Goal: Use online tool/utility: Use online tool/utility

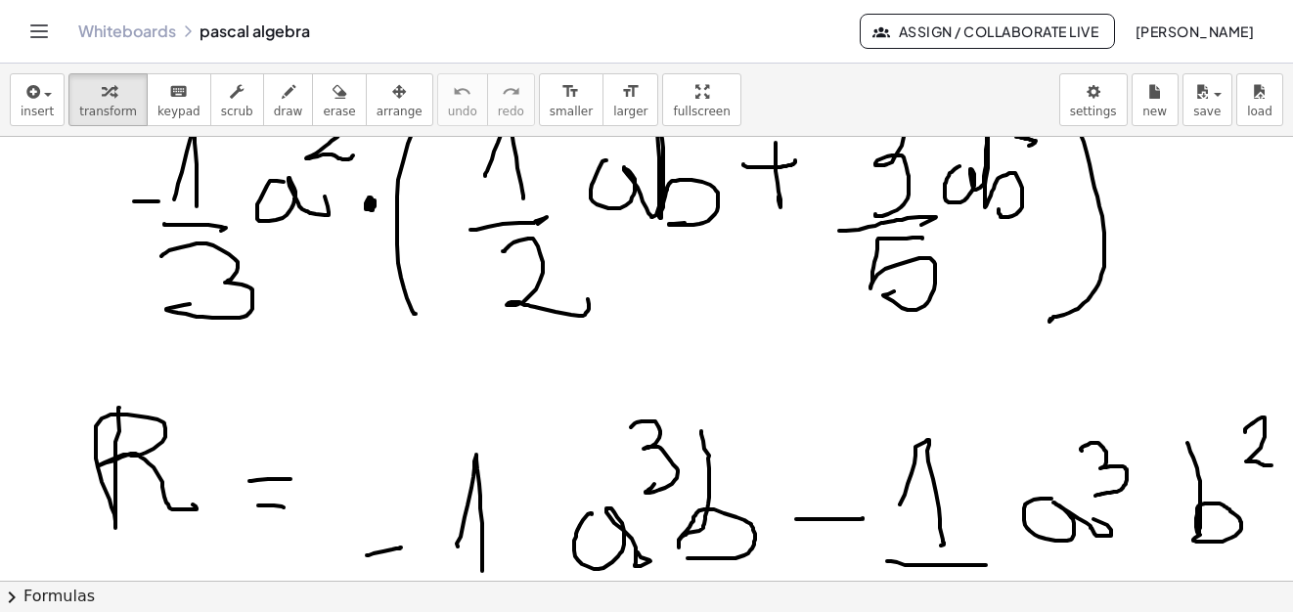
scroll to position [8736, 0]
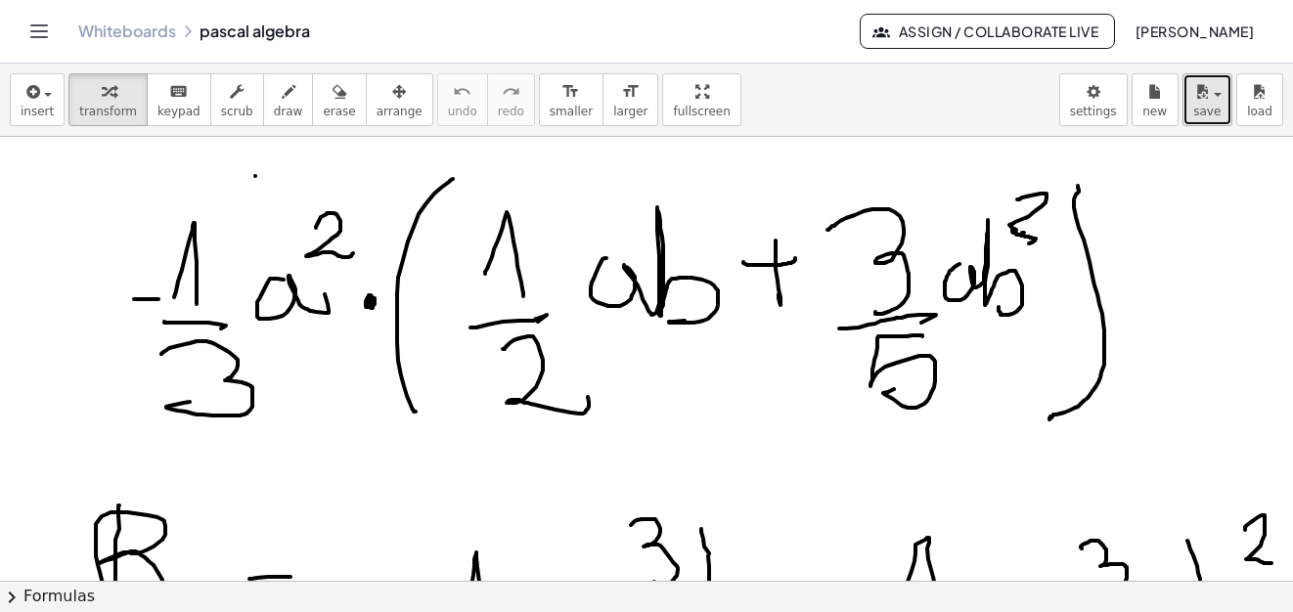
click at [1204, 111] on span "save" at bounding box center [1206, 112] width 27 height 14
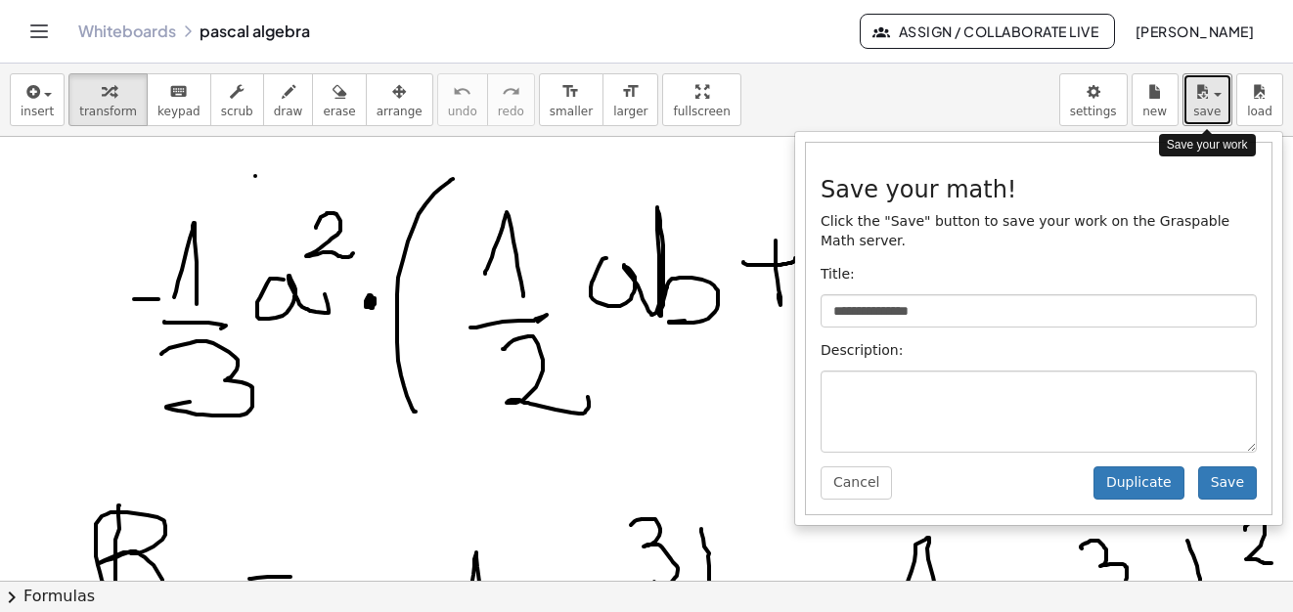
click at [1203, 110] on span "save" at bounding box center [1206, 112] width 27 height 14
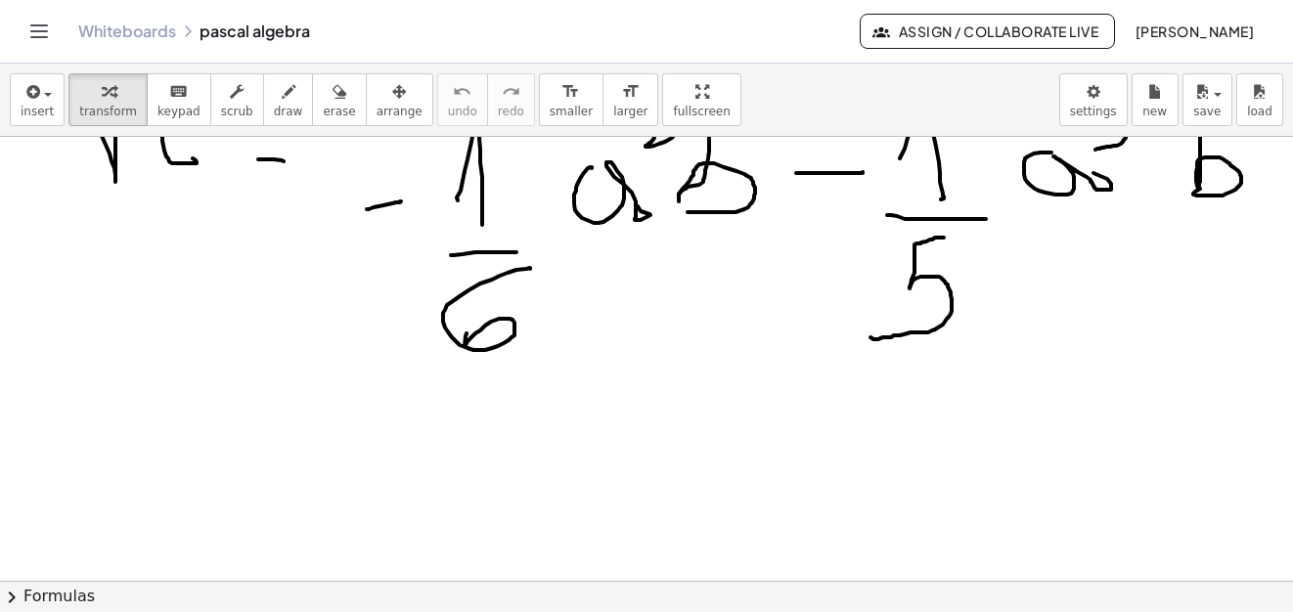
scroll to position [9571, 0]
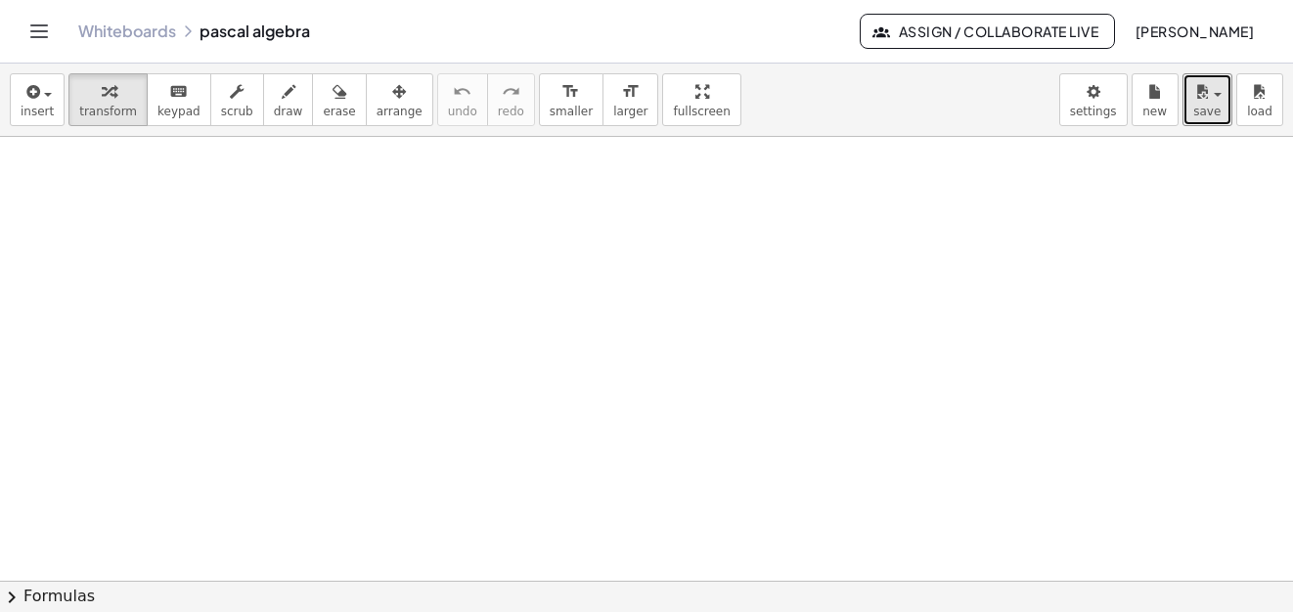
click at [274, 107] on span "draw" at bounding box center [288, 112] width 29 height 14
click at [274, 105] on span "draw" at bounding box center [288, 112] width 29 height 14
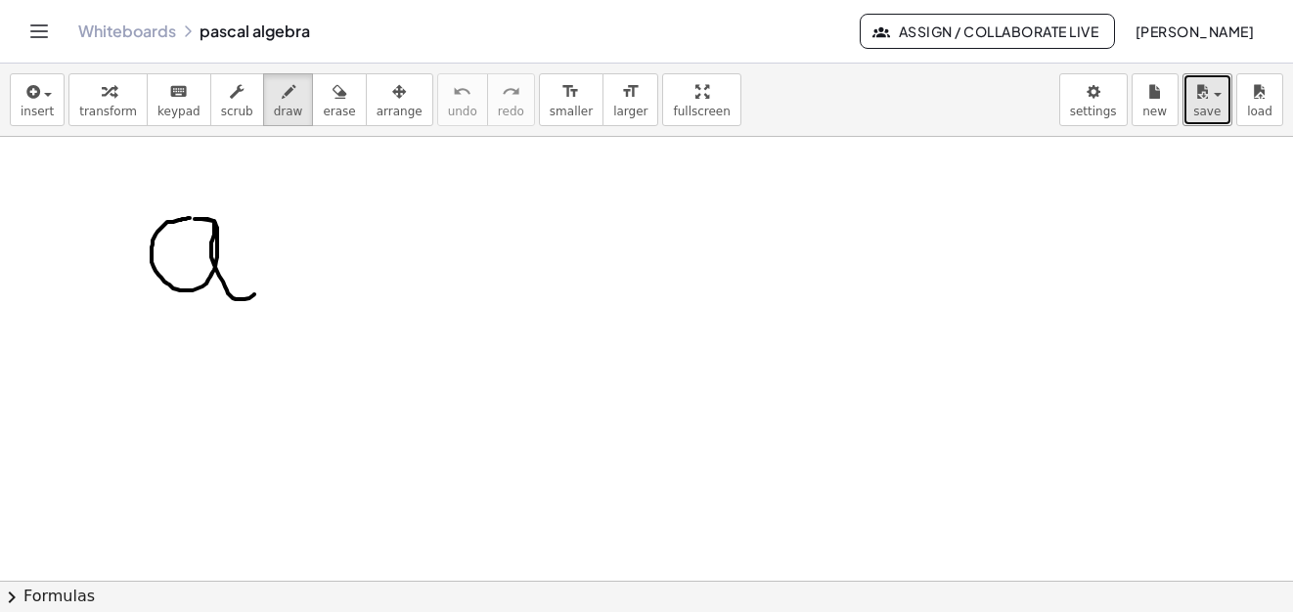
drag, startPoint x: 190, startPoint y: 218, endPoint x: 313, endPoint y: 260, distance: 130.2
drag, startPoint x: 302, startPoint y: 245, endPoint x: 369, endPoint y: 225, distance: 69.6
drag, startPoint x: 395, startPoint y: 194, endPoint x: 210, endPoint y: 231, distance: 188.5
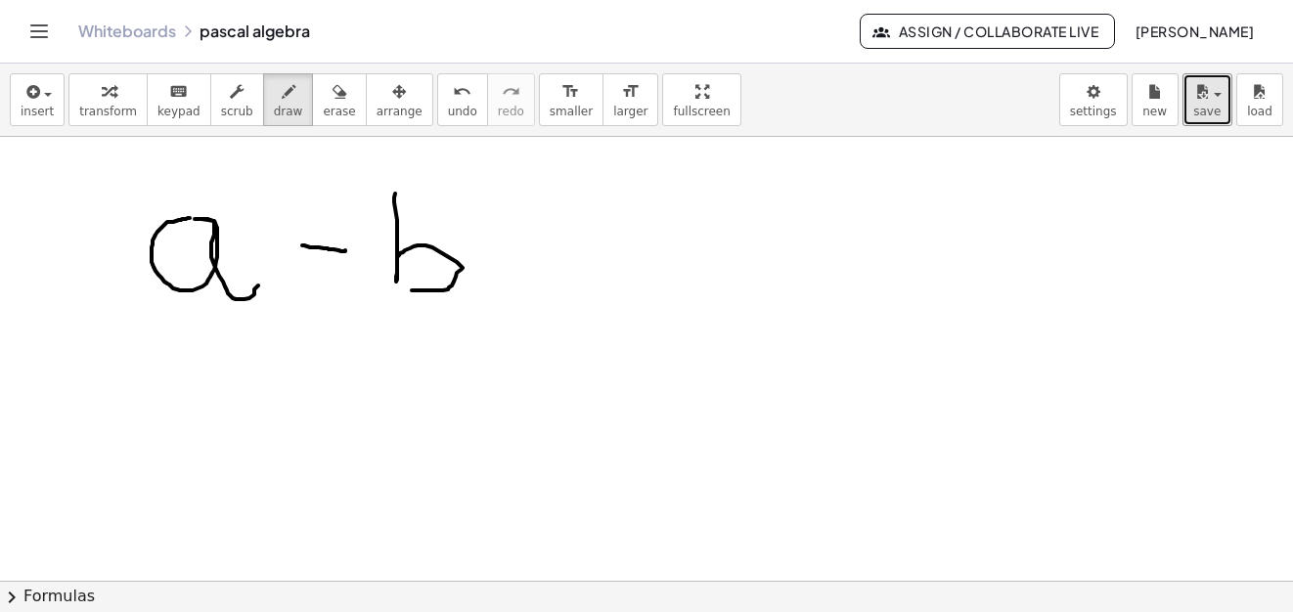
drag, startPoint x: 100, startPoint y: 201, endPoint x: 143, endPoint y: 323, distance: 128.7
drag, startPoint x: 492, startPoint y: 168, endPoint x: 607, endPoint y: 276, distance: 157.7
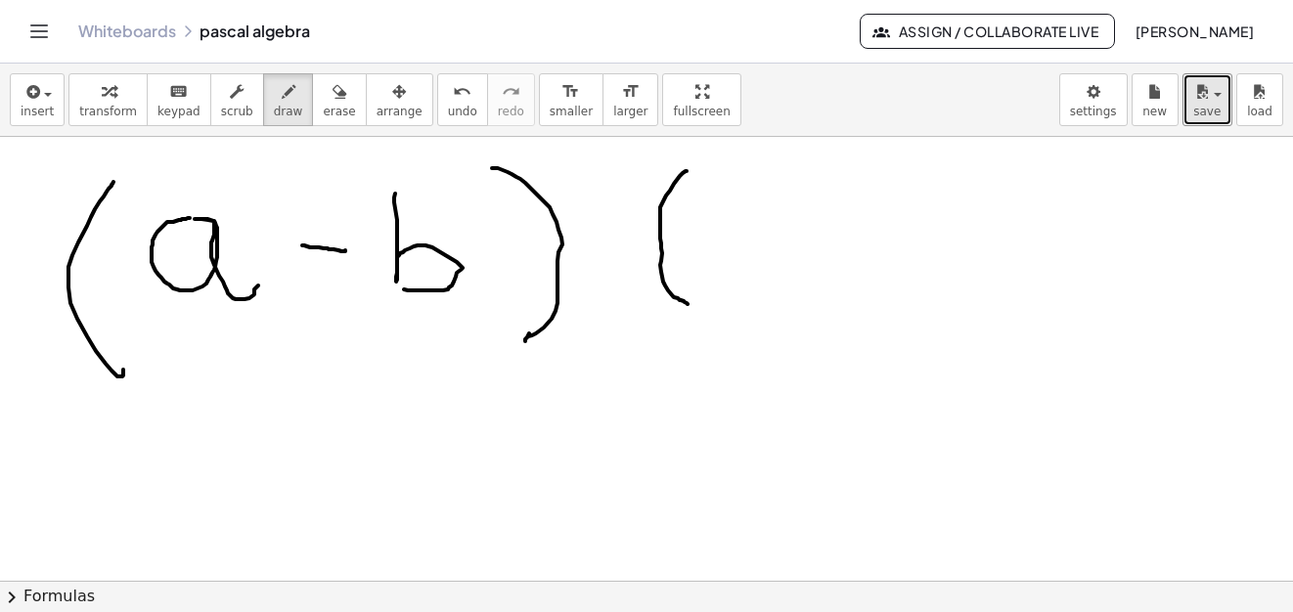
drag, startPoint x: 686, startPoint y: 171, endPoint x: 698, endPoint y: 262, distance: 91.7
drag, startPoint x: 763, startPoint y: 201, endPoint x: 867, endPoint y: 262, distance: 120.9
drag, startPoint x: 879, startPoint y: 220, endPoint x: 946, endPoint y: 224, distance: 66.6
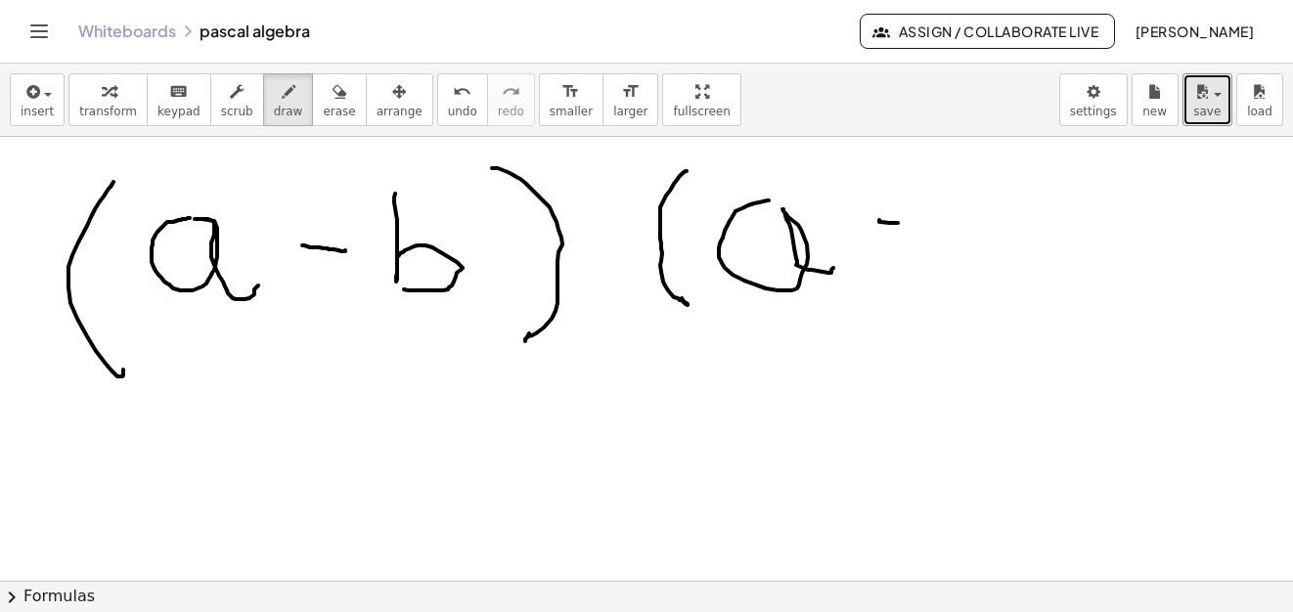
drag, startPoint x: 908, startPoint y: 188, endPoint x: 932, endPoint y: 251, distance: 67.8
drag, startPoint x: 974, startPoint y: 180, endPoint x: 985, endPoint y: 273, distance: 93.5
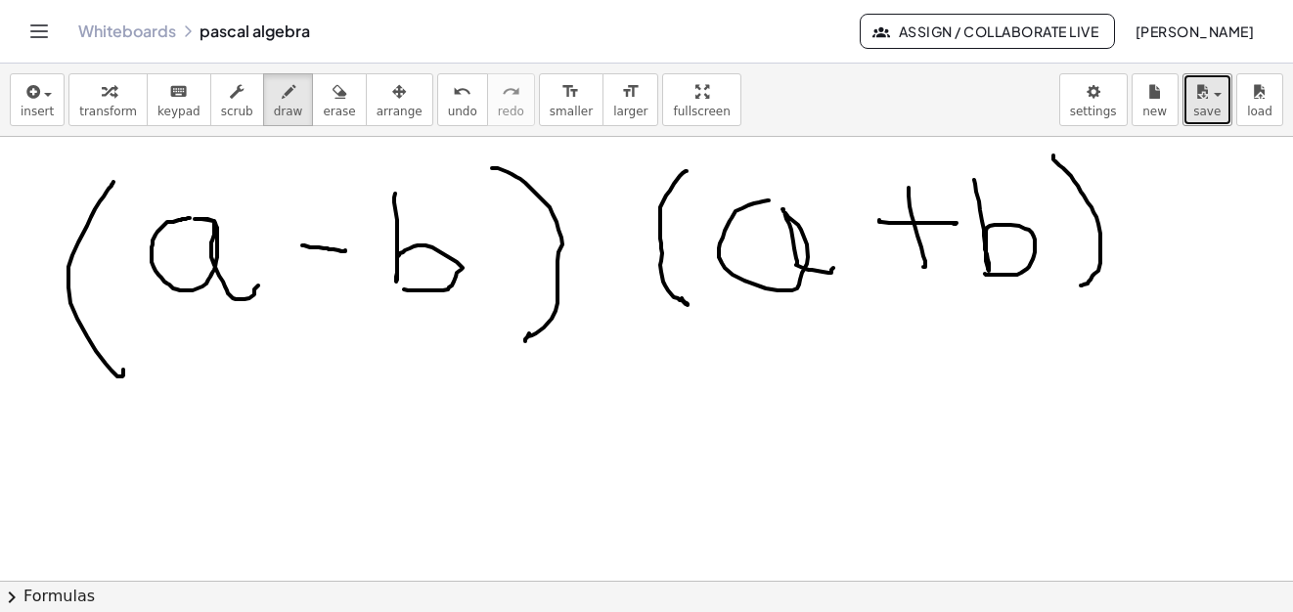
drag, startPoint x: 1059, startPoint y: 165, endPoint x: 1080, endPoint y: 286, distance: 122.2
drag, startPoint x: 366, startPoint y: 432, endPoint x: 636, endPoint y: 469, distance: 272.4
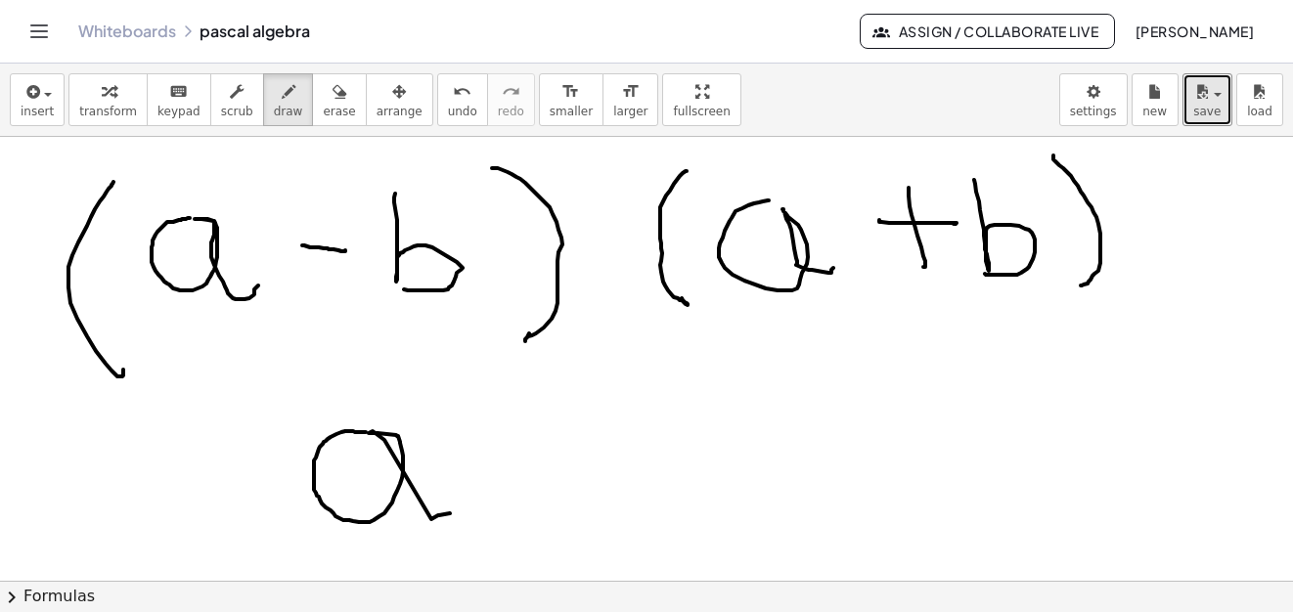
click at [327, 109] on button "erase" at bounding box center [339, 99] width 54 height 53
drag, startPoint x: 466, startPoint y: 421, endPoint x: 414, endPoint y: 390, distance: 61.4
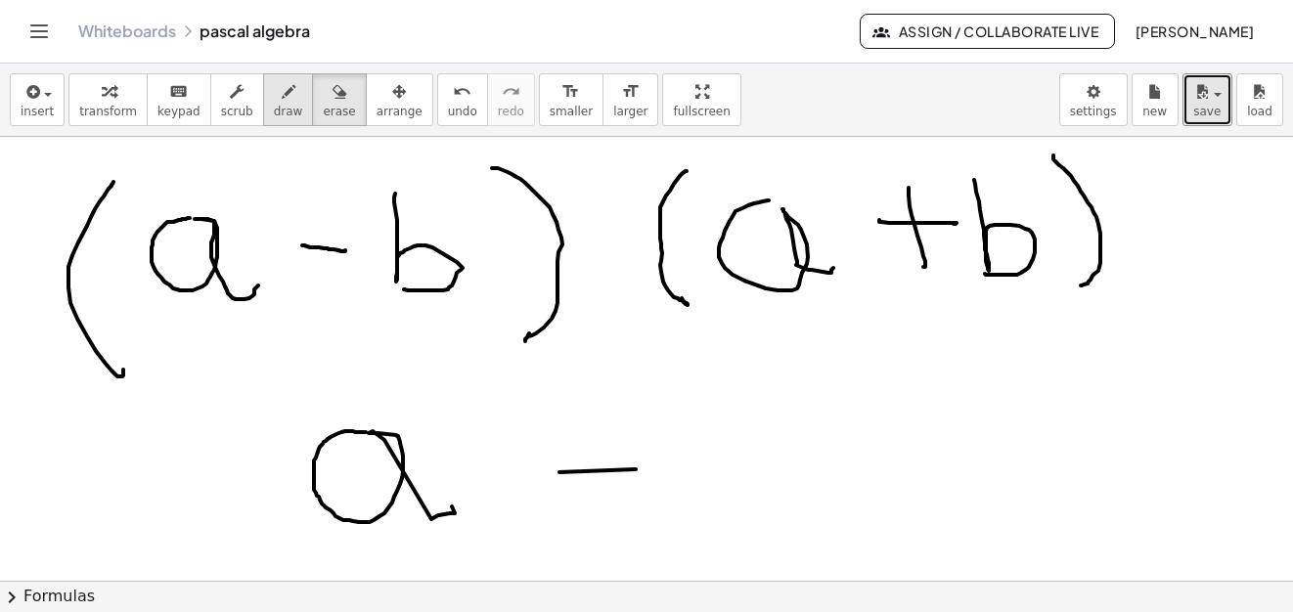
click at [274, 97] on div "button" at bounding box center [288, 90] width 29 height 23
drag, startPoint x: 440, startPoint y: 384, endPoint x: 473, endPoint y: 427, distance: 54.4
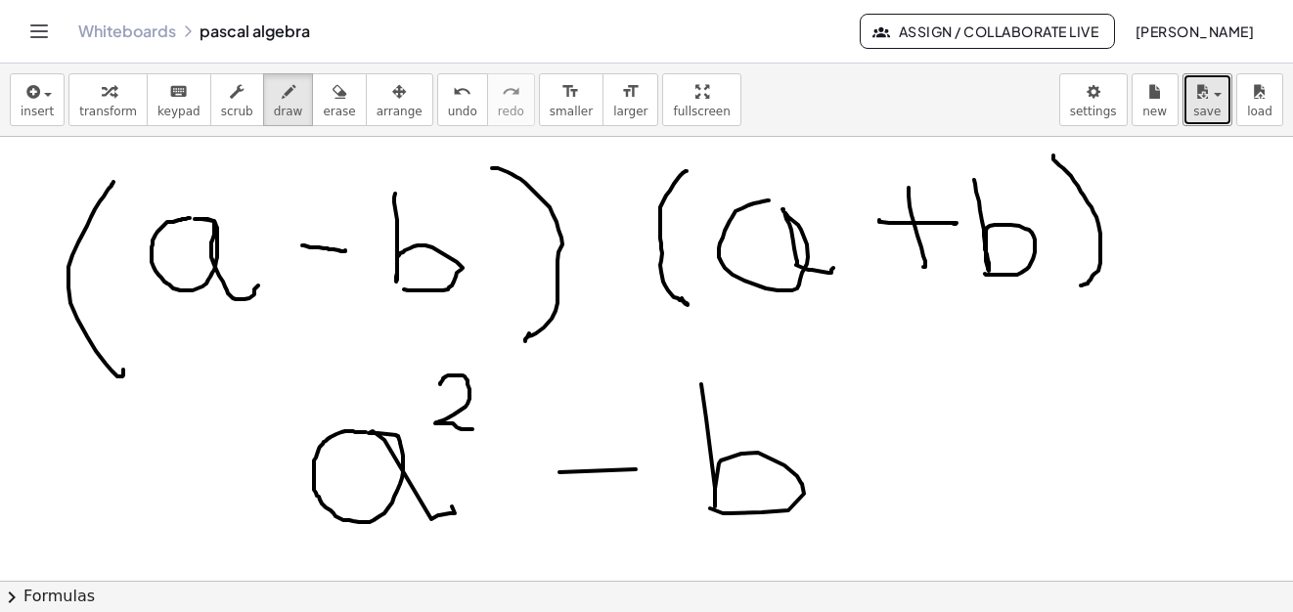
drag, startPoint x: 701, startPoint y: 384, endPoint x: 815, endPoint y: 371, distance: 114.2
drag, startPoint x: 815, startPoint y: 371, endPoint x: 830, endPoint y: 404, distance: 36.7
drag, startPoint x: 130, startPoint y: 471, endPoint x: 142, endPoint y: 491, distance: 22.8
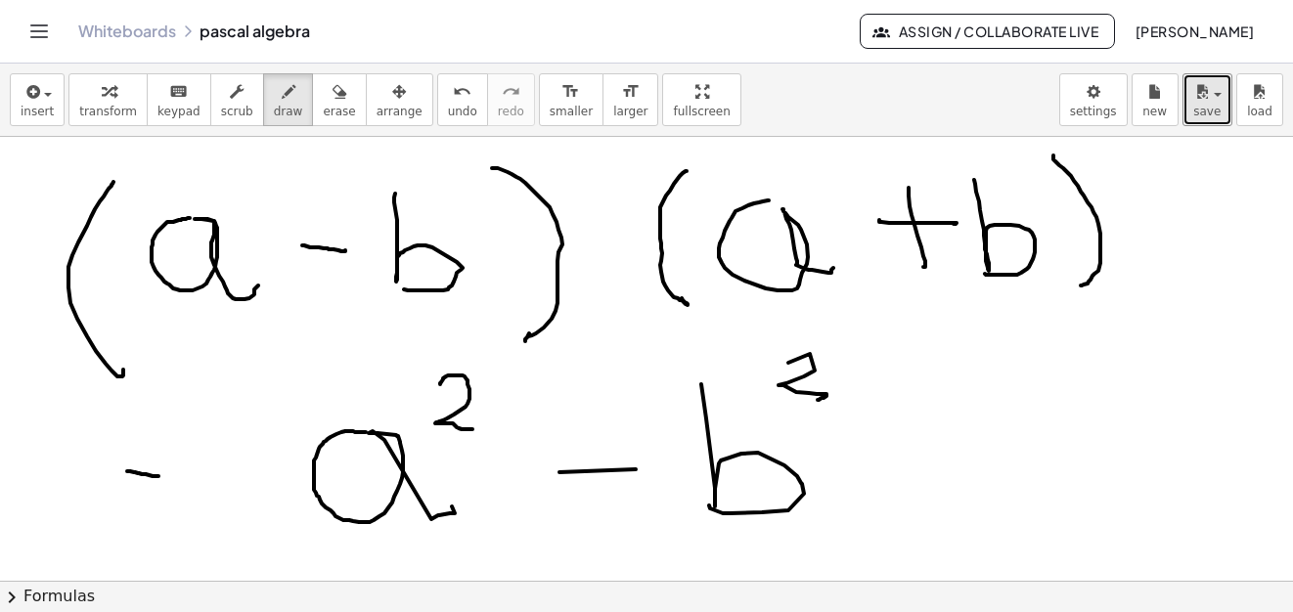
drag, startPoint x: 121, startPoint y: 505, endPoint x: 152, endPoint y: 509, distance: 30.7
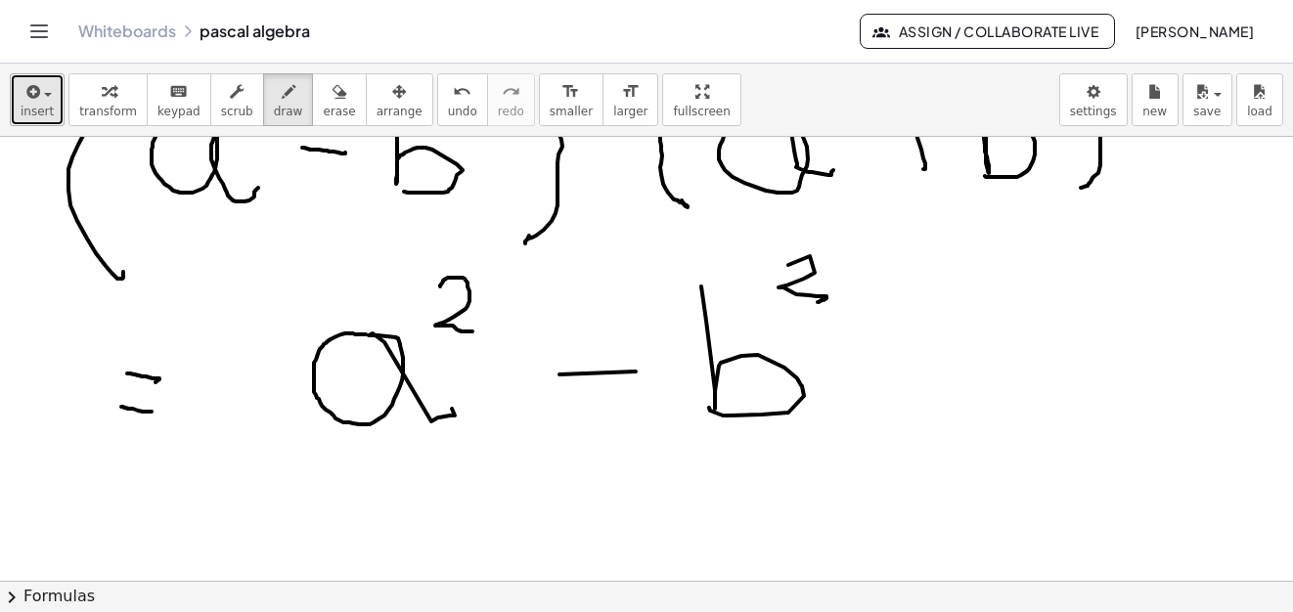
click at [45, 90] on div "button" at bounding box center [37, 90] width 33 height 23
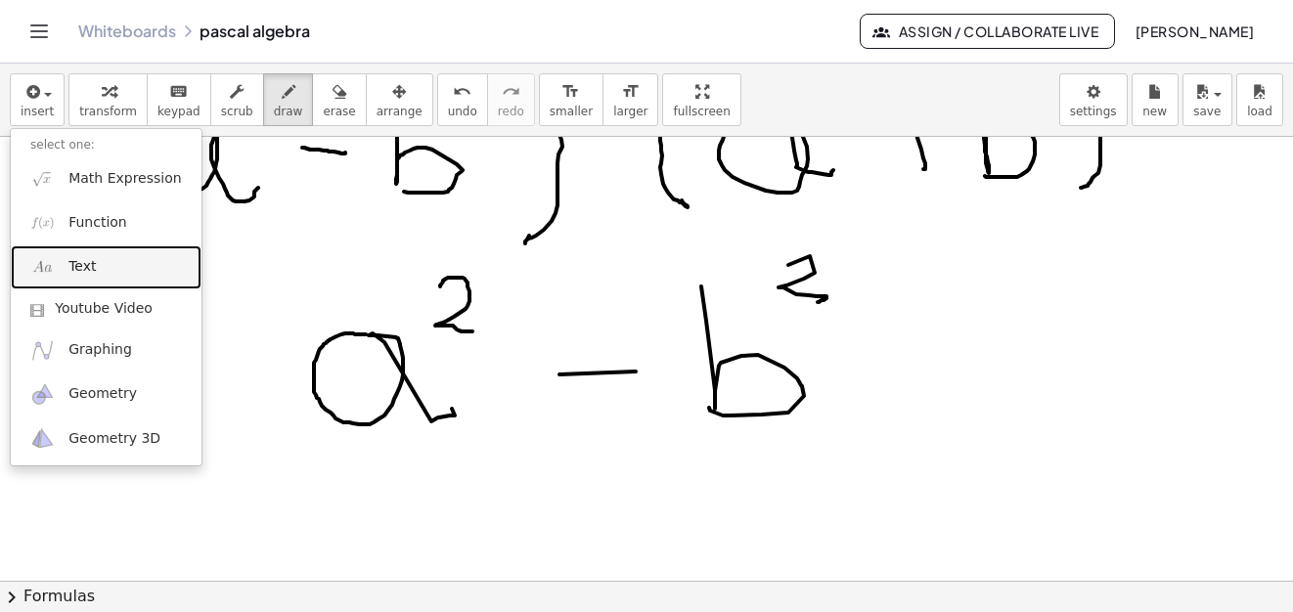
click at [98, 268] on link "Text" at bounding box center [106, 267] width 191 height 44
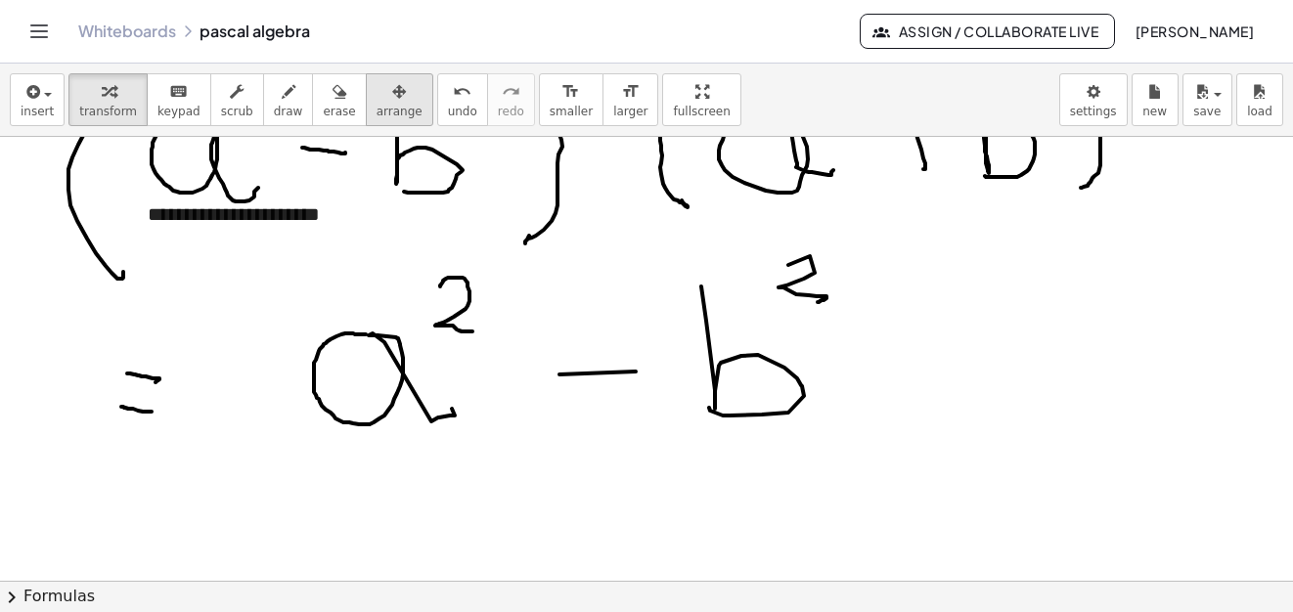
click at [392, 103] on icon "button" at bounding box center [399, 91] width 14 height 23
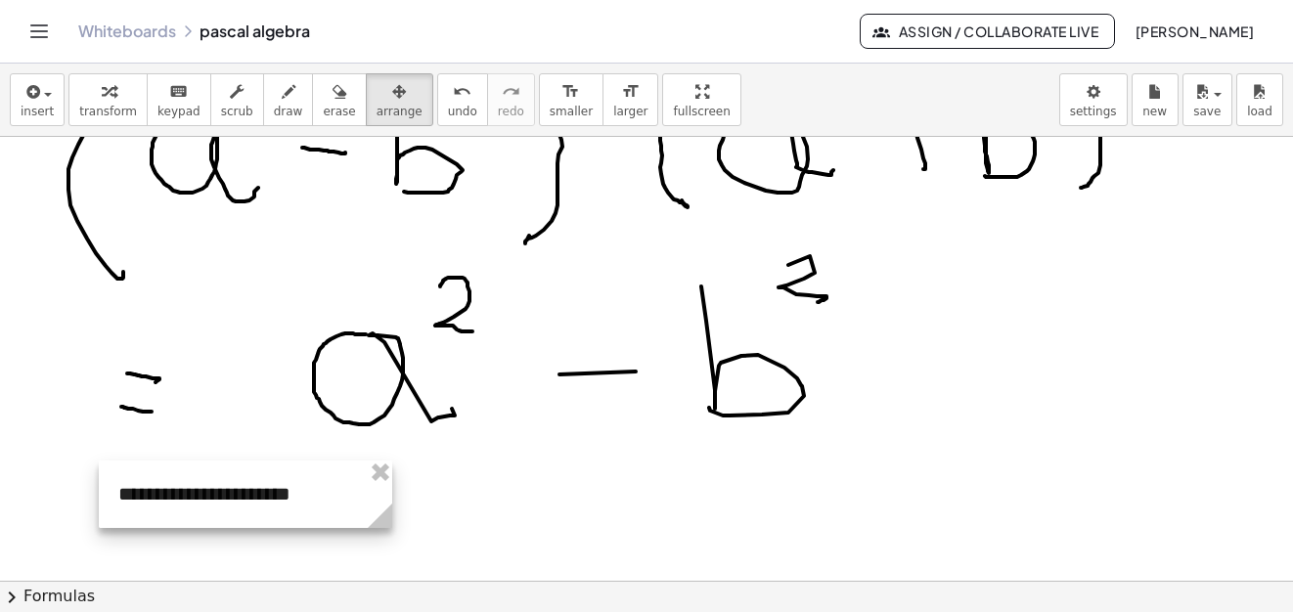
drag, startPoint x: 316, startPoint y: 240, endPoint x: 286, endPoint y: 519, distance: 281.2
click at [286, 519] on div at bounding box center [245, 494] width 293 height 67
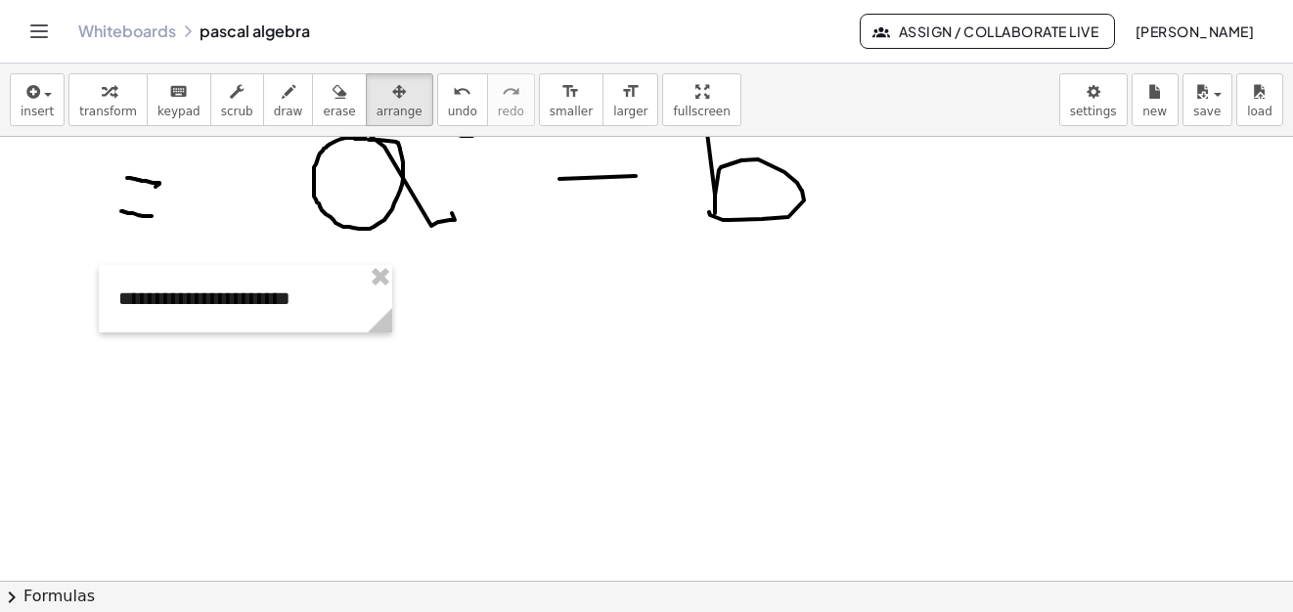
scroll to position [10210, 0]
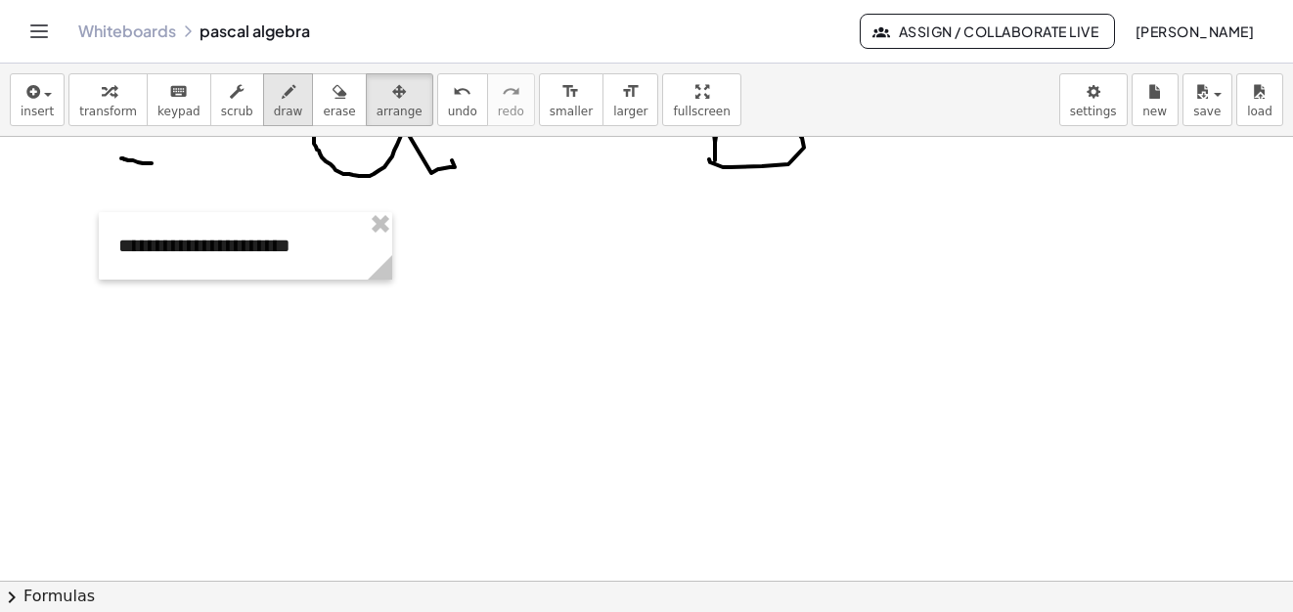
click at [279, 108] on button "draw" at bounding box center [288, 99] width 51 height 53
drag, startPoint x: 251, startPoint y: 401, endPoint x: 185, endPoint y: 329, distance: 98.3
click at [282, 101] on icon "button" at bounding box center [289, 91] width 14 height 23
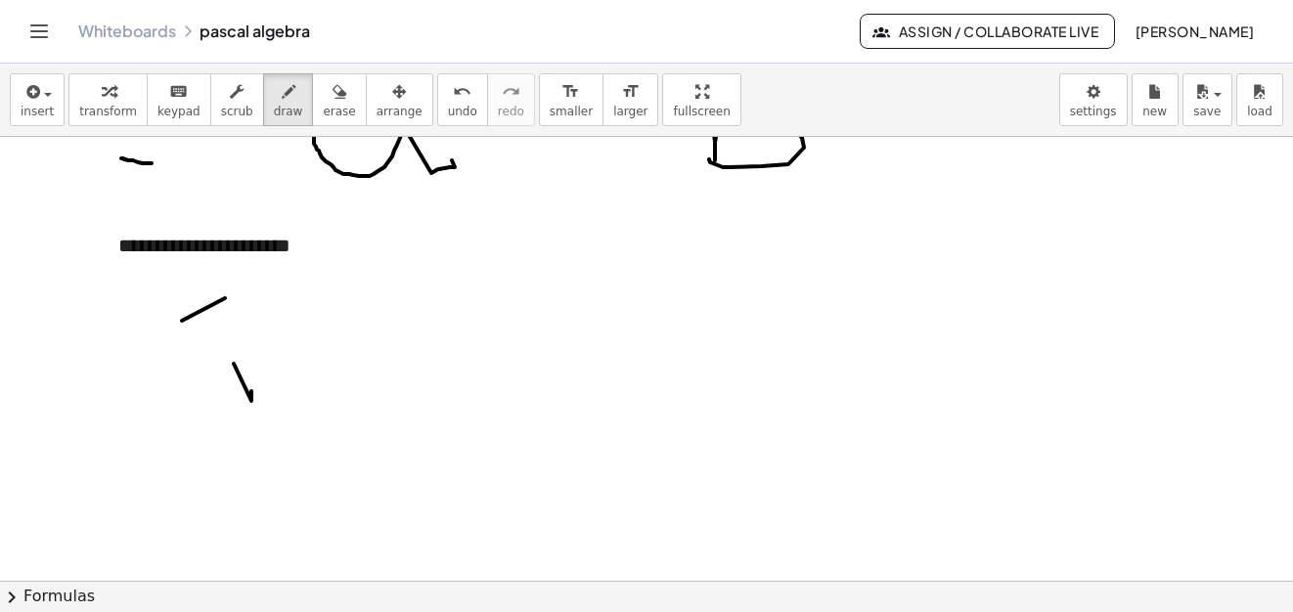
scroll to position [10113, 0]
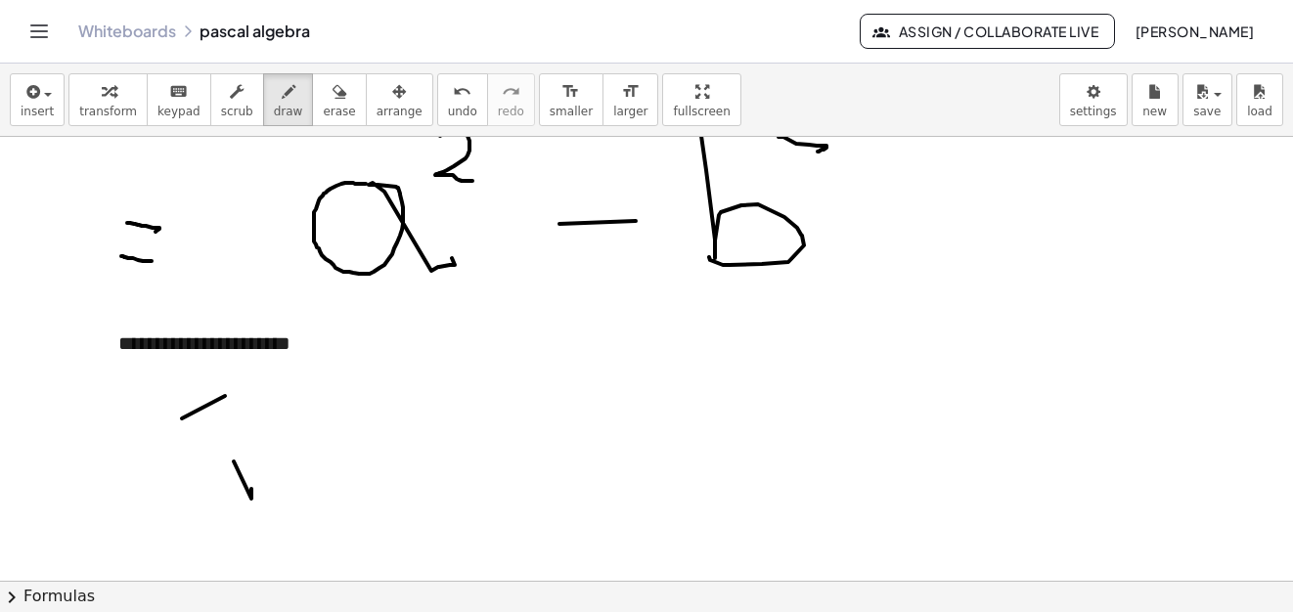
click at [323, 111] on span "erase" at bounding box center [339, 112] width 32 height 14
drag, startPoint x: 228, startPoint y: 451, endPoint x: 251, endPoint y: 499, distance: 53.4
click at [274, 101] on div "button" at bounding box center [288, 90] width 29 height 23
drag, startPoint x: 250, startPoint y: 450, endPoint x: 344, endPoint y: 507, distance: 109.7
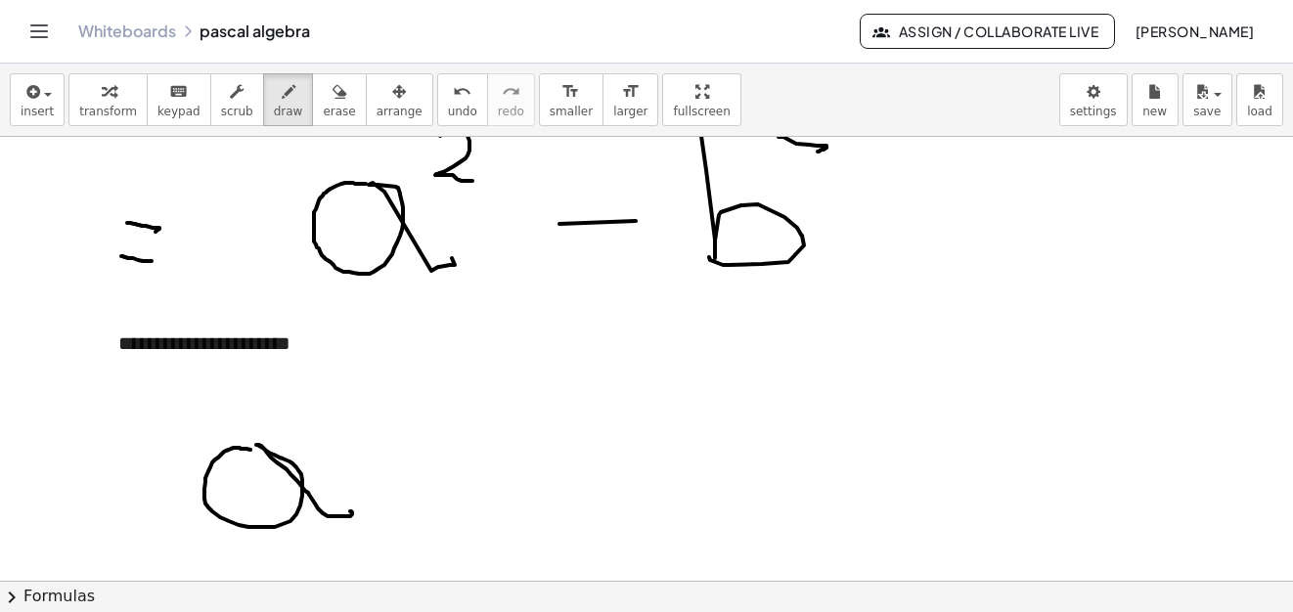
drag, startPoint x: 389, startPoint y: 466, endPoint x: 469, endPoint y: 154, distance: 322.1
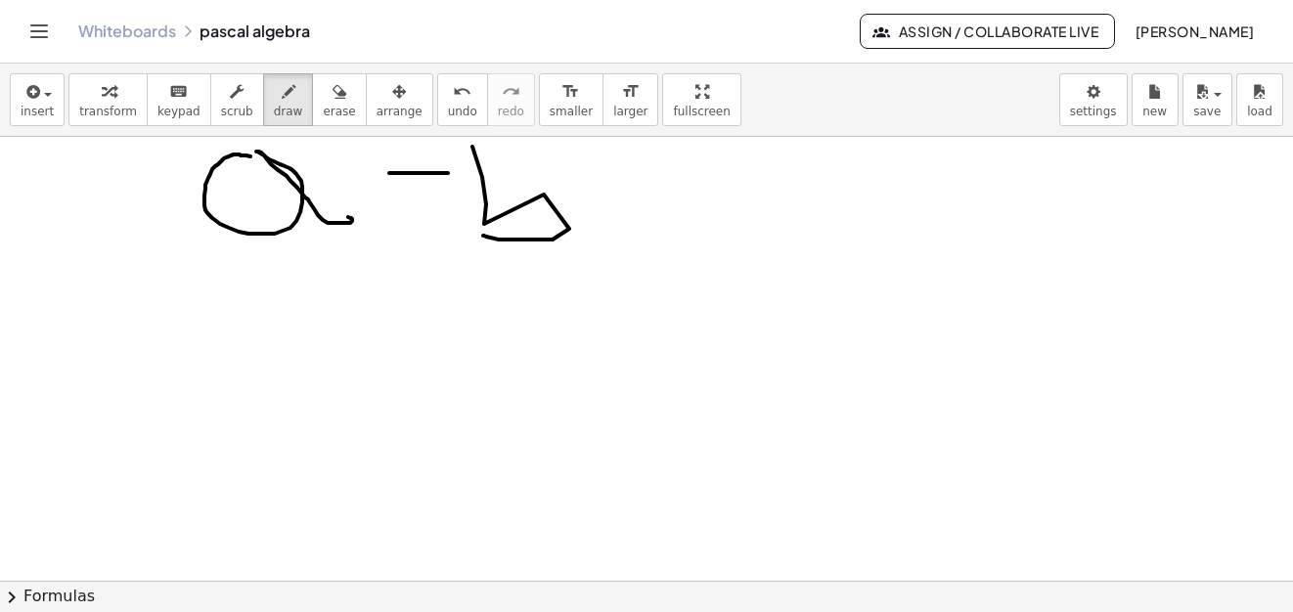
drag, startPoint x: 482, startPoint y: 177, endPoint x: 479, endPoint y: 232, distance: 54.8
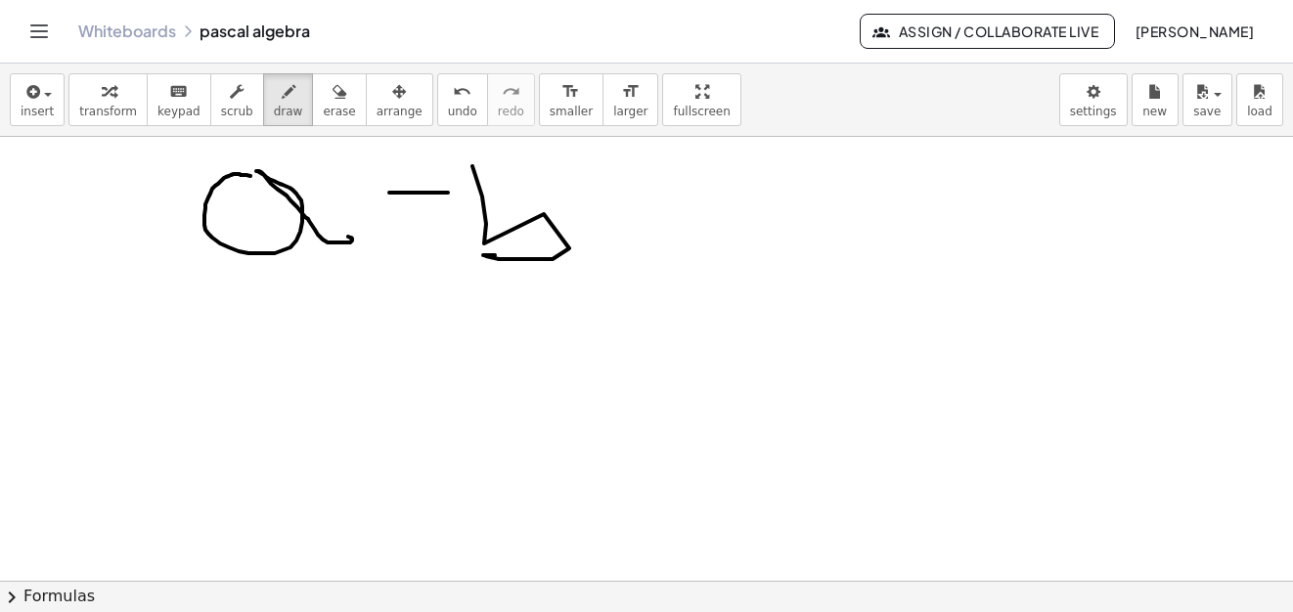
drag, startPoint x: 176, startPoint y: 134, endPoint x: 198, endPoint y: 279, distance: 146.5
type textarea "**********"
click at [198, 279] on div "**********" at bounding box center [646, 338] width 1293 height 549
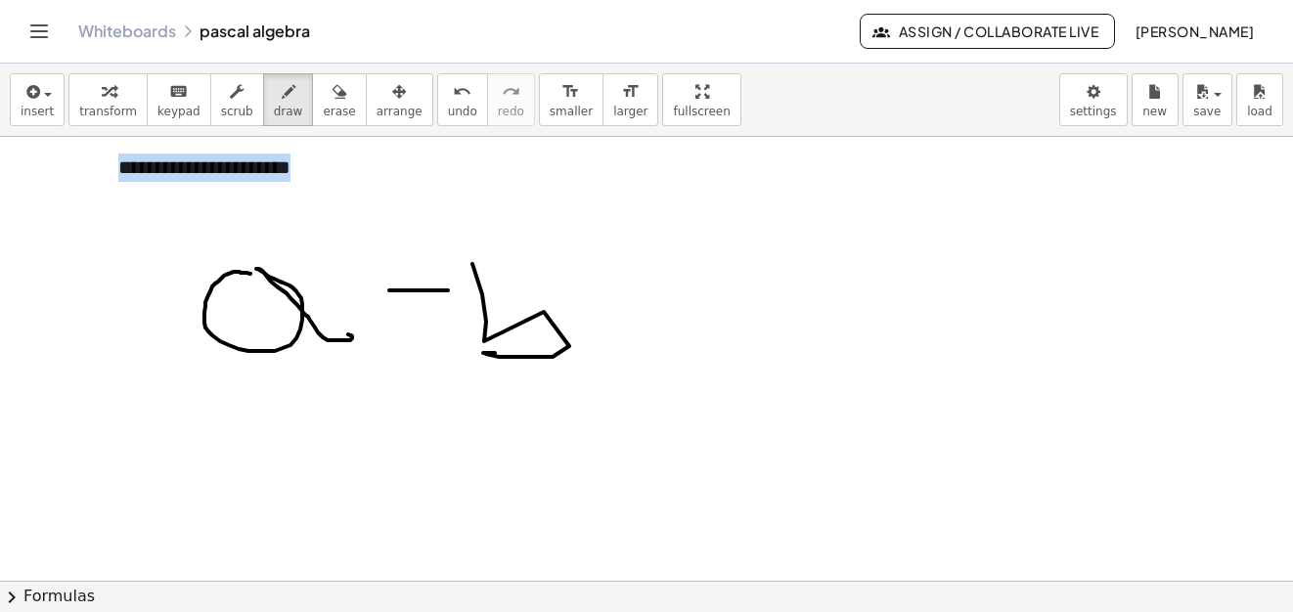
scroll to position [10191, 0]
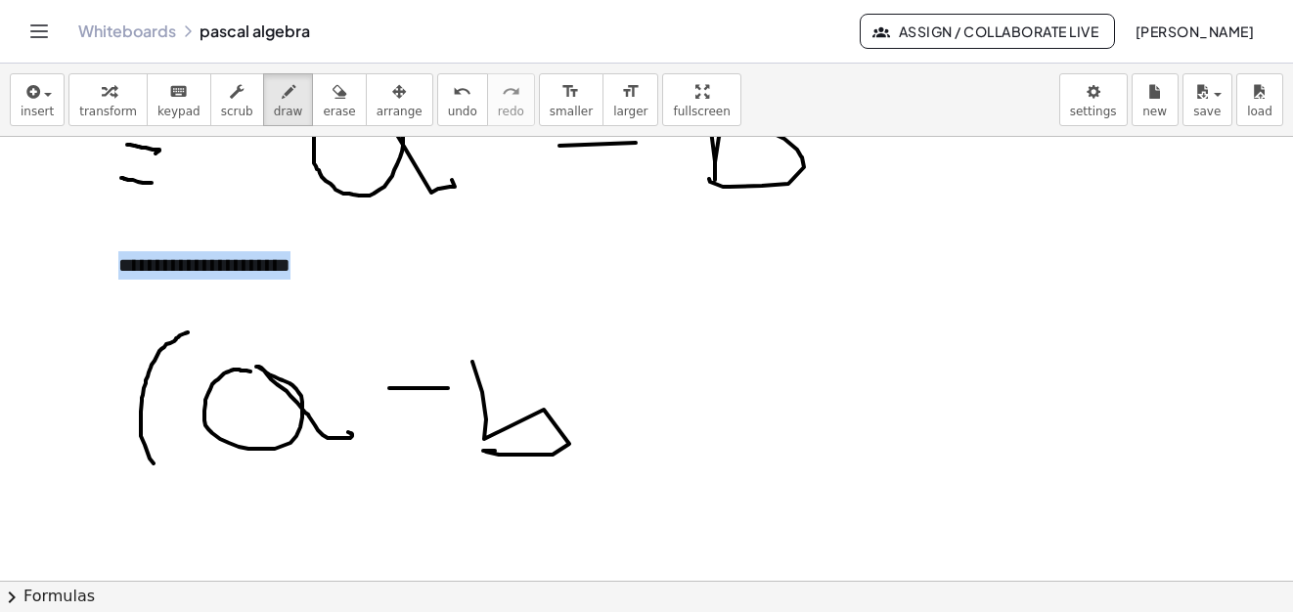
drag, startPoint x: 188, startPoint y: 332, endPoint x: 197, endPoint y: 464, distance: 132.3
drag, startPoint x: 578, startPoint y: 325, endPoint x: 731, endPoint y: 438, distance: 190.9
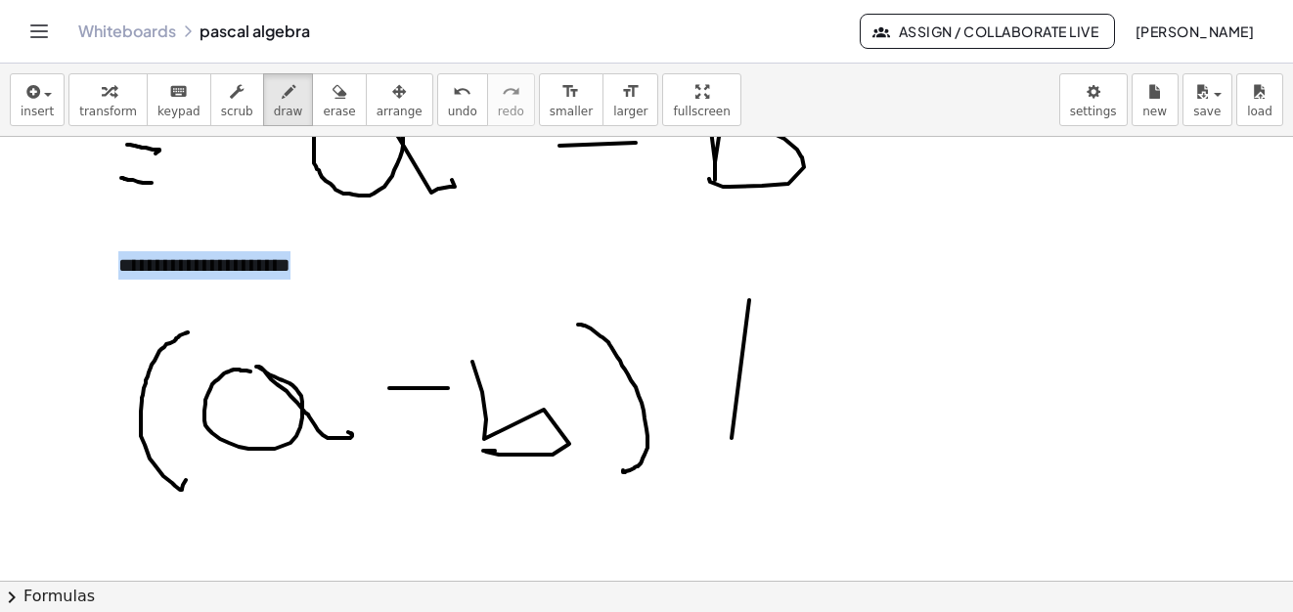
click at [323, 102] on div "button" at bounding box center [339, 90] width 32 height 23
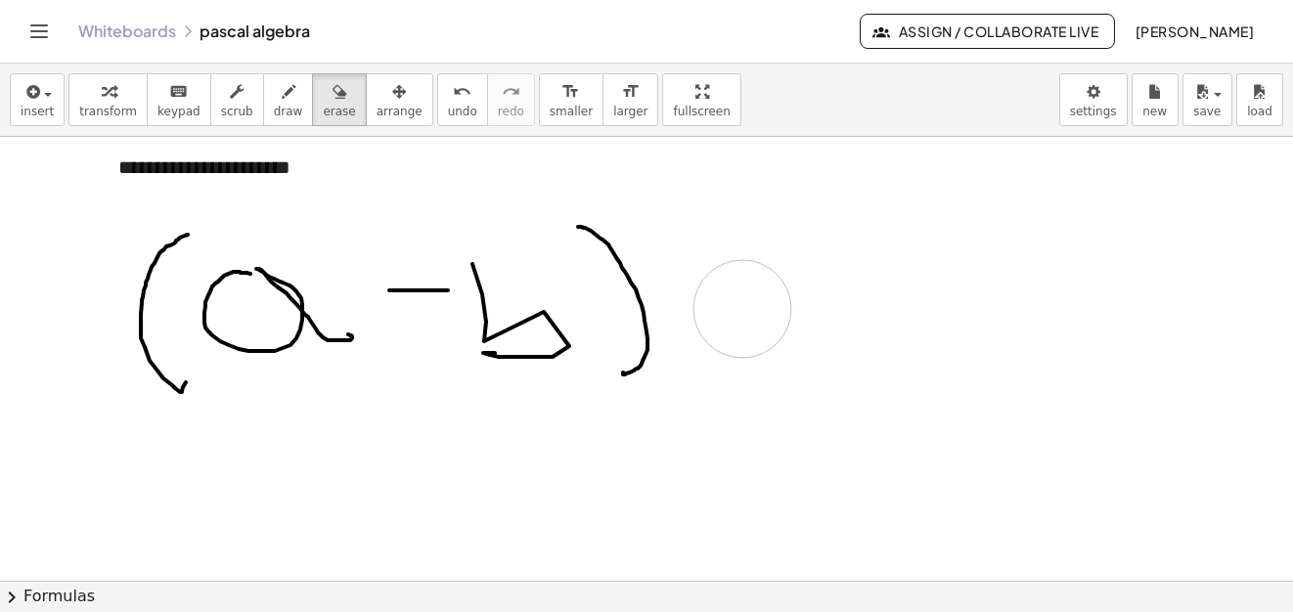
click at [274, 108] on span "draw" at bounding box center [288, 112] width 29 height 14
drag, startPoint x: 766, startPoint y: 231, endPoint x: 752, endPoint y: 356, distance: 125.9
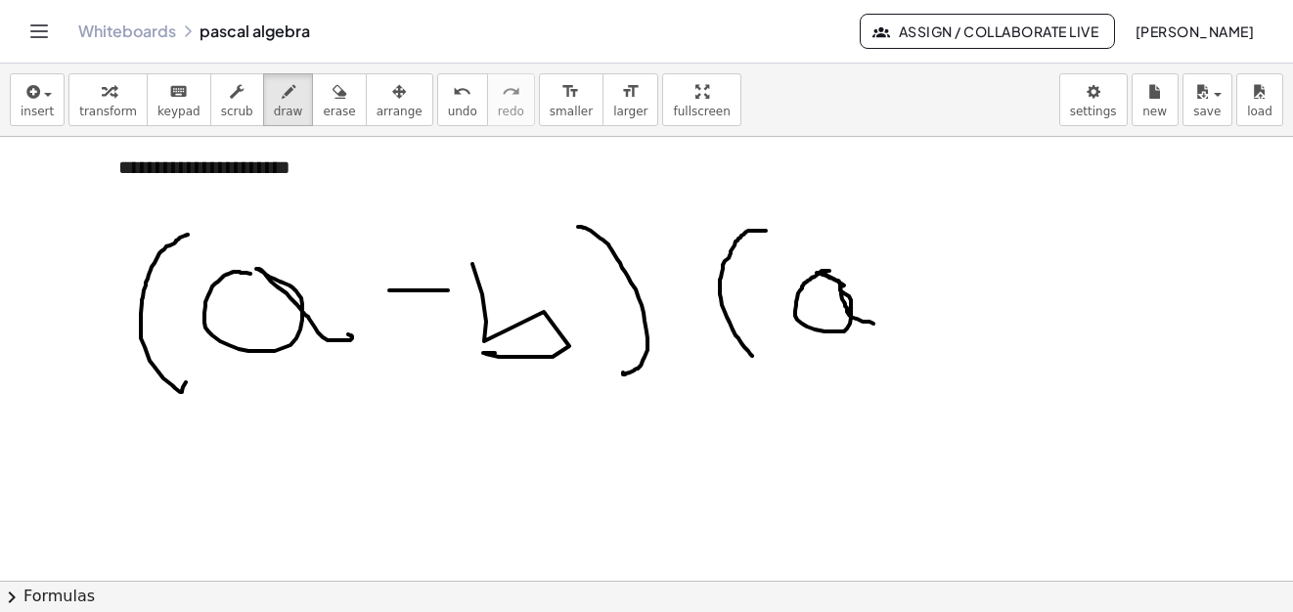
drag, startPoint x: 829, startPoint y: 271, endPoint x: 875, endPoint y: 316, distance: 64.3
drag, startPoint x: 916, startPoint y: 299, endPoint x: 958, endPoint y: 280, distance: 46.4
drag, startPoint x: 958, startPoint y: 280, endPoint x: 892, endPoint y: 335, distance: 86.8
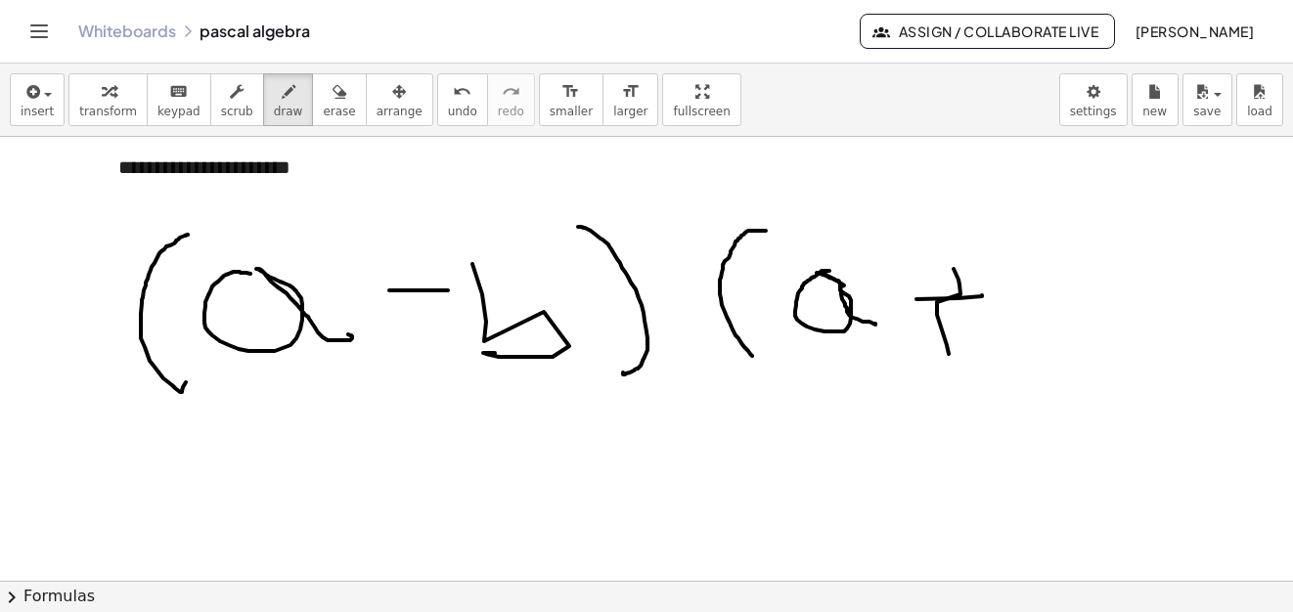
click at [323, 100] on div "button" at bounding box center [339, 90] width 32 height 23
click at [282, 96] on icon "button" at bounding box center [289, 91] width 14 height 23
drag, startPoint x: 894, startPoint y: 289, endPoint x: 950, endPoint y: 288, distance: 56.7
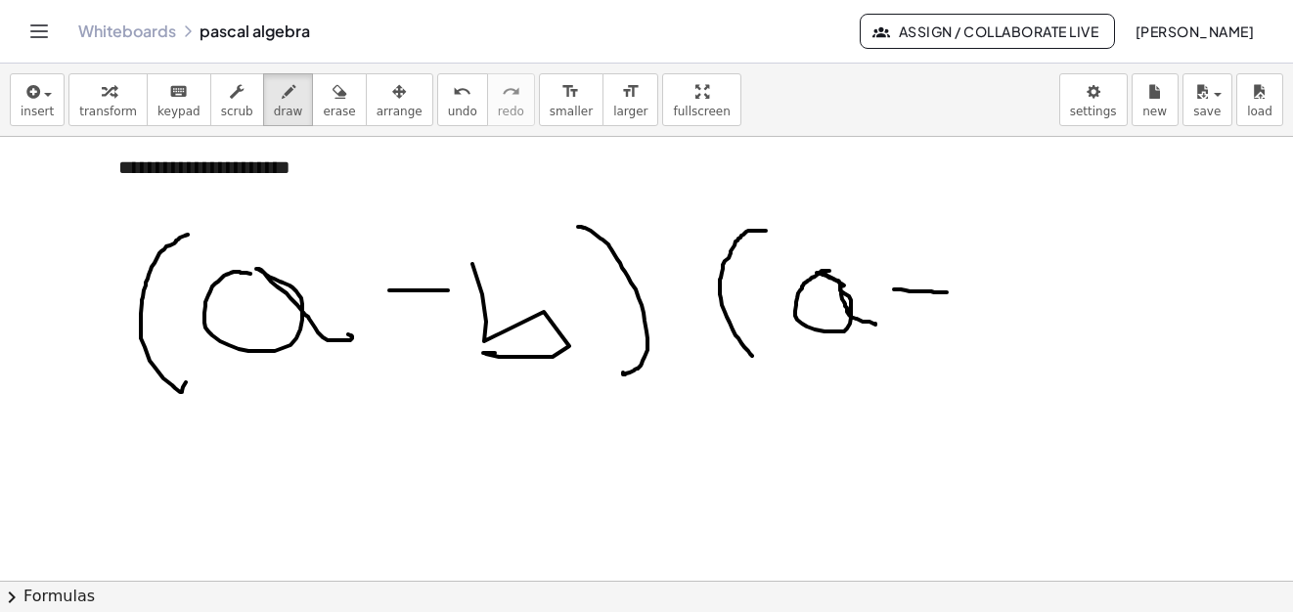
drag, startPoint x: 925, startPoint y: 276, endPoint x: 954, endPoint y: 265, distance: 31.2
drag, startPoint x: 961, startPoint y: 236, endPoint x: 1039, endPoint y: 252, distance: 80.0
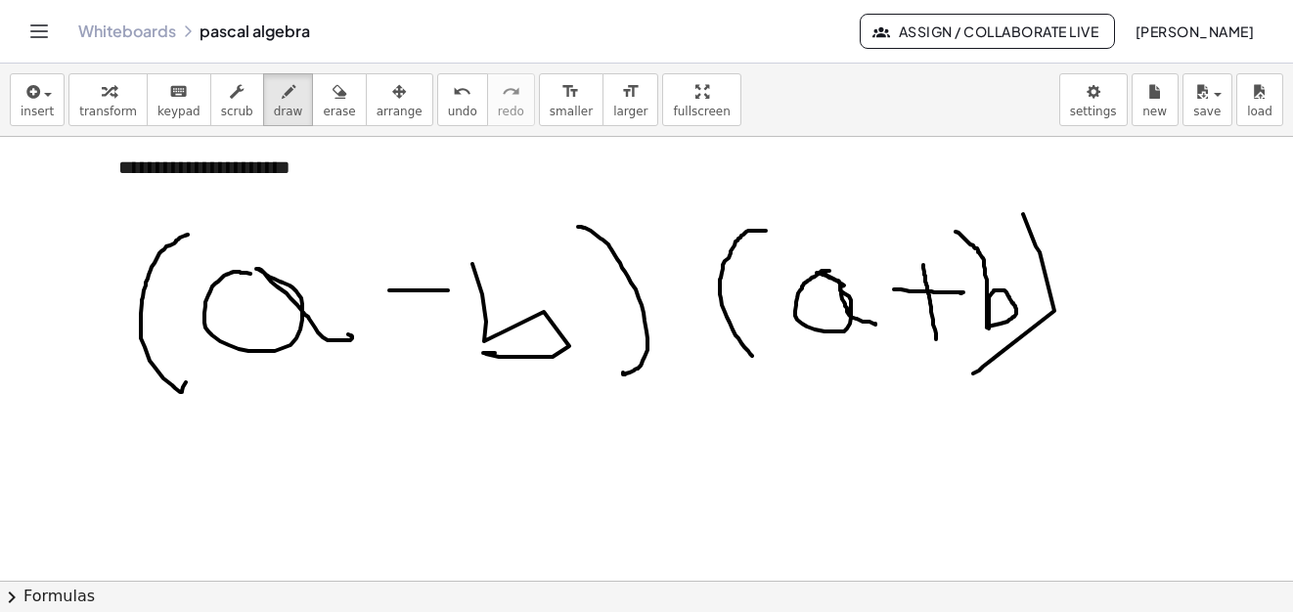
drag, startPoint x: 1039, startPoint y: 252, endPoint x: 324, endPoint y: 344, distance: 721.6
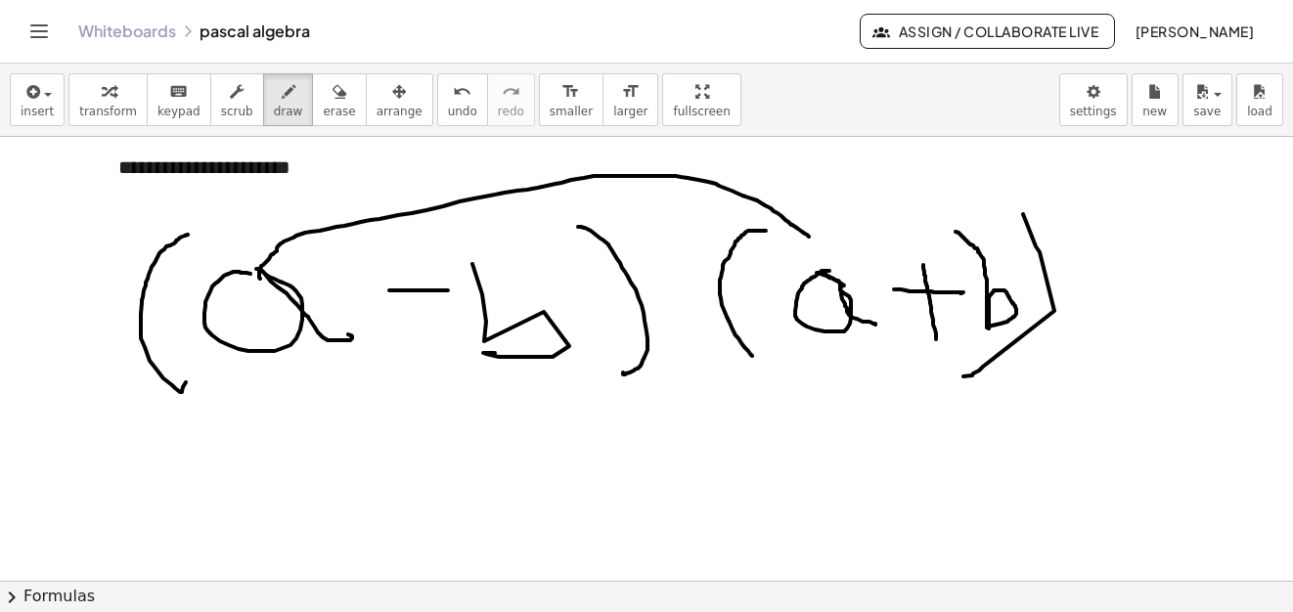
drag, startPoint x: 260, startPoint y: 279, endPoint x: 809, endPoint y: 237, distance: 550.2
drag, startPoint x: 810, startPoint y: 212, endPoint x: 269, endPoint y: 277, distance: 544.6
drag, startPoint x: 269, startPoint y: 277, endPoint x: 972, endPoint y: 256, distance: 703.3
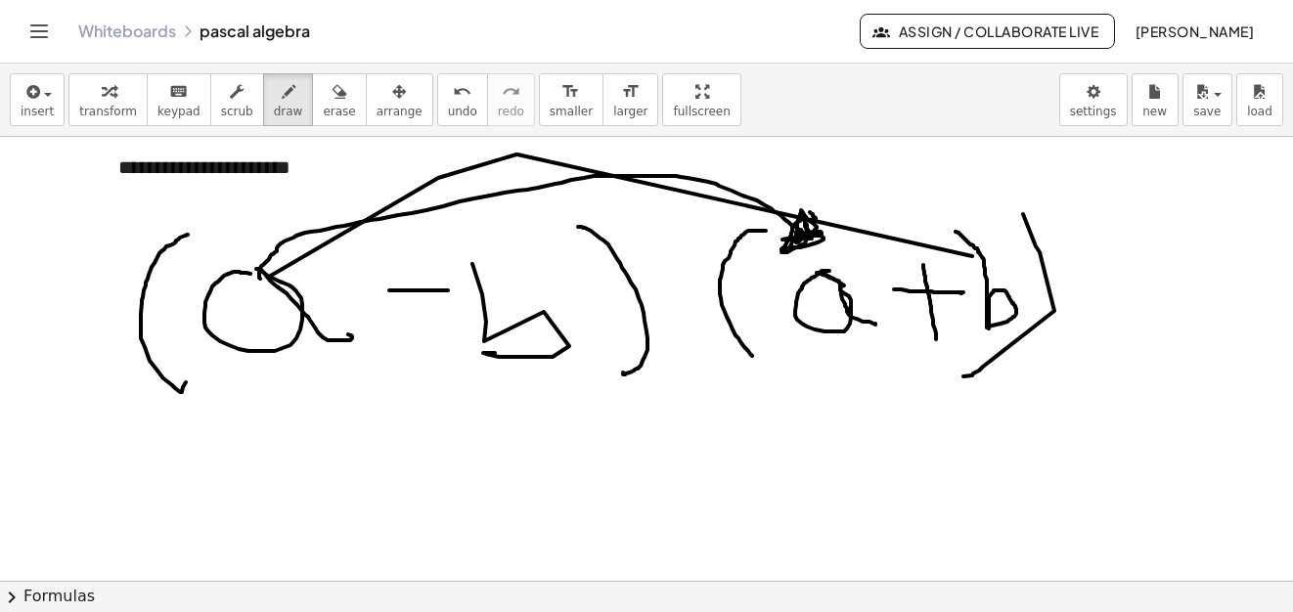
drag, startPoint x: 972, startPoint y: 256, endPoint x: 588, endPoint y: 422, distance: 418.7
drag, startPoint x: 588, startPoint y: 422, endPoint x: 761, endPoint y: 330, distance: 196.4
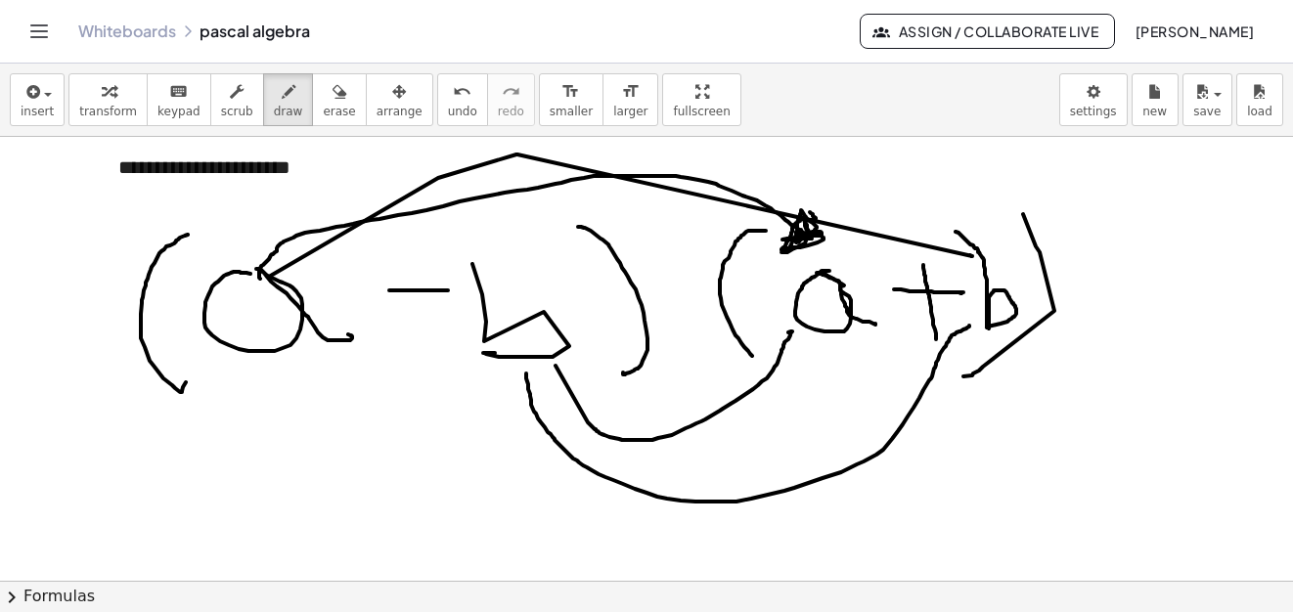
drag, startPoint x: 526, startPoint y: 374, endPoint x: 943, endPoint y: 345, distance: 417.5
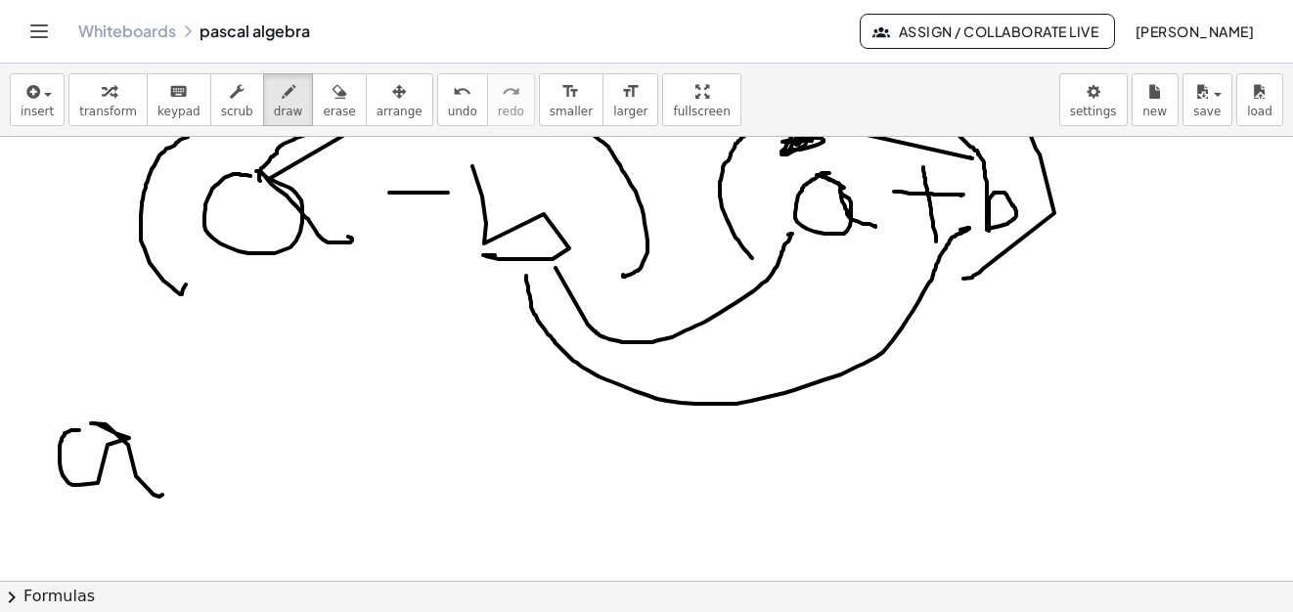
drag, startPoint x: 79, startPoint y: 430, endPoint x: 570, endPoint y: 126, distance: 577.4
click at [315, 111] on button "erase" at bounding box center [339, 99] width 54 height 53
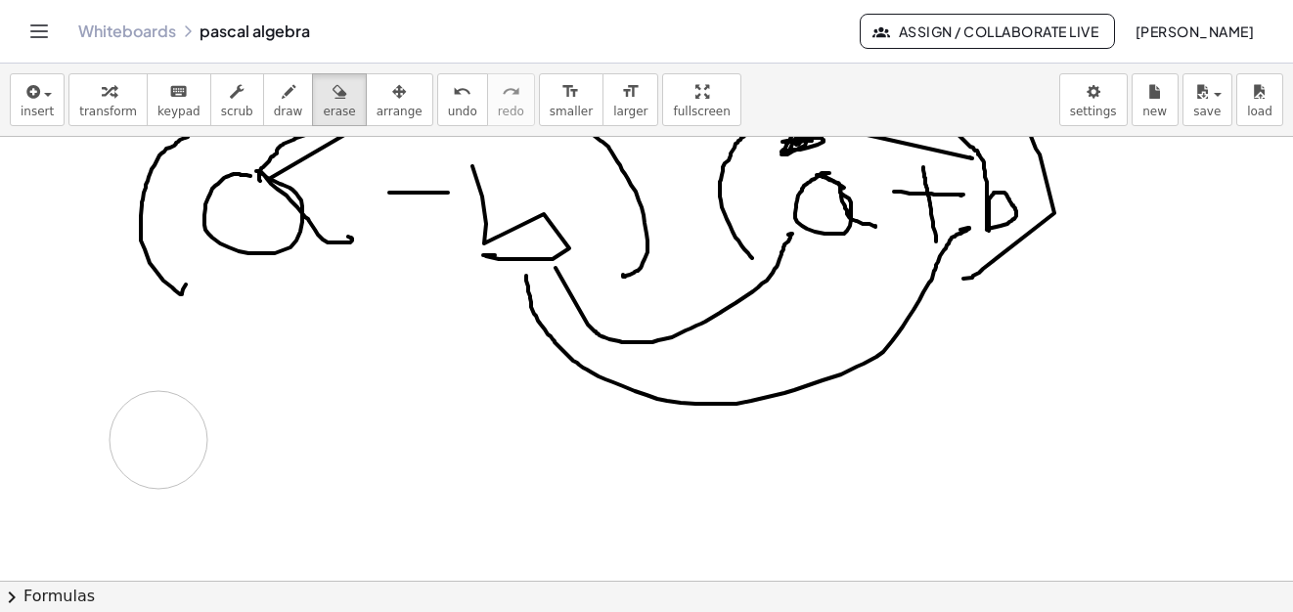
drag, startPoint x: 131, startPoint y: 430, endPoint x: 122, endPoint y: 436, distance: 10.6
click at [282, 99] on icon "button" at bounding box center [289, 91] width 14 height 23
click at [275, 96] on div "button" at bounding box center [288, 90] width 29 height 23
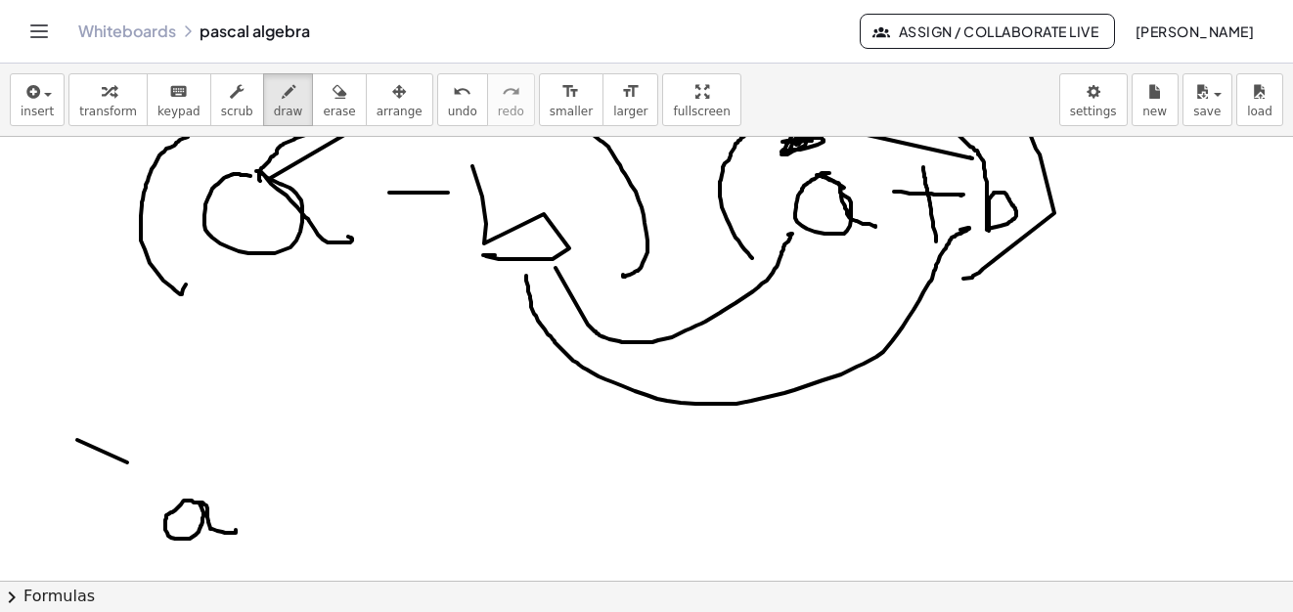
drag, startPoint x: 193, startPoint y: 502, endPoint x: 236, endPoint y: 527, distance: 50.0
drag, startPoint x: 220, startPoint y: 451, endPoint x: 252, endPoint y: 486, distance: 47.8
drag, startPoint x: 305, startPoint y: 102, endPoint x: 118, endPoint y: 435, distance: 382.2
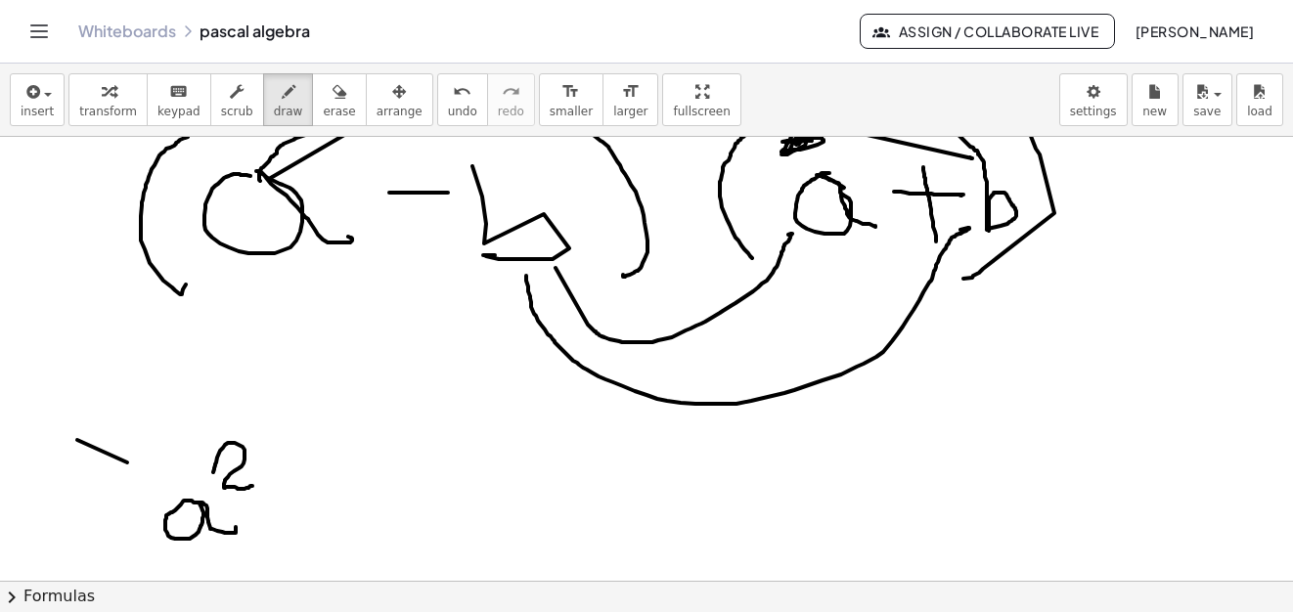
click at [312, 106] on button "erase" at bounding box center [339, 99] width 54 height 53
drag, startPoint x: 115, startPoint y: 458, endPoint x: 324, endPoint y: 507, distance: 213.9
click at [277, 109] on span "draw" at bounding box center [288, 112] width 29 height 14
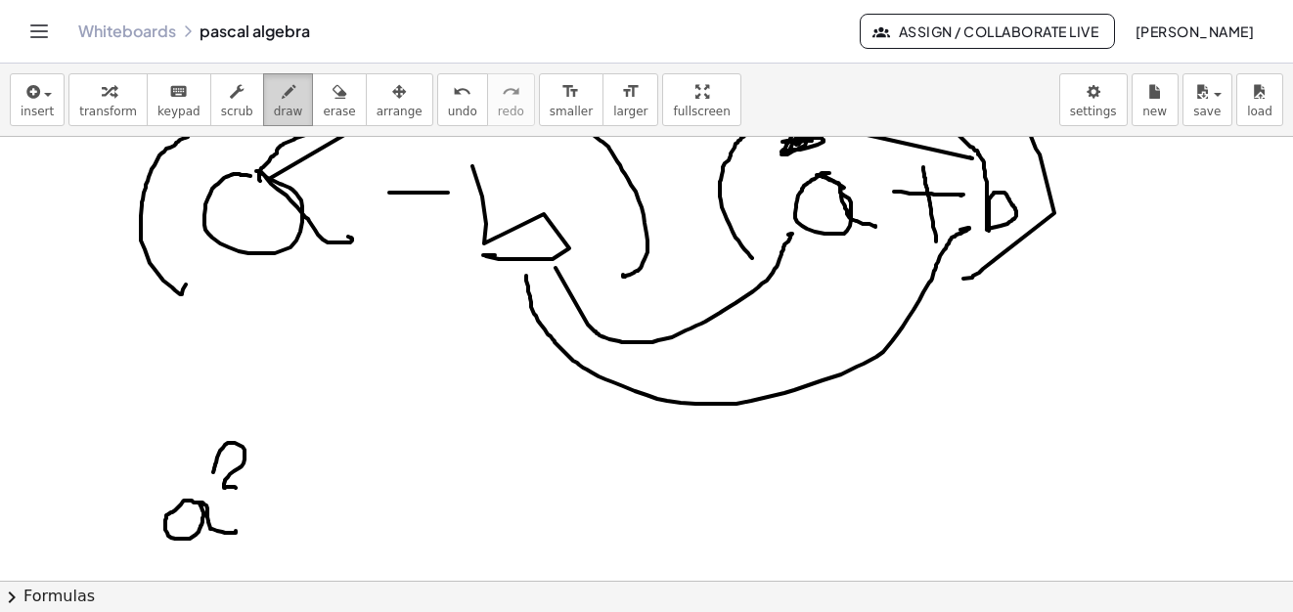
click at [274, 110] on span "draw" at bounding box center [288, 112] width 29 height 14
drag, startPoint x: 276, startPoint y: 507, endPoint x: 306, endPoint y: 507, distance: 30.3
drag, startPoint x: 299, startPoint y: 491, endPoint x: 301, endPoint y: 519, distance: 28.4
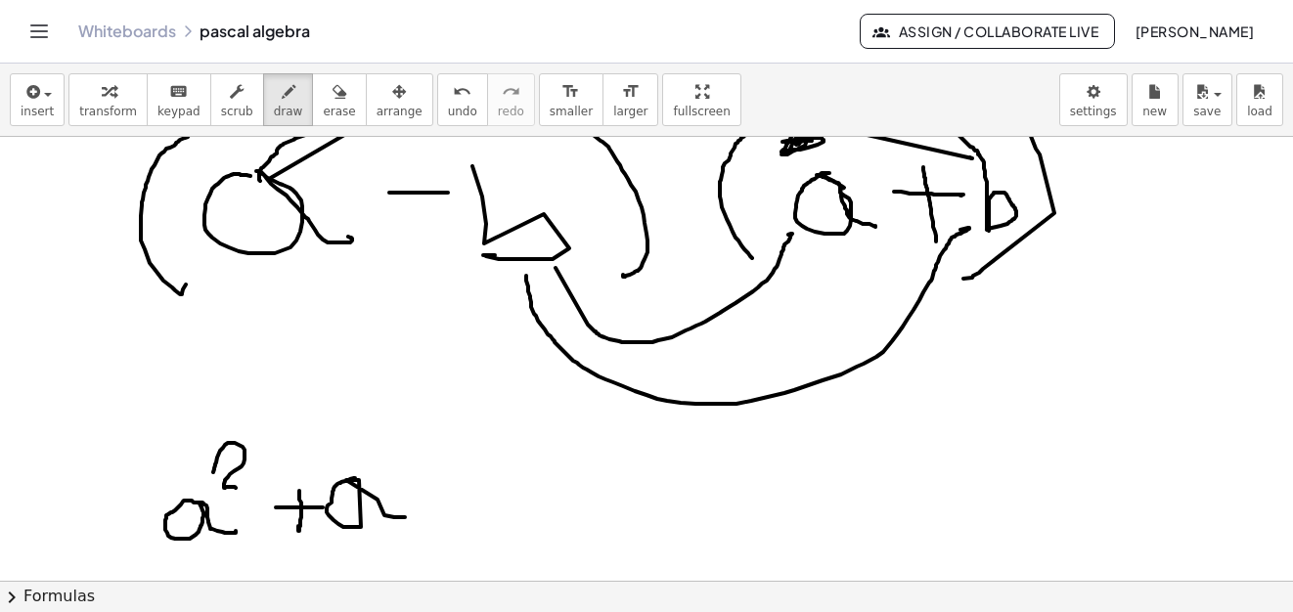
drag, startPoint x: 355, startPoint y: 478, endPoint x: 420, endPoint y: 536, distance: 87.3
drag, startPoint x: 420, startPoint y: 536, endPoint x: 421, endPoint y: 521, distance: 14.7
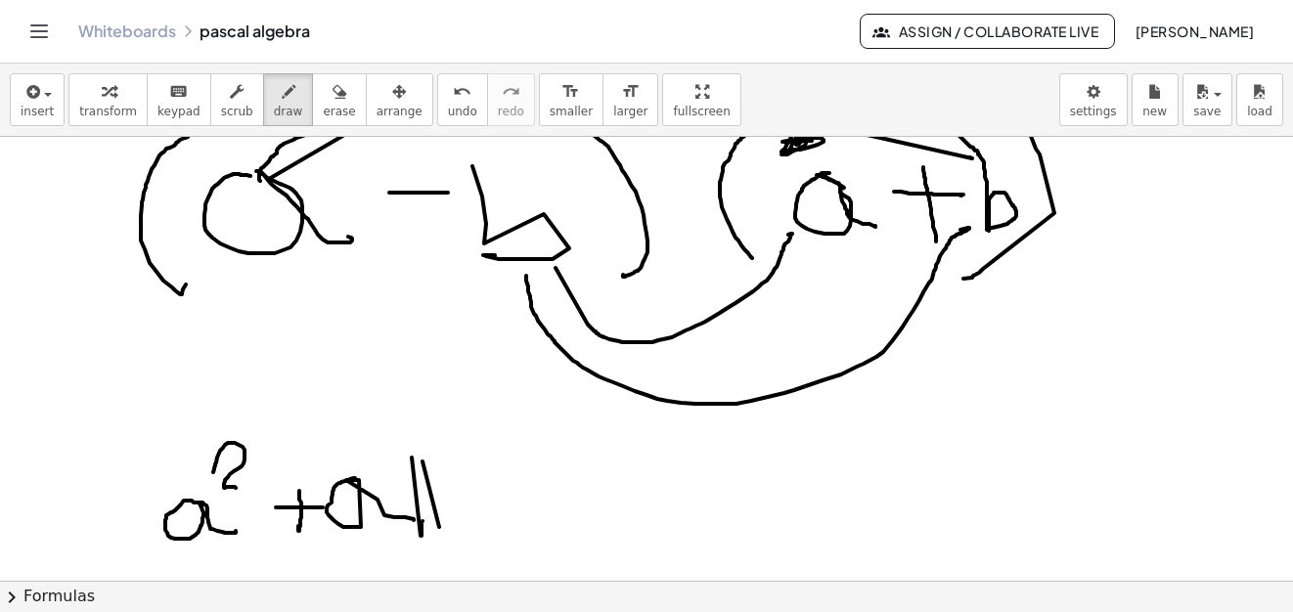
click at [330, 108] on button "erase" at bounding box center [339, 99] width 54 height 53
drag, startPoint x: 440, startPoint y: 528, endPoint x: 406, endPoint y: 497, distance: 46.4
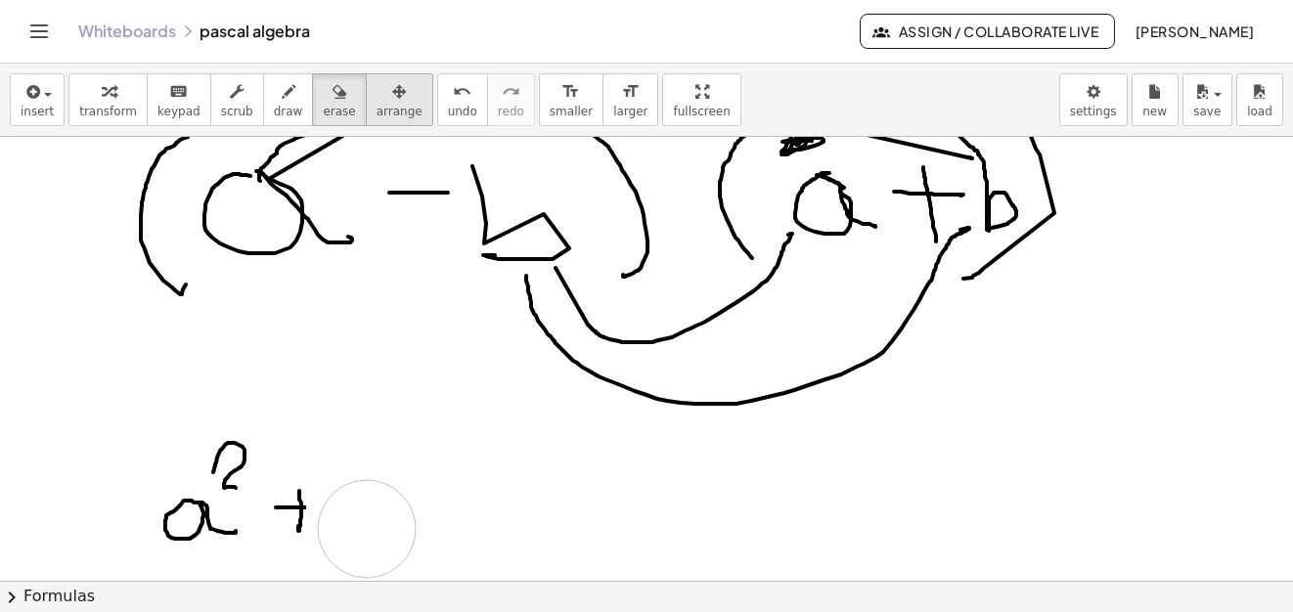
drag, startPoint x: 379, startPoint y: 493, endPoint x: 350, endPoint y: 108, distance: 386.4
drag, startPoint x: 266, startPoint y: 98, endPoint x: 351, endPoint y: 516, distance: 427.1
click at [267, 107] on button "draw" at bounding box center [288, 99] width 51 height 53
drag, startPoint x: 298, startPoint y: 507, endPoint x: 389, endPoint y: 501, distance: 91.1
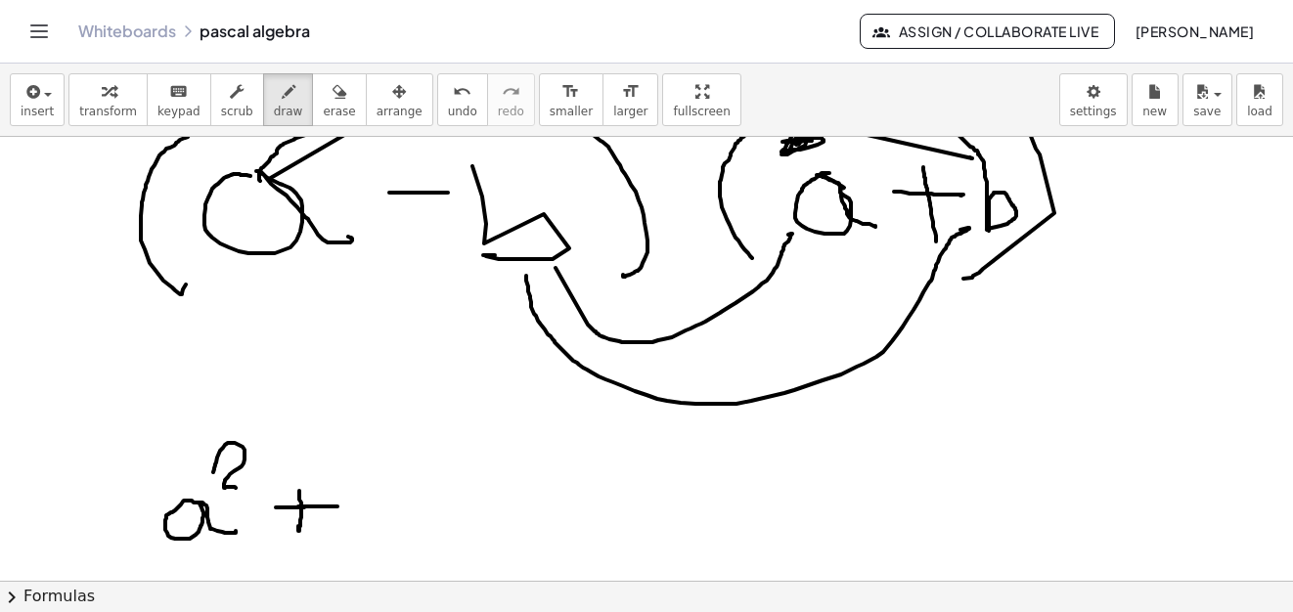
drag, startPoint x: 389, startPoint y: 501, endPoint x: 502, endPoint y: 513, distance: 113.2
drag, startPoint x: 502, startPoint y: 513, endPoint x: 466, endPoint y: 518, distance: 35.5
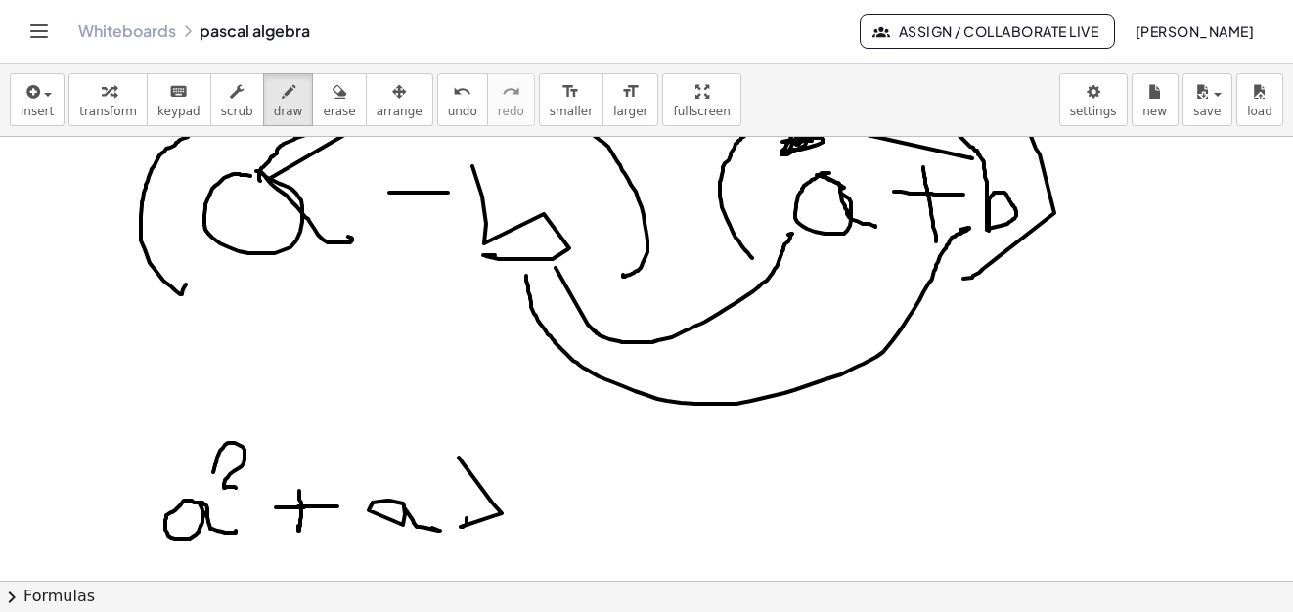
drag, startPoint x: 319, startPoint y: 103, endPoint x: 446, endPoint y: 377, distance: 302.7
click at [319, 108] on button "erase" at bounding box center [339, 99] width 54 height 53
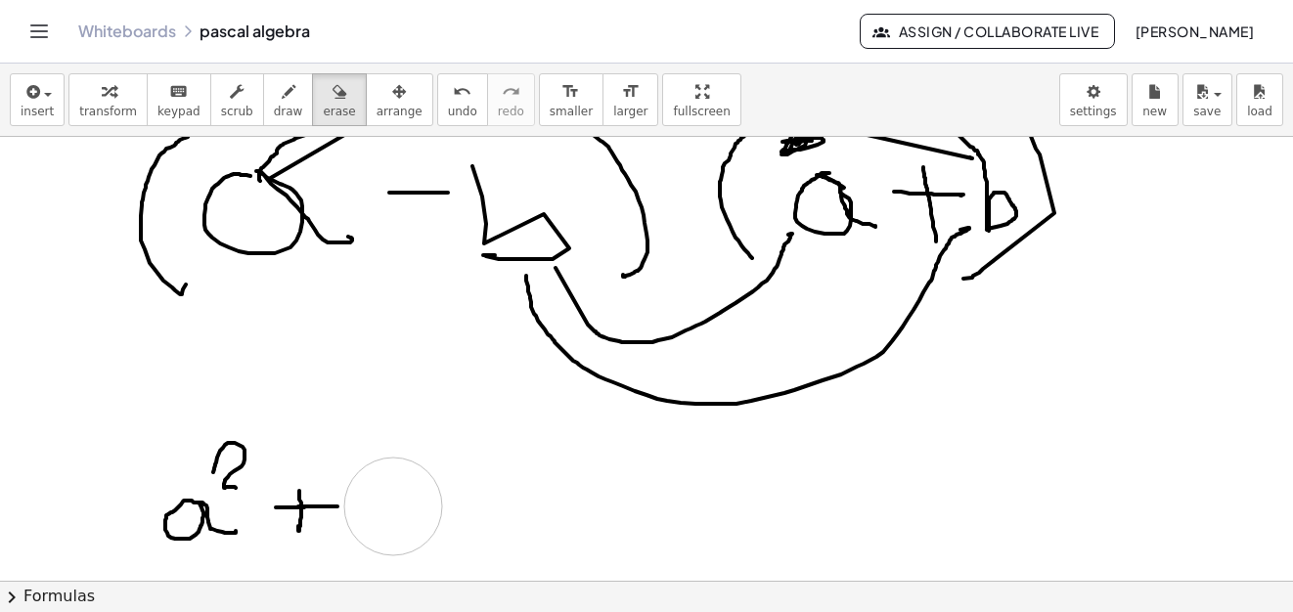
drag, startPoint x: 468, startPoint y: 493, endPoint x: 196, endPoint y: 217, distance: 387.9
click at [277, 90] on button "draw" at bounding box center [288, 99] width 51 height 53
drag, startPoint x: 404, startPoint y: 476, endPoint x: 463, endPoint y: 492, distance: 61.7
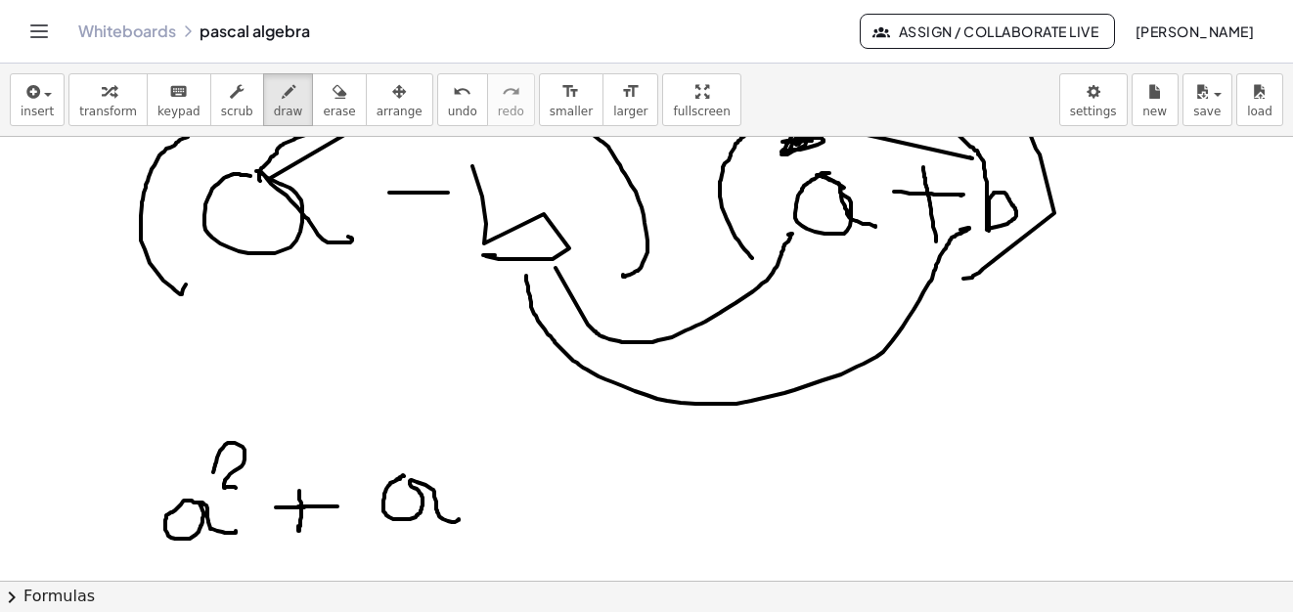
drag, startPoint x: 468, startPoint y: 458, endPoint x: 516, endPoint y: 516, distance: 75.7
drag, startPoint x: 539, startPoint y: 491, endPoint x: 578, endPoint y: 492, distance: 39.1
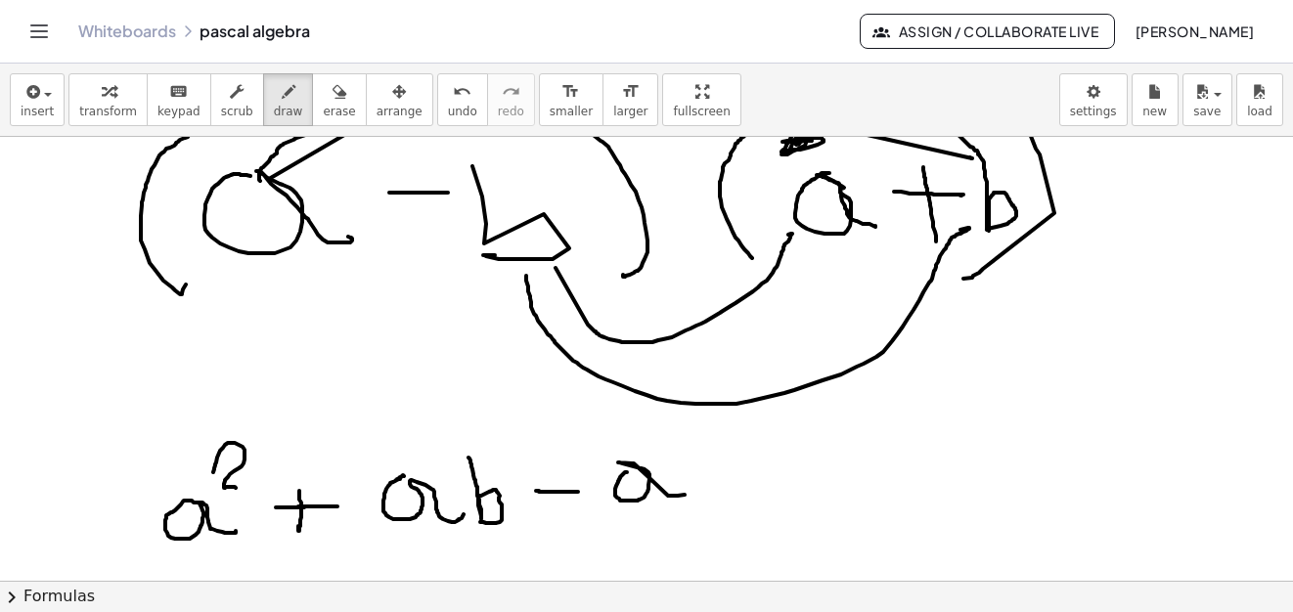
drag, startPoint x: 627, startPoint y: 472, endPoint x: 684, endPoint y: 495, distance: 61.9
drag, startPoint x: 751, startPoint y: 485, endPoint x: 815, endPoint y: 471, distance: 66.0
drag, startPoint x: 815, startPoint y: 471, endPoint x: 848, endPoint y: 471, distance: 32.3
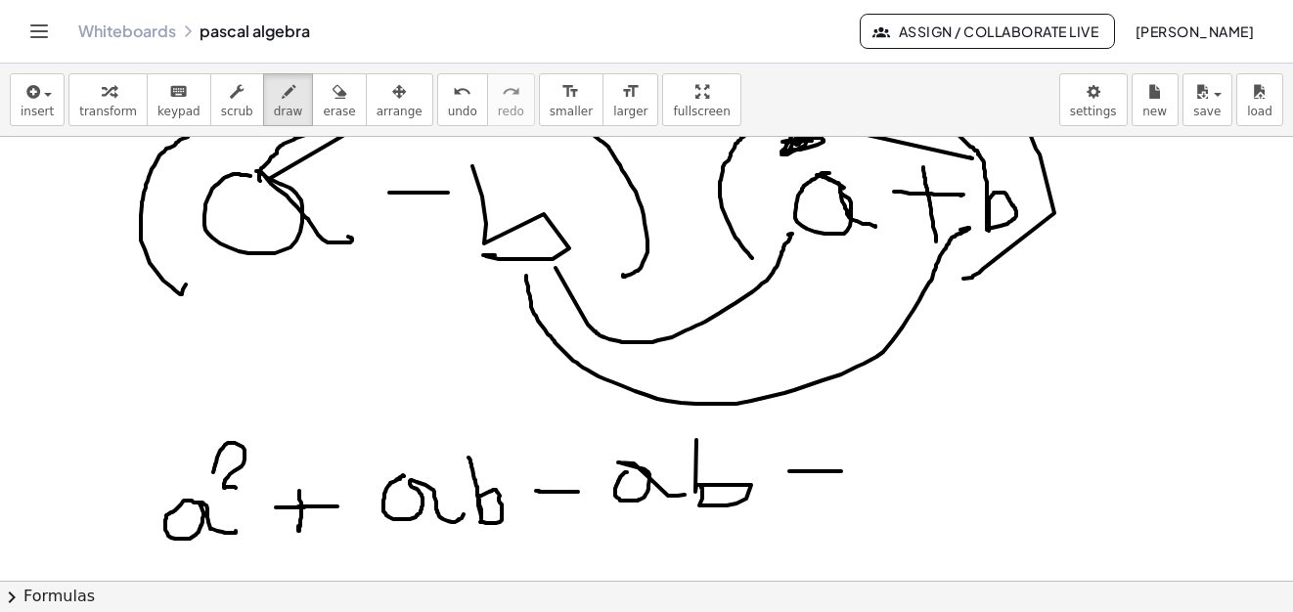
drag, startPoint x: 829, startPoint y: 450, endPoint x: 839, endPoint y: 482, distance: 33.7
drag, startPoint x: 886, startPoint y: 431, endPoint x: 907, endPoint y: 495, distance: 67.1
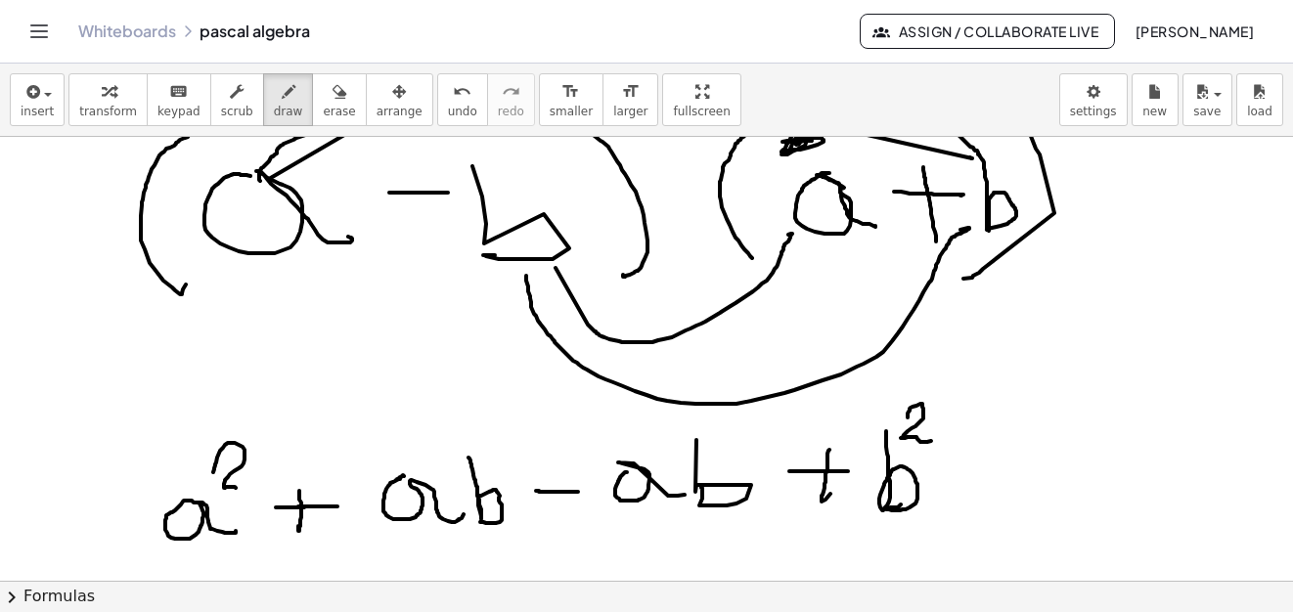
drag, startPoint x: 909, startPoint y: 410, endPoint x: 931, endPoint y: 435, distance: 33.3
drag, startPoint x: 389, startPoint y: 563, endPoint x: 526, endPoint y: 444, distance: 181.6
drag, startPoint x: 612, startPoint y: 539, endPoint x: 736, endPoint y: 446, distance: 155.1
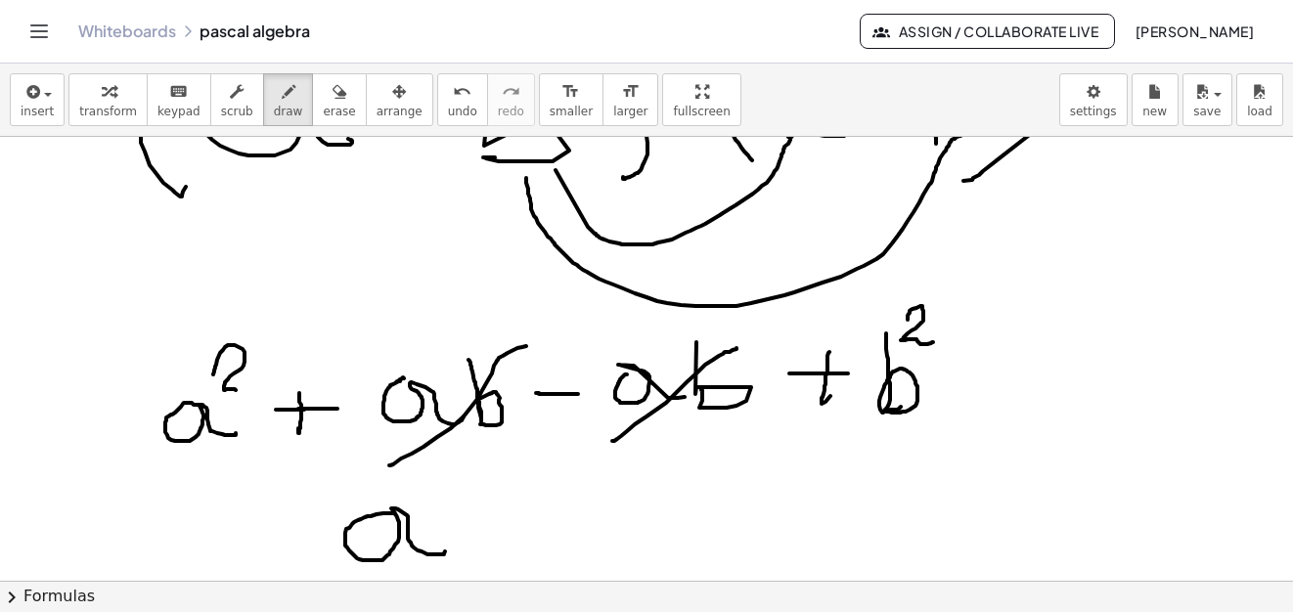
drag, startPoint x: 395, startPoint y: 513, endPoint x: 424, endPoint y: 496, distance: 34.2
drag, startPoint x: 424, startPoint y: 496, endPoint x: 463, endPoint y: 495, distance: 39.1
click at [332, 103] on icon "button" at bounding box center [339, 91] width 14 height 23
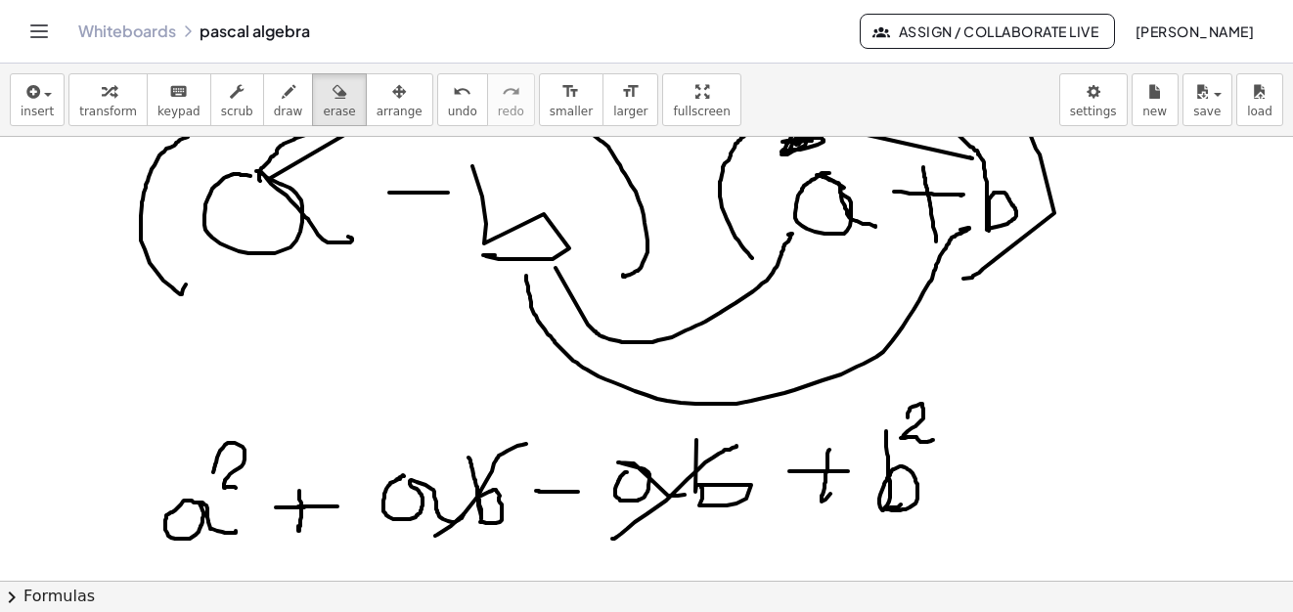
scroll to position [10654, 0]
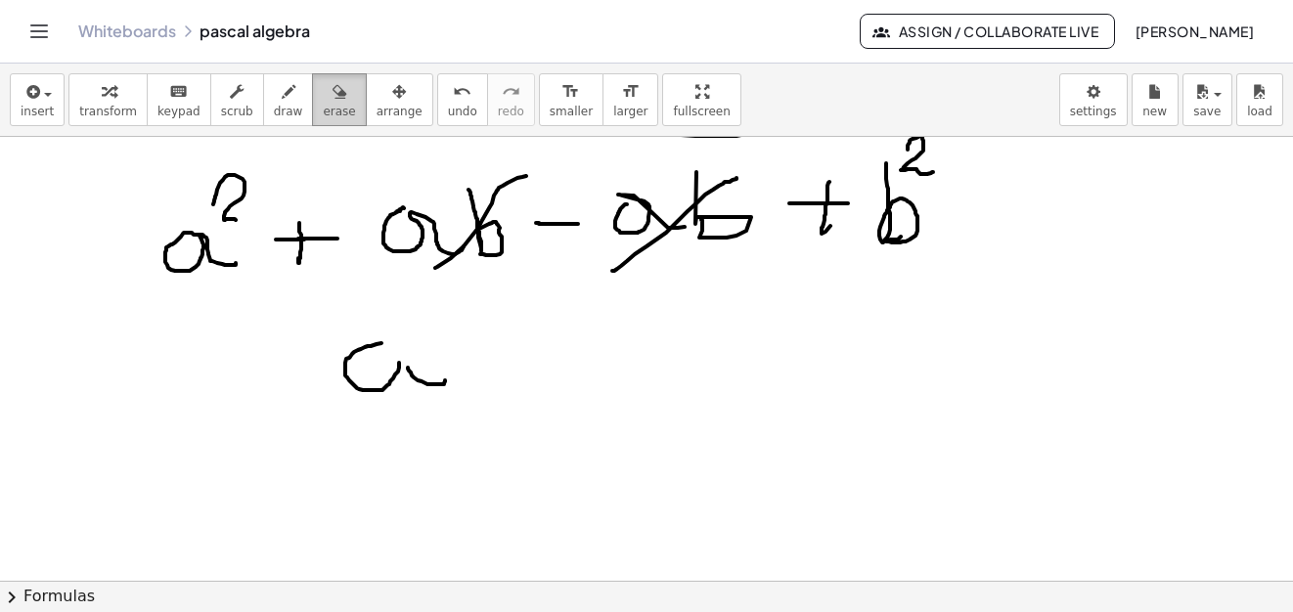
click at [323, 93] on div "button" at bounding box center [339, 90] width 32 height 23
drag, startPoint x: 395, startPoint y: 395, endPoint x: 342, endPoint y: 365, distance: 60.9
drag, startPoint x: 824, startPoint y: 193, endPoint x: 810, endPoint y: 230, distance: 39.9
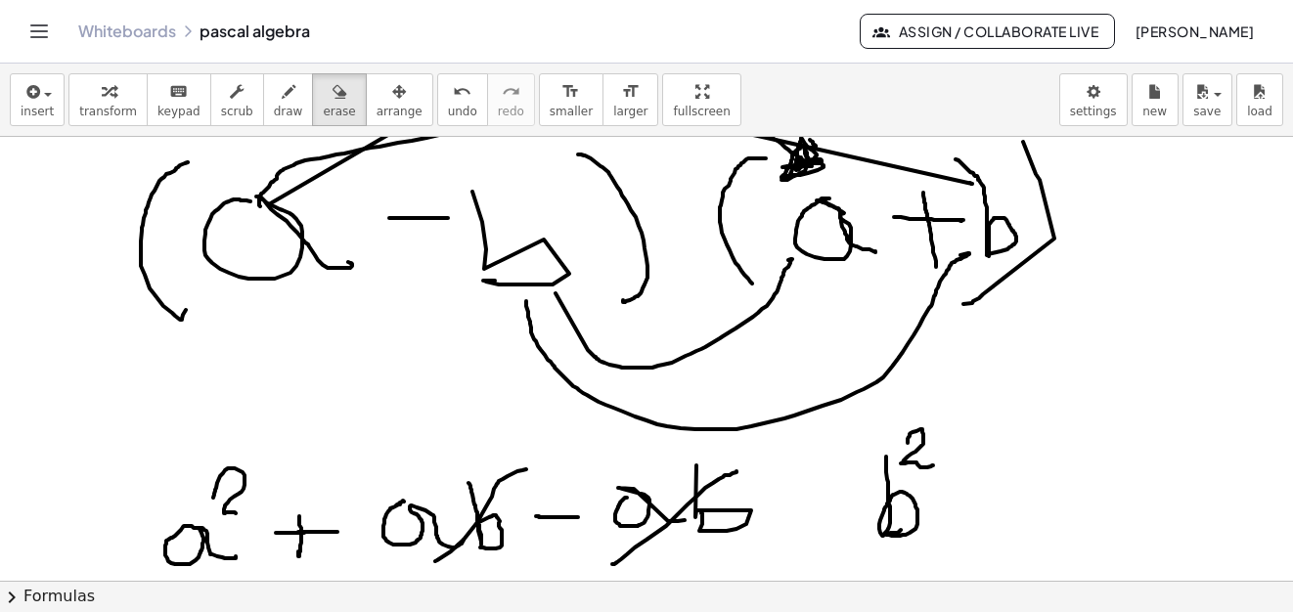
scroll to position [10459, 0]
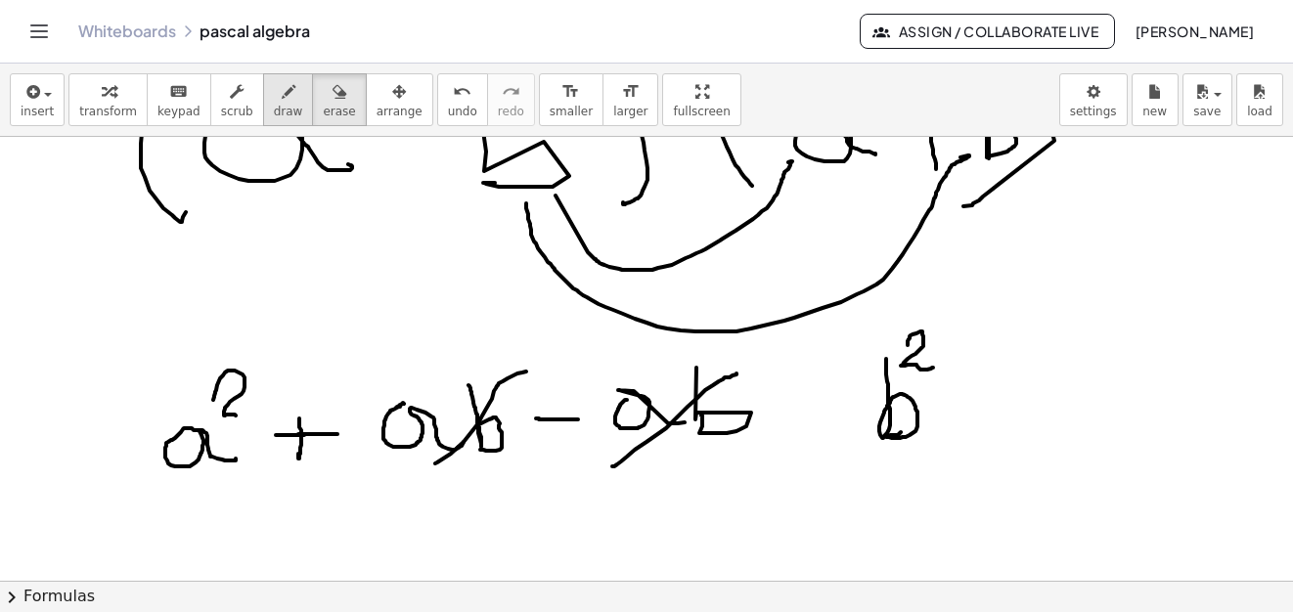
click at [274, 106] on span "draw" at bounding box center [288, 112] width 29 height 14
click at [274, 109] on span "draw" at bounding box center [288, 112] width 29 height 14
click at [312, 98] on button "erase" at bounding box center [339, 99] width 54 height 53
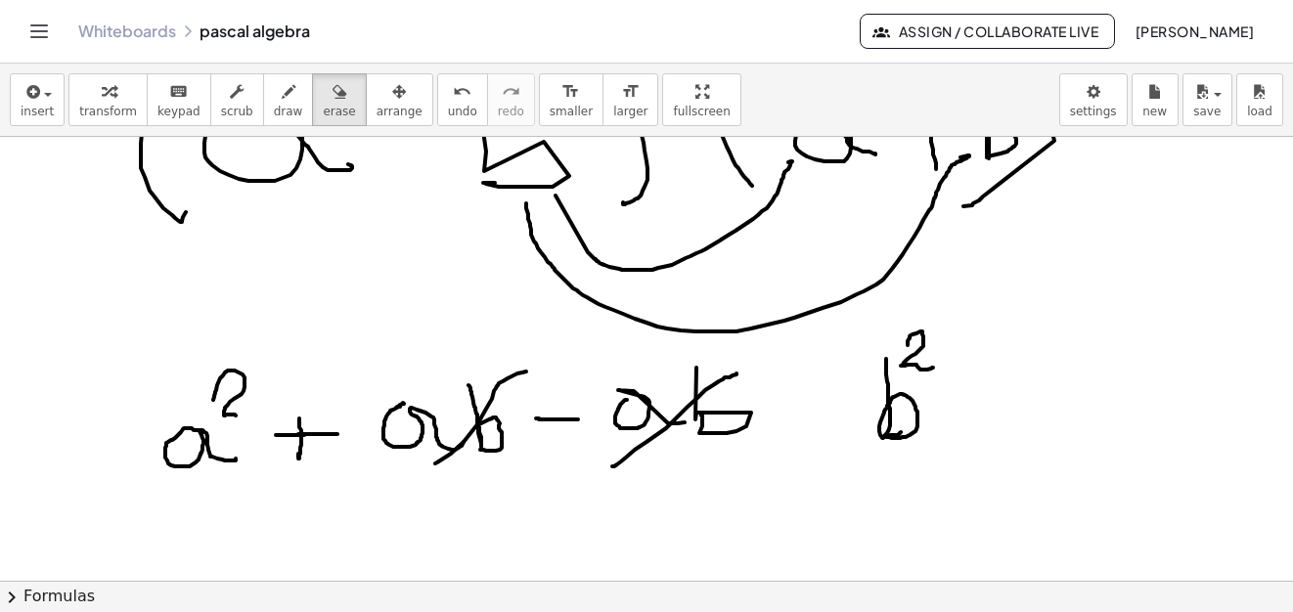
click at [274, 105] on span "draw" at bounding box center [288, 112] width 29 height 14
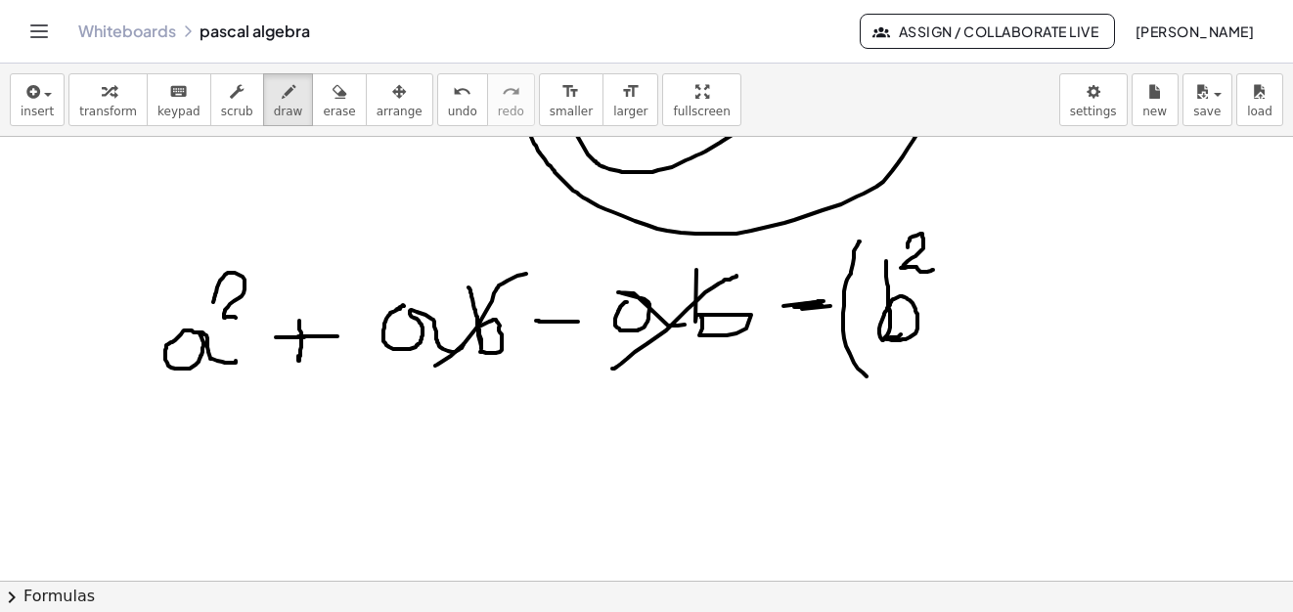
drag, startPoint x: 859, startPoint y: 242, endPoint x: 943, endPoint y: 290, distance: 97.3
drag, startPoint x: 937, startPoint y: 228, endPoint x: 1089, endPoint y: 319, distance: 177.6
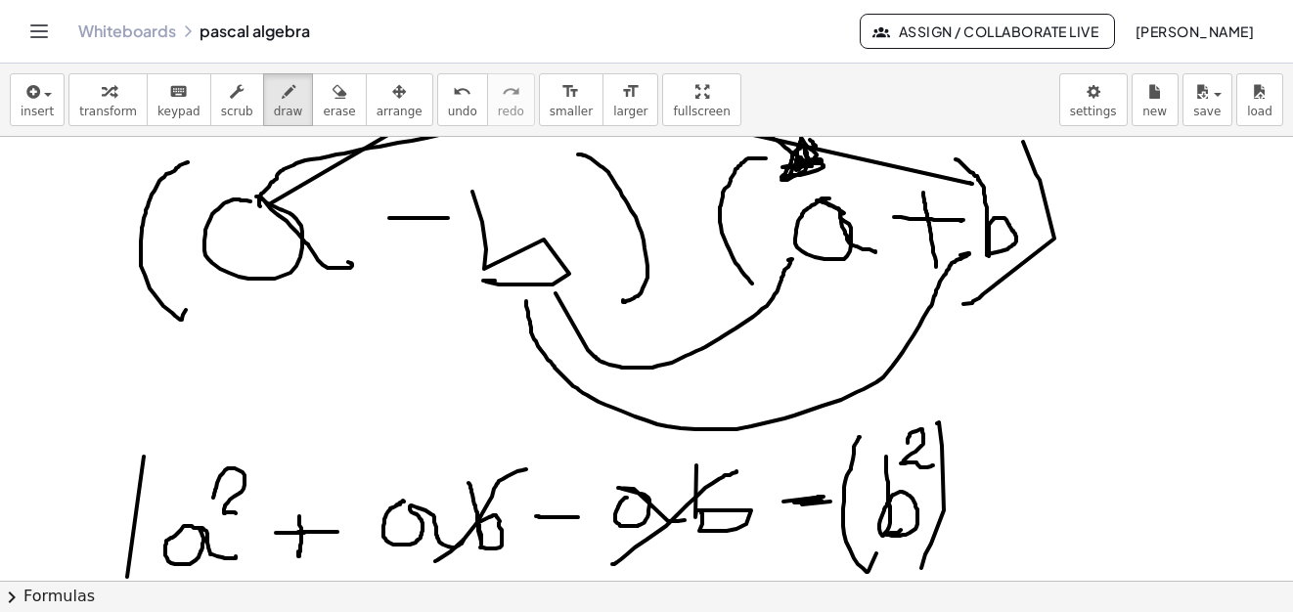
scroll to position [10654, 0]
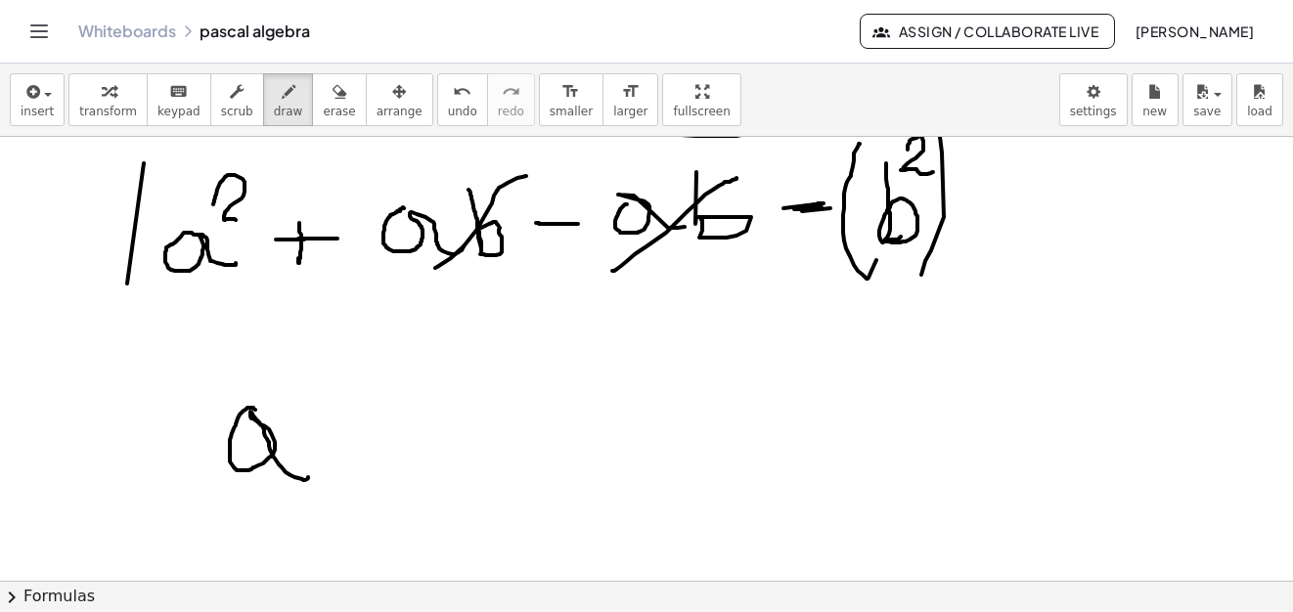
drag, startPoint x: 253, startPoint y: 408, endPoint x: 275, endPoint y: 396, distance: 24.5
drag, startPoint x: 279, startPoint y: 353, endPoint x: 328, endPoint y: 385, distance: 58.6
drag, startPoint x: 388, startPoint y: 414, endPoint x: 440, endPoint y: 413, distance: 51.8
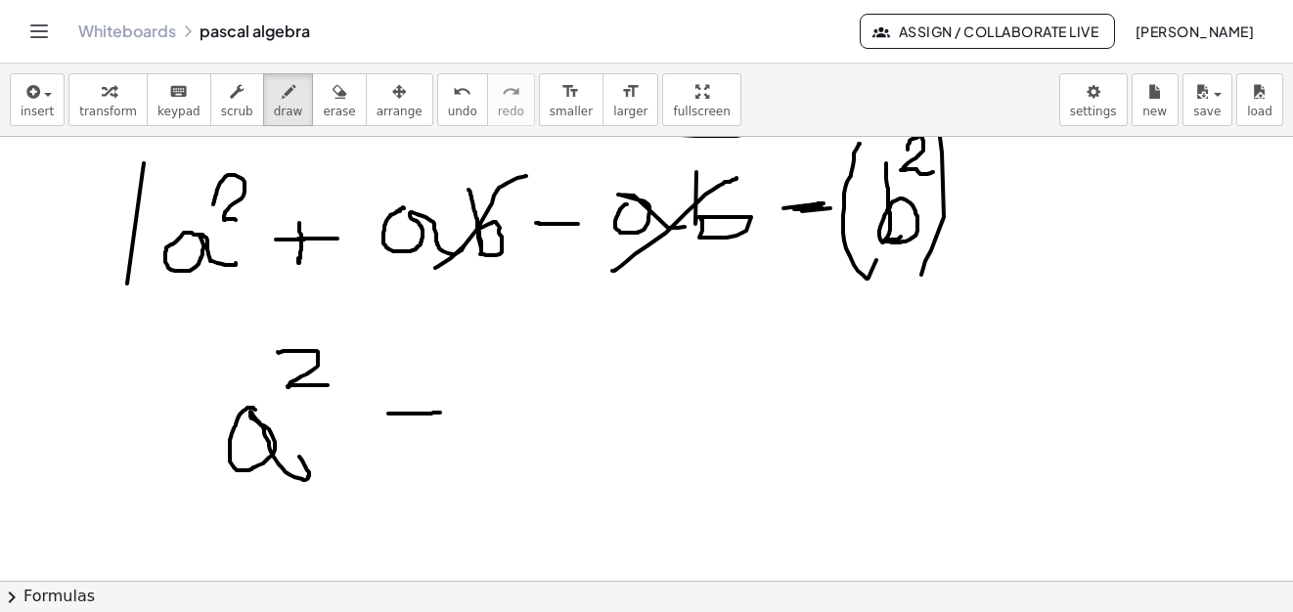
drag, startPoint x: 490, startPoint y: 373, endPoint x: 516, endPoint y: 448, distance: 79.8
drag, startPoint x: 557, startPoint y: 348, endPoint x: 586, endPoint y: 398, distance: 57.4
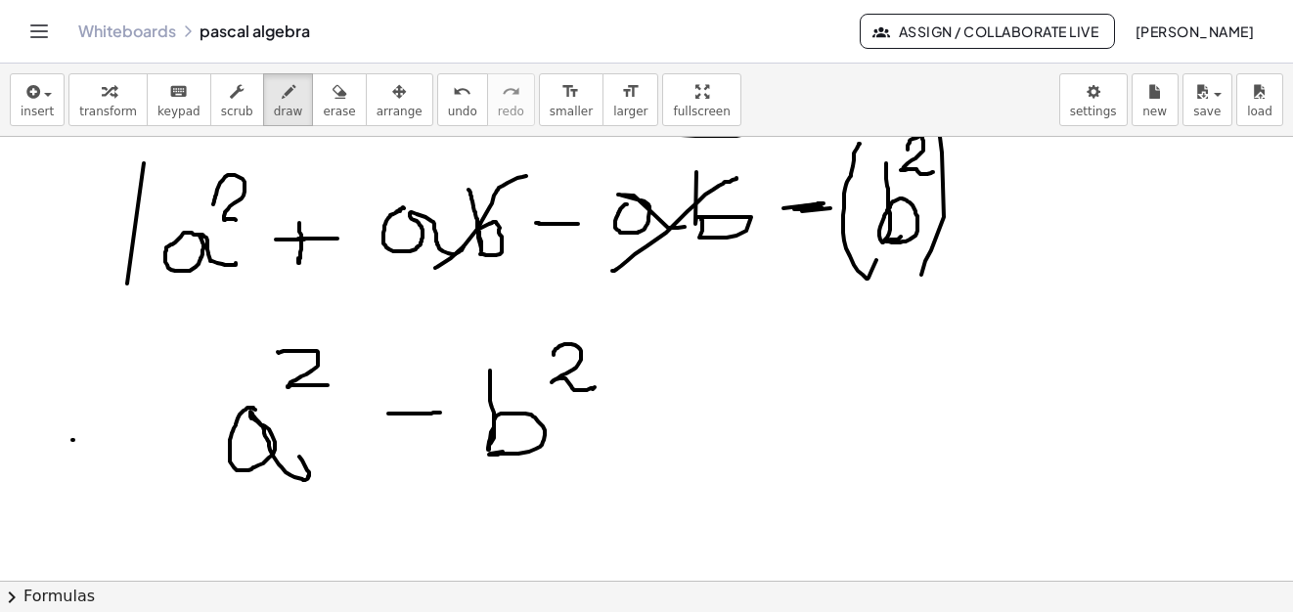
drag, startPoint x: 73, startPoint y: 440, endPoint x: 121, endPoint y: 446, distance: 48.3
drag, startPoint x: 92, startPoint y: 478, endPoint x: 126, endPoint y: 477, distance: 34.2
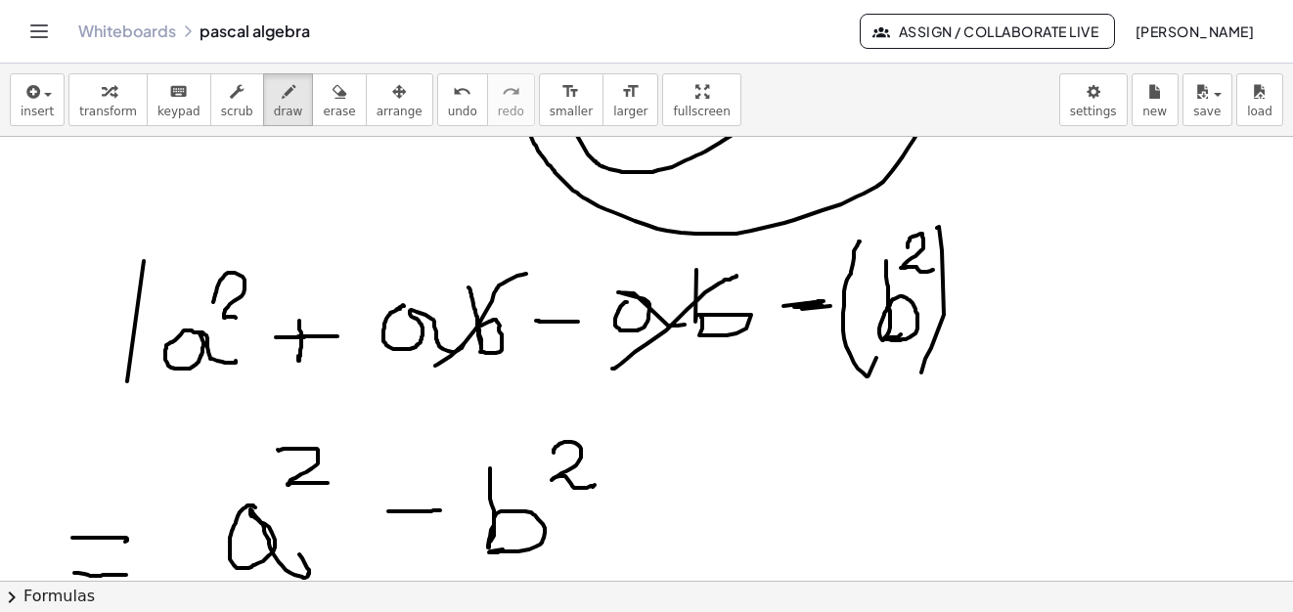
scroll to position [10752, 0]
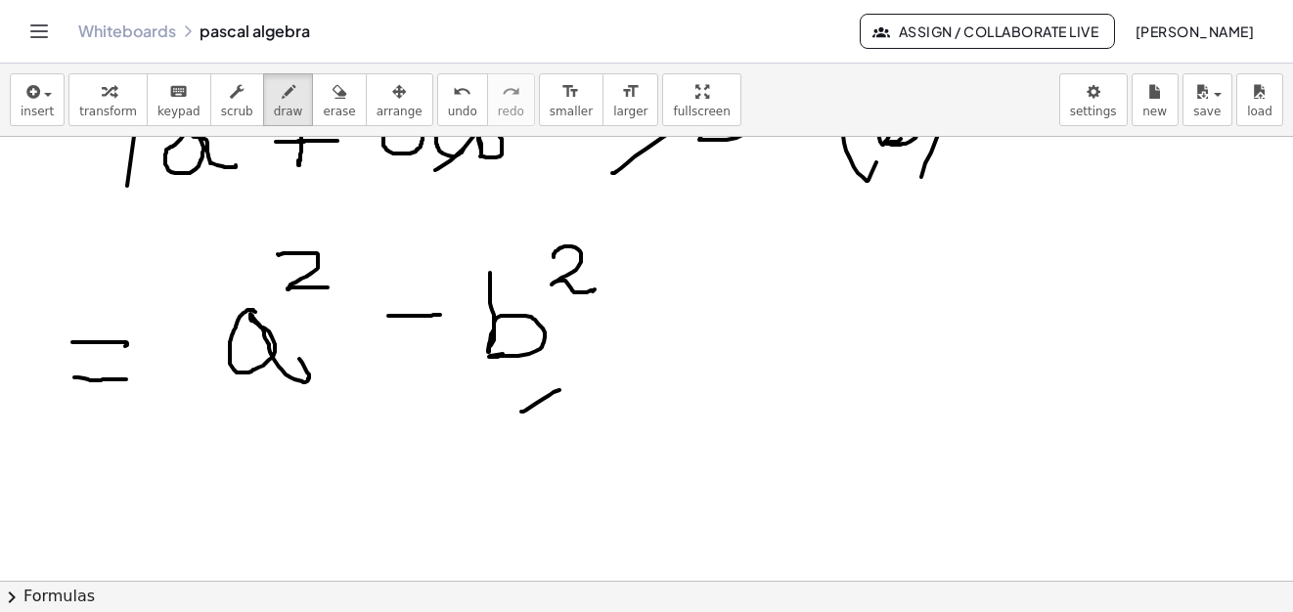
drag, startPoint x: 521, startPoint y: 412, endPoint x: 605, endPoint y: 371, distance: 93.6
drag, startPoint x: 554, startPoint y: 429, endPoint x: 613, endPoint y: 402, distance: 64.7
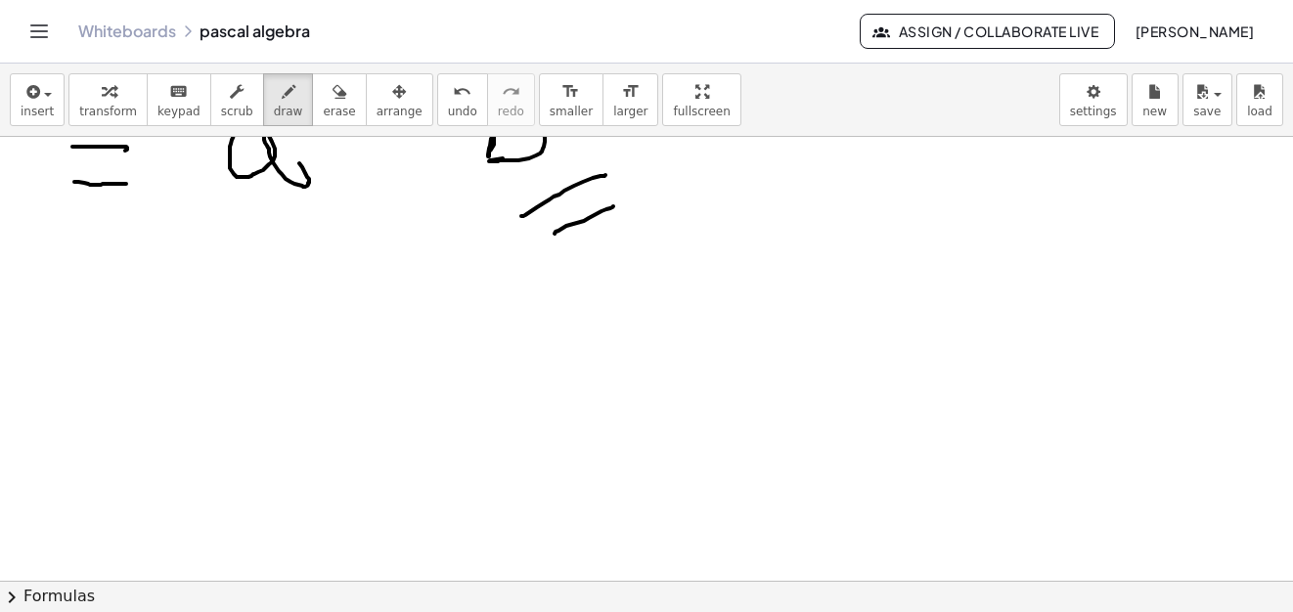
scroll to position [11045, 0]
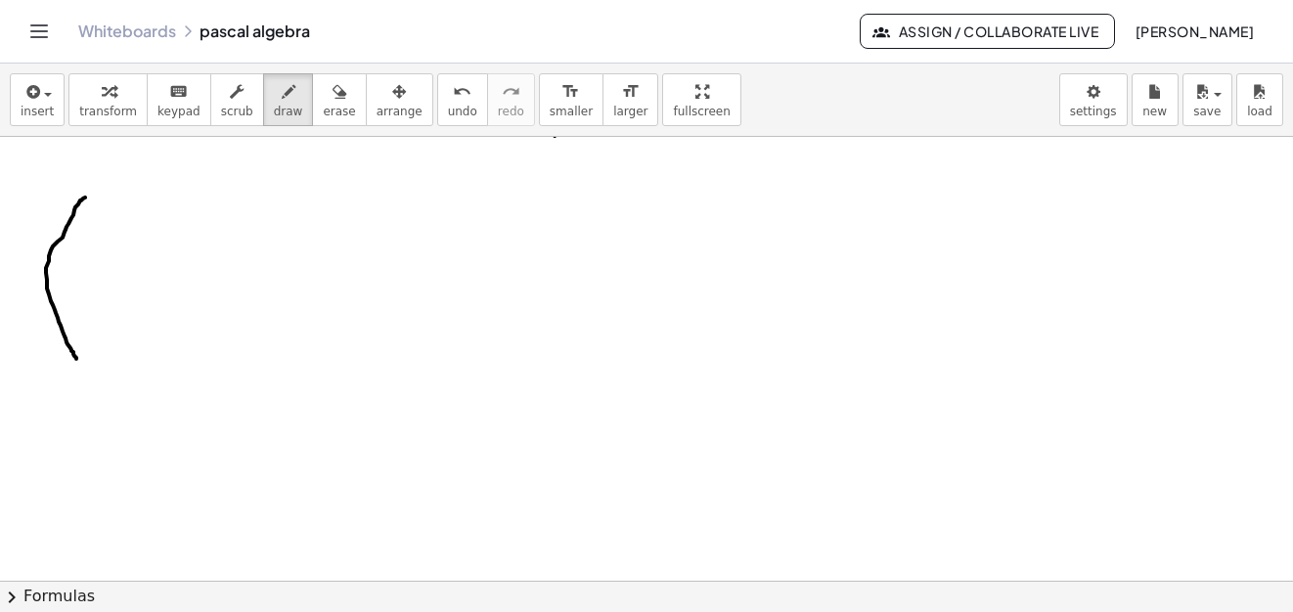
drag, startPoint x: 80, startPoint y: 200, endPoint x: 81, endPoint y: 346, distance: 145.7
drag, startPoint x: 125, startPoint y: 261, endPoint x: 168, endPoint y: 314, distance: 68.1
drag, startPoint x: 225, startPoint y: 274, endPoint x: 273, endPoint y: 274, distance: 47.9
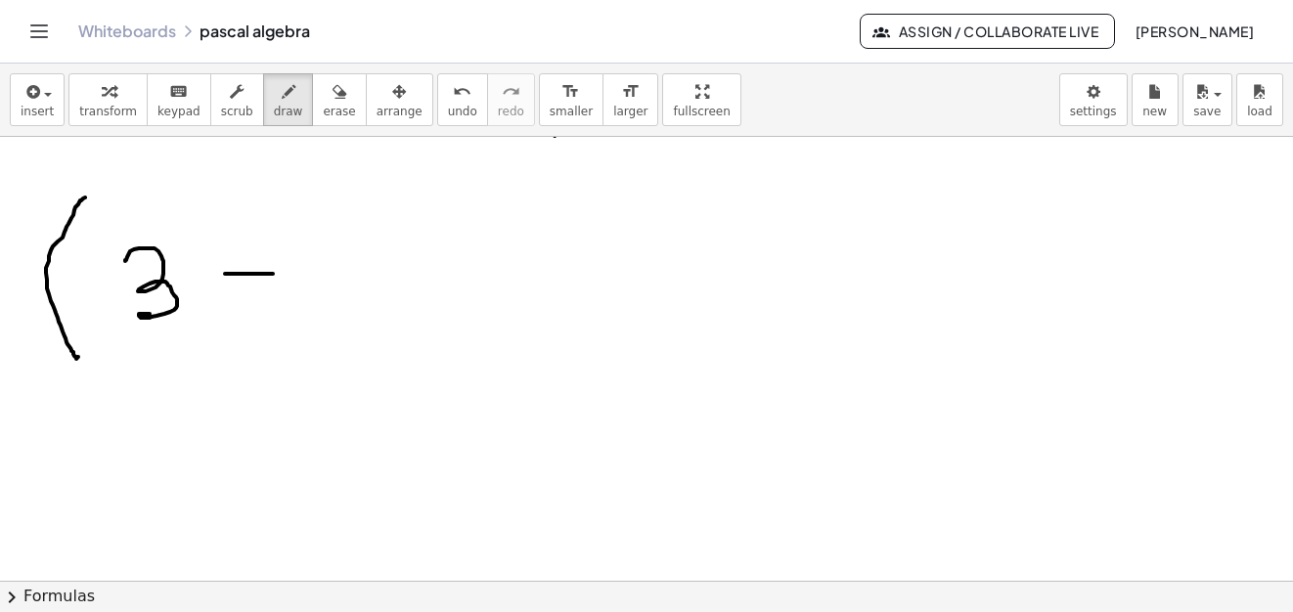
drag, startPoint x: 195, startPoint y: 267, endPoint x: 211, endPoint y: 295, distance: 32.9
drag, startPoint x: 315, startPoint y: 245, endPoint x: 256, endPoint y: 292, distance: 75.1
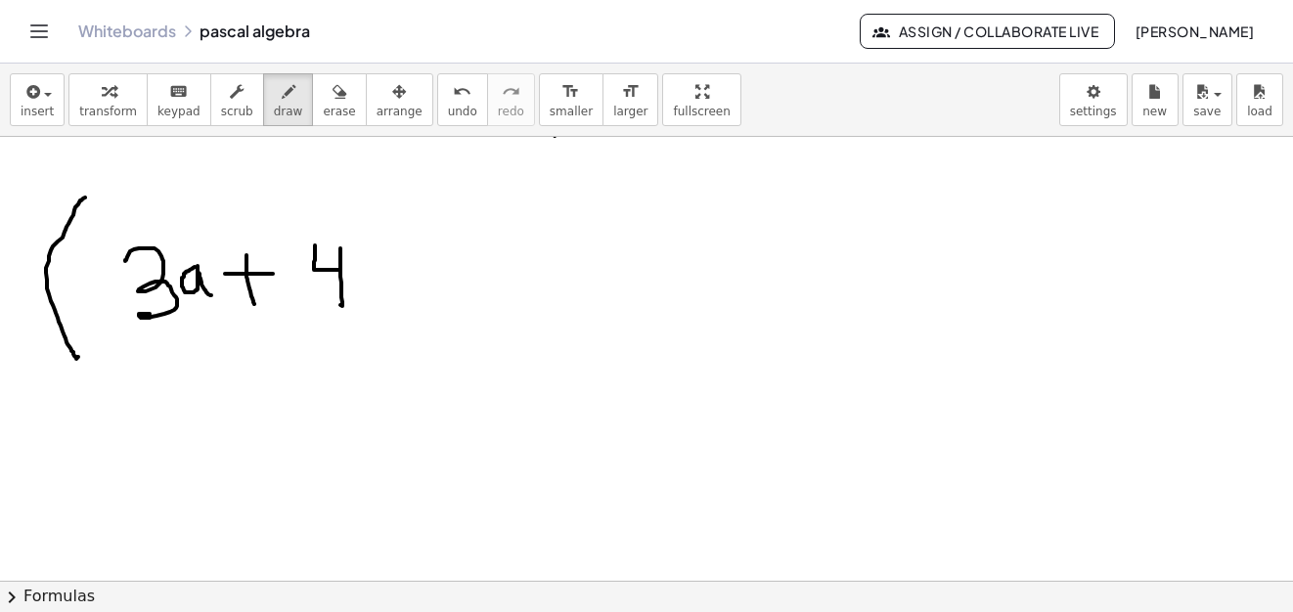
drag, startPoint x: 246, startPoint y: 255, endPoint x: 279, endPoint y: 278, distance: 39.3
drag, startPoint x: 343, startPoint y: 201, endPoint x: 391, endPoint y: 284, distance: 95.1
drag, startPoint x: 437, startPoint y: 330, endPoint x: 478, endPoint y: 241, distance: 98.0
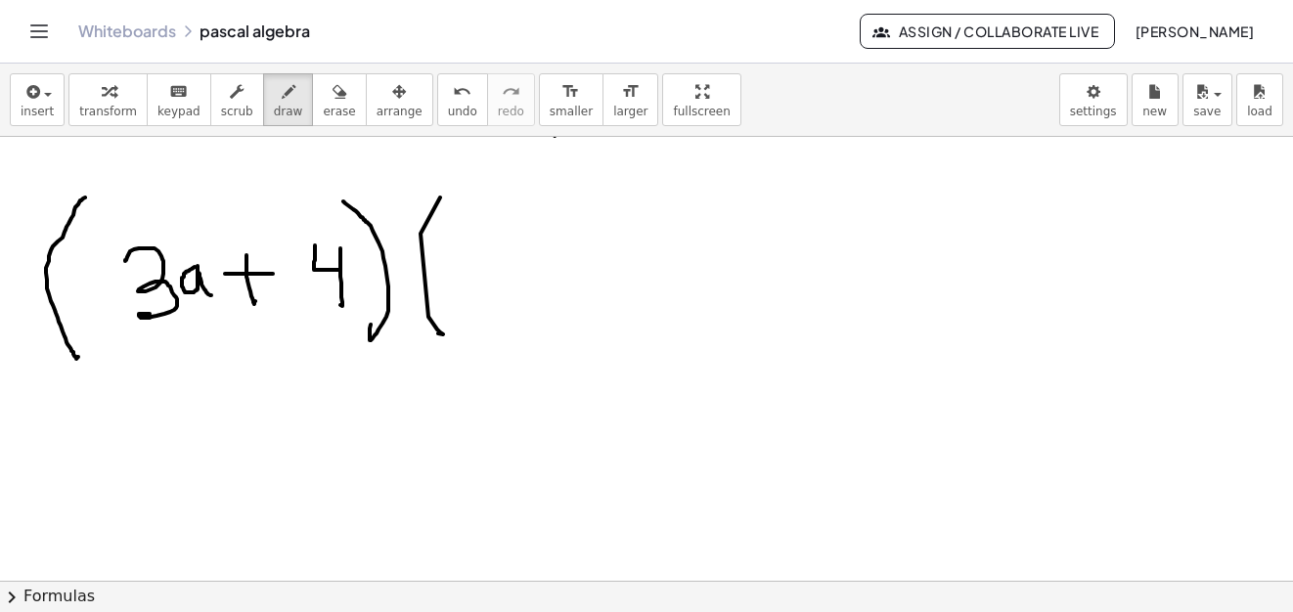
click at [274, 110] on span "draw" at bounding box center [288, 112] width 29 height 14
drag, startPoint x: 478, startPoint y: 241, endPoint x: 490, endPoint y: 295, distance: 56.0
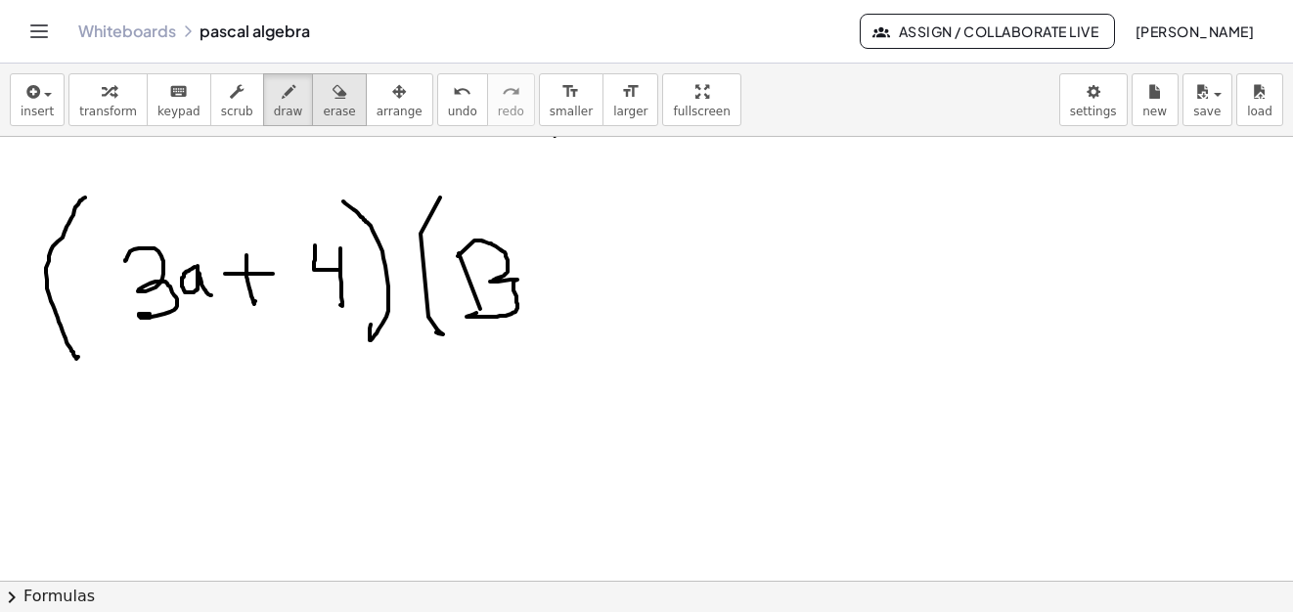
drag, startPoint x: 307, startPoint y: 103, endPoint x: 413, endPoint y: 221, distance: 158.6
click at [312, 109] on button "erase" at bounding box center [339, 99] width 54 height 53
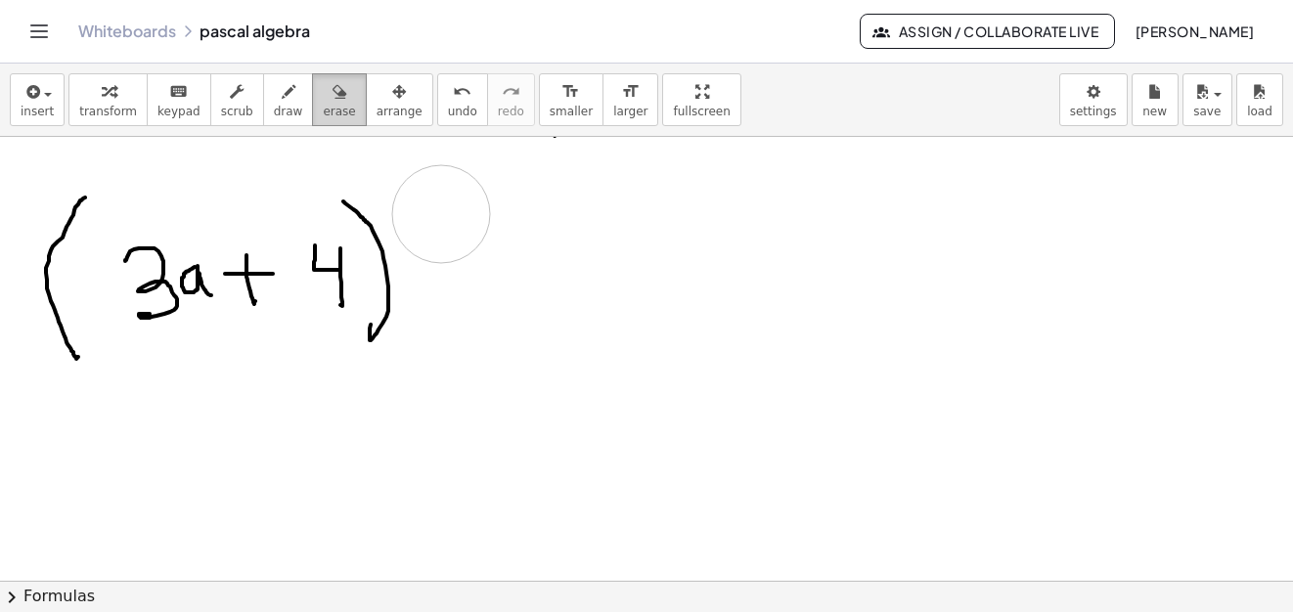
drag, startPoint x: 477, startPoint y: 264, endPoint x: 302, endPoint y: 116, distance: 229.0
click at [282, 102] on icon "button" at bounding box center [289, 91] width 14 height 23
drag, startPoint x: 489, startPoint y: 204, endPoint x: 551, endPoint y: 274, distance: 93.5
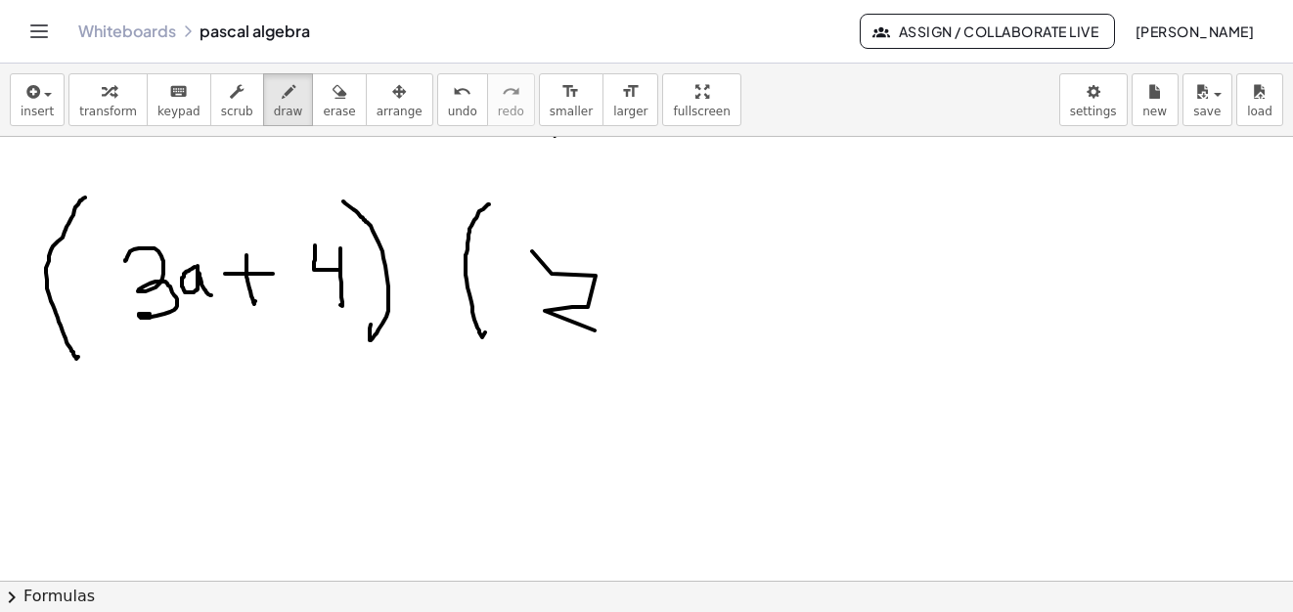
drag, startPoint x: 551, startPoint y: 274, endPoint x: 796, endPoint y: 365, distance: 260.8
click at [332, 98] on icon "button" at bounding box center [339, 91] width 14 height 23
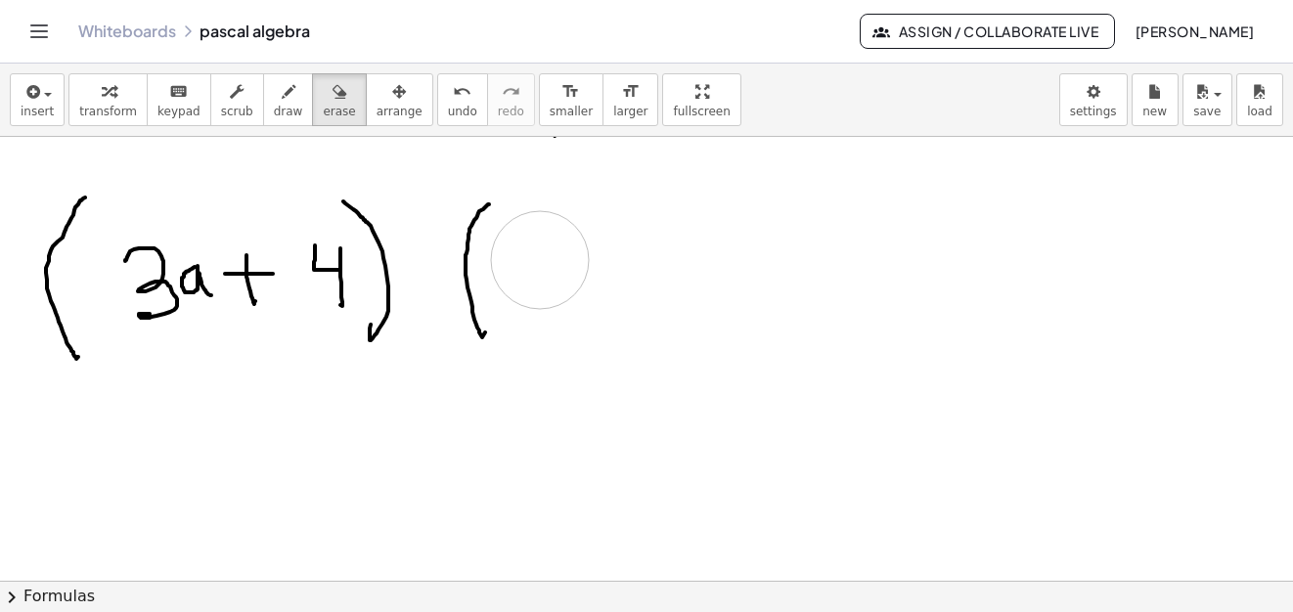
drag, startPoint x: 575, startPoint y: 286, endPoint x: 533, endPoint y: 278, distance: 42.8
click at [274, 106] on span "draw" at bounding box center [288, 112] width 29 height 14
drag, startPoint x: 533, startPoint y: 245, endPoint x: 583, endPoint y: 298, distance: 72.6
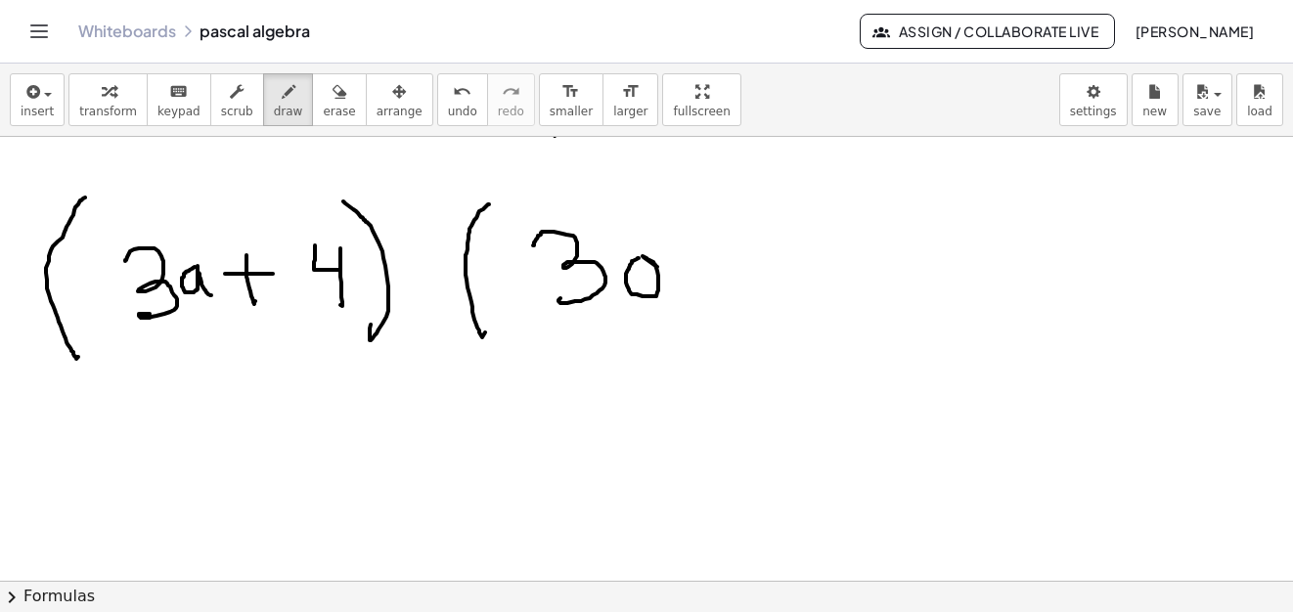
drag, startPoint x: 639, startPoint y: 258, endPoint x: 729, endPoint y: 260, distance: 91.0
drag, startPoint x: 729, startPoint y: 260, endPoint x: 59, endPoint y: 144, distance: 680.8
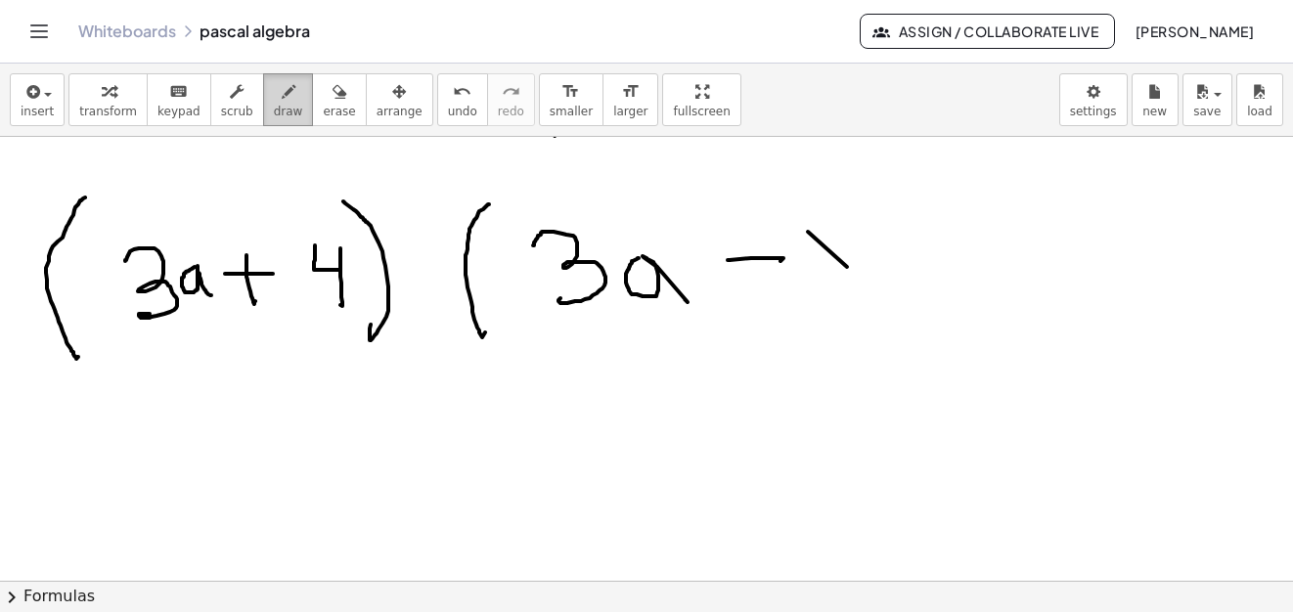
click at [274, 95] on div "button" at bounding box center [288, 90] width 29 height 23
click at [324, 105] on span "erase" at bounding box center [339, 112] width 32 height 14
drag, startPoint x: 812, startPoint y: 201, endPoint x: 866, endPoint y: 302, distance: 114.6
click at [276, 99] on div "button" at bounding box center [288, 90] width 29 height 23
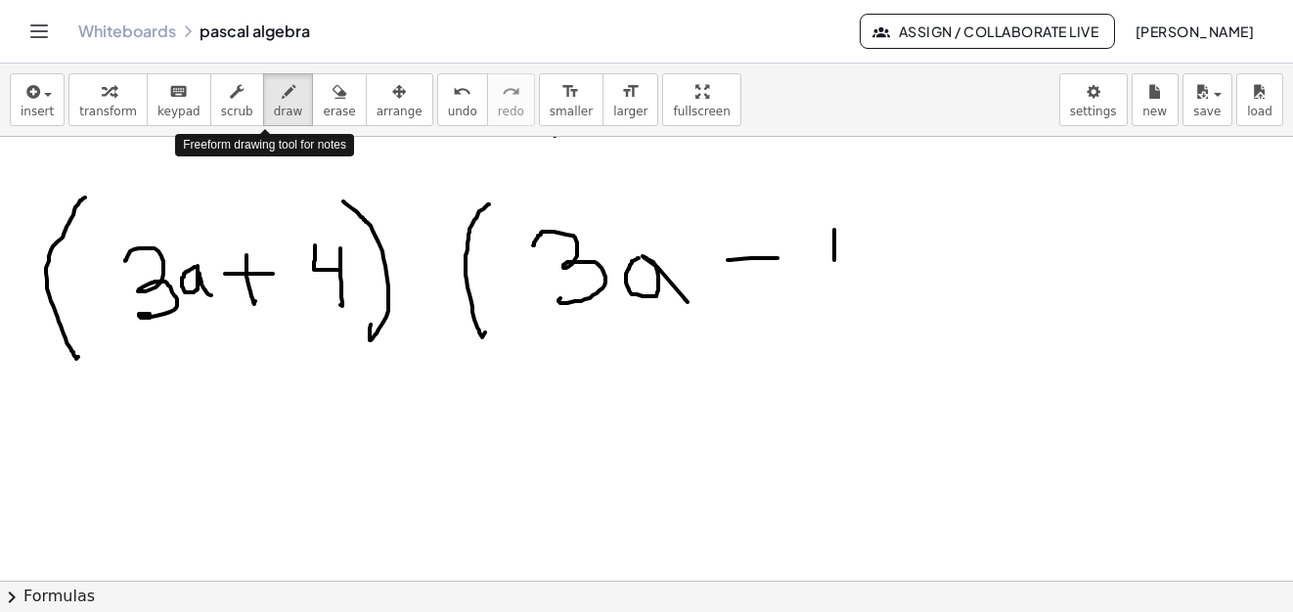
drag, startPoint x: 836, startPoint y: 263, endPoint x: 892, endPoint y: 271, distance: 56.3
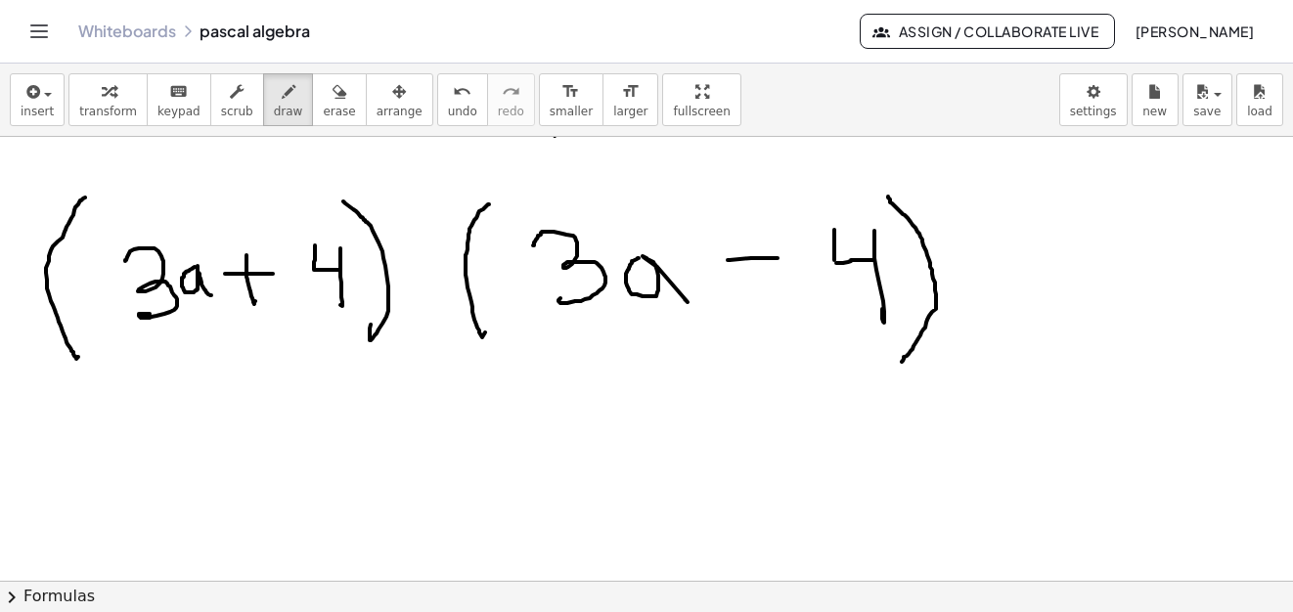
drag, startPoint x: 888, startPoint y: 197, endPoint x: 840, endPoint y: 389, distance: 198.5
drag, startPoint x: 80, startPoint y: 436, endPoint x: 92, endPoint y: 441, distance: 12.7
drag, startPoint x: 74, startPoint y: 463, endPoint x: 115, endPoint y: 460, distance: 41.2
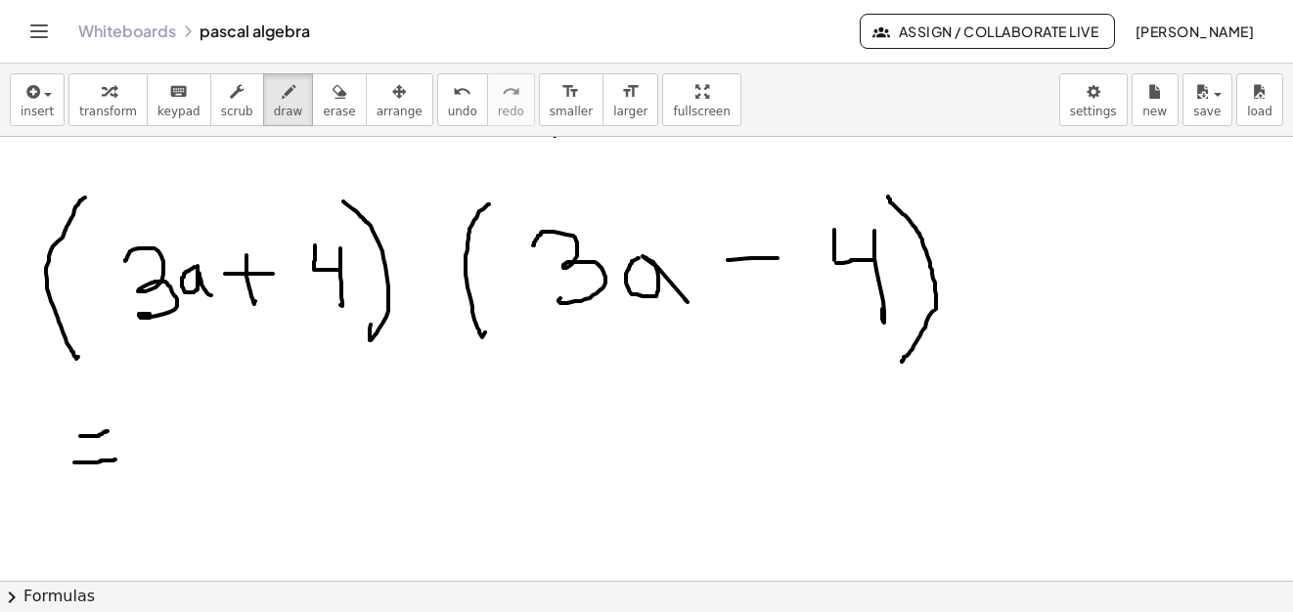
drag, startPoint x: 218, startPoint y: 432, endPoint x: 254, endPoint y: 469, distance: 51.9
drag, startPoint x: 299, startPoint y: 449, endPoint x: 353, endPoint y: 485, distance: 64.8
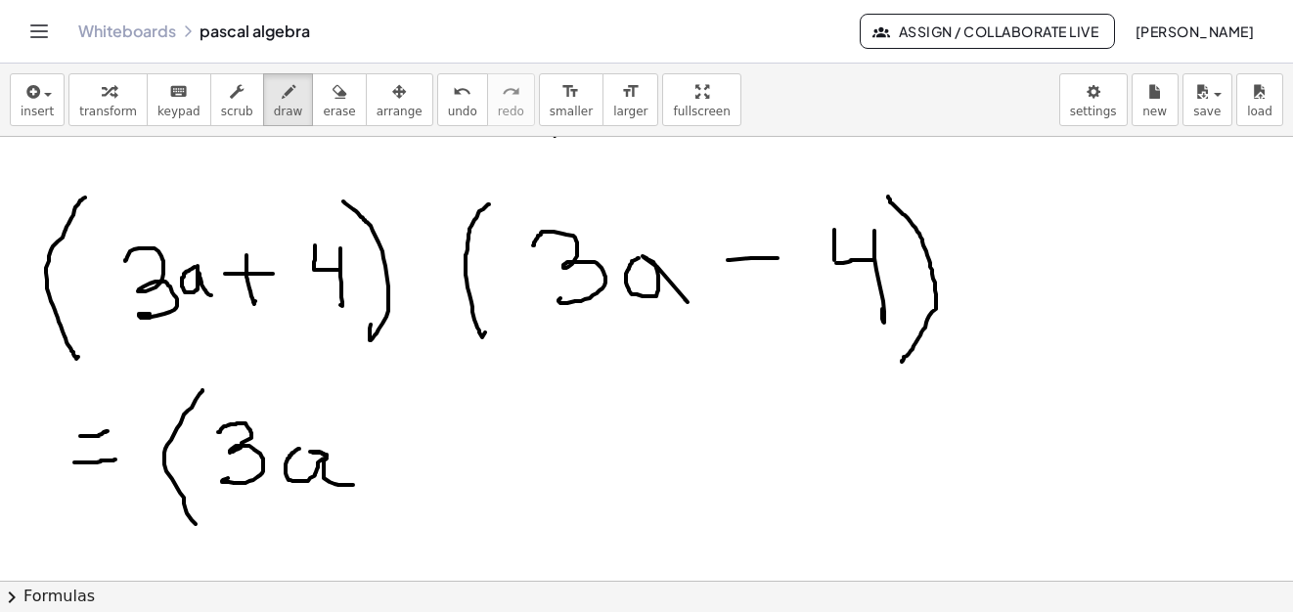
drag, startPoint x: 202, startPoint y: 390, endPoint x: 211, endPoint y: 507, distance: 117.7
drag, startPoint x: 364, startPoint y: 393, endPoint x: 395, endPoint y: 468, distance: 81.5
drag, startPoint x: 399, startPoint y: 371, endPoint x: 445, endPoint y: 406, distance: 57.9
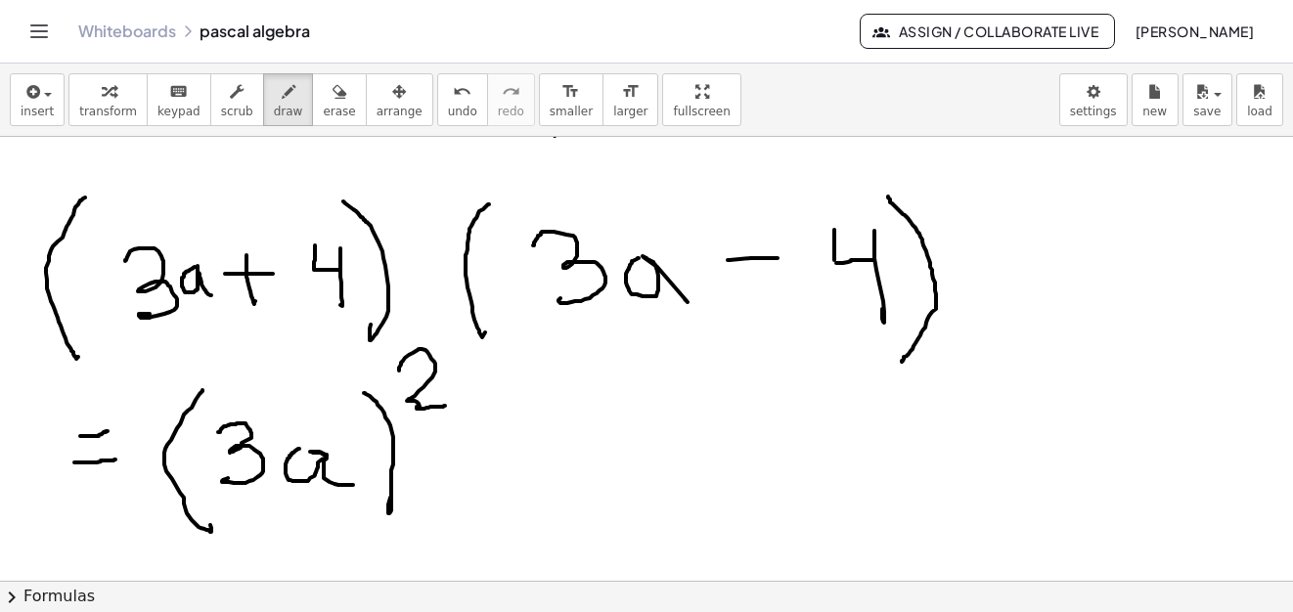
drag, startPoint x: 484, startPoint y: 454, endPoint x: 513, endPoint y: 457, distance: 29.5
drag, startPoint x: 654, startPoint y: 404, endPoint x: 687, endPoint y: 465, distance: 70.0
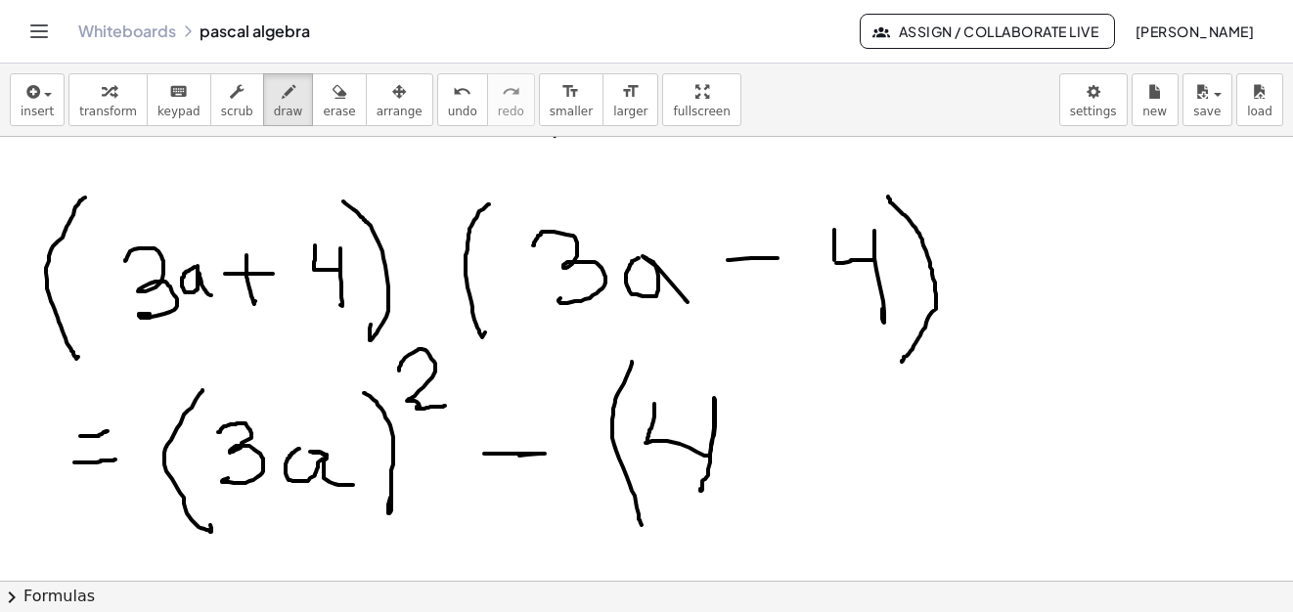
drag, startPoint x: 632, startPoint y: 362, endPoint x: 664, endPoint y: 439, distance: 83.7
drag, startPoint x: 760, startPoint y: 364, endPoint x: 787, endPoint y: 479, distance: 118.6
drag, startPoint x: 818, startPoint y: 339, endPoint x: 851, endPoint y: 402, distance: 70.4
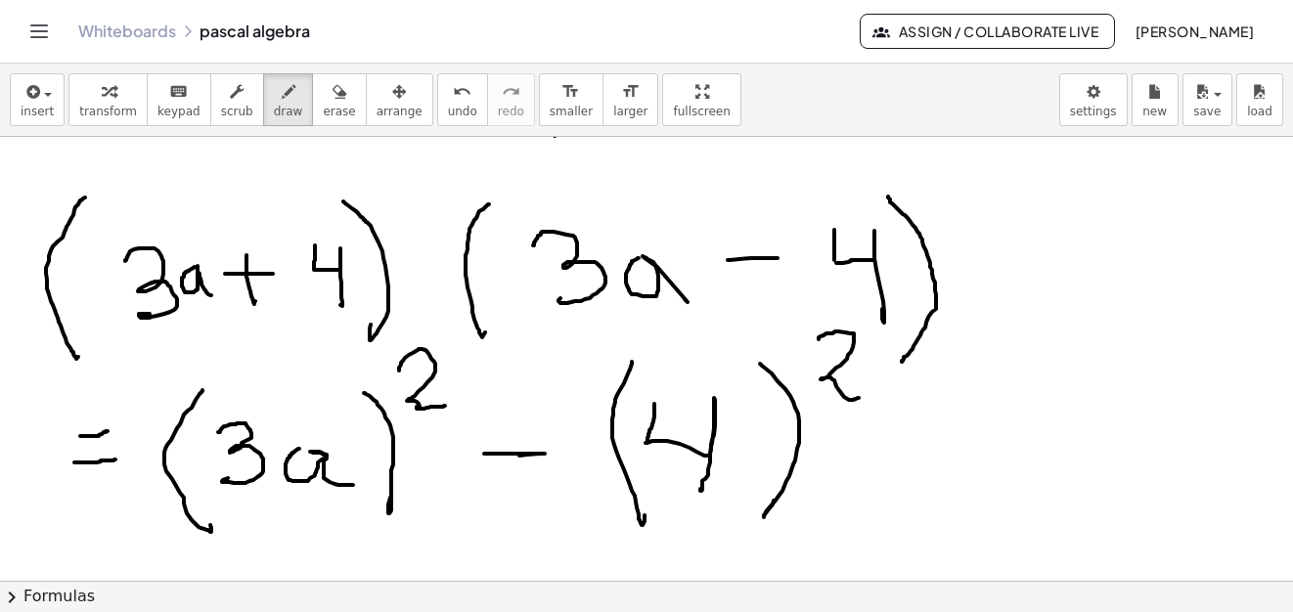
drag, startPoint x: 865, startPoint y: 566, endPoint x: 912, endPoint y: 490, distance: 89.6
drag, startPoint x: 905, startPoint y: 552, endPoint x: 962, endPoint y: 507, distance: 72.4
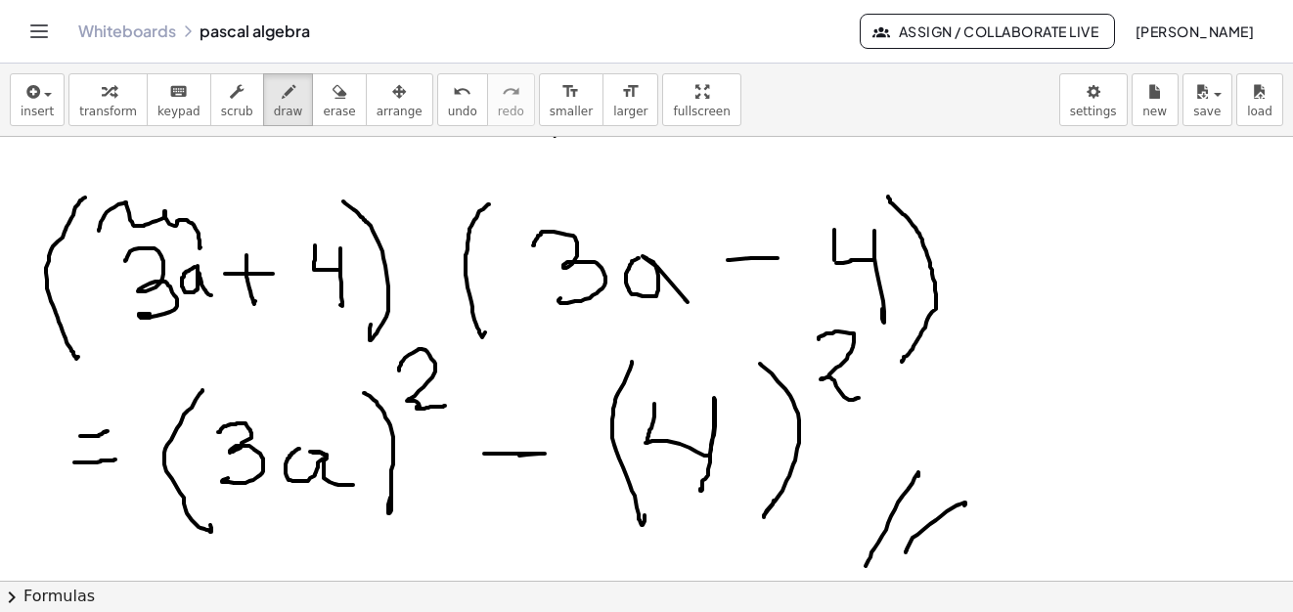
drag, startPoint x: 99, startPoint y: 231, endPoint x: 183, endPoint y: 202, distance: 88.7
drag, startPoint x: 136, startPoint y: 171, endPoint x: 211, endPoint y: 196, distance: 79.2
drag, startPoint x: 282, startPoint y: 210, endPoint x: 352, endPoint y: 194, distance: 72.3
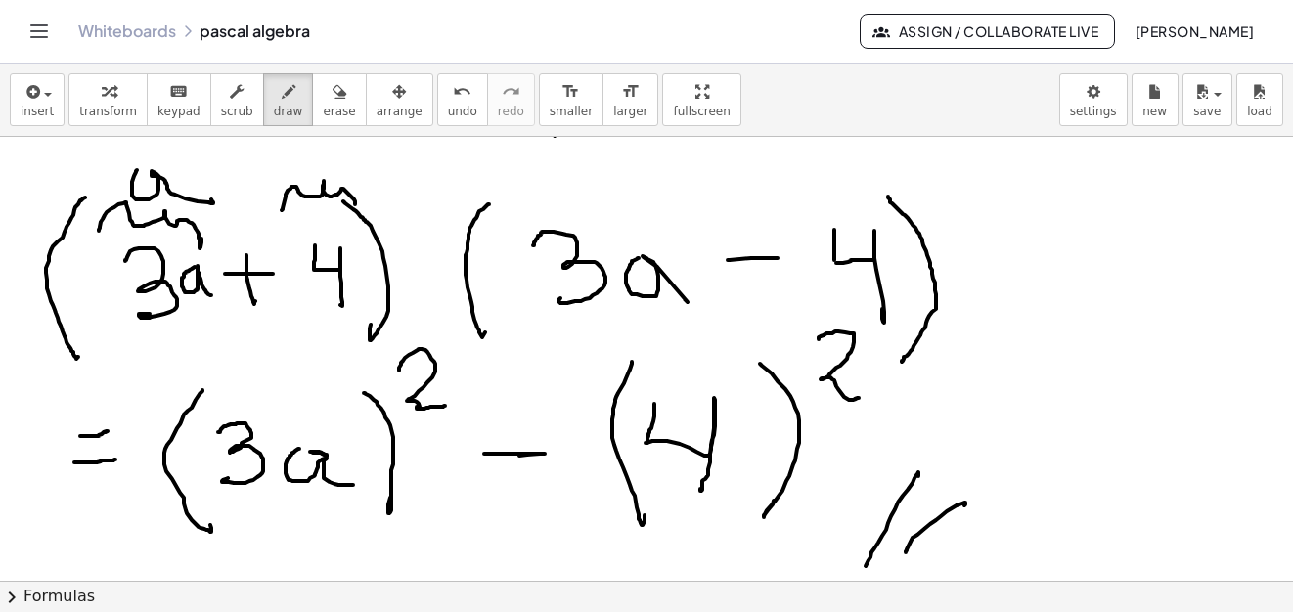
drag, startPoint x: 337, startPoint y: 175, endPoint x: 461, endPoint y: 195, distance: 124.7
drag, startPoint x: 523, startPoint y: 216, endPoint x: 634, endPoint y: 182, distance: 115.7
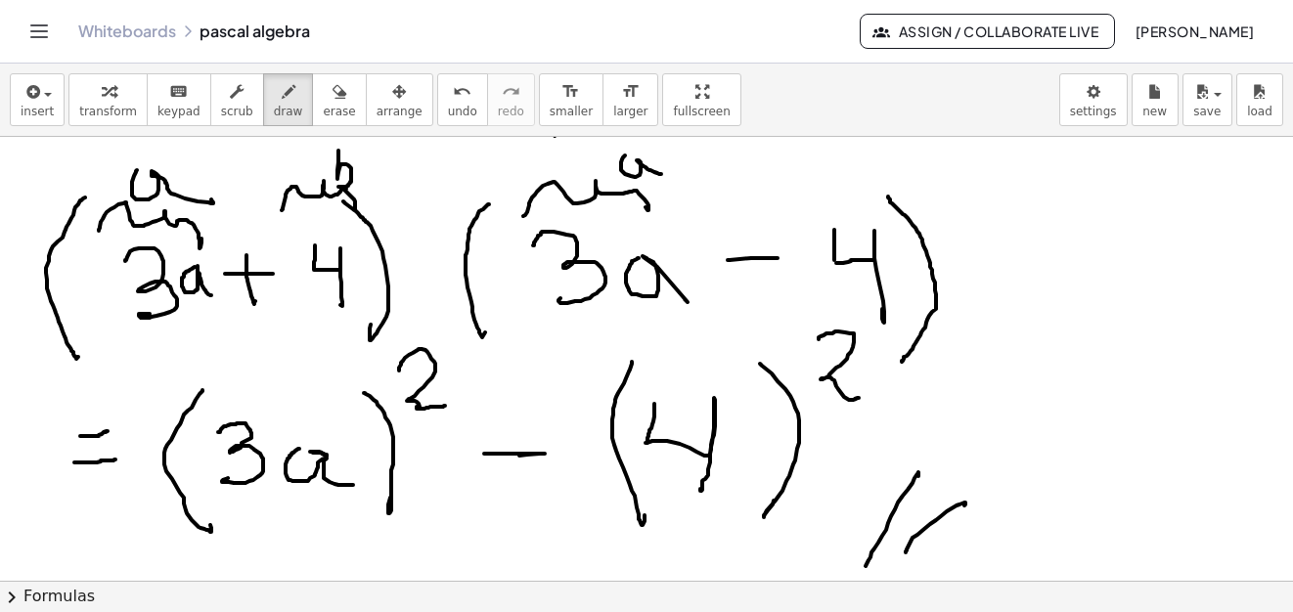
drag, startPoint x: 623, startPoint y: 157, endPoint x: 661, endPoint y: 174, distance: 41.6
drag, startPoint x: 784, startPoint y: 179, endPoint x: 271, endPoint y: 82, distance: 522.4
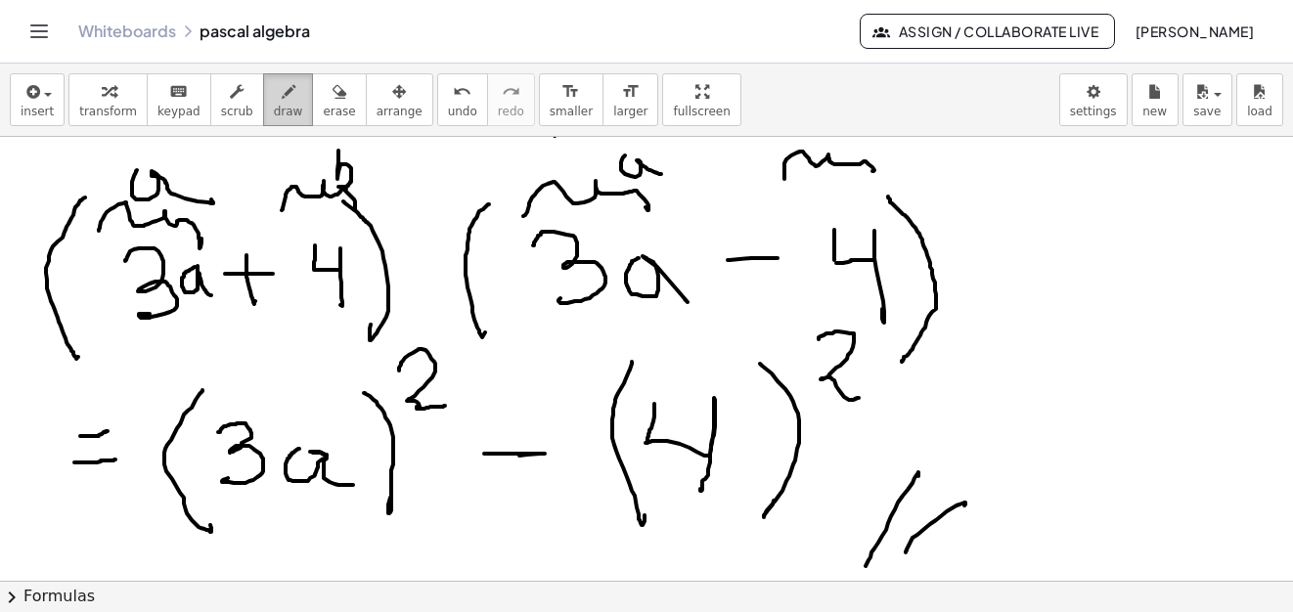
click at [883, 169] on div "**********" at bounding box center [646, 338] width 1293 height 549
drag, startPoint x: 886, startPoint y: 150, endPoint x: 890, endPoint y: 192, distance: 42.2
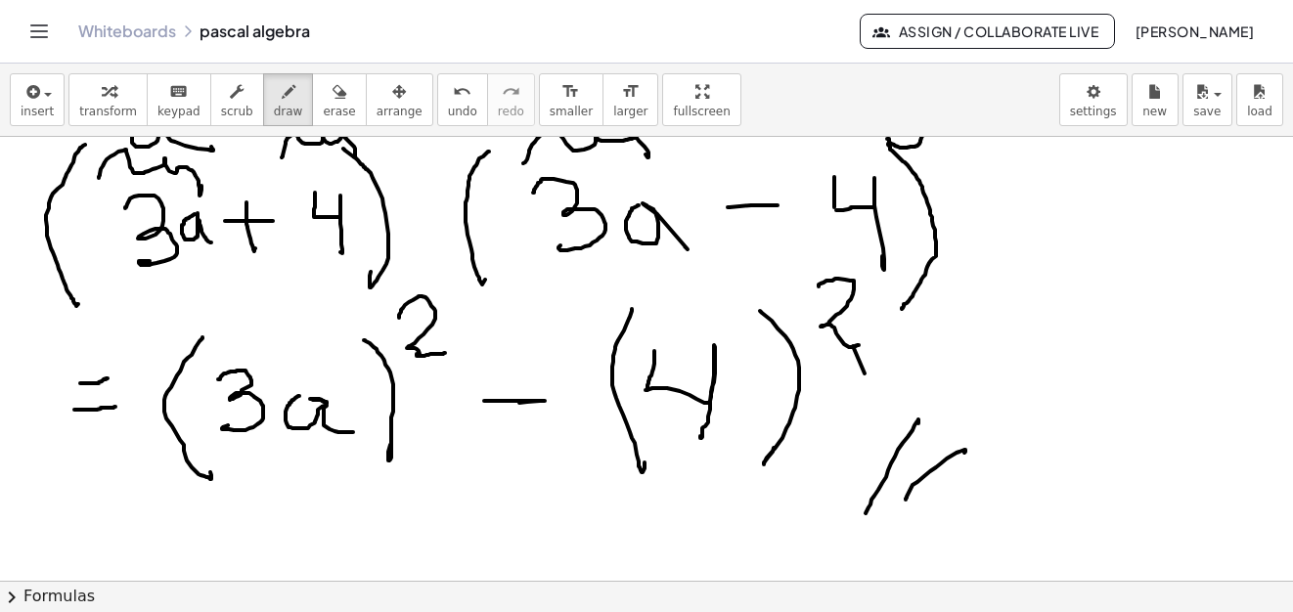
scroll to position [11196, 0]
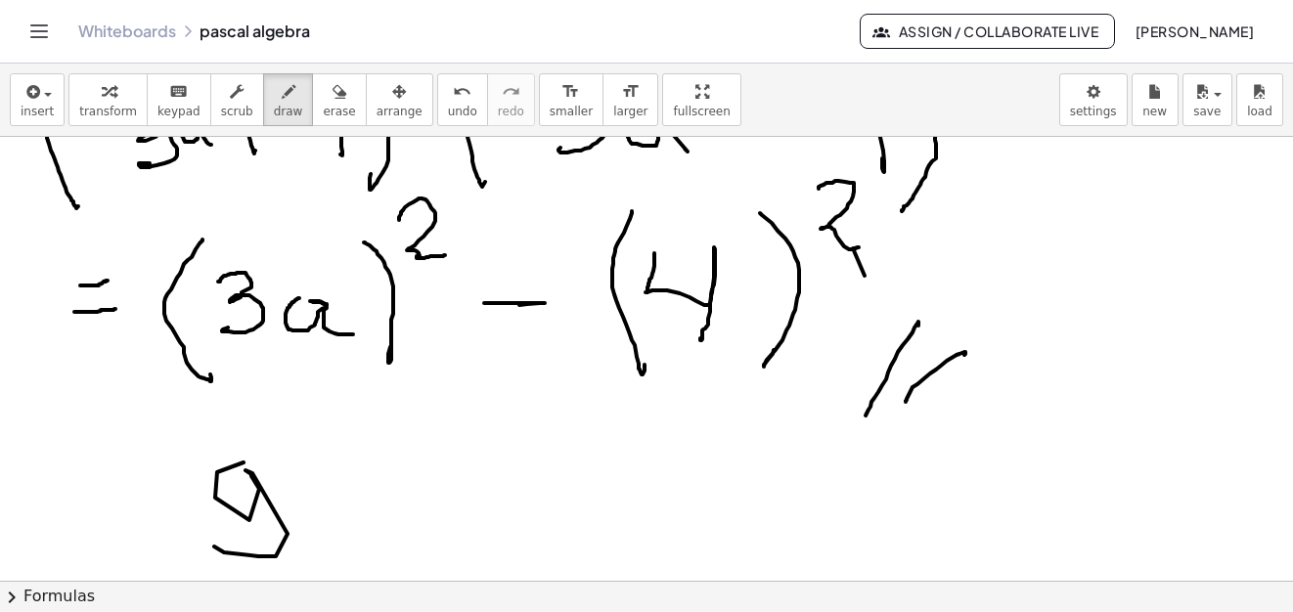
drag, startPoint x: 243, startPoint y: 463, endPoint x: 333, endPoint y: 530, distance: 112.4
drag, startPoint x: 333, startPoint y: 530, endPoint x: 416, endPoint y: 525, distance: 82.3
drag, startPoint x: 401, startPoint y: 434, endPoint x: 546, endPoint y: 440, distance: 144.8
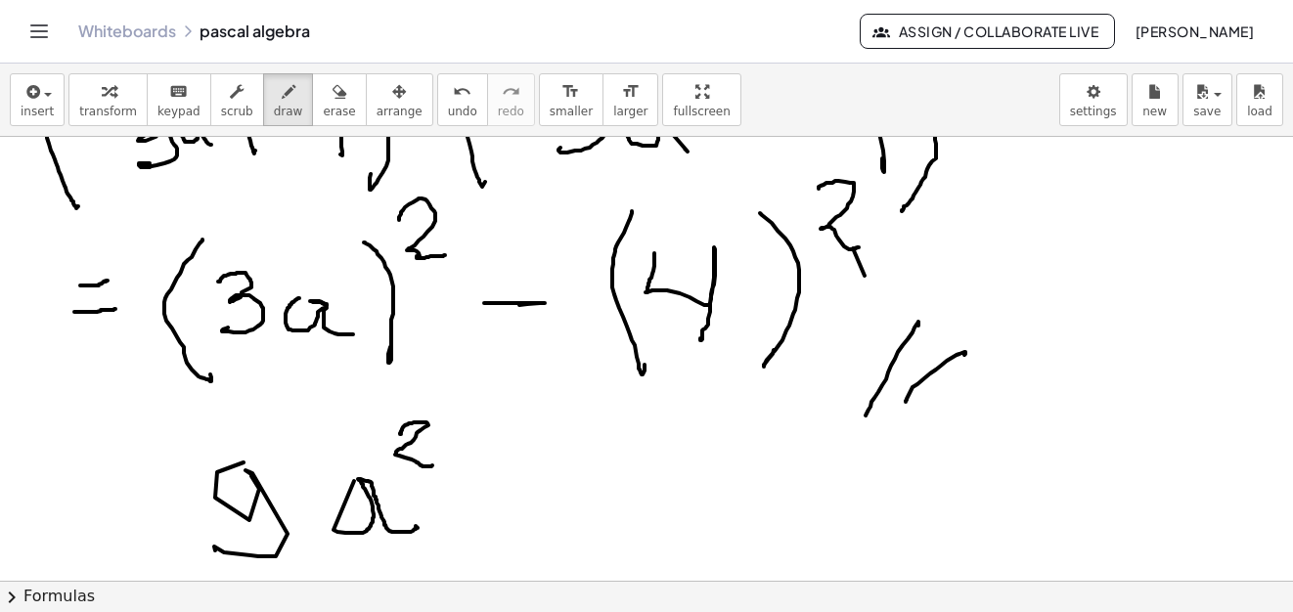
drag, startPoint x: 530, startPoint y: 478, endPoint x: 584, endPoint y: 474, distance: 53.9
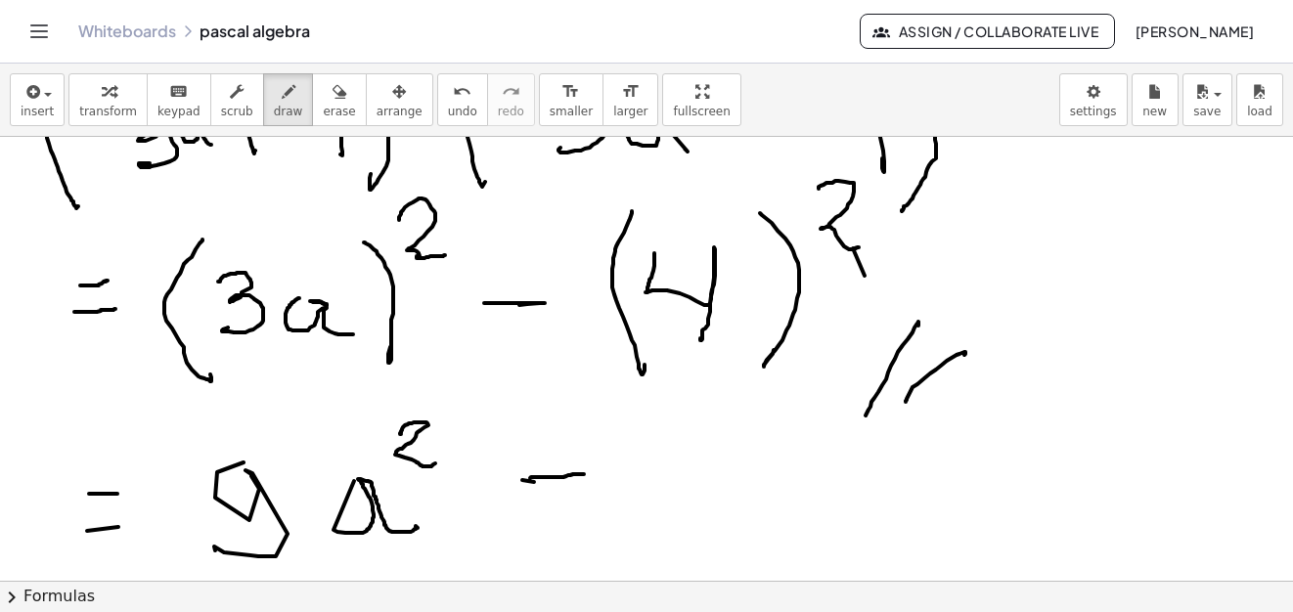
drag, startPoint x: 675, startPoint y: 479, endPoint x: 777, endPoint y: 491, distance: 103.3
drag, startPoint x: 777, startPoint y: 491, endPoint x: 767, endPoint y: 418, distance: 74.1
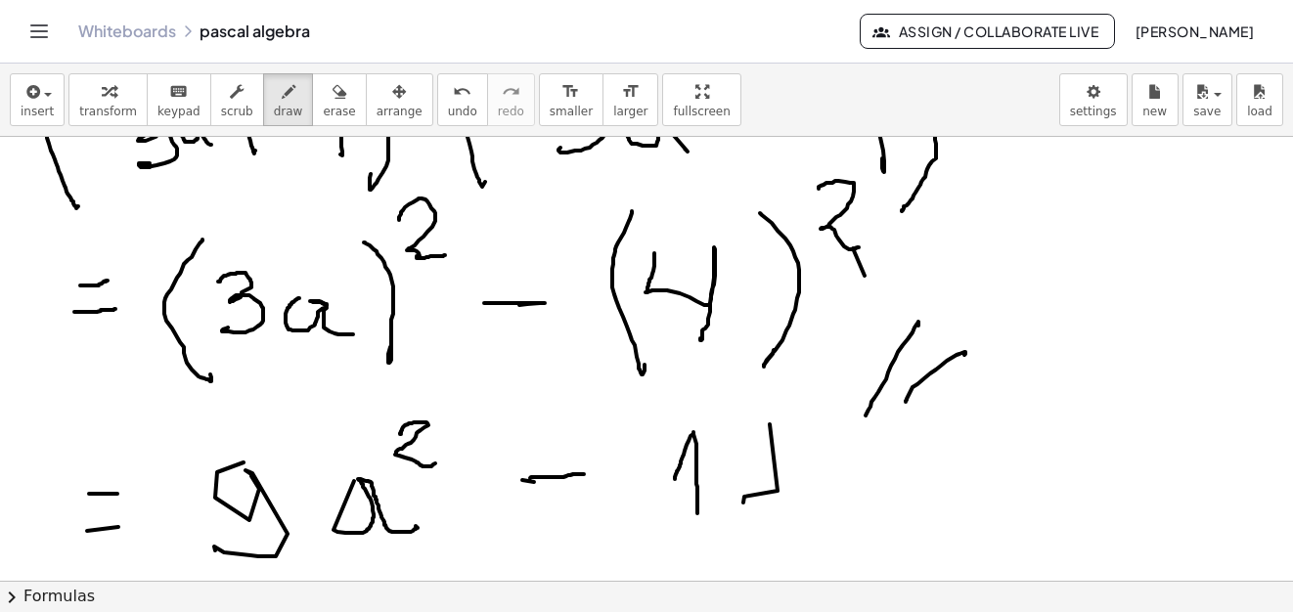
click at [332, 103] on icon "button" at bounding box center [339, 91] width 14 height 23
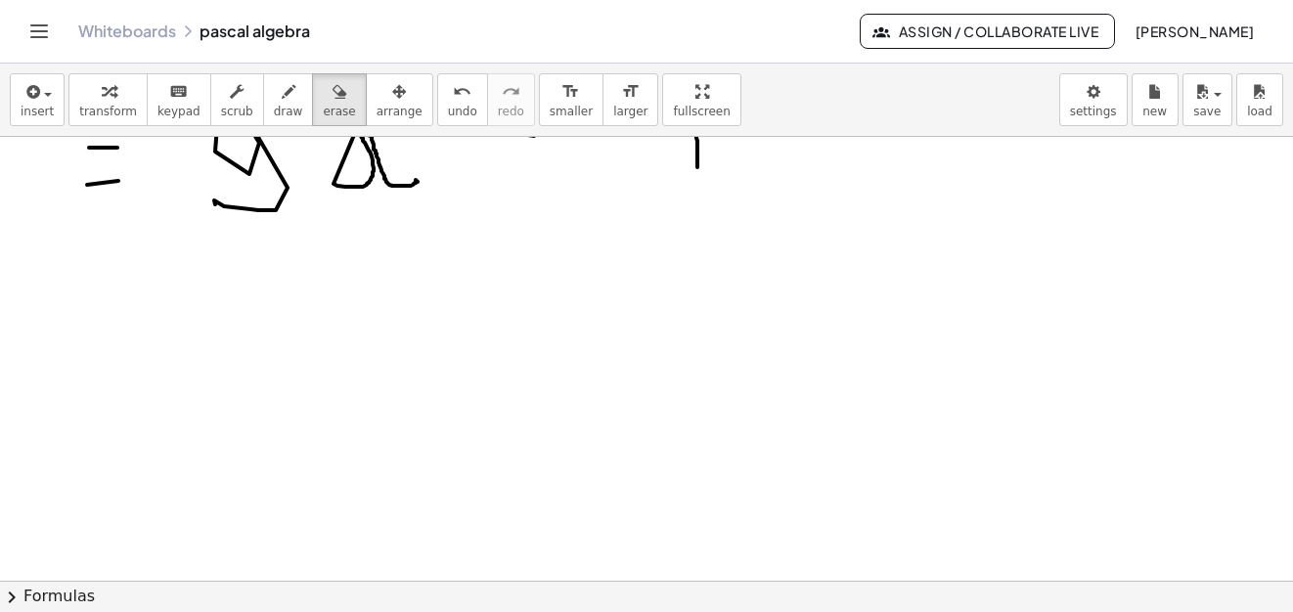
scroll to position [11346, 0]
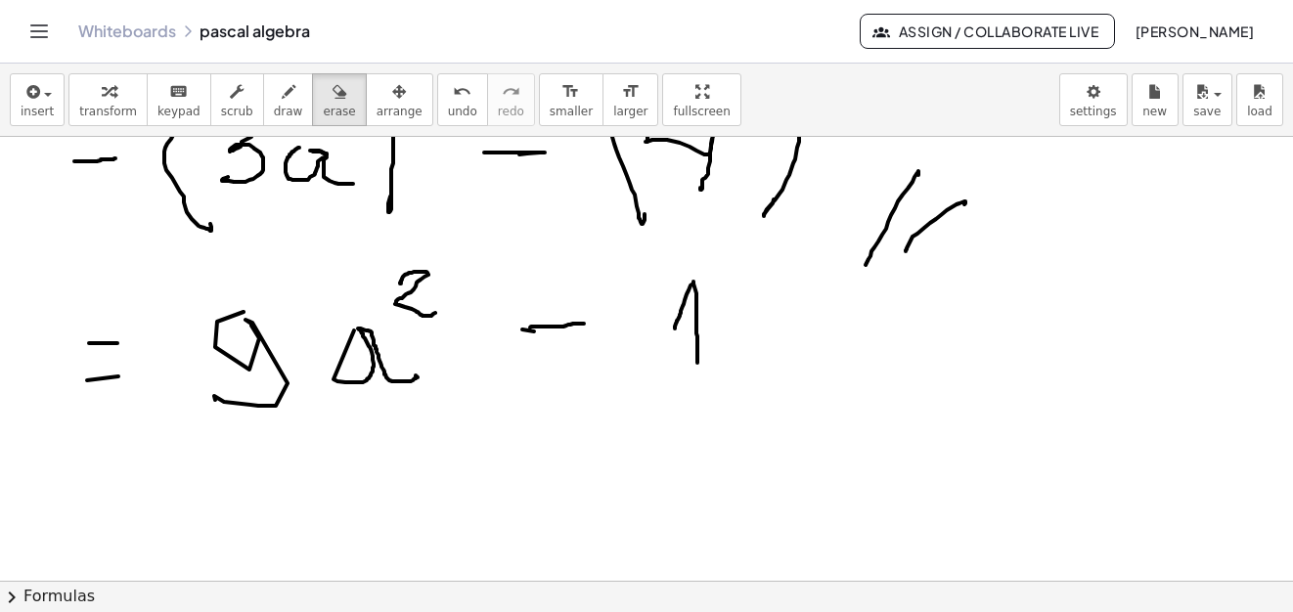
click at [282, 96] on icon "button" at bounding box center [289, 91] width 14 height 23
drag, startPoint x: 789, startPoint y: 285, endPoint x: 727, endPoint y: 282, distance: 61.7
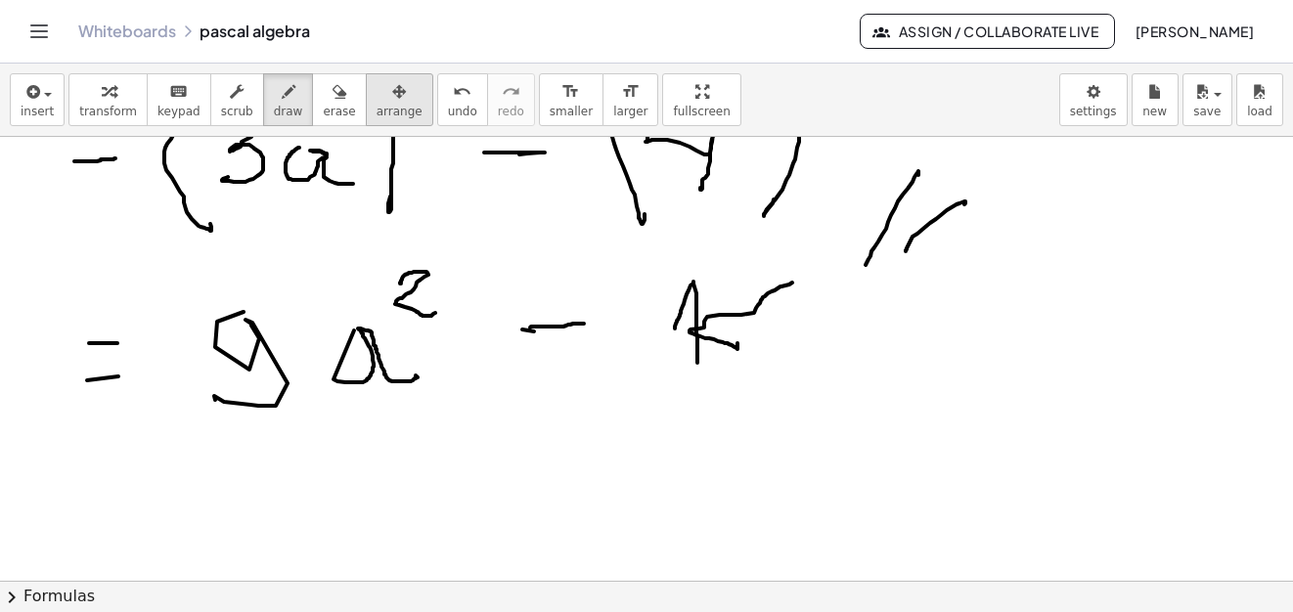
click at [323, 102] on div "button" at bounding box center [339, 90] width 32 height 23
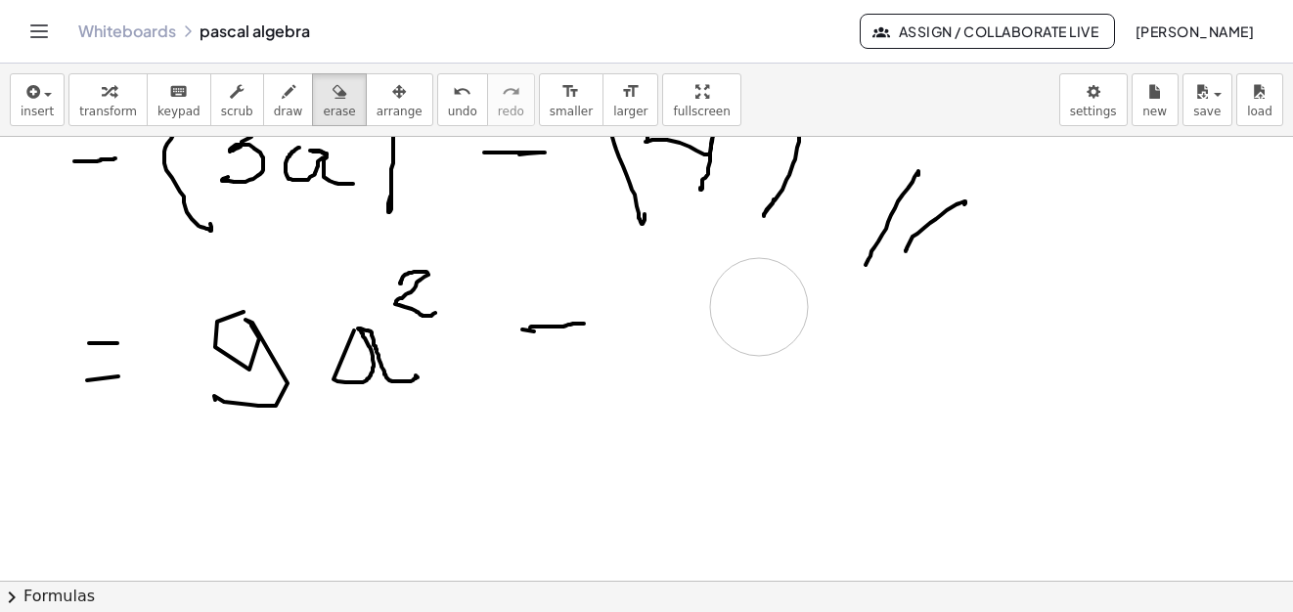
drag, startPoint x: 715, startPoint y: 309, endPoint x: 759, endPoint y: 307, distance: 44.0
click at [282, 92] on icon "button" at bounding box center [289, 91] width 14 height 23
drag, startPoint x: 639, startPoint y: 330, endPoint x: 684, endPoint y: 321, distance: 46.0
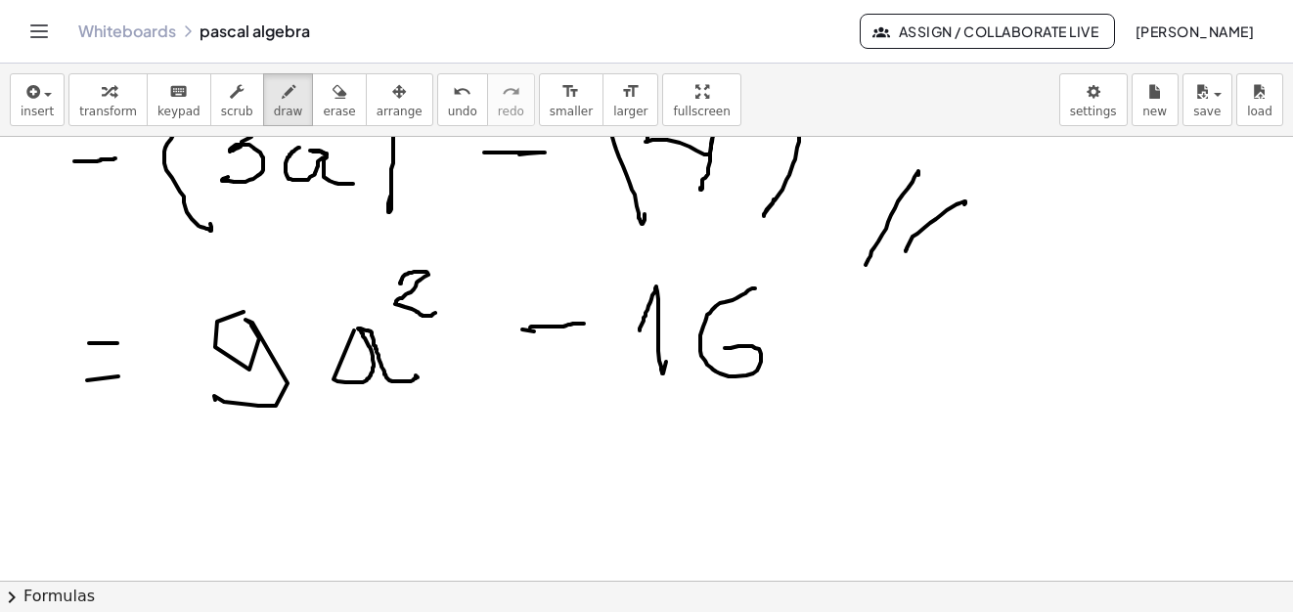
drag, startPoint x: 752, startPoint y: 288, endPoint x: 722, endPoint y: 347, distance: 66.0
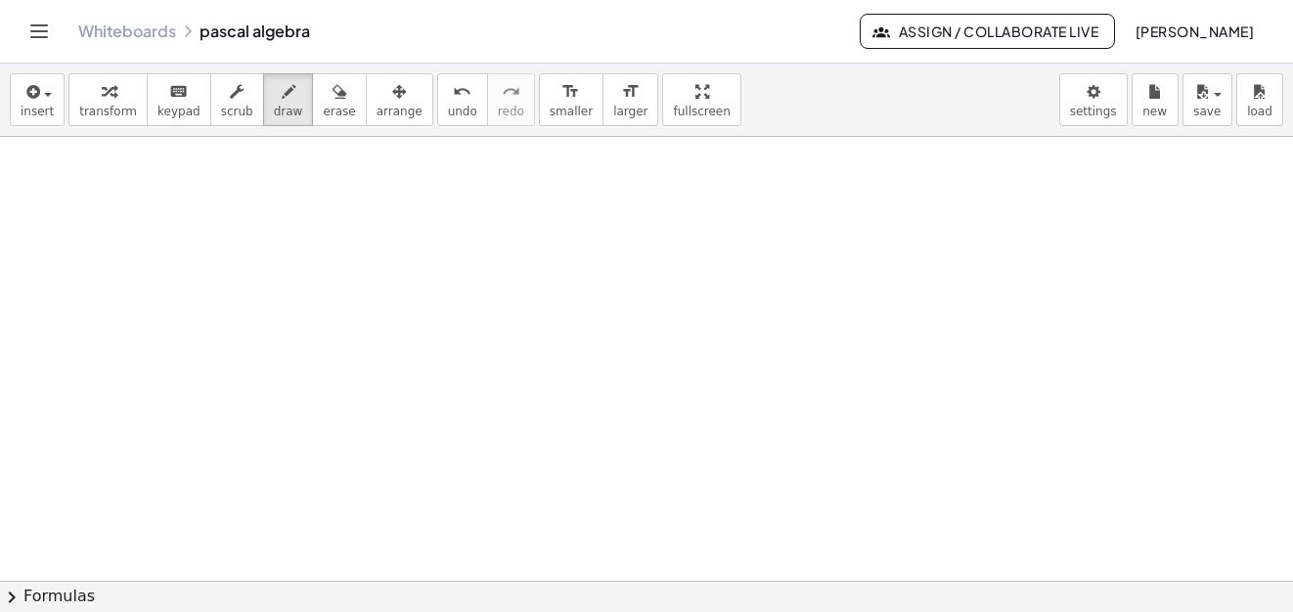
scroll to position [11933, 0]
drag, startPoint x: 237, startPoint y: 190, endPoint x: 330, endPoint y: 237, distance: 104.1
drag, startPoint x: 330, startPoint y: 237, endPoint x: 384, endPoint y: 236, distance: 54.8
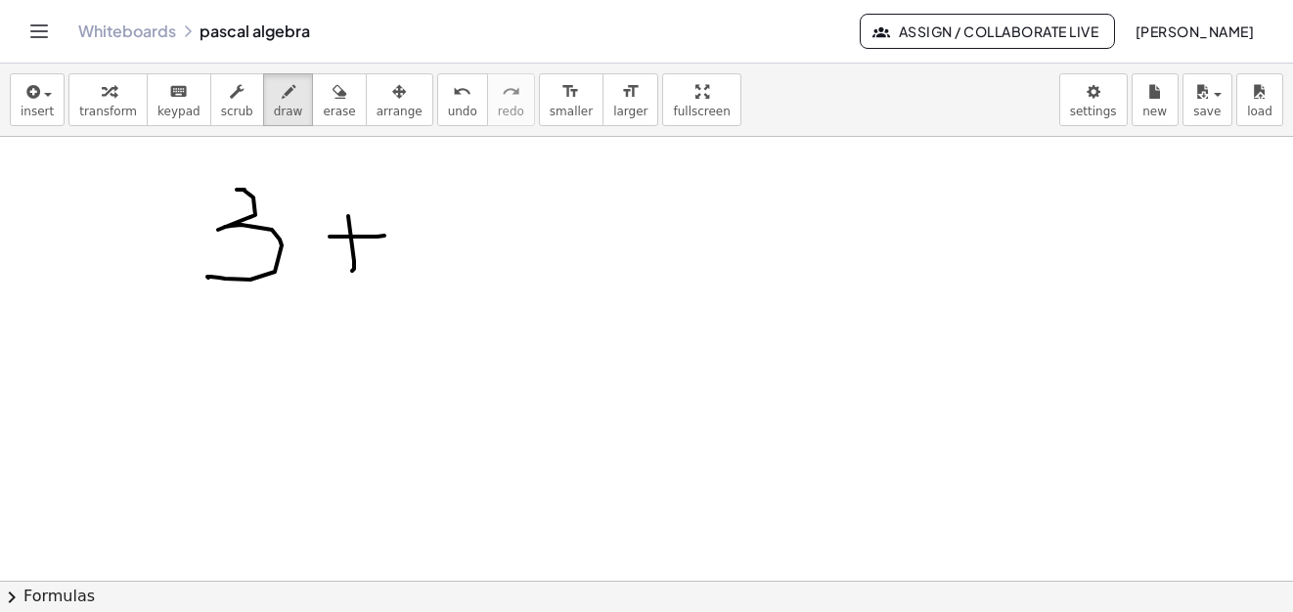
drag, startPoint x: 354, startPoint y: 269, endPoint x: 443, endPoint y: 244, distance: 92.3
drag, startPoint x: 438, startPoint y: 211, endPoint x: 463, endPoint y: 262, distance: 56.8
drag, startPoint x: 189, startPoint y: 175, endPoint x: 316, endPoint y: 209, distance: 131.6
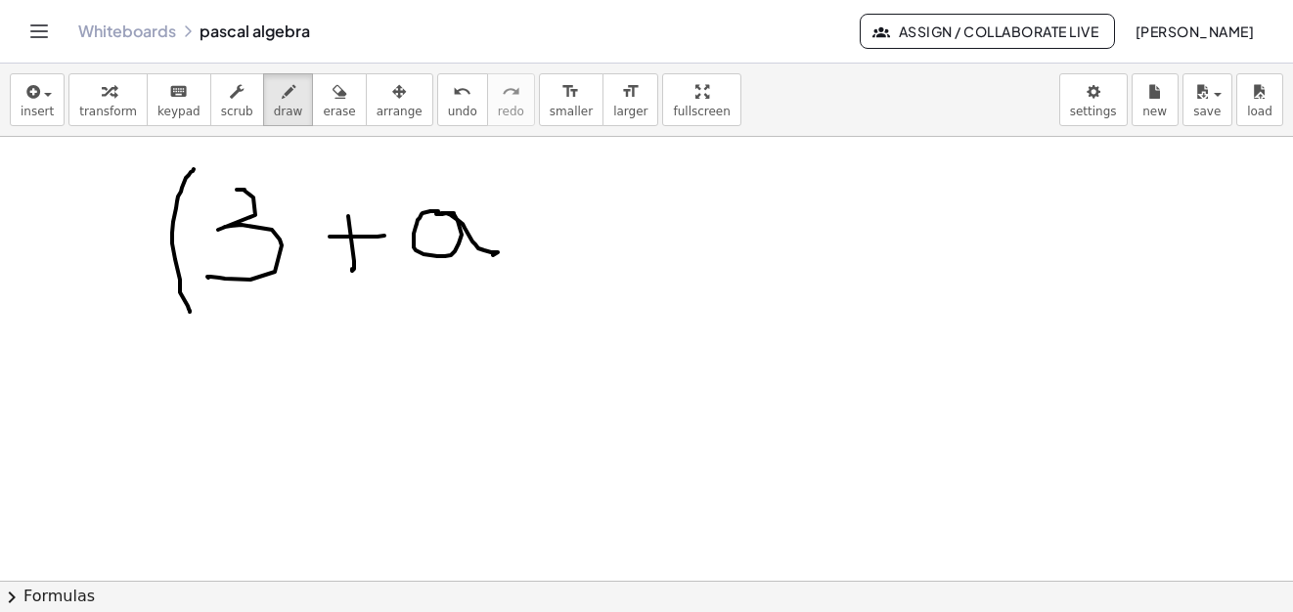
drag, startPoint x: 483, startPoint y: 173, endPoint x: 582, endPoint y: 276, distance: 142.5
drag, startPoint x: 575, startPoint y: 196, endPoint x: 703, endPoint y: 214, distance: 129.4
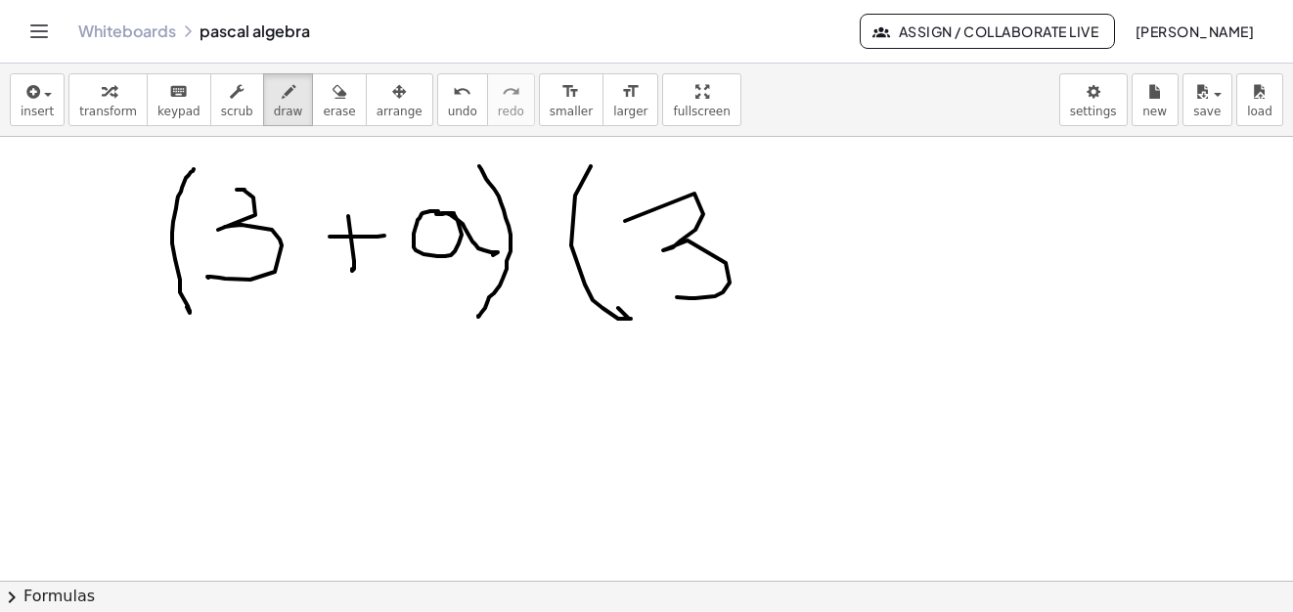
drag, startPoint x: 703, startPoint y: 214, endPoint x: 768, endPoint y: 240, distance: 69.4
drag, startPoint x: 768, startPoint y: 240, endPoint x: 802, endPoint y: 240, distance: 34.2
drag, startPoint x: 864, startPoint y: 213, endPoint x: 935, endPoint y: 225, distance: 71.4
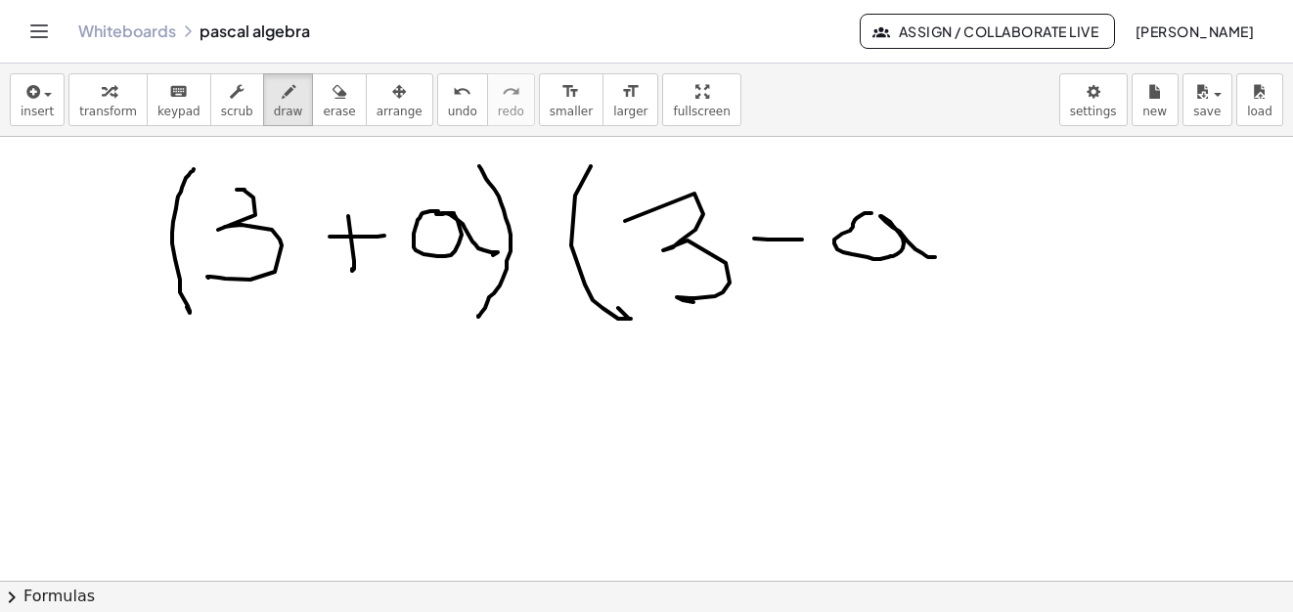
drag, startPoint x: 931, startPoint y: 162, endPoint x: 929, endPoint y: 300, distance: 137.9
drag, startPoint x: 231, startPoint y: 432, endPoint x: 232, endPoint y: 510, distance: 78.2
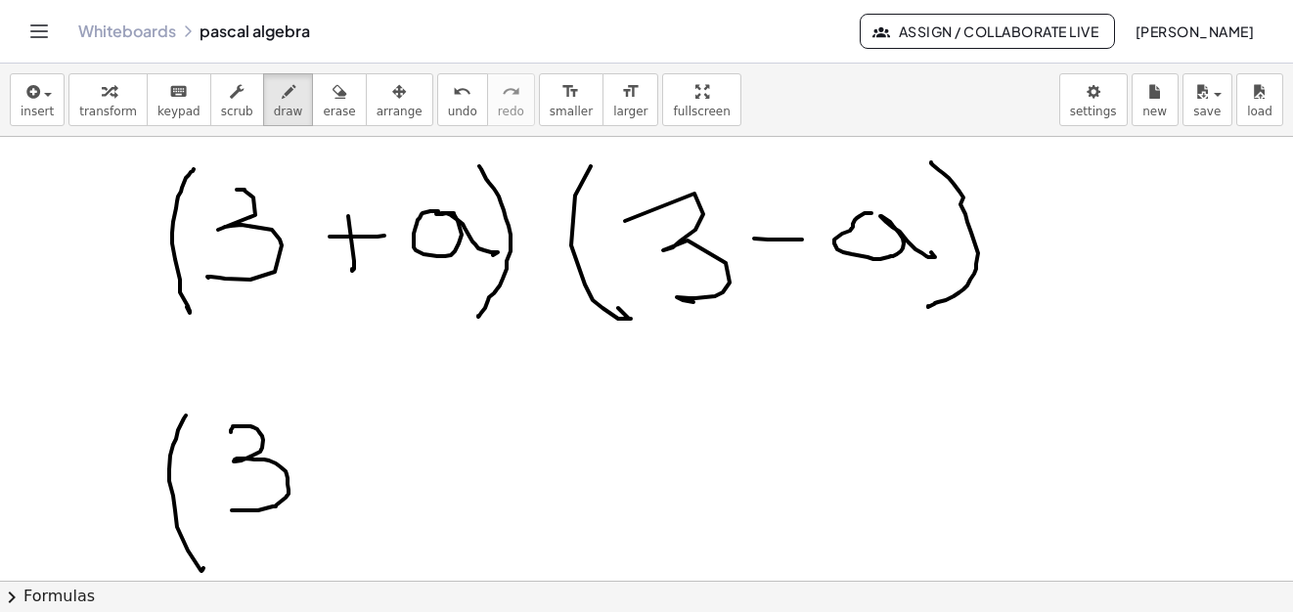
drag, startPoint x: 186, startPoint y: 416, endPoint x: 248, endPoint y: 487, distance: 94.9
drag, startPoint x: 307, startPoint y: 393, endPoint x: 339, endPoint y: 489, distance: 101.1
drag, startPoint x: 365, startPoint y: 369, endPoint x: 389, endPoint y: 424, distance: 60.9
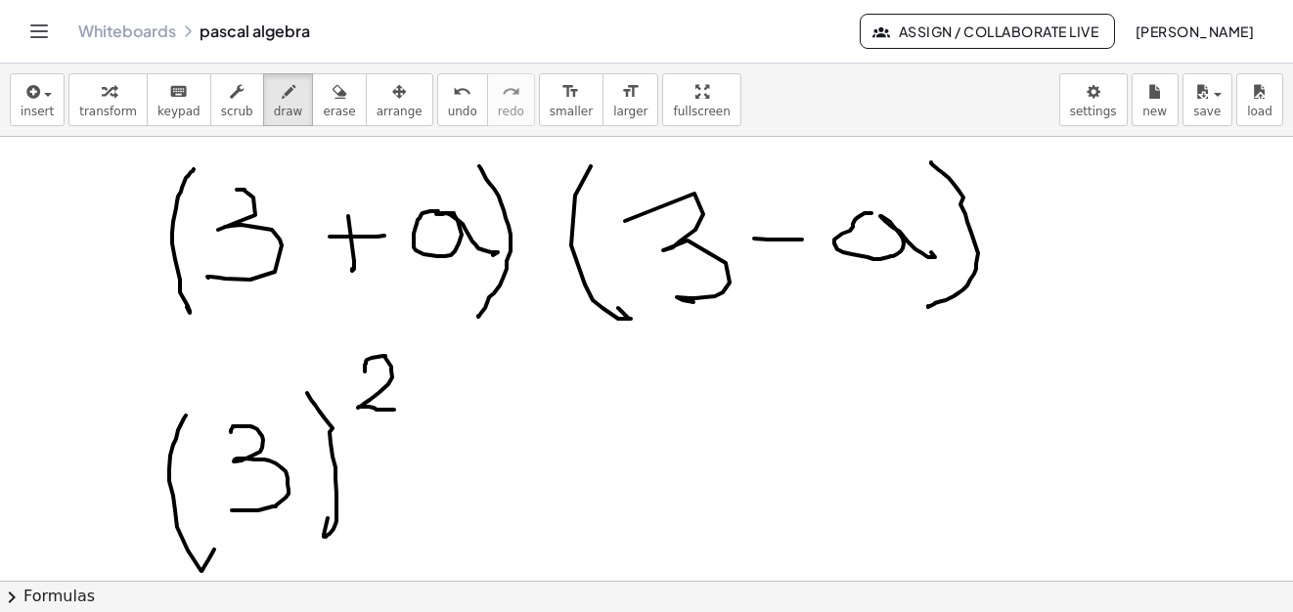
drag, startPoint x: 437, startPoint y: 470, endPoint x: 504, endPoint y: 466, distance: 66.6
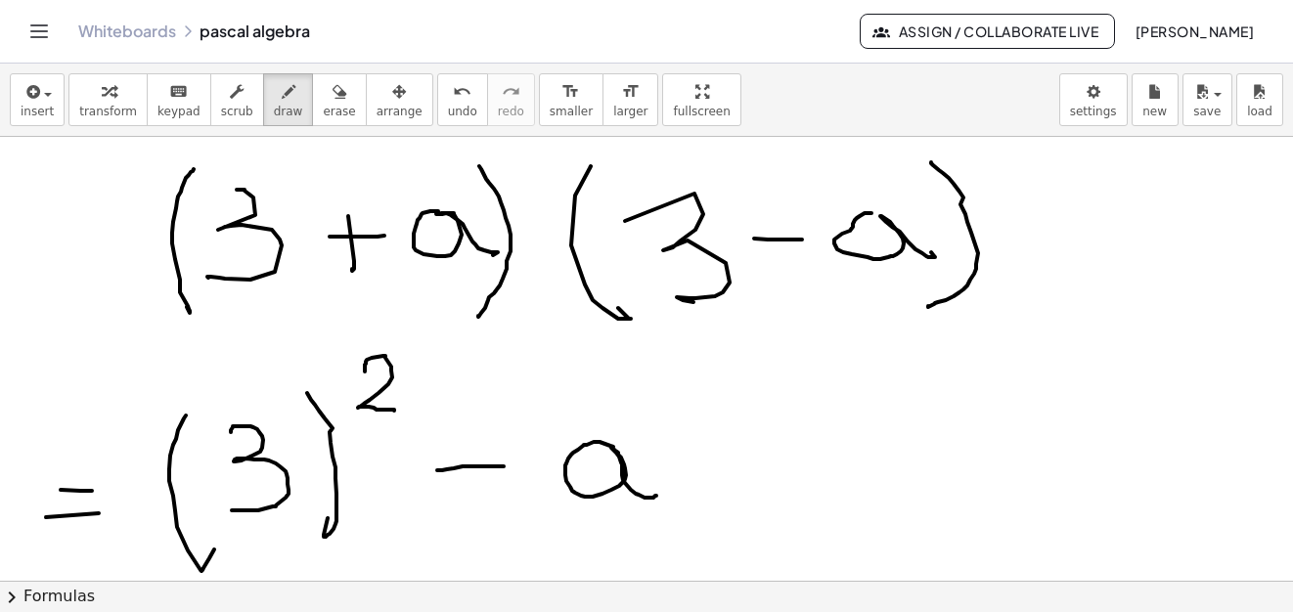
drag, startPoint x: 613, startPoint y: 447, endPoint x: 649, endPoint y: 487, distance: 54.0
drag, startPoint x: 639, startPoint y: 397, endPoint x: 678, endPoint y: 436, distance: 54.6
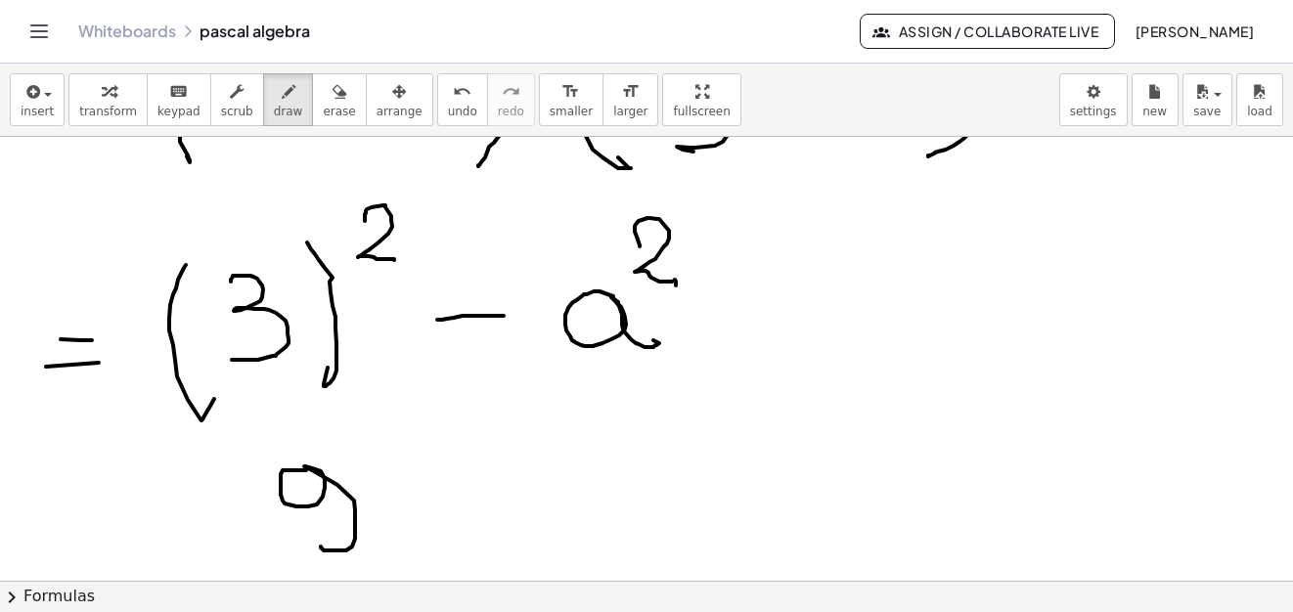
drag, startPoint x: 306, startPoint y: 470, endPoint x: 396, endPoint y: 538, distance: 112.4
drag, startPoint x: 433, startPoint y: 516, endPoint x: 482, endPoint y: 516, distance: 48.9
drag, startPoint x: 547, startPoint y: 495, endPoint x: 603, endPoint y: 484, distance: 57.7
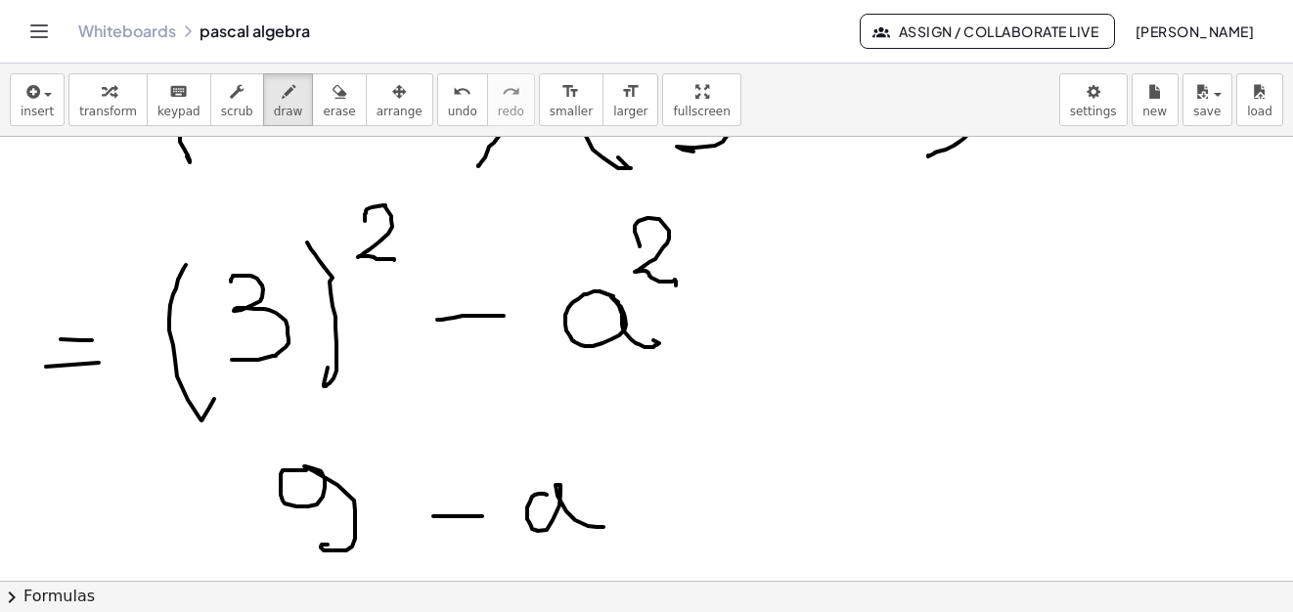
drag, startPoint x: 591, startPoint y: 432, endPoint x: 602, endPoint y: 464, distance: 34.3
drag, startPoint x: 75, startPoint y: 505, endPoint x: 131, endPoint y: 507, distance: 55.8
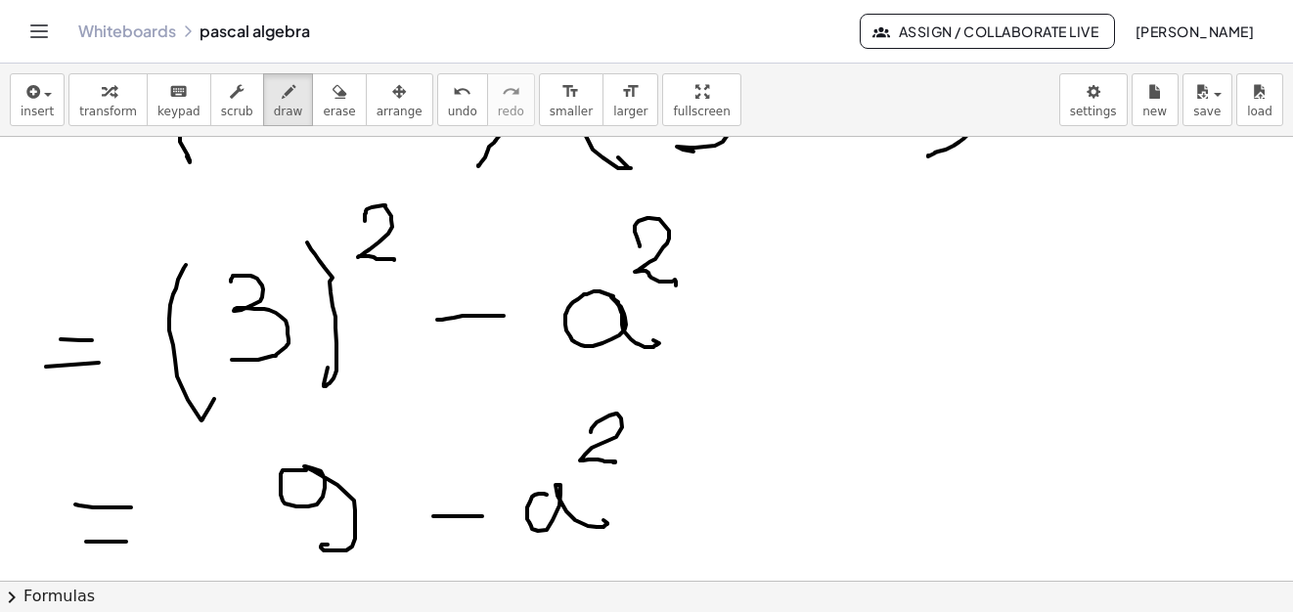
drag, startPoint x: 86, startPoint y: 542, endPoint x: 126, endPoint y: 542, distance: 40.1
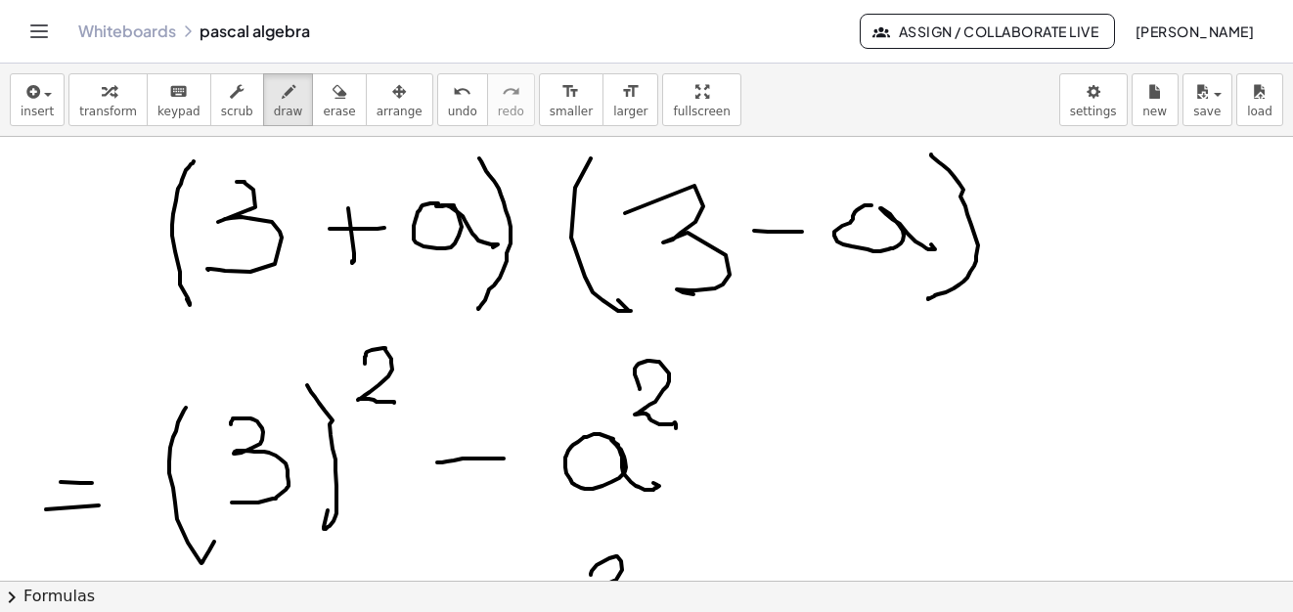
scroll to position [11843, 0]
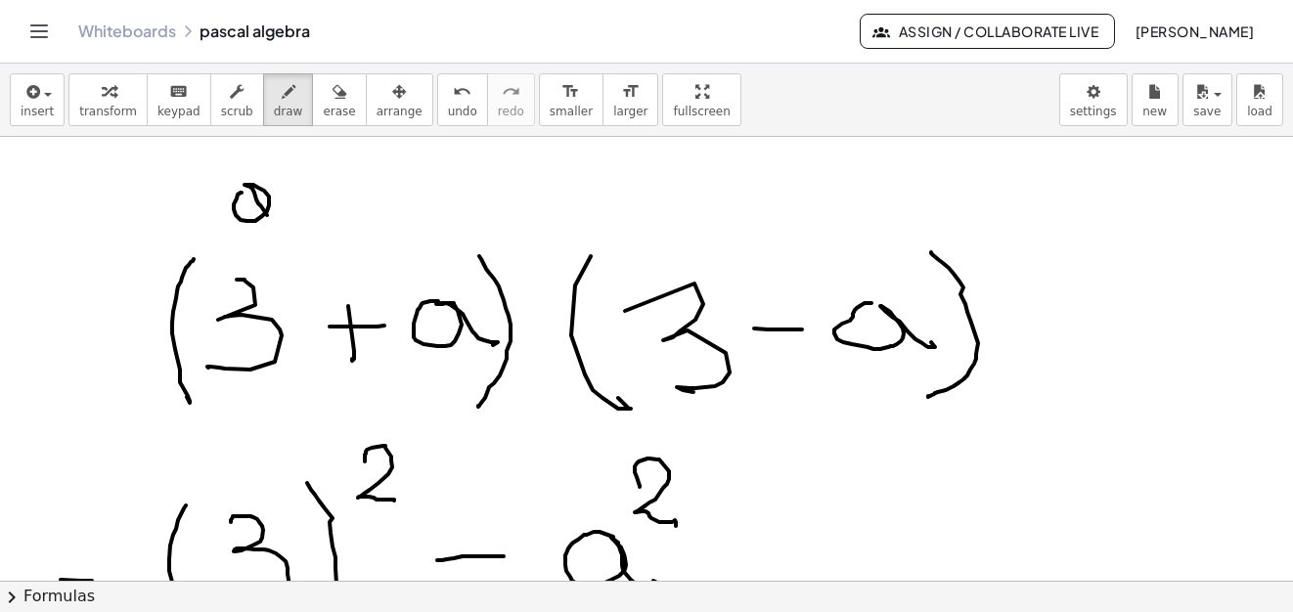
drag, startPoint x: 242, startPoint y: 193, endPoint x: 291, endPoint y: 216, distance: 55.1
drag, startPoint x: 382, startPoint y: 189, endPoint x: 505, endPoint y: 239, distance: 132.0
drag, startPoint x: 678, startPoint y: 187, endPoint x: 682, endPoint y: 204, distance: 18.0
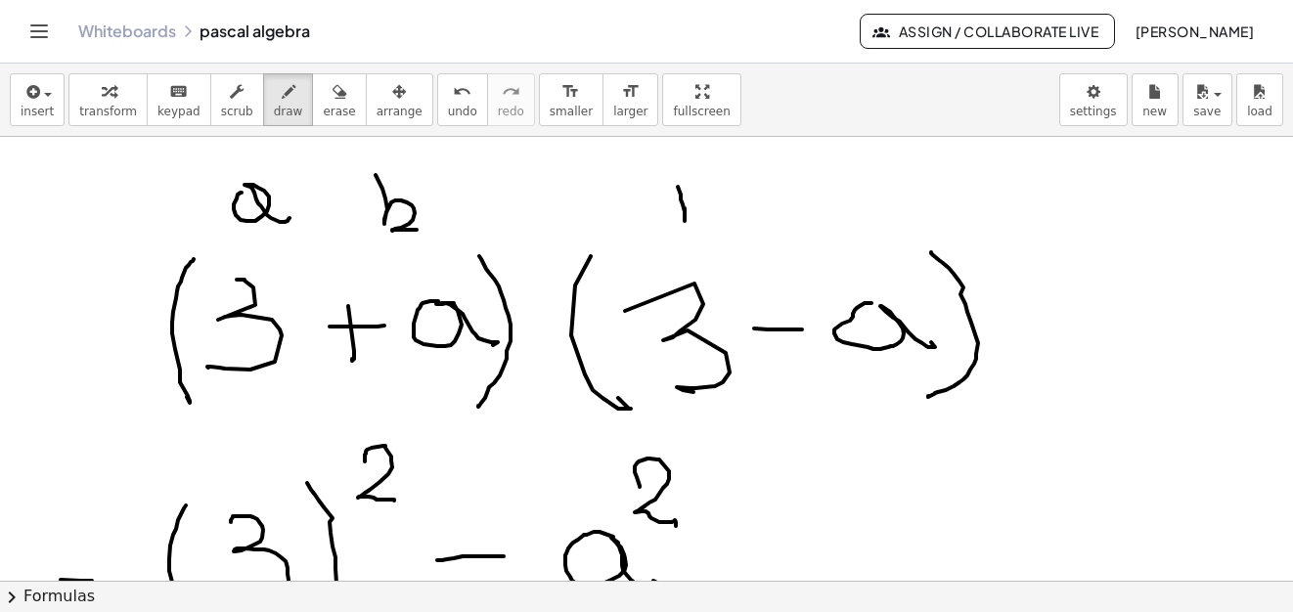
drag, startPoint x: 677, startPoint y: 190, endPoint x: 783, endPoint y: 207, distance: 108.0
drag, startPoint x: 841, startPoint y: 188, endPoint x: 870, endPoint y: 246, distance: 65.6
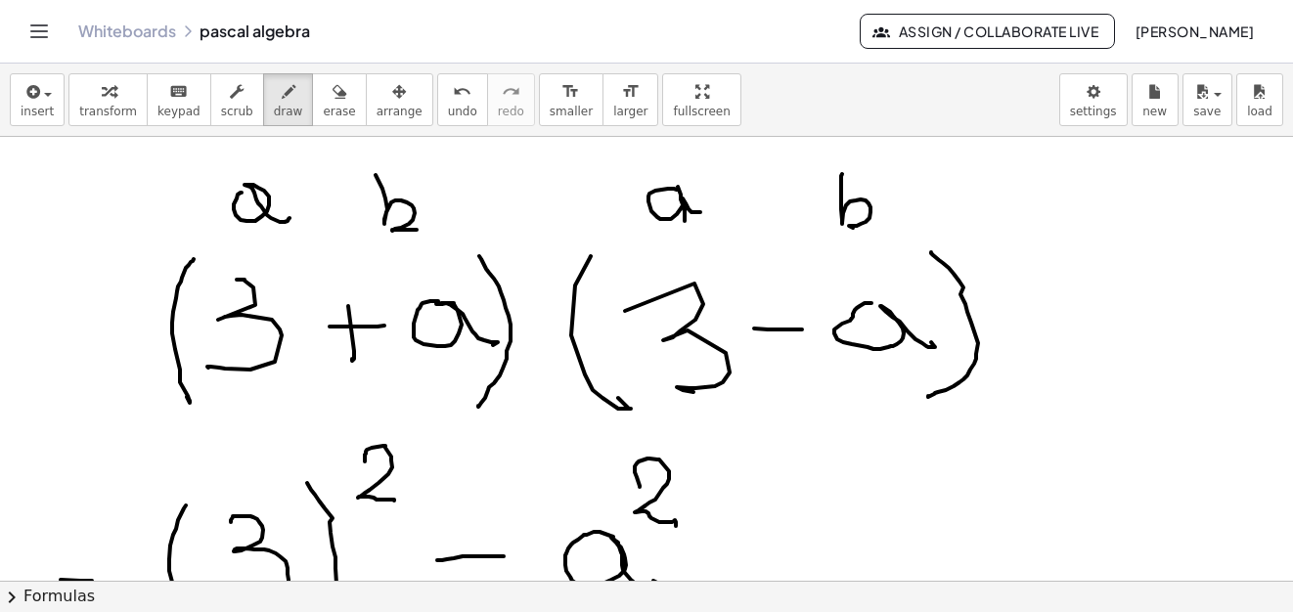
drag, startPoint x: 319, startPoint y: 99, endPoint x: 455, endPoint y: 242, distance: 197.1
click at [323, 100] on div "button" at bounding box center [339, 90] width 32 height 23
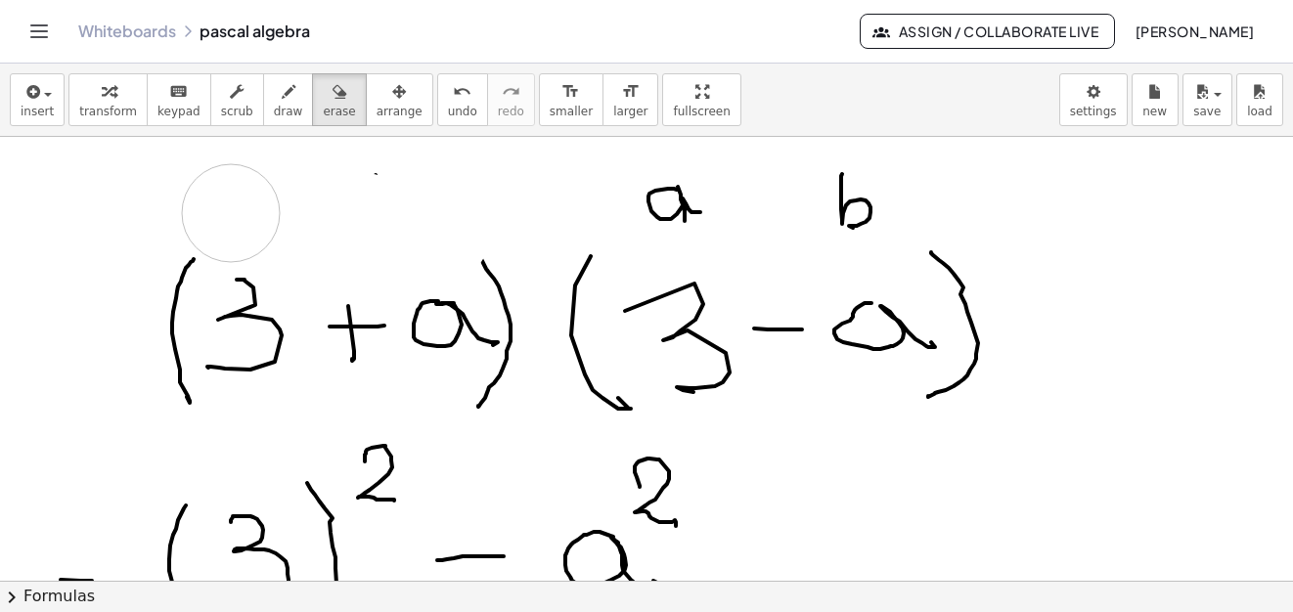
drag, startPoint x: 400, startPoint y: 227, endPoint x: 651, endPoint y: 169, distance: 257.8
drag, startPoint x: 650, startPoint y: 172, endPoint x: 460, endPoint y: 6, distance: 253.0
click at [279, 98] on button "draw" at bounding box center [288, 99] width 51 height 53
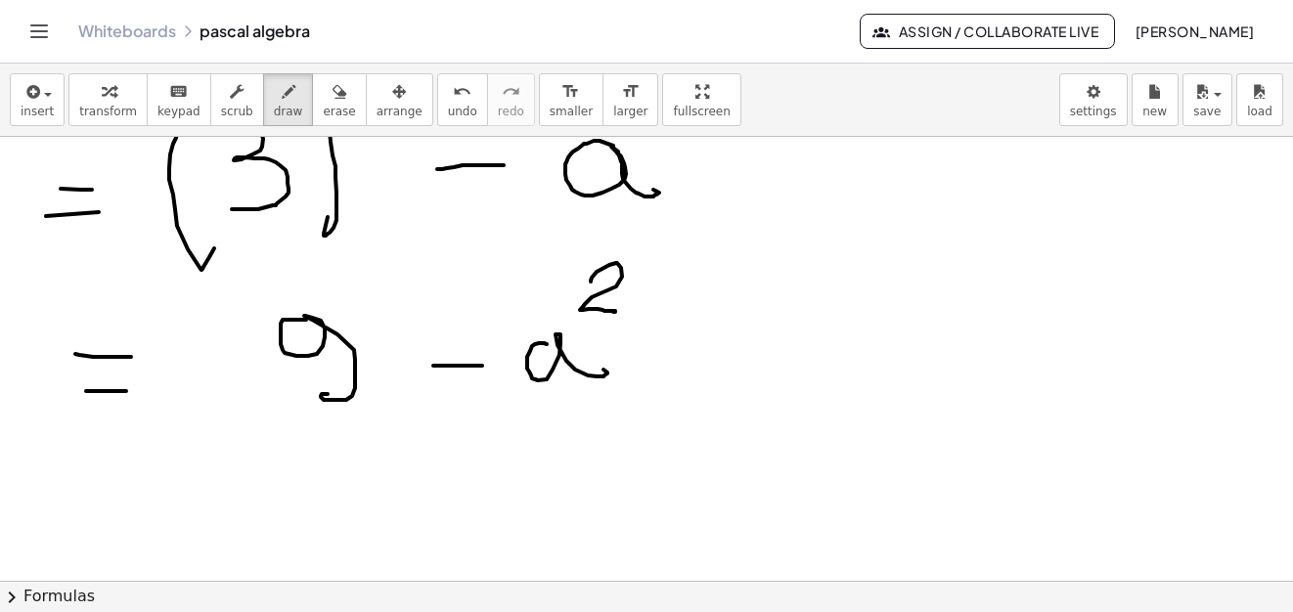
scroll to position [12430, 0]
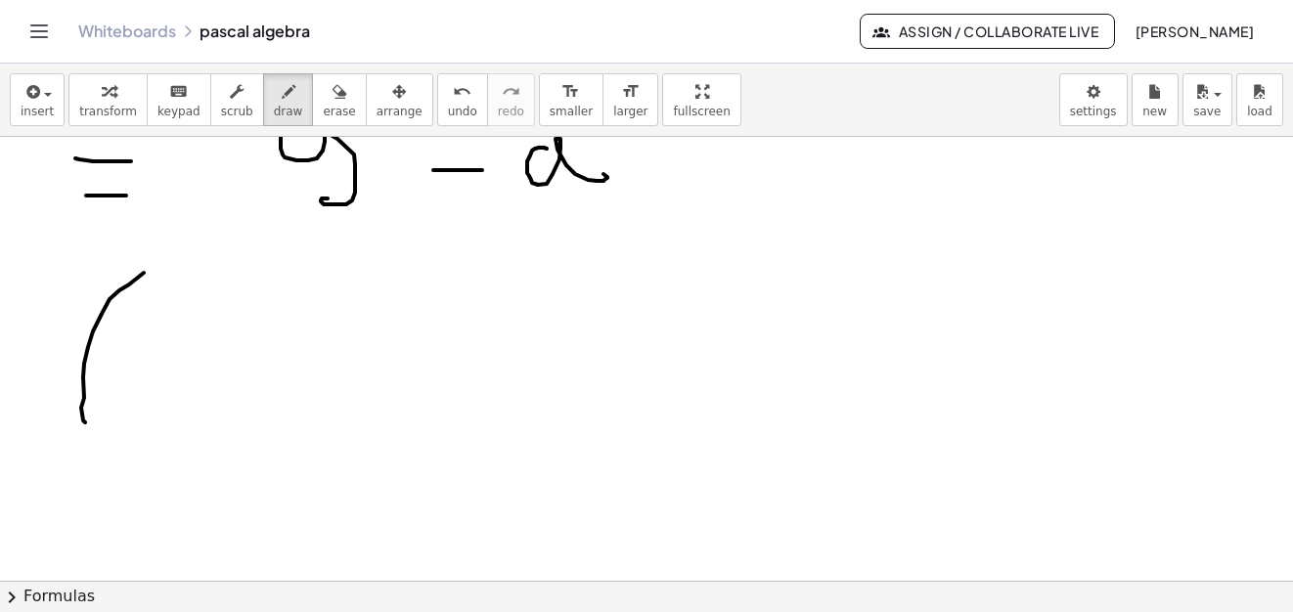
drag, startPoint x: 144, startPoint y: 273, endPoint x: 107, endPoint y: 385, distance: 118.4
drag, startPoint x: 134, startPoint y: 337, endPoint x: 176, endPoint y: 397, distance: 73.0
drag, startPoint x: 276, startPoint y: 370, endPoint x: 325, endPoint y: 370, distance: 48.9
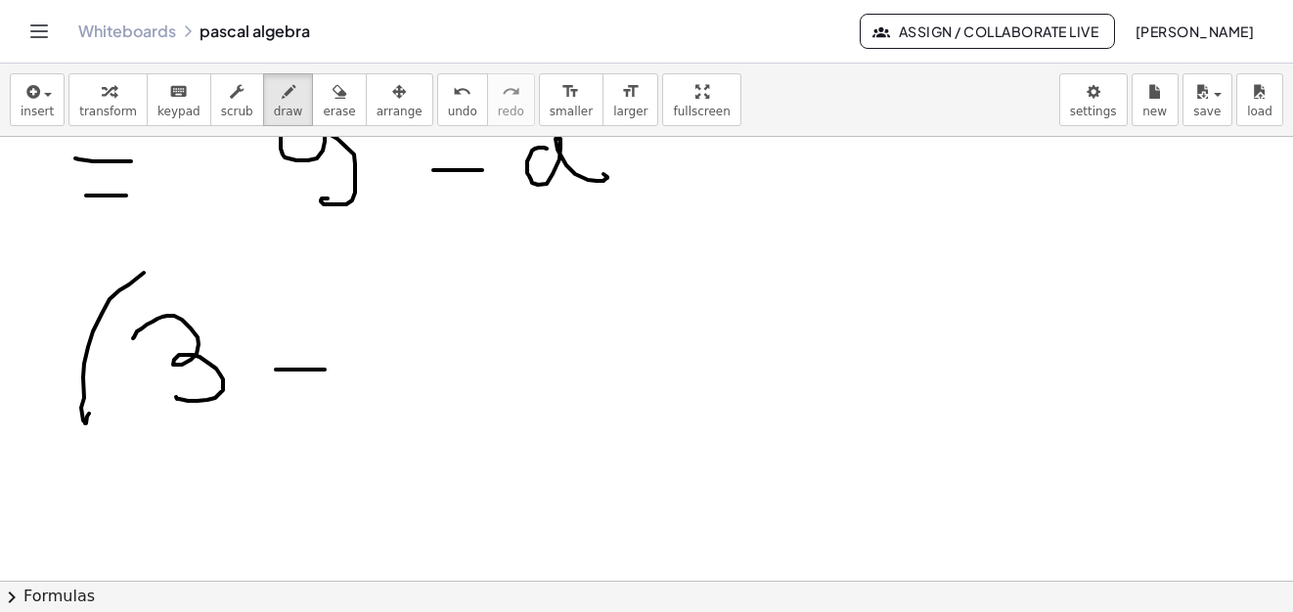
drag, startPoint x: 387, startPoint y: 346, endPoint x: 434, endPoint y: 380, distance: 58.1
drag, startPoint x: 301, startPoint y: 351, endPoint x: 305, endPoint y: 401, distance: 50.0
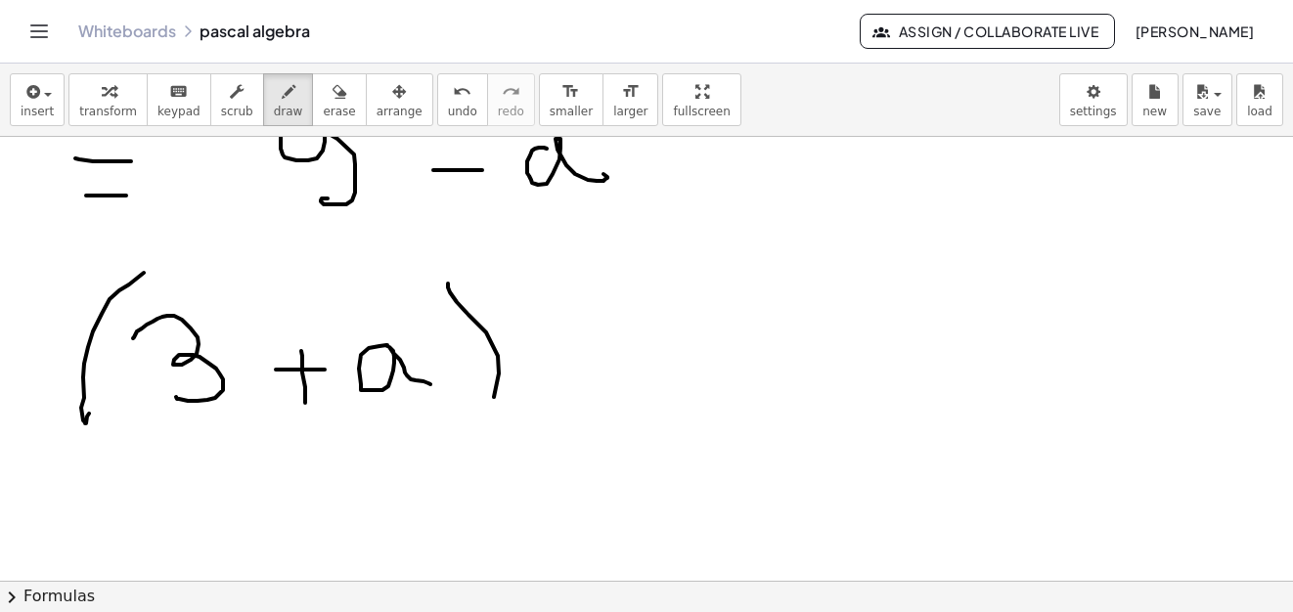
drag, startPoint x: 448, startPoint y: 284, endPoint x: 499, endPoint y: 399, distance: 126.1
drag, startPoint x: 596, startPoint y: 277, endPoint x: 580, endPoint y: 401, distance: 125.3
drag, startPoint x: 625, startPoint y: 345, endPoint x: 724, endPoint y: 386, distance: 107.0
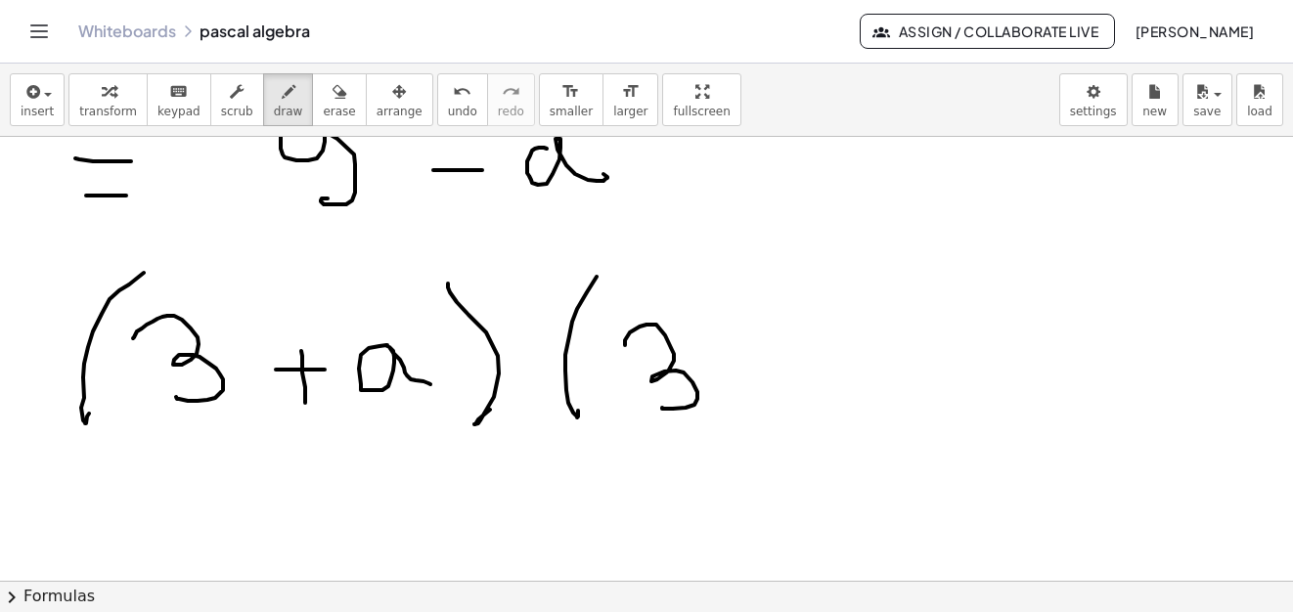
drag, startPoint x: 737, startPoint y: 370, endPoint x: 756, endPoint y: 367, distance: 18.8
drag, startPoint x: 810, startPoint y: 366, endPoint x: 896, endPoint y: 383, distance: 87.8
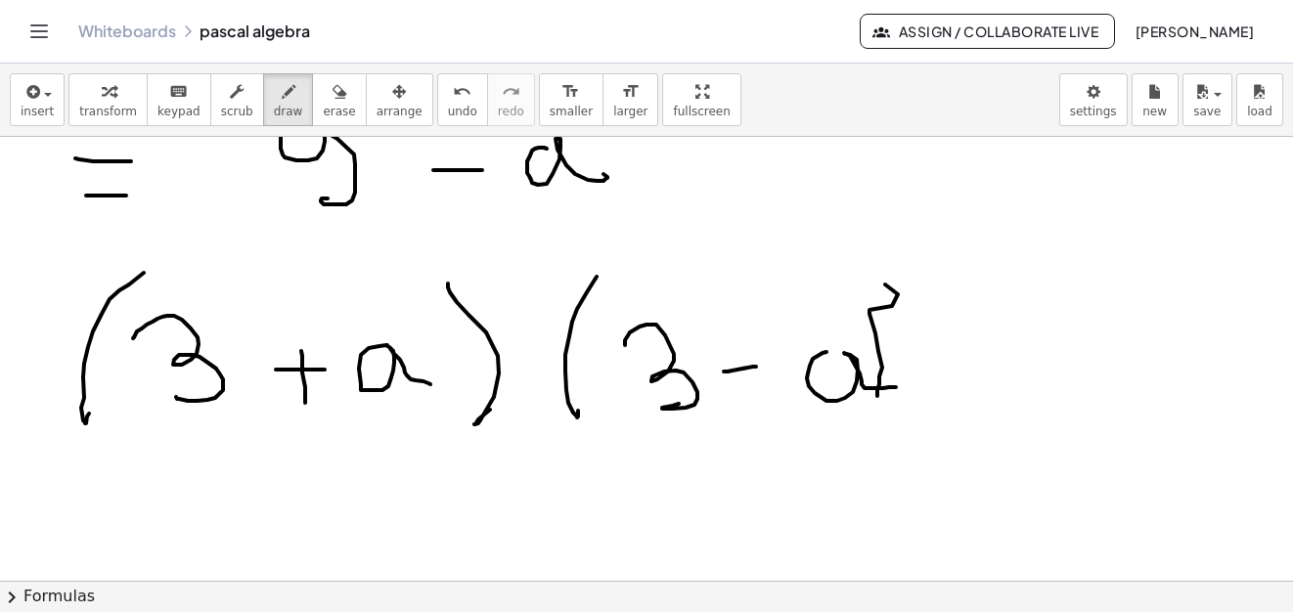
drag, startPoint x: 885, startPoint y: 285, endPoint x: 887, endPoint y: 374, distance: 89.0
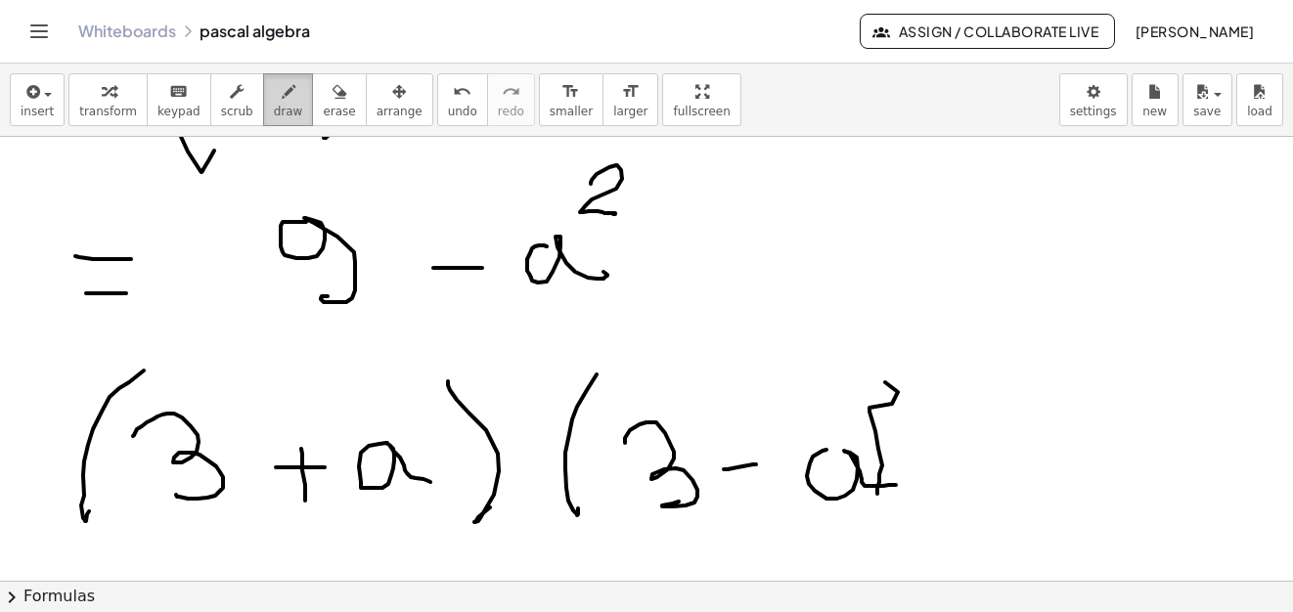
click at [274, 92] on div "button" at bounding box center [288, 90] width 29 height 23
drag, startPoint x: 322, startPoint y: 109, endPoint x: 934, endPoint y: 441, distance: 696.6
click at [323, 110] on span "erase" at bounding box center [339, 112] width 32 height 14
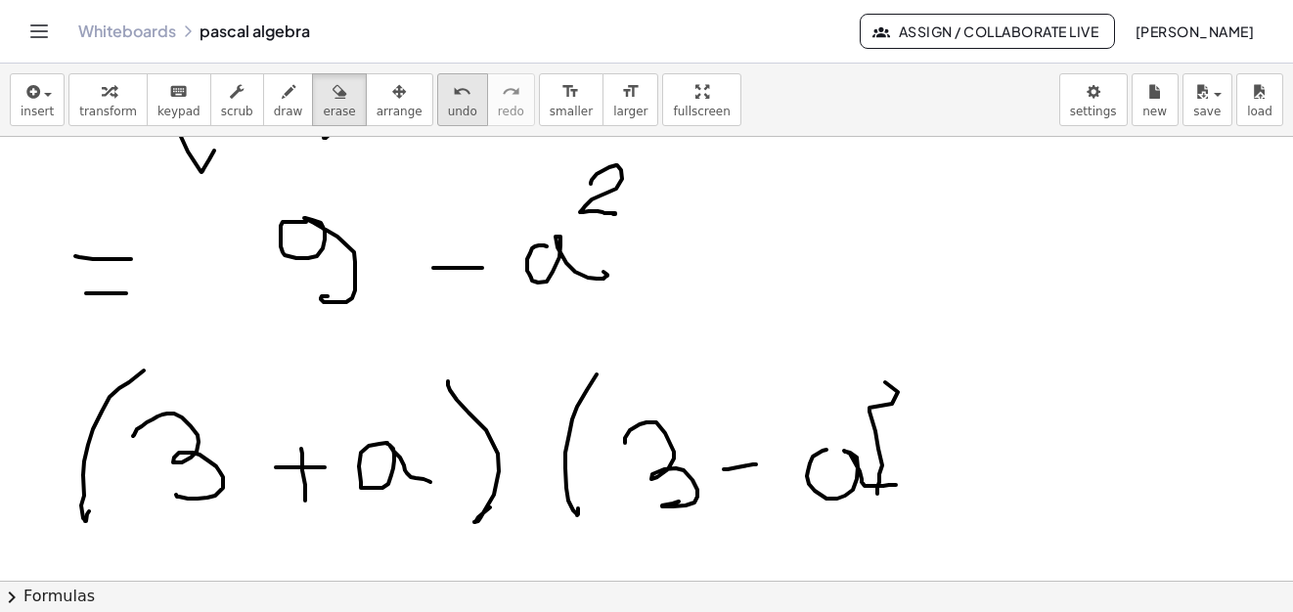
click at [323, 110] on span "erase" at bounding box center [339, 112] width 32 height 14
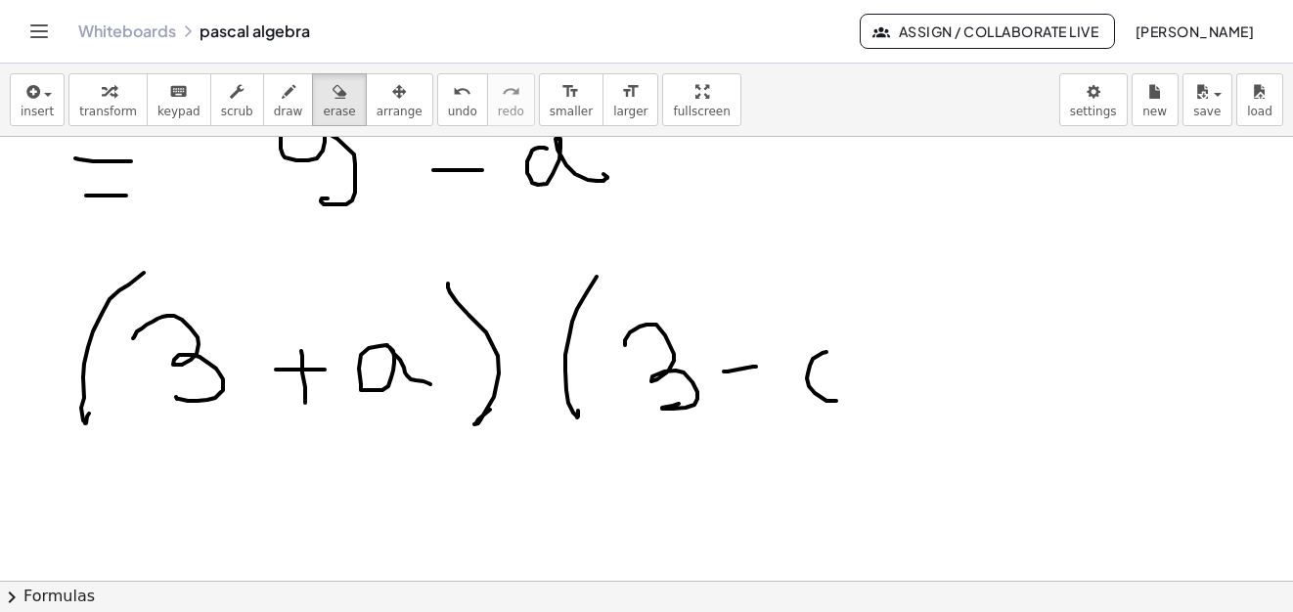
drag, startPoint x: 317, startPoint y: 100, endPoint x: 384, endPoint y: 128, distance: 73.2
click at [323, 100] on div "button" at bounding box center [339, 90] width 32 height 23
click at [282, 102] on icon "button" at bounding box center [289, 91] width 14 height 23
drag, startPoint x: 829, startPoint y: 352, endPoint x: 854, endPoint y: 398, distance: 52.1
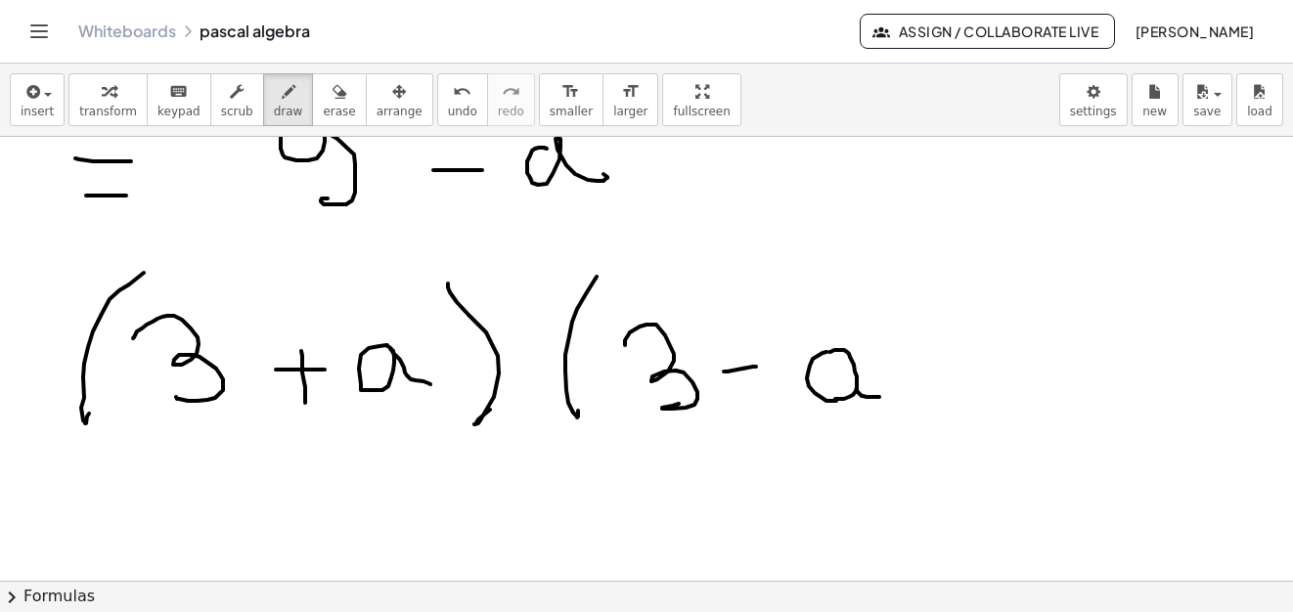
drag, startPoint x: 857, startPoint y: 386, endPoint x: 879, endPoint y: 397, distance: 24.9
drag, startPoint x: 860, startPoint y: 273, endPoint x: 850, endPoint y: 453, distance: 180.2
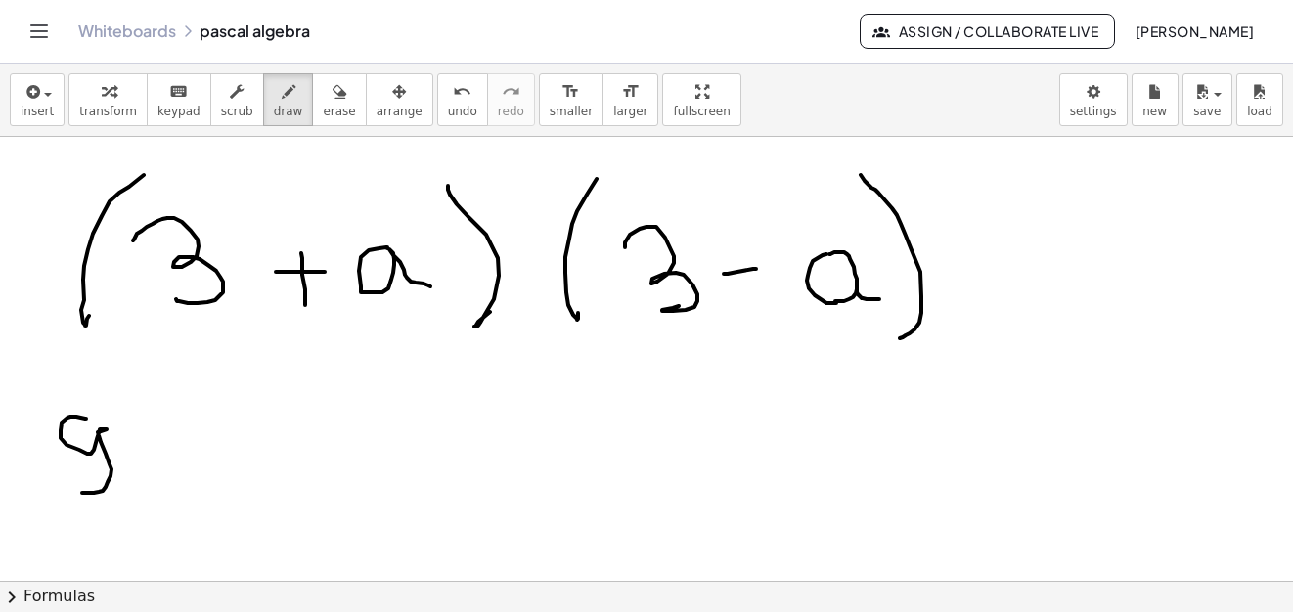
drag, startPoint x: 86, startPoint y: 419, endPoint x: 151, endPoint y: 509, distance: 110.7
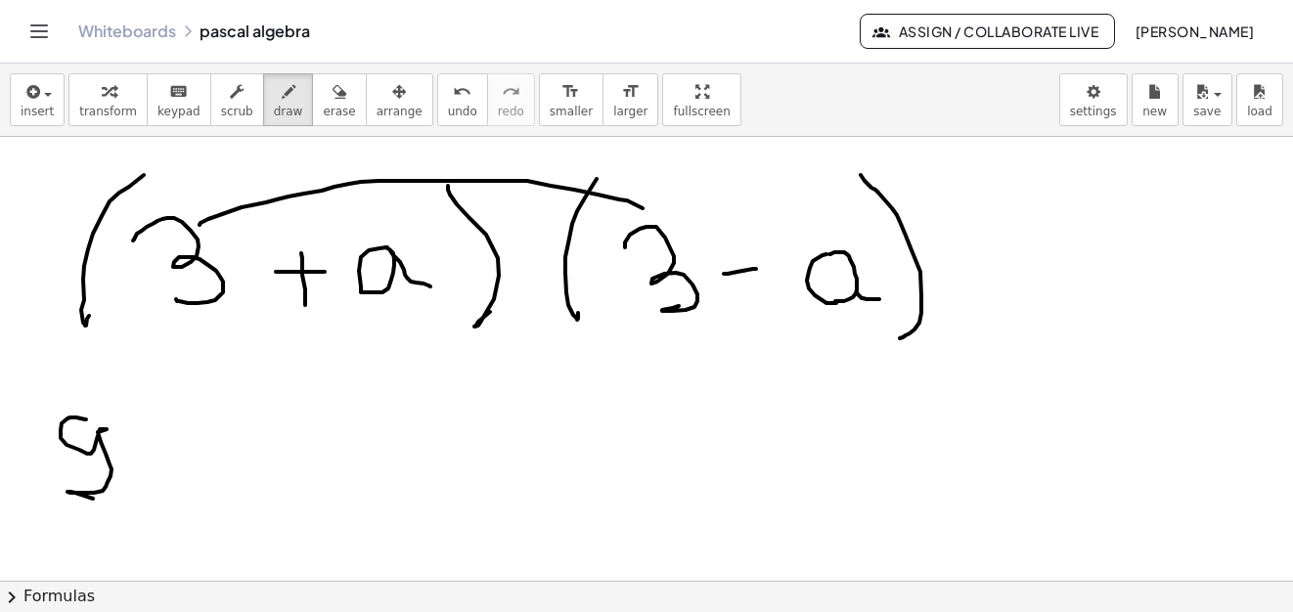
drag, startPoint x: 199, startPoint y: 225, endPoint x: 644, endPoint y: 210, distance: 445.1
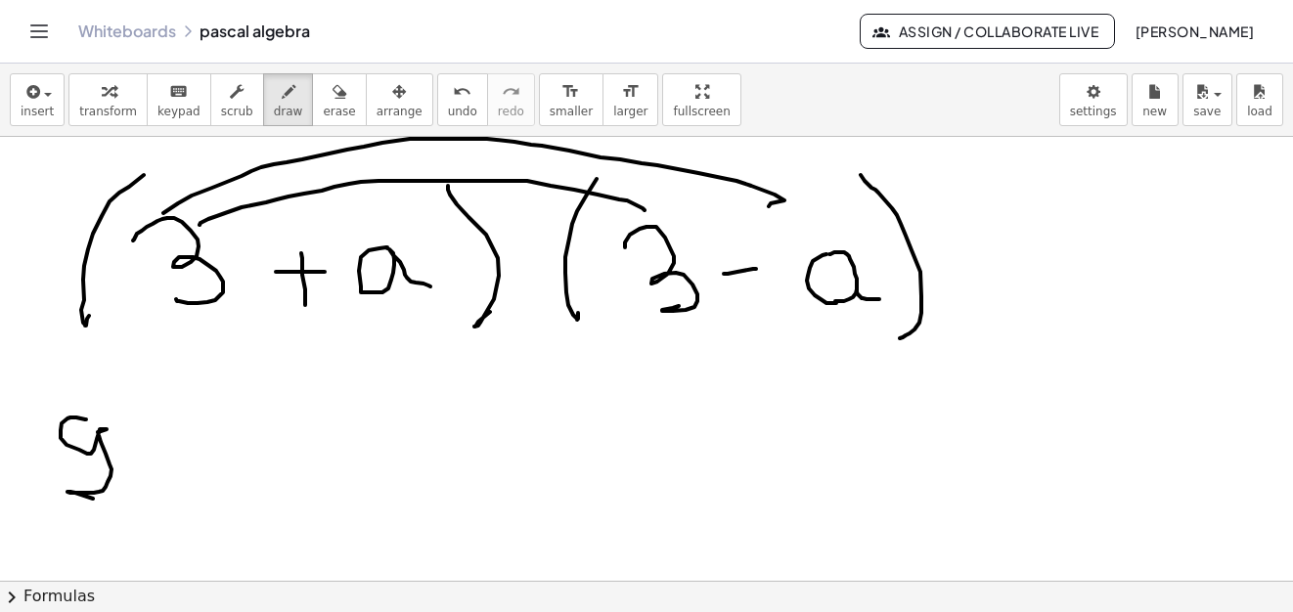
drag, startPoint x: 163, startPoint y: 213, endPoint x: 783, endPoint y: 217, distance: 619.9
drag, startPoint x: 166, startPoint y: 459, endPoint x: 203, endPoint y: 457, distance: 37.2
drag, startPoint x: 235, startPoint y: 427, endPoint x: 252, endPoint y: 472, distance: 48.3
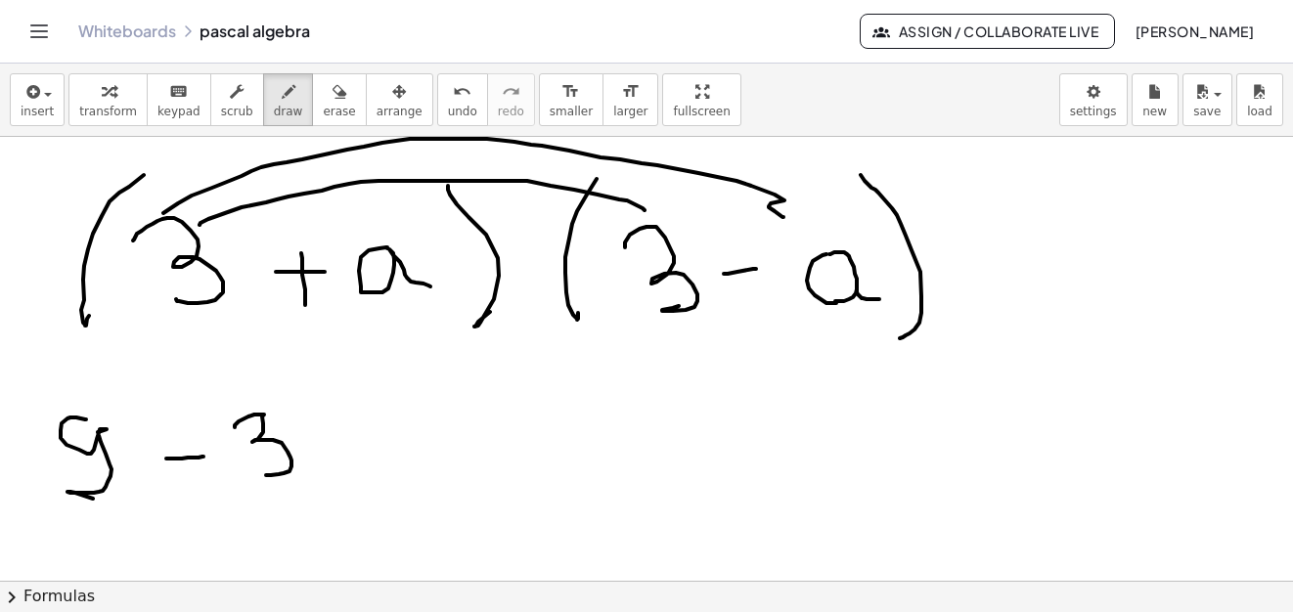
drag, startPoint x: 321, startPoint y: 438, endPoint x: 397, endPoint y: 471, distance: 83.2
drag, startPoint x: 425, startPoint y: 444, endPoint x: 479, endPoint y: 441, distance: 53.9
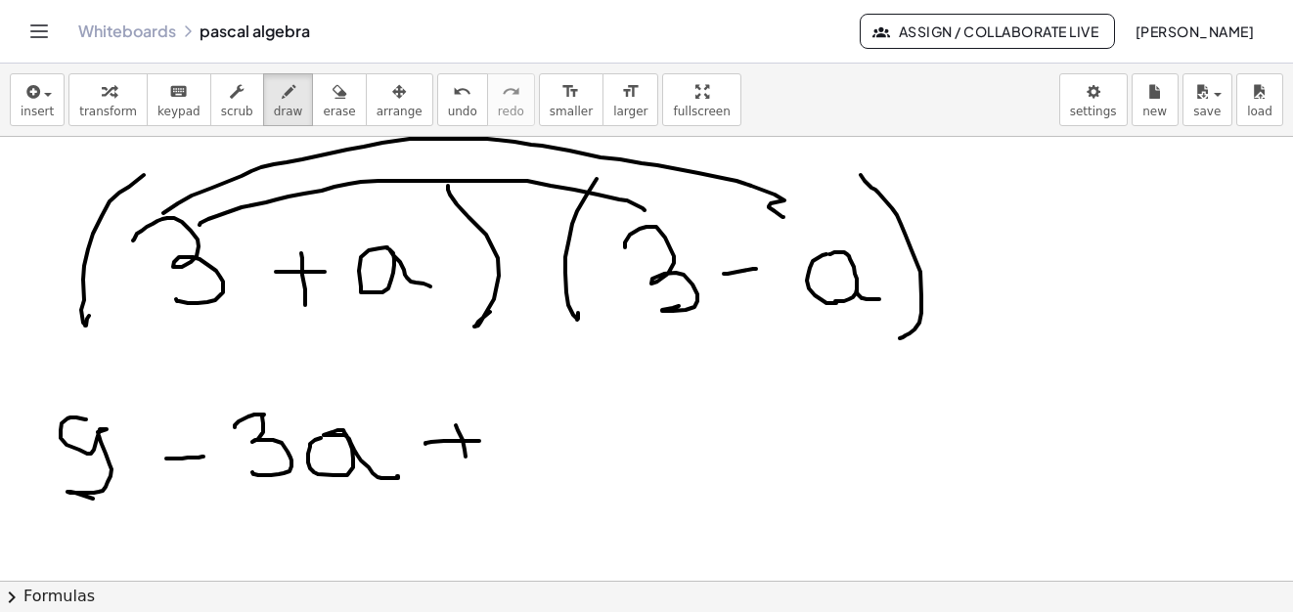
drag, startPoint x: 456, startPoint y: 425, endPoint x: 474, endPoint y: 457, distance: 36.4
drag, startPoint x: 504, startPoint y: 419, endPoint x: 573, endPoint y: 443, distance: 73.6
drag, startPoint x: 608, startPoint y: 420, endPoint x: 647, endPoint y: 452, distance: 50.1
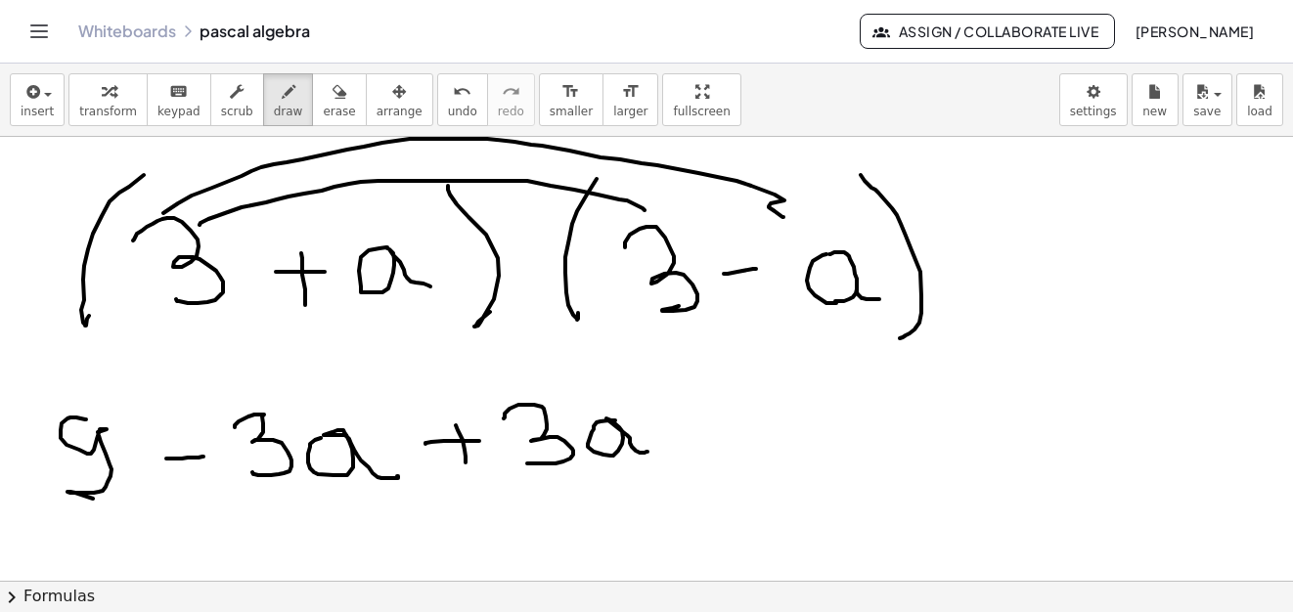
drag, startPoint x: 679, startPoint y: 422, endPoint x: 716, endPoint y: 422, distance: 37.2
drag, startPoint x: 795, startPoint y: 403, endPoint x: 849, endPoint y: 354, distance: 72.7
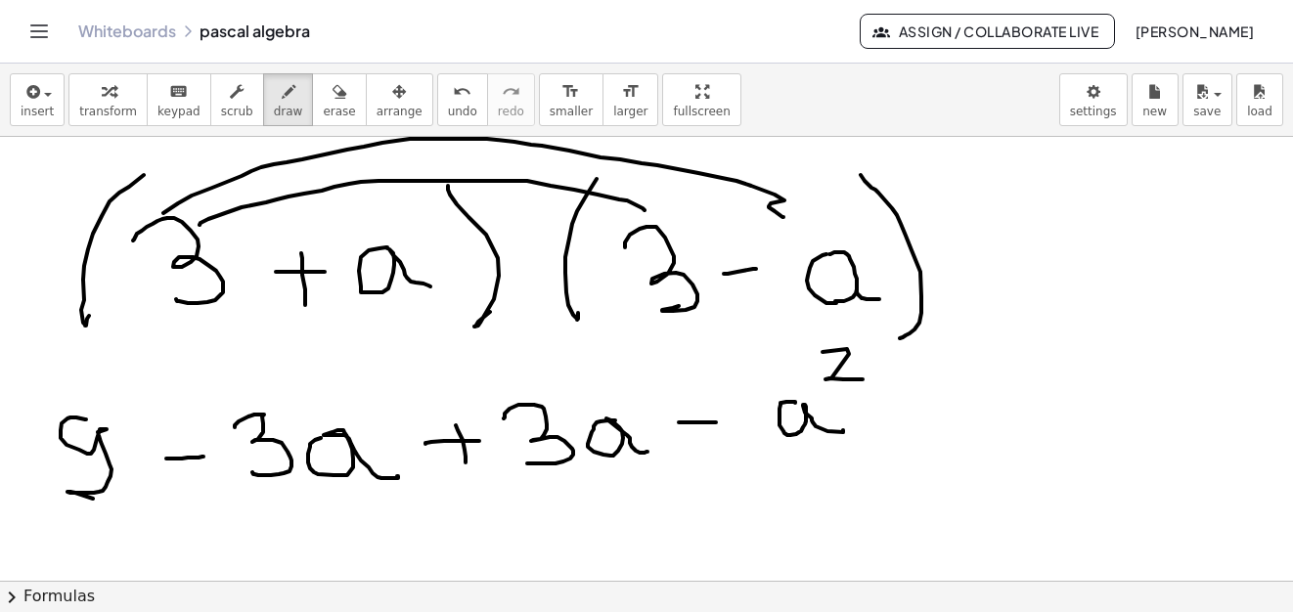
drag, startPoint x: 849, startPoint y: 354, endPoint x: 262, endPoint y: 477, distance: 599.5
drag, startPoint x: 305, startPoint y: 504, endPoint x: 405, endPoint y: 391, distance: 150.3
drag, startPoint x: 508, startPoint y: 467, endPoint x: 598, endPoint y: 409, distance: 107.4
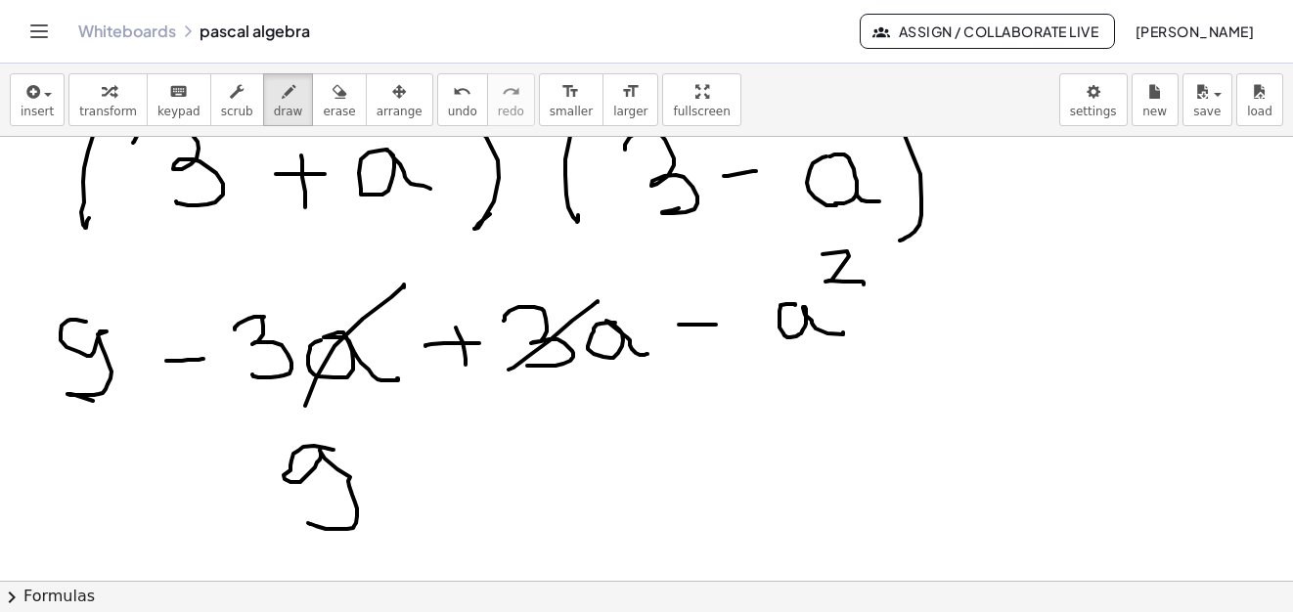
drag, startPoint x: 333, startPoint y: 450, endPoint x: 357, endPoint y: 509, distance: 64.1
drag, startPoint x: 419, startPoint y: 491, endPoint x: 501, endPoint y: 487, distance: 81.3
drag, startPoint x: 552, startPoint y: 468, endPoint x: 616, endPoint y: 479, distance: 64.5
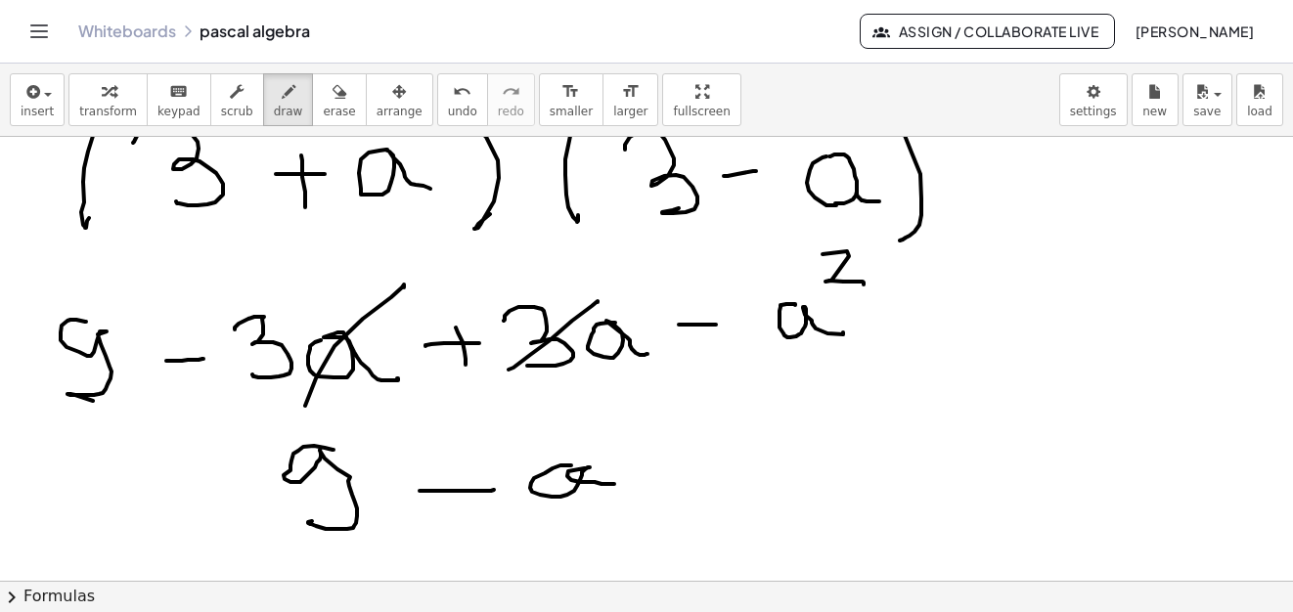
drag, startPoint x: 611, startPoint y: 421, endPoint x: 653, endPoint y: 447, distance: 49.1
drag, startPoint x: 659, startPoint y: 531, endPoint x: 694, endPoint y: 520, distance: 36.8
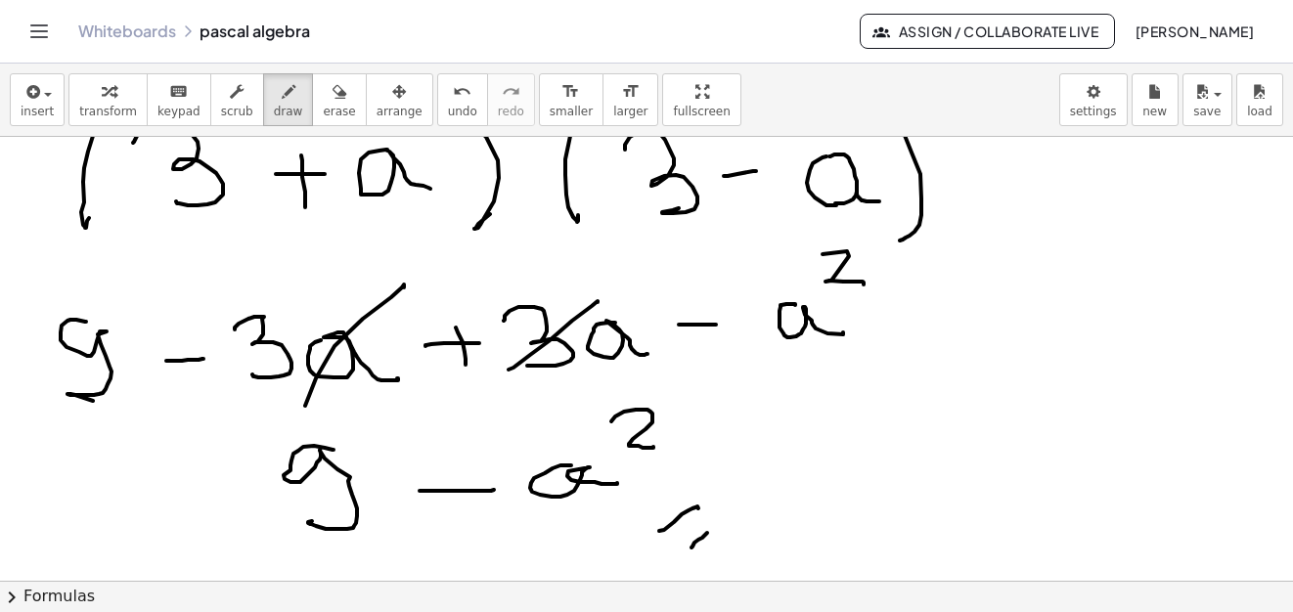
drag, startPoint x: 707, startPoint y: 533, endPoint x: 723, endPoint y: 520, distance: 20.2
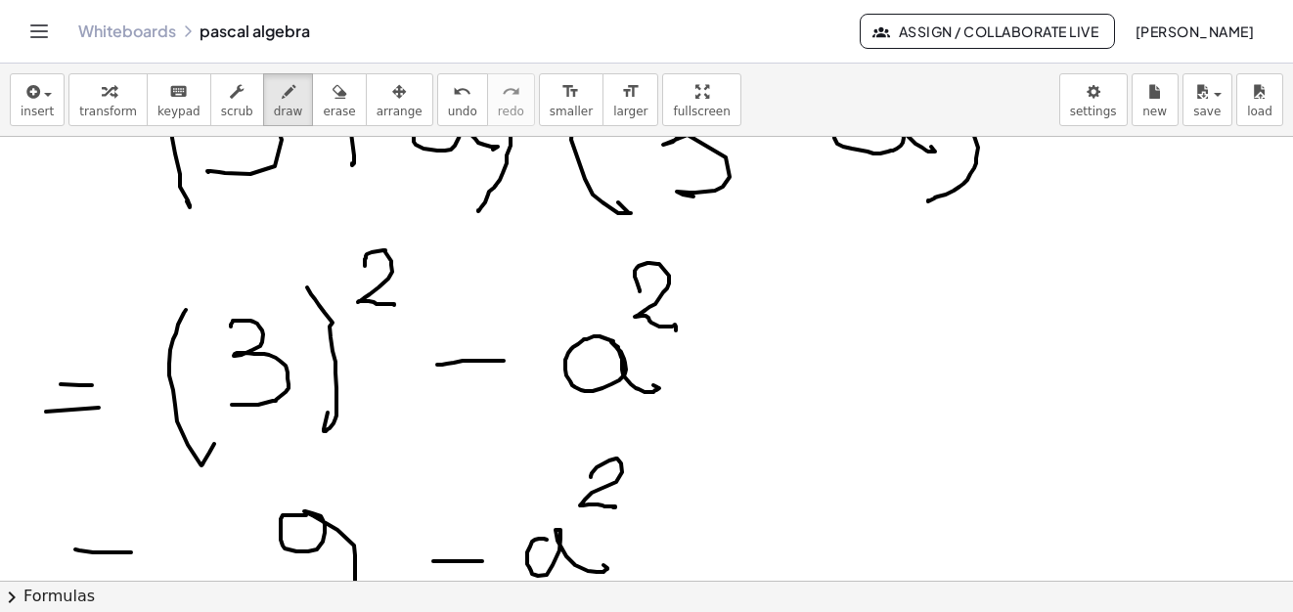
scroll to position [12234, 0]
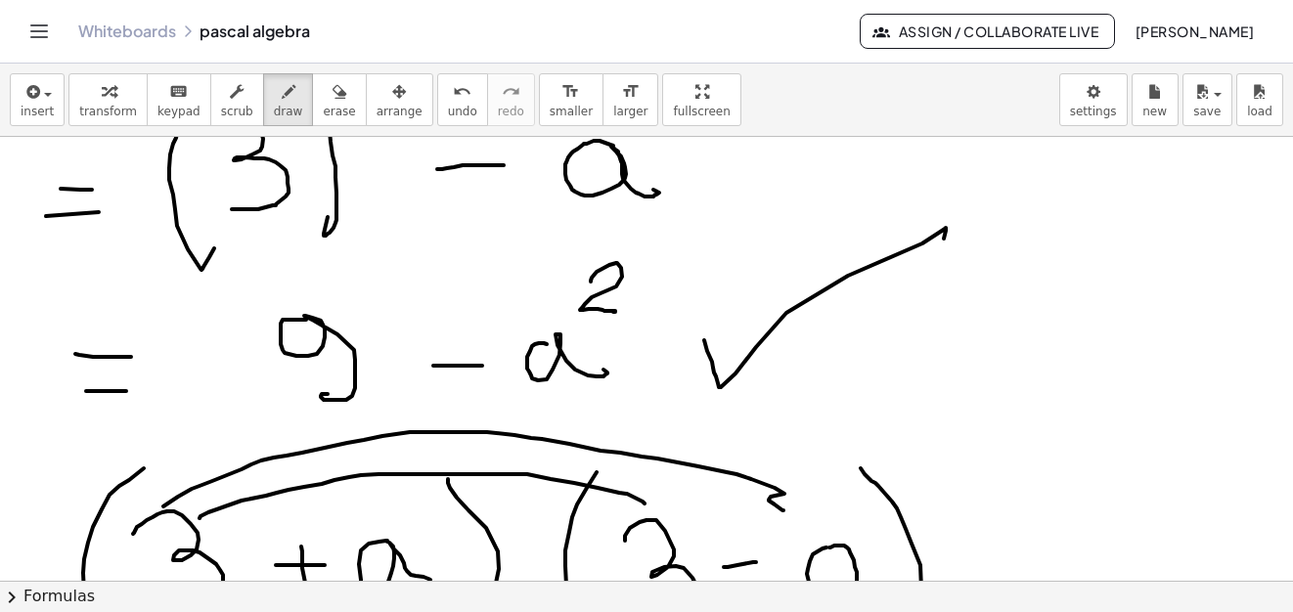
drag, startPoint x: 704, startPoint y: 340, endPoint x: 907, endPoint y: 272, distance: 214.6
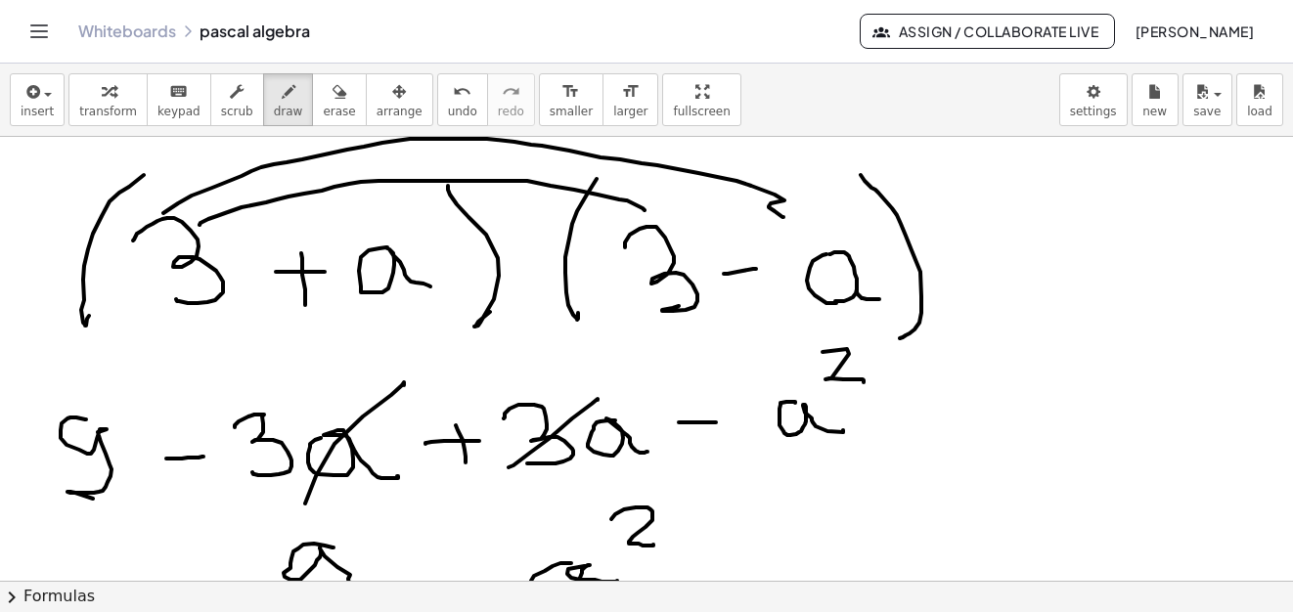
scroll to position [12625, 0]
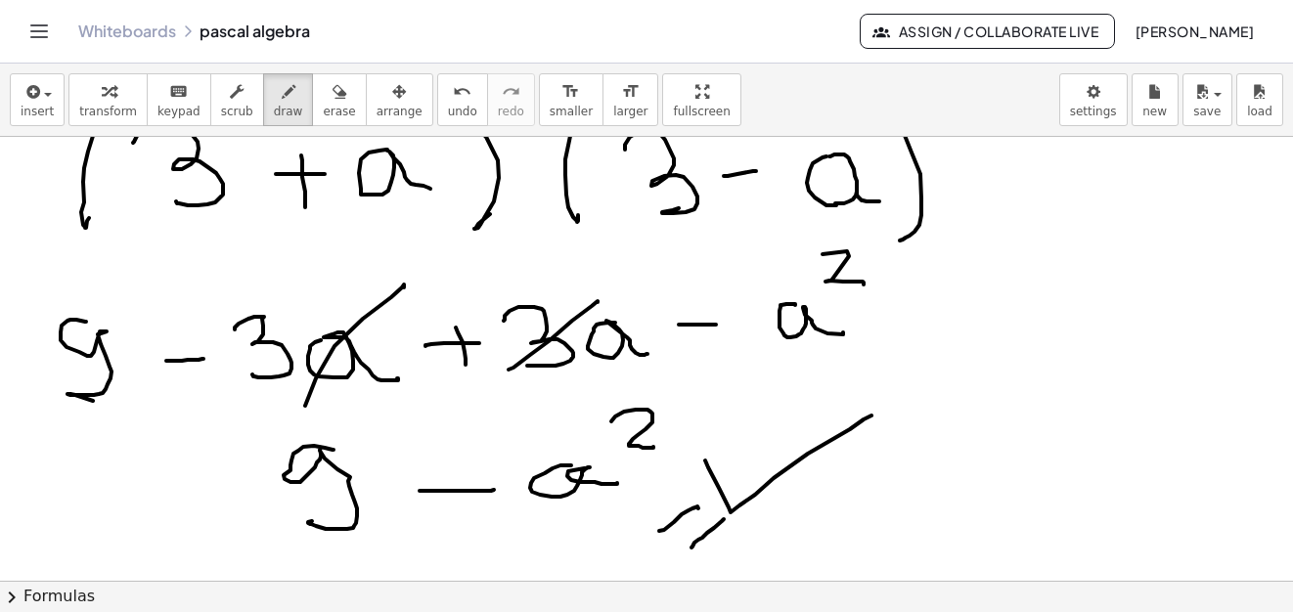
drag, startPoint x: 705, startPoint y: 461, endPoint x: 871, endPoint y: 416, distance: 172.2
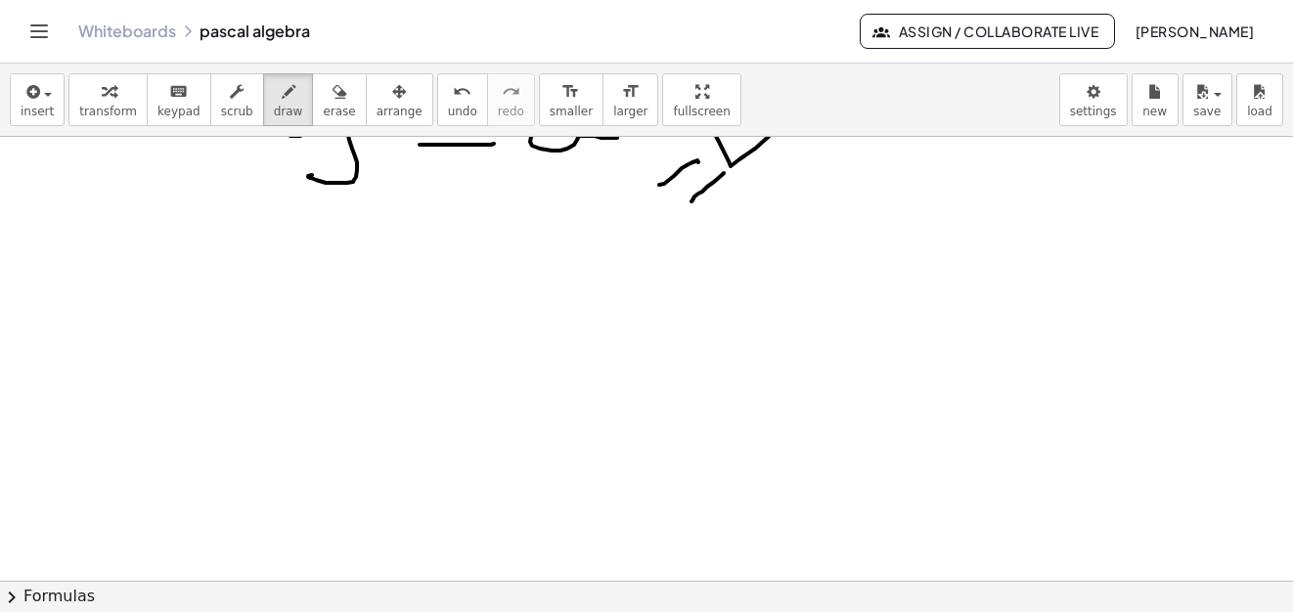
scroll to position [13167, 0]
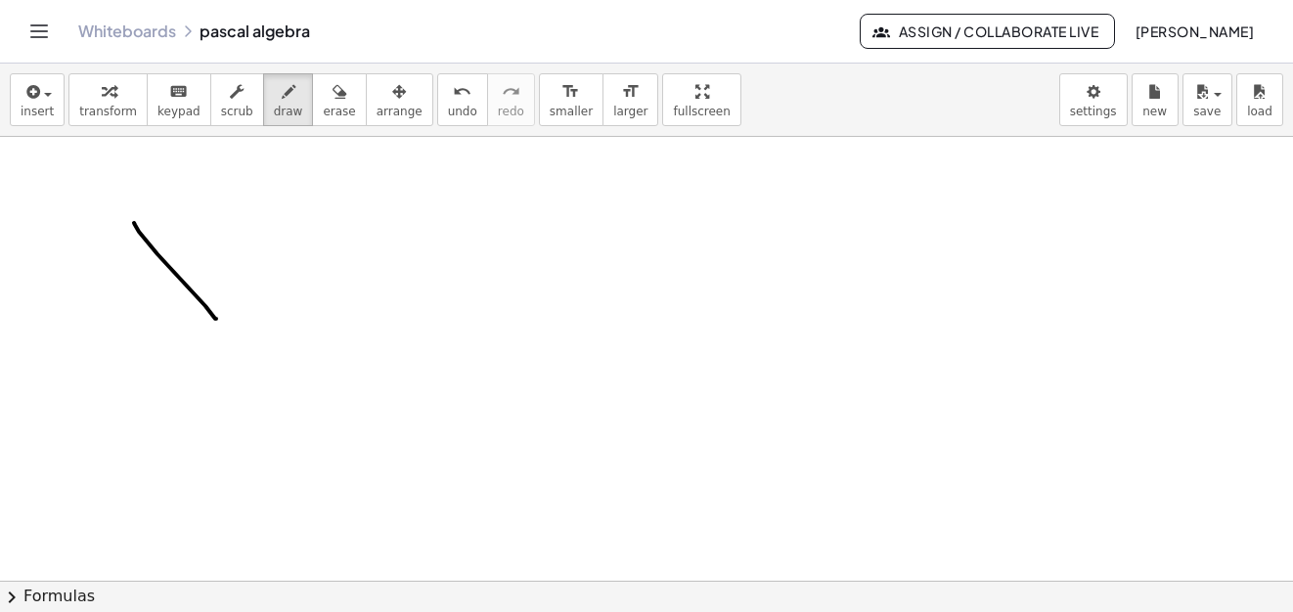
drag, startPoint x: 134, startPoint y: 223, endPoint x: 216, endPoint y: 319, distance: 126.2
drag, startPoint x: 190, startPoint y: 231, endPoint x: 231, endPoint y: 287, distance: 70.0
drag, startPoint x: 233, startPoint y: 260, endPoint x: 271, endPoint y: 258, distance: 38.2
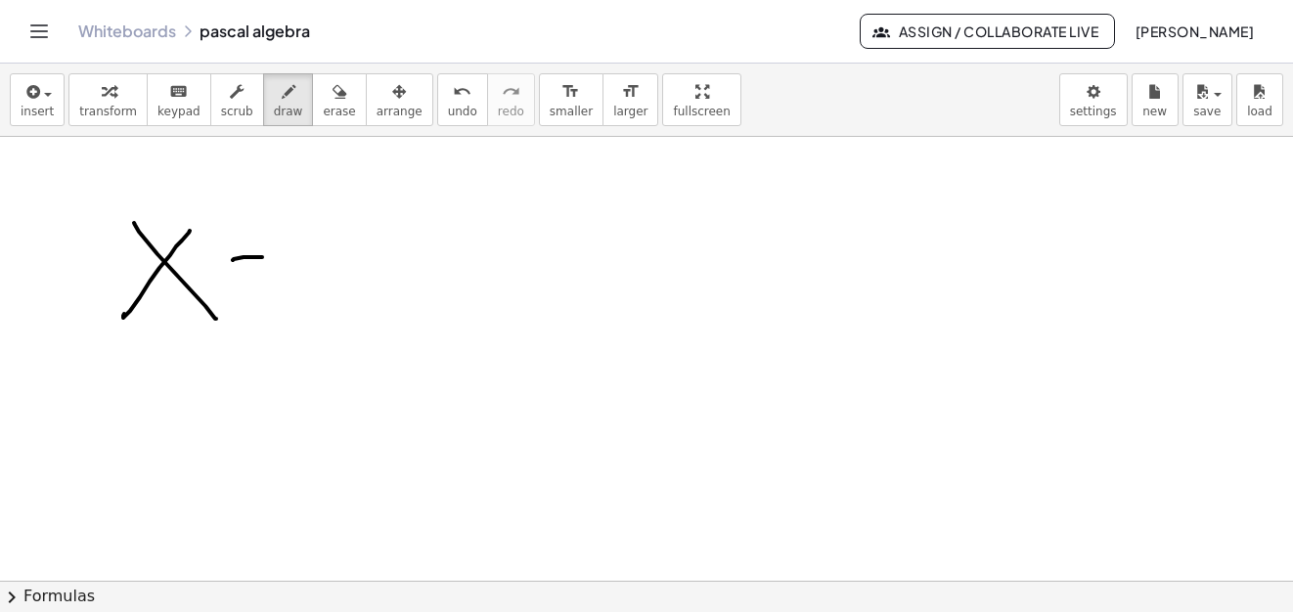
drag, startPoint x: 315, startPoint y: 247, endPoint x: 365, endPoint y: 291, distance: 66.5
drag, startPoint x: 85, startPoint y: 242, endPoint x: 192, endPoint y: 252, distance: 107.1
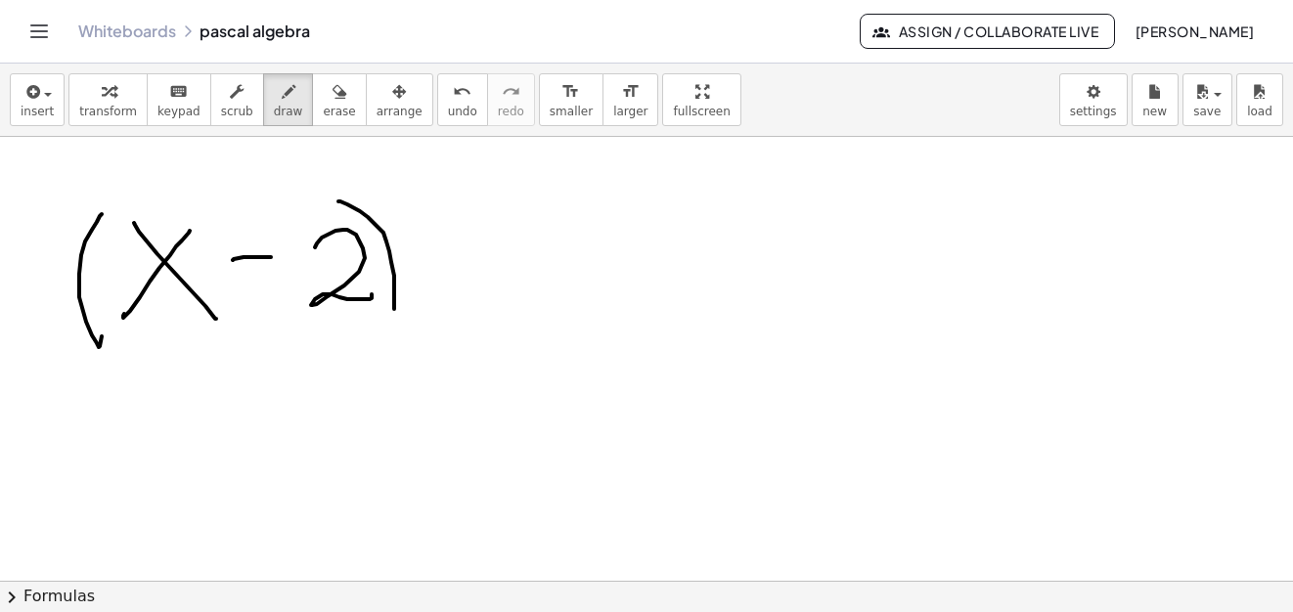
drag, startPoint x: 338, startPoint y: 201, endPoint x: 397, endPoint y: 313, distance: 126.0
drag, startPoint x: 481, startPoint y: 196, endPoint x: 528, endPoint y: 242, distance: 66.4
drag, startPoint x: 526, startPoint y: 216, endPoint x: 564, endPoint y: 286, distance: 79.2
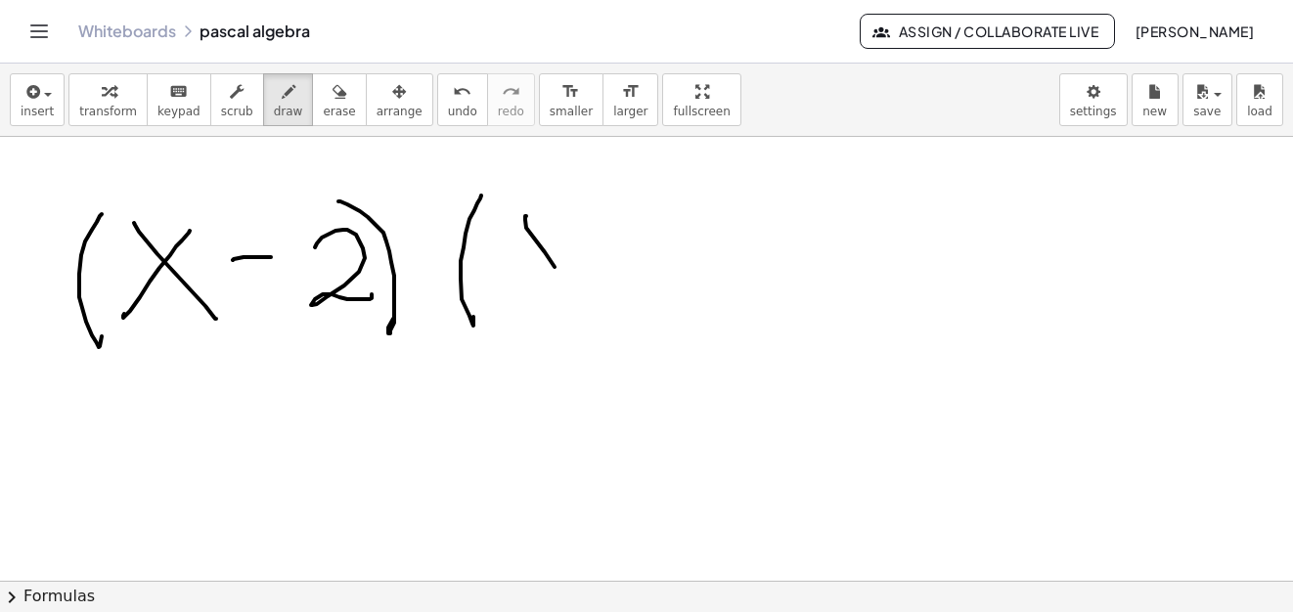
drag, startPoint x: 579, startPoint y: 235, endPoint x: 606, endPoint y: 248, distance: 30.6
drag, startPoint x: 610, startPoint y: 264, endPoint x: 644, endPoint y: 248, distance: 37.6
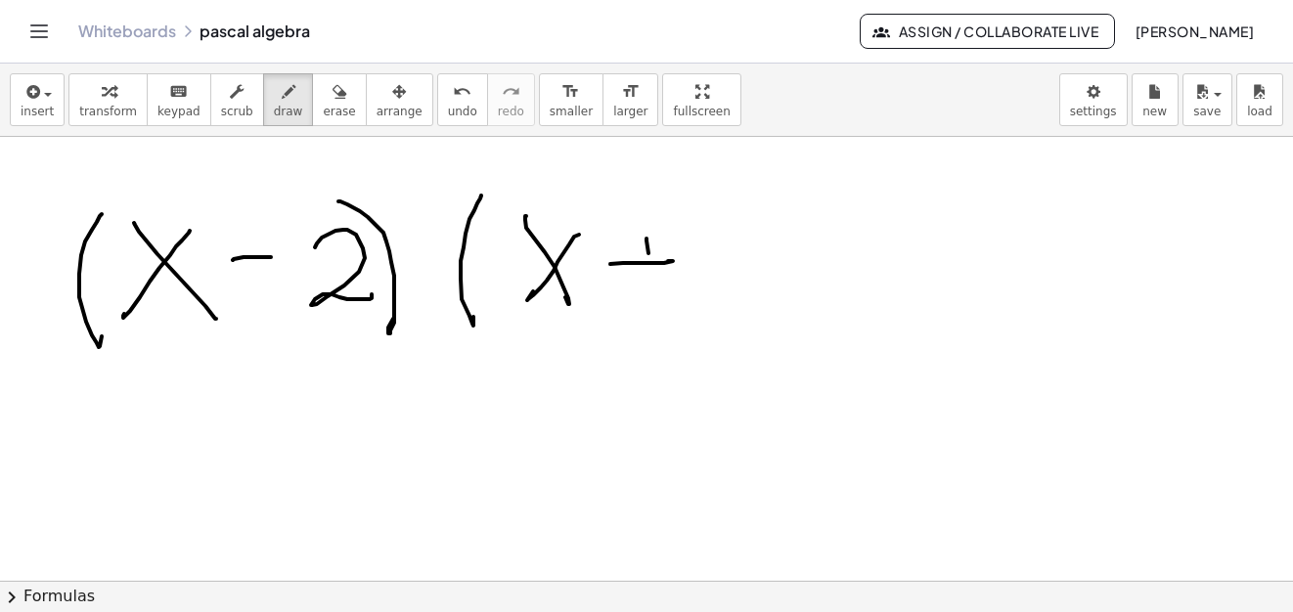
drag, startPoint x: 646, startPoint y: 239, endPoint x: 652, endPoint y: 280, distance: 41.5
drag, startPoint x: 705, startPoint y: 244, endPoint x: 773, endPoint y: 292, distance: 83.5
drag, startPoint x: 772, startPoint y: 202, endPoint x: 715, endPoint y: 317, distance: 128.1
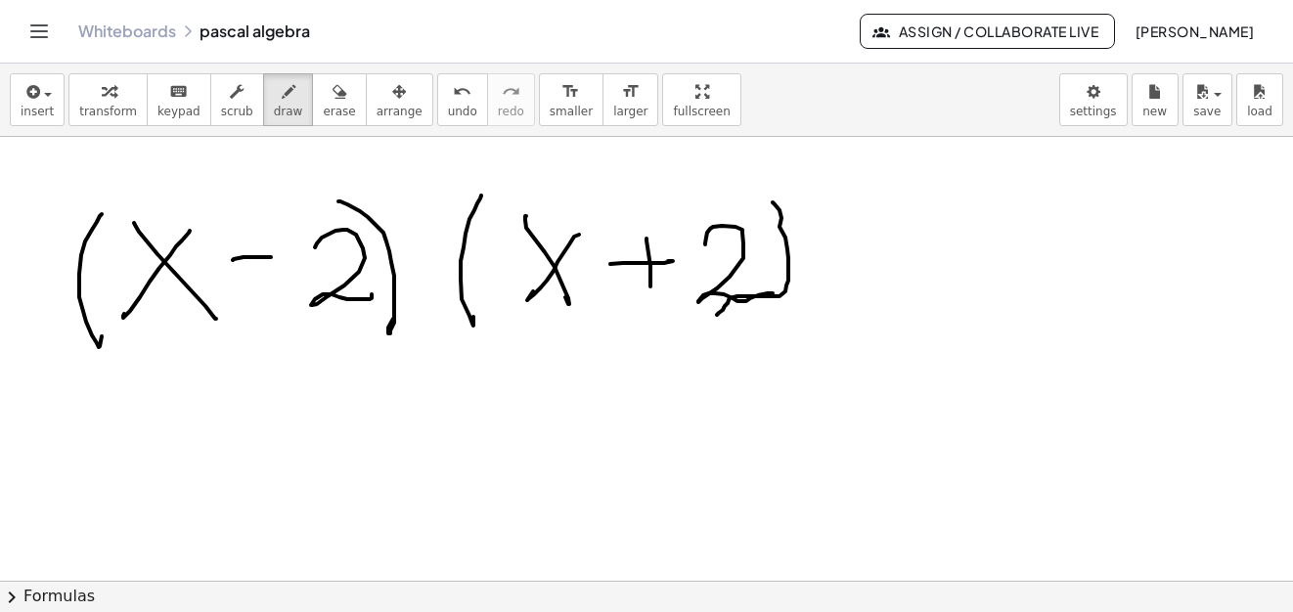
drag, startPoint x: 85, startPoint y: 472, endPoint x: 86, endPoint y: 487, distance: 14.7
drag, startPoint x: 60, startPoint y: 501, endPoint x: 96, endPoint y: 501, distance: 36.2
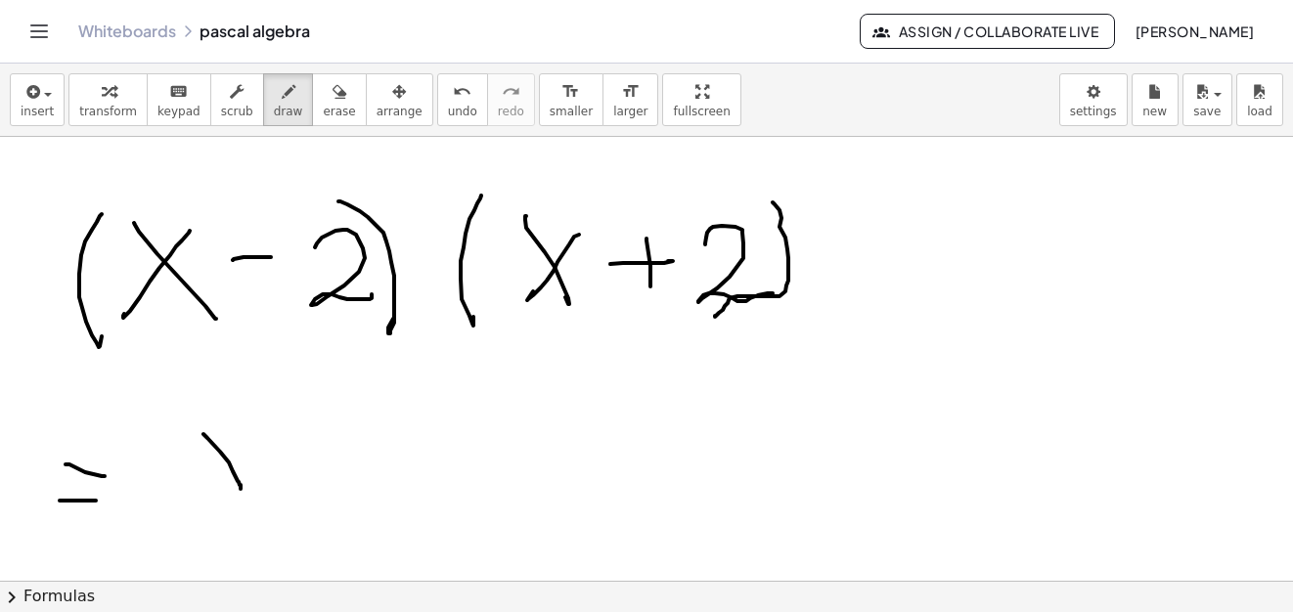
drag, startPoint x: 203, startPoint y: 434, endPoint x: 220, endPoint y: 461, distance: 31.2
drag, startPoint x: 227, startPoint y: 442, endPoint x: 222, endPoint y: 429, distance: 13.6
drag, startPoint x: 239, startPoint y: 409, endPoint x: 252, endPoint y: 436, distance: 30.6
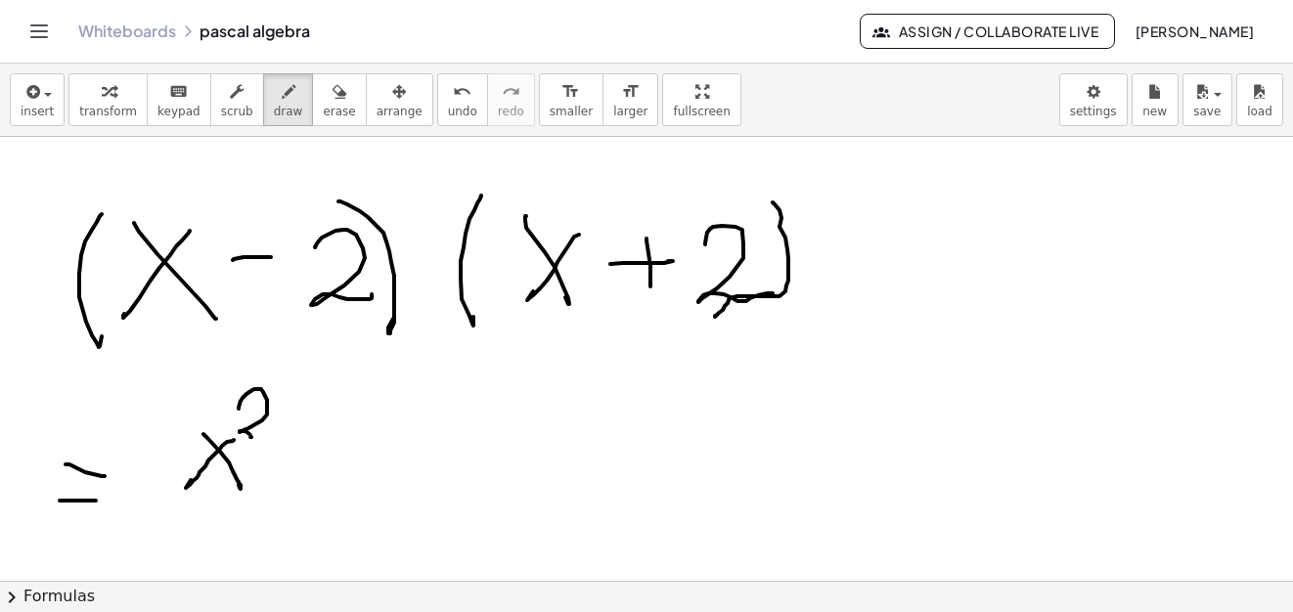
drag, startPoint x: 323, startPoint y: 451, endPoint x: 388, endPoint y: 451, distance: 65.5
drag, startPoint x: 474, startPoint y: 419, endPoint x: 511, endPoint y: 409, distance: 38.7
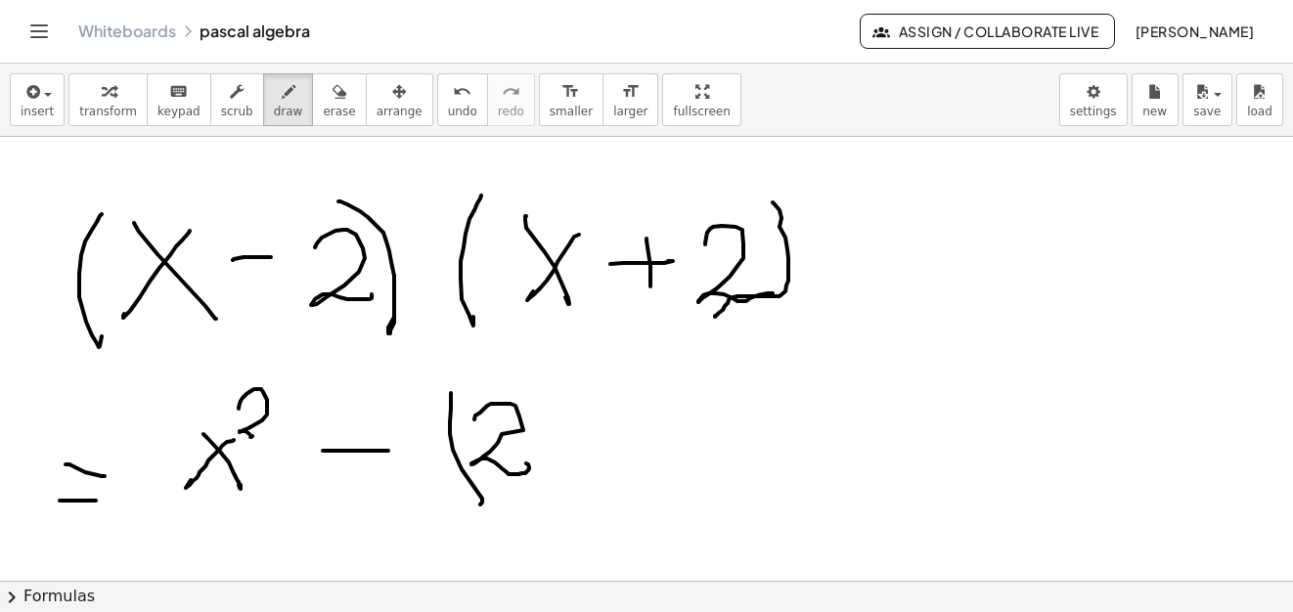
drag, startPoint x: 450, startPoint y: 422, endPoint x: 476, endPoint y: 482, distance: 65.2
drag, startPoint x: 553, startPoint y: 402, endPoint x: 555, endPoint y: 452, distance: 49.9
drag, startPoint x: 578, startPoint y: 357, endPoint x: 610, endPoint y: 394, distance: 49.2
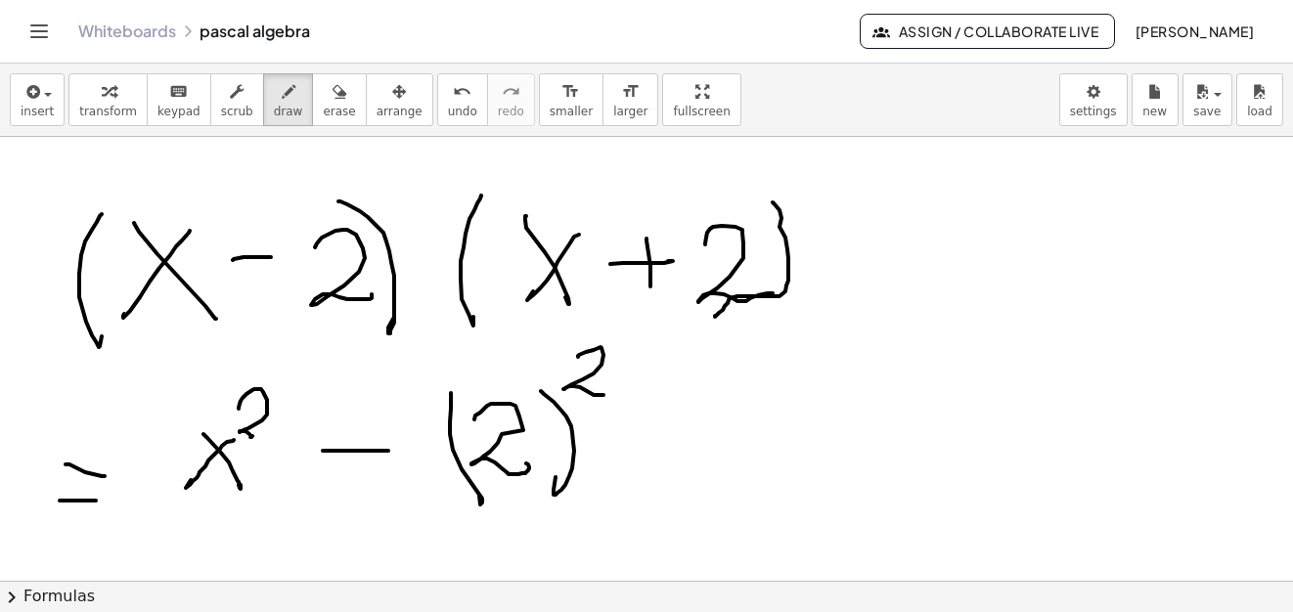
drag, startPoint x: 251, startPoint y: 432, endPoint x: 275, endPoint y: 436, distance: 23.8
drag, startPoint x: 649, startPoint y: 497, endPoint x: 764, endPoint y: 401, distance: 149.2
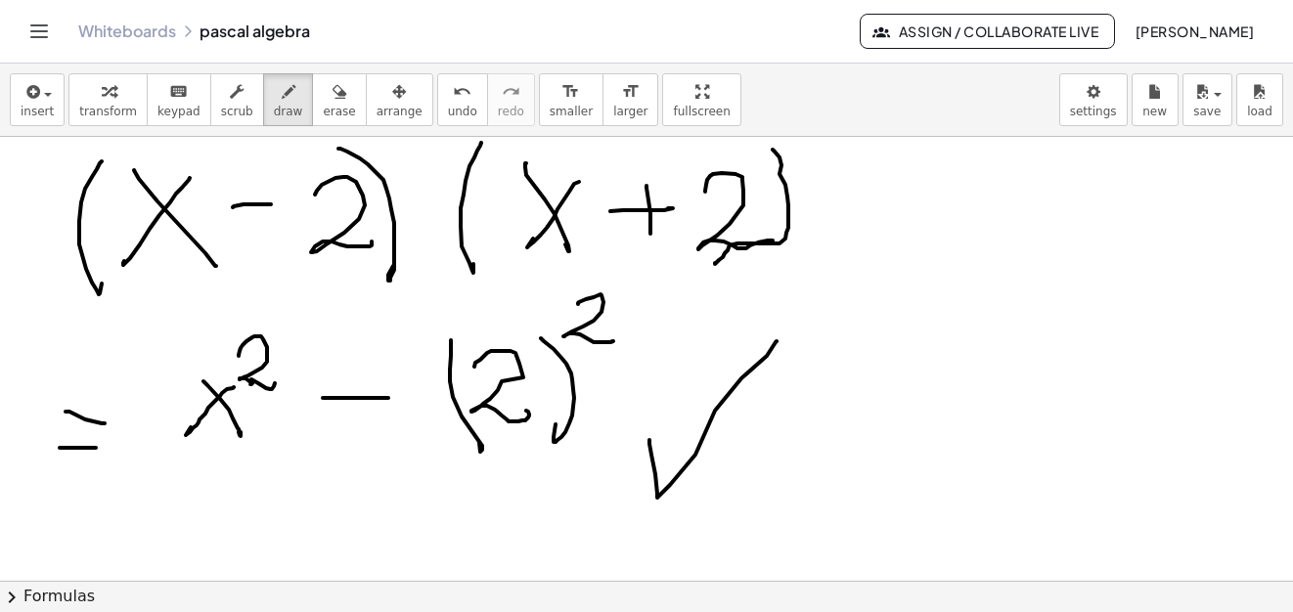
scroll to position [13416, 0]
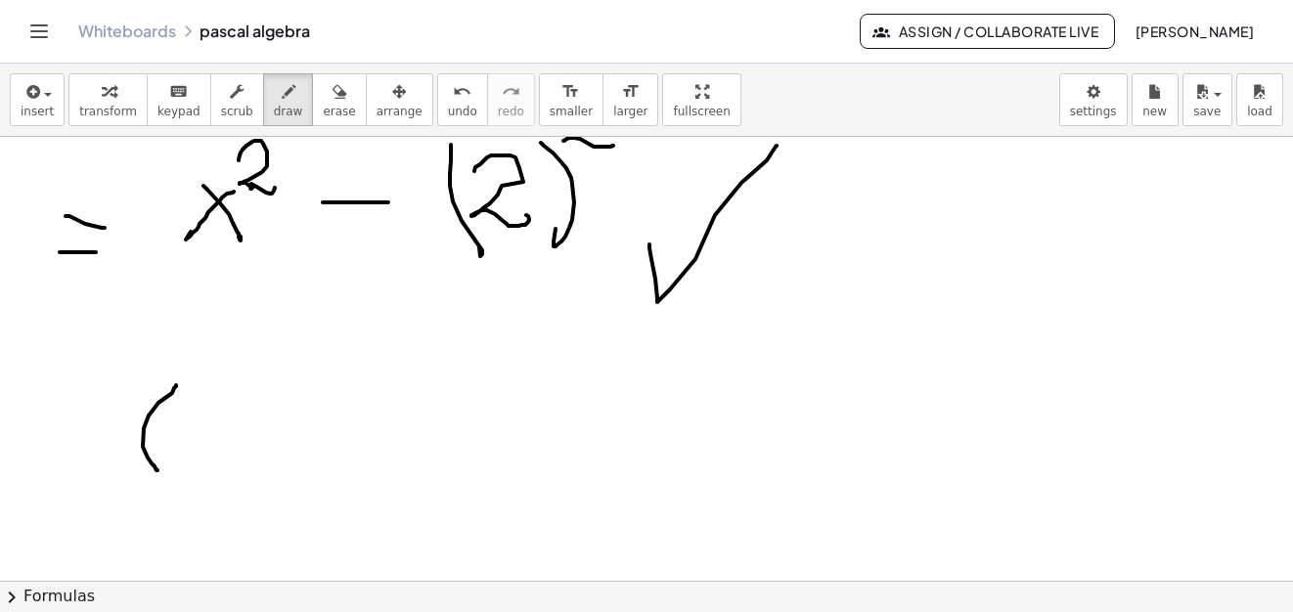
drag, startPoint x: 176, startPoint y: 386, endPoint x: 162, endPoint y: 459, distance: 73.6
drag, startPoint x: 198, startPoint y: 412, endPoint x: 194, endPoint y: 449, distance: 37.4
drag, startPoint x: 223, startPoint y: 424, endPoint x: 178, endPoint y: 446, distance: 49.9
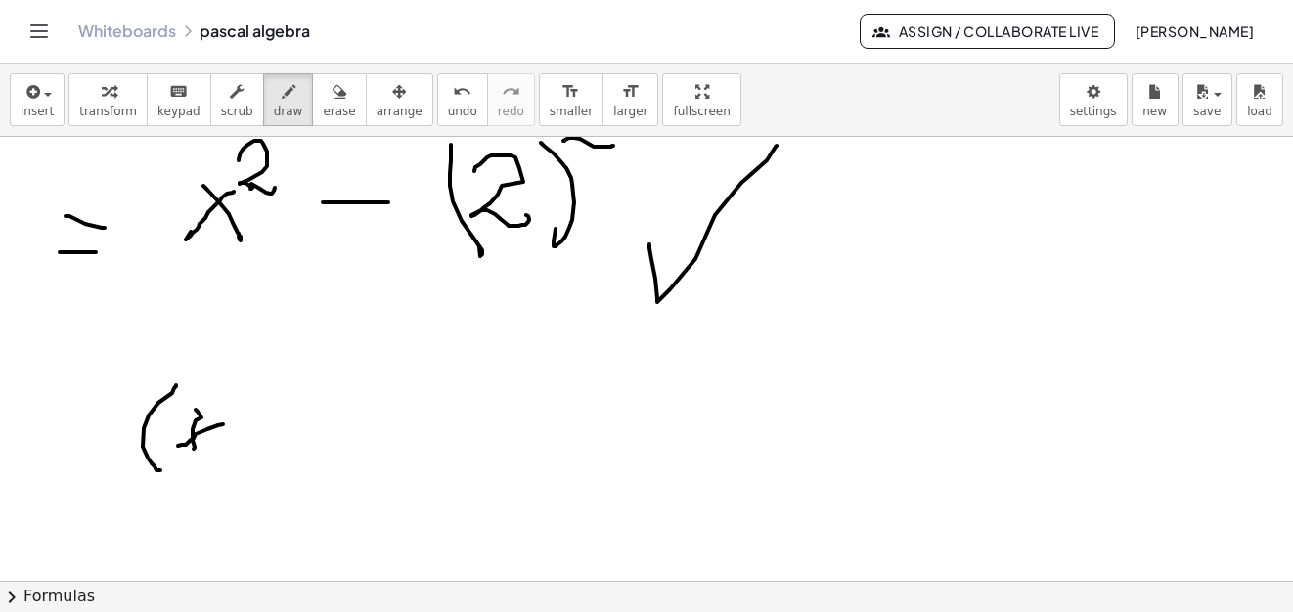
drag, startPoint x: 235, startPoint y: 433, endPoint x: 274, endPoint y: 432, distance: 39.1
drag, startPoint x: 295, startPoint y: 417, endPoint x: 354, endPoint y: 415, distance: 58.7
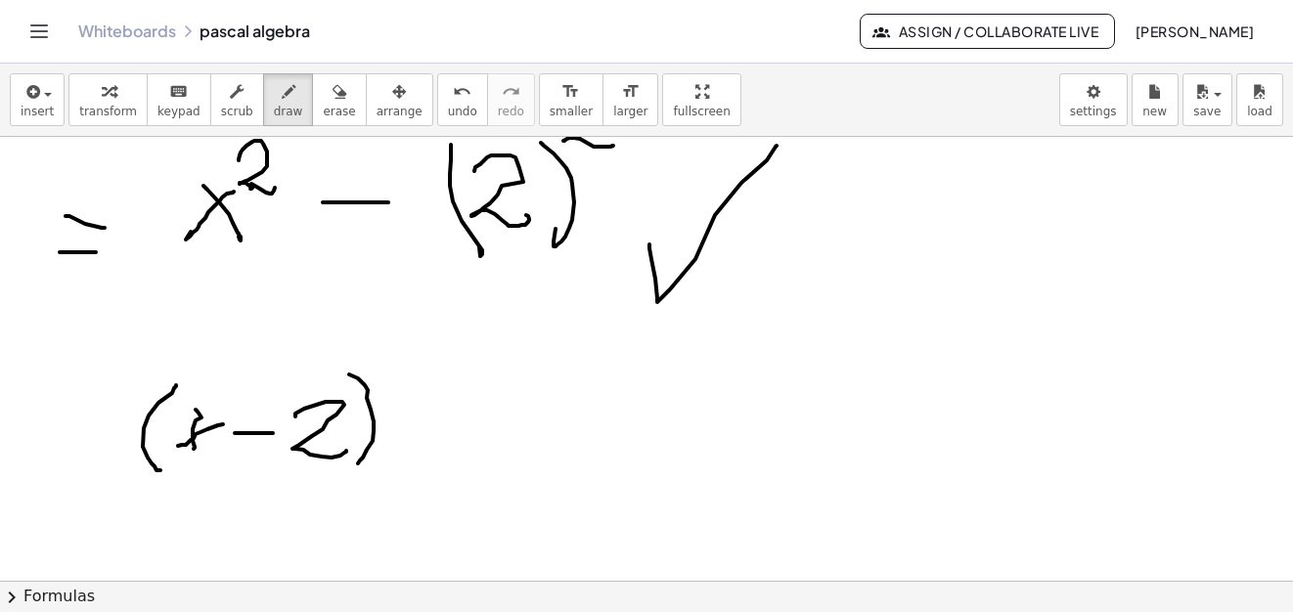
drag, startPoint x: 367, startPoint y: 398, endPoint x: 360, endPoint y: 458, distance: 60.0
drag, startPoint x: 432, startPoint y: 382, endPoint x: 458, endPoint y: 445, distance: 67.5
drag, startPoint x: 492, startPoint y: 398, endPoint x: 514, endPoint y: 428, distance: 37.7
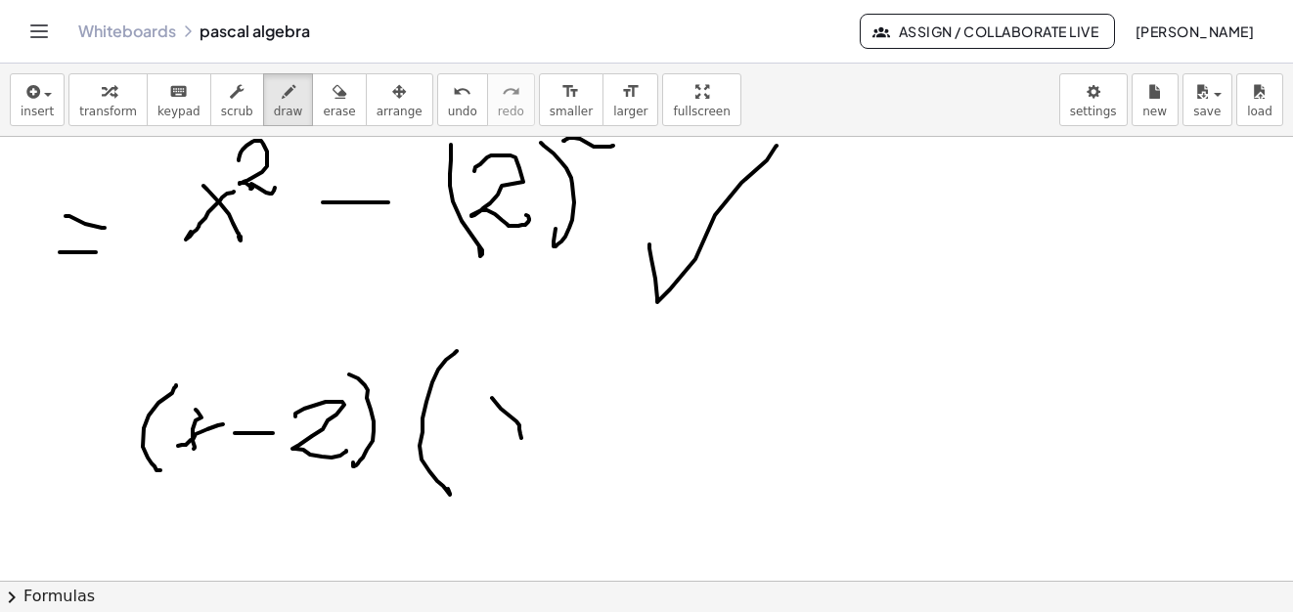
drag, startPoint x: 509, startPoint y: 421, endPoint x: 550, endPoint y: 418, distance: 40.3
drag, startPoint x: 558, startPoint y: 413, endPoint x: 578, endPoint y: 395, distance: 26.3
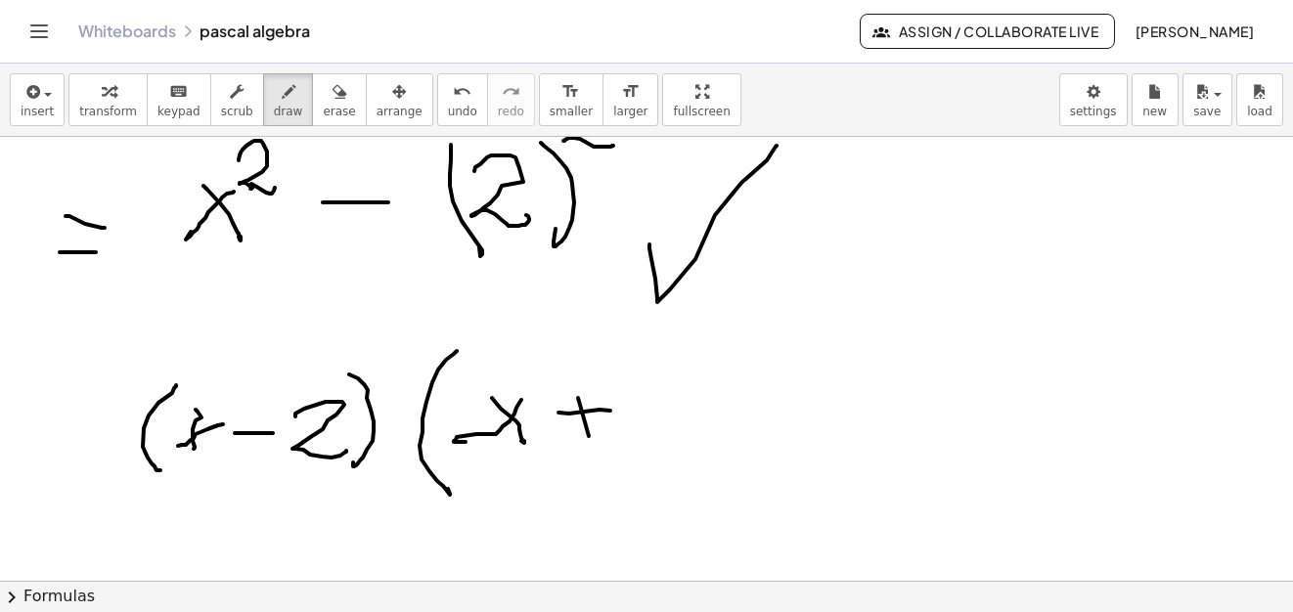
drag, startPoint x: 589, startPoint y: 436, endPoint x: 621, endPoint y: 439, distance: 32.4
drag, startPoint x: 621, startPoint y: 439, endPoint x: 647, endPoint y: 388, distance: 57.3
drag, startPoint x: 647, startPoint y: 388, endPoint x: 774, endPoint y: 356, distance: 131.1
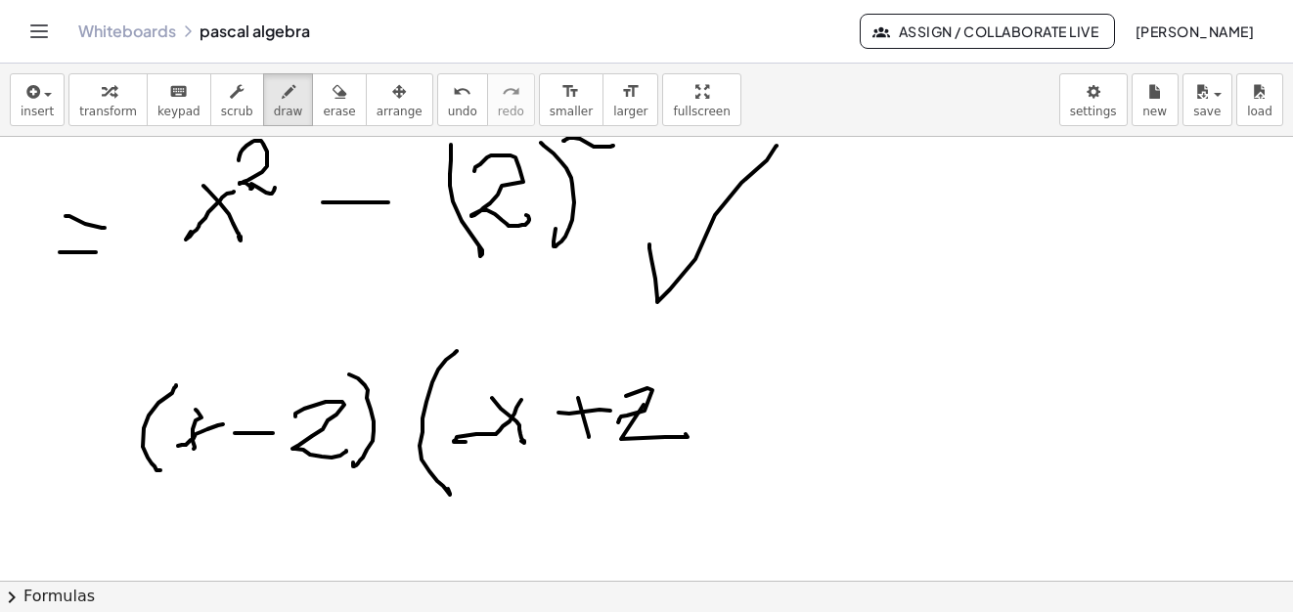
click at [314, 104] on button "erase" at bounding box center [339, 99] width 54 height 53
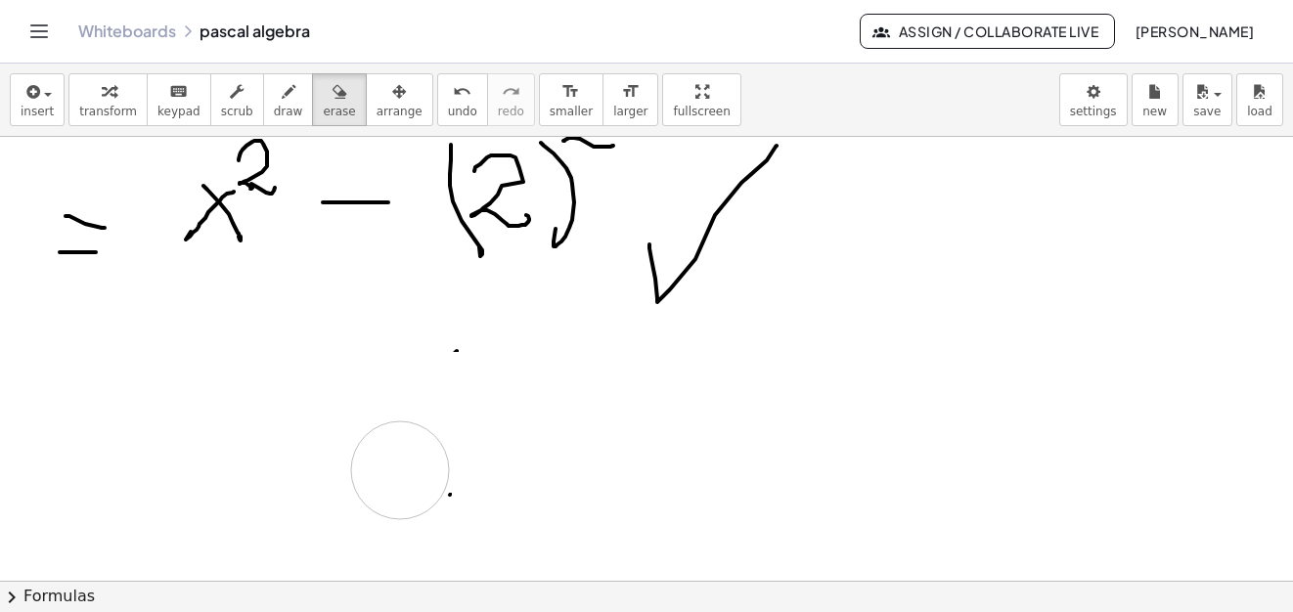
drag, startPoint x: 613, startPoint y: 371, endPoint x: 280, endPoint y: 356, distance: 333.8
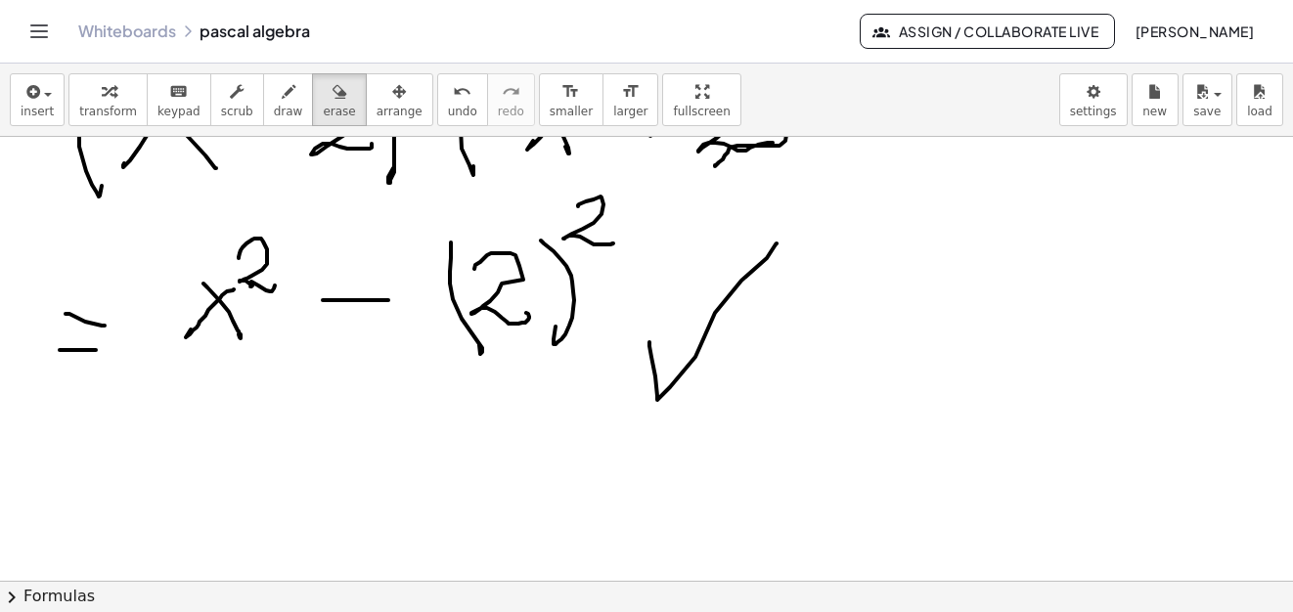
scroll to position [13513, 0]
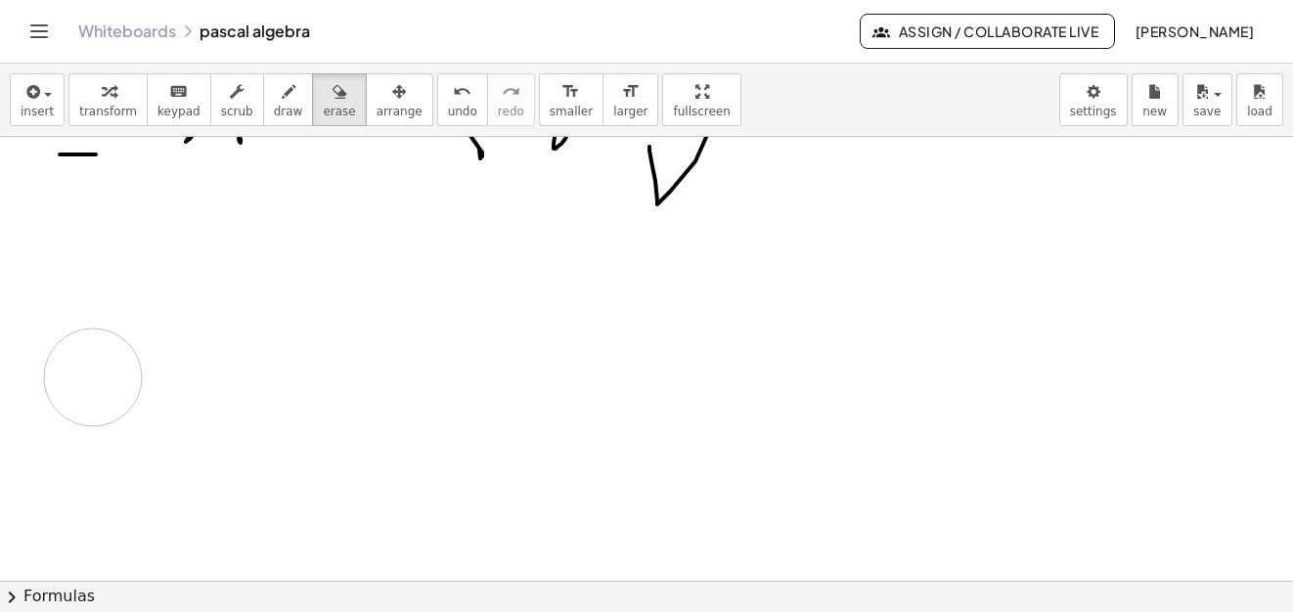
drag, startPoint x: 139, startPoint y: 280, endPoint x: 317, endPoint y: 138, distance: 227.5
drag, startPoint x: 256, startPoint y: 105, endPoint x: 301, endPoint y: 226, distance: 129.3
click at [274, 105] on span "draw" at bounding box center [288, 112] width 29 height 14
drag, startPoint x: 75, startPoint y: 315, endPoint x: 102, endPoint y: 440, distance: 127.9
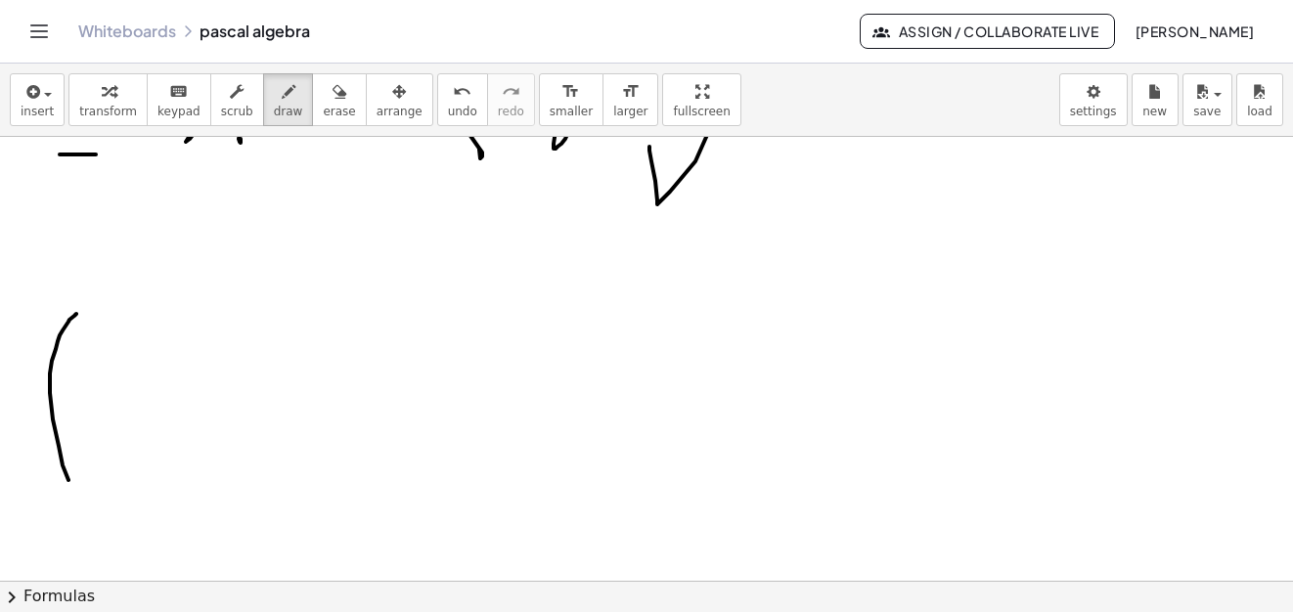
drag, startPoint x: 137, startPoint y: 369, endPoint x: 181, endPoint y: 419, distance: 67.2
drag, startPoint x: 171, startPoint y: 391, endPoint x: 257, endPoint y: 405, distance: 87.1
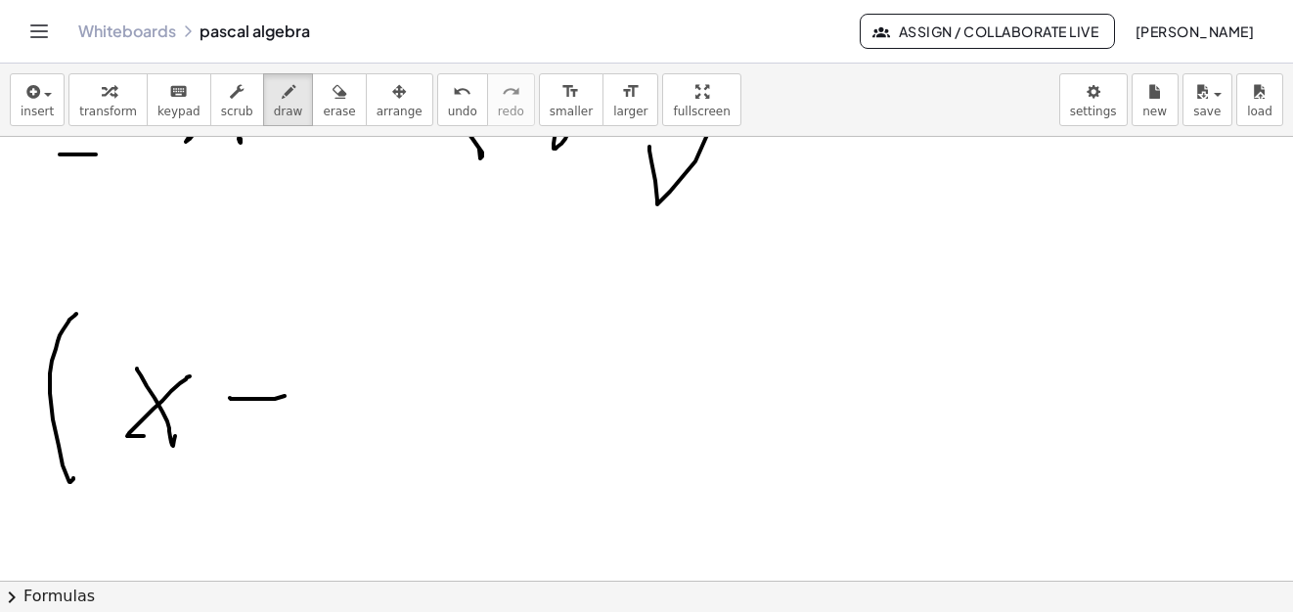
drag, startPoint x: 230, startPoint y: 398, endPoint x: 257, endPoint y: 389, distance: 28.8
drag, startPoint x: 253, startPoint y: 379, endPoint x: 315, endPoint y: 423, distance: 75.7
drag, startPoint x: 315, startPoint y: 423, endPoint x: 335, endPoint y: 394, distance: 35.8
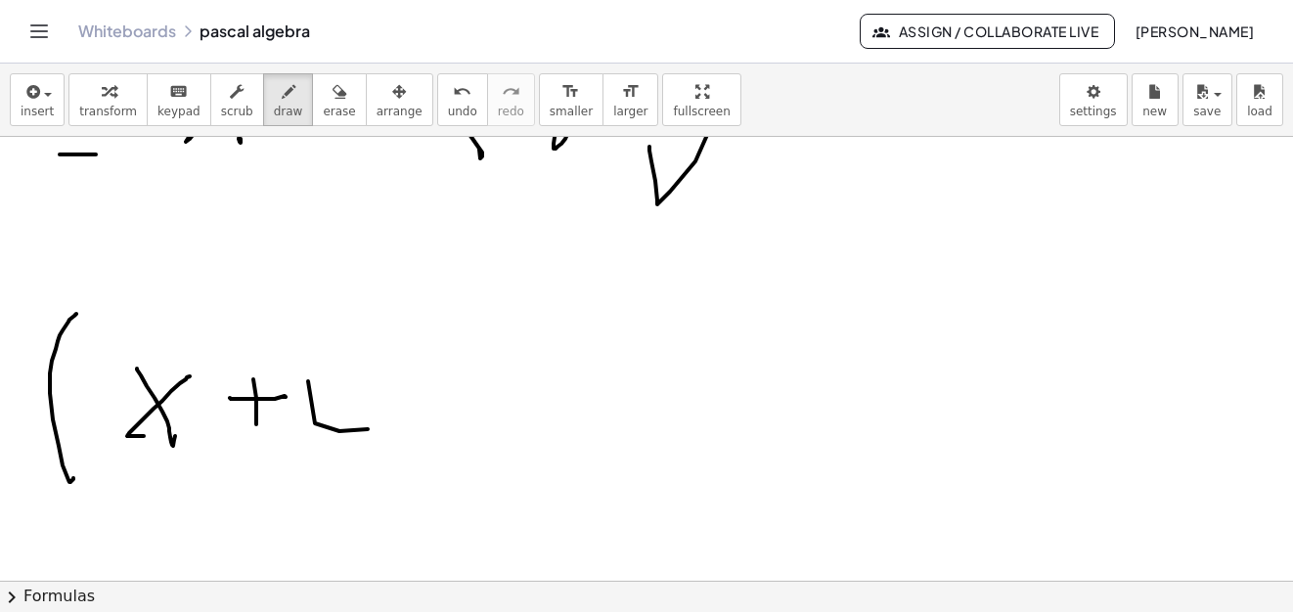
click at [314, 127] on div "**********" at bounding box center [646, 100] width 1293 height 73
click at [274, 110] on span "draw" at bounding box center [288, 112] width 29 height 14
drag, startPoint x: 312, startPoint y: 366, endPoint x: 385, endPoint y: 417, distance: 89.2
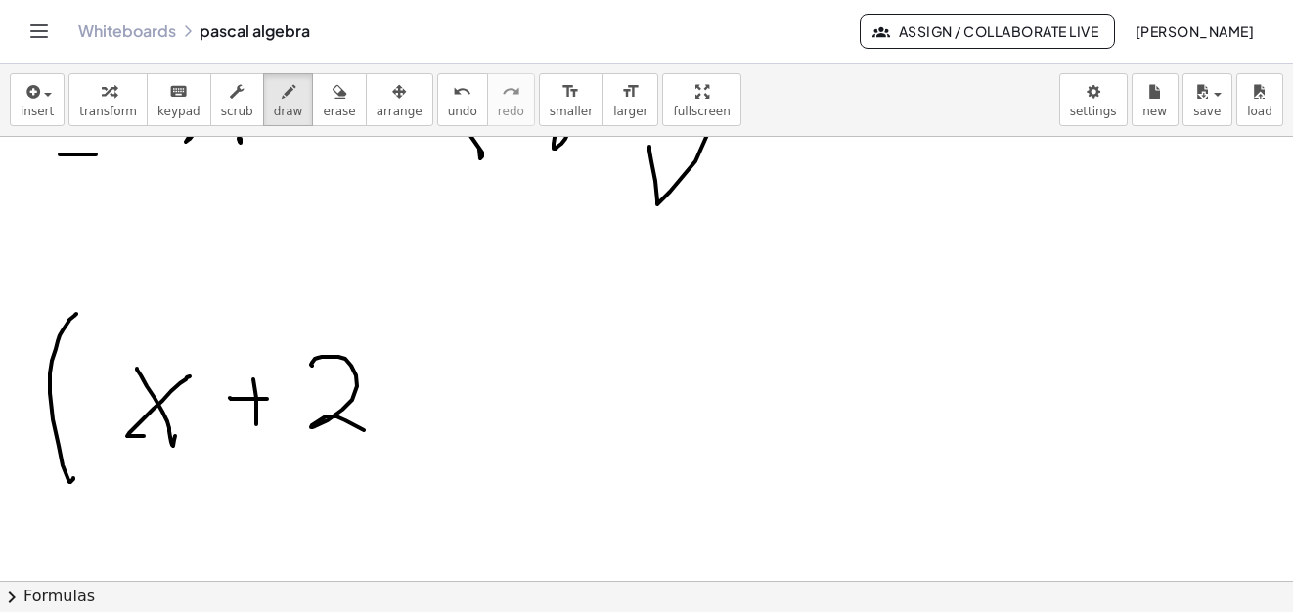
drag, startPoint x: 366, startPoint y: 323, endPoint x: 423, endPoint y: 438, distance: 129.0
drag, startPoint x: 509, startPoint y: 330, endPoint x: 512, endPoint y: 424, distance: 94.9
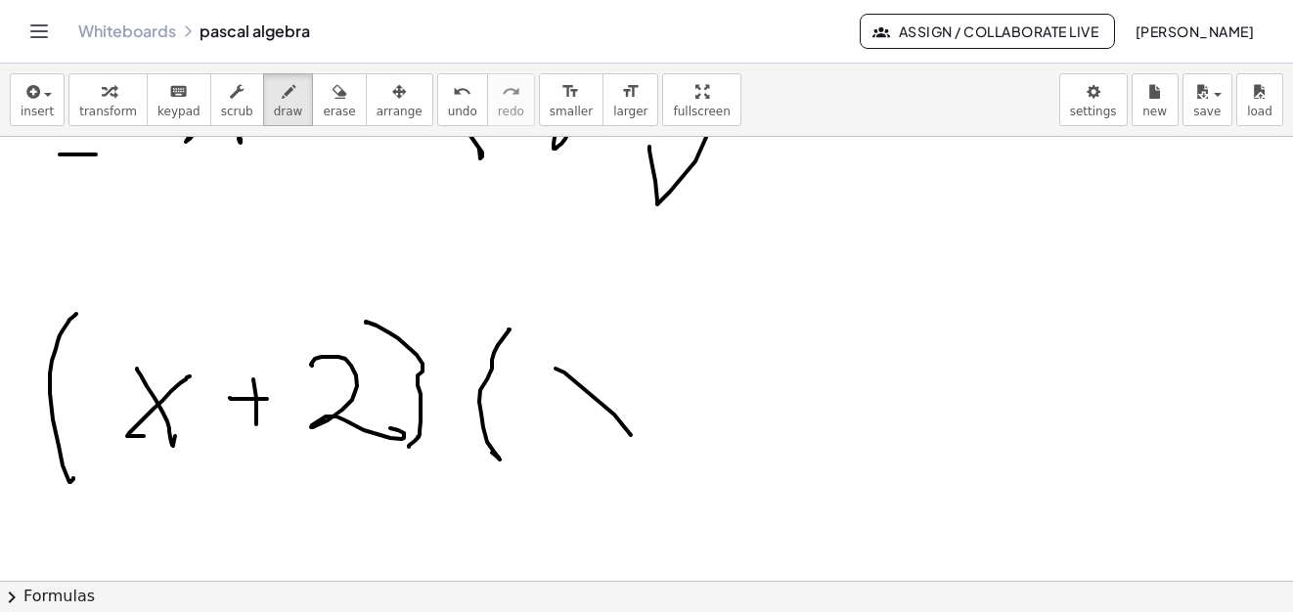
drag, startPoint x: 555, startPoint y: 369, endPoint x: 571, endPoint y: 434, distance: 67.4
drag, startPoint x: 571, startPoint y: 434, endPoint x: 668, endPoint y: 393, distance: 105.2
drag, startPoint x: 668, startPoint y: 393, endPoint x: 775, endPoint y: 375, distance: 109.0
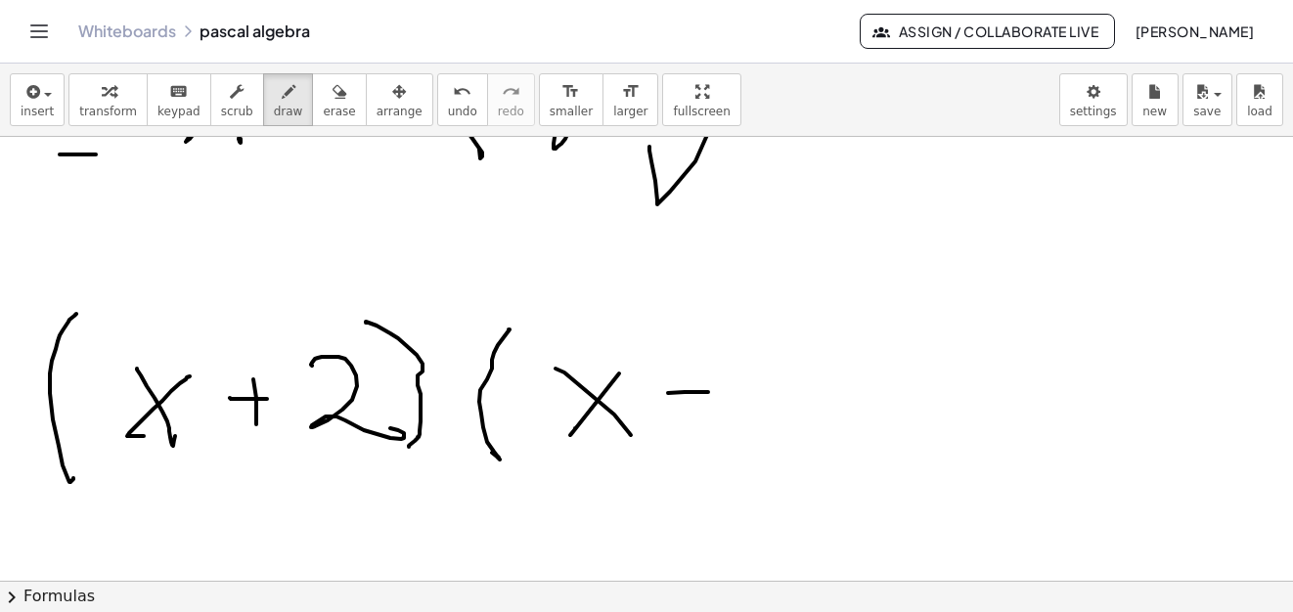
drag, startPoint x: 759, startPoint y: 376, endPoint x: 814, endPoint y: 427, distance: 74.7
drag, startPoint x: 807, startPoint y: 335, endPoint x: 825, endPoint y: 461, distance: 126.5
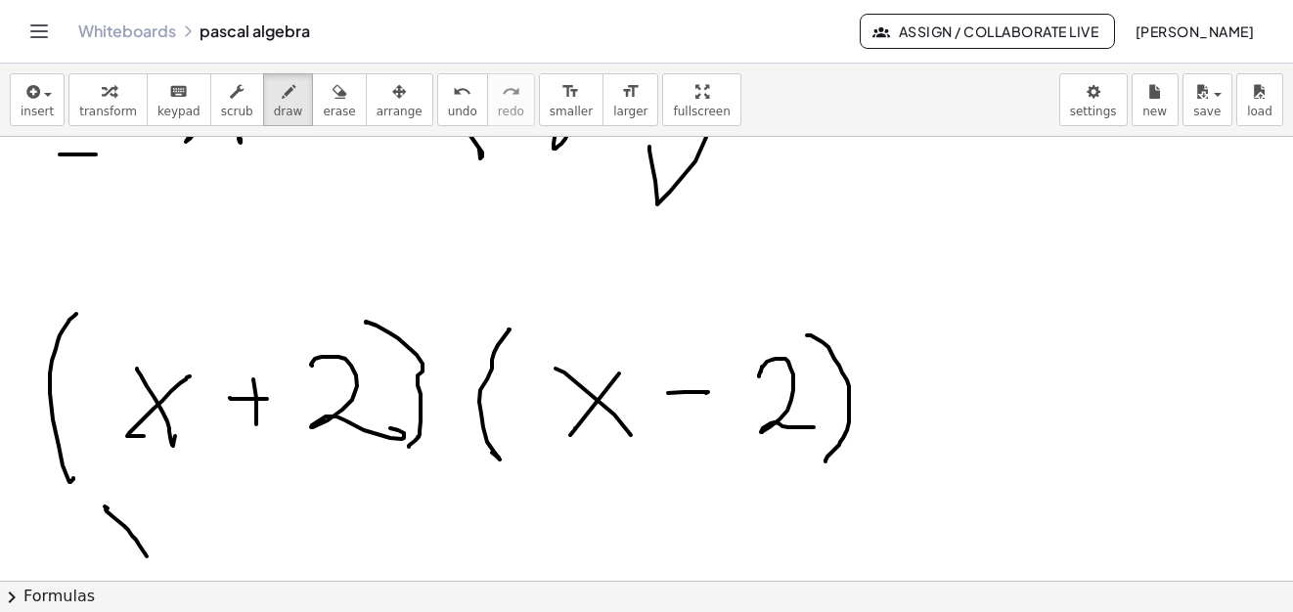
drag, startPoint x: 105, startPoint y: 507, endPoint x: 143, endPoint y: 544, distance: 53.2
drag, startPoint x: 153, startPoint y: 515, endPoint x: 77, endPoint y: 548, distance: 81.9
drag, startPoint x: 160, startPoint y: 487, endPoint x: 188, endPoint y: 510, distance: 36.1
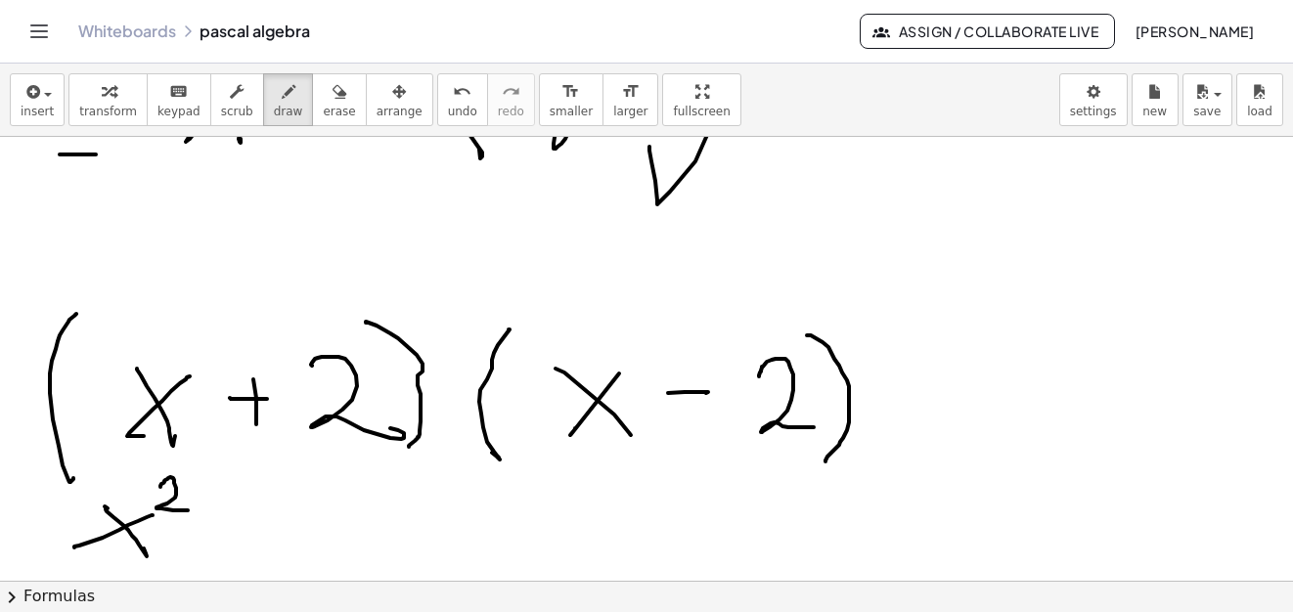
drag, startPoint x: 207, startPoint y: 519, endPoint x: 241, endPoint y: 519, distance: 33.2
drag, startPoint x: 273, startPoint y: 498, endPoint x: 335, endPoint y: 501, distance: 62.6
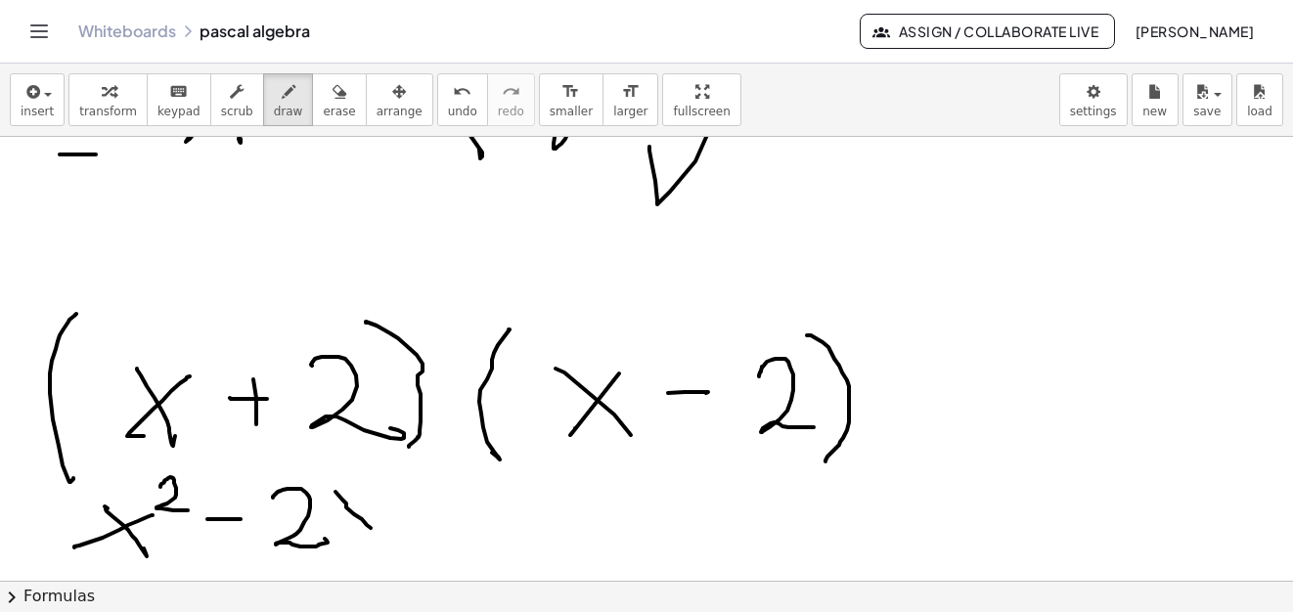
drag, startPoint x: 335, startPoint y: 492, endPoint x: 367, endPoint y: 517, distance: 40.3
drag, startPoint x: 370, startPoint y: 482, endPoint x: 341, endPoint y: 520, distance: 47.5
drag, startPoint x: 415, startPoint y: 512, endPoint x: 454, endPoint y: 512, distance: 39.1
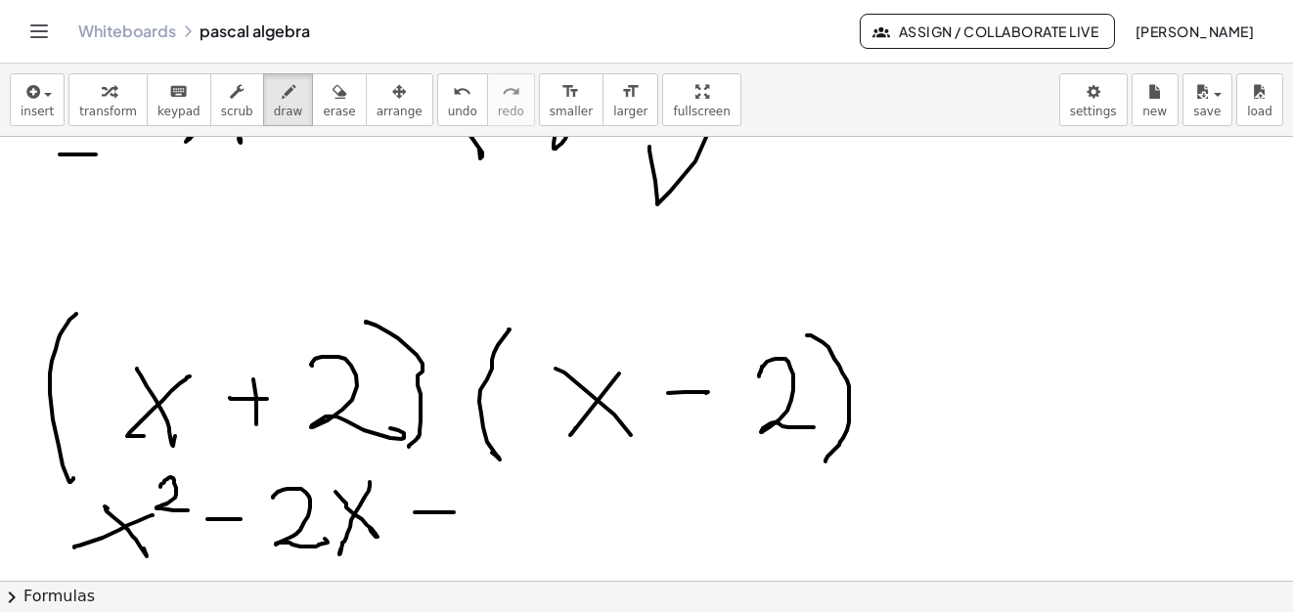
drag, startPoint x: 432, startPoint y: 514, endPoint x: 423, endPoint y: 523, distance: 12.4
drag, startPoint x: 507, startPoint y: 504, endPoint x: 524, endPoint y: 488, distance: 22.8
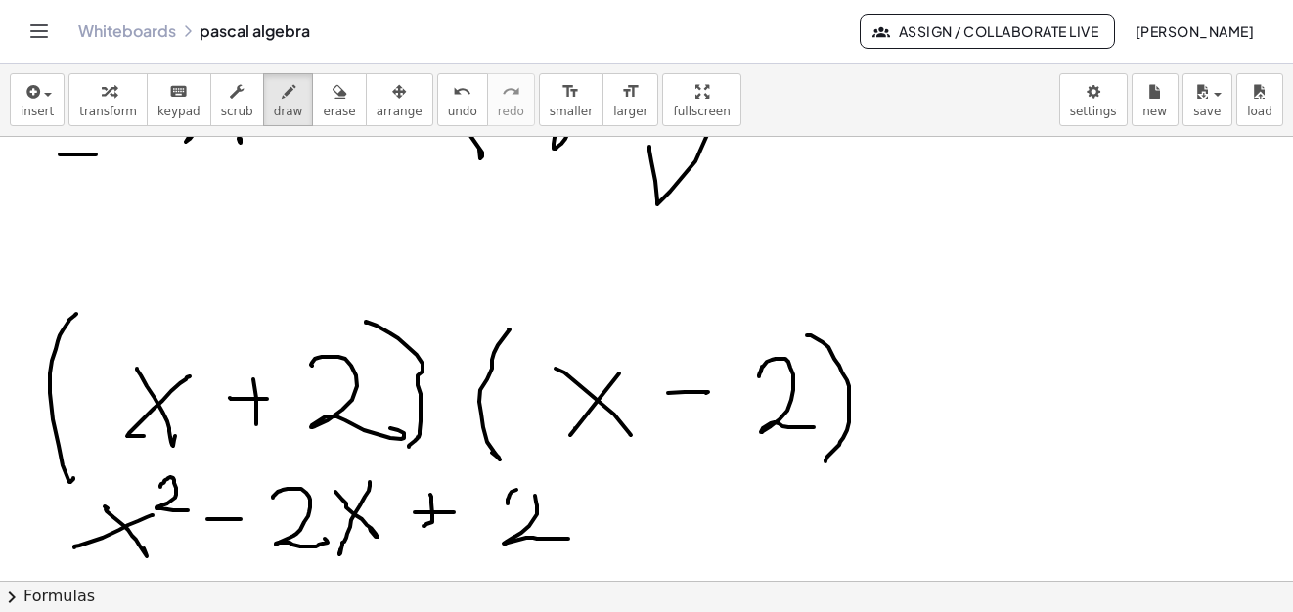
drag, startPoint x: 535, startPoint y: 496, endPoint x: 602, endPoint y: 499, distance: 67.5
drag, startPoint x: 582, startPoint y: 490, endPoint x: 621, endPoint y: 518, distance: 48.3
drag, startPoint x: 623, startPoint y: 487, endPoint x: 566, endPoint y: 504, distance: 59.1
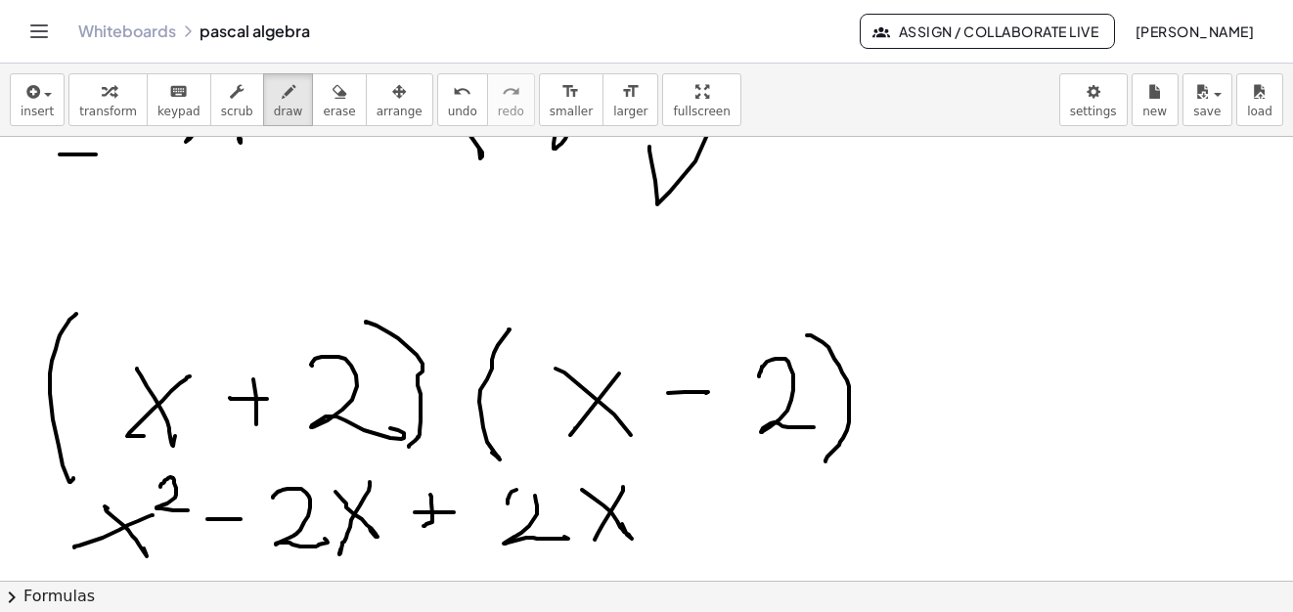
drag, startPoint x: 659, startPoint y: 512, endPoint x: 702, endPoint y: 512, distance: 43.0
drag, startPoint x: 771, startPoint y: 483, endPoint x: 290, endPoint y: 362, distance: 496.1
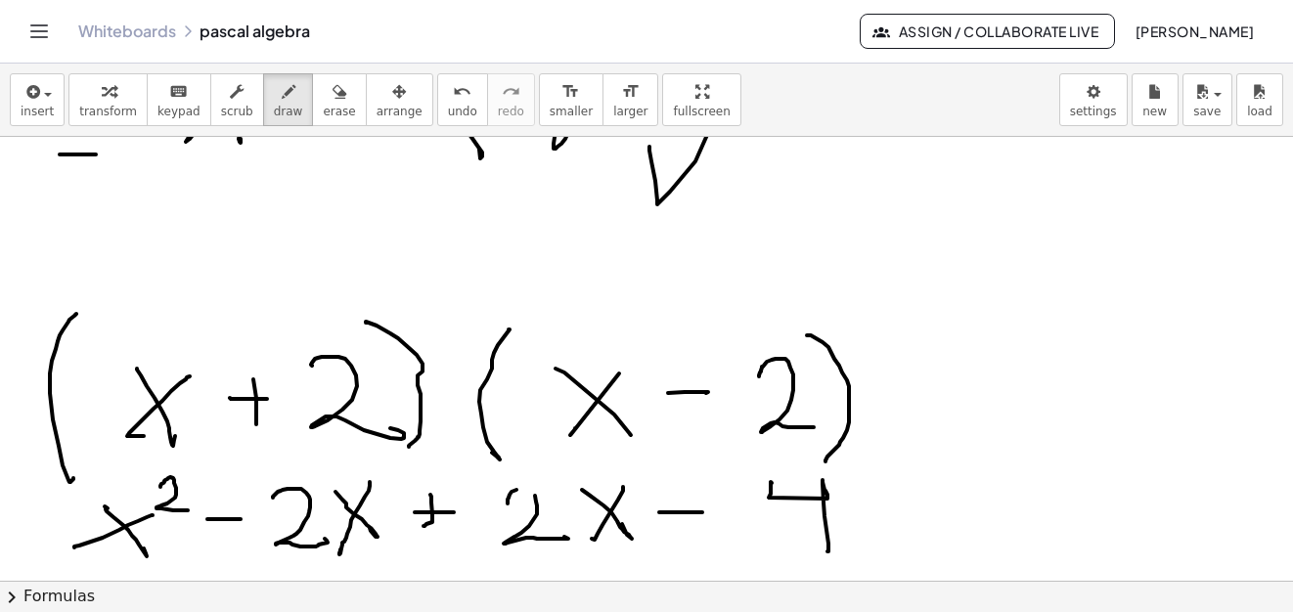
scroll to position [13709, 0]
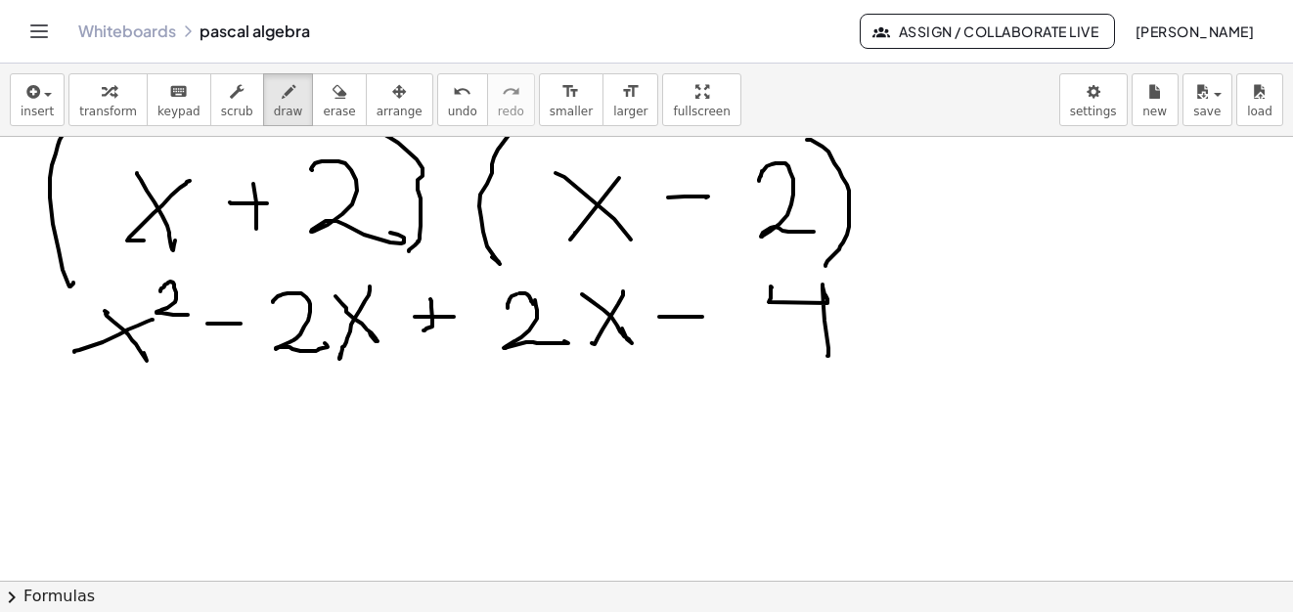
drag, startPoint x: 519, startPoint y: 293, endPoint x: 529, endPoint y: 306, distance: 16.0
drag, startPoint x: 295, startPoint y: 400, endPoint x: 390, endPoint y: 309, distance: 131.4
drag, startPoint x: 472, startPoint y: 392, endPoint x: 564, endPoint y: 309, distance: 123.9
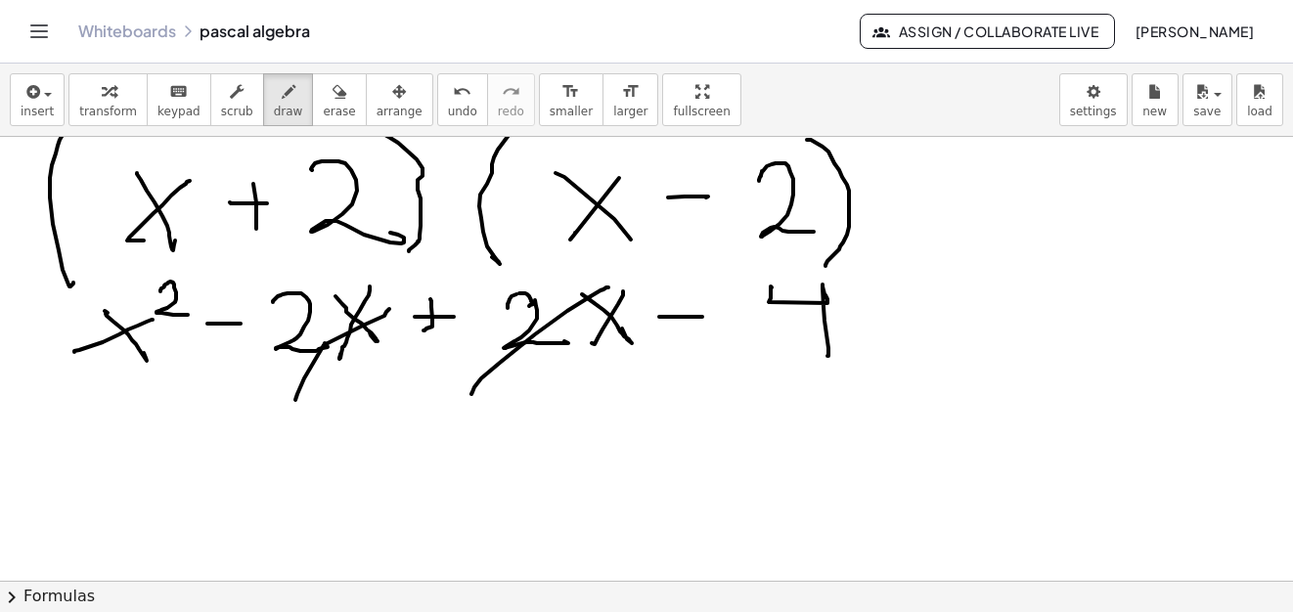
drag, startPoint x: 313, startPoint y: 483, endPoint x: 334, endPoint y: 526, distance: 48.1
drag, startPoint x: 342, startPoint y: 490, endPoint x: 332, endPoint y: 478, distance: 15.3
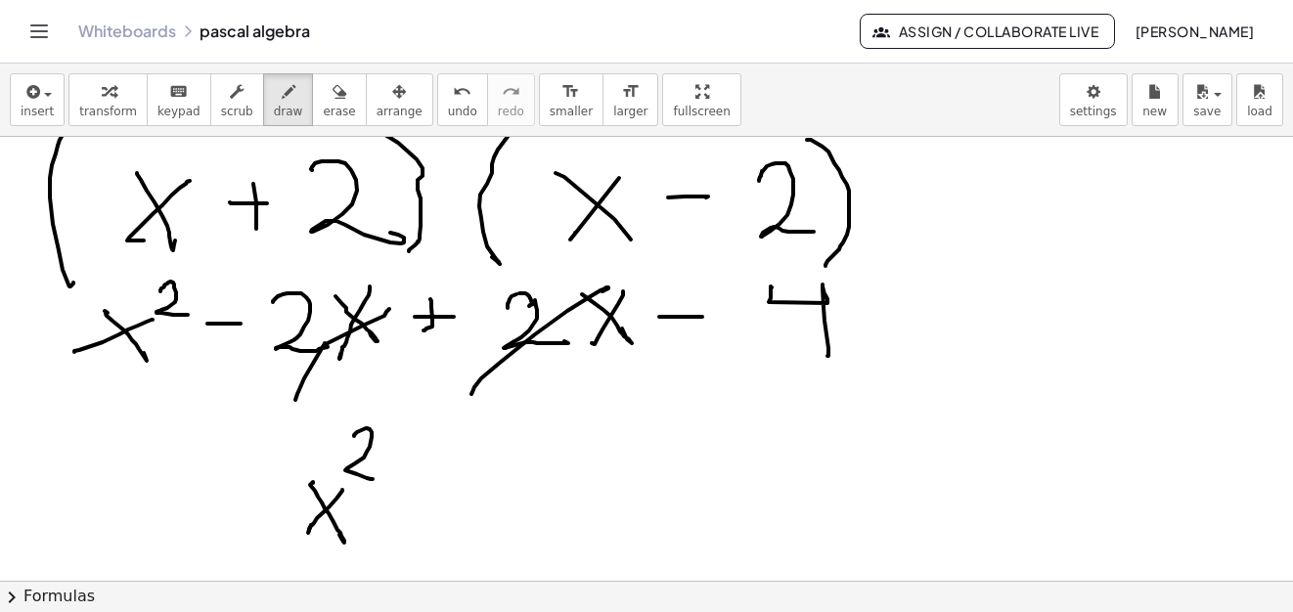
drag, startPoint x: 354, startPoint y: 436, endPoint x: 375, endPoint y: 479, distance: 48.1
drag, startPoint x: 431, startPoint y: 490, endPoint x: 563, endPoint y: 458, distance: 135.9
drag, startPoint x: 529, startPoint y: 457, endPoint x: 583, endPoint y: 528, distance: 89.4
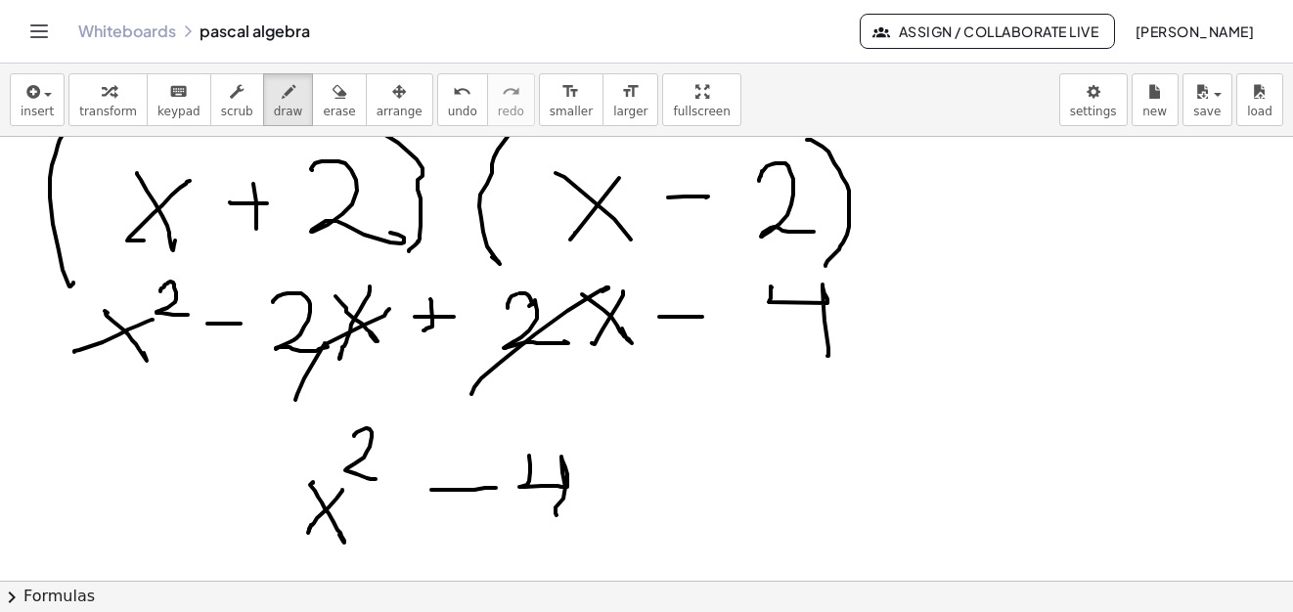
drag, startPoint x: 109, startPoint y: 512, endPoint x: 162, endPoint y: 502, distance: 54.8
drag, startPoint x: 125, startPoint y: 535, endPoint x: 160, endPoint y: 532, distance: 35.3
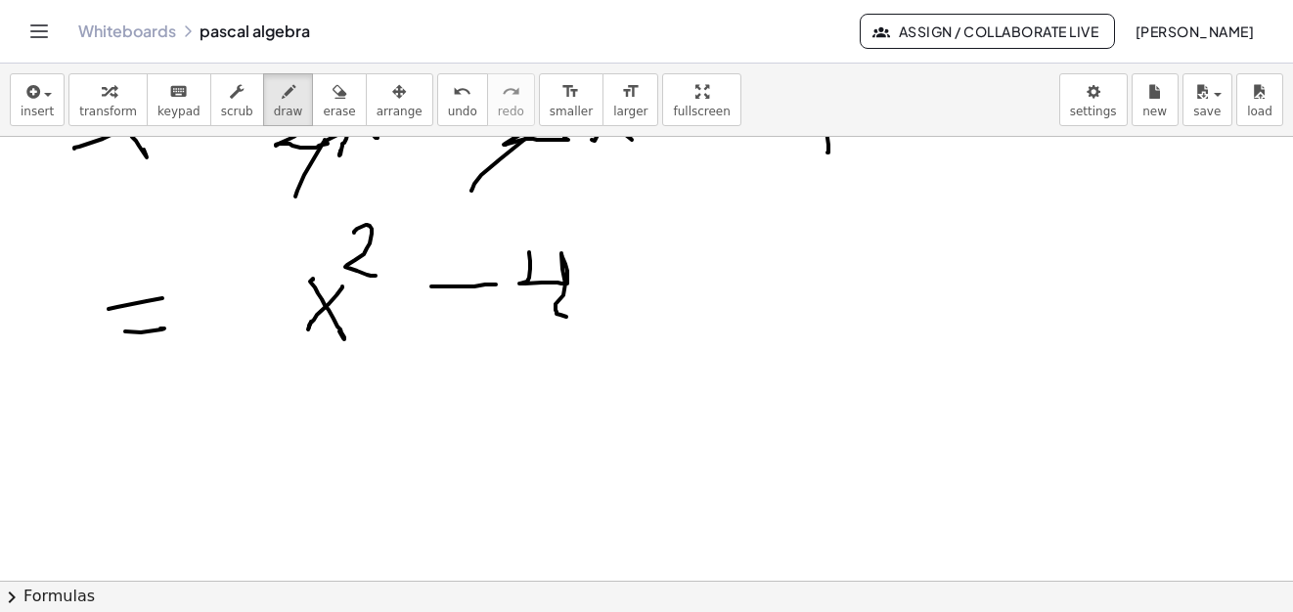
scroll to position [14206, 0]
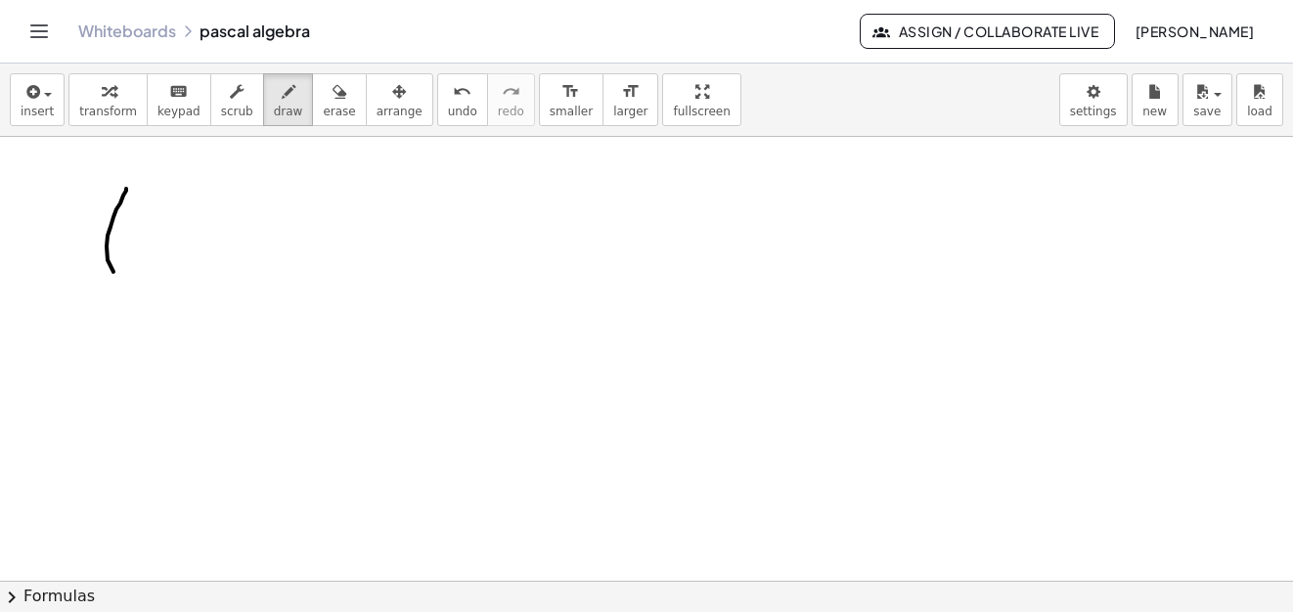
drag, startPoint x: 126, startPoint y: 189, endPoint x: 128, endPoint y: 267, distance: 78.2
drag, startPoint x: 154, startPoint y: 228, endPoint x: 247, endPoint y: 262, distance: 99.9
drag, startPoint x: 265, startPoint y: 232, endPoint x: 314, endPoint y: 220, distance: 50.3
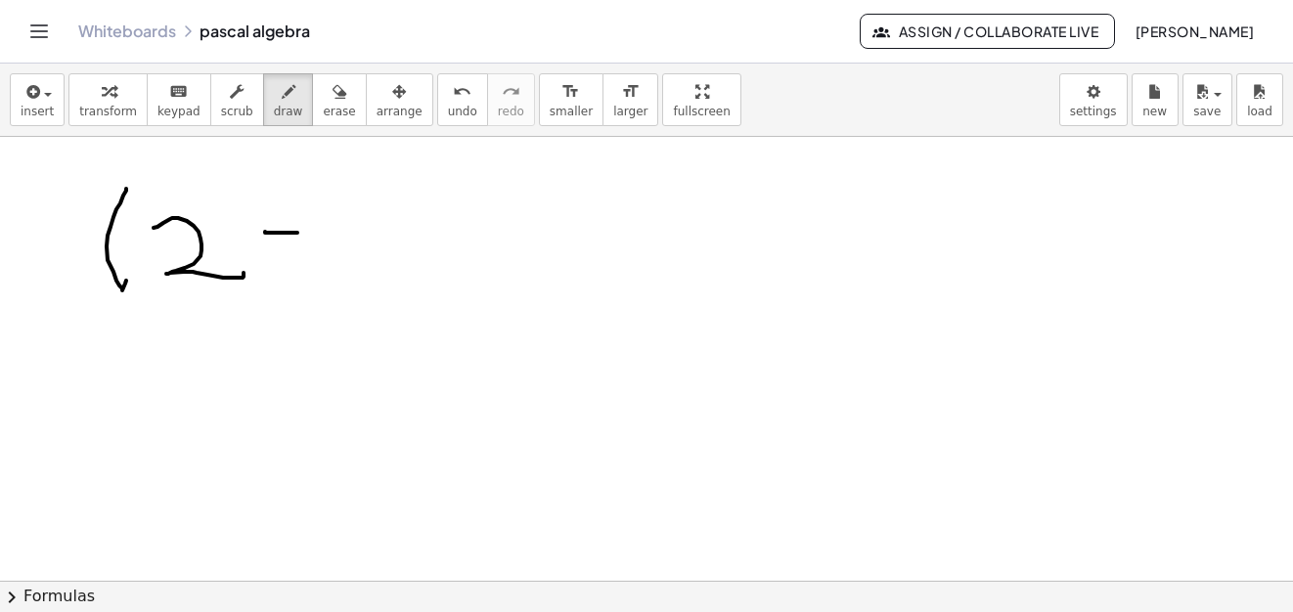
drag, startPoint x: 316, startPoint y: 214, endPoint x: 348, endPoint y: 259, distance: 55.4
drag, startPoint x: 375, startPoint y: 177, endPoint x: 450, endPoint y: 220, distance: 86.7
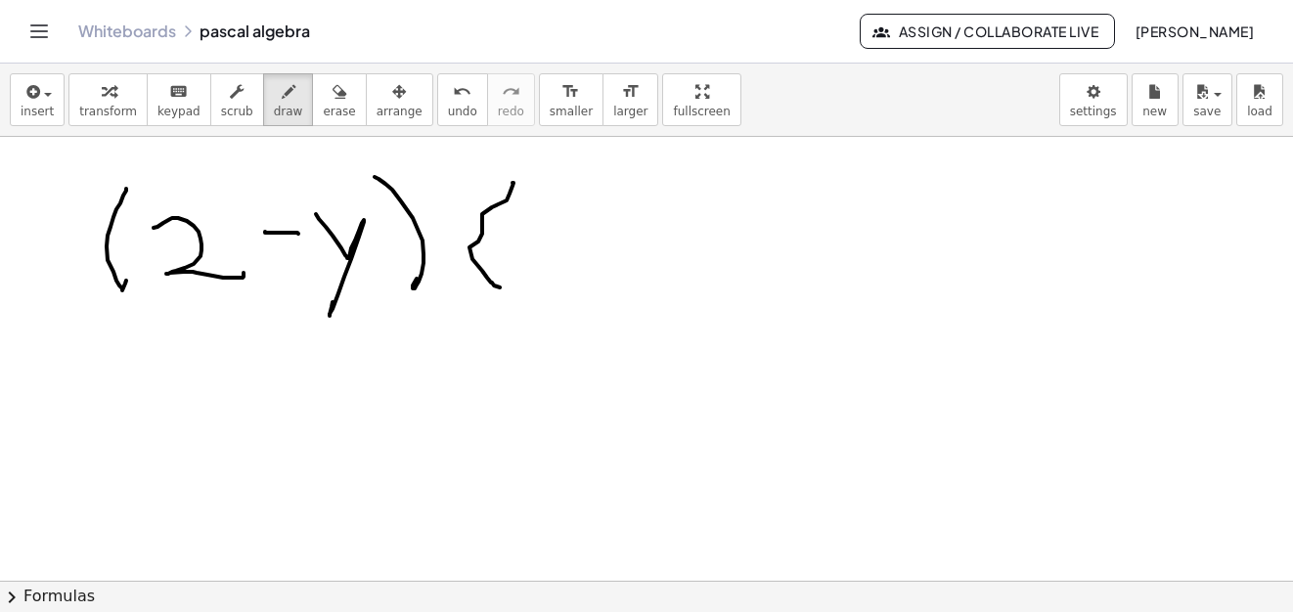
drag, startPoint x: 512, startPoint y: 183, endPoint x: 505, endPoint y: 261, distance: 78.6
drag, startPoint x: 555, startPoint y: 217, endPoint x: 627, endPoint y: 251, distance: 79.2
drag, startPoint x: 689, startPoint y: 230, endPoint x: 706, endPoint y: 226, distance: 17.1
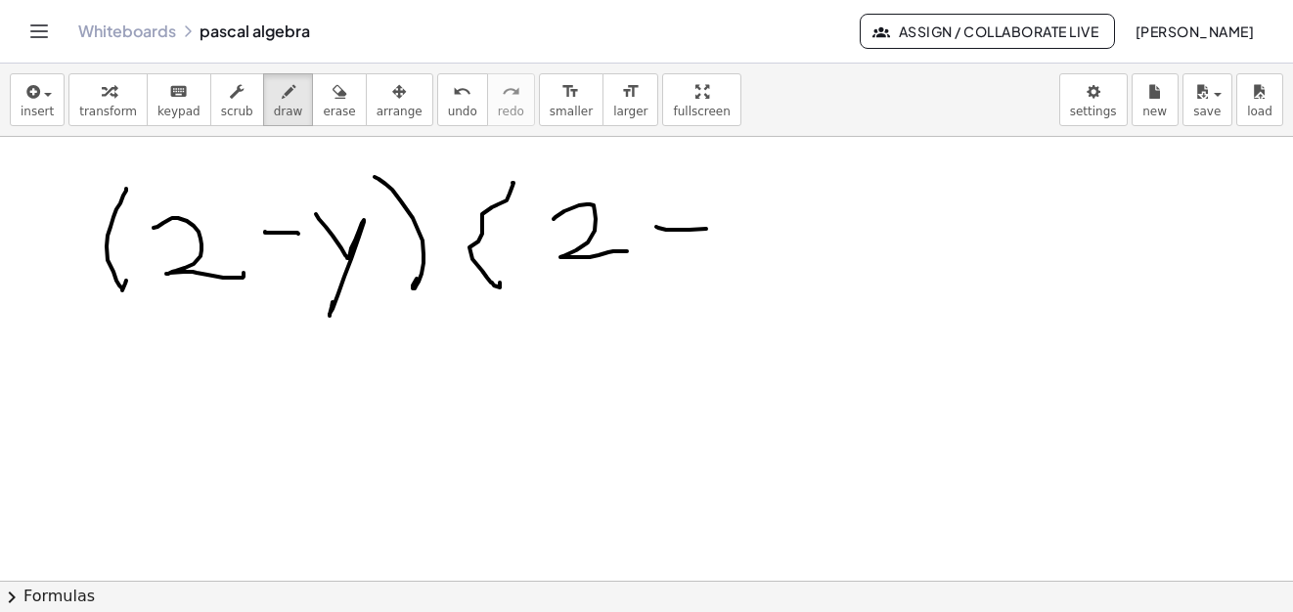
drag, startPoint x: 738, startPoint y: 206, endPoint x: 775, endPoint y: 236, distance: 47.3
drag, startPoint x: 811, startPoint y: 157, endPoint x: 817, endPoint y: 277, distance: 119.5
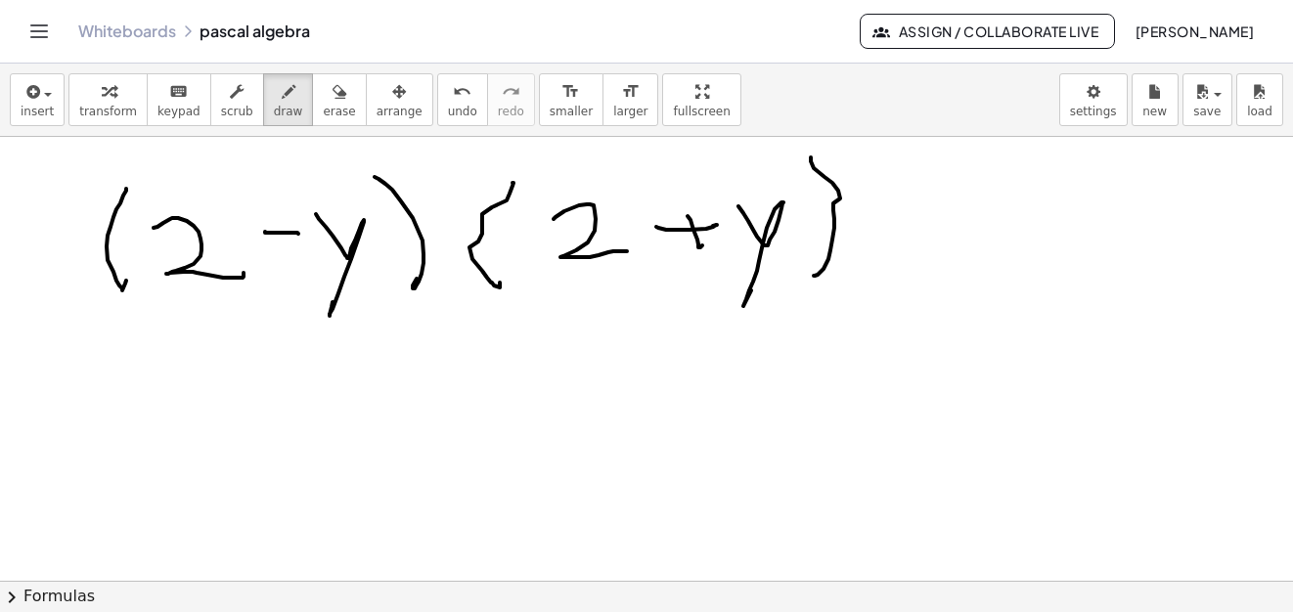
drag, startPoint x: 85, startPoint y: 398, endPoint x: 107, endPoint y: 399, distance: 21.5
drag, startPoint x: 88, startPoint y: 417, endPoint x: 111, endPoint y: 421, distance: 24.0
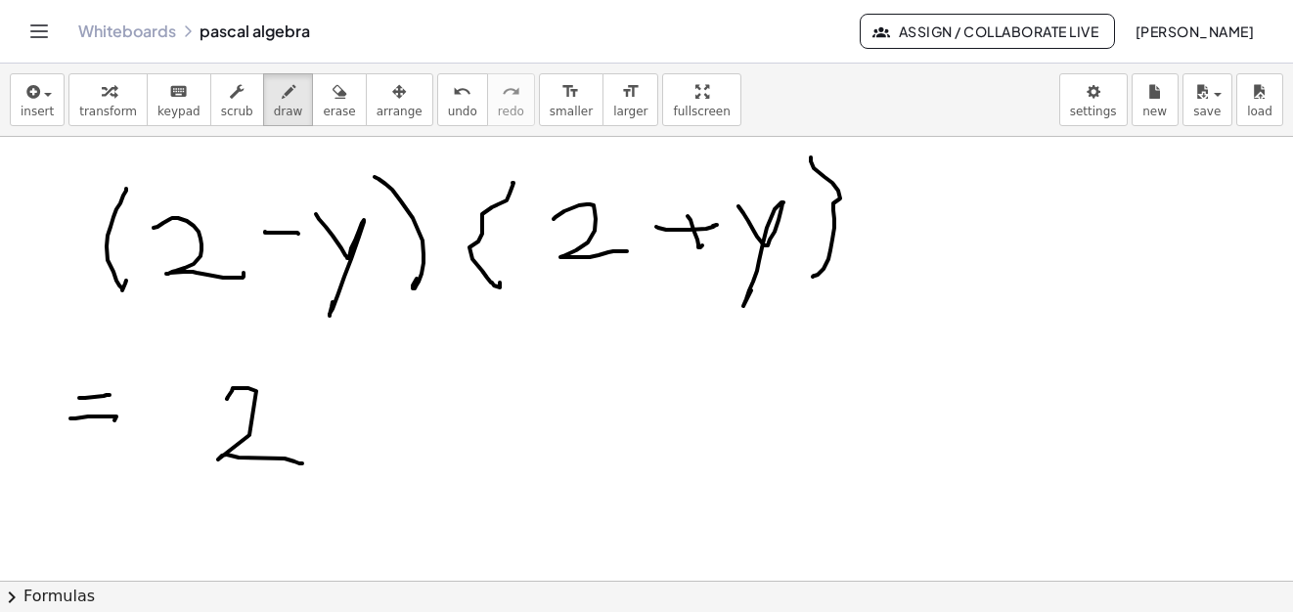
drag, startPoint x: 227, startPoint y: 399, endPoint x: 317, endPoint y: 382, distance: 91.5
drag, startPoint x: 317, startPoint y: 382, endPoint x: 314, endPoint y: 352, distance: 30.5
drag, startPoint x: 314, startPoint y: 352, endPoint x: 410, endPoint y: 442, distance: 131.4
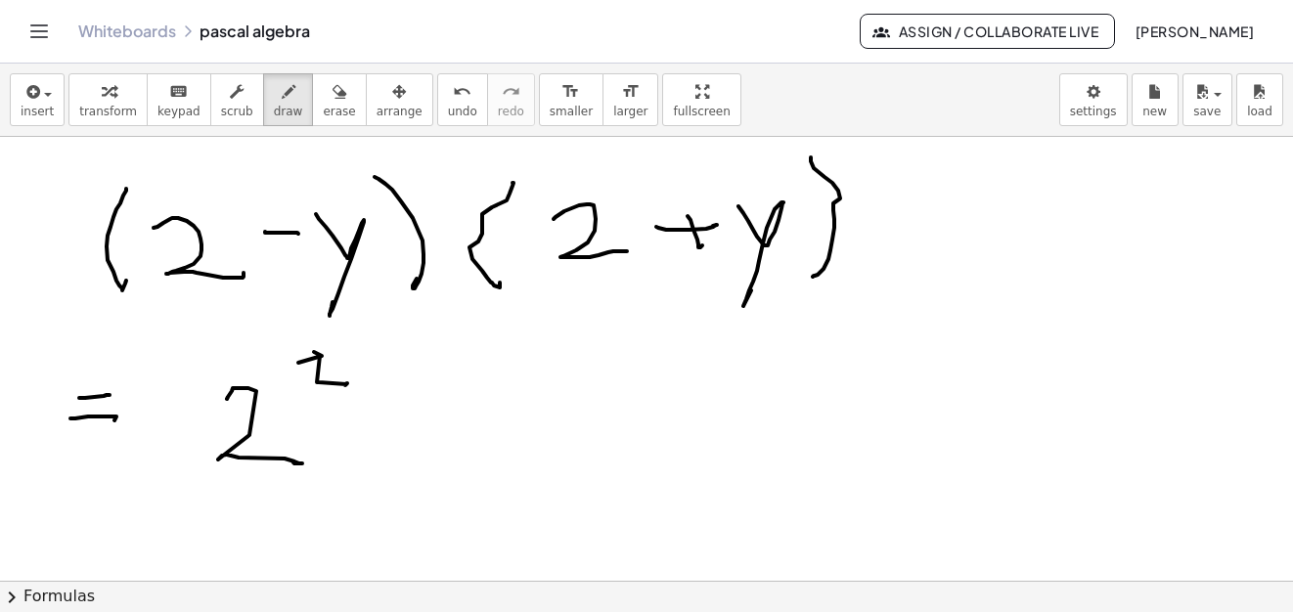
drag, startPoint x: 420, startPoint y: 401, endPoint x: 461, endPoint y: 405, distance: 40.3
drag, startPoint x: 545, startPoint y: 382, endPoint x: 578, endPoint y: 401, distance: 38.1
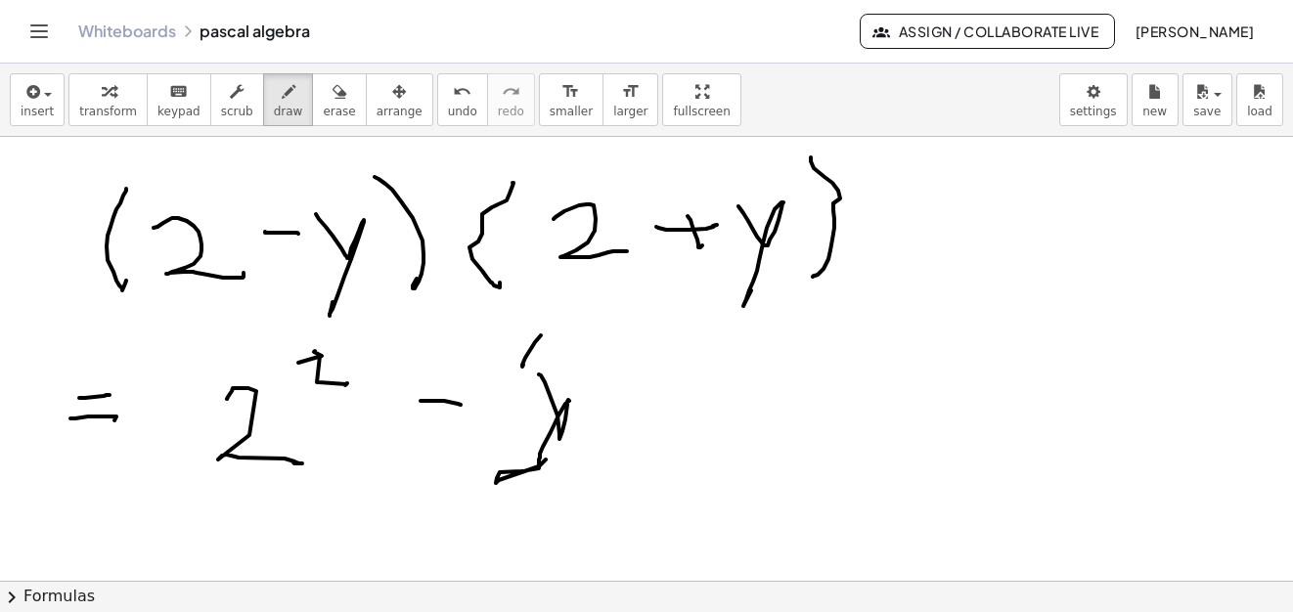
drag, startPoint x: 535, startPoint y: 342, endPoint x: 524, endPoint y: 363, distance: 23.2
drag, startPoint x: 602, startPoint y: 344, endPoint x: 633, endPoint y: 393, distance: 57.5
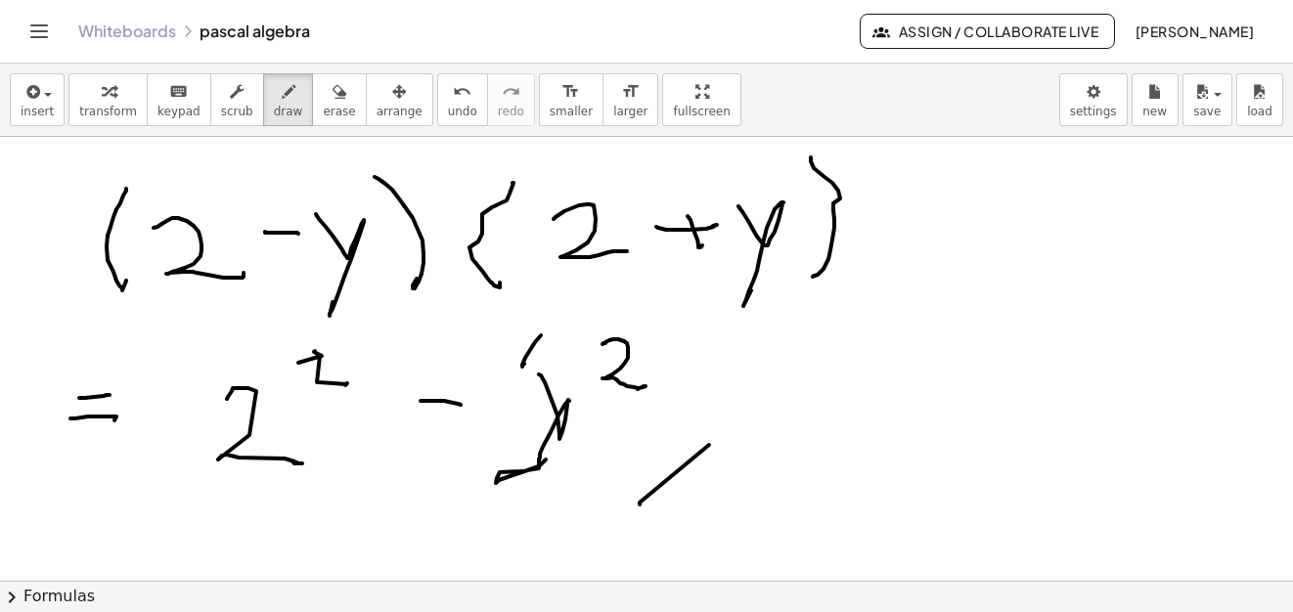
scroll to position [14303, 0]
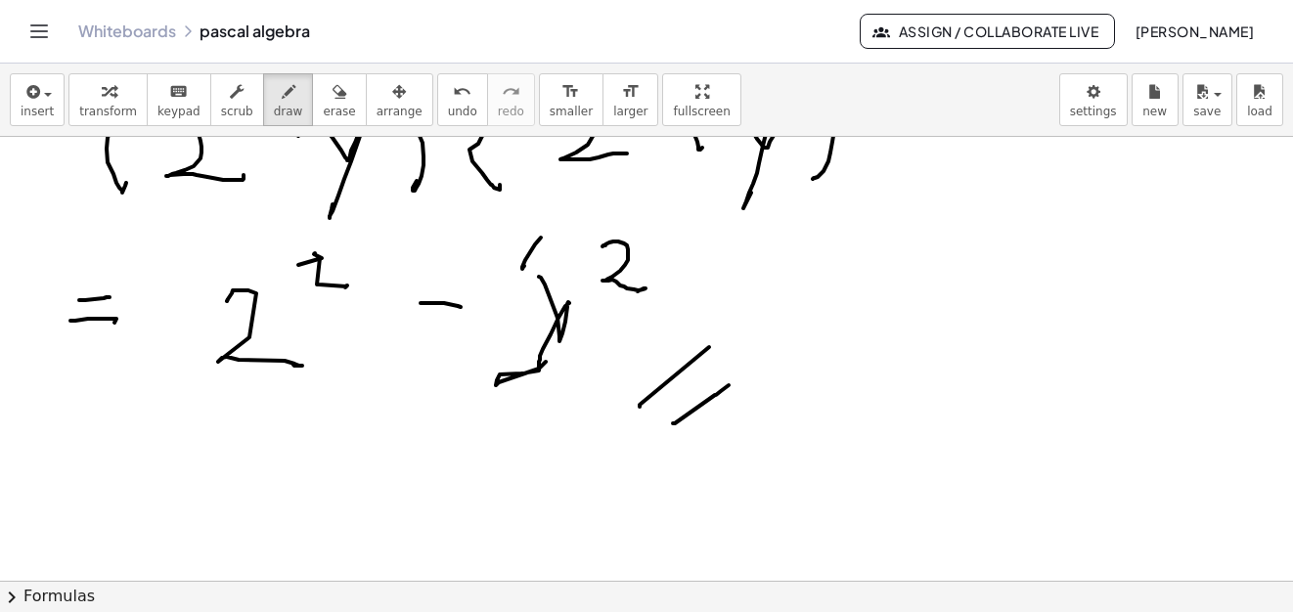
drag, startPoint x: 673, startPoint y: 423, endPoint x: 728, endPoint y: 385, distance: 67.5
drag, startPoint x: 243, startPoint y: 459, endPoint x: 346, endPoint y: 500, distance: 110.6
drag, startPoint x: 360, startPoint y: 499, endPoint x: 391, endPoint y: 501, distance: 31.4
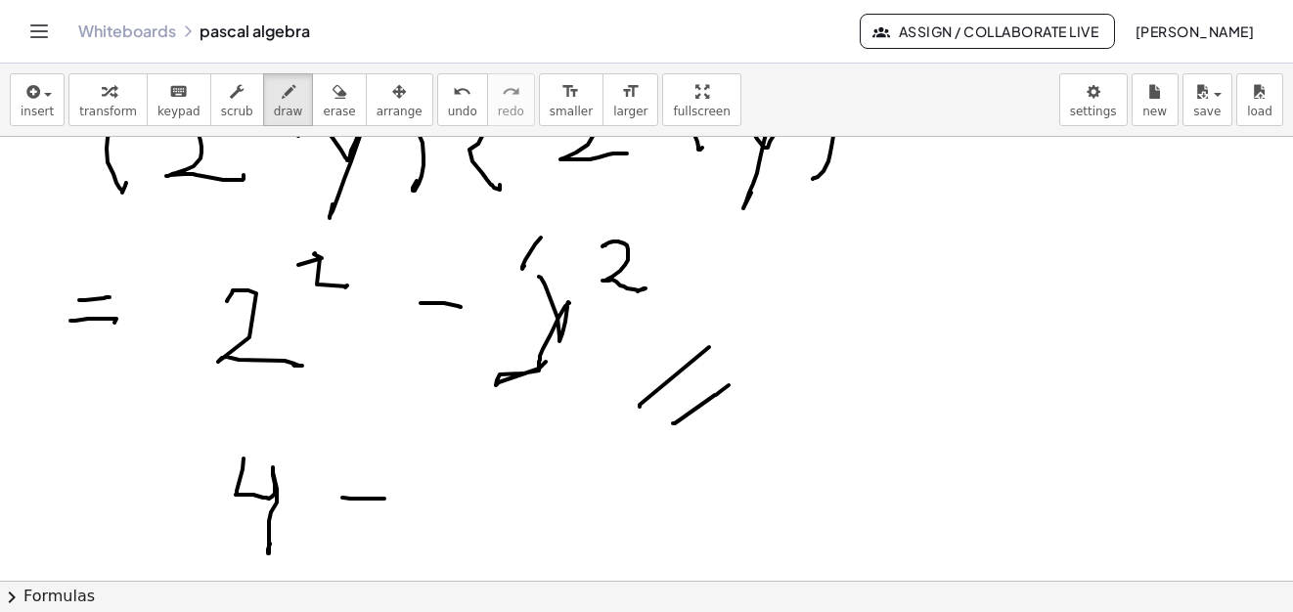
drag, startPoint x: 441, startPoint y: 486, endPoint x: 457, endPoint y: 572, distance: 87.5
drag, startPoint x: 502, startPoint y: 455, endPoint x: 529, endPoint y: 480, distance: 37.4
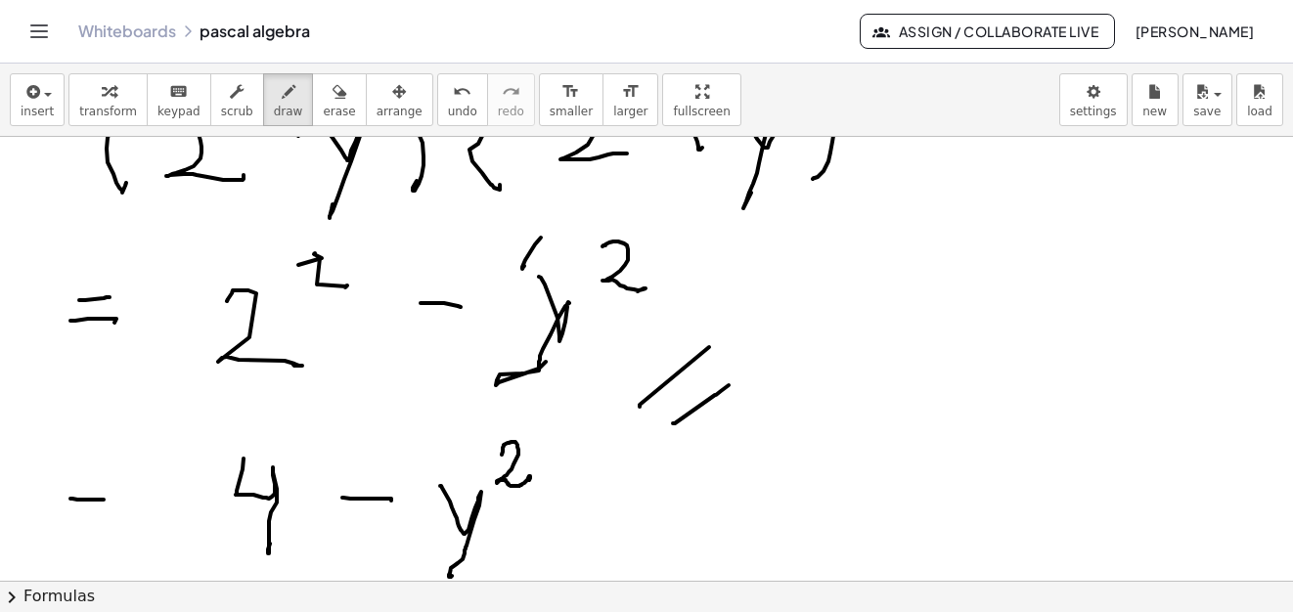
drag, startPoint x: 72, startPoint y: 499, endPoint x: 101, endPoint y: 507, distance: 29.7
drag, startPoint x: 61, startPoint y: 531, endPoint x: 115, endPoint y: 529, distance: 54.8
drag, startPoint x: 614, startPoint y: 499, endPoint x: 811, endPoint y: 395, distance: 222.2
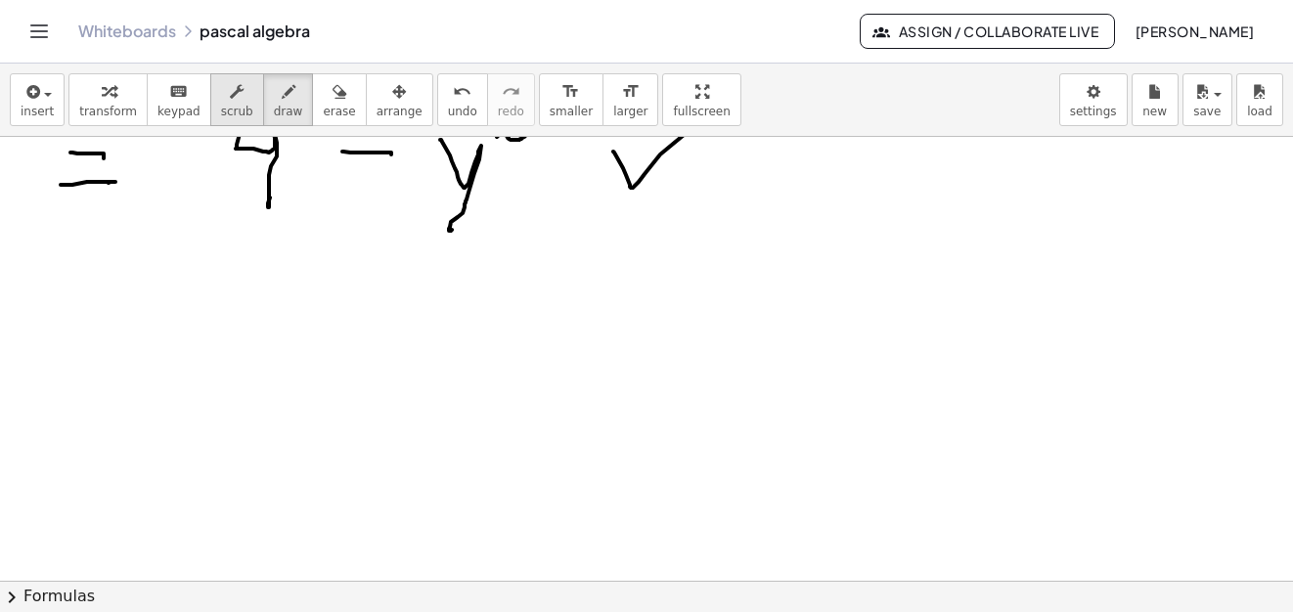
scroll to position [14845, 0]
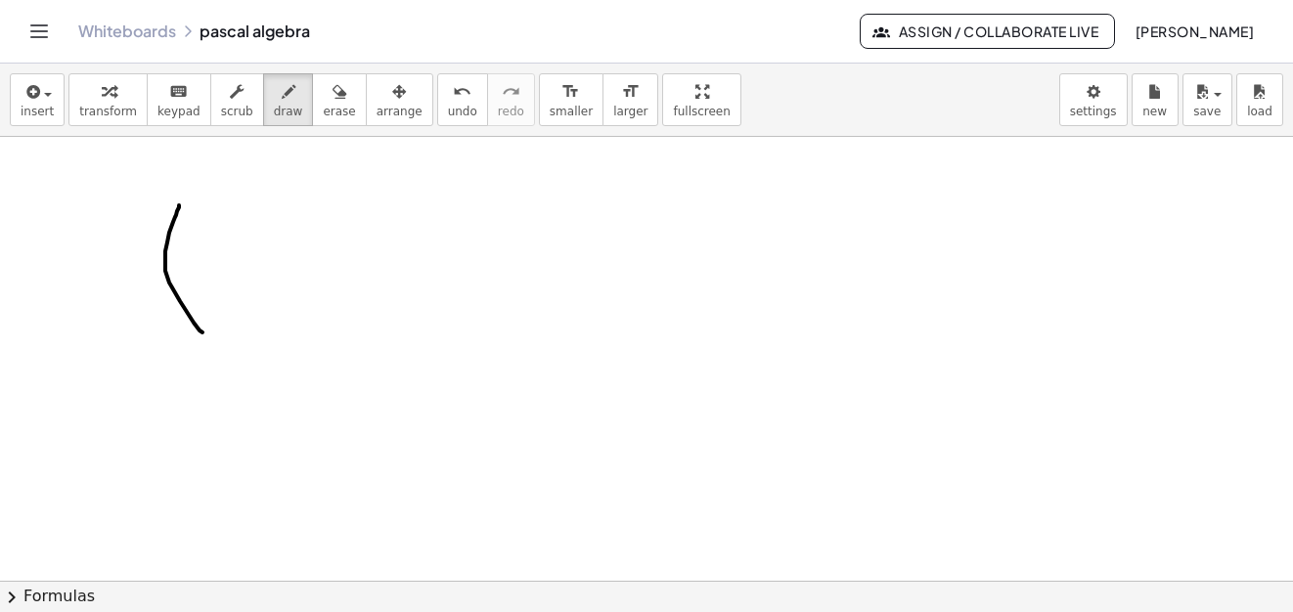
drag, startPoint x: 179, startPoint y: 205, endPoint x: 242, endPoint y: 277, distance: 94.9
drag, startPoint x: 217, startPoint y: 250, endPoint x: 360, endPoint y: 271, distance: 144.2
drag, startPoint x: 331, startPoint y: 253, endPoint x: 372, endPoint y: 253, distance: 40.1
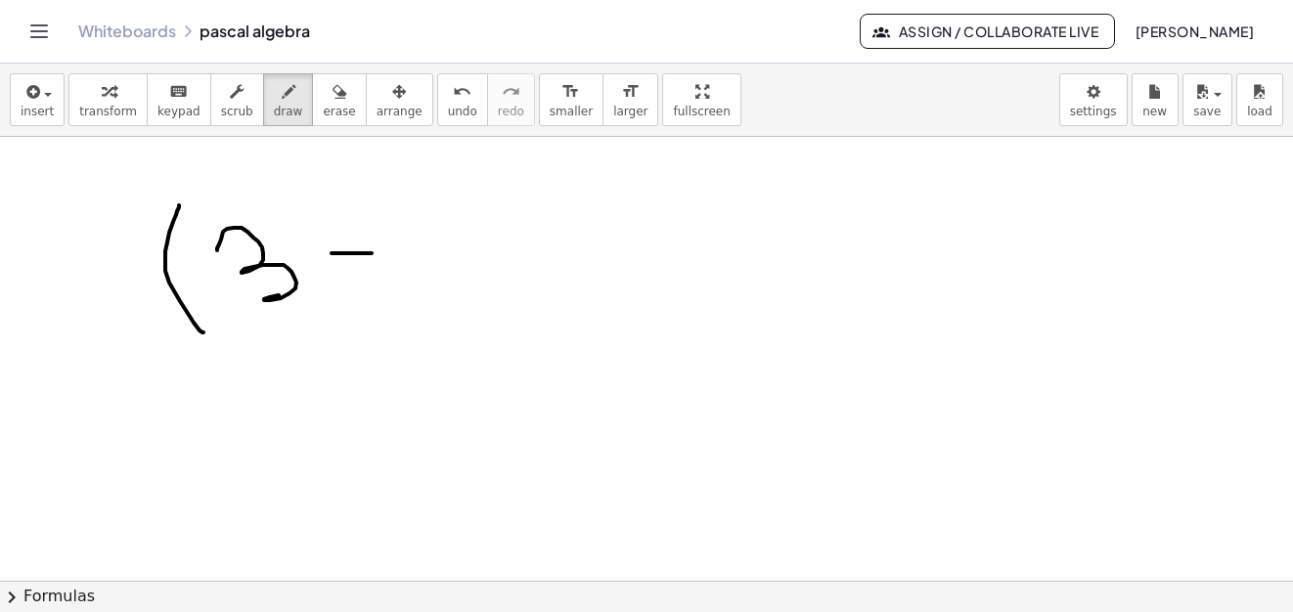
drag, startPoint x: 351, startPoint y: 240, endPoint x: 481, endPoint y: 237, distance: 130.1
drag, startPoint x: 419, startPoint y: 228, endPoint x: 490, endPoint y: 240, distance: 72.3
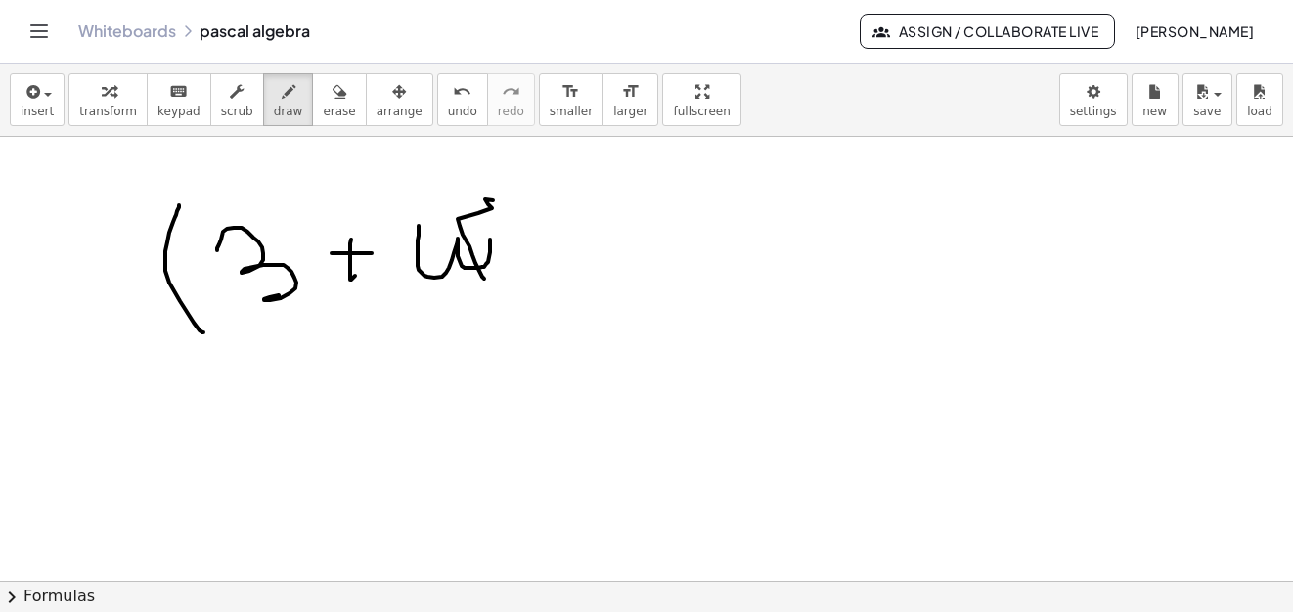
drag, startPoint x: 493, startPoint y: 200, endPoint x: 478, endPoint y: 255, distance: 56.7
click at [330, 106] on button "erase" at bounding box center [339, 99] width 54 height 53
drag, startPoint x: 517, startPoint y: 226, endPoint x: 356, endPoint y: 246, distance: 162.6
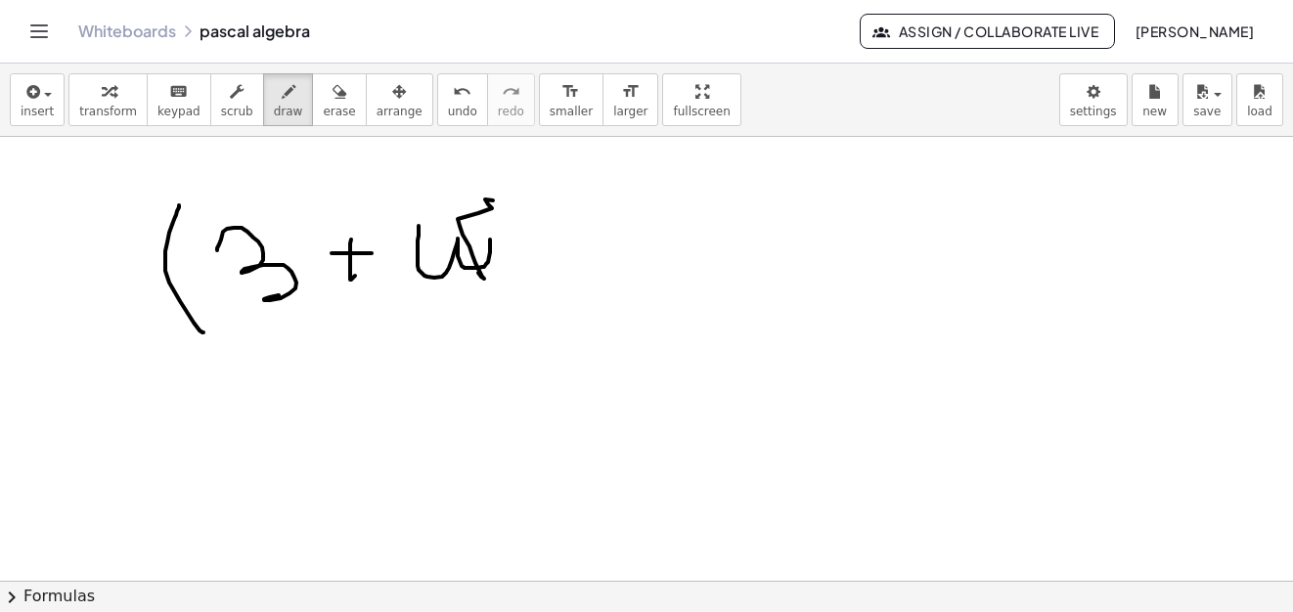
click at [323, 102] on div "button" at bounding box center [339, 90] width 32 height 23
click at [323, 109] on span "erase" at bounding box center [339, 112] width 32 height 14
click at [323, 110] on span "erase" at bounding box center [339, 112] width 32 height 14
click at [332, 100] on icon "button" at bounding box center [339, 91] width 14 height 23
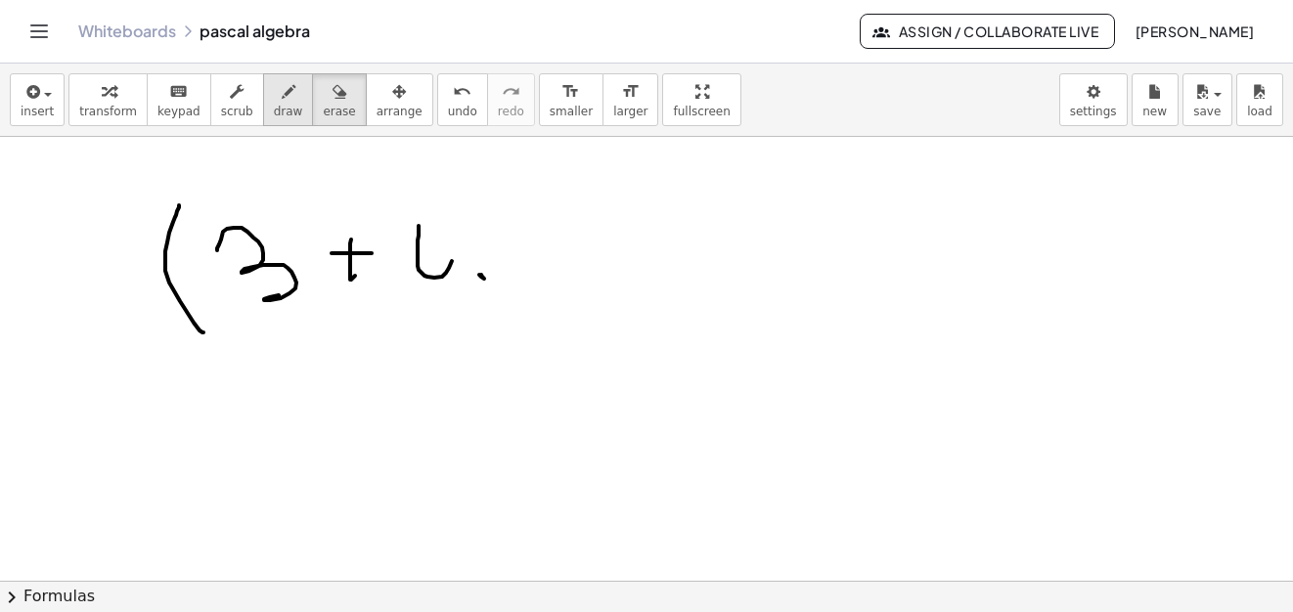
drag, startPoint x: 278, startPoint y: 107, endPoint x: 427, endPoint y: 267, distance: 219.3
click at [278, 113] on button "draw" at bounding box center [288, 99] width 51 height 53
drag, startPoint x: 458, startPoint y: 259, endPoint x: 550, endPoint y: 245, distance: 92.9
drag, startPoint x: 550, startPoint y: 245, endPoint x: 471, endPoint y: 332, distance: 117.0
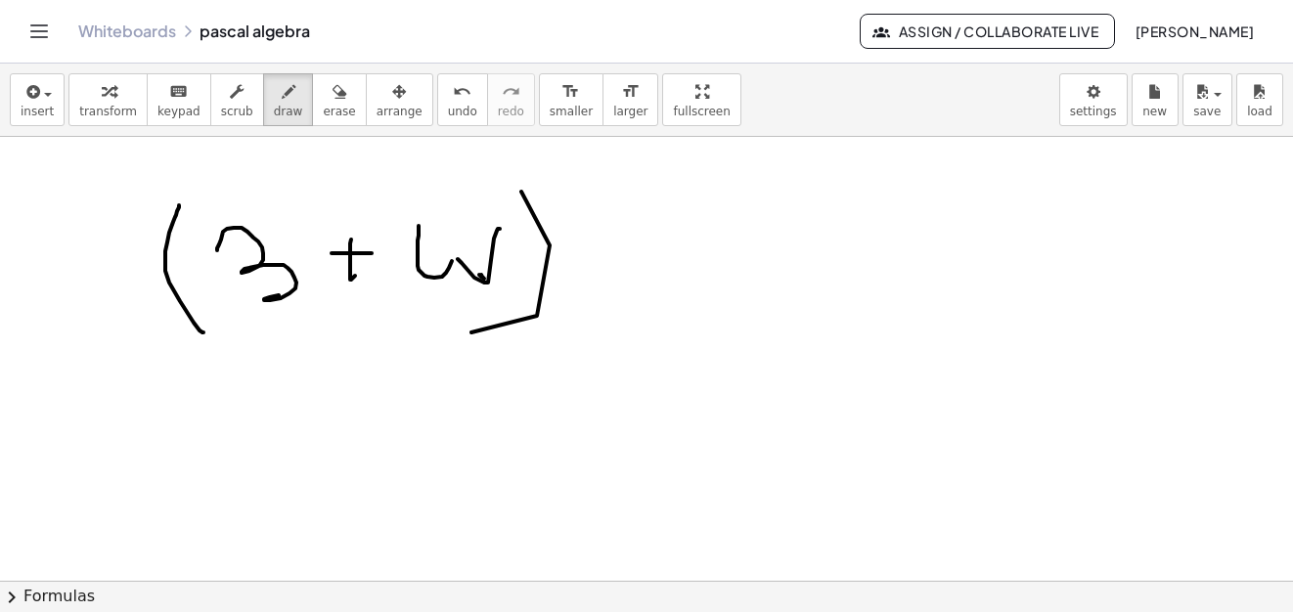
drag, startPoint x: 630, startPoint y: 212, endPoint x: 657, endPoint y: 273, distance: 66.5
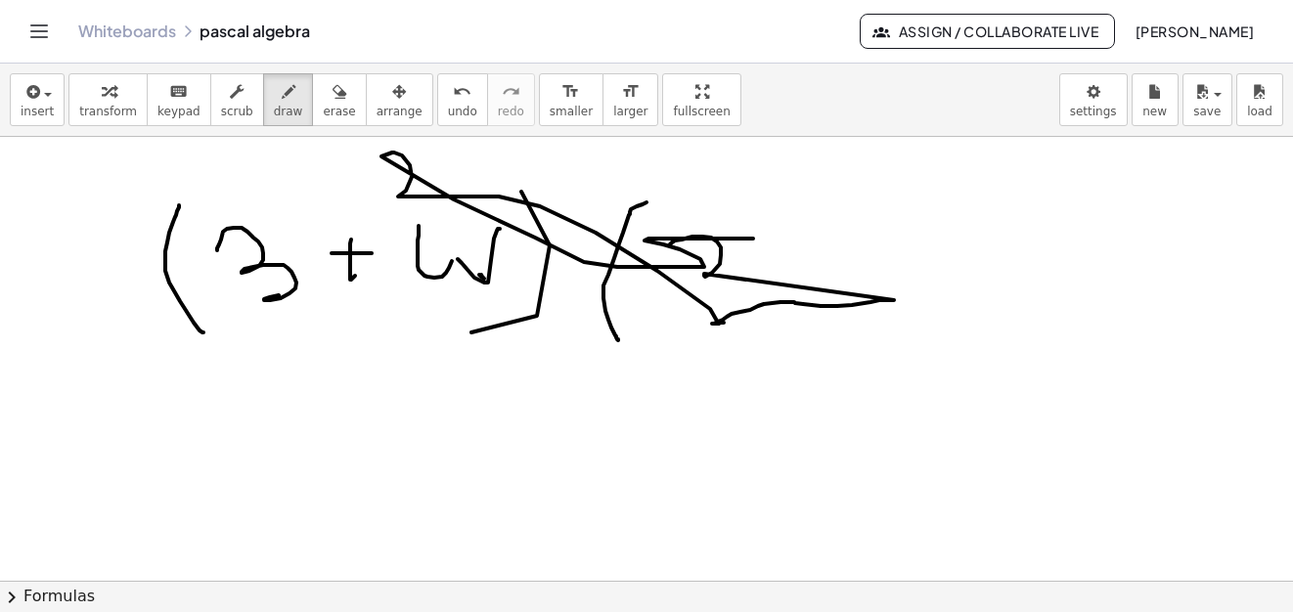
click at [320, 103] on button "erase" at bounding box center [339, 99] width 54 height 53
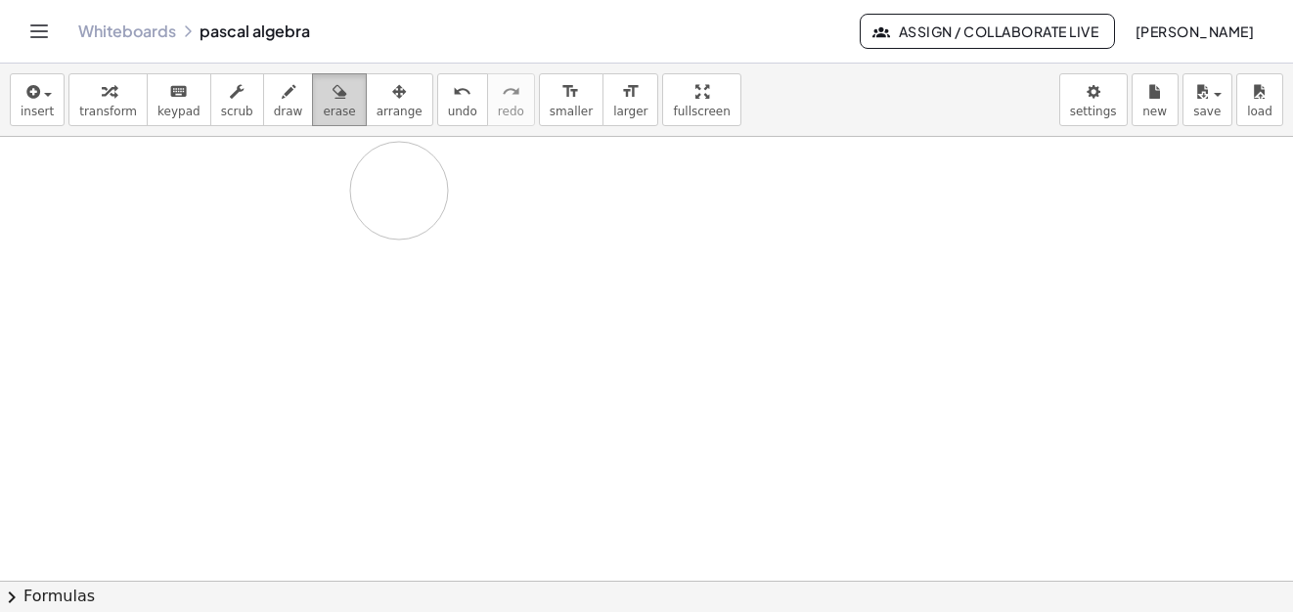
drag, startPoint x: 685, startPoint y: 244, endPoint x: 302, endPoint y: 120, distance: 402.9
click at [274, 108] on span "draw" at bounding box center [288, 112] width 29 height 14
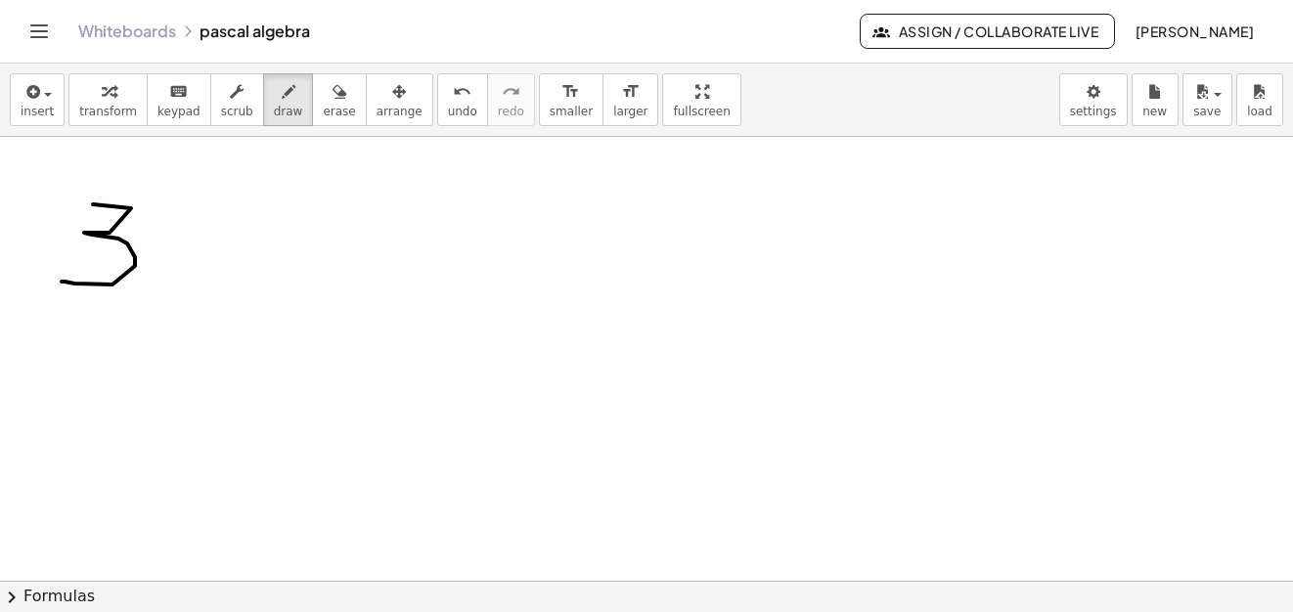
drag, startPoint x: 131, startPoint y: 208, endPoint x: 215, endPoint y: 244, distance: 91.5
drag, startPoint x: 215, startPoint y: 244, endPoint x: 214, endPoint y: 227, distance: 17.6
drag, startPoint x: 259, startPoint y: 210, endPoint x: 314, endPoint y: 216, distance: 55.1
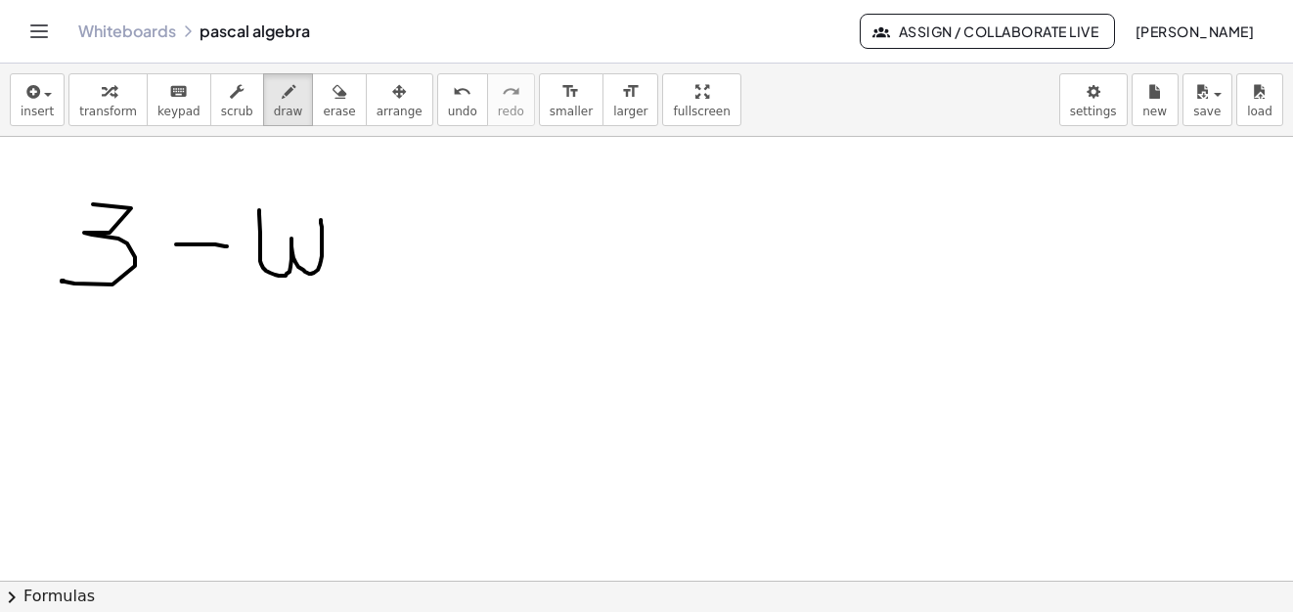
drag, startPoint x: 198, startPoint y: 238, endPoint x: 190, endPoint y: 274, distance: 37.2
drag, startPoint x: 71, startPoint y: 182, endPoint x: 162, endPoint y: 242, distance: 109.3
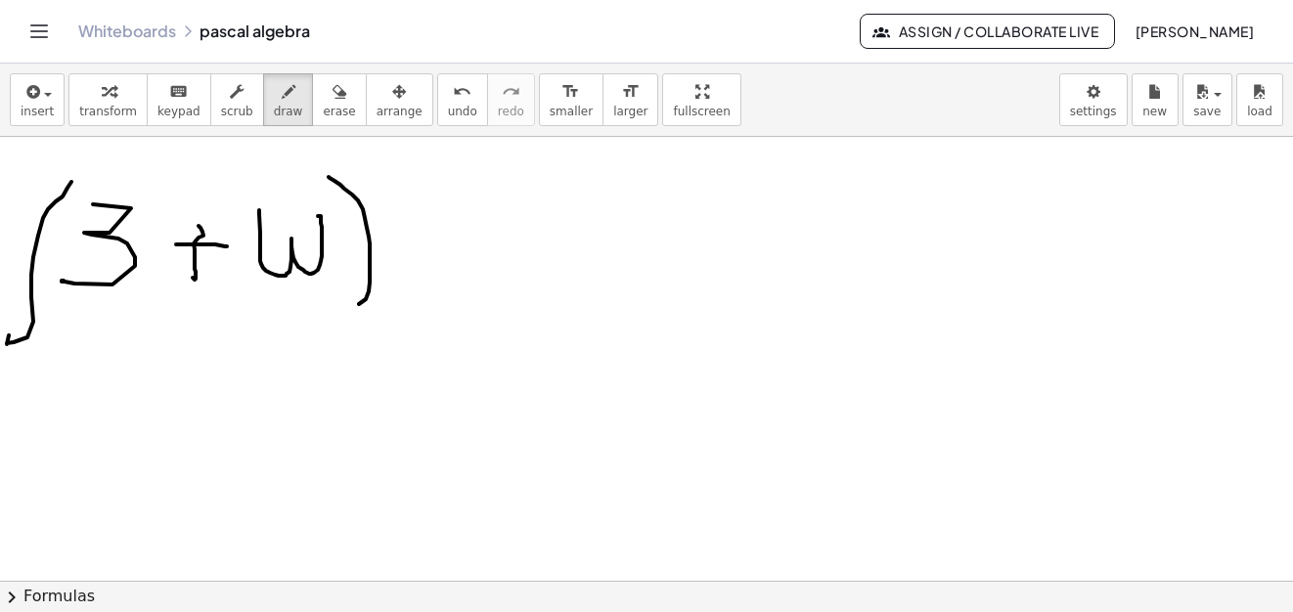
drag, startPoint x: 334, startPoint y: 181, endPoint x: 404, endPoint y: 293, distance: 132.2
drag, startPoint x: 459, startPoint y: 180, endPoint x: 437, endPoint y: 293, distance: 115.4
drag, startPoint x: 483, startPoint y: 222, endPoint x: 459, endPoint y: 265, distance: 49.5
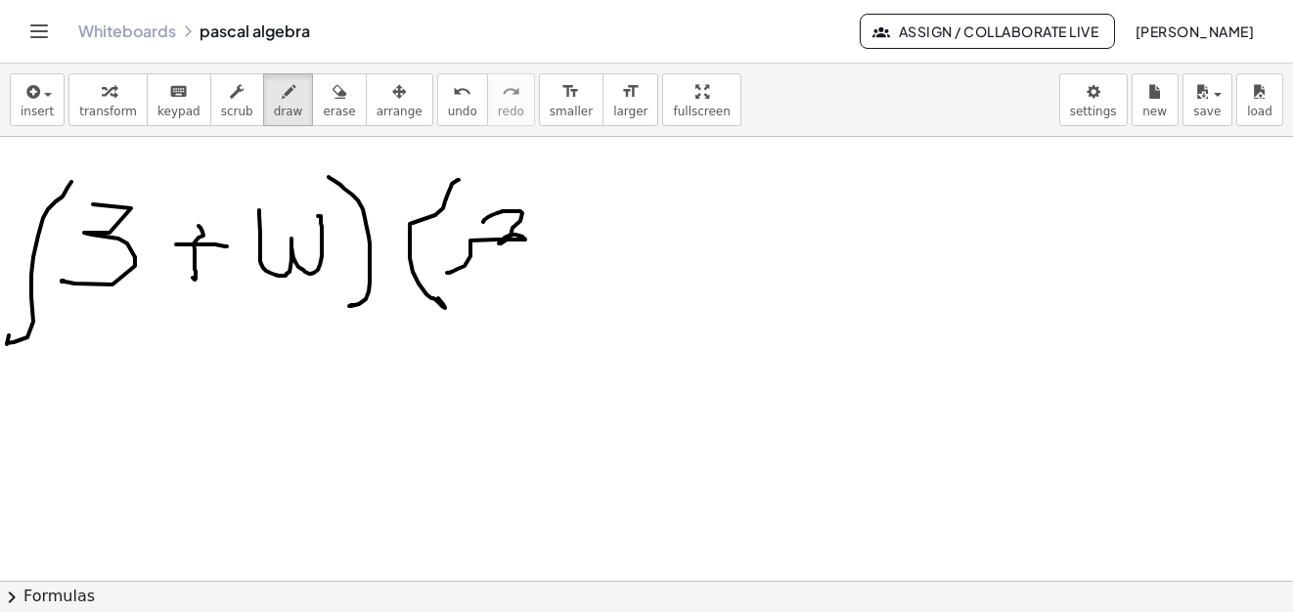
click at [333, 113] on button "erase" at bounding box center [339, 99] width 54 height 53
click at [274, 101] on div "button" at bounding box center [288, 90] width 29 height 23
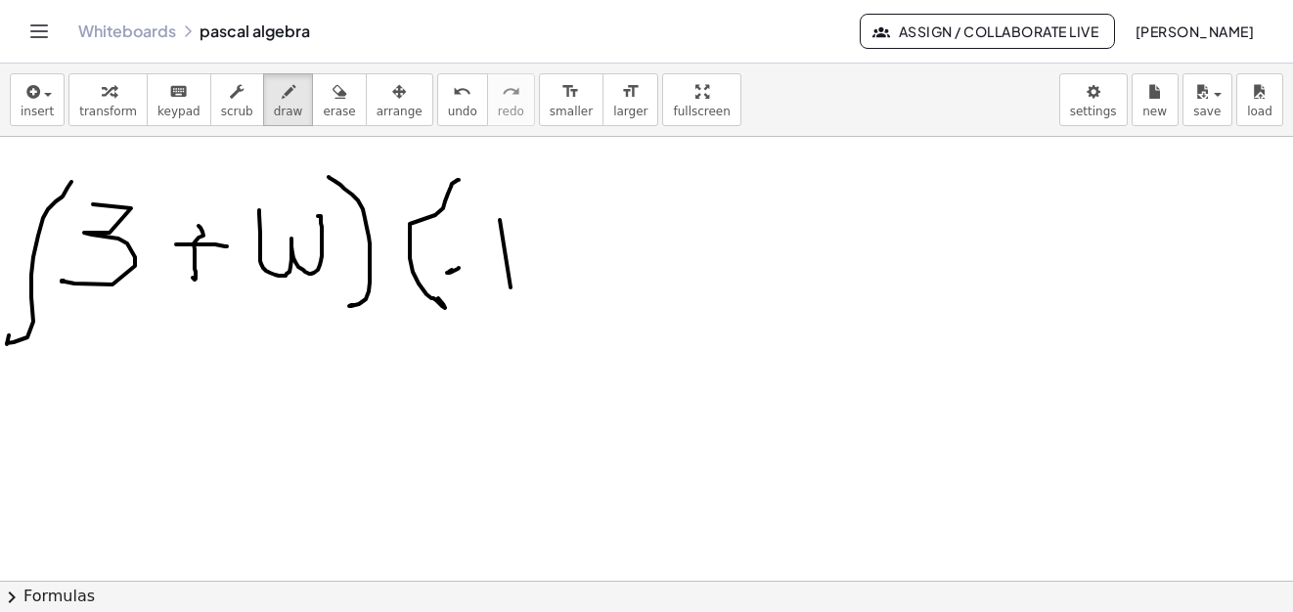
click at [323, 93] on div "button" at bounding box center [339, 90] width 32 height 23
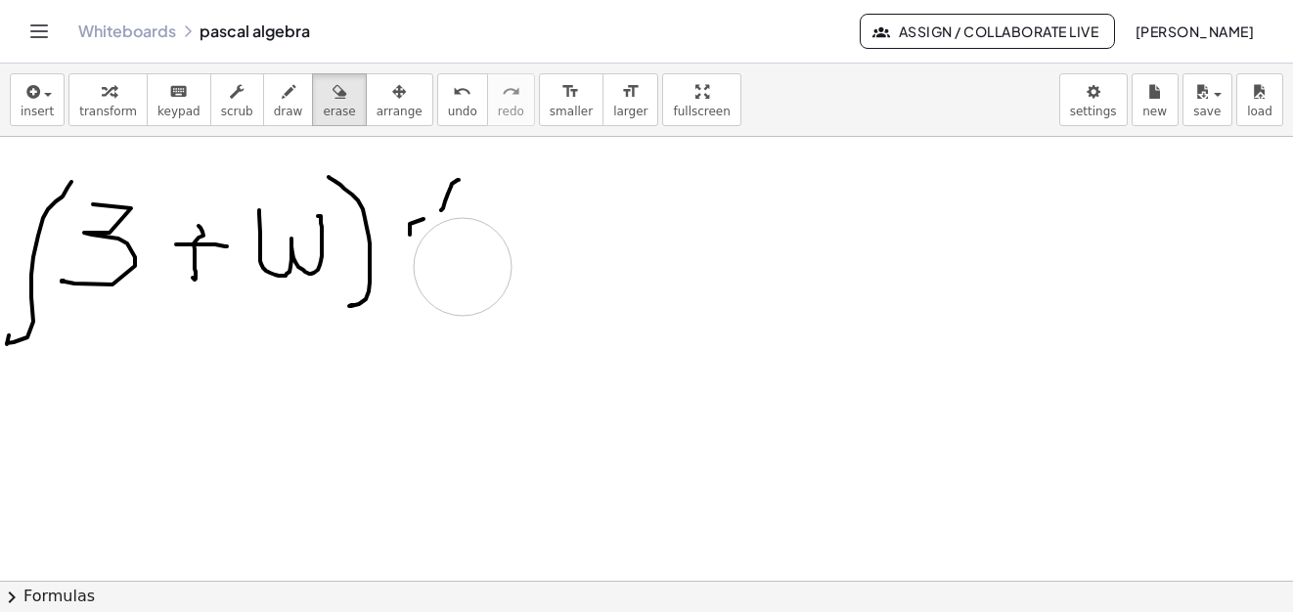
drag, startPoint x: 463, startPoint y: 267, endPoint x: 473, endPoint y: 265, distance: 10.9
click at [282, 99] on icon "button" at bounding box center [289, 91] width 14 height 23
drag, startPoint x: 277, startPoint y: 105, endPoint x: 368, endPoint y: 156, distance: 104.7
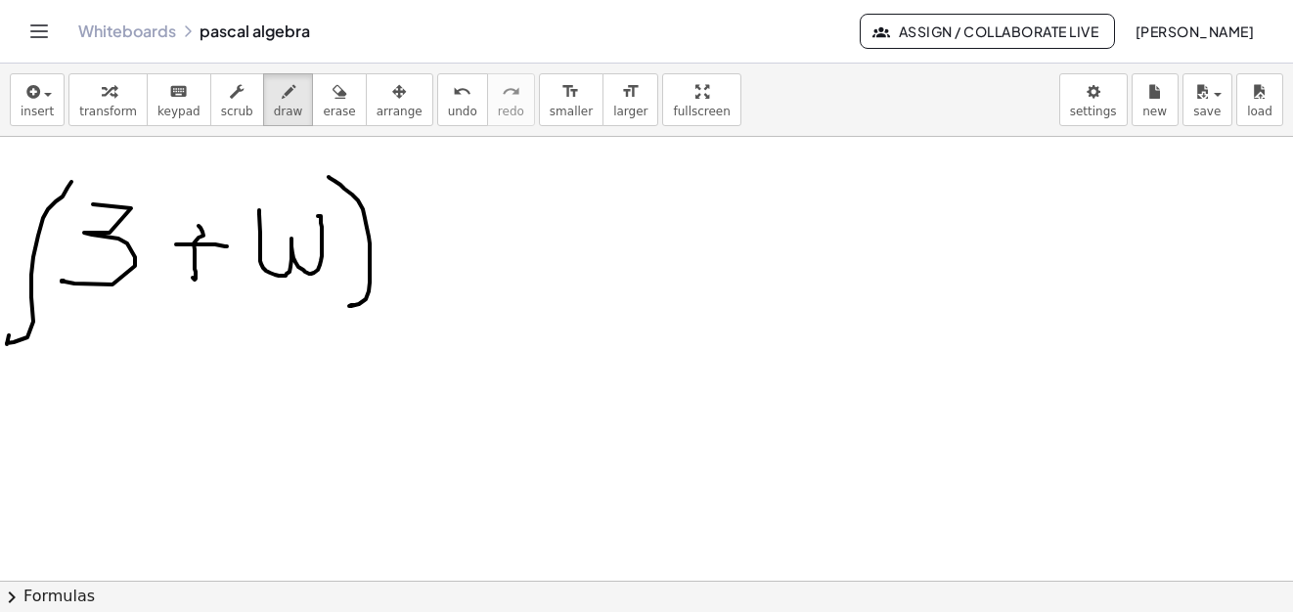
click at [277, 108] on span "draw" at bounding box center [288, 112] width 29 height 14
drag, startPoint x: 489, startPoint y: 194, endPoint x: 477, endPoint y: 291, distance: 98.5
drag, startPoint x: 502, startPoint y: 231, endPoint x: 526, endPoint y: 282, distance: 56.4
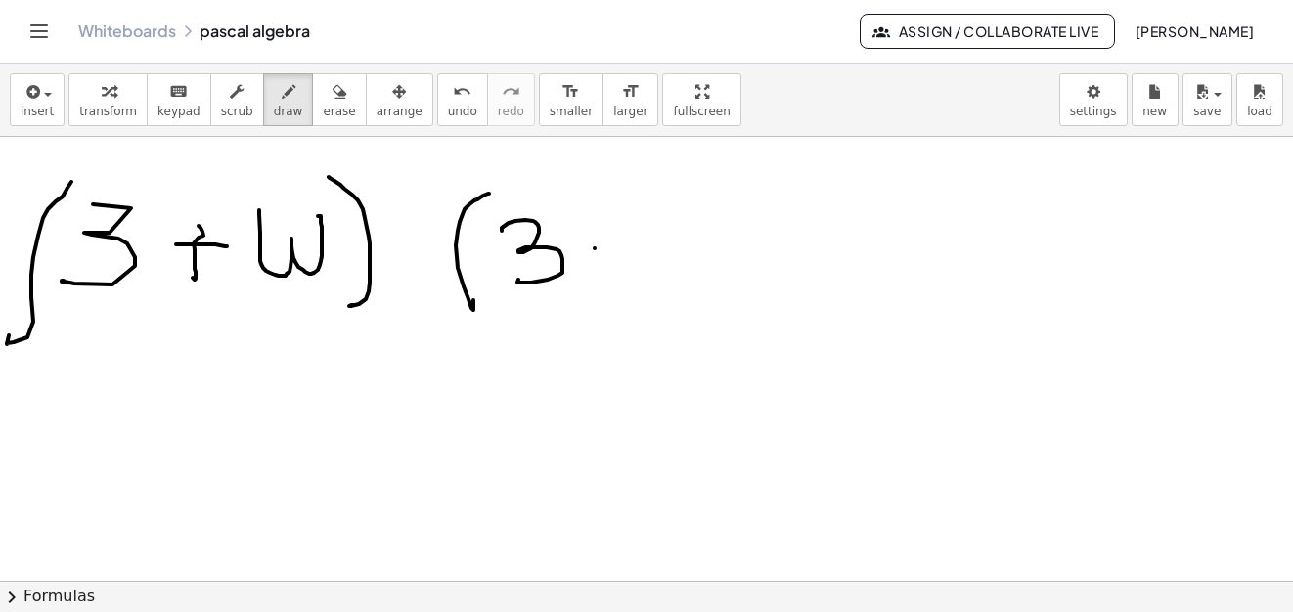
drag, startPoint x: 595, startPoint y: 248, endPoint x: 624, endPoint y: 250, distance: 29.4
drag, startPoint x: 653, startPoint y: 227, endPoint x: 709, endPoint y: 234, distance: 56.2
drag, startPoint x: 716, startPoint y: 198, endPoint x: 757, endPoint y: 317, distance: 126.2
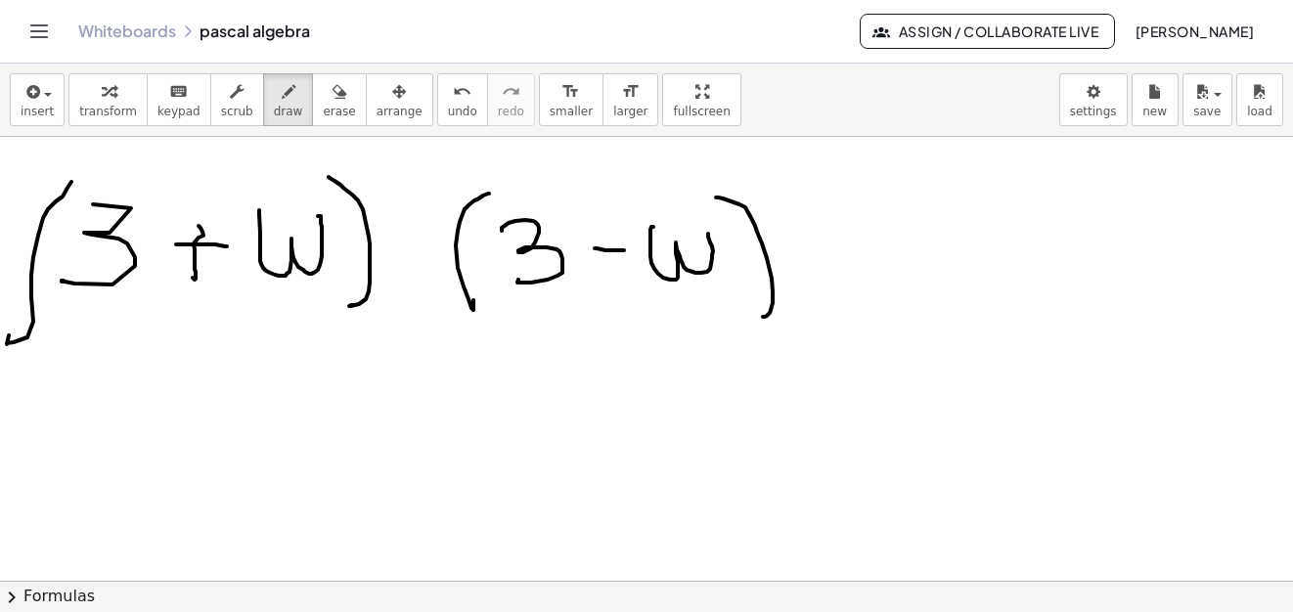
drag, startPoint x: 34, startPoint y: 330, endPoint x: 66, endPoint y: 347, distance: 36.3
drag, startPoint x: 158, startPoint y: 435, endPoint x: 190, endPoint y: 436, distance: 31.3
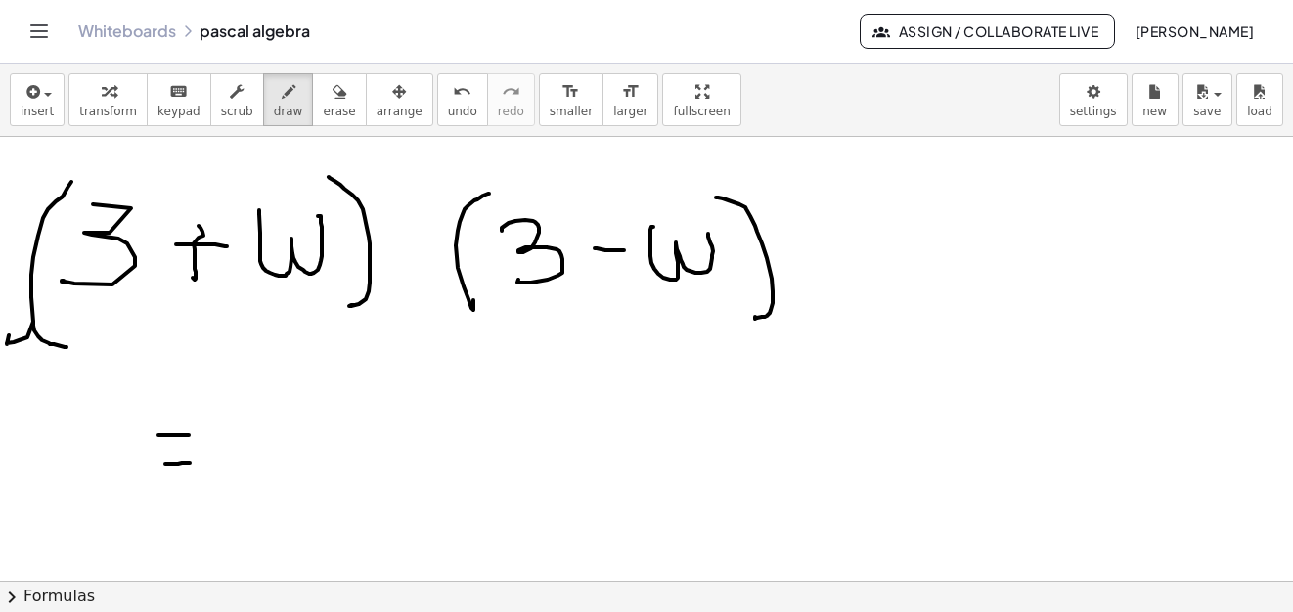
drag, startPoint x: 165, startPoint y: 464, endPoint x: 191, endPoint y: 463, distance: 25.4
drag, startPoint x: 278, startPoint y: 412, endPoint x: 299, endPoint y: 484, distance: 75.5
drag, startPoint x: 260, startPoint y: 381, endPoint x: 268, endPoint y: 444, distance: 63.1
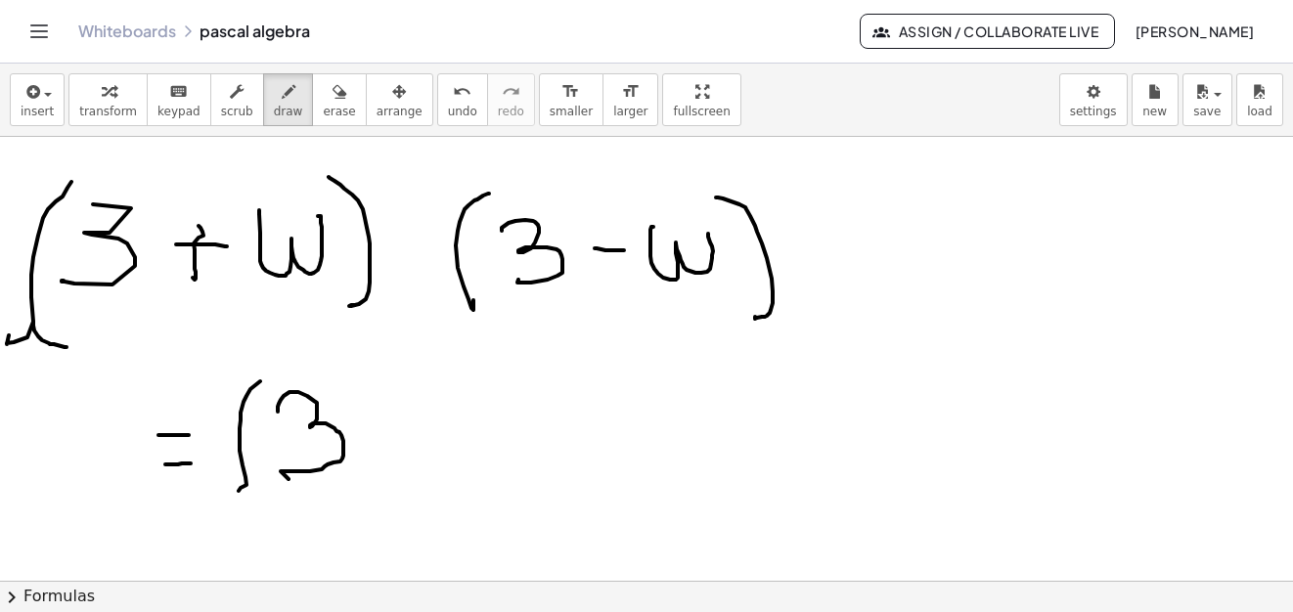
drag, startPoint x: 363, startPoint y: 385, endPoint x: 350, endPoint y: 480, distance: 95.7
drag, startPoint x: 402, startPoint y: 347, endPoint x: 423, endPoint y: 385, distance: 43.8
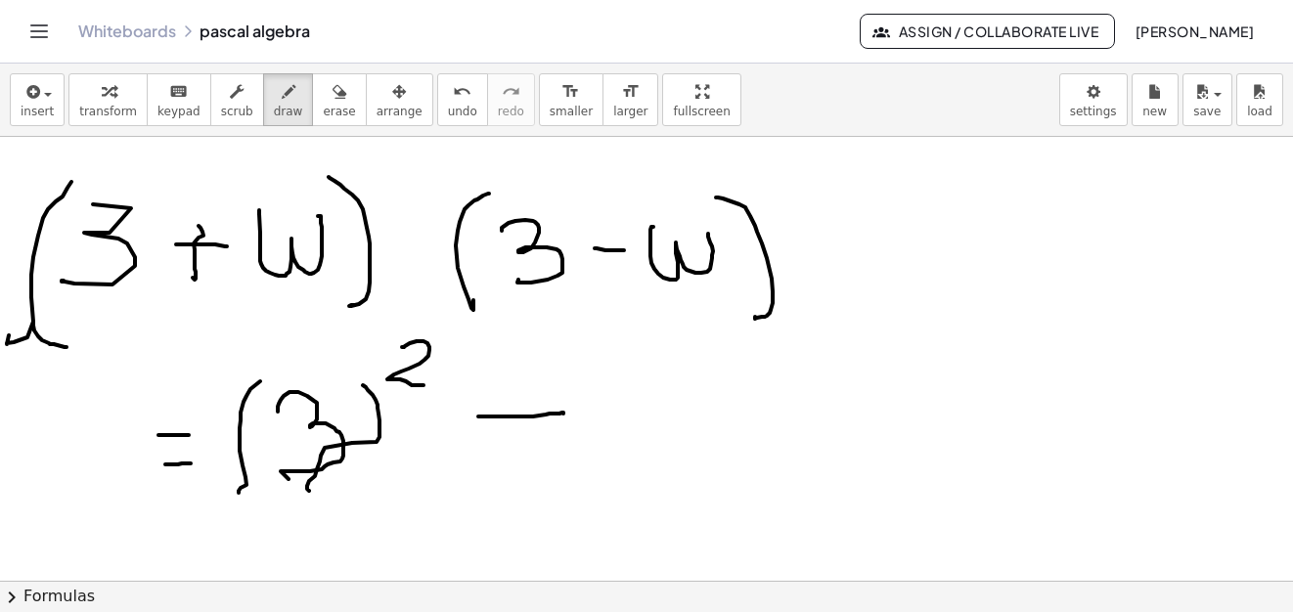
drag, startPoint x: 478, startPoint y: 417, endPoint x: 569, endPoint y: 416, distance: 90.9
drag, startPoint x: 645, startPoint y: 392, endPoint x: 713, endPoint y: 395, distance: 67.5
drag, startPoint x: 733, startPoint y: 350, endPoint x: 754, endPoint y: 401, distance: 54.8
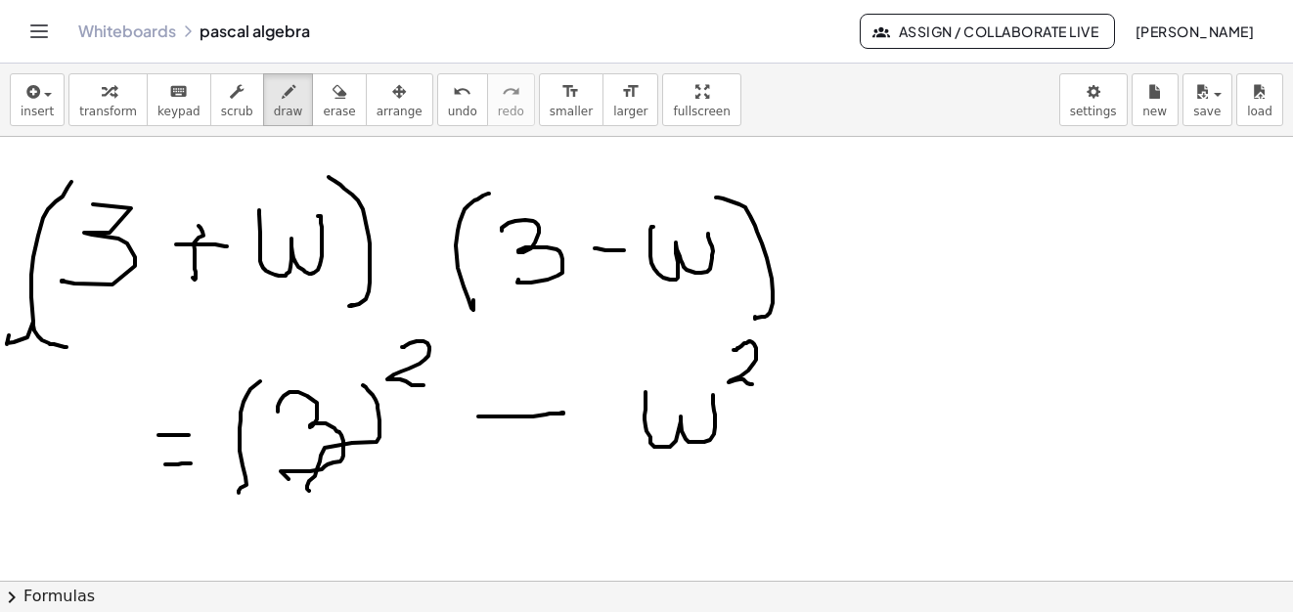
drag, startPoint x: 795, startPoint y: 512, endPoint x: 936, endPoint y: 212, distance: 331.6
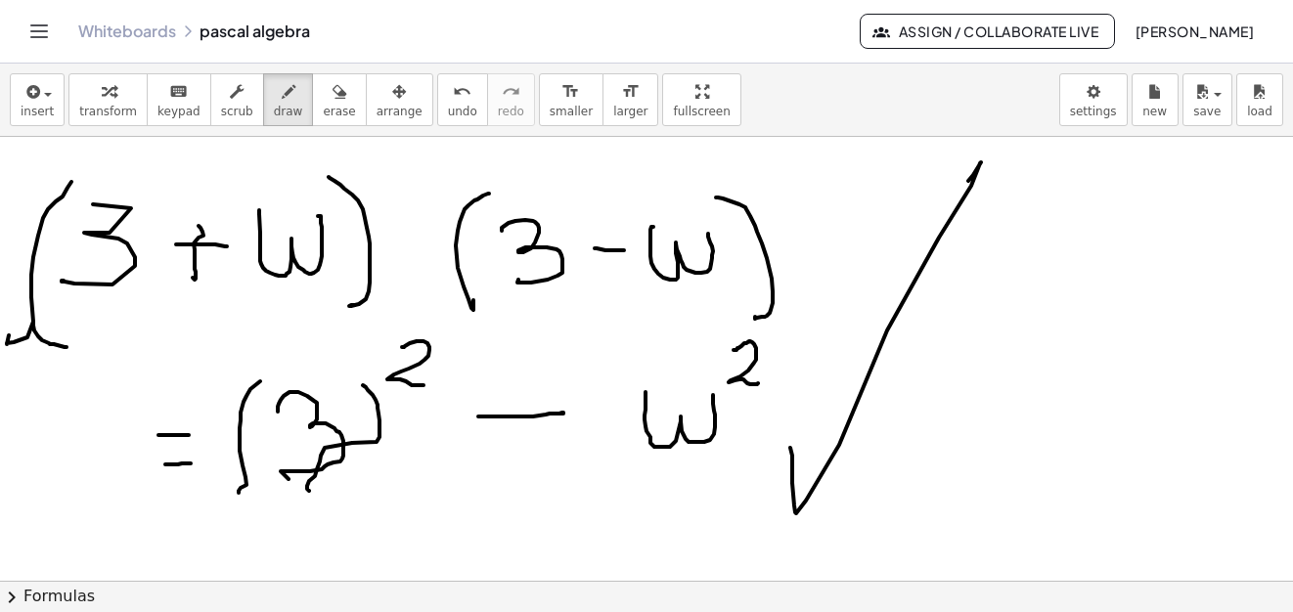
scroll to position [15093, 0]
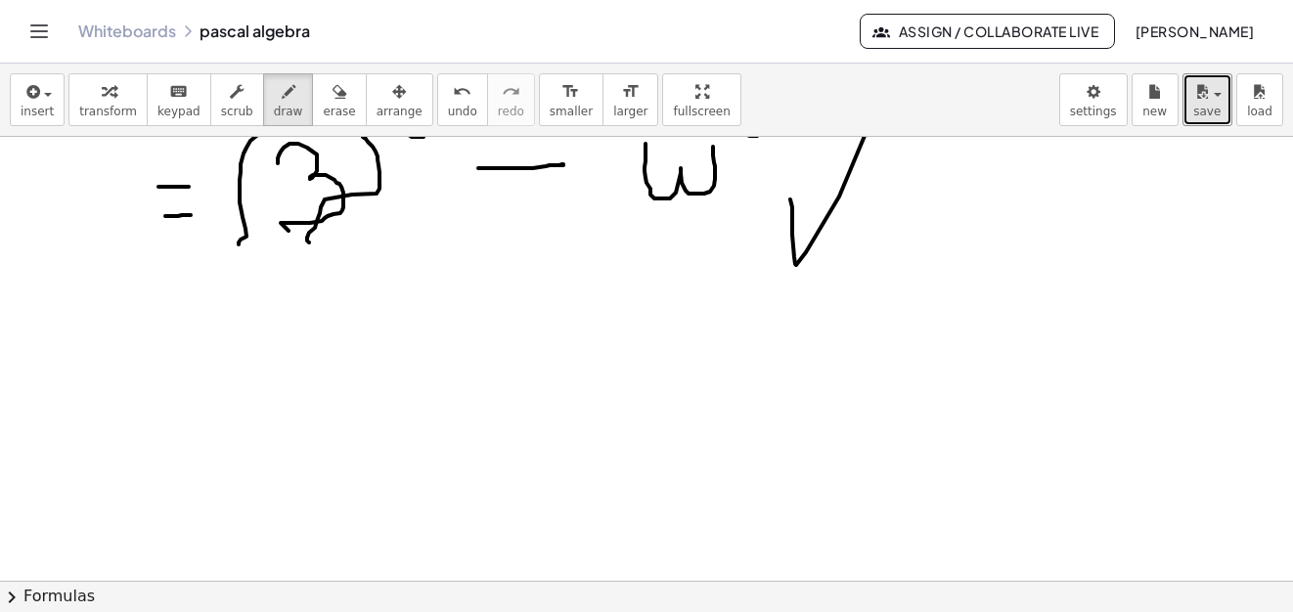
click at [1214, 91] on div "button" at bounding box center [1207, 90] width 28 height 23
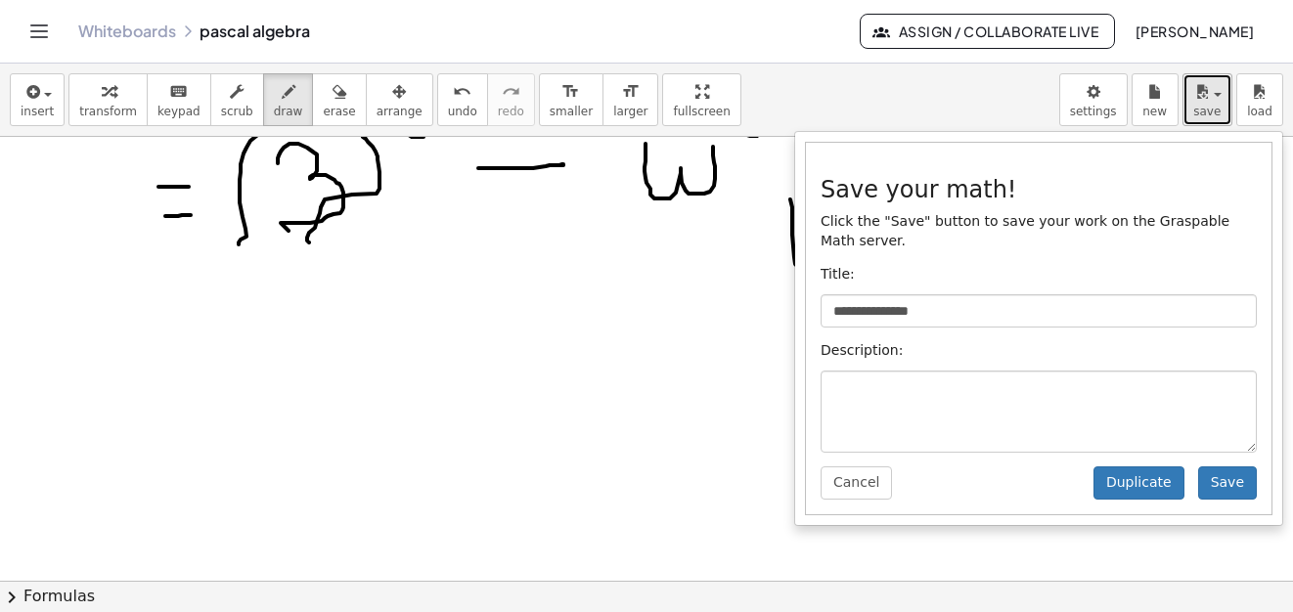
scroll to position [14996, 0]
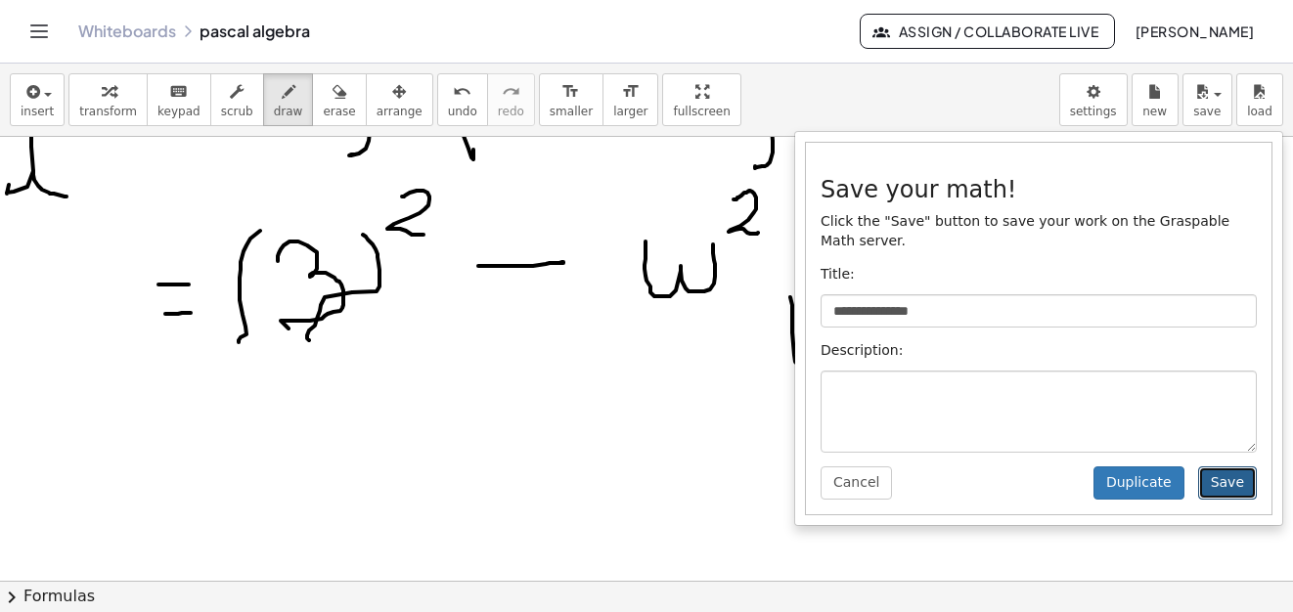
click at [1231, 466] on button "Save" at bounding box center [1227, 482] width 59 height 33
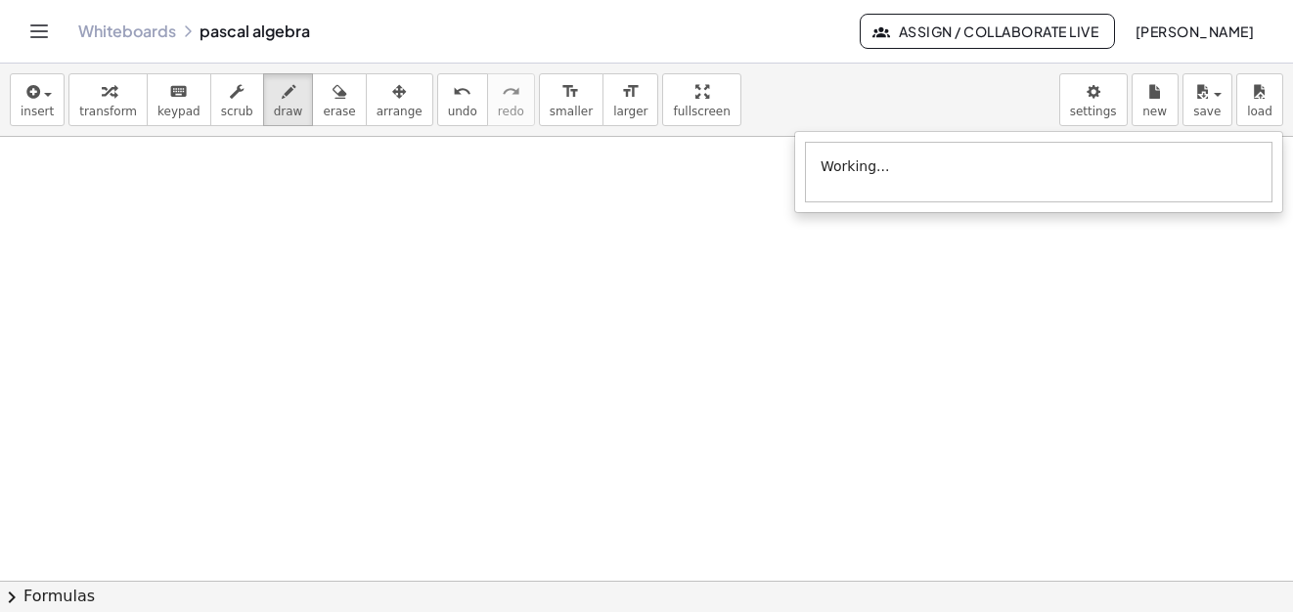
scroll to position [15537, 0]
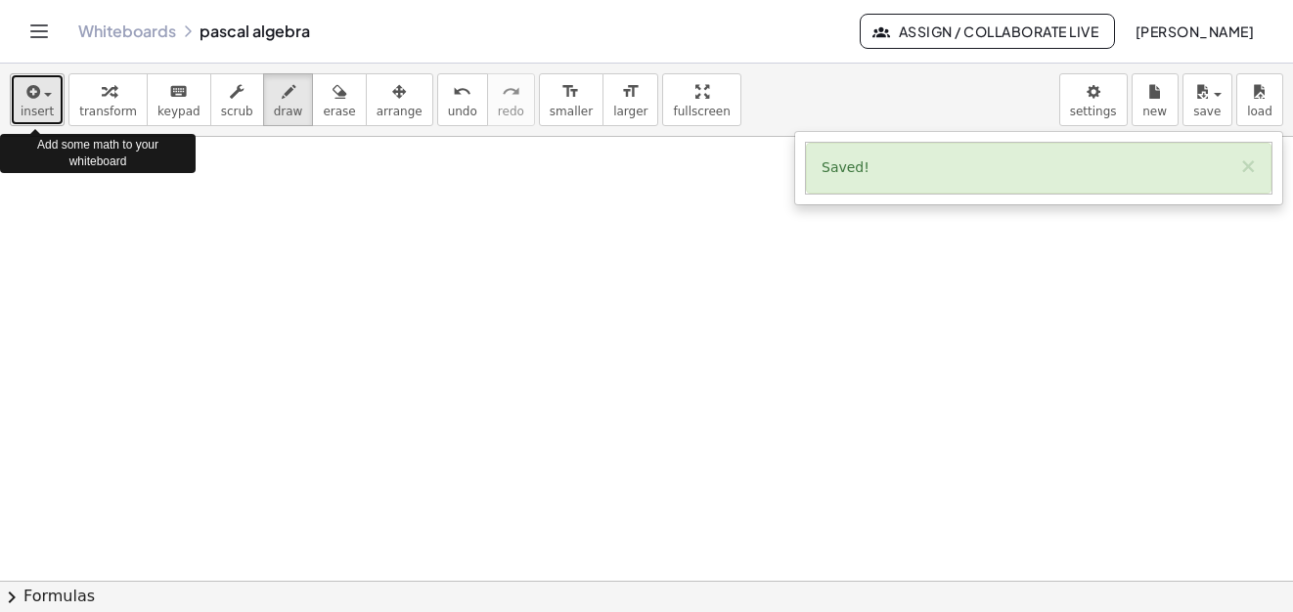
click at [39, 109] on span "insert" at bounding box center [37, 112] width 33 height 14
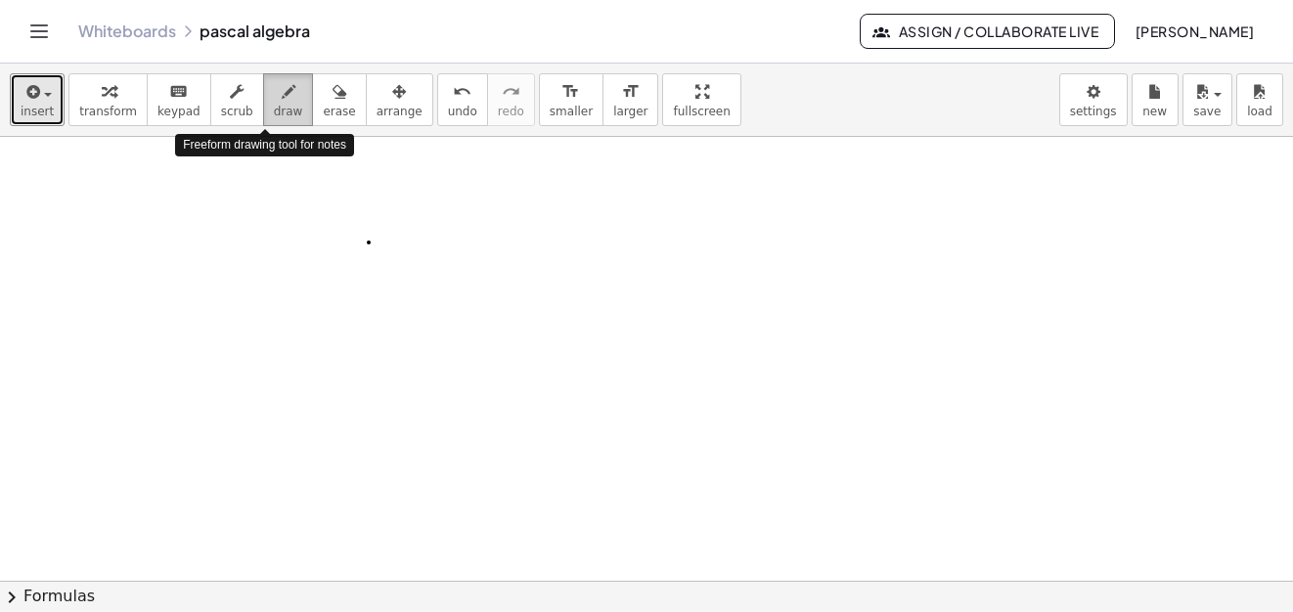
click at [282, 101] on icon "button" at bounding box center [289, 91] width 14 height 23
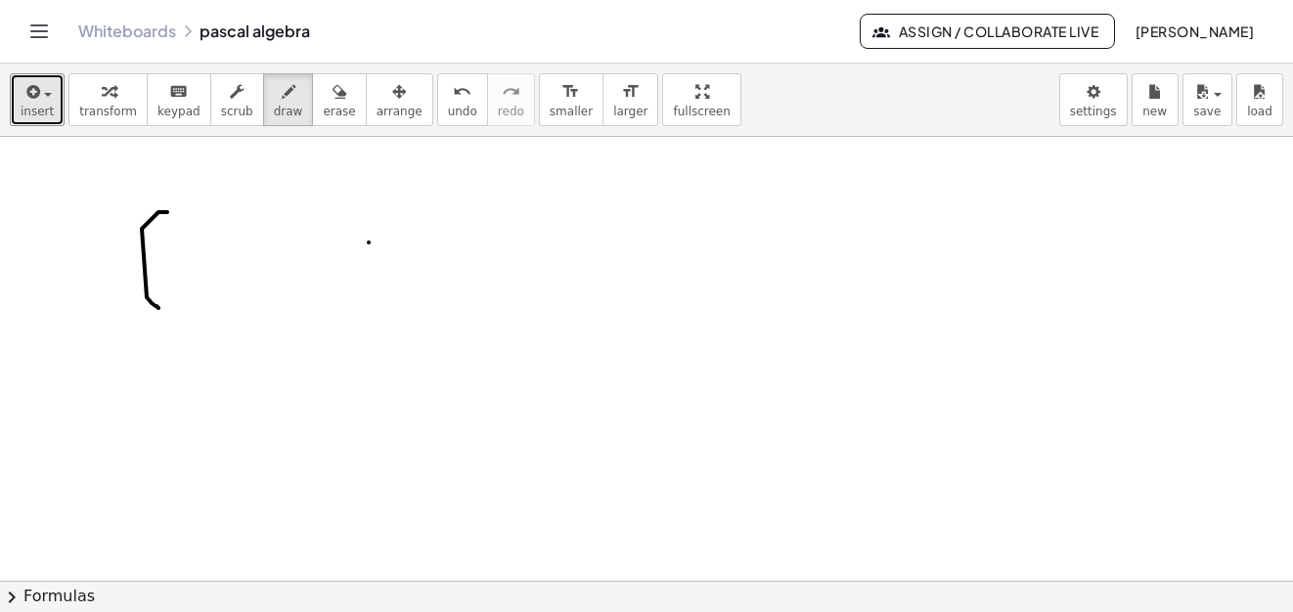
drag, startPoint x: 167, startPoint y: 212, endPoint x: 198, endPoint y: 247, distance: 47.1
drag, startPoint x: 196, startPoint y: 242, endPoint x: 330, endPoint y: 250, distance: 135.2
drag, startPoint x: 330, startPoint y: 250, endPoint x: 374, endPoint y: 248, distance: 43.1
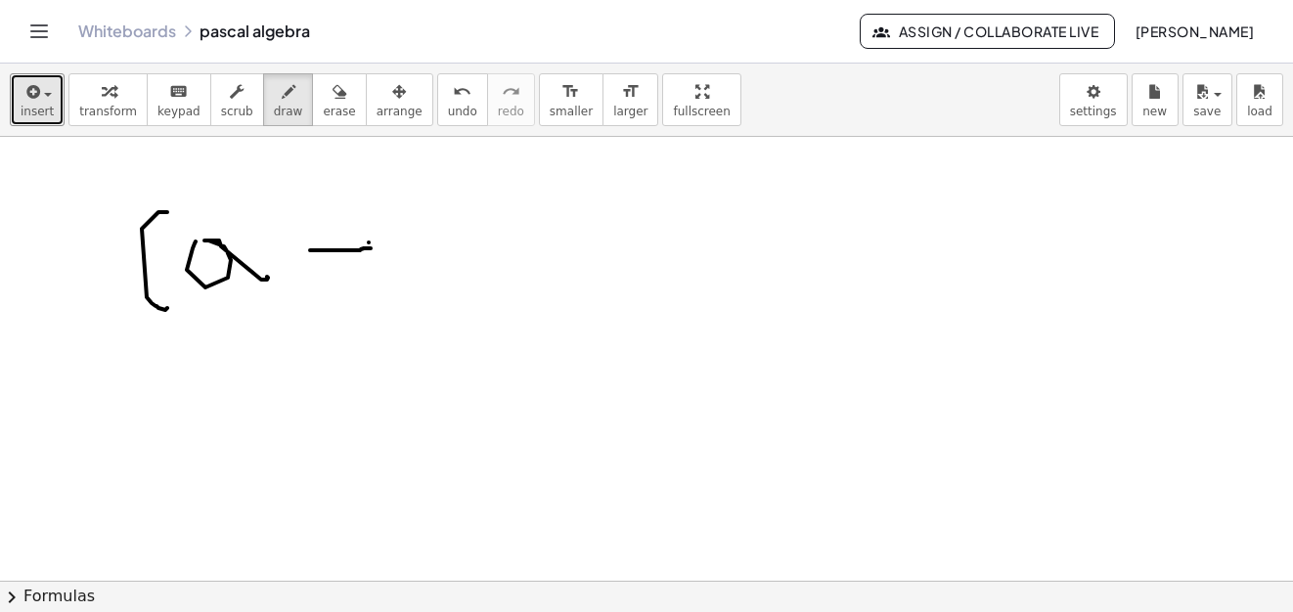
drag, startPoint x: 346, startPoint y: 225, endPoint x: 352, endPoint y: 271, distance: 46.3
drag, startPoint x: 330, startPoint y: 290, endPoint x: 377, endPoint y: 286, distance: 47.1
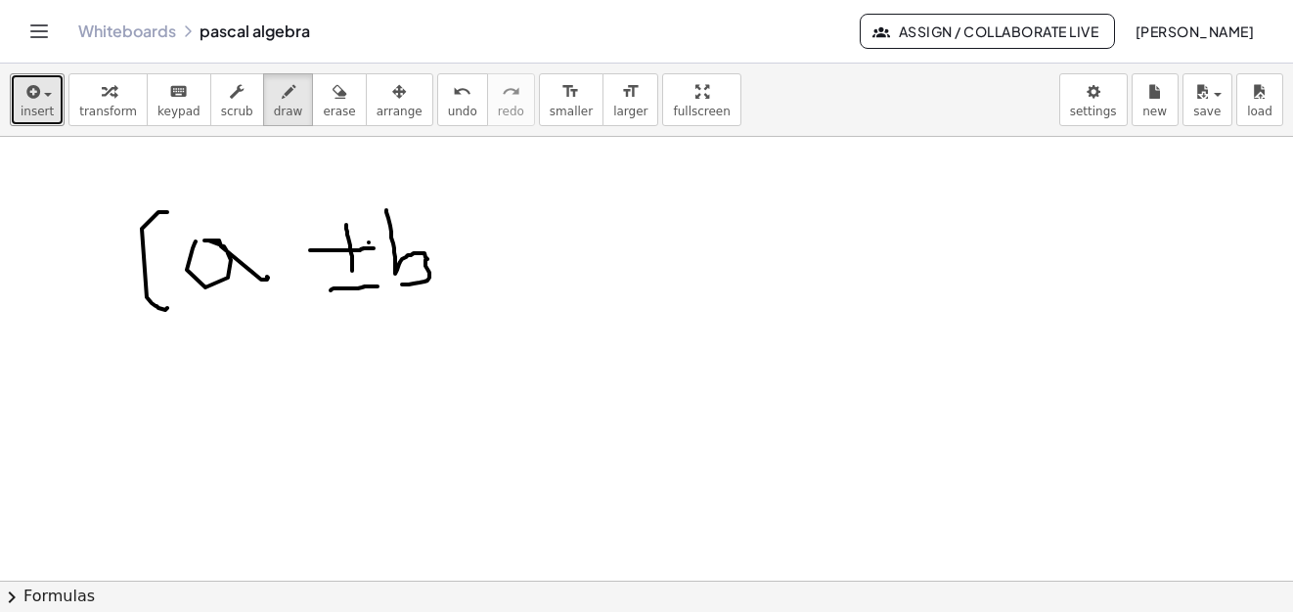
drag, startPoint x: 386, startPoint y: 210, endPoint x: 412, endPoint y: 272, distance: 66.6
drag, startPoint x: 452, startPoint y: 185, endPoint x: 494, endPoint y: 221, distance: 55.5
drag, startPoint x: 489, startPoint y: 162, endPoint x: 463, endPoint y: 257, distance: 98.5
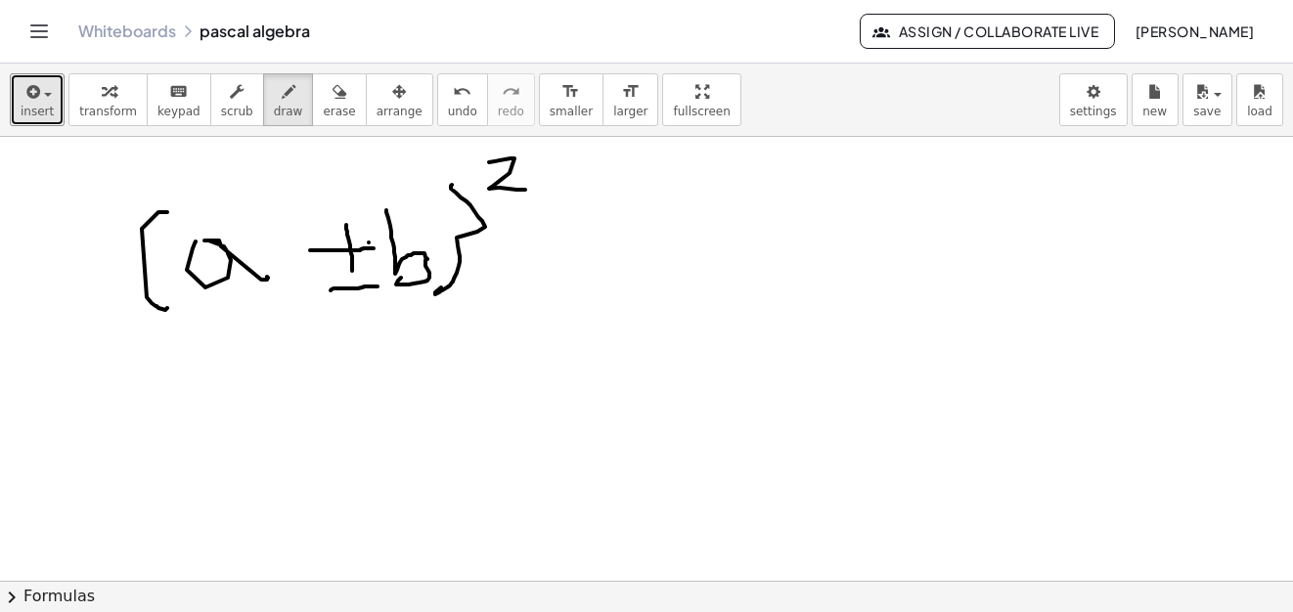
click at [323, 109] on span "erase" at bounding box center [339, 112] width 32 height 14
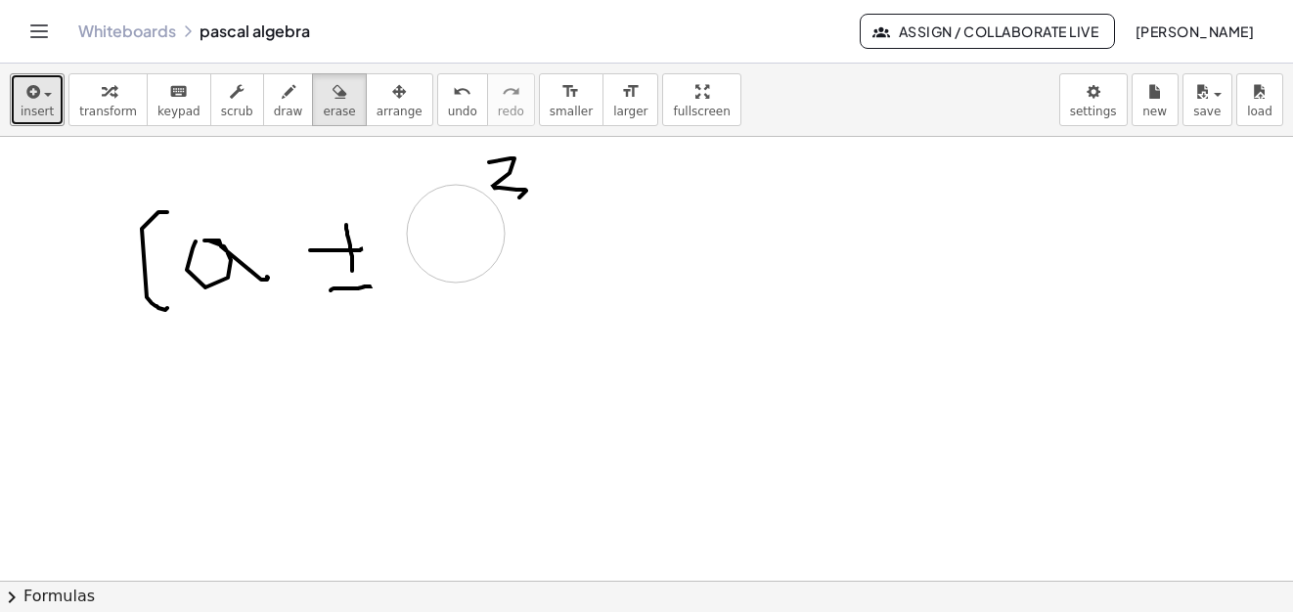
drag, startPoint x: 463, startPoint y: 257, endPoint x: 786, endPoint y: 352, distance: 337.3
click at [282, 96] on icon "button" at bounding box center [289, 91] width 14 height 23
drag, startPoint x: 403, startPoint y: 218, endPoint x: 453, endPoint y: 304, distance: 99.5
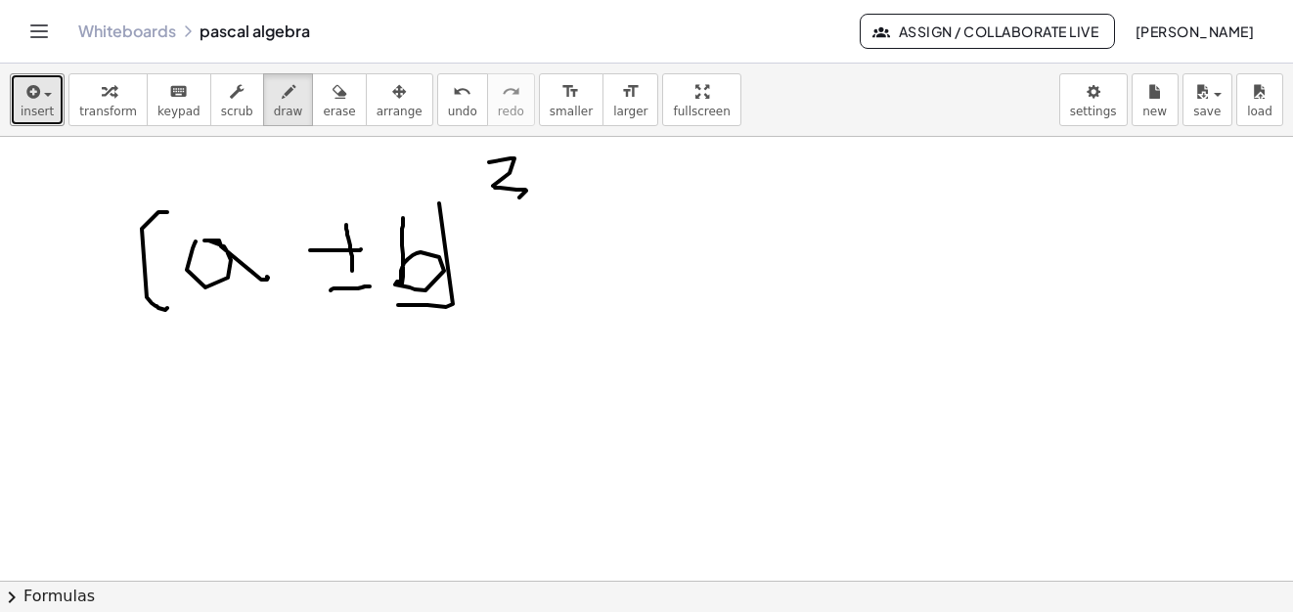
drag, startPoint x: 453, startPoint y: 304, endPoint x: 702, endPoint y: 232, distance: 259.6
click at [48, 105] on span "insert" at bounding box center [37, 112] width 33 height 14
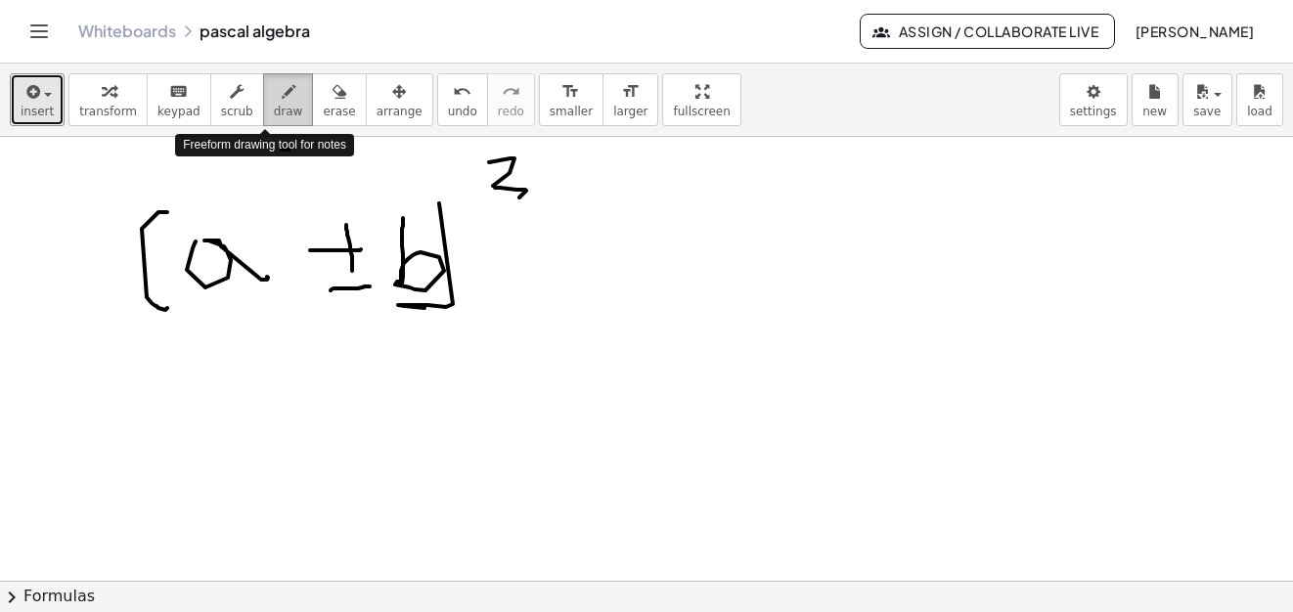
click at [274, 106] on span "draw" at bounding box center [288, 112] width 29 height 14
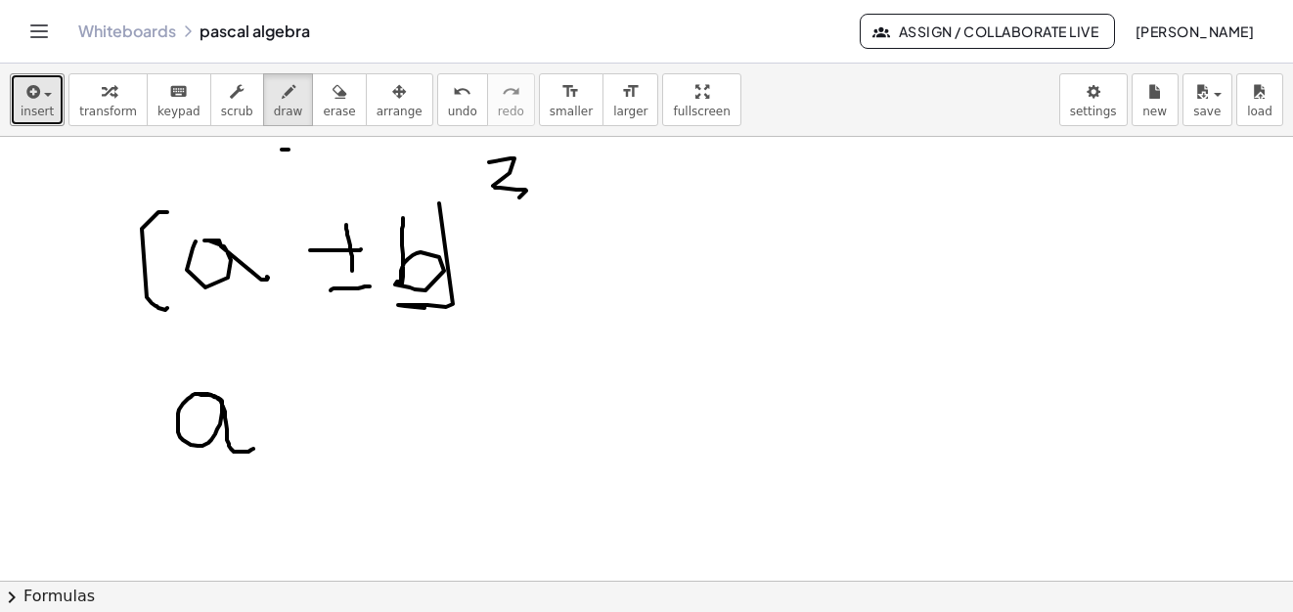
drag, startPoint x: 195, startPoint y: 394, endPoint x: 254, endPoint y: 406, distance: 60.8
drag, startPoint x: 232, startPoint y: 351, endPoint x: 324, endPoint y: 412, distance: 110.1
drag, startPoint x: 286, startPoint y: 411, endPoint x: 336, endPoint y: 409, distance: 50.9
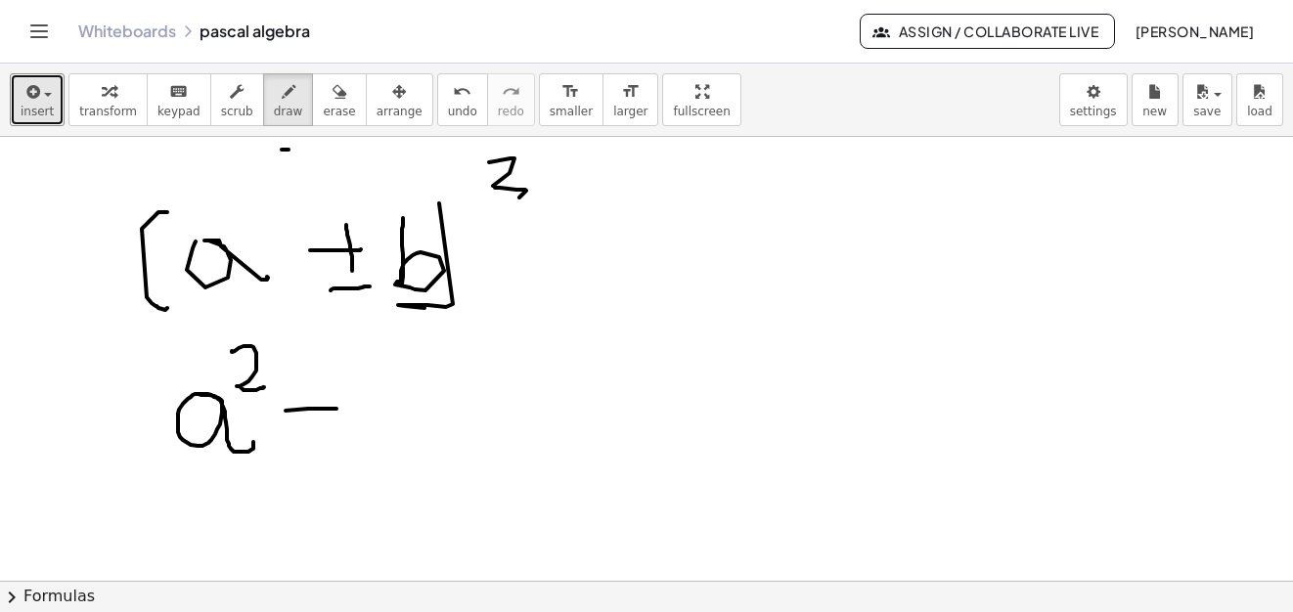
drag, startPoint x: 309, startPoint y: 432, endPoint x: 316, endPoint y: 446, distance: 15.3
drag, startPoint x: 316, startPoint y: 446, endPoint x: 369, endPoint y: 380, distance: 84.1
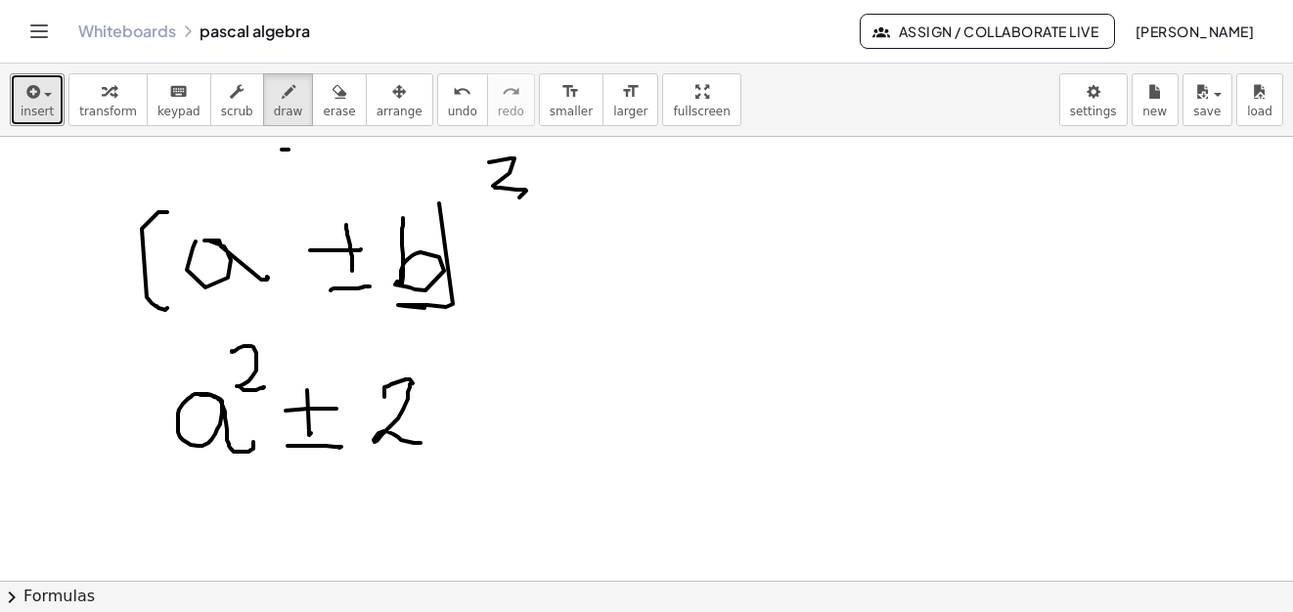
drag, startPoint x: 384, startPoint y: 397, endPoint x: 428, endPoint y: 431, distance: 55.7
drag, startPoint x: 471, startPoint y: 396, endPoint x: 514, endPoint y: 432, distance: 56.2
drag, startPoint x: 536, startPoint y: 370, endPoint x: 553, endPoint y: 434, distance: 66.9
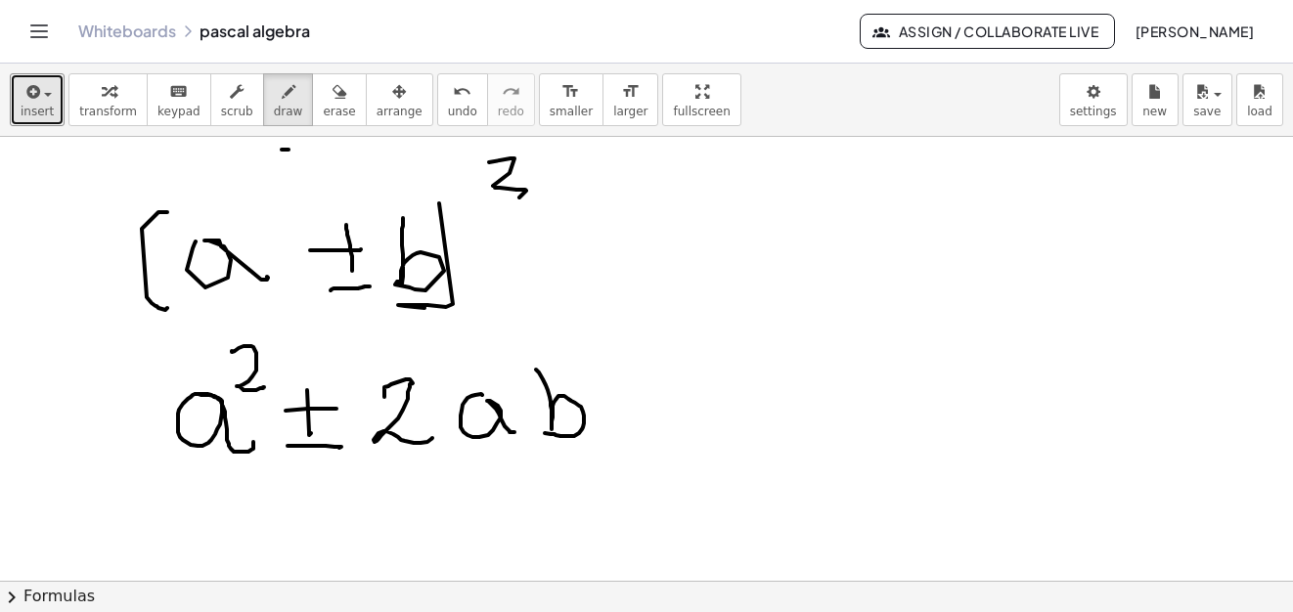
drag, startPoint x: 622, startPoint y: 393, endPoint x: 637, endPoint y: 370, distance: 27.7
drag, startPoint x: 643, startPoint y: 357, endPoint x: 674, endPoint y: 416, distance: 66.0
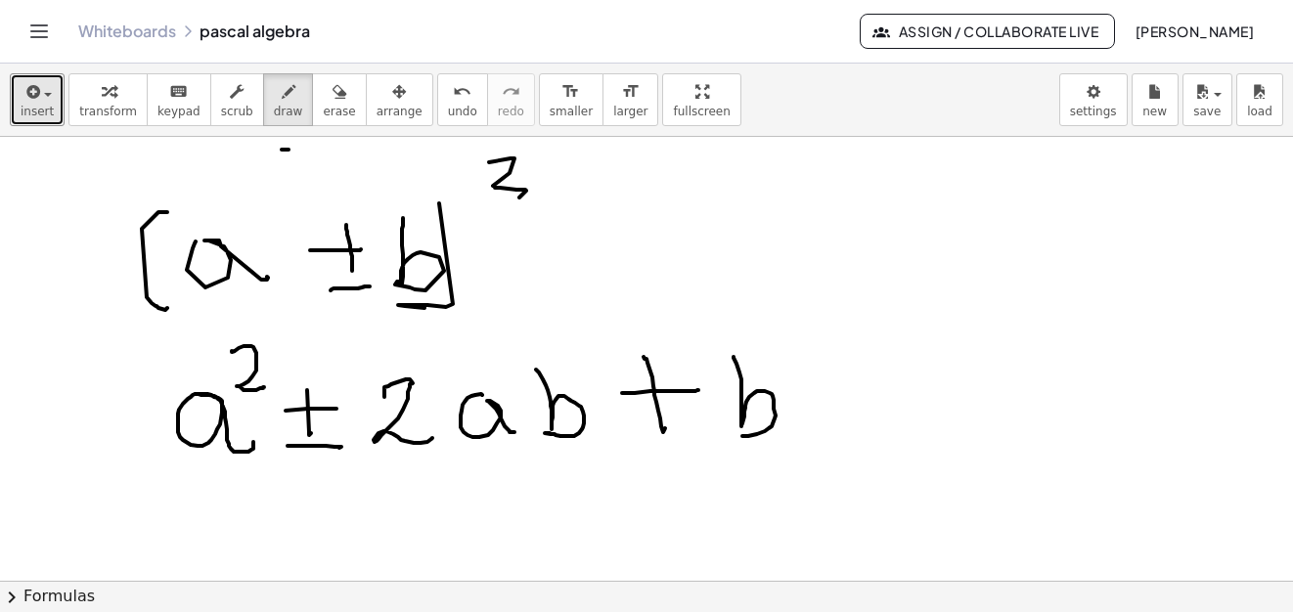
drag, startPoint x: 733, startPoint y: 357, endPoint x: 758, endPoint y: 393, distance: 43.7
drag, startPoint x: 769, startPoint y: 306, endPoint x: 779, endPoint y: 348, distance: 43.4
drag, startPoint x: 538, startPoint y: 252, endPoint x: 586, endPoint y: 252, distance: 47.9
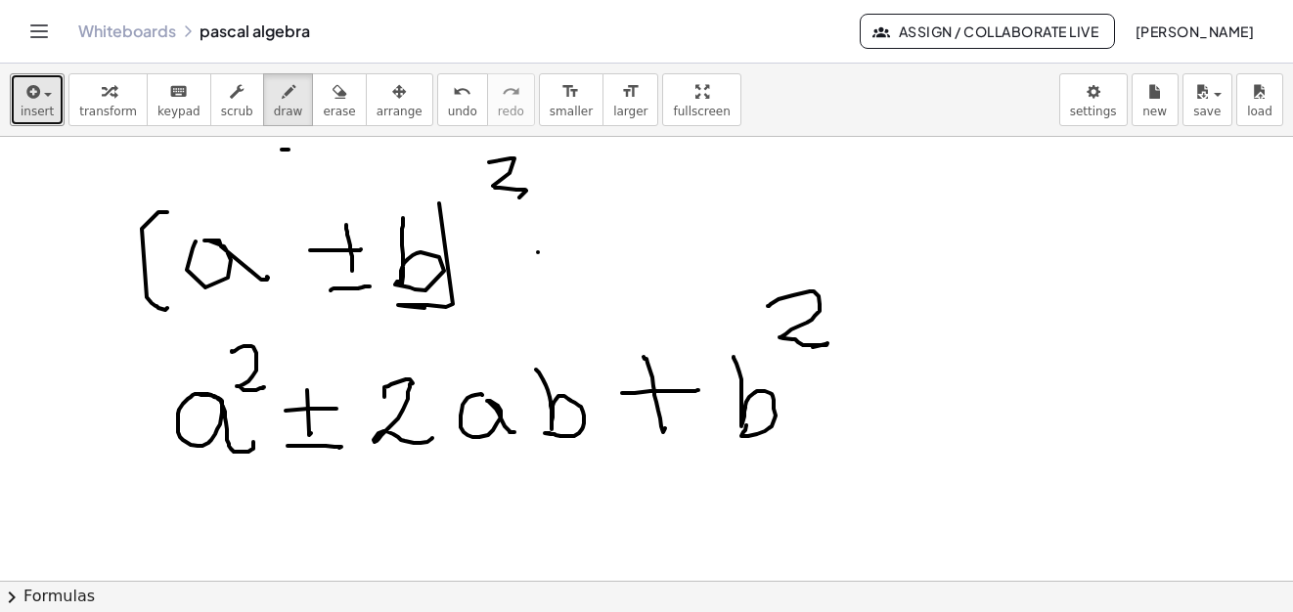
drag, startPoint x: 549, startPoint y: 274, endPoint x: 579, endPoint y: 276, distance: 30.4
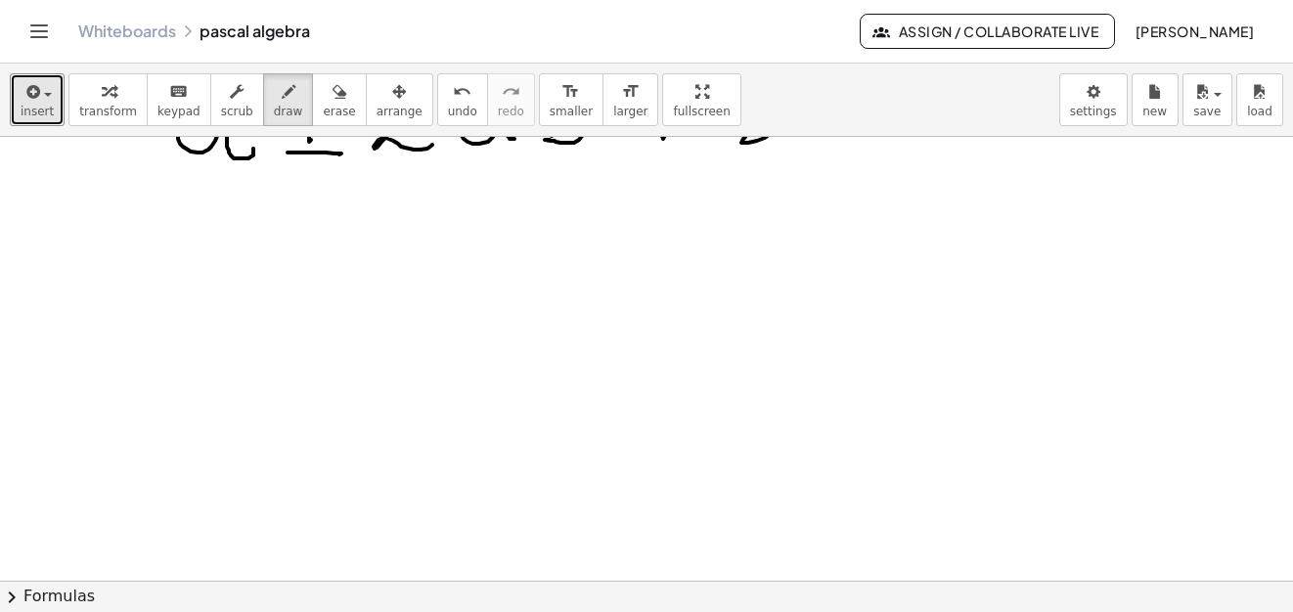
scroll to position [15635, 0]
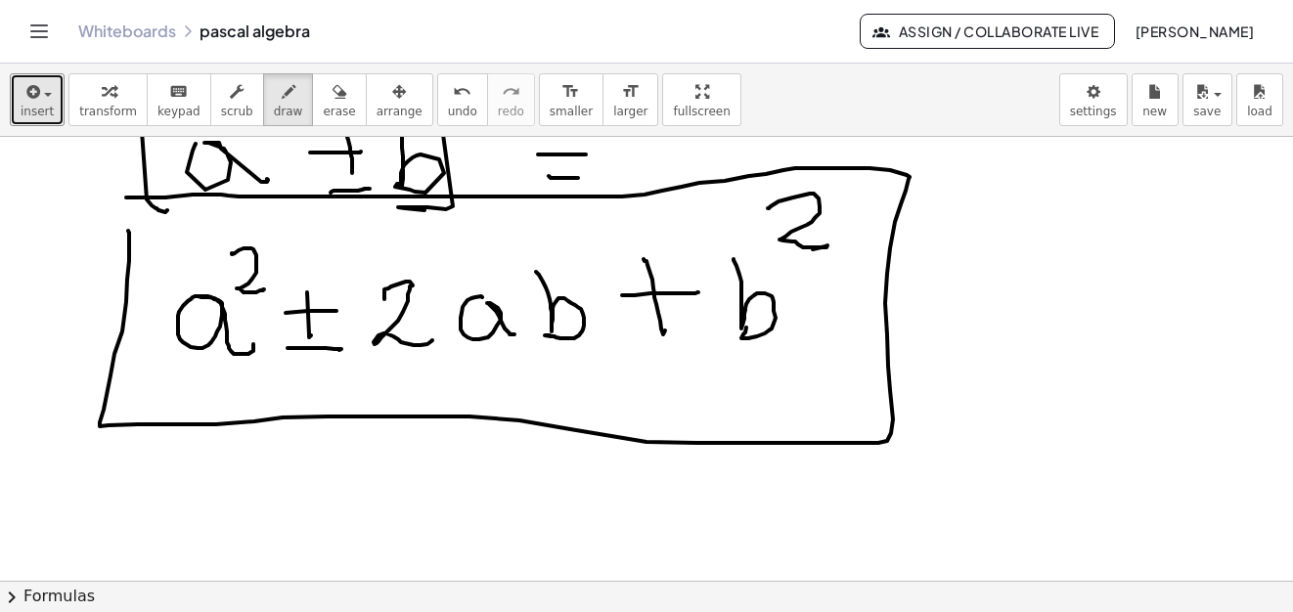
drag, startPoint x: 128, startPoint y: 231, endPoint x: 538, endPoint y: 383, distance: 437.2
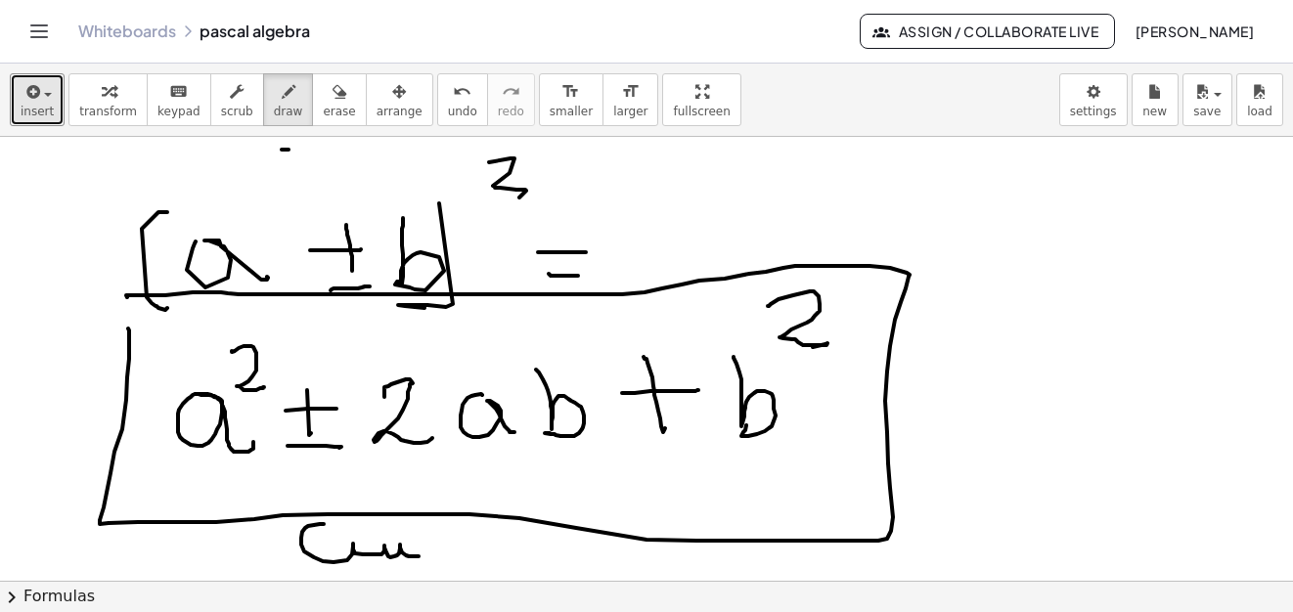
drag, startPoint x: 324, startPoint y: 524, endPoint x: 416, endPoint y: 531, distance: 92.2
drag, startPoint x: 313, startPoint y: 105, endPoint x: 338, endPoint y: 405, distance: 301.3
click at [323, 106] on span "erase" at bounding box center [339, 112] width 32 height 14
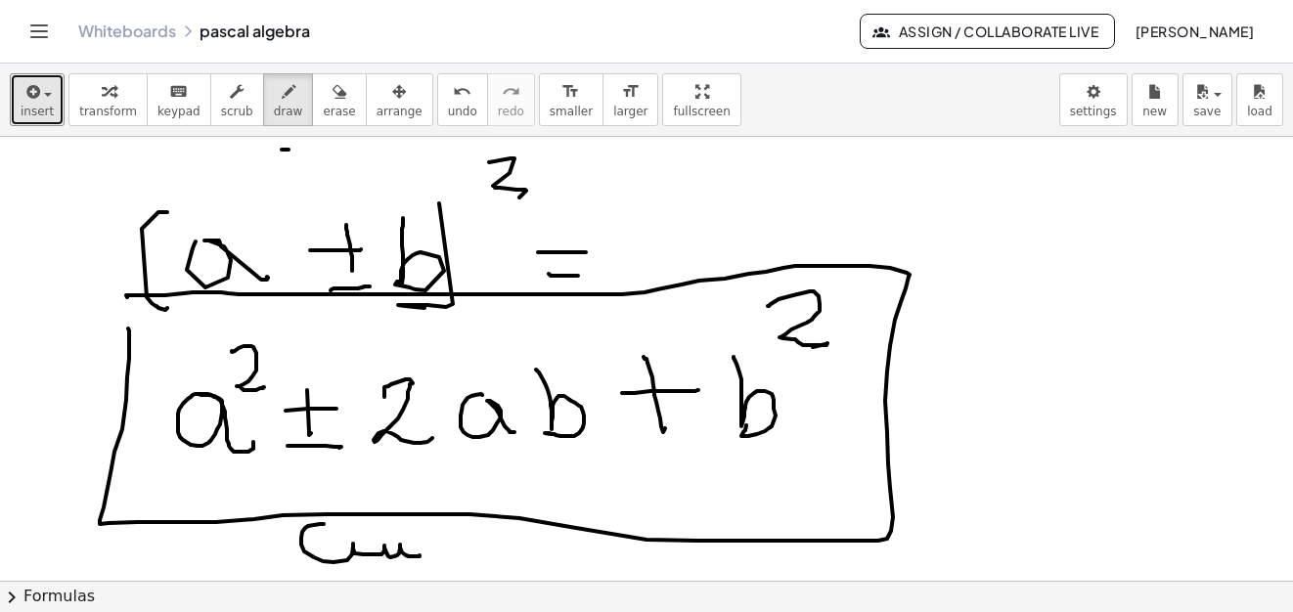
click at [332, 102] on icon "button" at bounding box center [339, 91] width 14 height 23
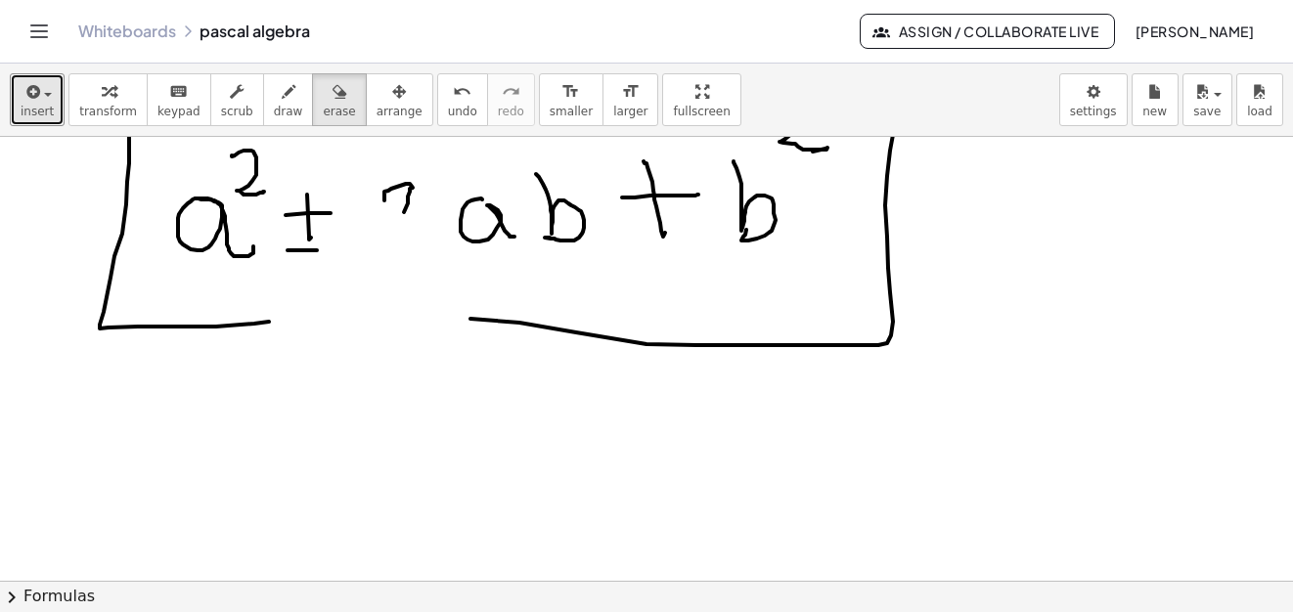
scroll to position [15635, 0]
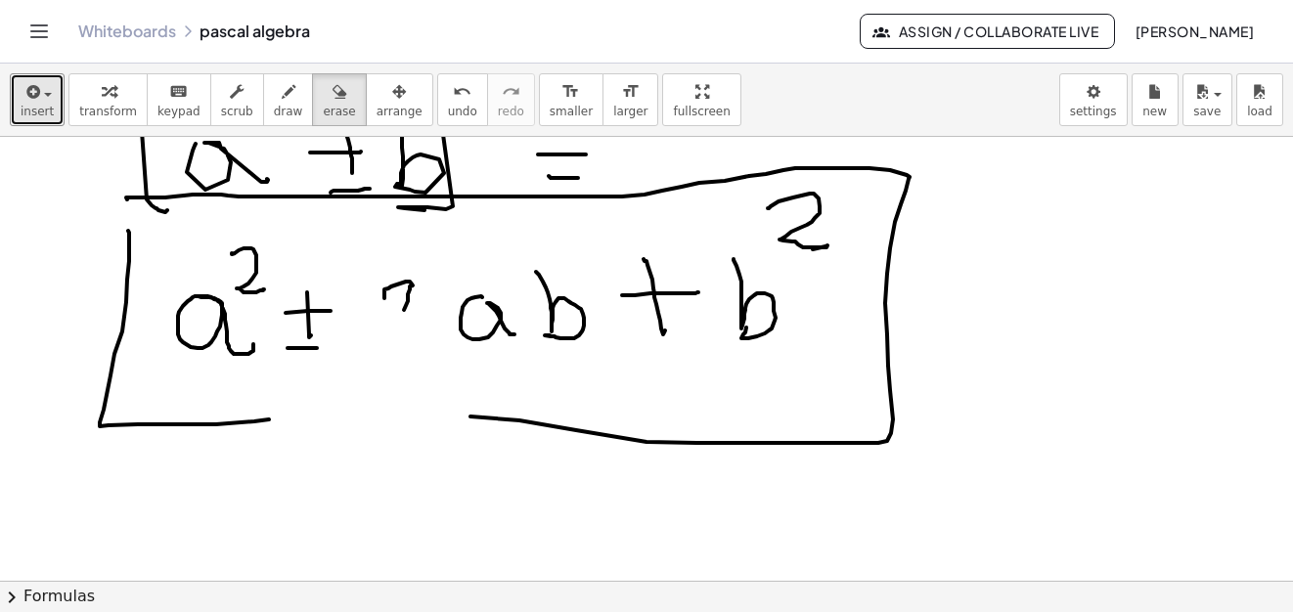
drag, startPoint x: 263, startPoint y: 91, endPoint x: 536, endPoint y: 493, distance: 485.7
click at [282, 92] on icon "button" at bounding box center [289, 91] width 14 height 23
drag, startPoint x: 317, startPoint y: 348, endPoint x: 334, endPoint y: 347, distance: 17.6
drag, startPoint x: 406, startPoint y: 309, endPoint x: 476, endPoint y: 369, distance: 92.3
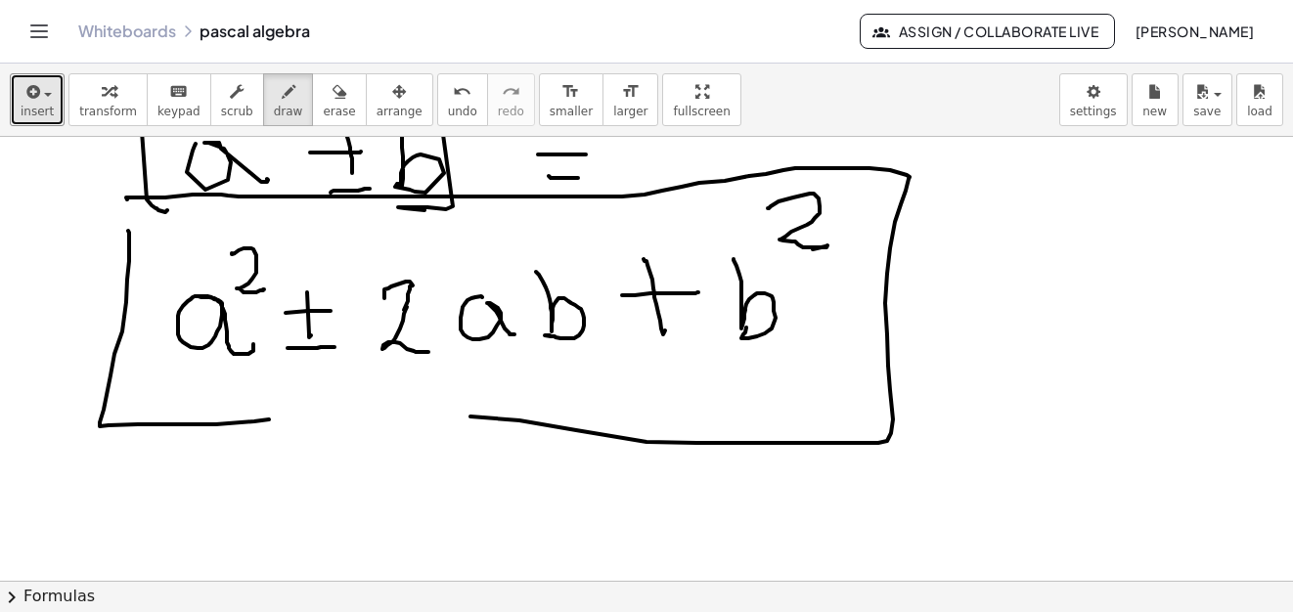
drag, startPoint x: 276, startPoint y: 419, endPoint x: 528, endPoint y: 434, distance: 252.7
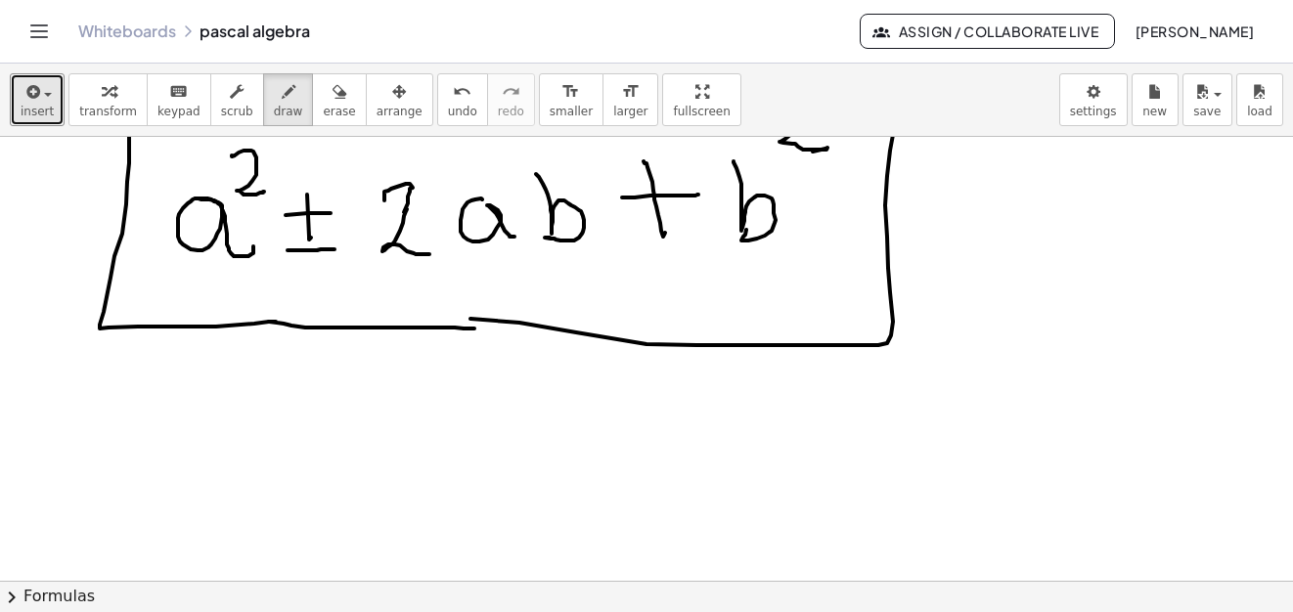
scroll to position [15929, 0]
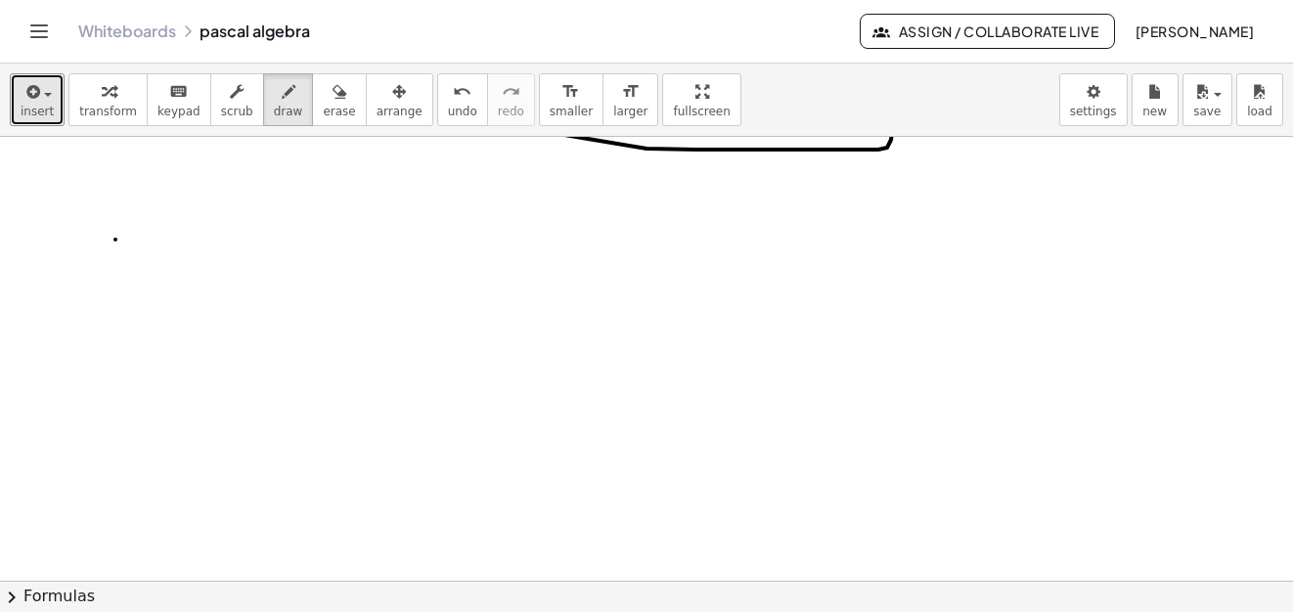
drag, startPoint x: 115, startPoint y: 240, endPoint x: 210, endPoint y: 306, distance: 115.8
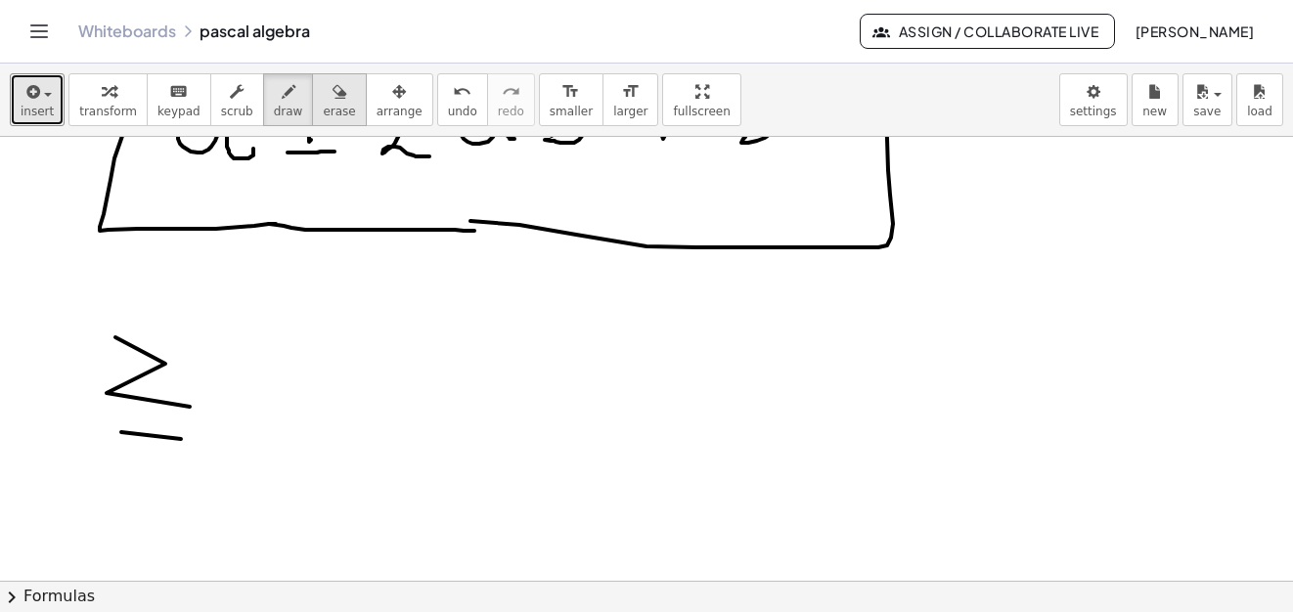
drag, startPoint x: 307, startPoint y: 103, endPoint x: 173, endPoint y: 317, distance: 252.6
click at [332, 103] on icon "button" at bounding box center [339, 91] width 14 height 23
drag, startPoint x: 159, startPoint y: 369, endPoint x: 273, endPoint y: 60, distance: 329.1
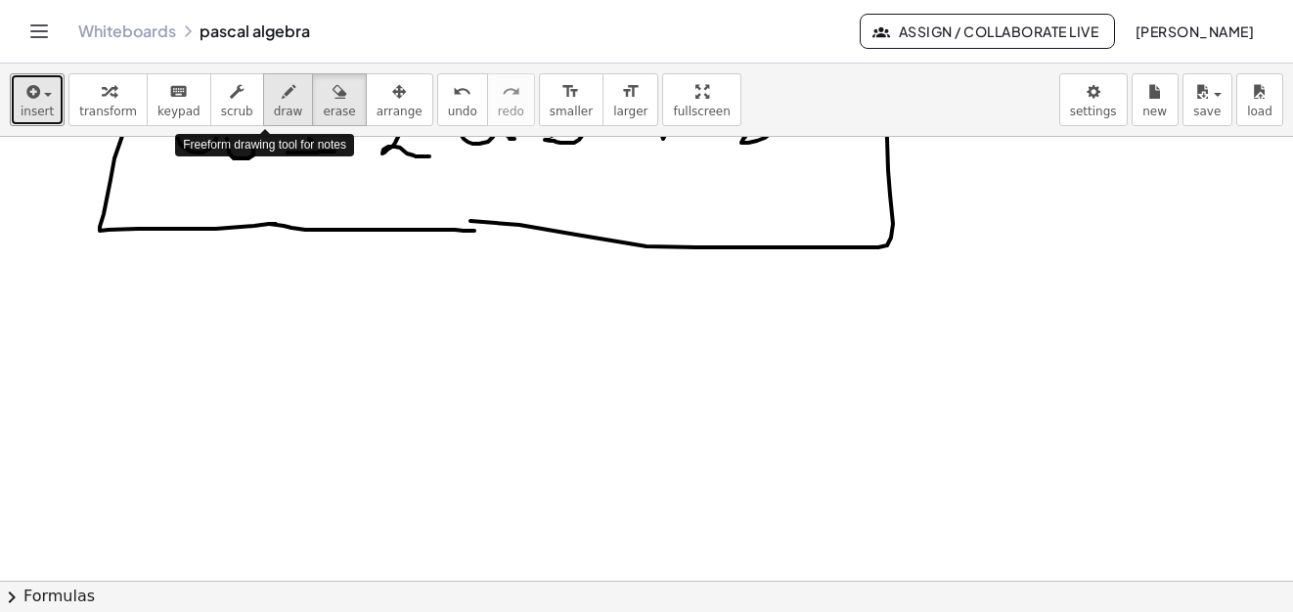
click at [282, 103] on icon "button" at bounding box center [289, 91] width 14 height 23
drag, startPoint x: 132, startPoint y: 394, endPoint x: 140, endPoint y: 386, distance: 11.1
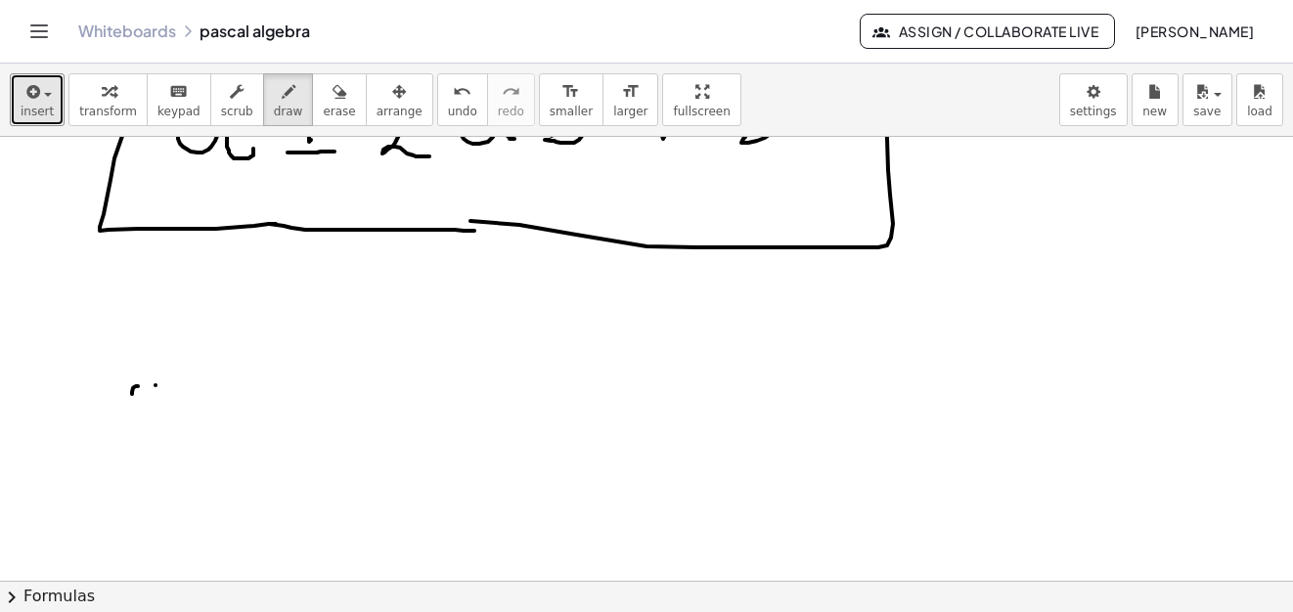
drag, startPoint x: 135, startPoint y: 386, endPoint x: 246, endPoint y: 421, distance: 116.9
drag, startPoint x: 246, startPoint y: 421, endPoint x: 286, endPoint y: 437, distance: 42.1
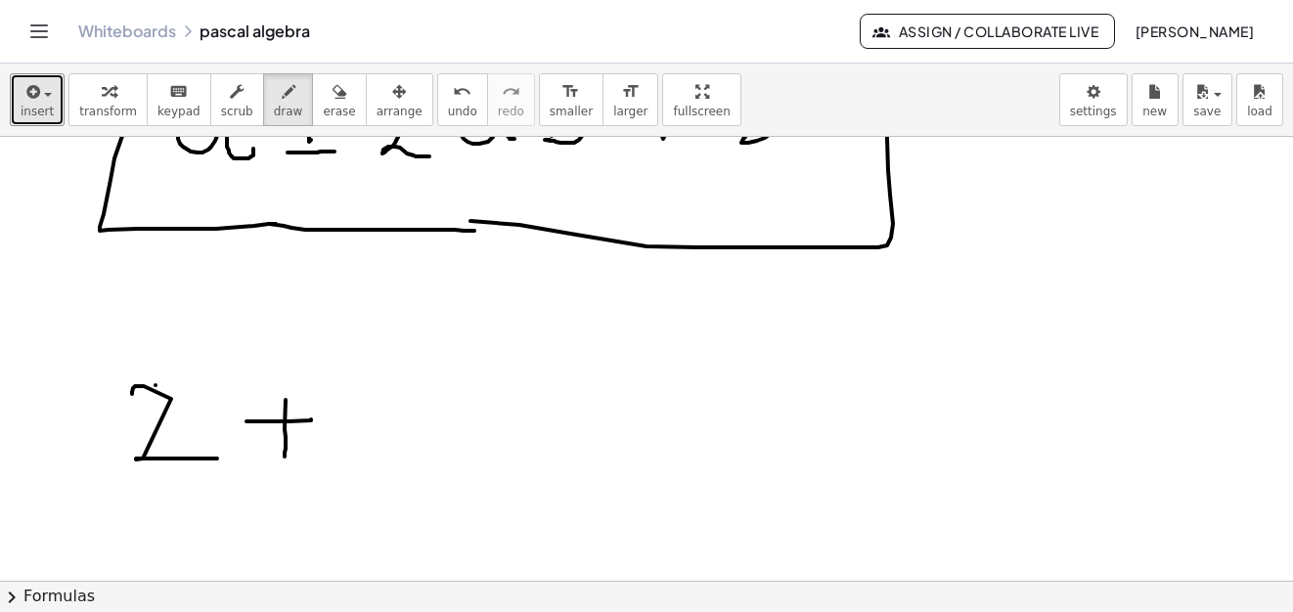
drag, startPoint x: 286, startPoint y: 437, endPoint x: 298, endPoint y: 452, distance: 19.4
drag, startPoint x: 353, startPoint y: 366, endPoint x: 391, endPoint y: 436, distance: 80.1
drag, startPoint x: 409, startPoint y: 378, endPoint x: 154, endPoint y: 403, distance: 255.4
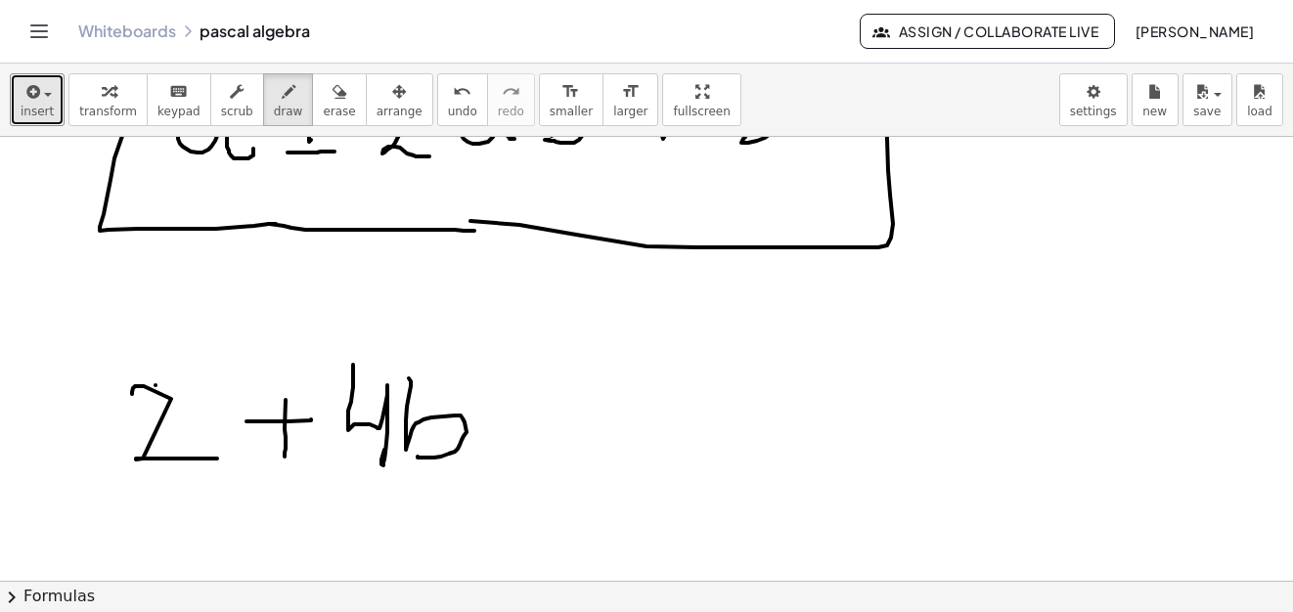
drag, startPoint x: 98, startPoint y: 386, endPoint x: 124, endPoint y: 486, distance: 103.2
drag, startPoint x: 475, startPoint y: 339, endPoint x: 481, endPoint y: 449, distance: 109.7
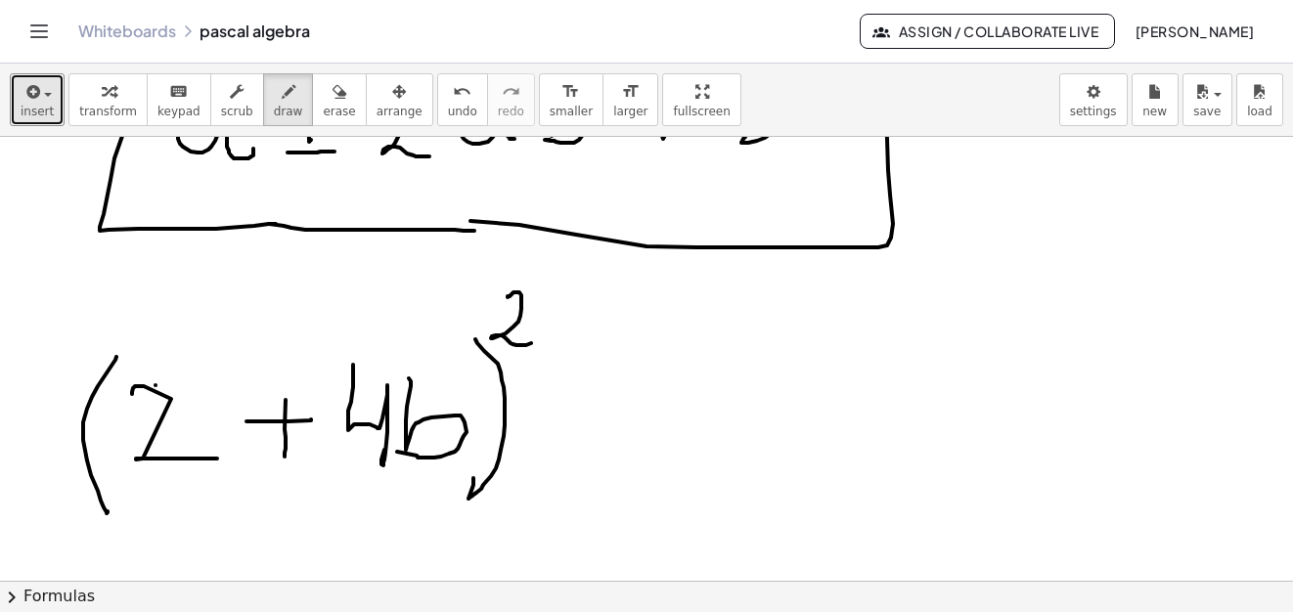
drag, startPoint x: 507, startPoint y: 297, endPoint x: 563, endPoint y: 329, distance: 63.9
drag, startPoint x: 555, startPoint y: 416, endPoint x: 546, endPoint y: 435, distance: 21.9
drag, startPoint x: 553, startPoint y: 444, endPoint x: 582, endPoint y: 448, distance: 28.6
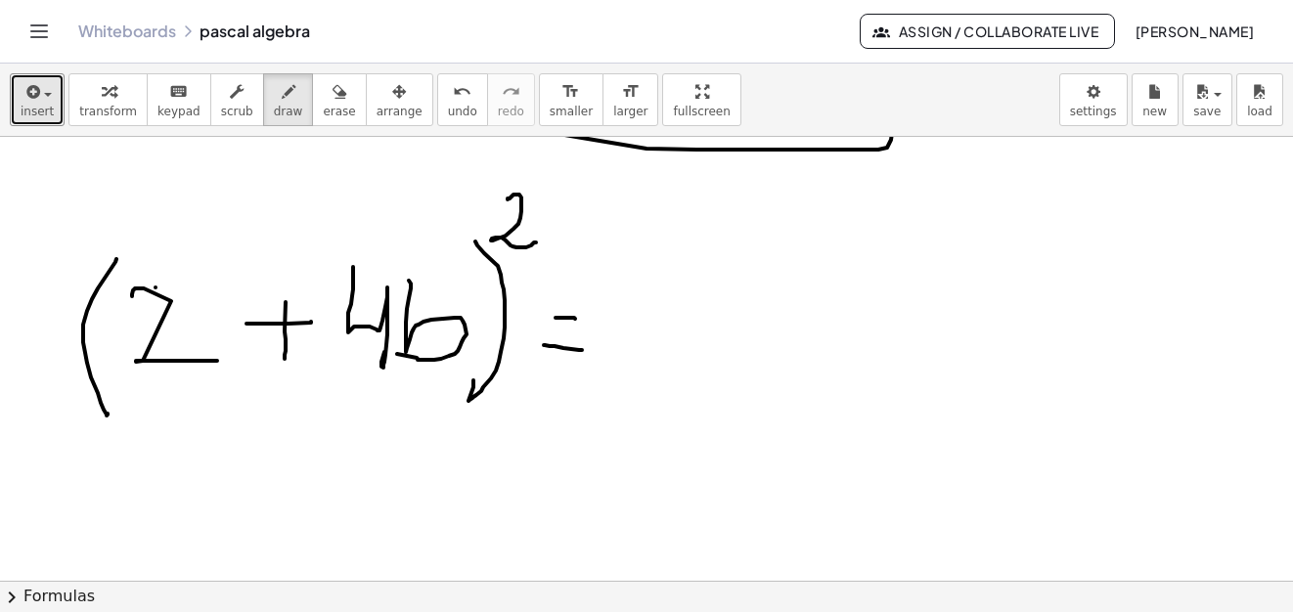
scroll to position [15981, 0]
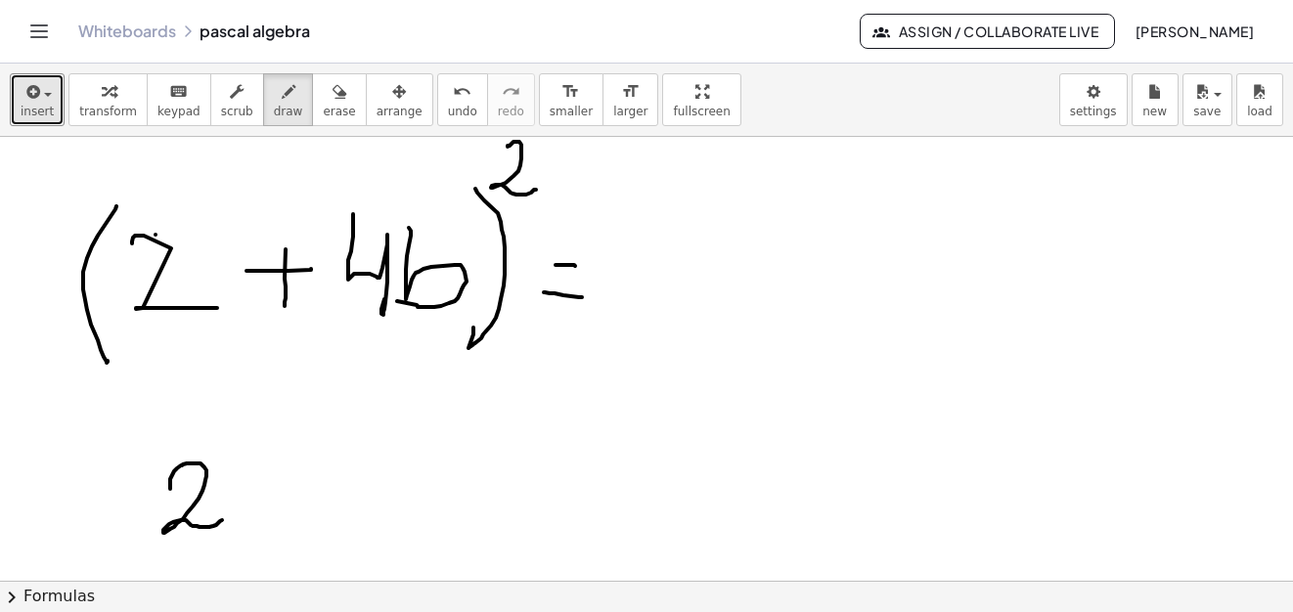
drag, startPoint x: 170, startPoint y: 489, endPoint x: 222, endPoint y: 520, distance: 60.5
drag, startPoint x: 242, startPoint y: 411, endPoint x: 274, endPoint y: 435, distance: 39.7
drag, startPoint x: 317, startPoint y: 471, endPoint x: 372, endPoint y: 467, distance: 54.9
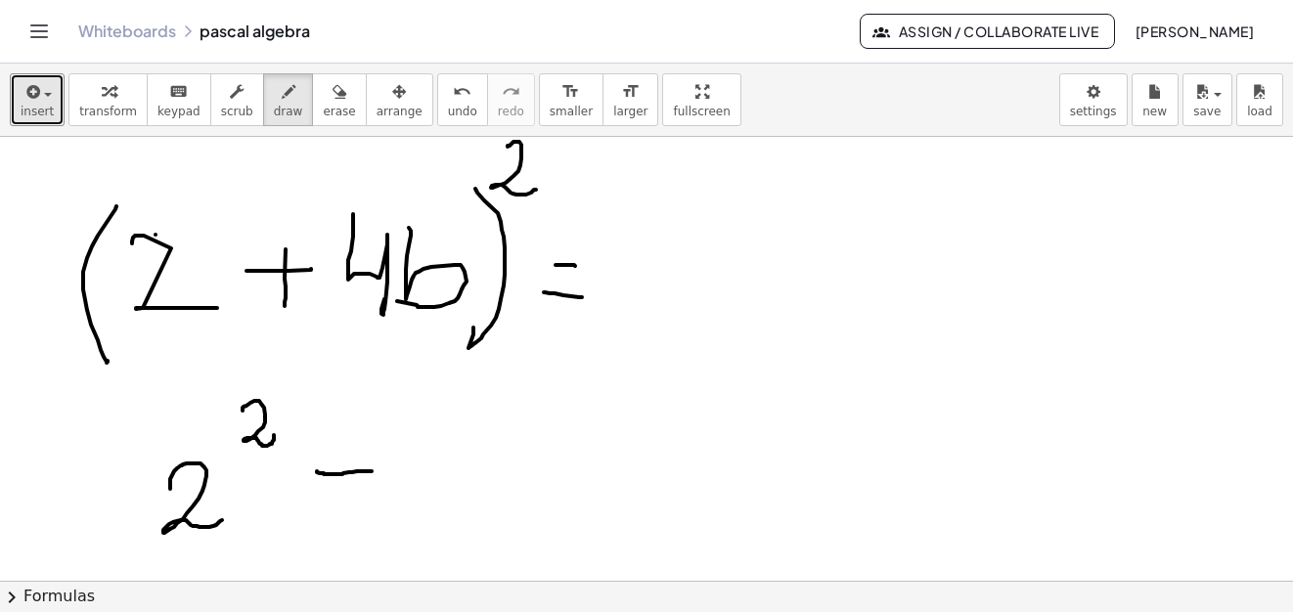
drag, startPoint x: 351, startPoint y: 447, endPoint x: 349, endPoint y: 495, distance: 48.0
drag, startPoint x: 399, startPoint y: 443, endPoint x: 463, endPoint y: 486, distance: 77.6
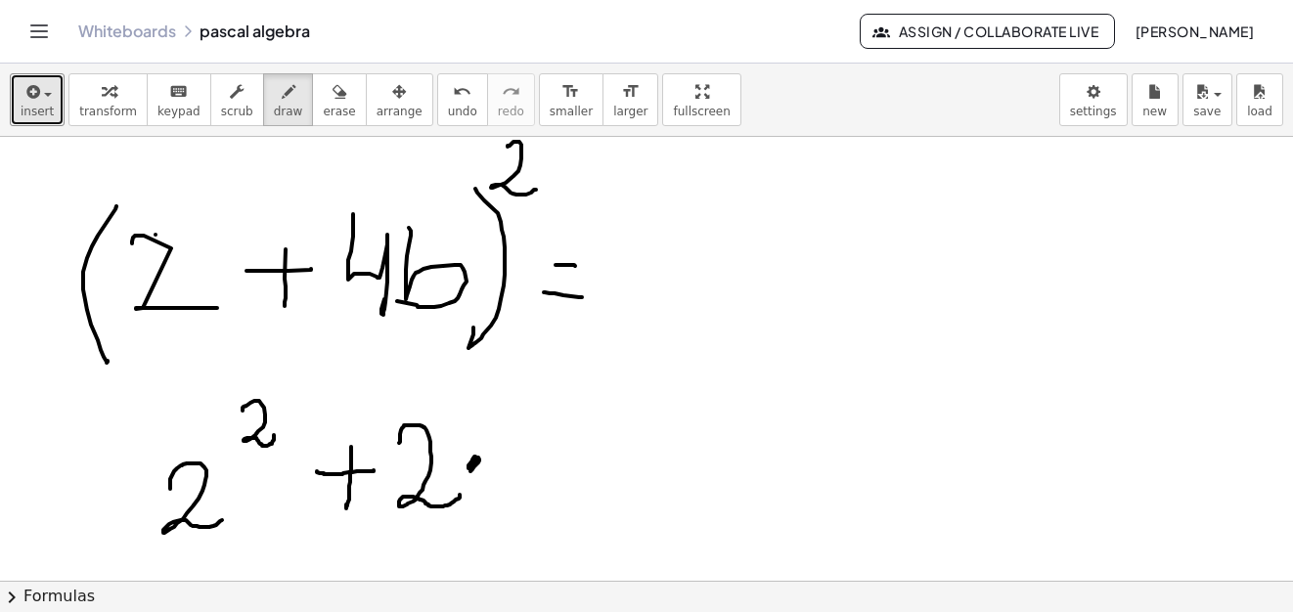
drag, startPoint x: 517, startPoint y: 448, endPoint x: 571, endPoint y: 474, distance: 59.9
drag, startPoint x: 590, startPoint y: 452, endPoint x: 588, endPoint y: 462, distance: 10.0
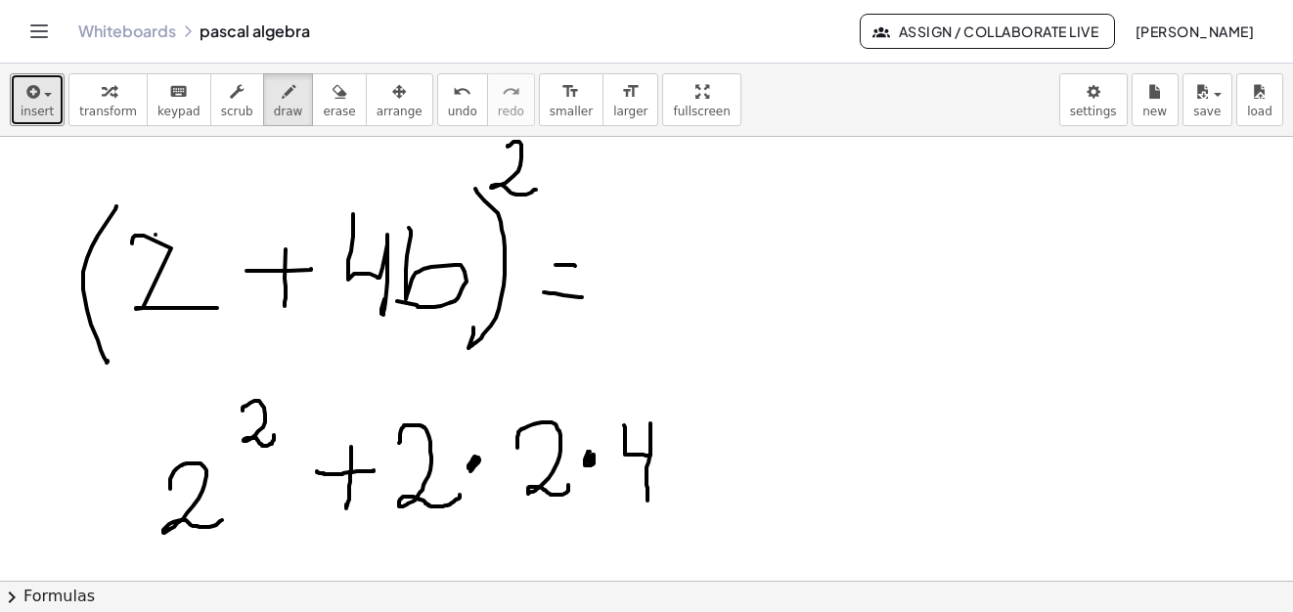
drag, startPoint x: 624, startPoint y: 425, endPoint x: 654, endPoint y: 467, distance: 51.8
drag, startPoint x: 675, startPoint y: 421, endPoint x: 685, endPoint y: 475, distance: 54.8
drag, startPoint x: 745, startPoint y: 446, endPoint x: 786, endPoint y: 431, distance: 43.6
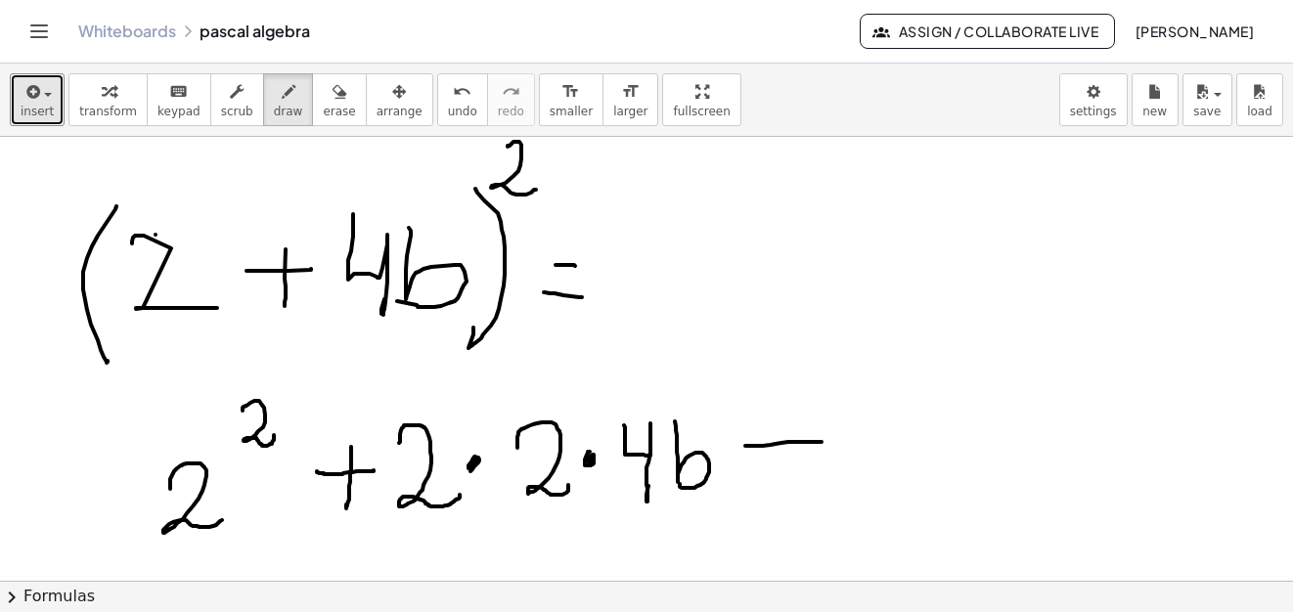
drag, startPoint x: 782, startPoint y: 417, endPoint x: 781, endPoint y: 462, distance: 45.0
drag, startPoint x: 801, startPoint y: 428, endPoint x: 793, endPoint y: 421, distance: 10.4
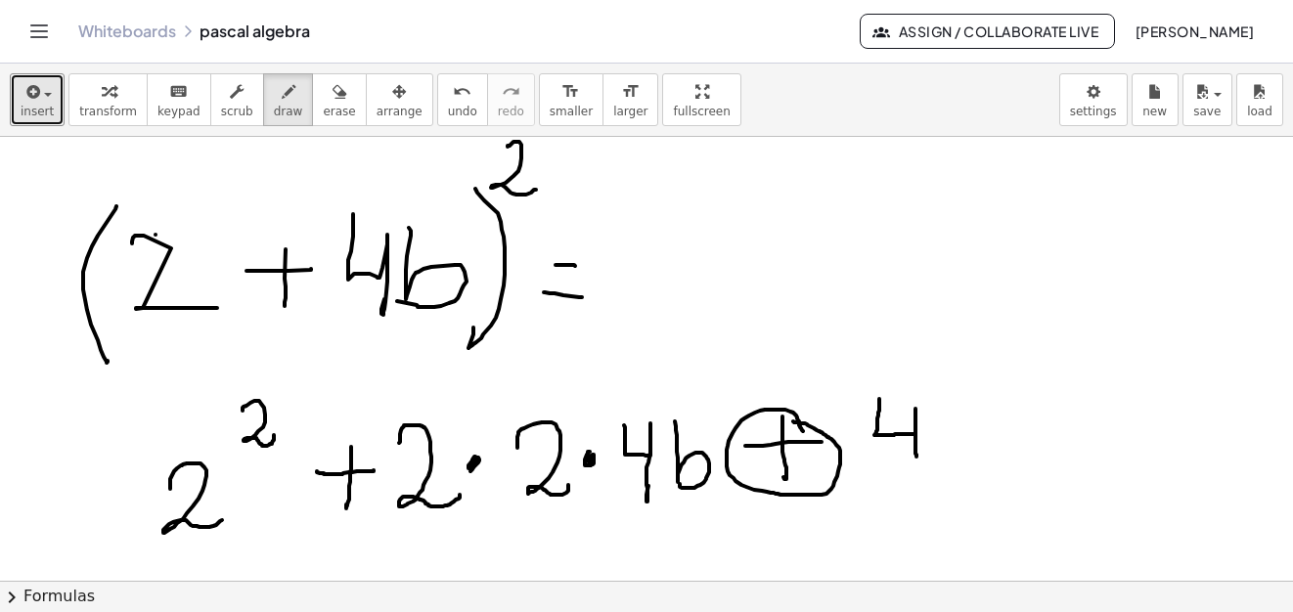
drag, startPoint x: 879, startPoint y: 399, endPoint x: 922, endPoint y: 441, distance: 60.2
drag, startPoint x: 945, startPoint y: 397, endPoint x: 941, endPoint y: 458, distance: 60.8
drag, startPoint x: 859, startPoint y: 406, endPoint x: 939, endPoint y: 422, distance: 80.9
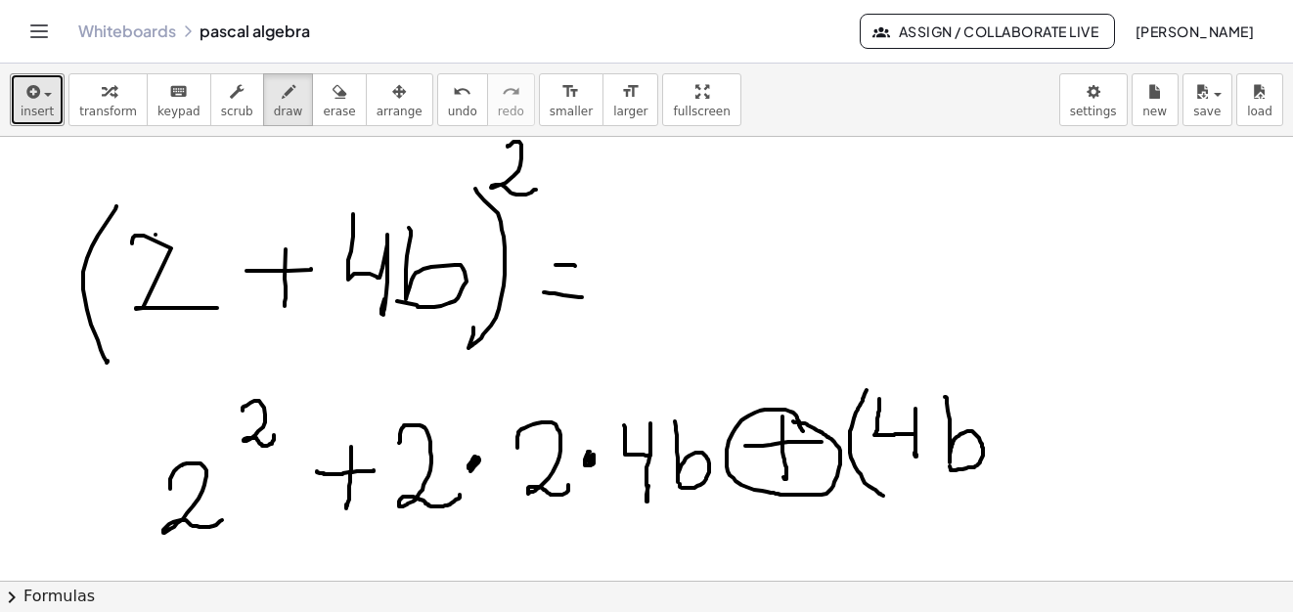
drag, startPoint x: 965, startPoint y: 376, endPoint x: 987, endPoint y: 482, distance: 107.8
drag, startPoint x: 992, startPoint y: 349, endPoint x: 1012, endPoint y: 378, distance: 35.3
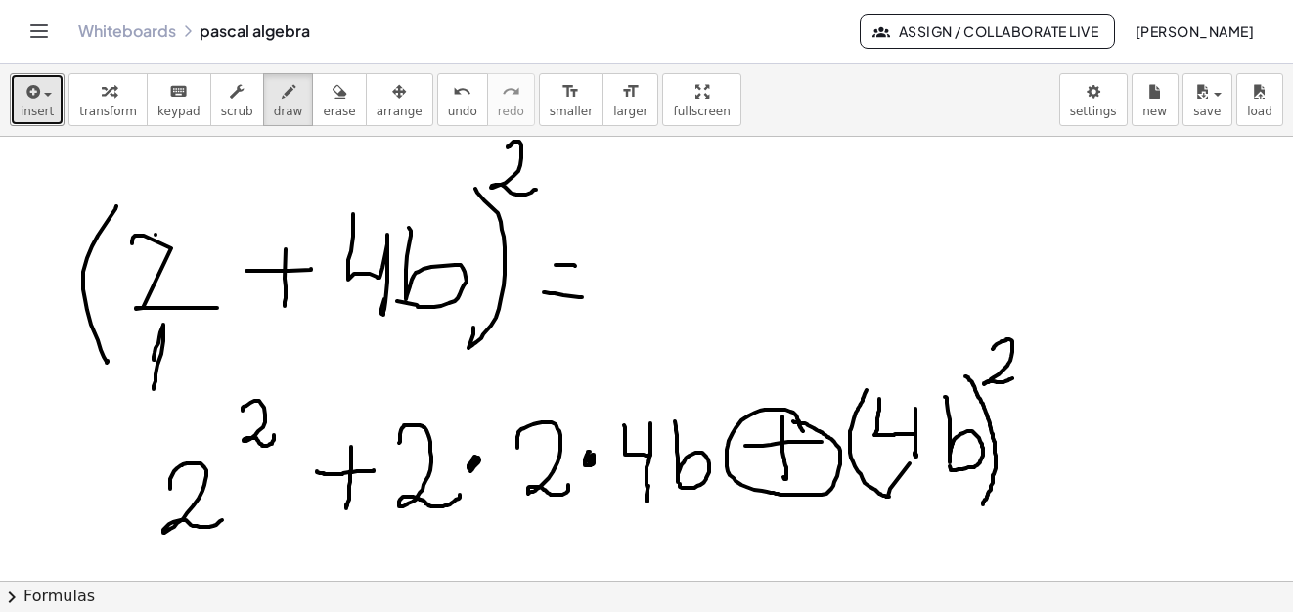
drag, startPoint x: 154, startPoint y: 360, endPoint x: 179, endPoint y: 349, distance: 26.7
drag, startPoint x: 182, startPoint y: 332, endPoint x: 305, endPoint y: 358, distance: 125.8
drag, startPoint x: 388, startPoint y: 329, endPoint x: 422, endPoint y: 351, distance: 41.0
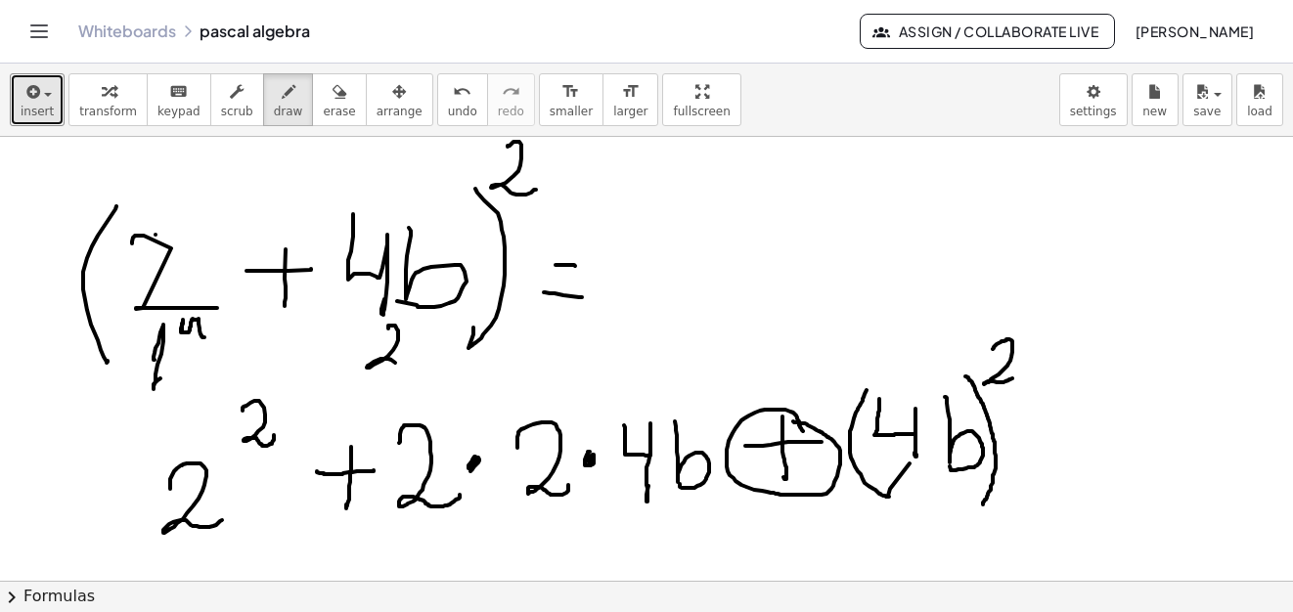
drag, startPoint x: 427, startPoint y: 324, endPoint x: 439, endPoint y: 316, distance: 14.1
drag, startPoint x: 447, startPoint y: 322, endPoint x: 460, endPoint y: 318, distance: 13.3
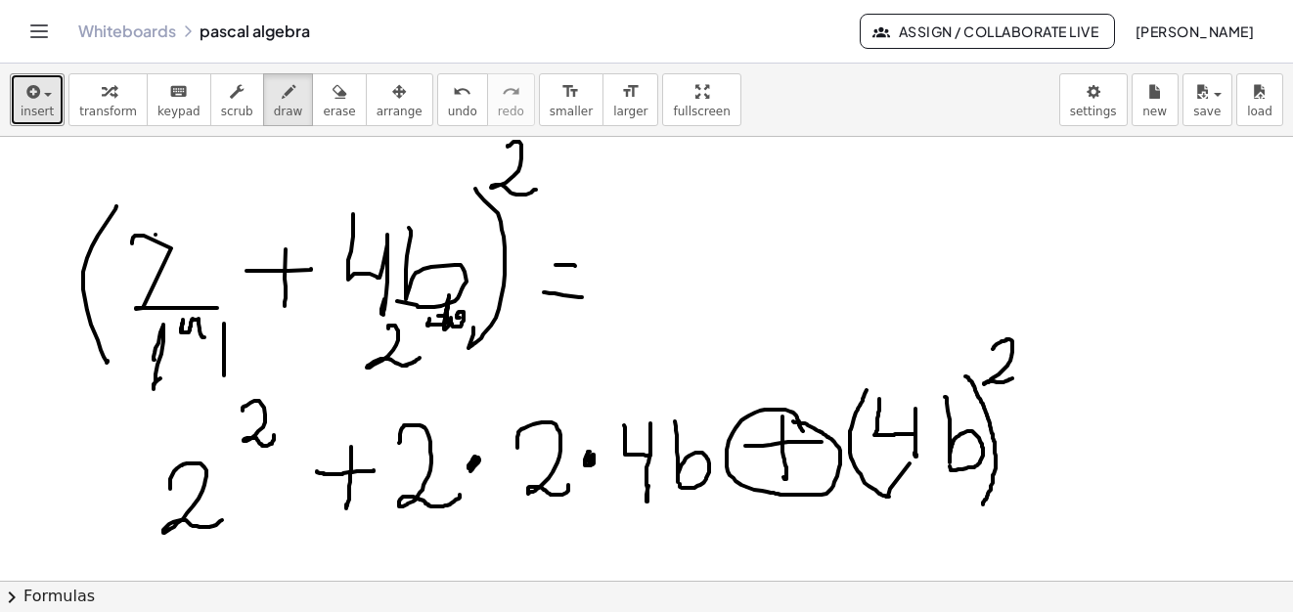
drag, startPoint x: 224, startPoint y: 334, endPoint x: 233, endPoint y: 344, distance: 13.2
drag, startPoint x: 207, startPoint y: 329, endPoint x: 232, endPoint y: 323, distance: 25.1
drag, startPoint x: 234, startPoint y: 350, endPoint x: 265, endPoint y: 368, distance: 35.9
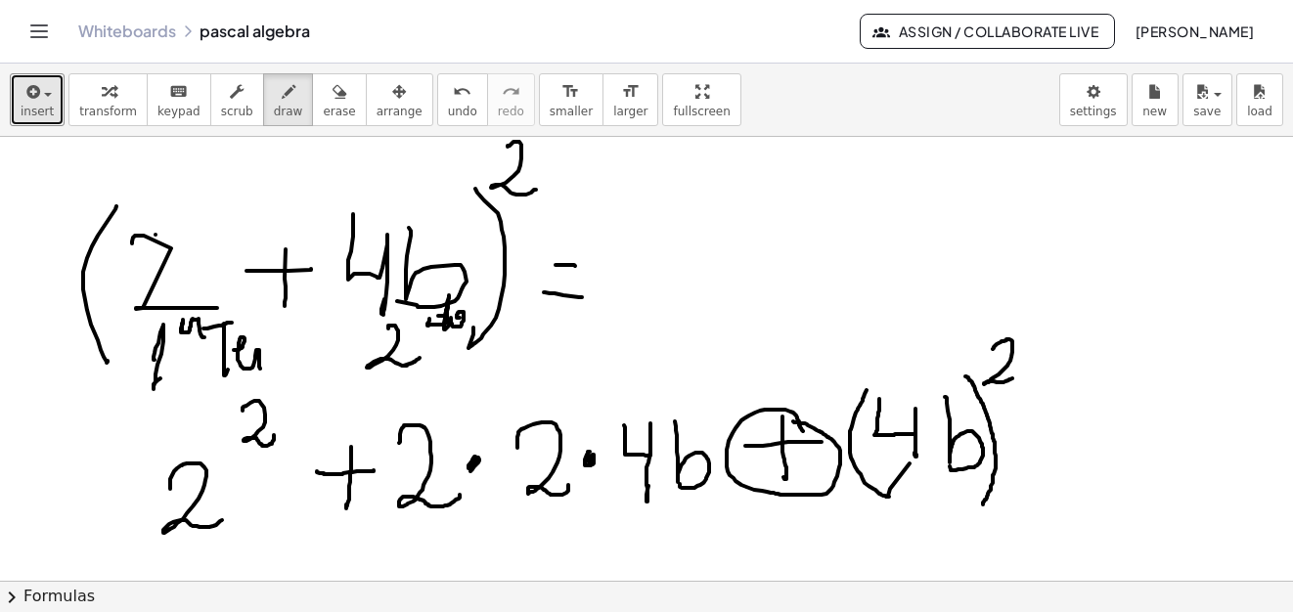
drag, startPoint x: 470, startPoint y: 334, endPoint x: 470, endPoint y: 356, distance: 21.5
drag, startPoint x: 449, startPoint y: 339, endPoint x: 482, endPoint y: 332, distance: 33.9
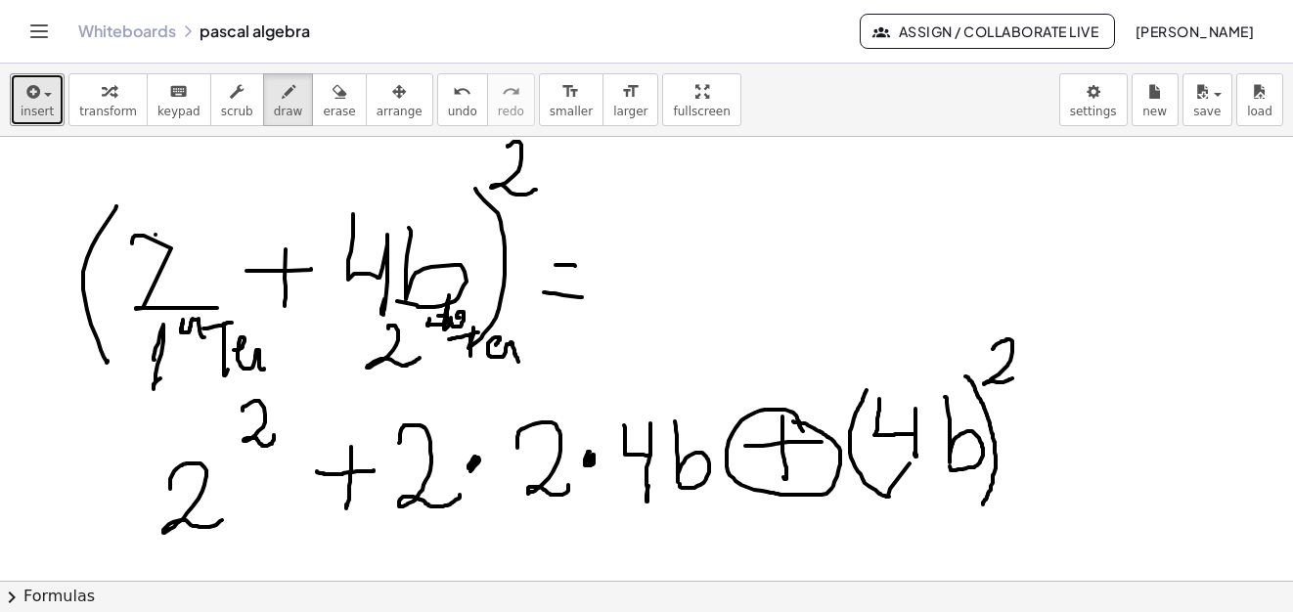
drag, startPoint x: 496, startPoint y: 345, endPoint x: 518, endPoint y: 362, distance: 28.0
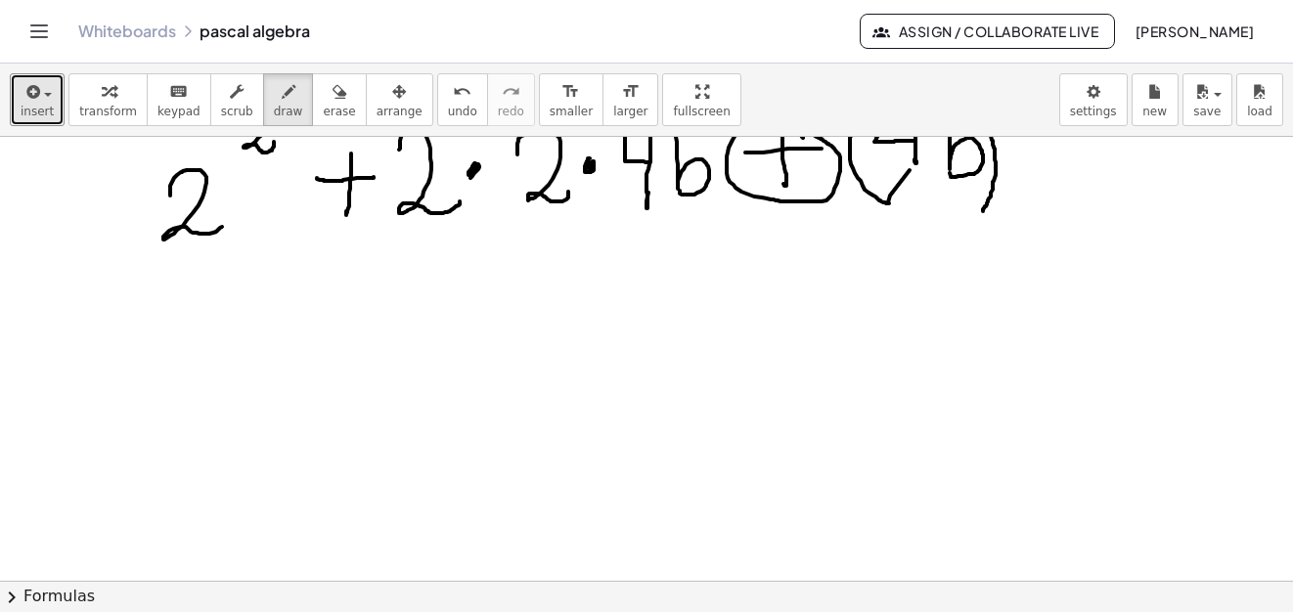
scroll to position [16177, 0]
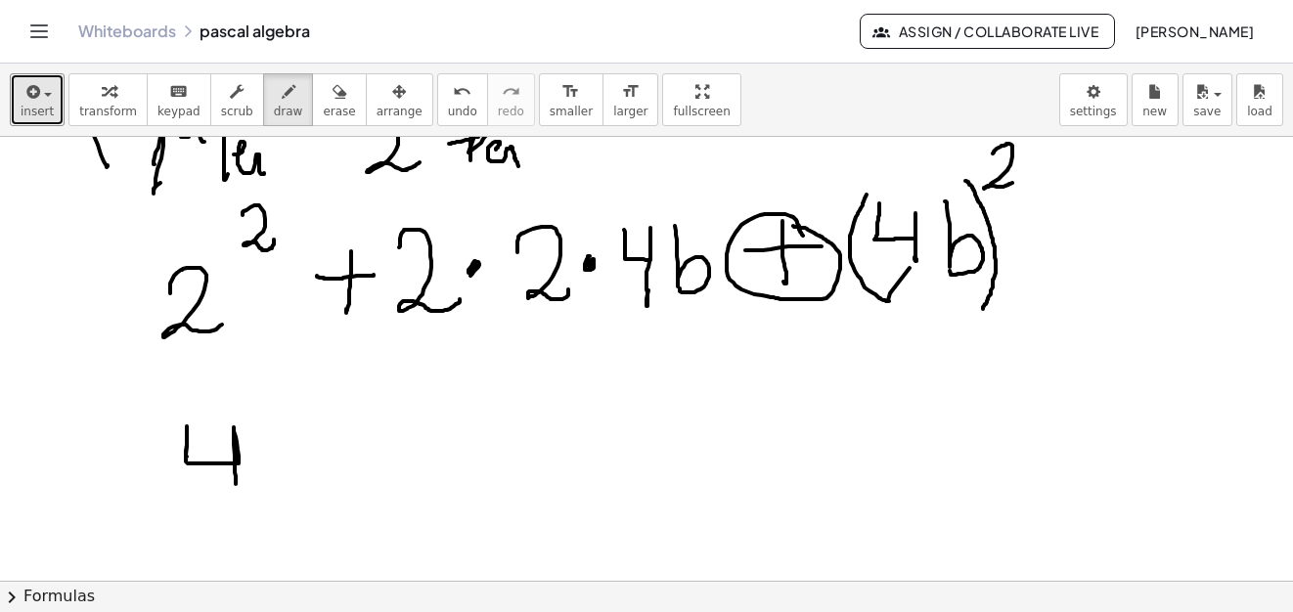
drag, startPoint x: 187, startPoint y: 457, endPoint x: 245, endPoint y: 487, distance: 66.0
drag, startPoint x: 330, startPoint y: 453, endPoint x: 356, endPoint y: 447, distance: 27.0
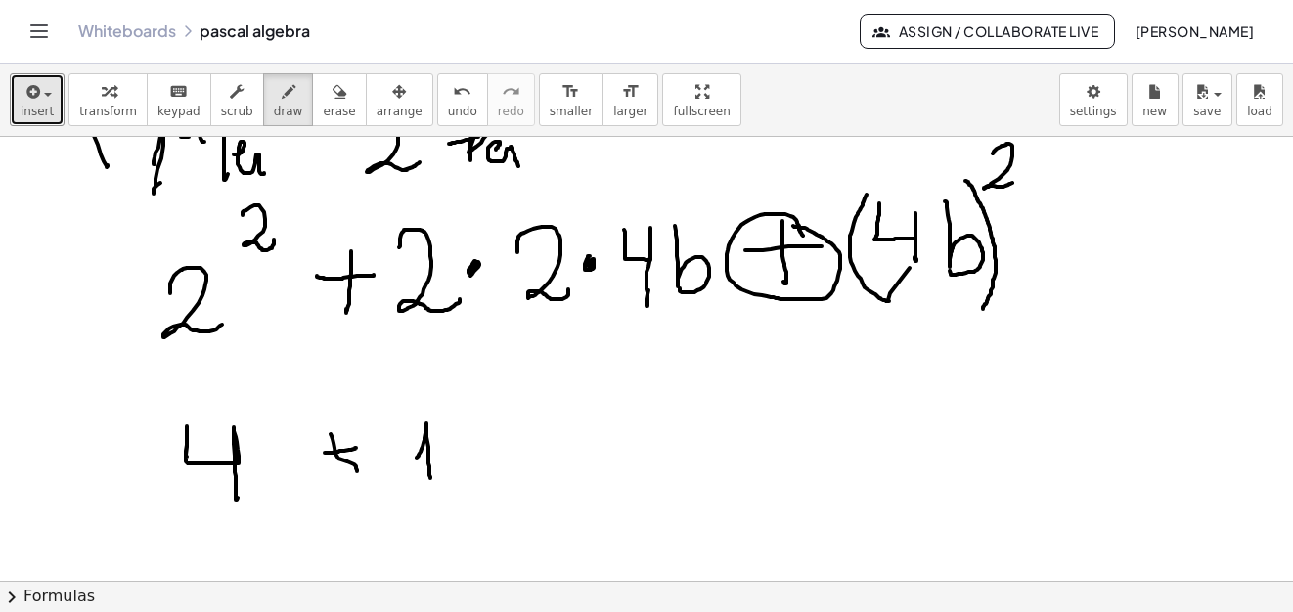
drag, startPoint x: 419, startPoint y: 456, endPoint x: 469, endPoint y: 427, distance: 58.2
drag, startPoint x: 481, startPoint y: 415, endPoint x: 460, endPoint y: 463, distance: 52.5
drag, startPoint x: 514, startPoint y: 394, endPoint x: 567, endPoint y: 493, distance: 112.0
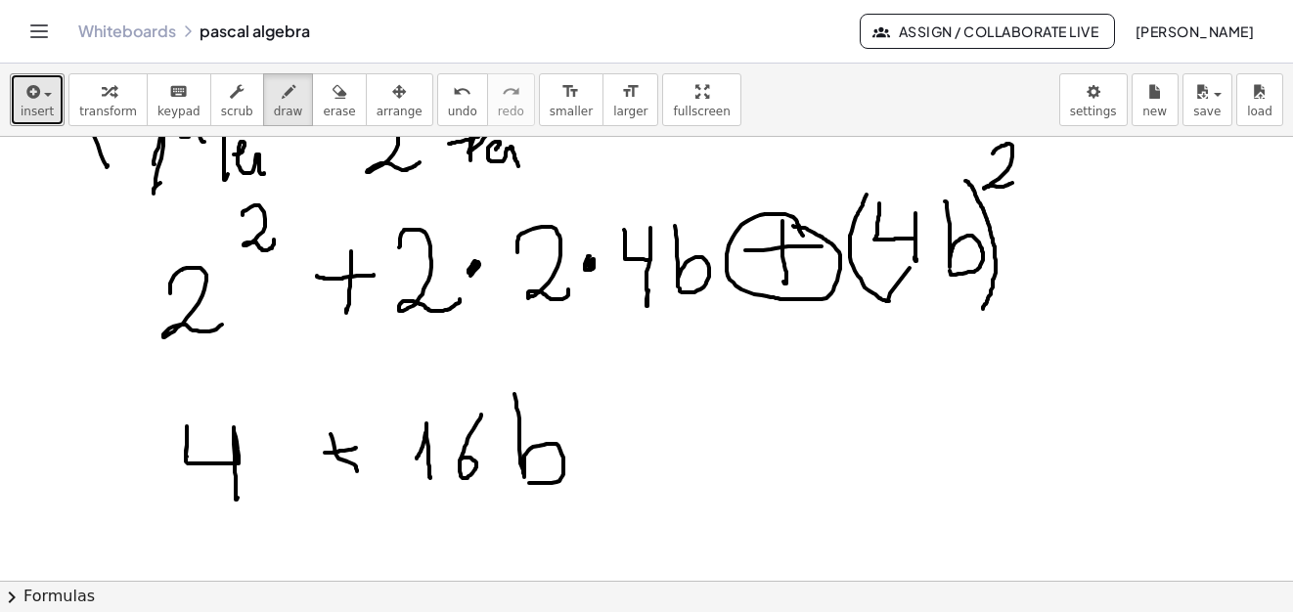
drag, startPoint x: 631, startPoint y: 441, endPoint x: 698, endPoint y: 433, distance: 67.9
drag, startPoint x: 661, startPoint y: 417, endPoint x: 686, endPoint y: 465, distance: 55.1
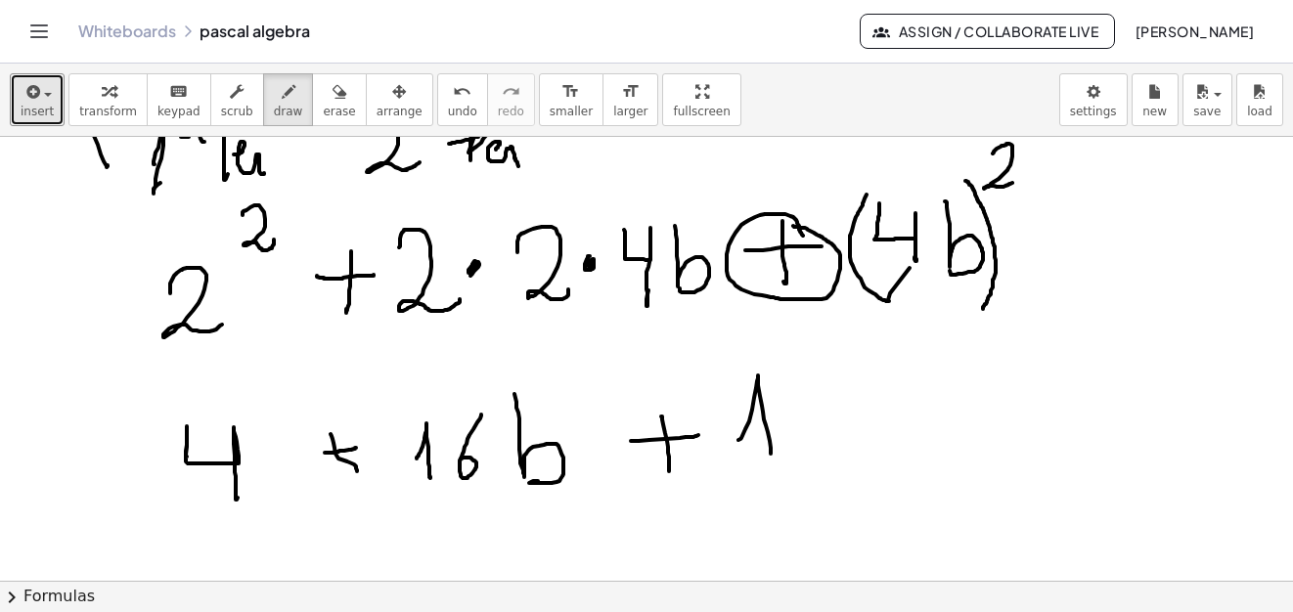
drag, startPoint x: 738, startPoint y: 440, endPoint x: 781, endPoint y: 437, distance: 43.1
drag, startPoint x: 831, startPoint y: 375, endPoint x: 825, endPoint y: 434, distance: 59.0
drag, startPoint x: 859, startPoint y: 374, endPoint x: 897, endPoint y: 429, distance: 67.5
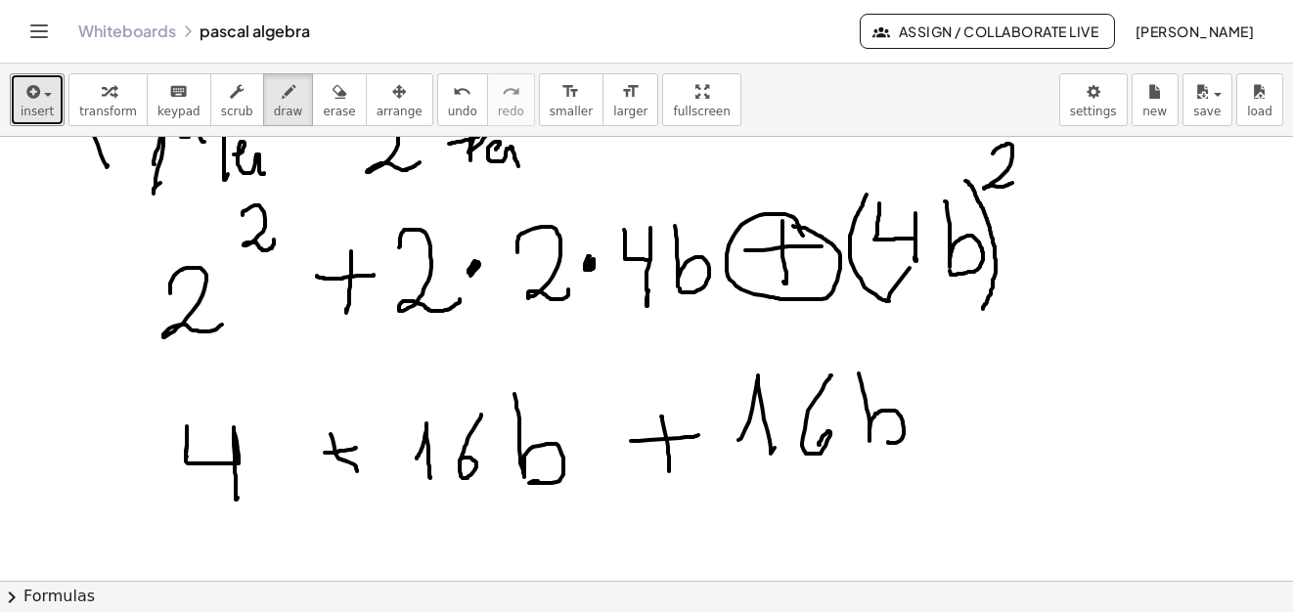
drag, startPoint x: 900, startPoint y: 357, endPoint x: 937, endPoint y: 378, distance: 42.9
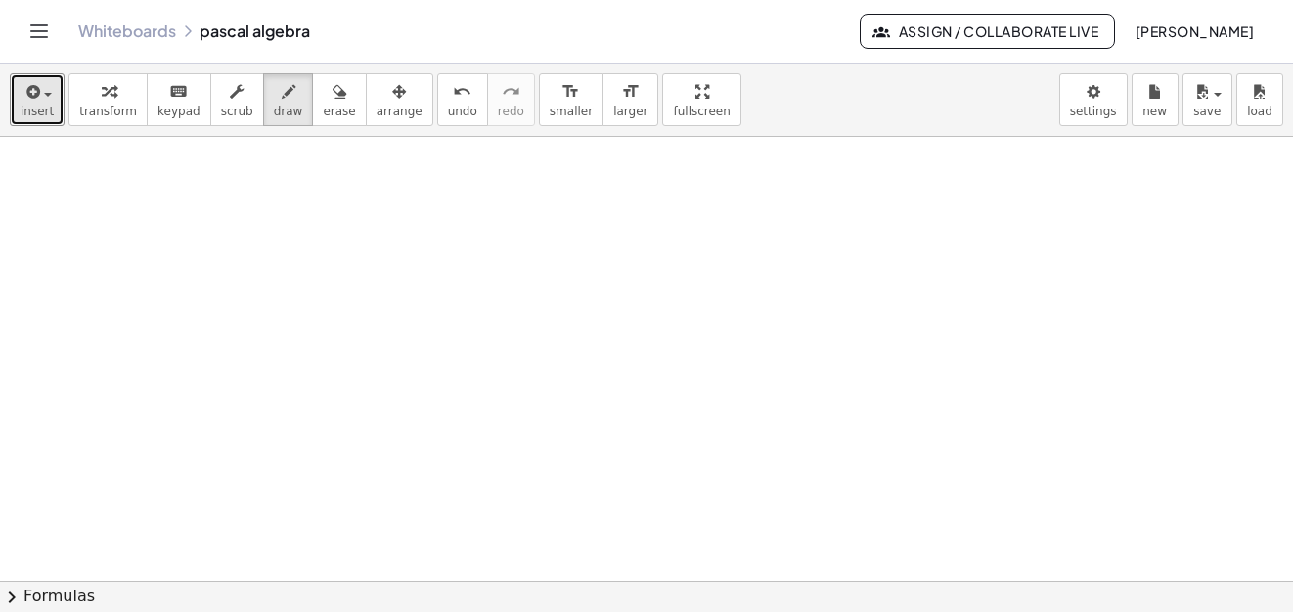
scroll to position [16869, 0]
drag, startPoint x: 96, startPoint y: 190, endPoint x: 93, endPoint y: 315, distance: 125.2
drag, startPoint x: 115, startPoint y: 337, endPoint x: 157, endPoint y: 342, distance: 42.3
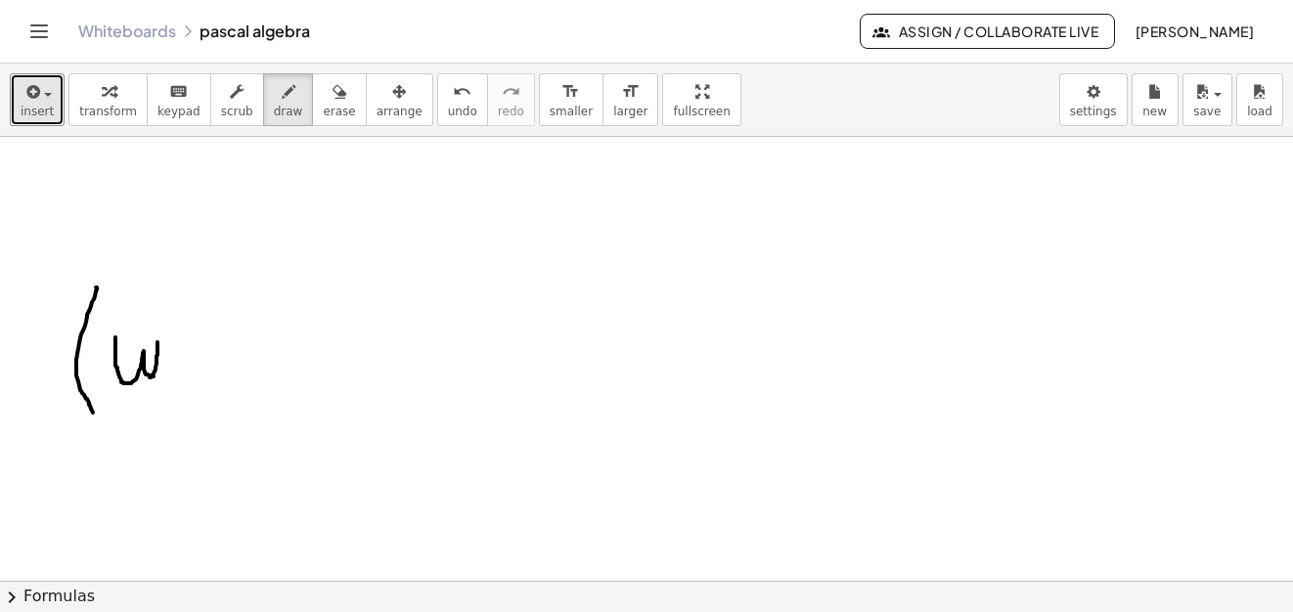
drag, startPoint x: 188, startPoint y: 346, endPoint x: 228, endPoint y: 343, distance: 40.2
drag, startPoint x: 208, startPoint y: 328, endPoint x: 207, endPoint y: 371, distance: 43.0
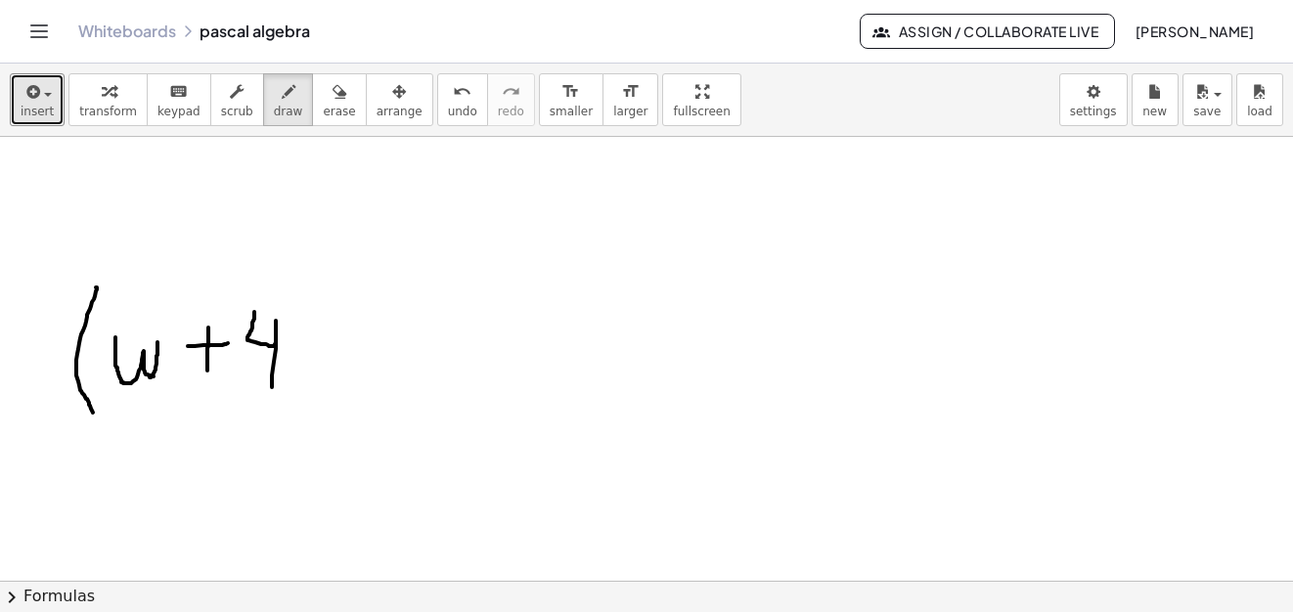
drag, startPoint x: 254, startPoint y: 312, endPoint x: 308, endPoint y: 347, distance: 64.3
drag, startPoint x: 290, startPoint y: 288, endPoint x: 313, endPoint y: 367, distance: 81.4
drag, startPoint x: 327, startPoint y: 248, endPoint x: 342, endPoint y: 290, distance: 44.9
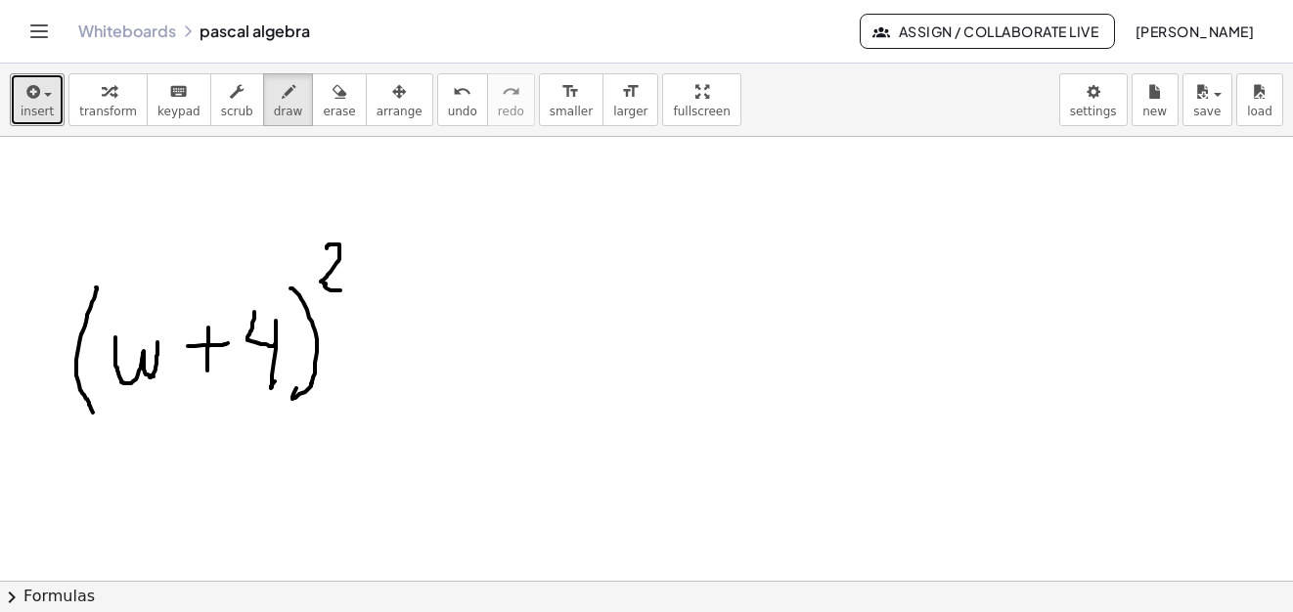
drag, startPoint x: 360, startPoint y: 342, endPoint x: 379, endPoint y: 339, distance: 19.8
drag, startPoint x: 359, startPoint y: 366, endPoint x: 383, endPoint y: 364, distance: 24.5
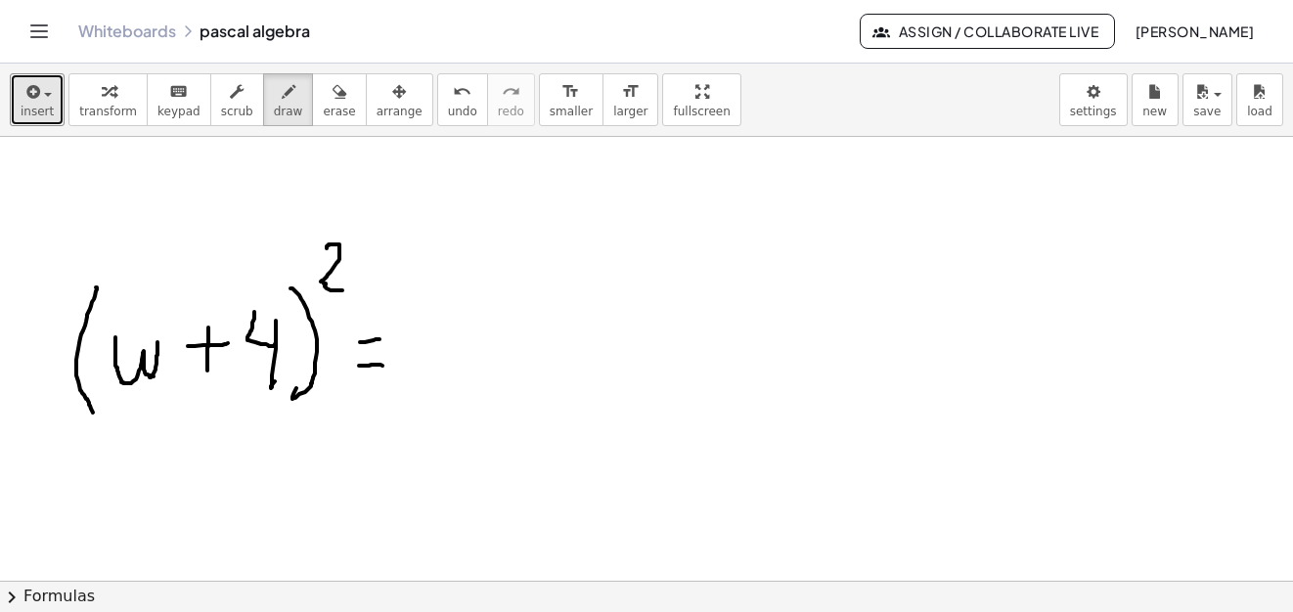
scroll to position [16869, 0]
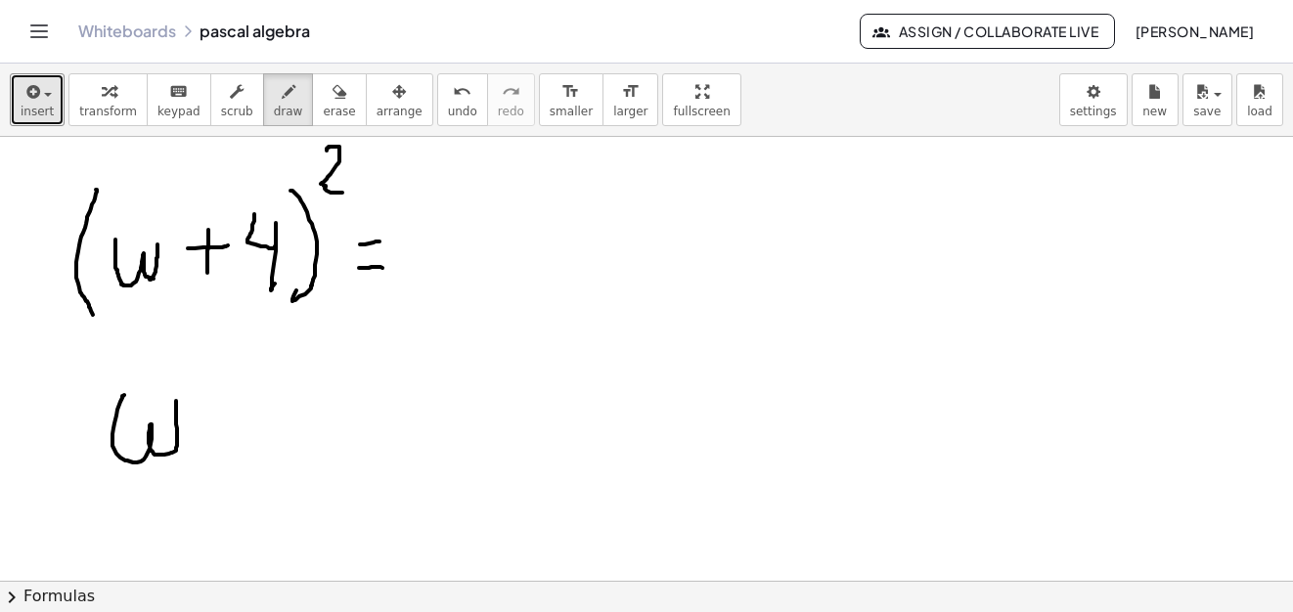
drag, startPoint x: 124, startPoint y: 395, endPoint x: 187, endPoint y: 397, distance: 62.6
drag, startPoint x: 200, startPoint y: 355, endPoint x: 228, endPoint y: 392, distance: 46.2
drag, startPoint x: 226, startPoint y: 419, endPoint x: 268, endPoint y: 419, distance: 42.1
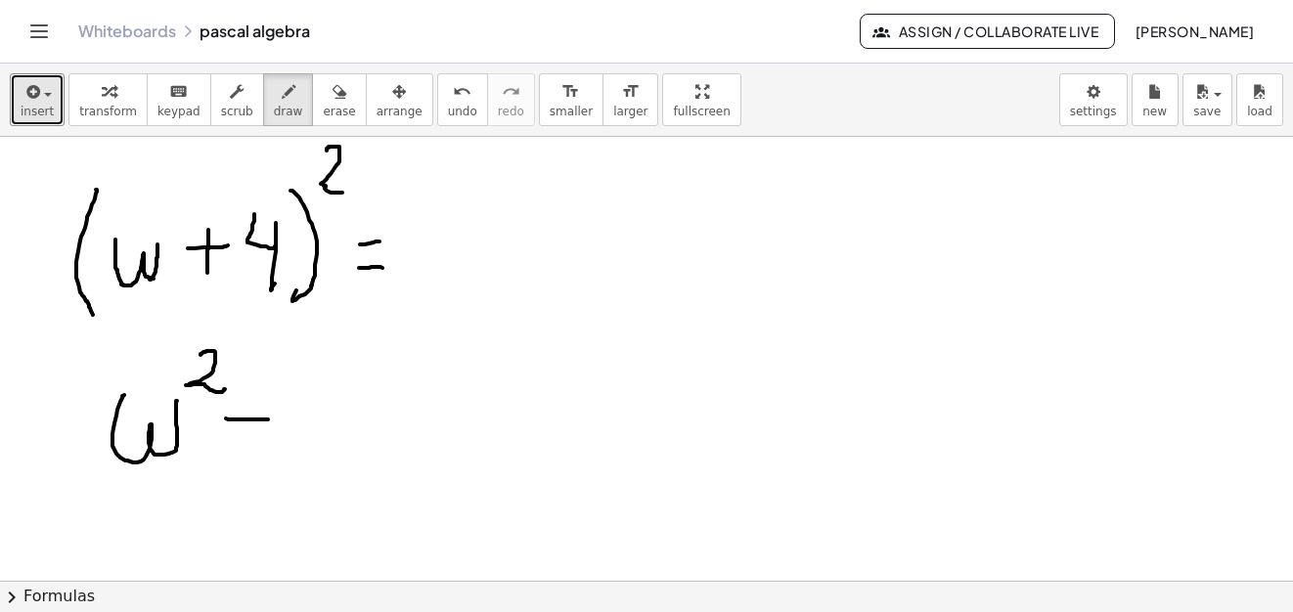
drag, startPoint x: 234, startPoint y: 387, endPoint x: 231, endPoint y: 439, distance: 51.9
drag, startPoint x: 207, startPoint y: 419, endPoint x: 238, endPoint y: 414, distance: 30.7
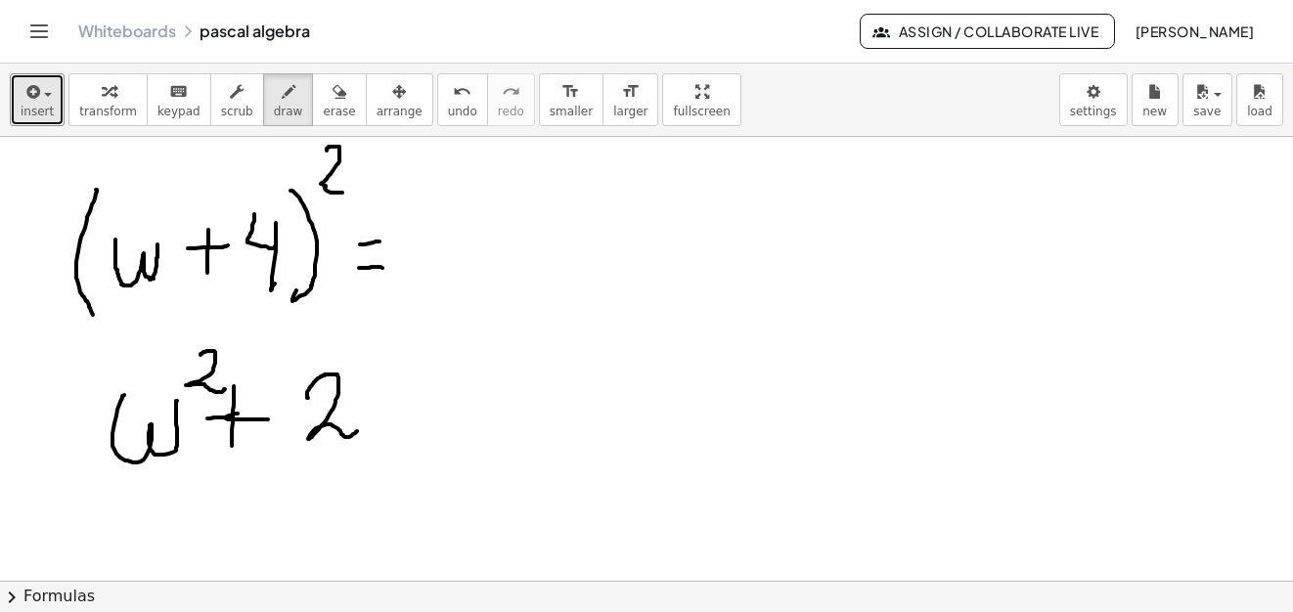
drag, startPoint x: 308, startPoint y: 398, endPoint x: 358, endPoint y: 429, distance: 58.9
drag, startPoint x: 405, startPoint y: 386, endPoint x: 451, endPoint y: 390, distance: 46.1
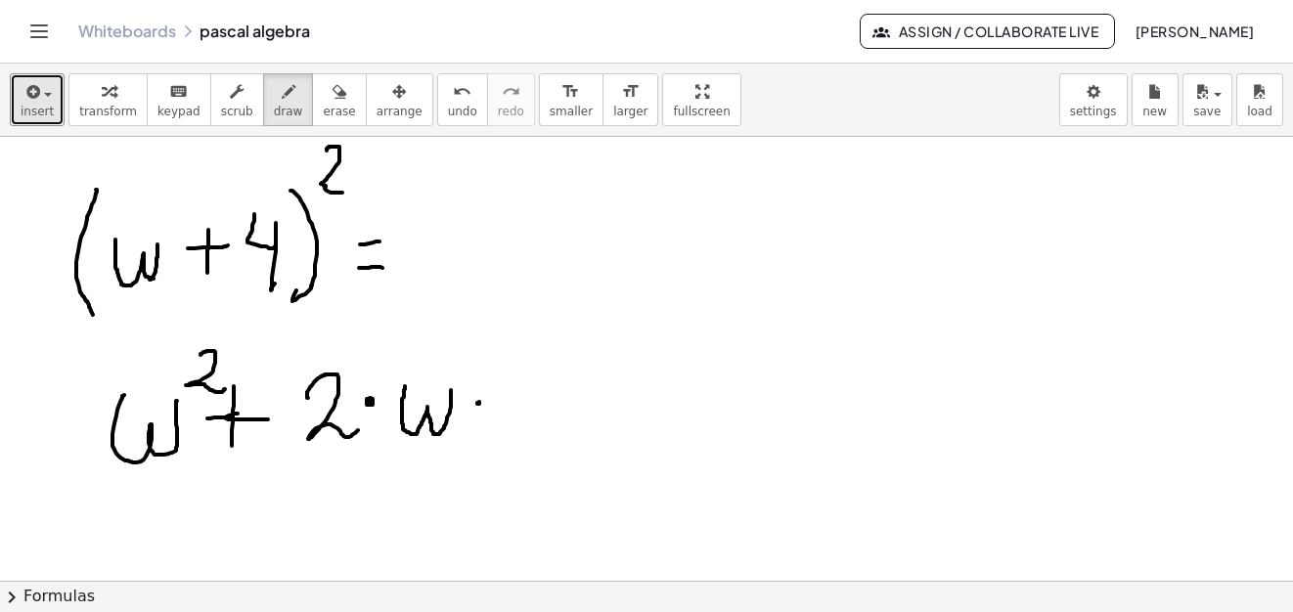
drag, startPoint x: 477, startPoint y: 403, endPoint x: 509, endPoint y: 376, distance: 41.7
drag, startPoint x: 512, startPoint y: 364, endPoint x: 531, endPoint y: 427, distance: 66.2
drag, startPoint x: 595, startPoint y: 374, endPoint x: 633, endPoint y: 364, distance: 38.4
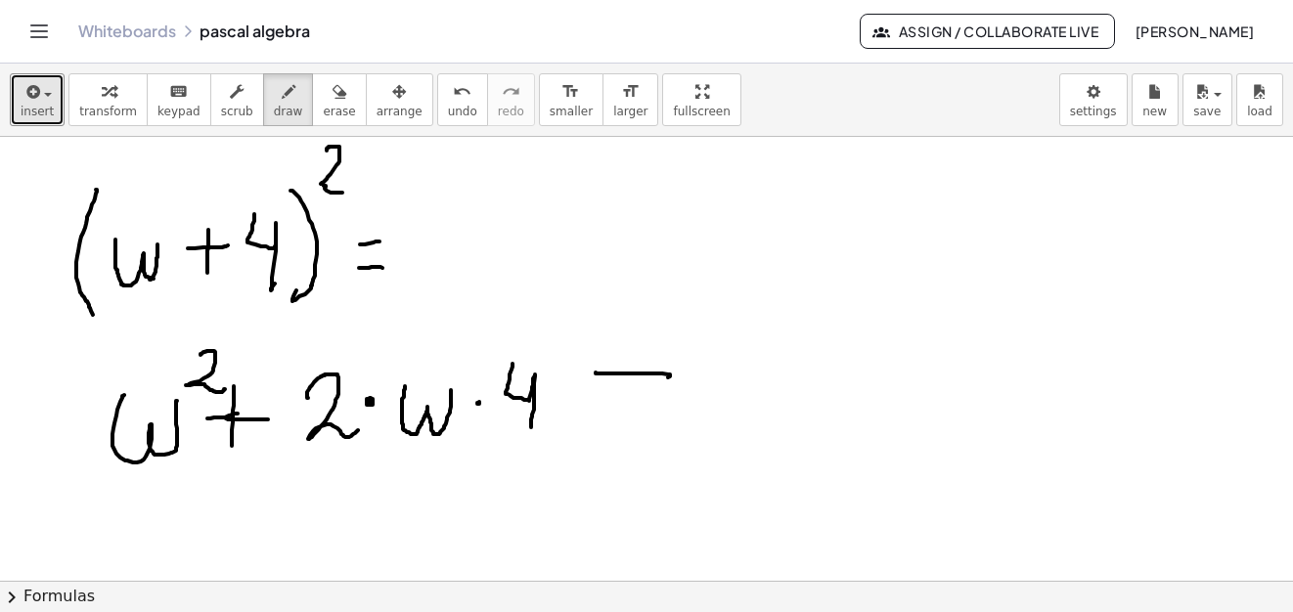
drag, startPoint x: 633, startPoint y: 354, endPoint x: 653, endPoint y: 376, distance: 30.5
drag, startPoint x: 687, startPoint y: 351, endPoint x: 742, endPoint y: 355, distance: 54.9
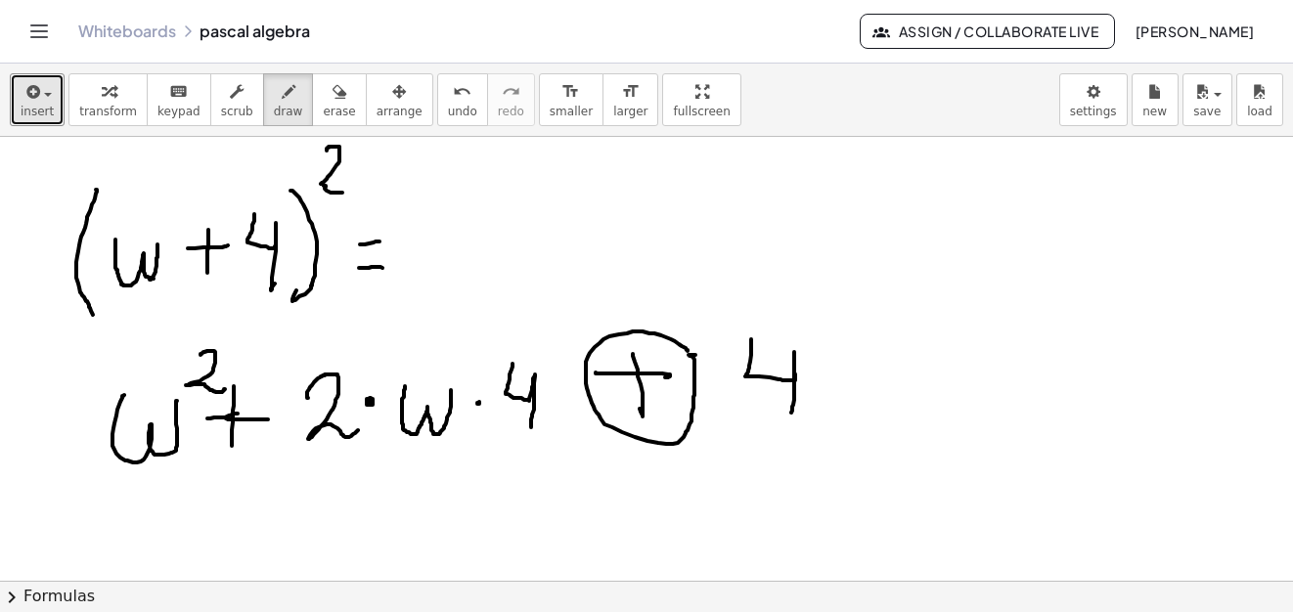
drag, startPoint x: 751, startPoint y: 339, endPoint x: 796, endPoint y: 376, distance: 58.3
drag, startPoint x: 821, startPoint y: 302, endPoint x: 871, endPoint y: 330, distance: 57.4
drag, startPoint x: 37, startPoint y: 432, endPoint x: 60, endPoint y: 437, distance: 23.0
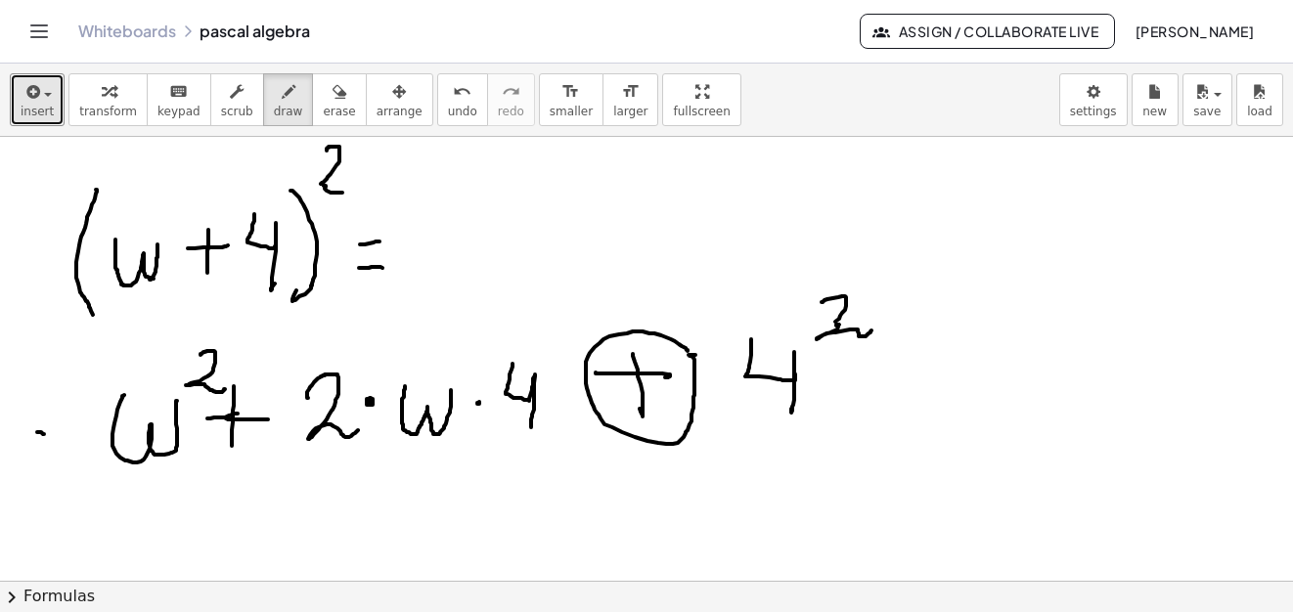
drag, startPoint x: 34, startPoint y: 455, endPoint x: 48, endPoint y: 455, distance: 13.7
drag, startPoint x: 116, startPoint y: 500, endPoint x: 182, endPoint y: 504, distance: 65.6
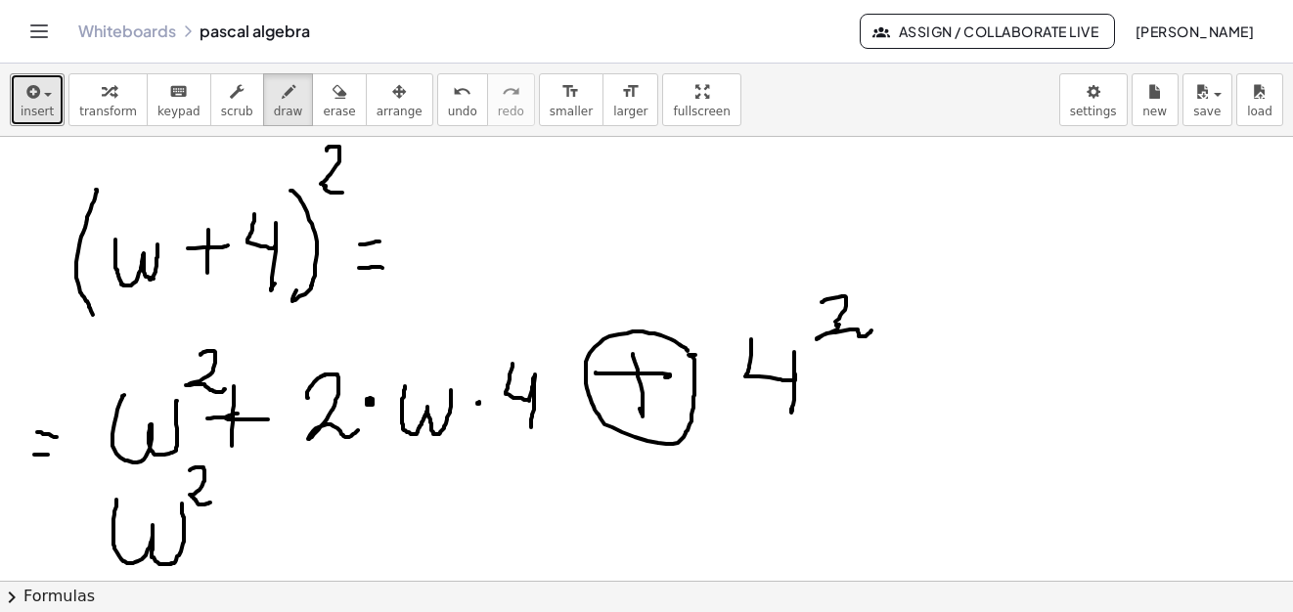
drag, startPoint x: 190, startPoint y: 470, endPoint x: 201, endPoint y: 505, distance: 36.2
drag, startPoint x: 26, startPoint y: 531, endPoint x: 49, endPoint y: 534, distance: 22.7
drag, startPoint x: 21, startPoint y: 547, endPoint x: 53, endPoint y: 547, distance: 32.3
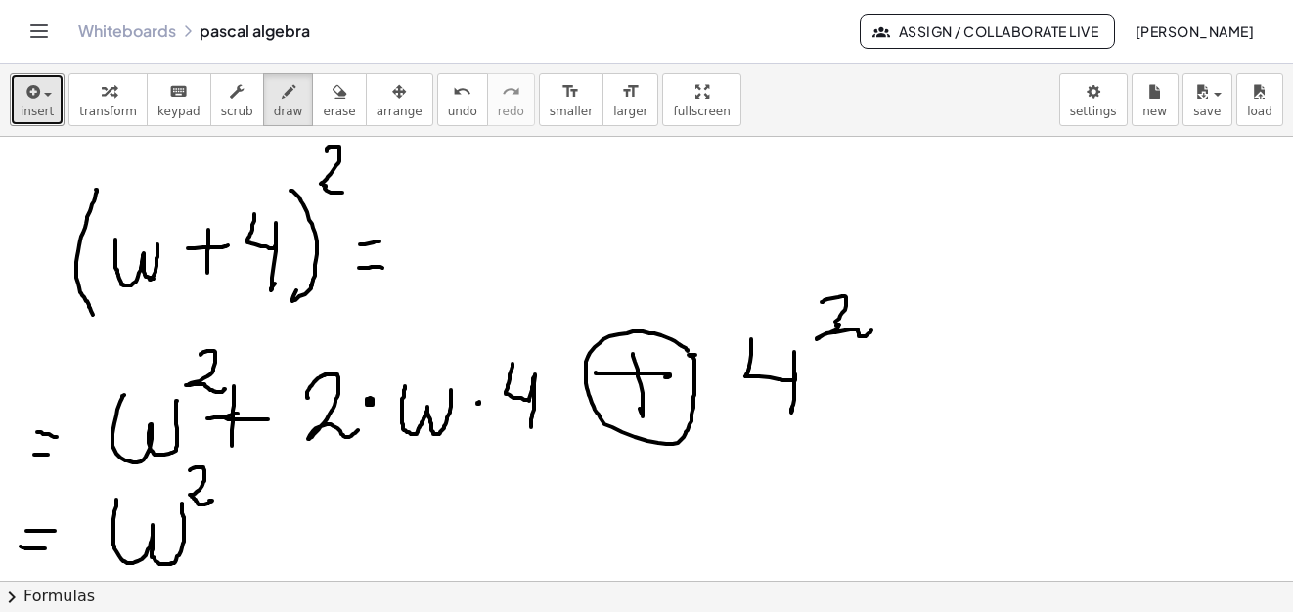
drag, startPoint x: 234, startPoint y: 525, endPoint x: 269, endPoint y: 523, distance: 35.3
drag, startPoint x: 248, startPoint y: 503, endPoint x: 281, endPoint y: 513, distance: 34.0
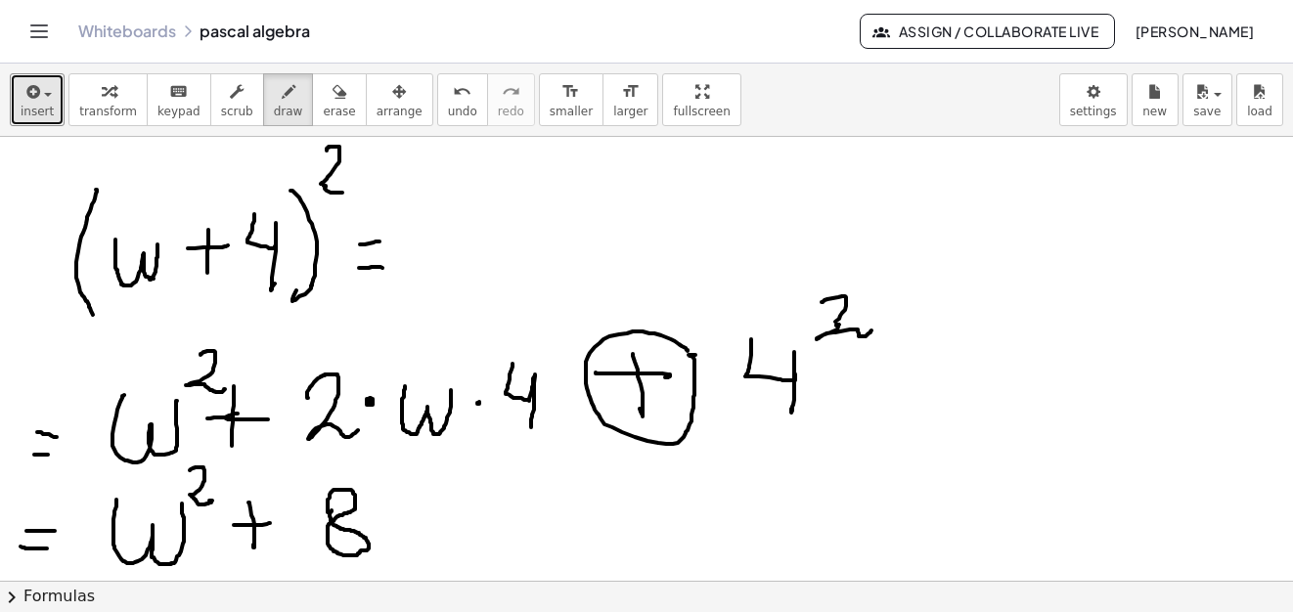
drag, startPoint x: 328, startPoint y: 512, endPoint x: 340, endPoint y: 505, distance: 14.9
drag, startPoint x: 395, startPoint y: 503, endPoint x: 507, endPoint y: 512, distance: 112.9
drag, startPoint x: 531, startPoint y: 523, endPoint x: 585, endPoint y: 513, distance: 54.7
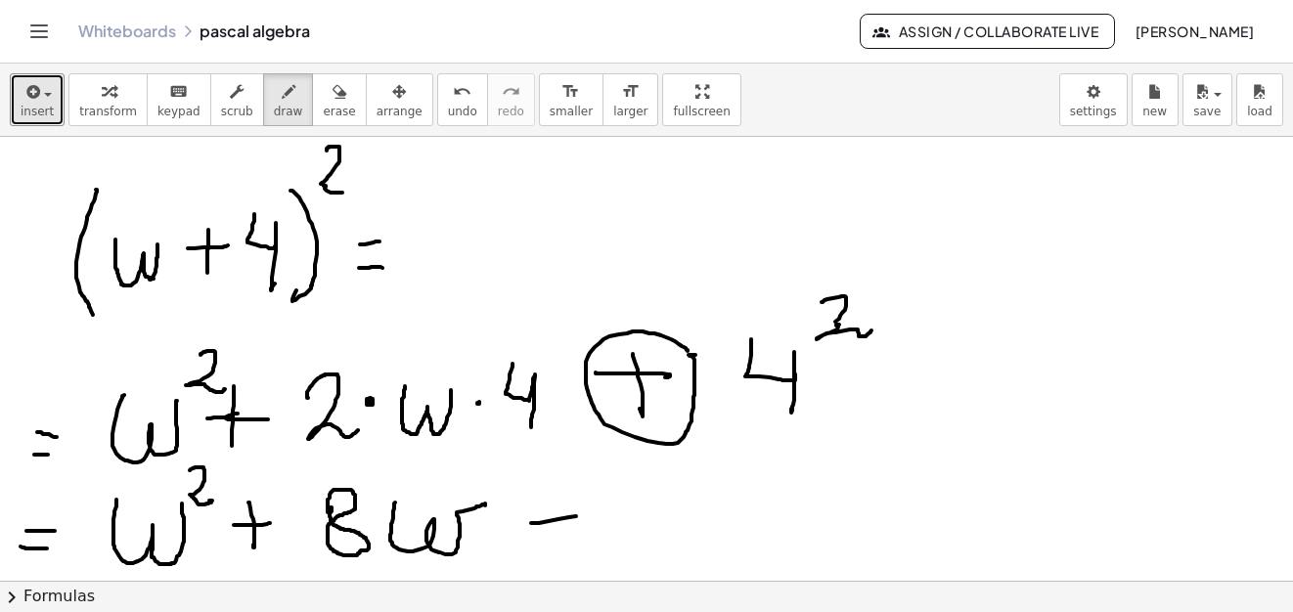
drag, startPoint x: 551, startPoint y: 499, endPoint x: 565, endPoint y: 533, distance: 37.2
drag, startPoint x: 597, startPoint y: 526, endPoint x: 668, endPoint y: 493, distance: 77.9
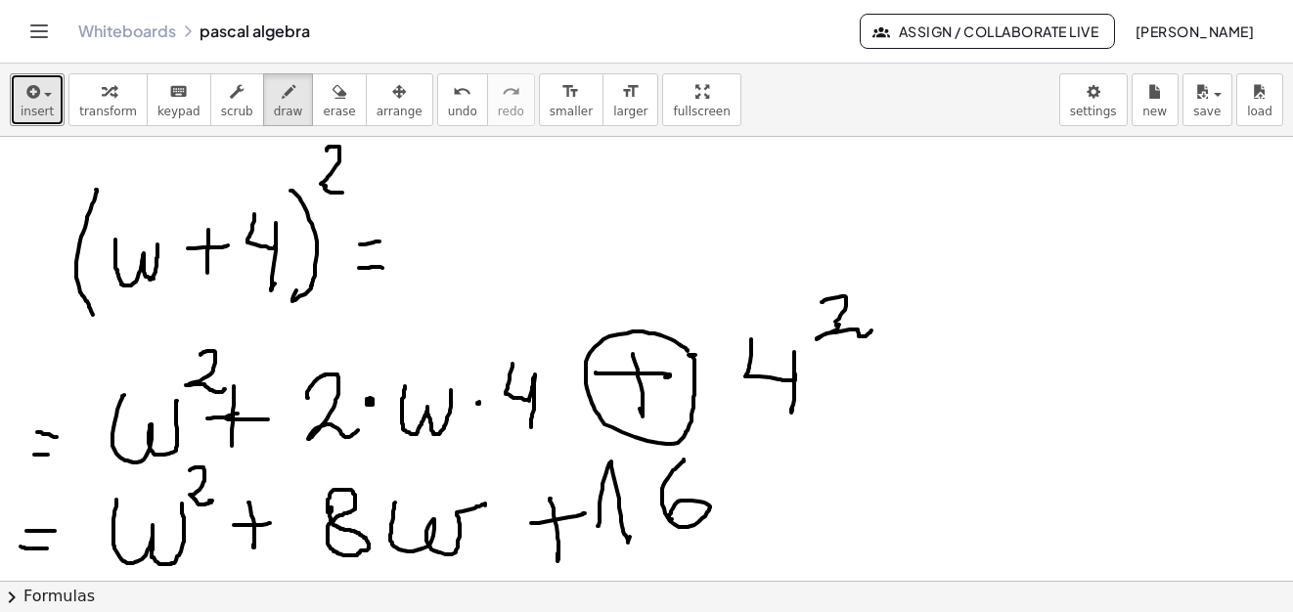
drag, startPoint x: 683, startPoint y: 460, endPoint x: 705, endPoint y: 515, distance: 59.7
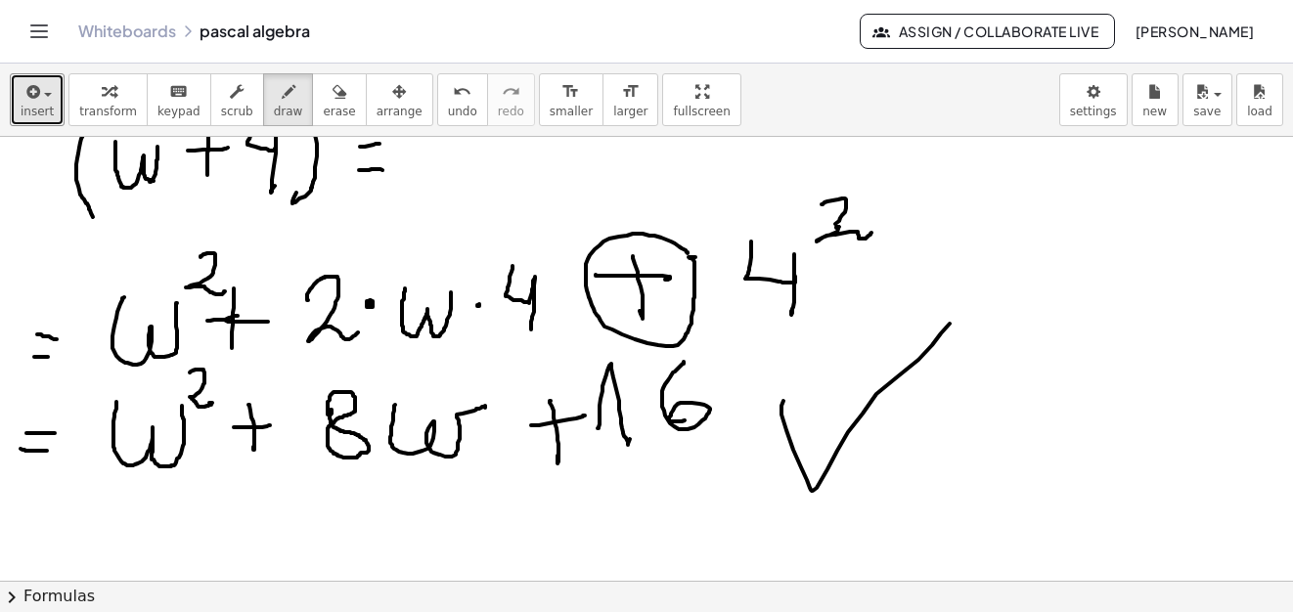
drag, startPoint x: 801, startPoint y: 467, endPoint x: 931, endPoint y: 325, distance: 193.1
click at [1215, 105] on span "save" at bounding box center [1206, 112] width 27 height 14
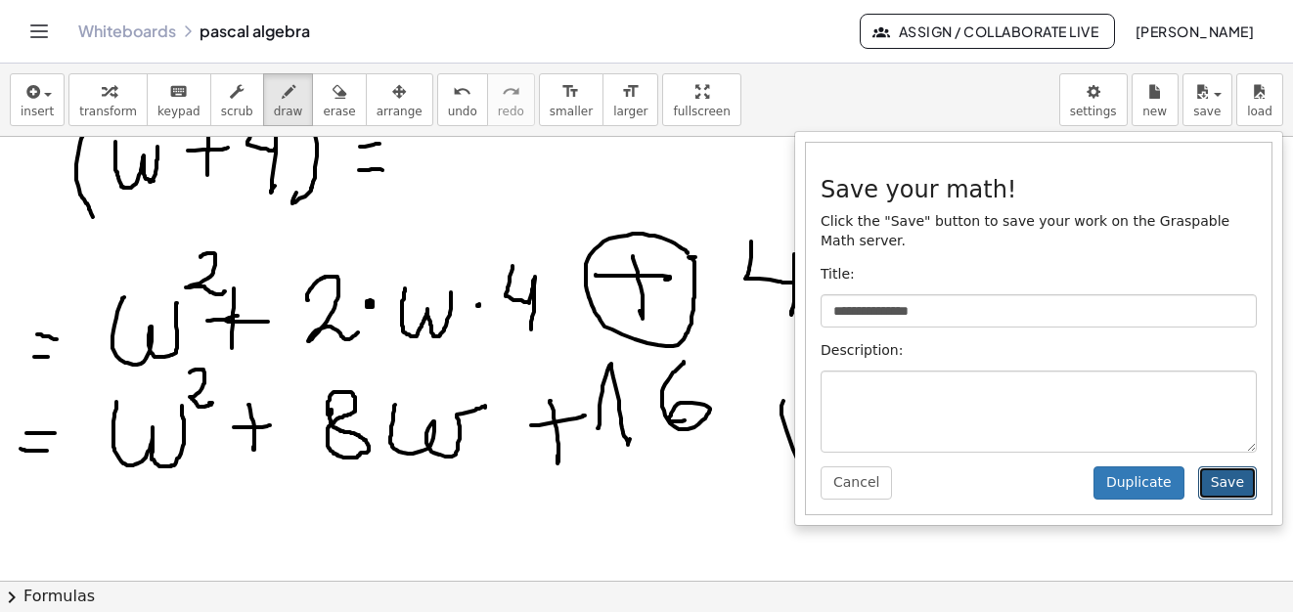
click at [1230, 466] on button "Save" at bounding box center [1227, 482] width 59 height 33
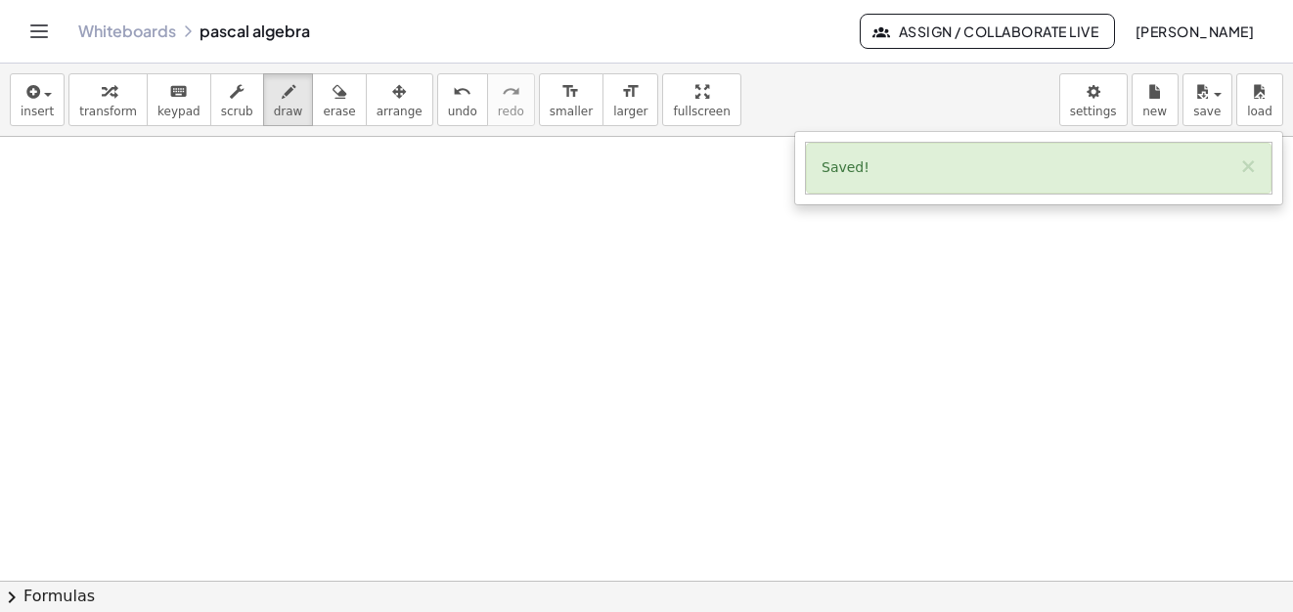
scroll to position [18201, 0]
drag, startPoint x: 146, startPoint y: 179, endPoint x: 169, endPoint y: 233, distance: 58.7
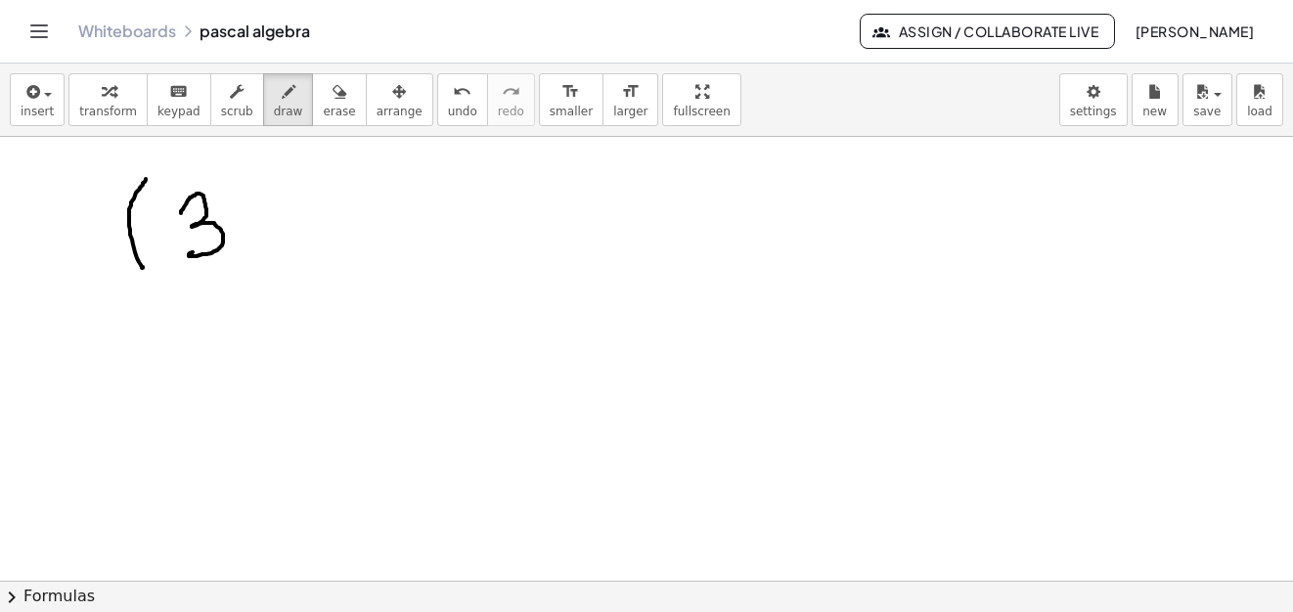
drag, startPoint x: 181, startPoint y: 213, endPoint x: 235, endPoint y: 234, distance: 57.6
drag, startPoint x: 243, startPoint y: 219, endPoint x: 282, endPoint y: 217, distance: 38.2
drag, startPoint x: 303, startPoint y: 183, endPoint x: 372, endPoint y: 217, distance: 76.5
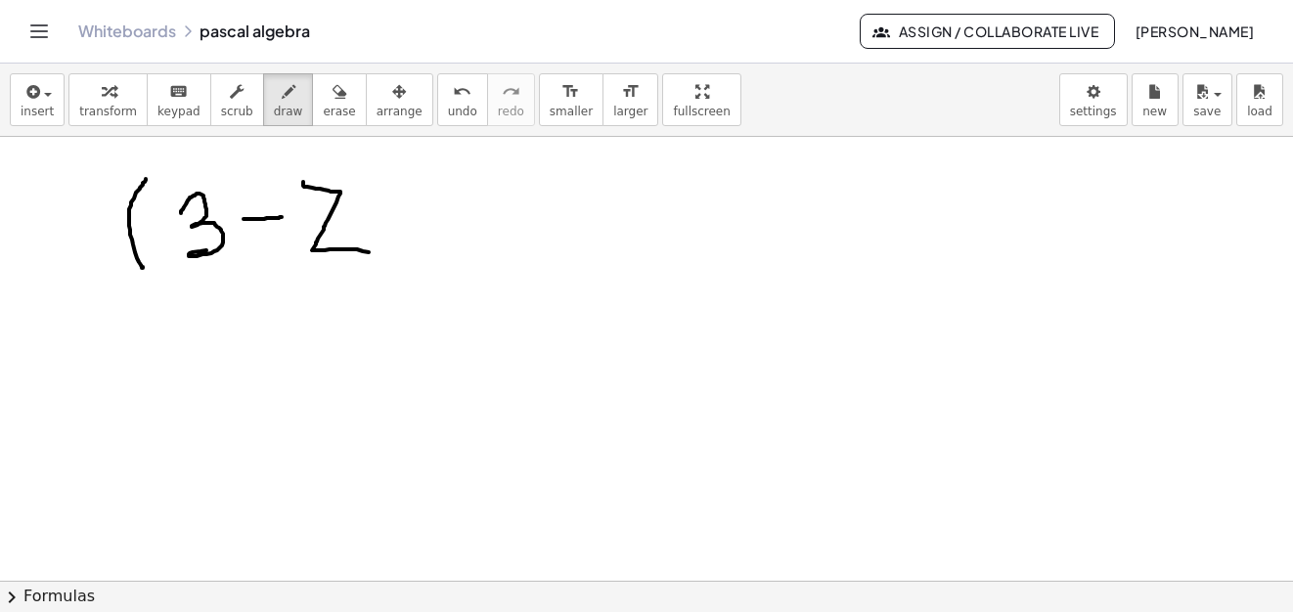
drag, startPoint x: 355, startPoint y: 168, endPoint x: 383, endPoint y: 263, distance: 99.0
drag, startPoint x: 398, startPoint y: 153, endPoint x: 427, endPoint y: 176, distance: 37.6
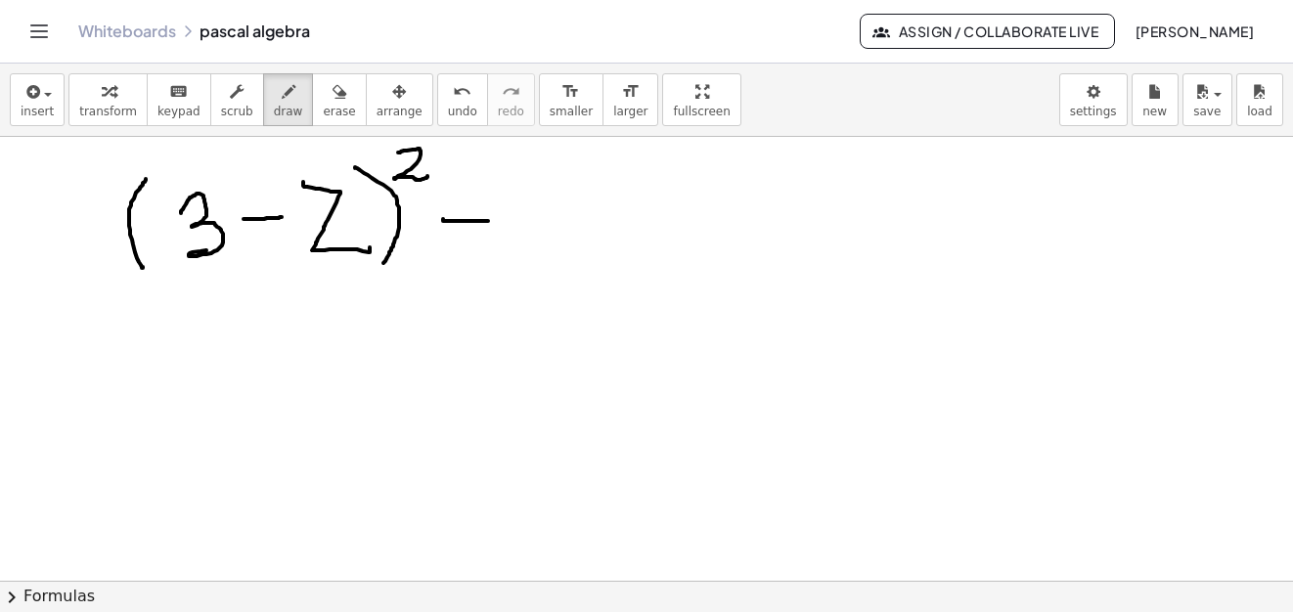
drag, startPoint x: 443, startPoint y: 220, endPoint x: 490, endPoint y: 221, distance: 46.9
drag, startPoint x: 450, startPoint y: 244, endPoint x: 486, endPoint y: 247, distance: 36.3
drag, startPoint x: 312, startPoint y: 225, endPoint x: 327, endPoint y: 237, distance: 18.8
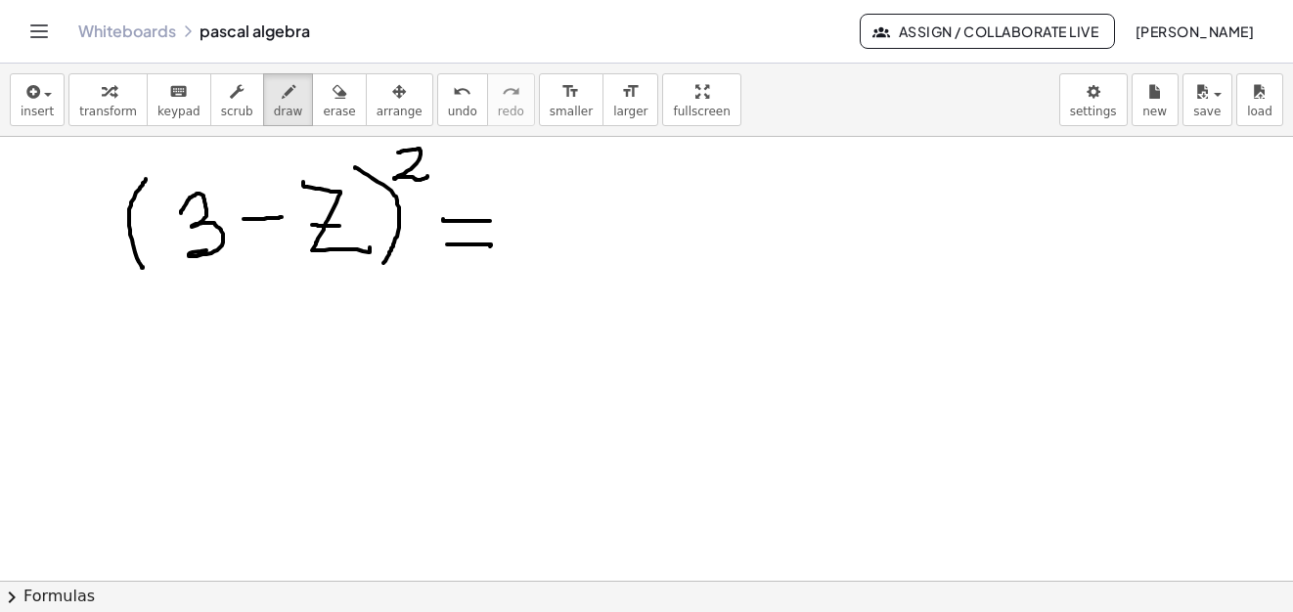
drag, startPoint x: 118, startPoint y: 359, endPoint x: 110, endPoint y: 419, distance: 60.2
drag, startPoint x: 91, startPoint y: 355, endPoint x: 89, endPoint y: 393, distance: 38.2
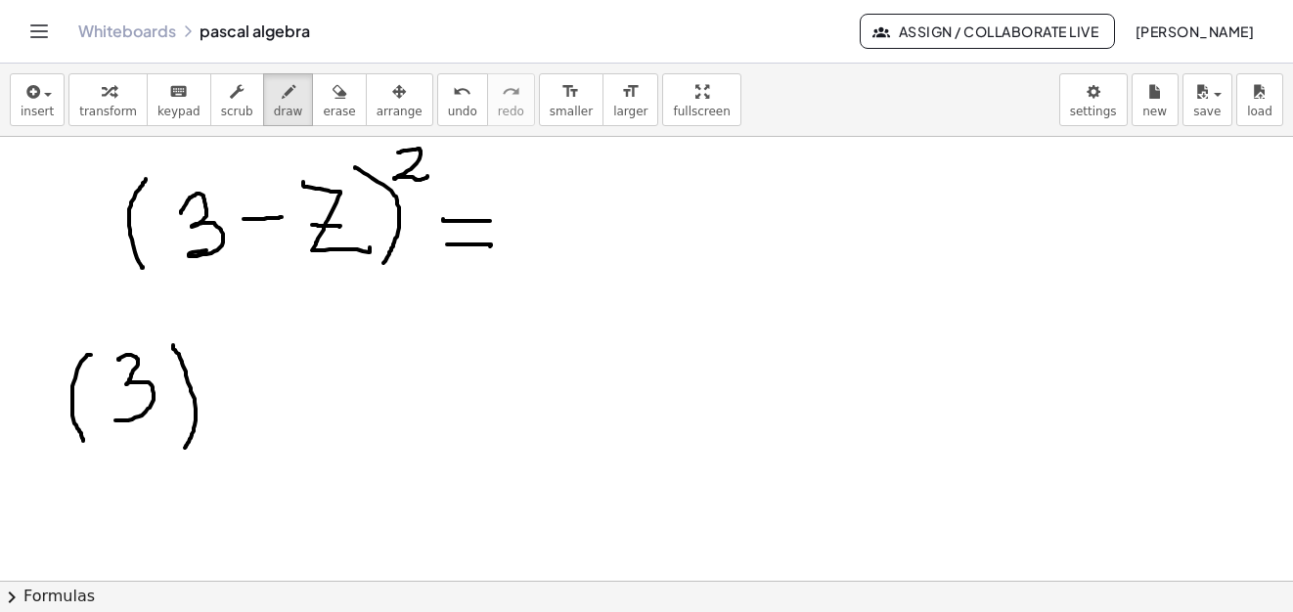
drag, startPoint x: 173, startPoint y: 345, endPoint x: 199, endPoint y: 399, distance: 59.9
drag, startPoint x: 194, startPoint y: 320, endPoint x: 216, endPoint y: 351, distance: 38.5
drag, startPoint x: 236, startPoint y: 390, endPoint x: 291, endPoint y: 383, distance: 56.2
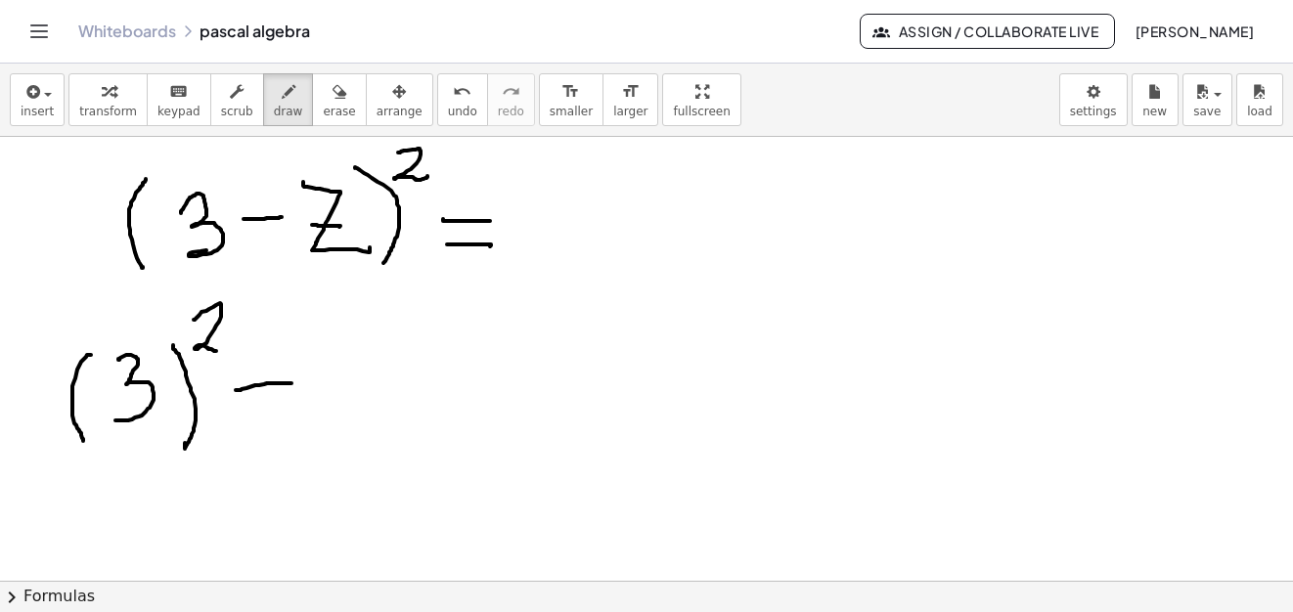
drag, startPoint x: 341, startPoint y: 373, endPoint x: 413, endPoint y: 390, distance: 73.5
drag, startPoint x: 422, startPoint y: 370, endPoint x: 436, endPoint y: 378, distance: 16.3
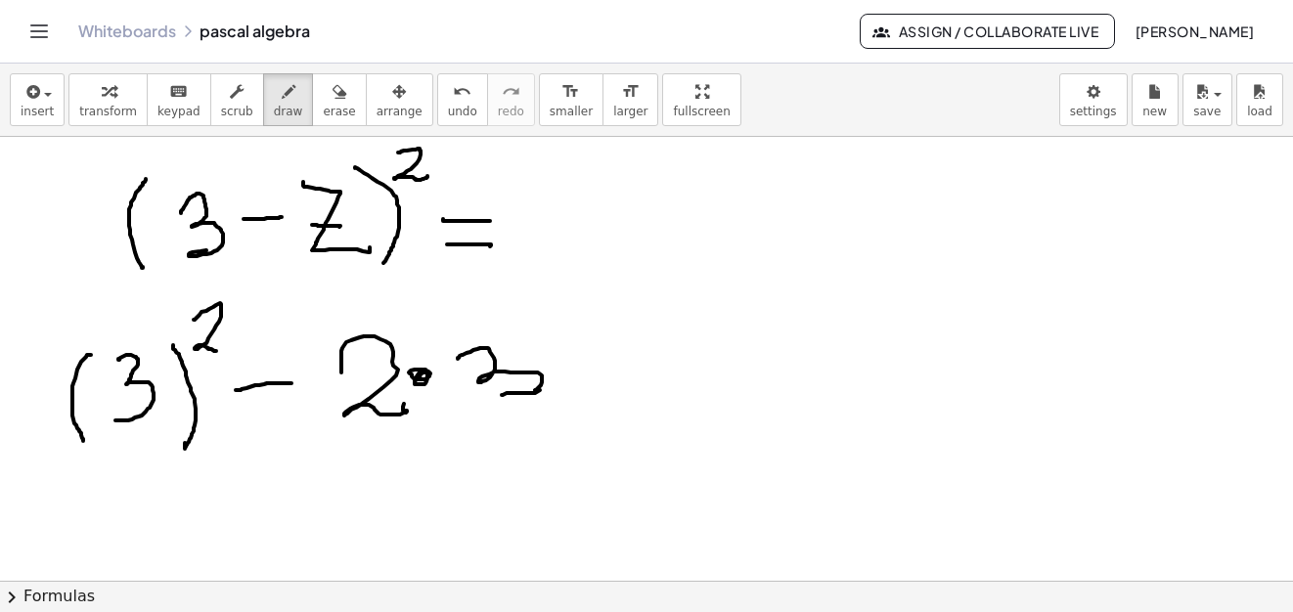
drag, startPoint x: 458, startPoint y: 359, endPoint x: 541, endPoint y: 393, distance: 89.9
drag, startPoint x: 595, startPoint y: 366, endPoint x: 608, endPoint y: 349, distance: 20.9
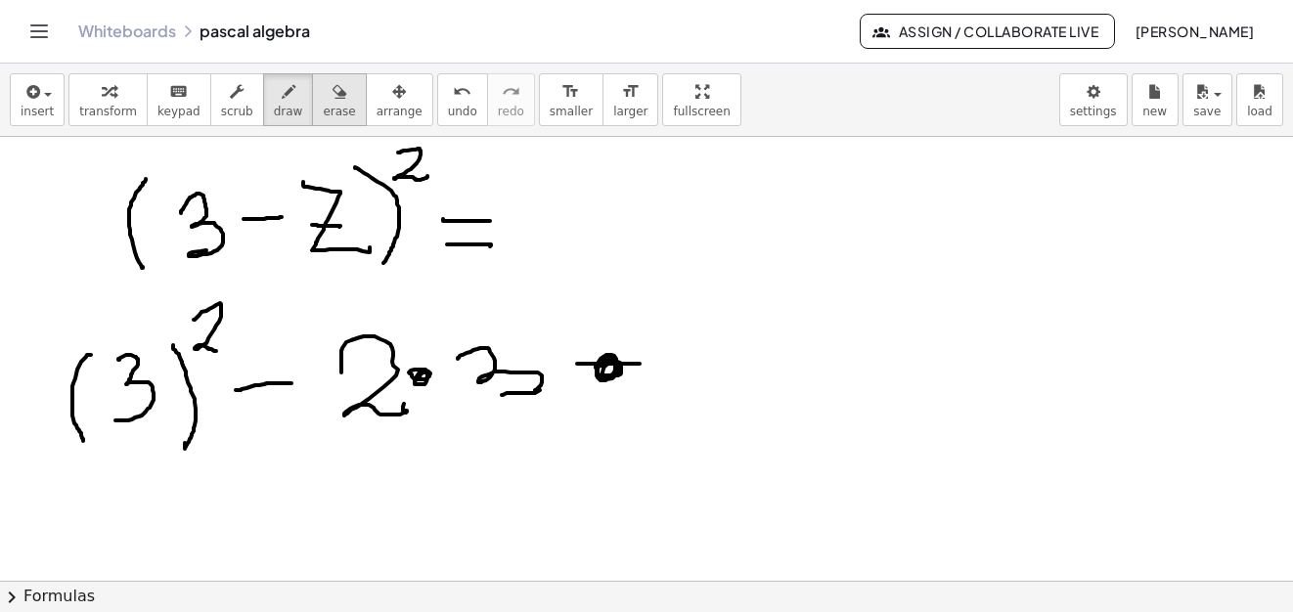
drag, startPoint x: 323, startPoint y: 97, endPoint x: 699, endPoint y: 367, distance: 463.2
click at [329, 99] on button "erase" at bounding box center [339, 99] width 54 height 53
drag, startPoint x: 644, startPoint y: 370, endPoint x: 705, endPoint y: 263, distance: 122.6
click at [274, 109] on span "draw" at bounding box center [288, 112] width 29 height 14
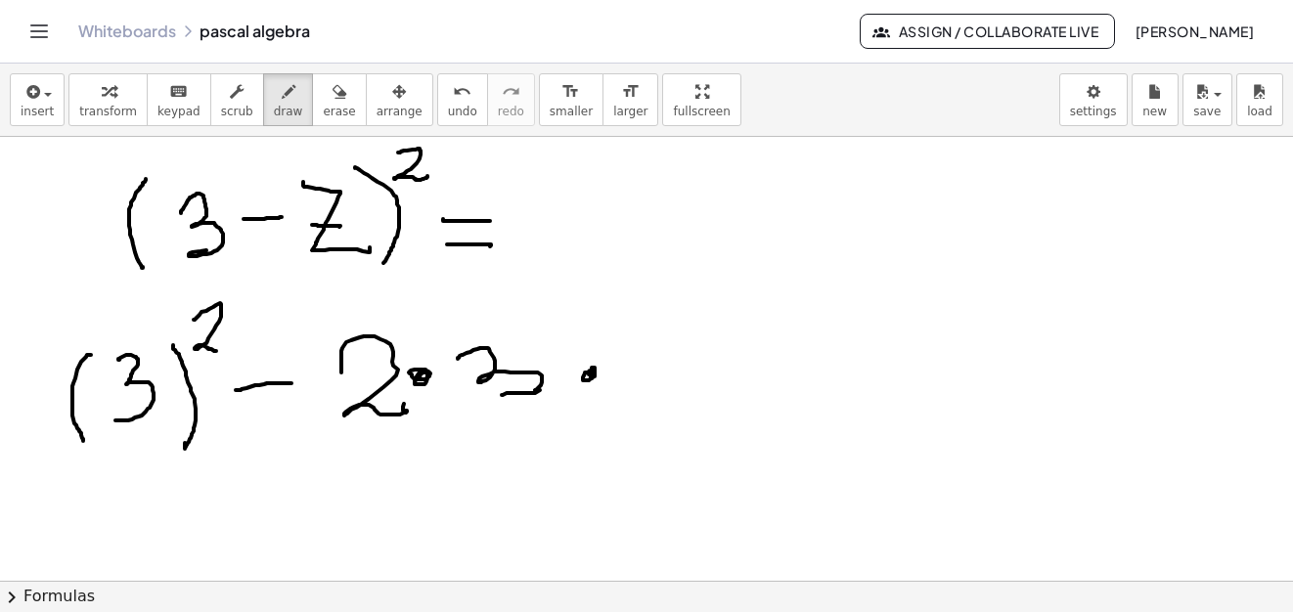
drag, startPoint x: 590, startPoint y: 371, endPoint x: 601, endPoint y: 371, distance: 11.7
drag, startPoint x: 634, startPoint y: 348, endPoint x: 659, endPoint y: 360, distance: 28.0
drag, startPoint x: 619, startPoint y: 346, endPoint x: 662, endPoint y: 370, distance: 49.0
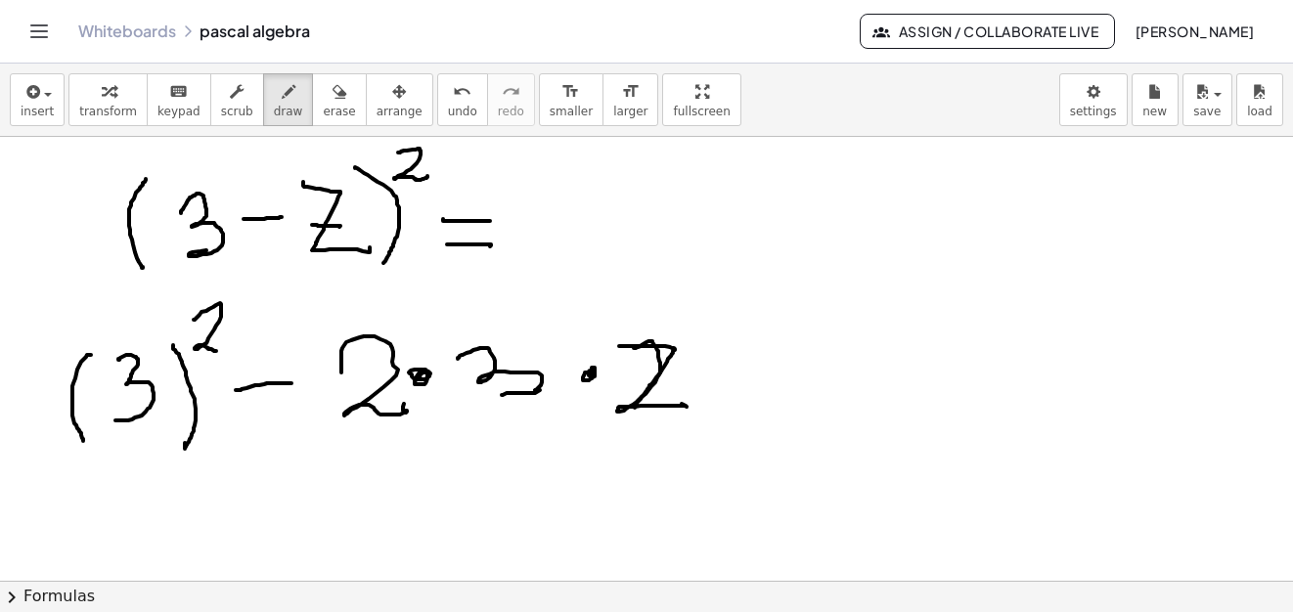
drag, startPoint x: 639, startPoint y: 372, endPoint x: 680, endPoint y: 374, distance: 41.1
drag, startPoint x: 765, startPoint y: 369, endPoint x: 850, endPoint y: 367, distance: 85.1
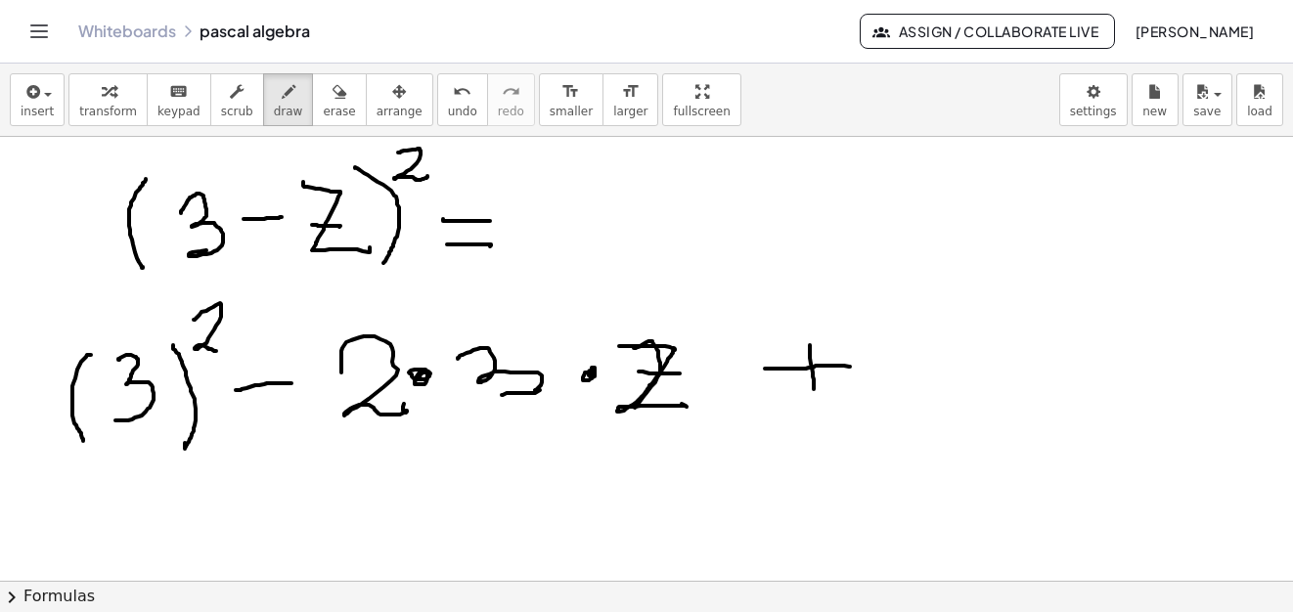
drag, startPoint x: 810, startPoint y: 345, endPoint x: 897, endPoint y: 375, distance: 91.8
drag, startPoint x: 888, startPoint y: 327, endPoint x: 952, endPoint y: 369, distance: 77.0
drag, startPoint x: 972, startPoint y: 291, endPoint x: 997, endPoint y: 327, distance: 43.4
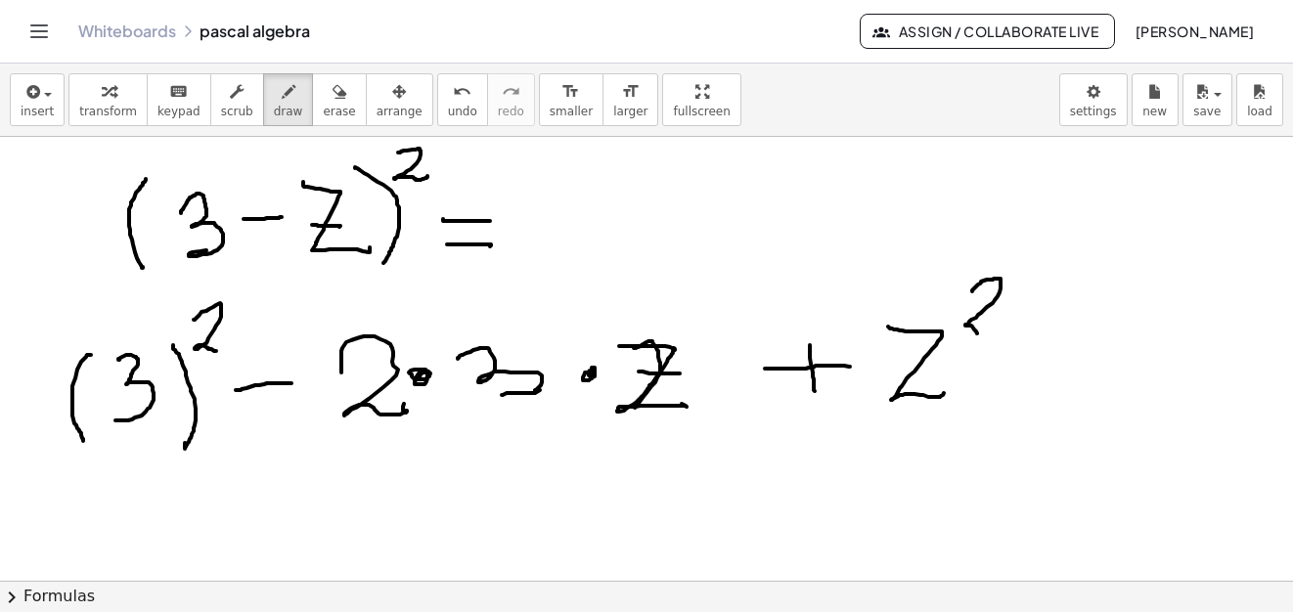
drag, startPoint x: 902, startPoint y: 368, endPoint x: 935, endPoint y: 370, distance: 33.3
drag, startPoint x: 840, startPoint y: 333, endPoint x: 855, endPoint y: 341, distance: 16.6
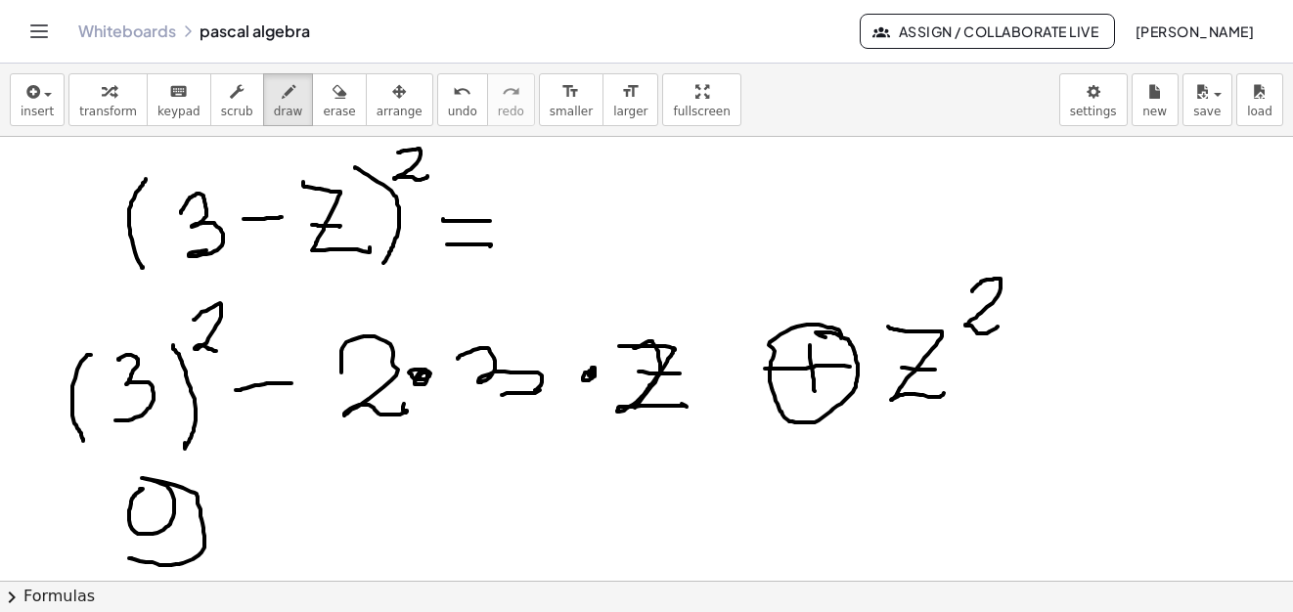
drag, startPoint x: 140, startPoint y: 489, endPoint x: 225, endPoint y: 558, distance: 109.8
drag, startPoint x: 260, startPoint y: 525, endPoint x: 369, endPoint y: 509, distance: 109.7
drag, startPoint x: 433, startPoint y: 466, endPoint x: 478, endPoint y: 504, distance: 58.3
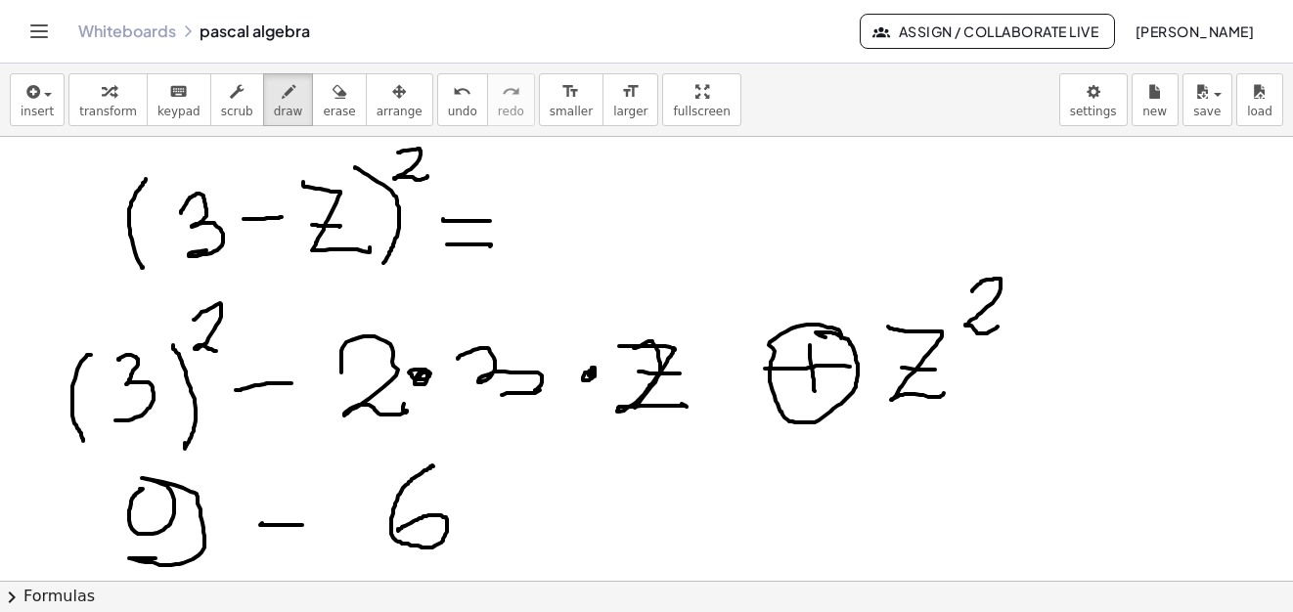
drag, startPoint x: 461, startPoint y: 470, endPoint x: 488, endPoint y: 514, distance: 51.8
drag, startPoint x: 475, startPoint y: 509, endPoint x: 683, endPoint y: 470, distance: 211.9
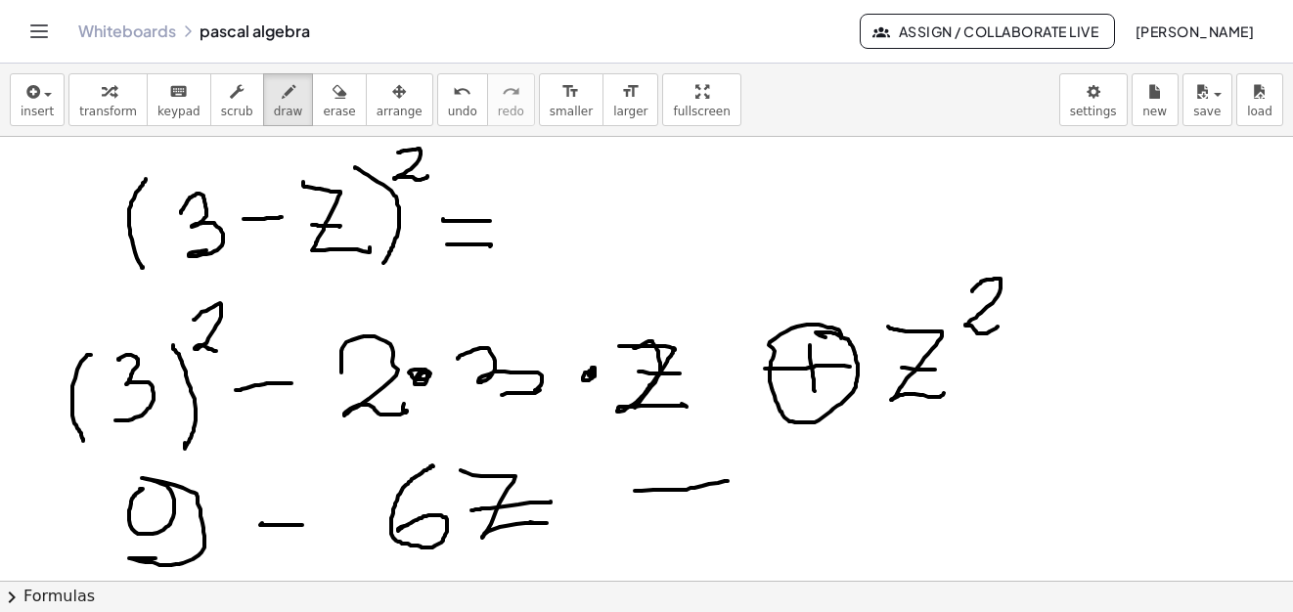
drag, startPoint x: 635, startPoint y: 491, endPoint x: 663, endPoint y: 466, distance: 37.4
drag, startPoint x: 680, startPoint y: 475, endPoint x: 808, endPoint y: 484, distance: 128.4
drag, startPoint x: 778, startPoint y: 466, endPoint x: 841, endPoint y: 521, distance: 83.2
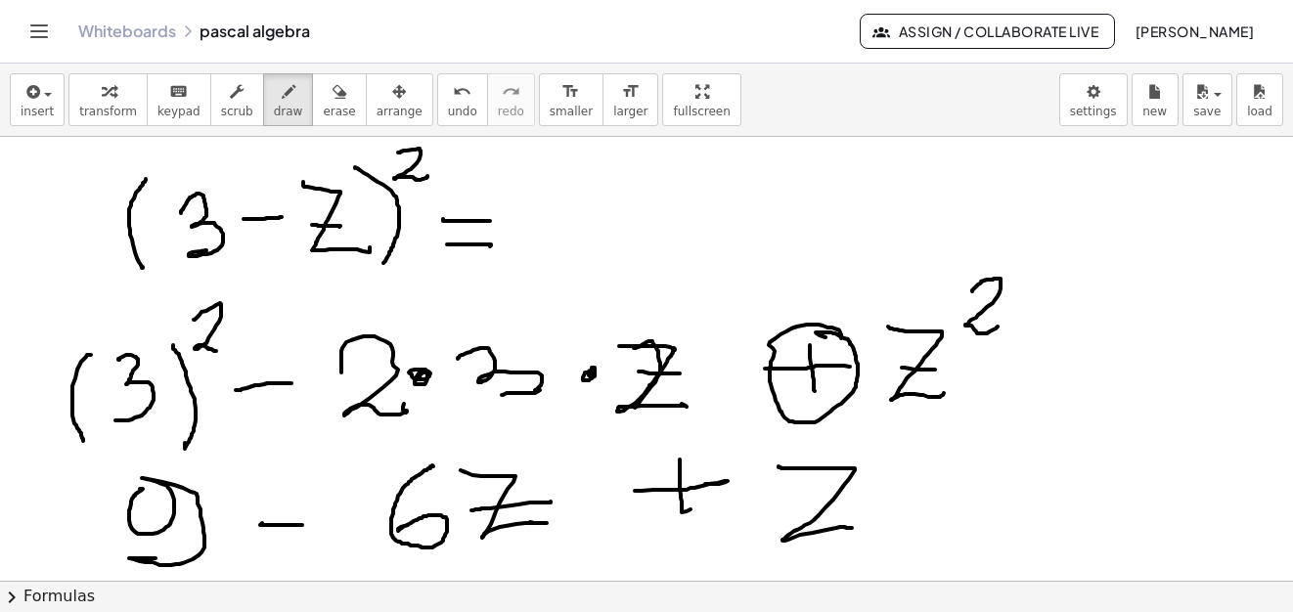
drag, startPoint x: 815, startPoint y: 504, endPoint x: 871, endPoint y: 486, distance: 58.4
drag, startPoint x: 888, startPoint y: 438, endPoint x: 921, endPoint y: 464, distance: 42.5
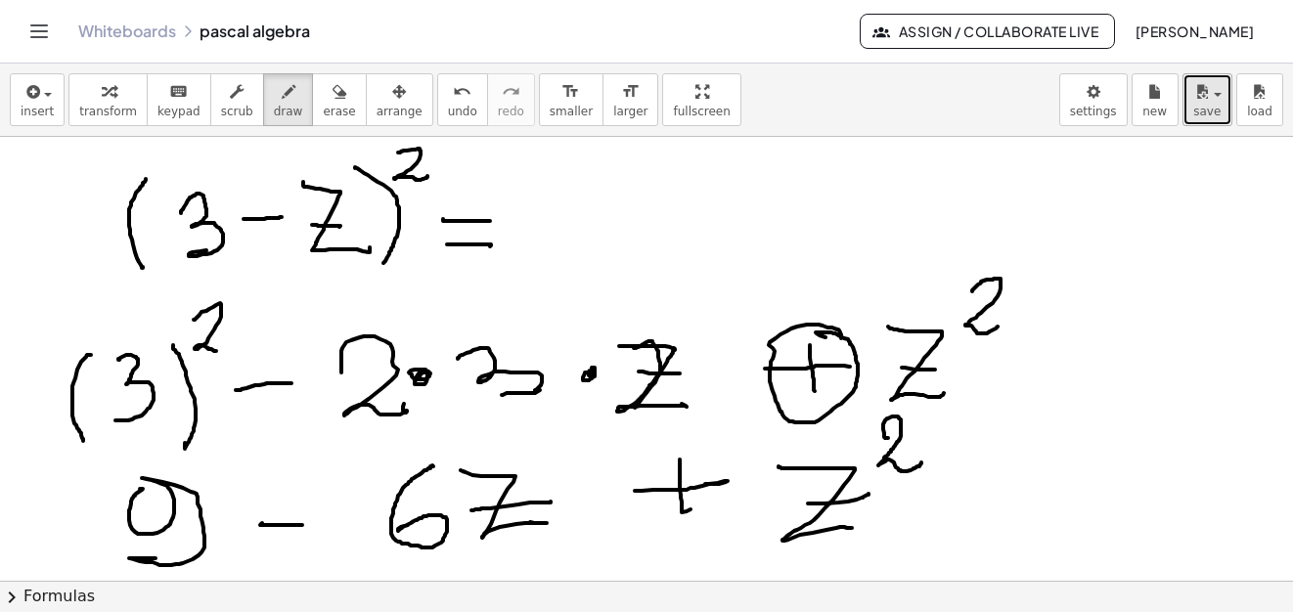
click at [1214, 102] on div "button" at bounding box center [1207, 90] width 28 height 23
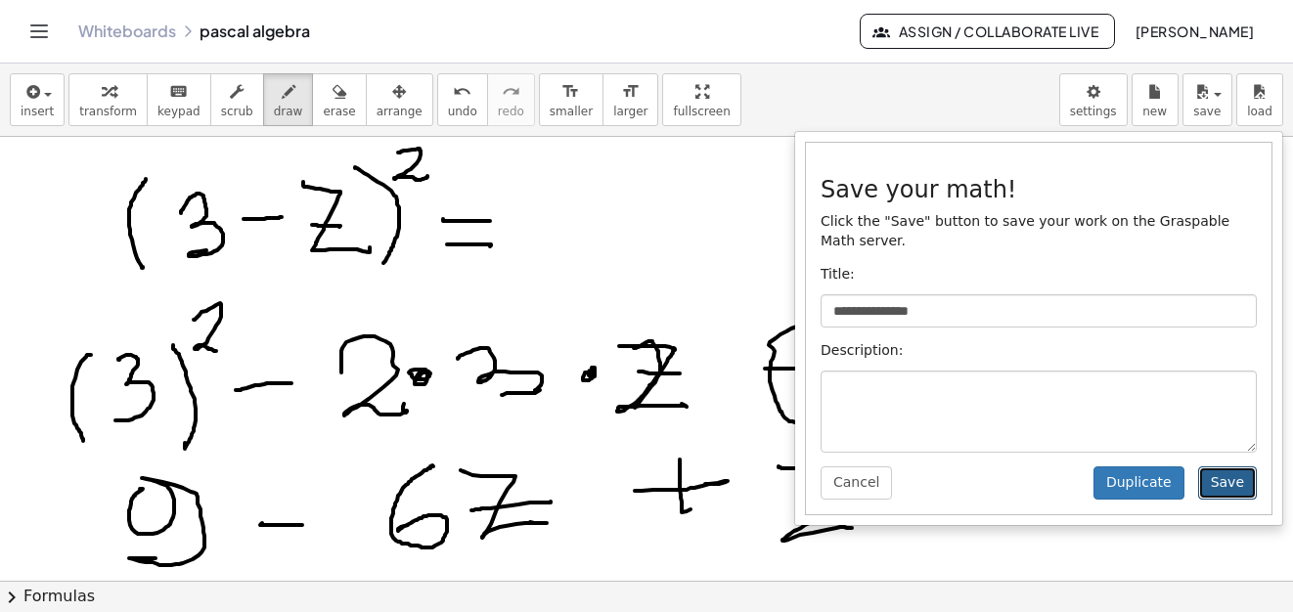
click at [1234, 466] on button "Save" at bounding box center [1227, 482] width 59 height 33
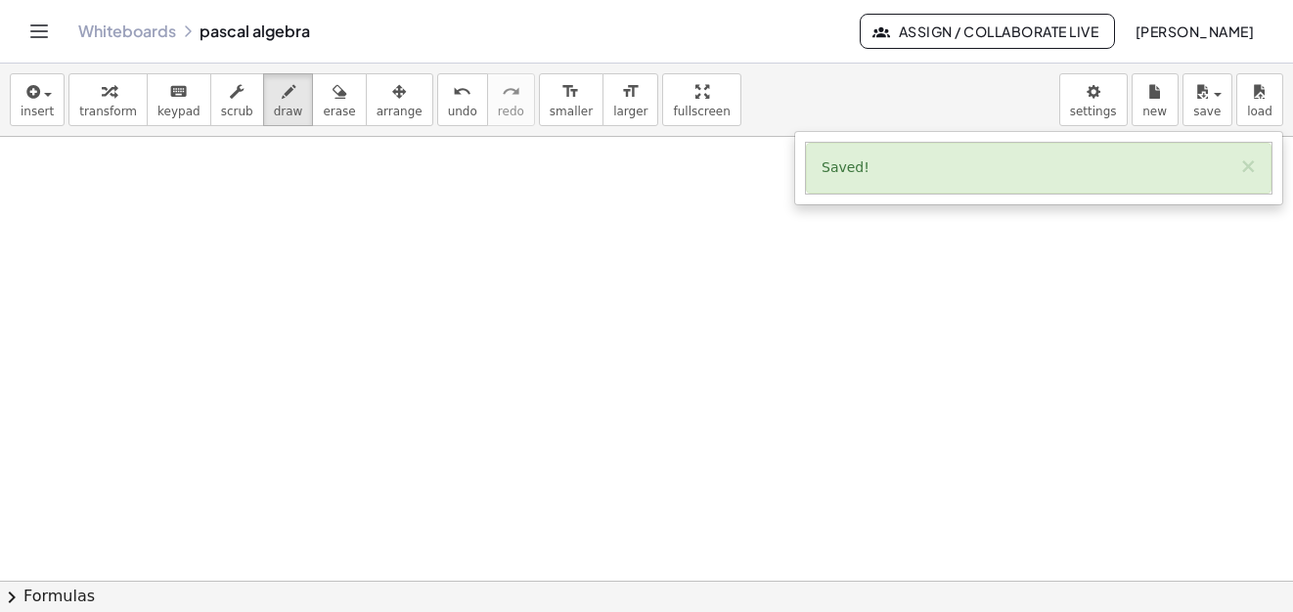
scroll to position [19089, 0]
drag, startPoint x: 111, startPoint y: 199, endPoint x: 100, endPoint y: 303, distance: 104.3
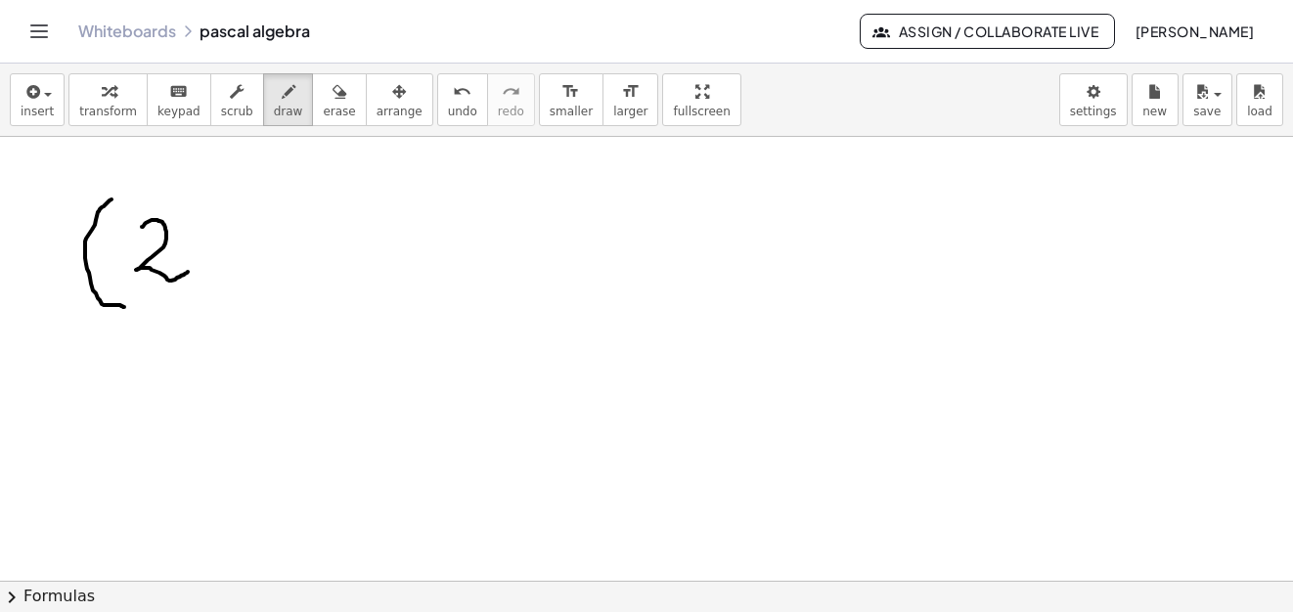
drag, startPoint x: 142, startPoint y: 227, endPoint x: 192, endPoint y: 270, distance: 65.9
drag, startPoint x: 205, startPoint y: 248, endPoint x: 252, endPoint y: 234, distance: 49.2
drag, startPoint x: 263, startPoint y: 219, endPoint x: 315, endPoint y: 235, distance: 54.1
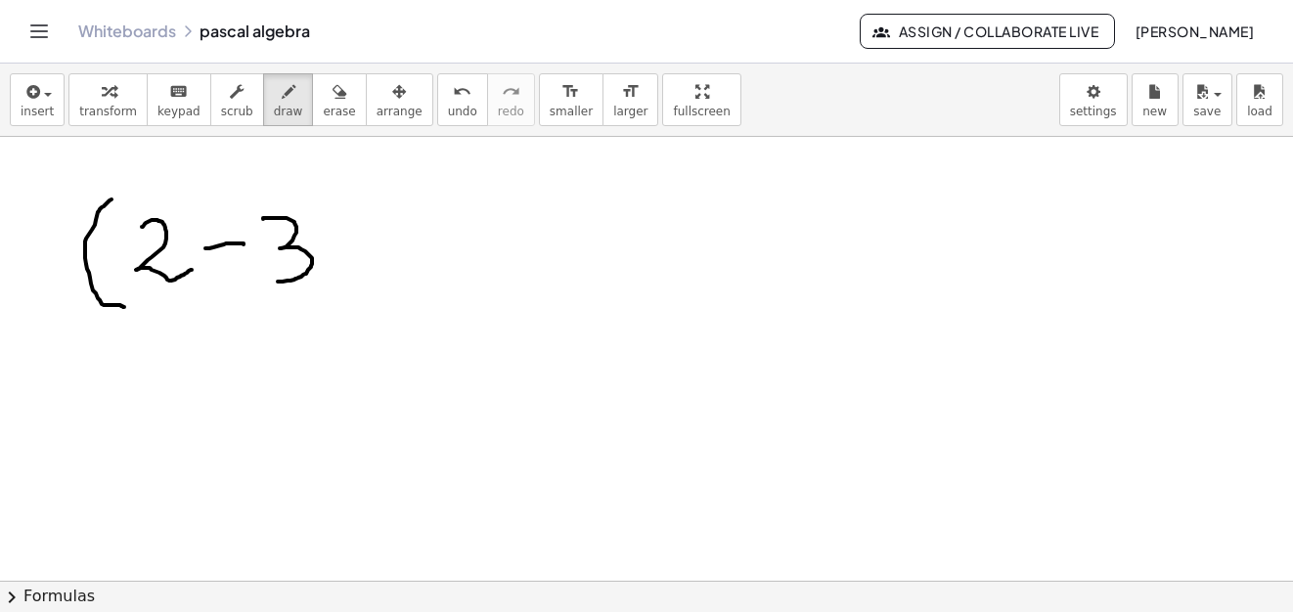
drag, startPoint x: 321, startPoint y: 215, endPoint x: 343, endPoint y: 266, distance: 55.6
drag, startPoint x: 345, startPoint y: 200, endPoint x: 391, endPoint y: 256, distance: 72.2
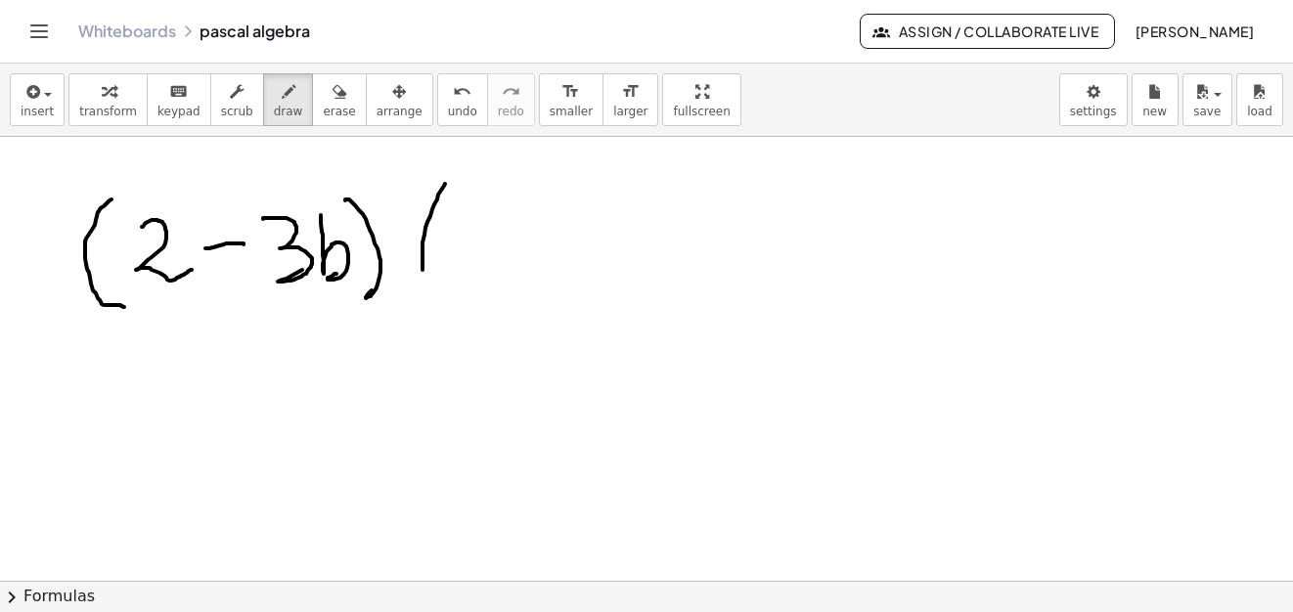
drag, startPoint x: 445, startPoint y: 184, endPoint x: 442, endPoint y: 272, distance: 88.1
drag, startPoint x: 475, startPoint y: 221, endPoint x: 527, endPoint y: 262, distance: 66.1
drag, startPoint x: 556, startPoint y: 238, endPoint x: 588, endPoint y: 225, distance: 33.8
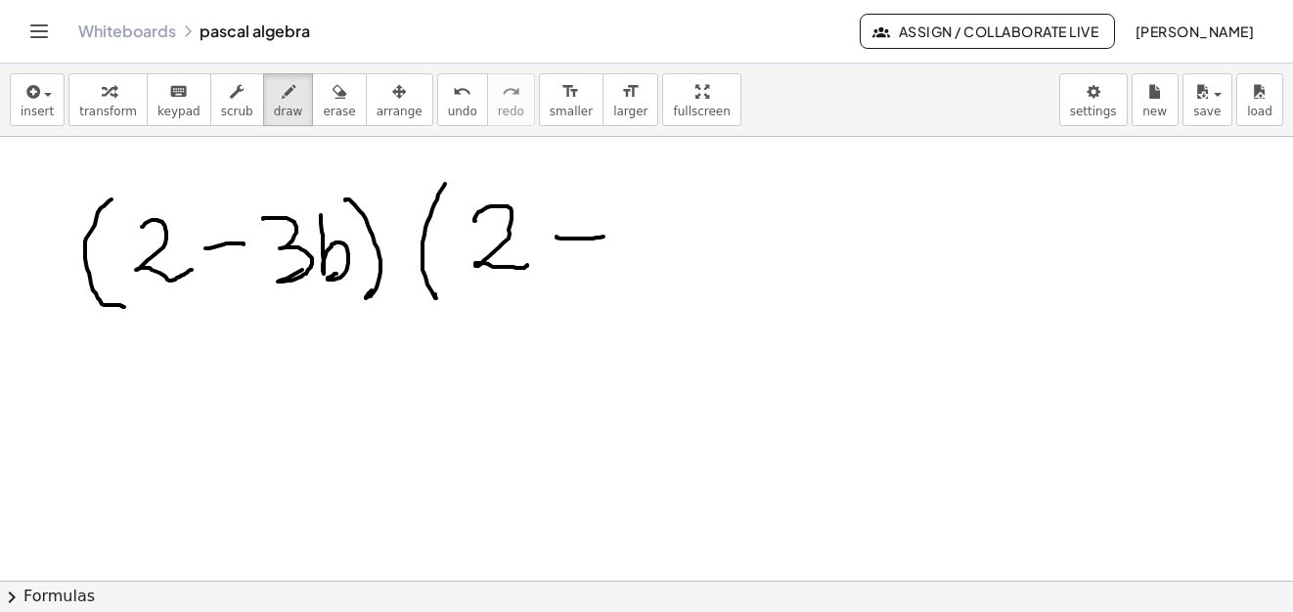
drag, startPoint x: 581, startPoint y: 216, endPoint x: 611, endPoint y: 222, distance: 30.9
drag, startPoint x: 631, startPoint y: 214, endPoint x: 684, endPoint y: 247, distance: 63.2
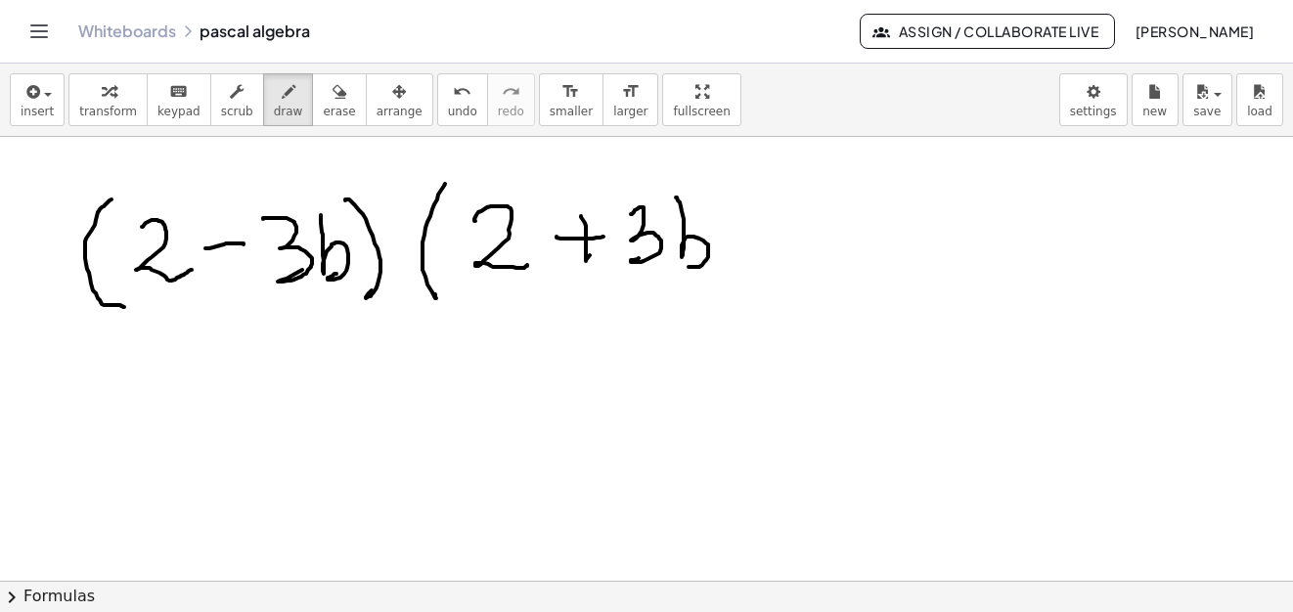
drag, startPoint x: 683, startPoint y: 230, endPoint x: 699, endPoint y: 250, distance: 25.8
drag, startPoint x: 695, startPoint y: 187, endPoint x: 720, endPoint y: 283, distance: 98.9
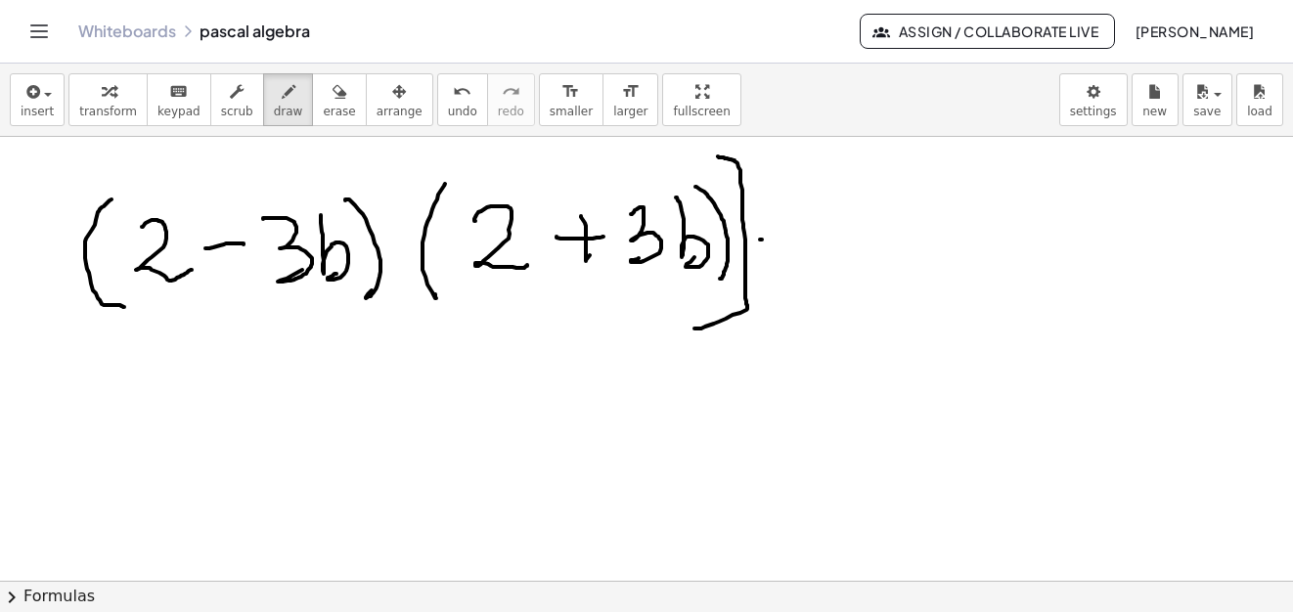
drag, startPoint x: 718, startPoint y: 156, endPoint x: 635, endPoint y: 308, distance: 172.9
drag, startPoint x: 64, startPoint y: 148, endPoint x: 718, endPoint y: 229, distance: 659.2
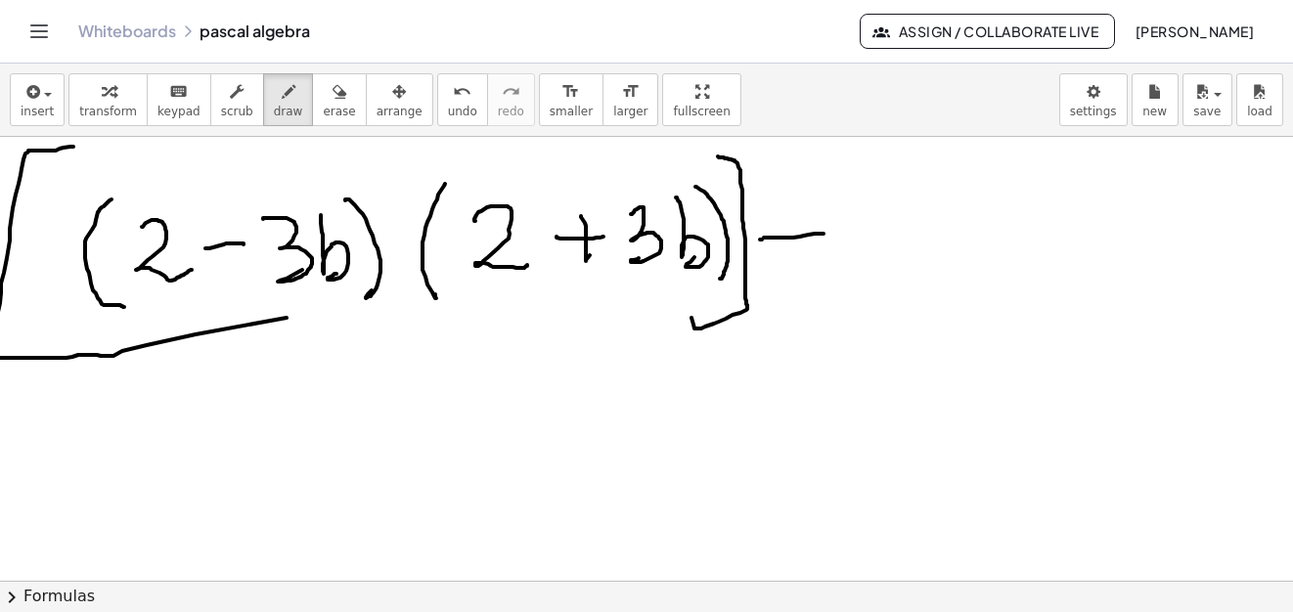
drag, startPoint x: 764, startPoint y: 238, endPoint x: 834, endPoint y: 220, distance: 72.6
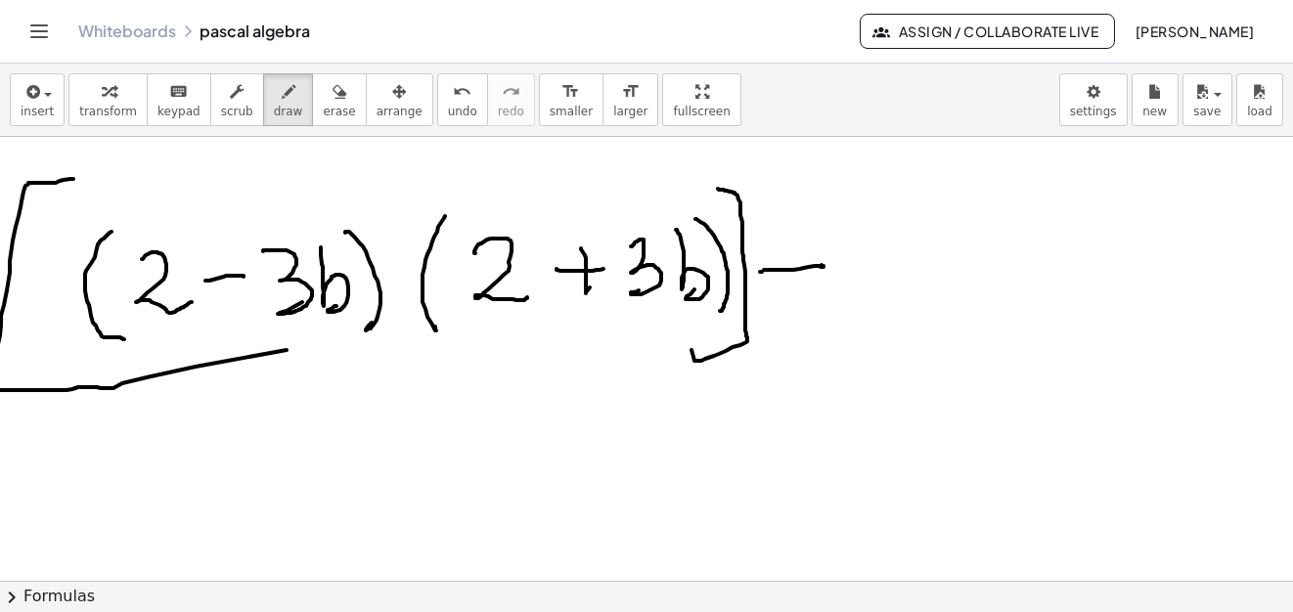
drag, startPoint x: 907, startPoint y: 136, endPoint x: 966, endPoint y: 180, distance: 73.3
click at [868, 228] on div "insert select one: Math Expression Function Text Youtube Video Graphing Geometr…" at bounding box center [646, 338] width 1293 height 549
click at [282, 96] on icon "button" at bounding box center [289, 91] width 14 height 23
drag, startPoint x: 941, startPoint y: 180, endPoint x: 963, endPoint y: 301, distance: 123.3
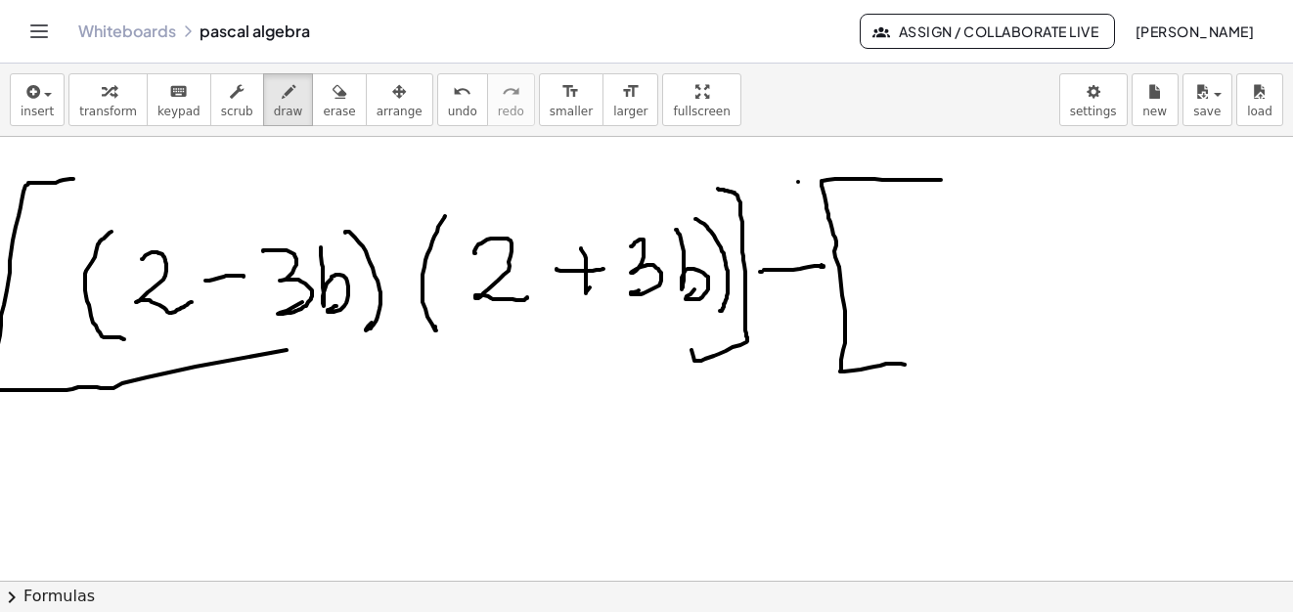
drag, startPoint x: 907, startPoint y: 212, endPoint x: 949, endPoint y: 253, distance: 58.8
drag, startPoint x: 955, startPoint y: 240, endPoint x: 1012, endPoint y: 260, distance: 60.3
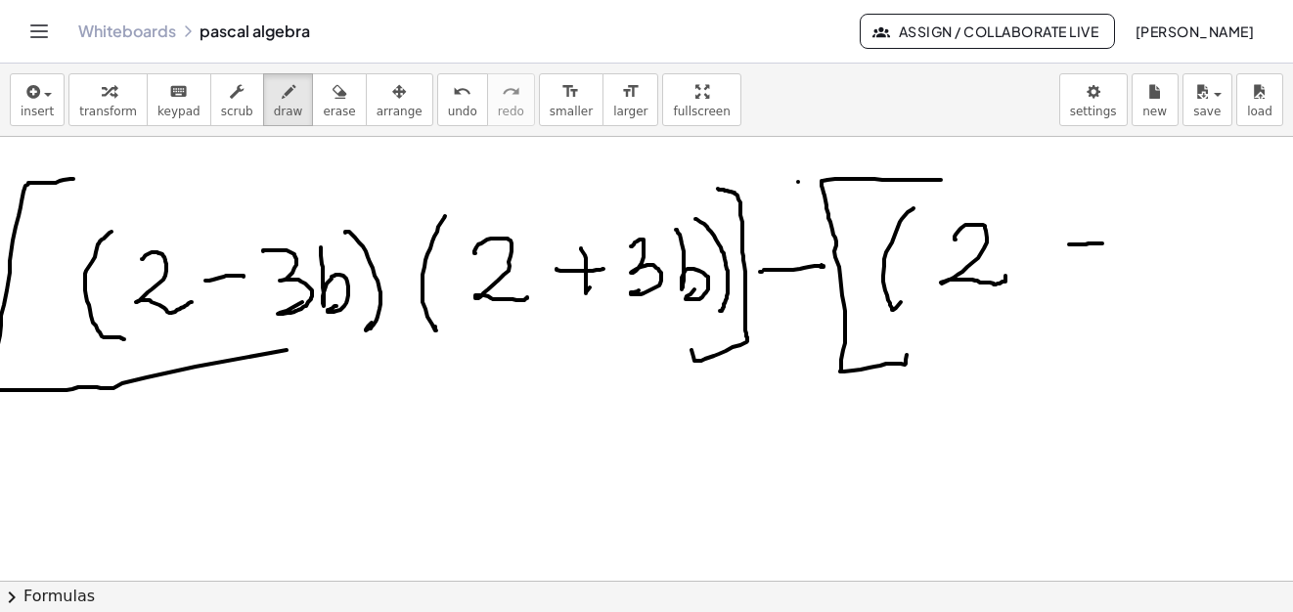
drag, startPoint x: 1069, startPoint y: 244, endPoint x: 1116, endPoint y: 229, distance: 49.5
drag, startPoint x: 1134, startPoint y: 241, endPoint x: 1170, endPoint y: 277, distance: 51.2
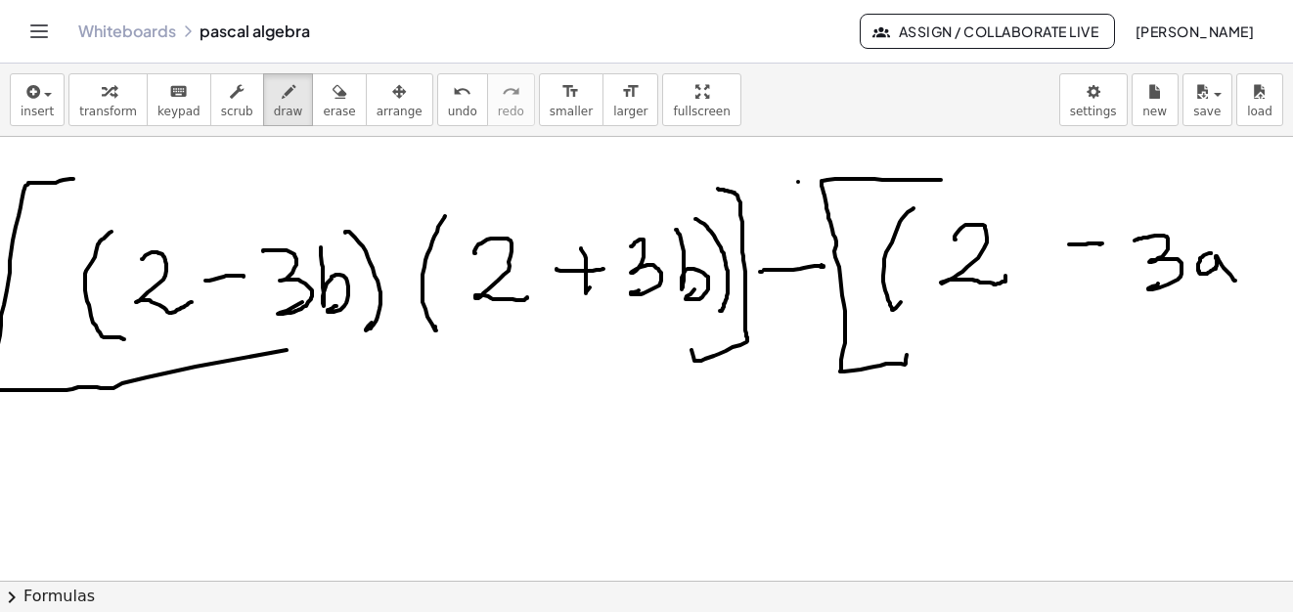
drag, startPoint x: 1211, startPoint y: 253, endPoint x: 1237, endPoint y: 245, distance: 27.5
drag, startPoint x: 1225, startPoint y: 221, endPoint x: 1242, endPoint y: 286, distance: 67.6
drag, startPoint x: 1241, startPoint y: 204, endPoint x: 1256, endPoint y: 217, distance: 19.4
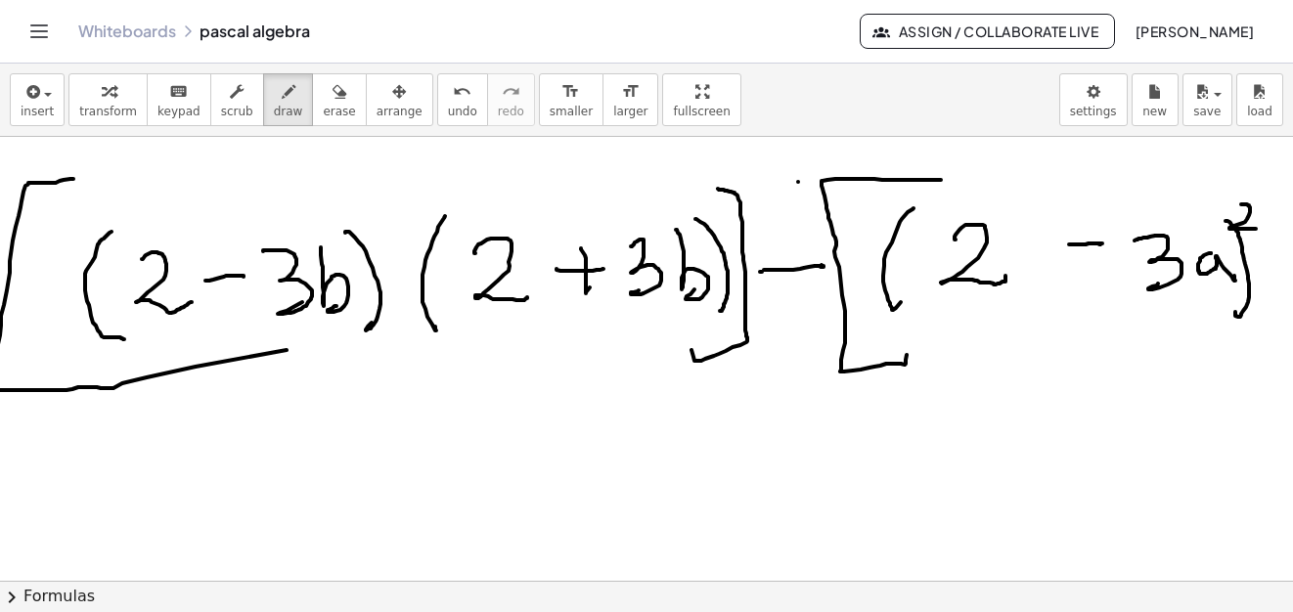
drag, startPoint x: 1202, startPoint y: 186, endPoint x: 1174, endPoint y: 343, distance: 159.8
drag, startPoint x: 326, startPoint y: 110, endPoint x: 237, endPoint y: 396, distance: 299.1
click at [328, 111] on button "erase" at bounding box center [339, 99] width 54 height 53
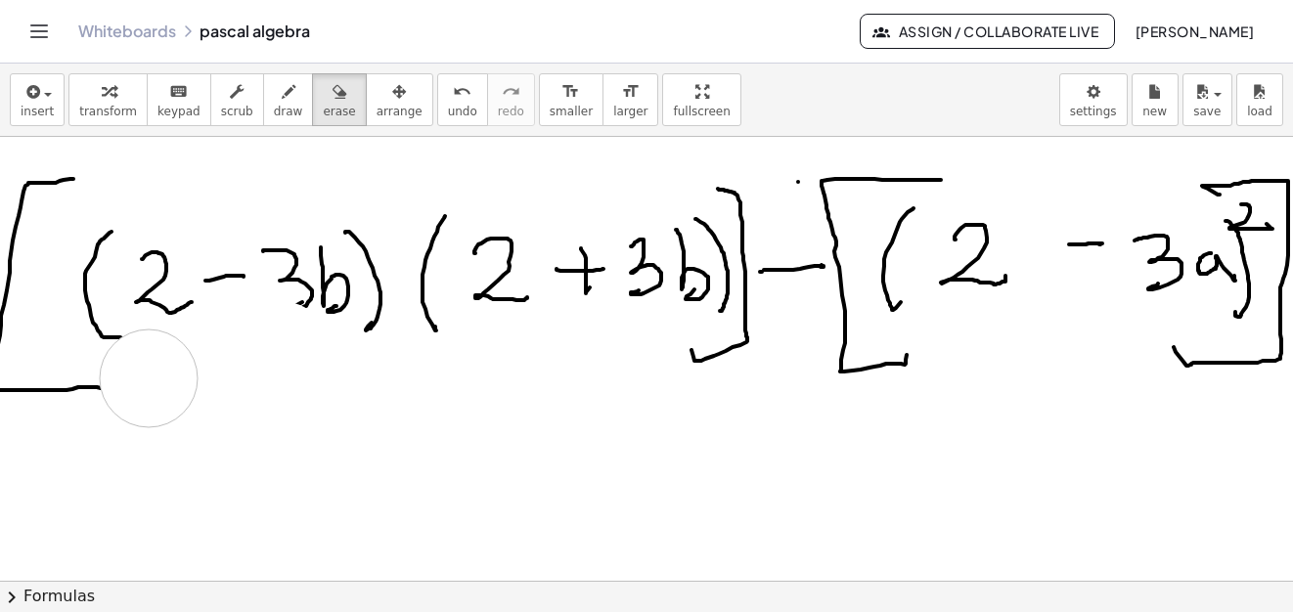
drag, startPoint x: 278, startPoint y: 350, endPoint x: 1197, endPoint y: 405, distance: 920.8
drag, startPoint x: 282, startPoint y: 311, endPoint x: 304, endPoint y: 330, distance: 29.8
click at [264, 77] on button "draw" at bounding box center [288, 99] width 51 height 53
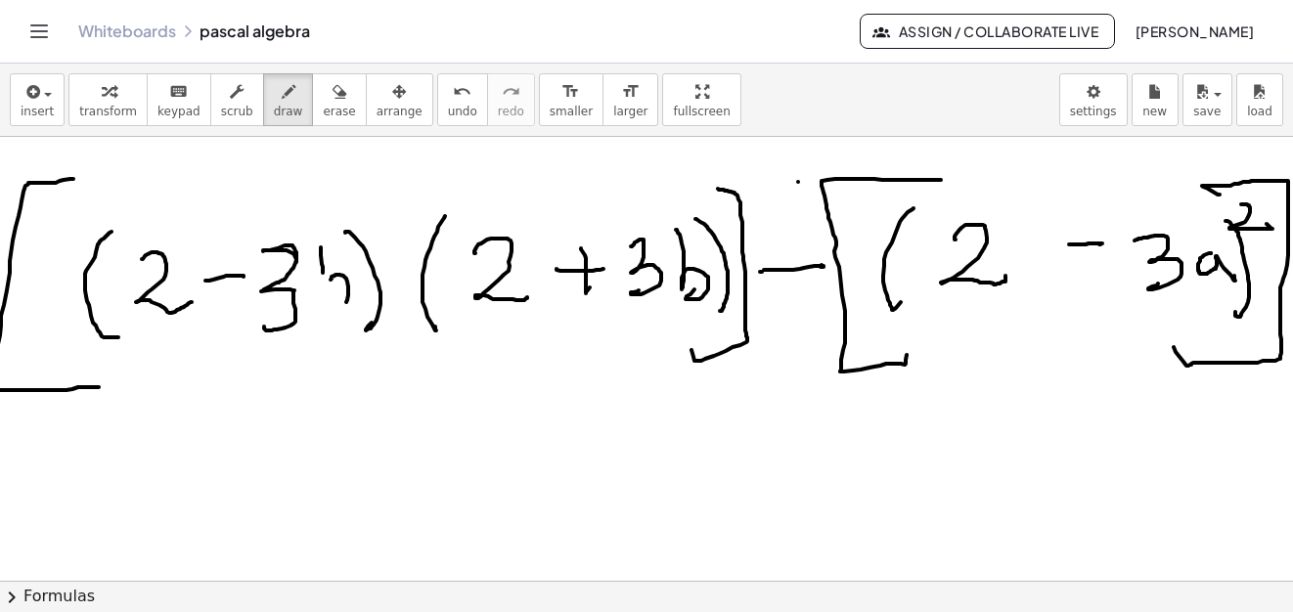
drag, startPoint x: 289, startPoint y: 245, endPoint x: 294, endPoint y: 308, distance: 62.8
drag, startPoint x: 322, startPoint y: 257, endPoint x: 314, endPoint y: 296, distance: 39.9
drag, startPoint x: 320, startPoint y: 285, endPoint x: 313, endPoint y: 308, distance: 24.4
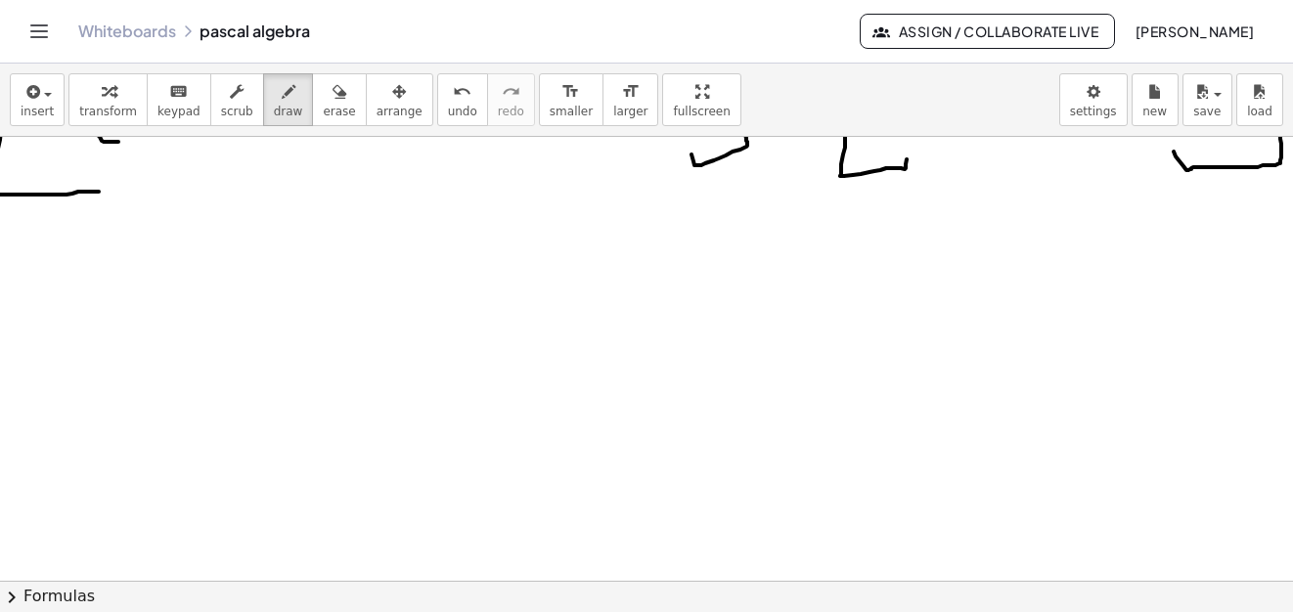
scroll to position [19154, 0]
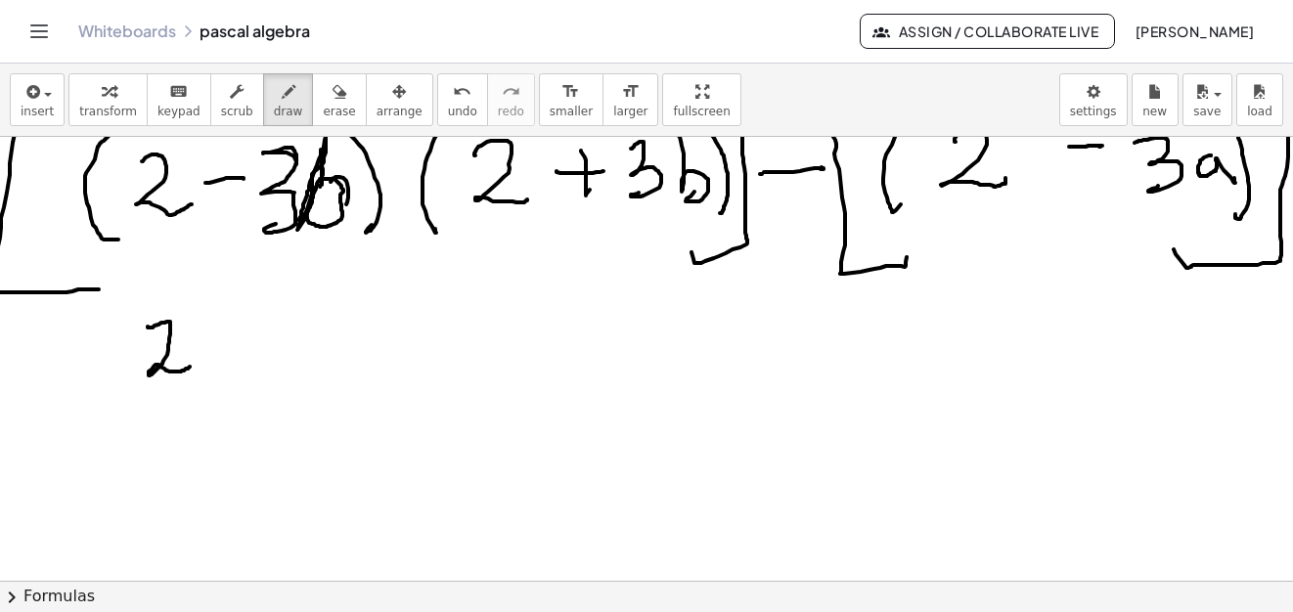
drag, startPoint x: 148, startPoint y: 327, endPoint x: 192, endPoint y: 314, distance: 45.8
drag, startPoint x: 199, startPoint y: 283, endPoint x: 223, endPoint y: 311, distance: 36.8
drag, startPoint x: 254, startPoint y: 334, endPoint x: 290, endPoint y: 334, distance: 36.2
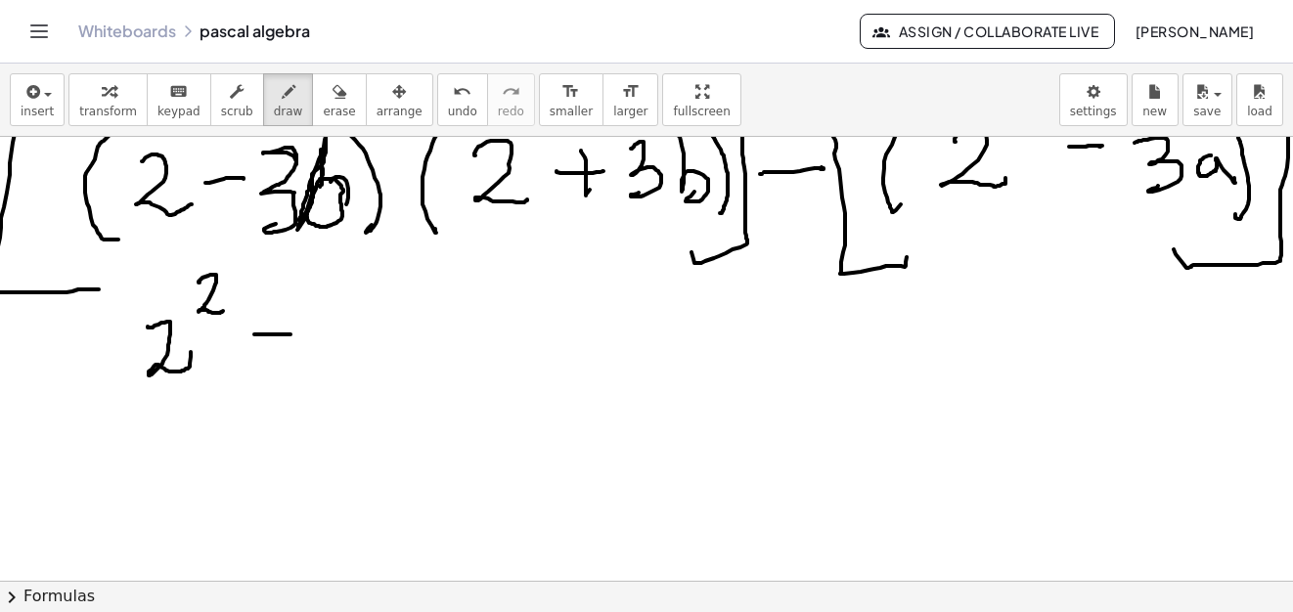
drag, startPoint x: 341, startPoint y: 311, endPoint x: 395, endPoint y: 322, distance: 54.8
drag, startPoint x: 405, startPoint y: 293, endPoint x: 330, endPoint y: 339, distance: 88.2
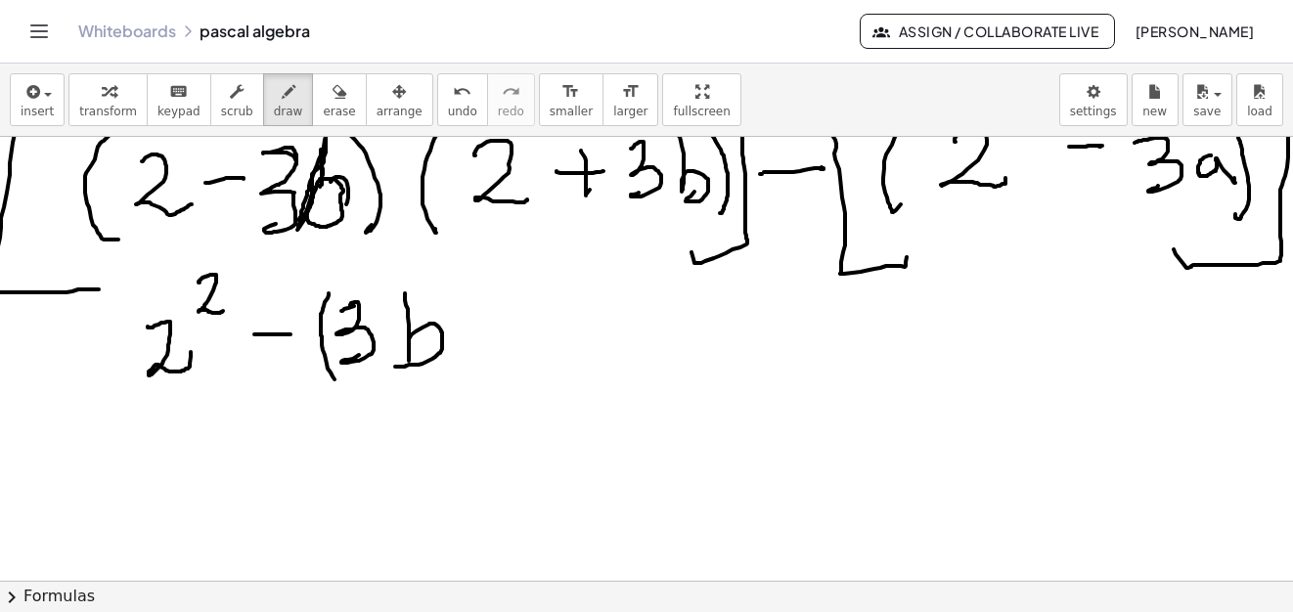
drag, startPoint x: 329, startPoint y: 293, endPoint x: 357, endPoint y: 330, distance: 46.7
drag, startPoint x: 434, startPoint y: 286, endPoint x: 461, endPoint y: 277, distance: 27.8
drag, startPoint x: 456, startPoint y: 266, endPoint x: 134, endPoint y: 331, distance: 328.3
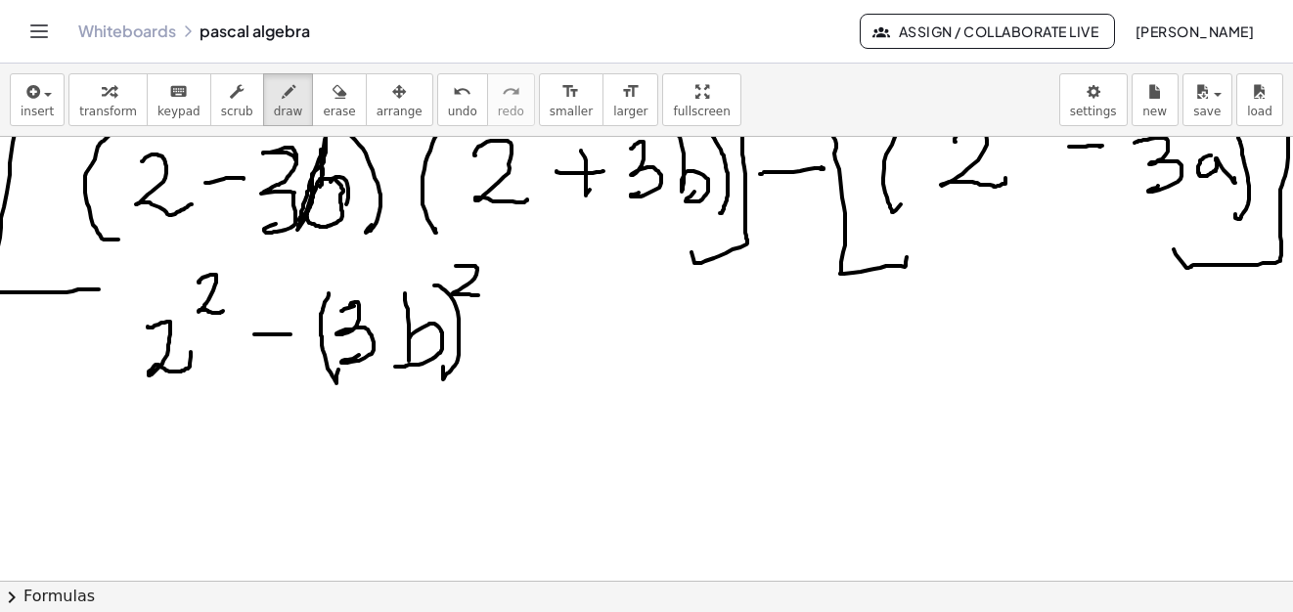
drag, startPoint x: 146, startPoint y: 282, endPoint x: 241, endPoint y: 407, distance: 157.0
drag, startPoint x: 518, startPoint y: 257, endPoint x: 599, endPoint y: 372, distance: 140.3
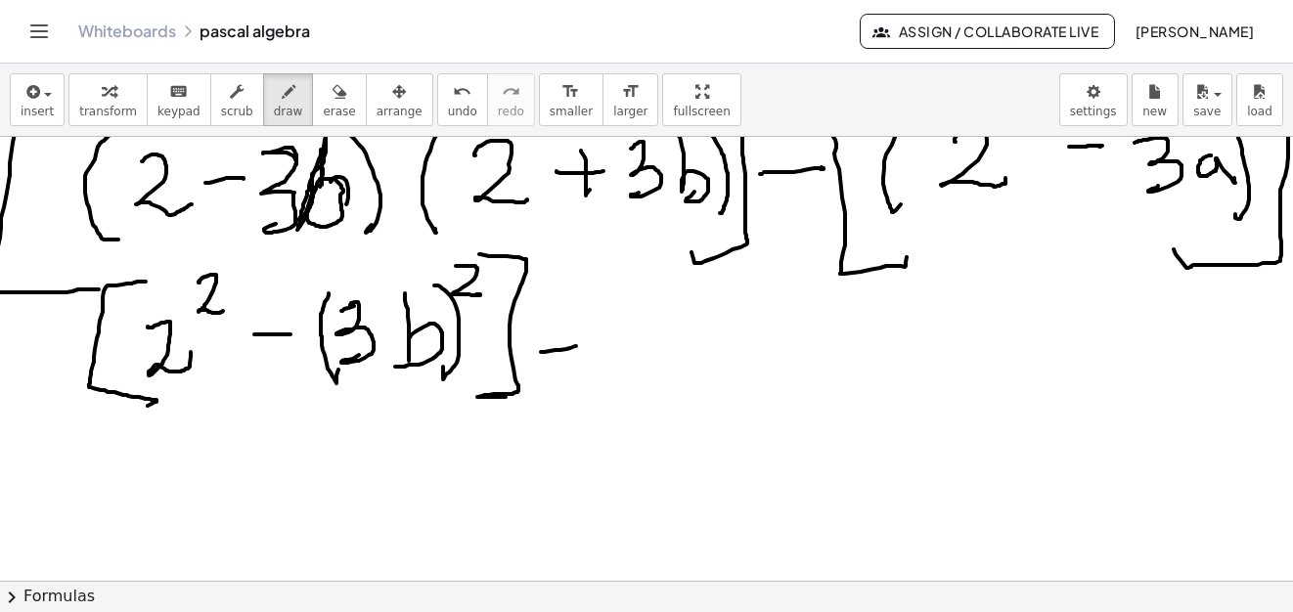
drag, startPoint x: 541, startPoint y: 352, endPoint x: 682, endPoint y: 295, distance: 151.8
drag, startPoint x: 677, startPoint y: 272, endPoint x: 639, endPoint y: 369, distance: 103.7
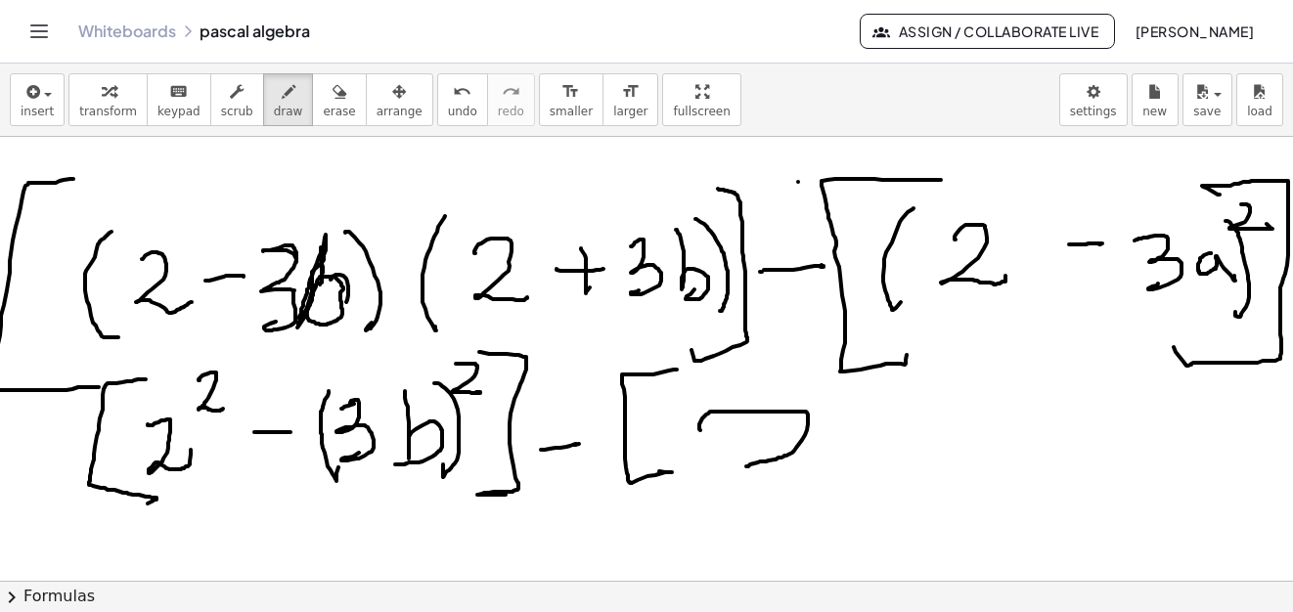
drag, startPoint x: 700, startPoint y: 430, endPoint x: 784, endPoint y: 418, distance: 85.0
drag, startPoint x: 327, startPoint y: 100, endPoint x: 973, endPoint y: 435, distance: 728.2
click at [328, 100] on button "erase" at bounding box center [339, 99] width 54 height 53
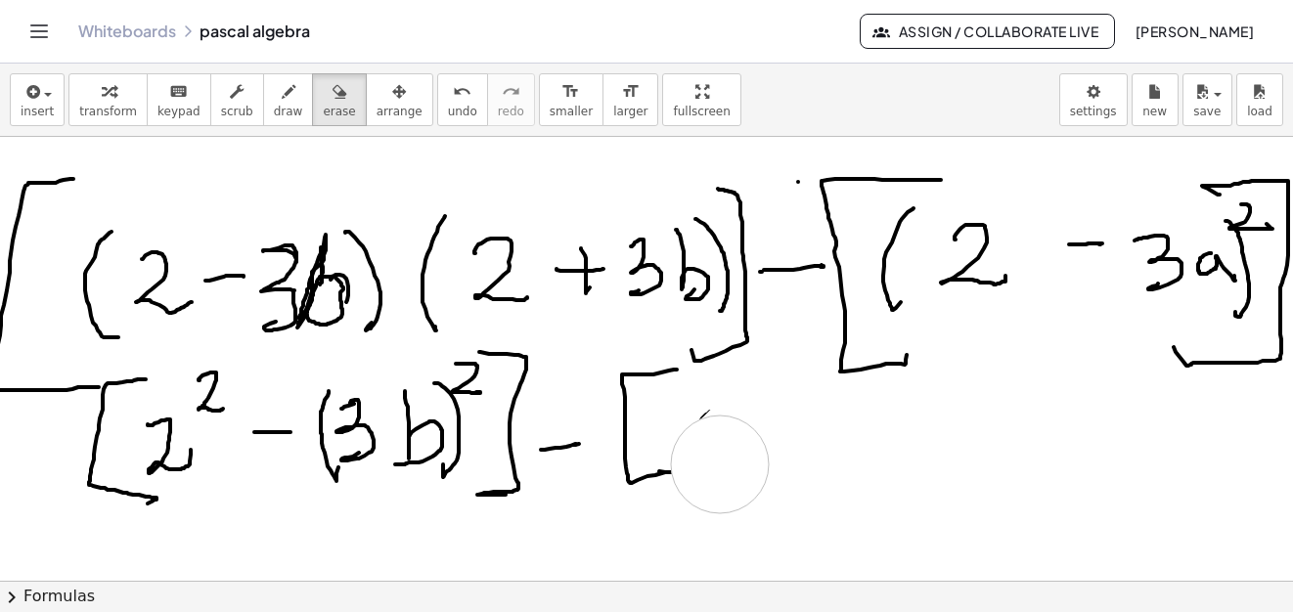
drag, startPoint x: 825, startPoint y: 451, endPoint x: 704, endPoint y: 431, distance: 122.8
drag, startPoint x: 704, startPoint y: 431, endPoint x: 735, endPoint y: 430, distance: 31.3
click at [274, 107] on span "draw" at bounding box center [288, 112] width 29 height 14
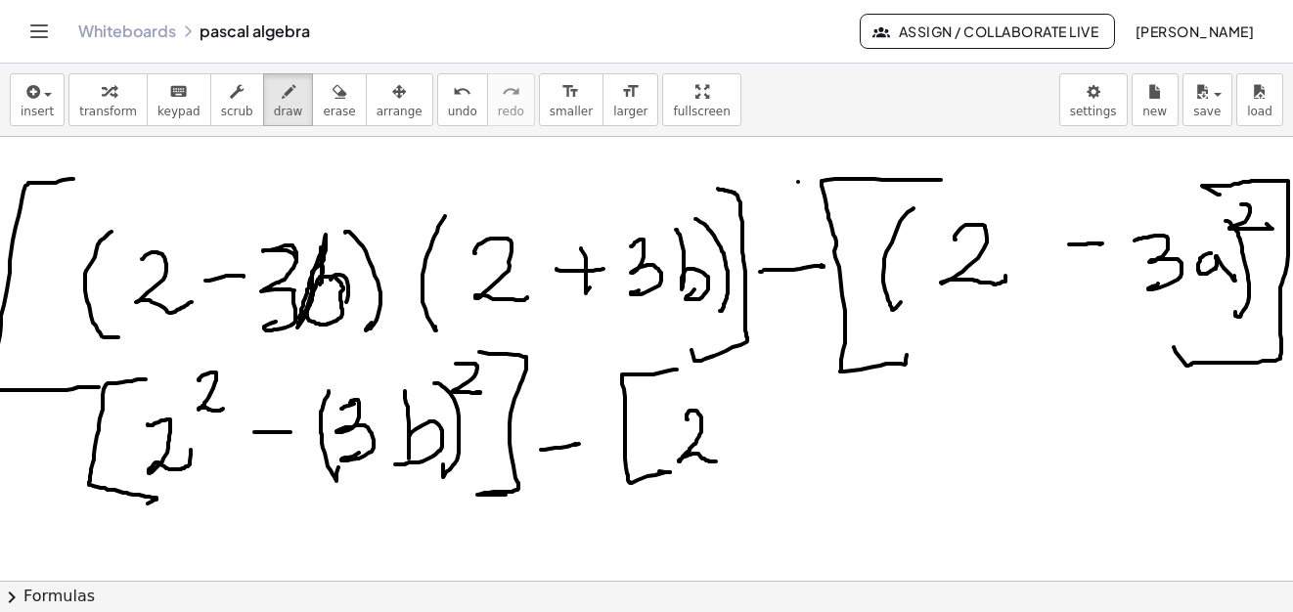
drag, startPoint x: 687, startPoint y: 419, endPoint x: 721, endPoint y: 419, distance: 33.3
drag, startPoint x: 711, startPoint y: 391, endPoint x: 731, endPoint y: 410, distance: 27.7
drag, startPoint x: 755, startPoint y: 425, endPoint x: 775, endPoint y: 425, distance: 20.5
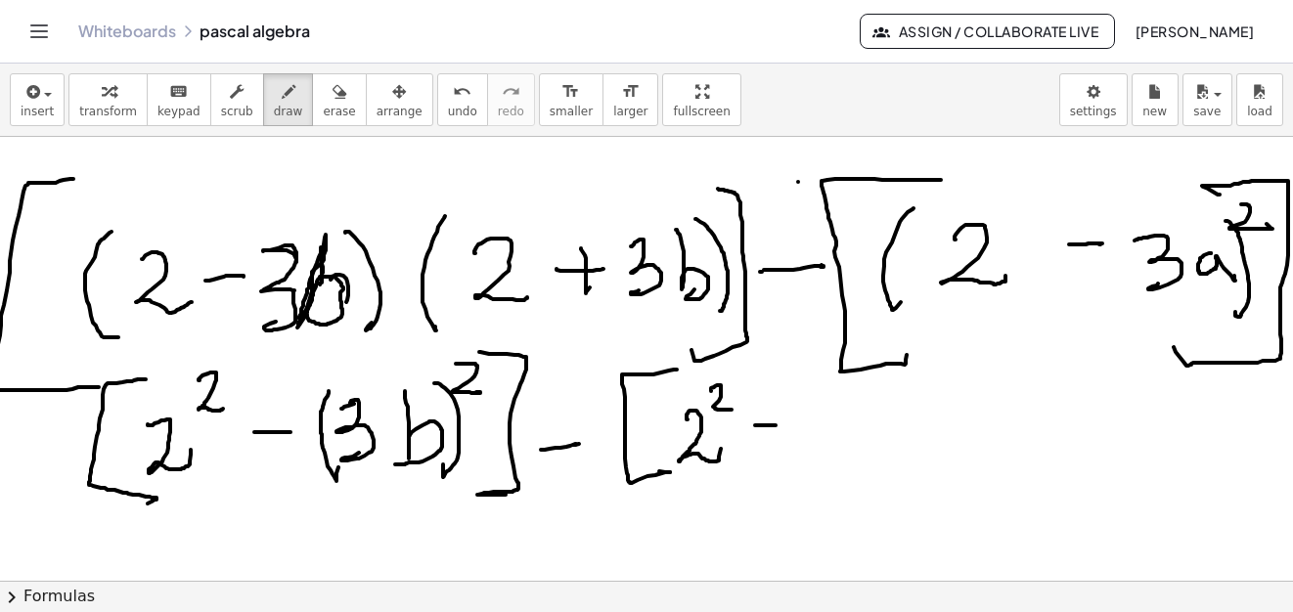
drag, startPoint x: 807, startPoint y: 403, endPoint x: 852, endPoint y: 445, distance: 61.6
drag, startPoint x: 870, startPoint y: 419, endPoint x: 886, endPoint y: 415, distance: 16.4
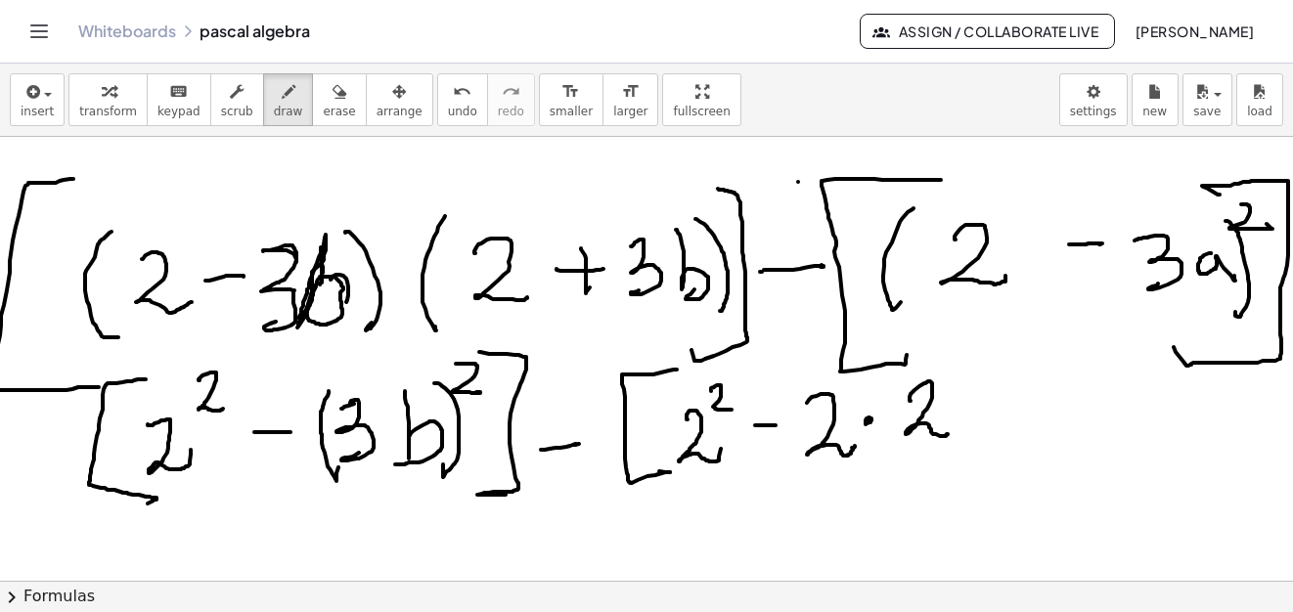
drag, startPoint x: 910, startPoint y: 401, endPoint x: 951, endPoint y: 431, distance: 51.0
drag, startPoint x: 964, startPoint y: 409, endPoint x: 982, endPoint y: 394, distance: 22.9
drag, startPoint x: 984, startPoint y: 393, endPoint x: 1041, endPoint y: 399, distance: 58.0
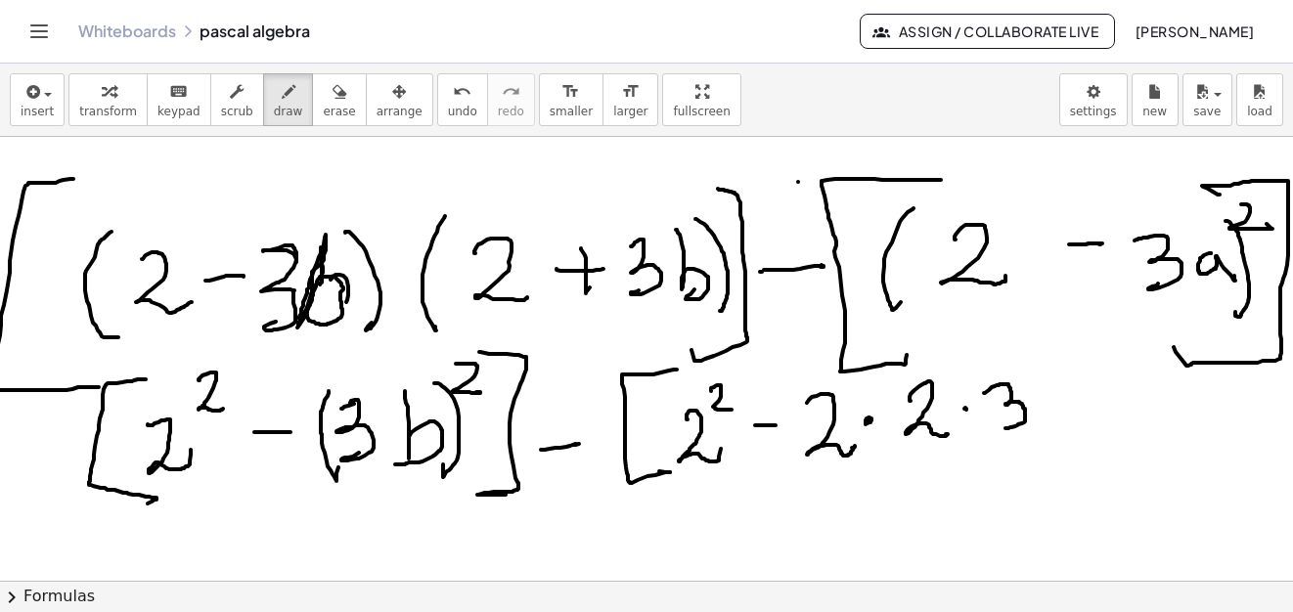
drag, startPoint x: 1221, startPoint y: 269, endPoint x: 1238, endPoint y: 273, distance: 17.1
drag, startPoint x: 1208, startPoint y: 257, endPoint x: 1239, endPoint y: 279, distance: 38.0
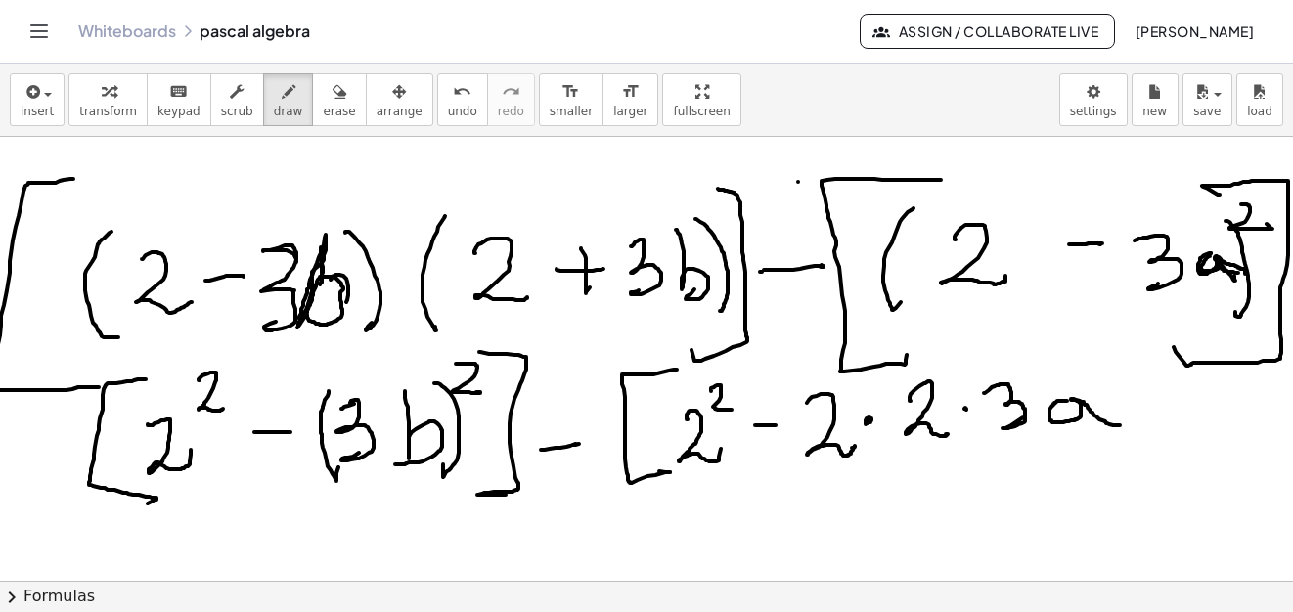
drag, startPoint x: 1067, startPoint y: 401, endPoint x: 1092, endPoint y: 427, distance: 36.7
drag, startPoint x: 1129, startPoint y: 400, endPoint x: 1128, endPoint y: 378, distance: 21.5
drag, startPoint x: 1138, startPoint y: 375, endPoint x: 1147, endPoint y: 419, distance: 44.9
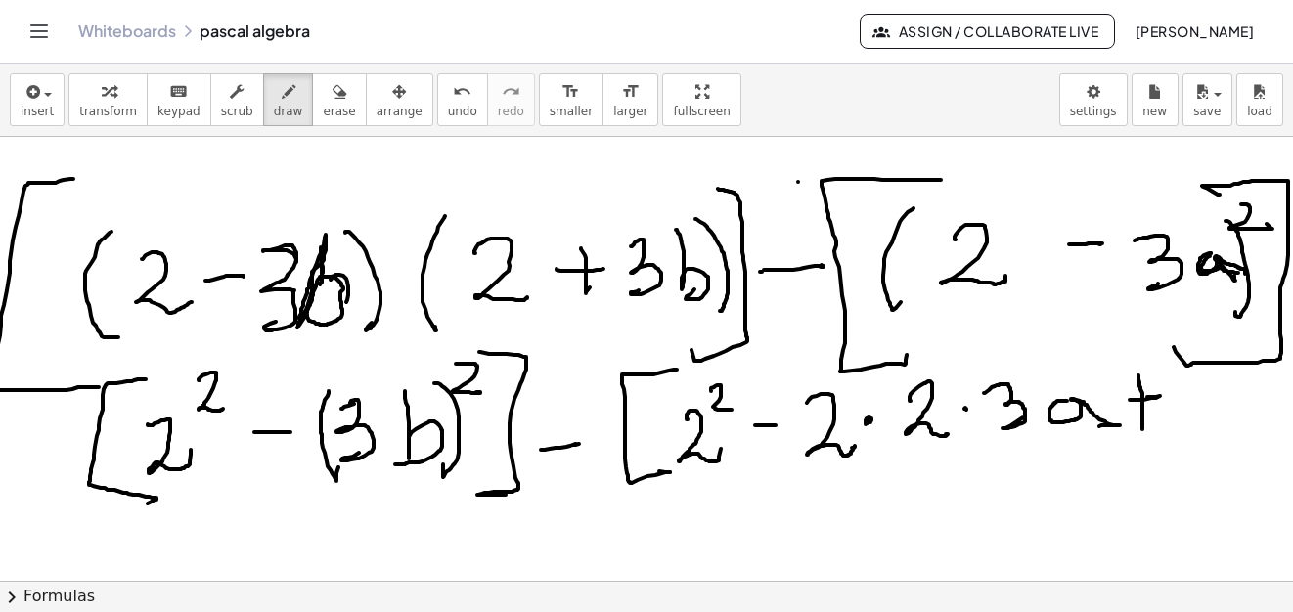
drag, startPoint x: 1186, startPoint y: 358, endPoint x: 1189, endPoint y: 418, distance: 59.7
drag, startPoint x: 1200, startPoint y: 385, endPoint x: 1205, endPoint y: 411, distance: 25.9
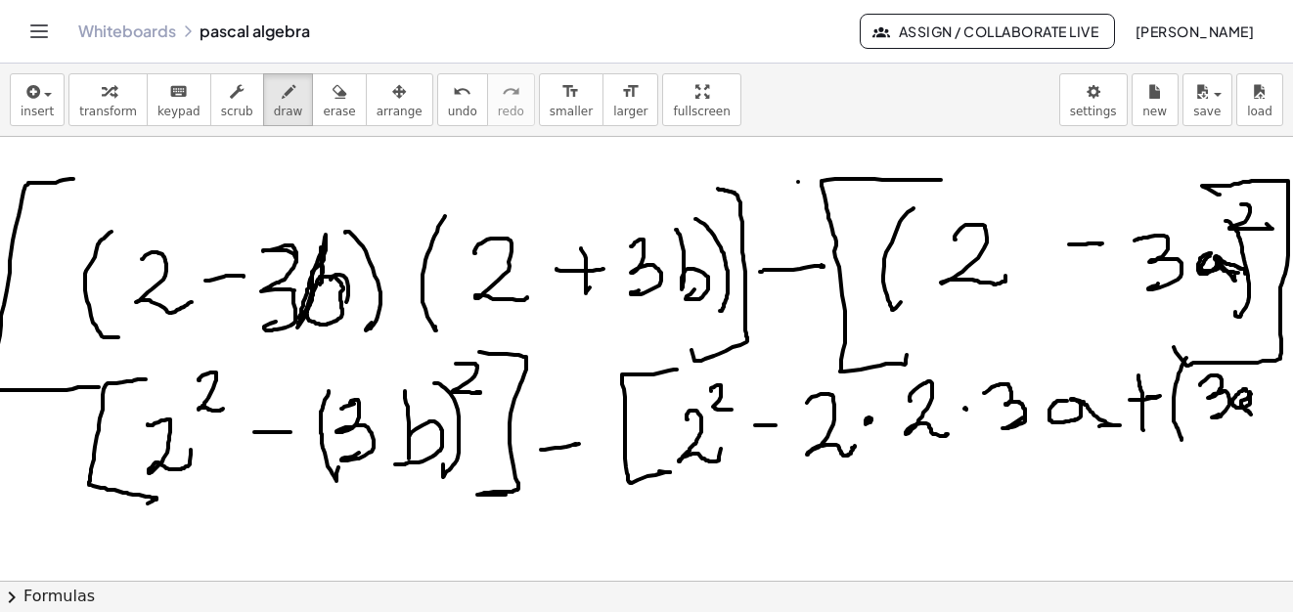
drag, startPoint x: 1246, startPoint y: 390, endPoint x: 1260, endPoint y: 420, distance: 33.7
drag, startPoint x: 1260, startPoint y: 358, endPoint x: 1276, endPoint y: 412, distance: 56.0
drag, startPoint x: 1267, startPoint y: 349, endPoint x: 1233, endPoint y: 387, distance: 51.2
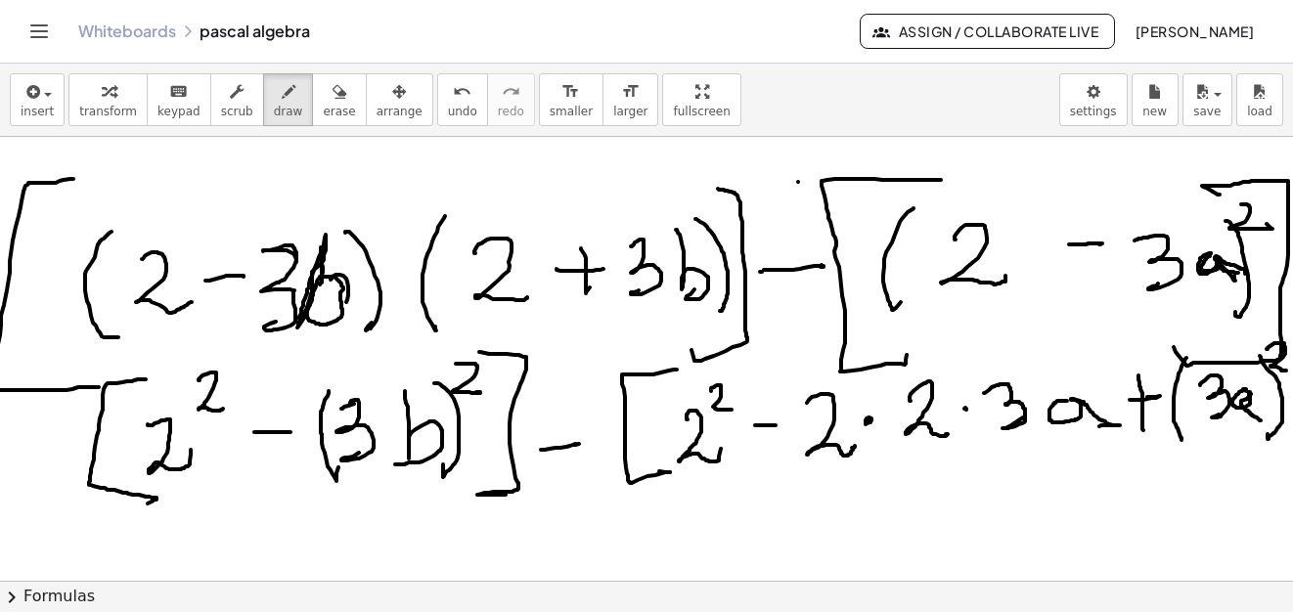
click at [1284, 371] on div "+ · 4 · x + · 7 · x · y + 7 + · 4 · x + · 7 · x · y + · 4 · x + · 7 · x · y + 7…" at bounding box center [646, 359] width 1293 height 444
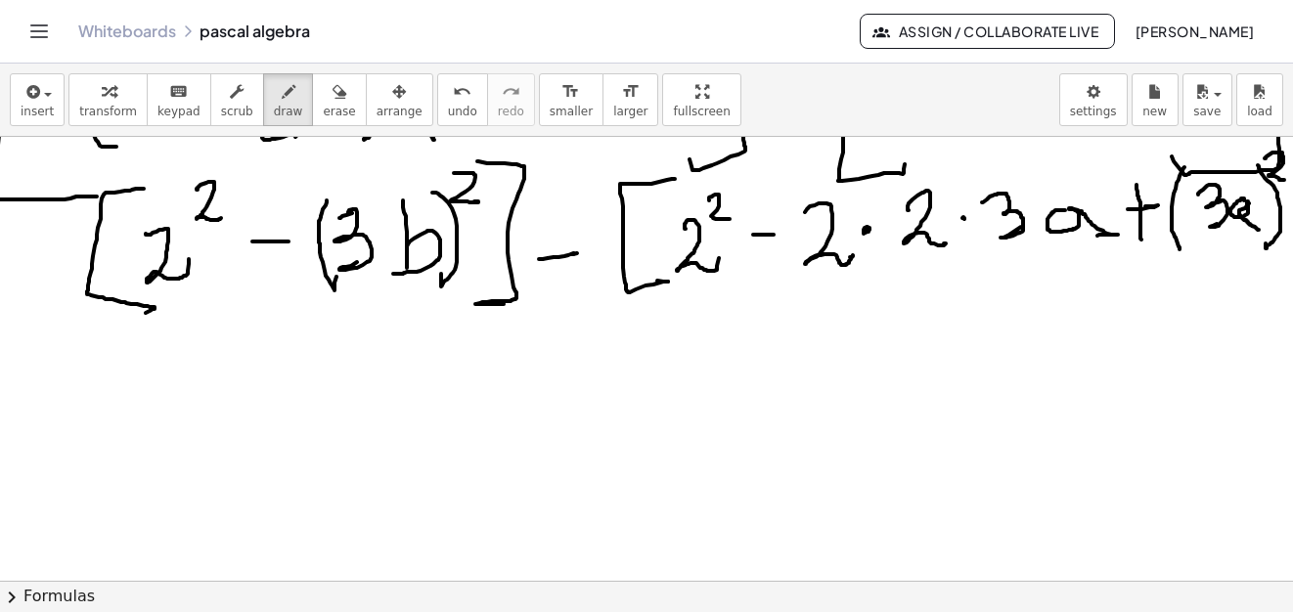
scroll to position [19149, 17]
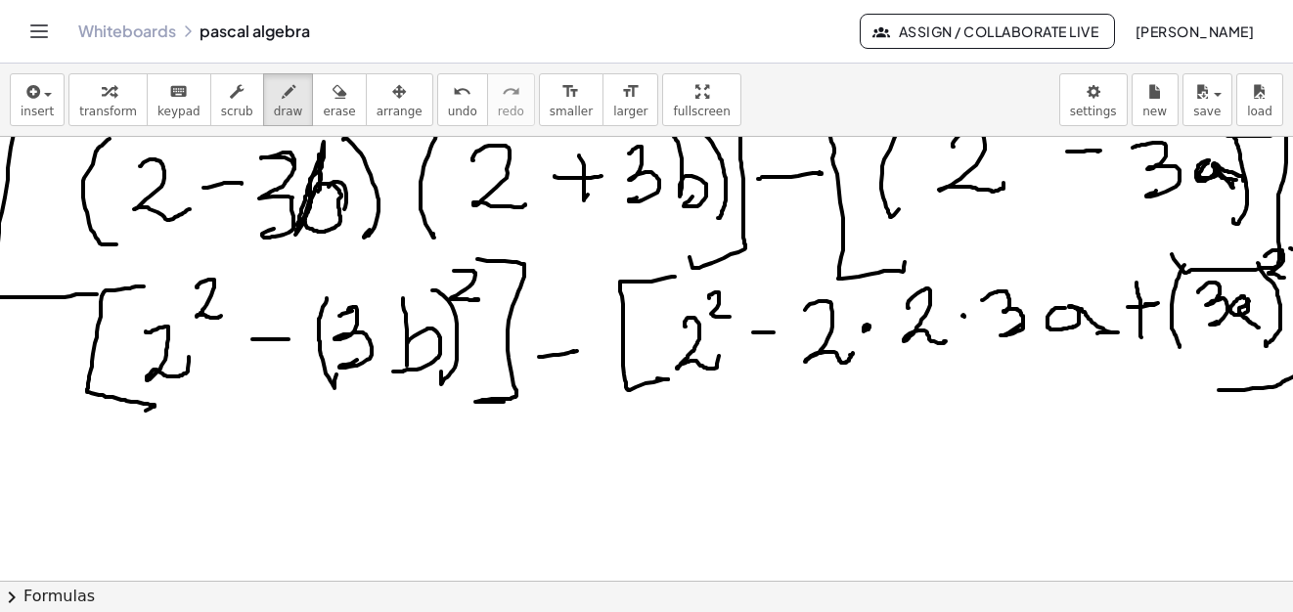
drag, startPoint x: 1275, startPoint y: 248, endPoint x: 1211, endPoint y: 410, distance: 173.8
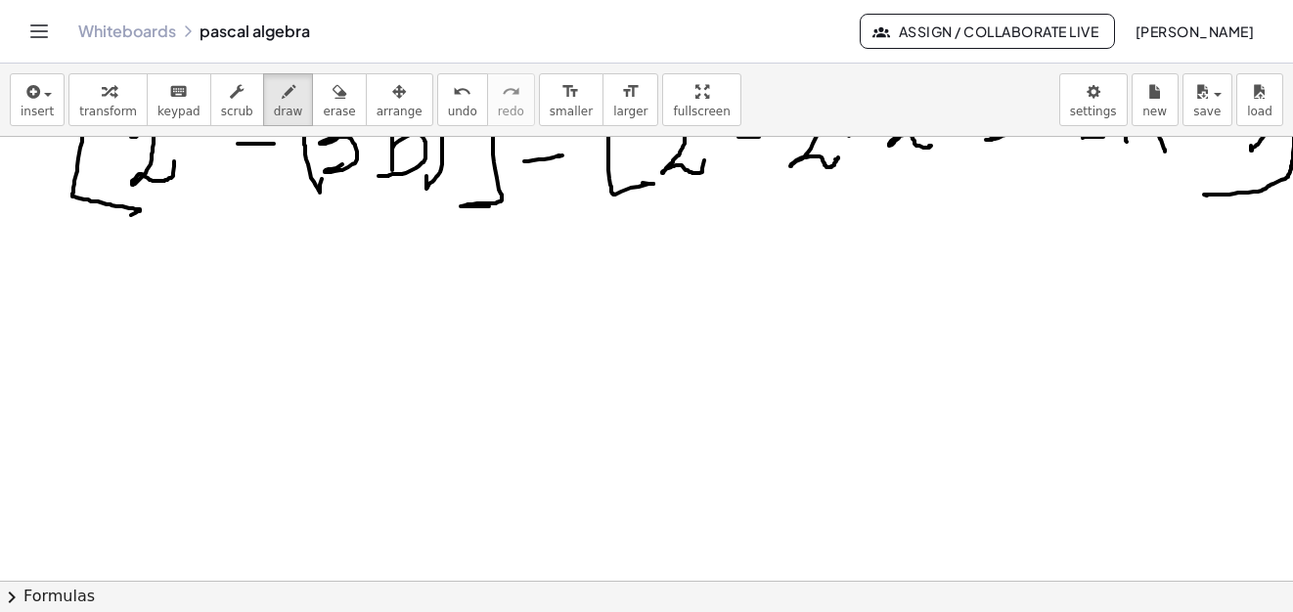
scroll to position [19247, 17]
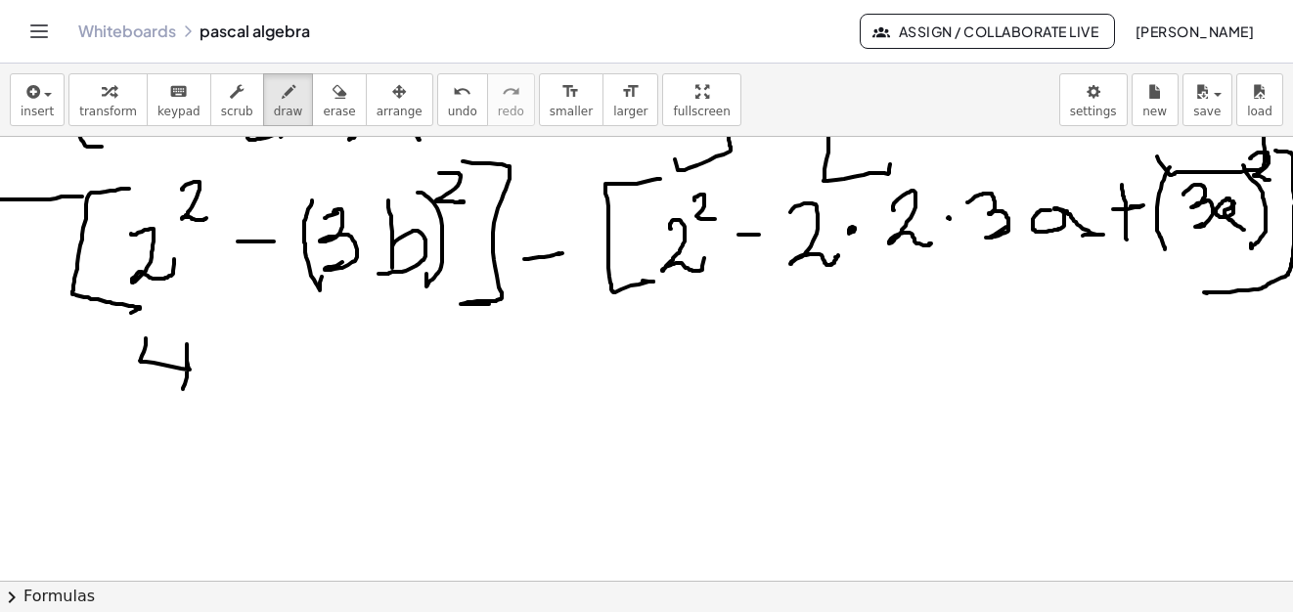
drag, startPoint x: 146, startPoint y: 338, endPoint x: 198, endPoint y: 376, distance: 65.1
drag, startPoint x: 209, startPoint y: 371, endPoint x: 259, endPoint y: 371, distance: 49.9
drag, startPoint x: 319, startPoint y: 338, endPoint x: 364, endPoint y: 364, distance: 51.7
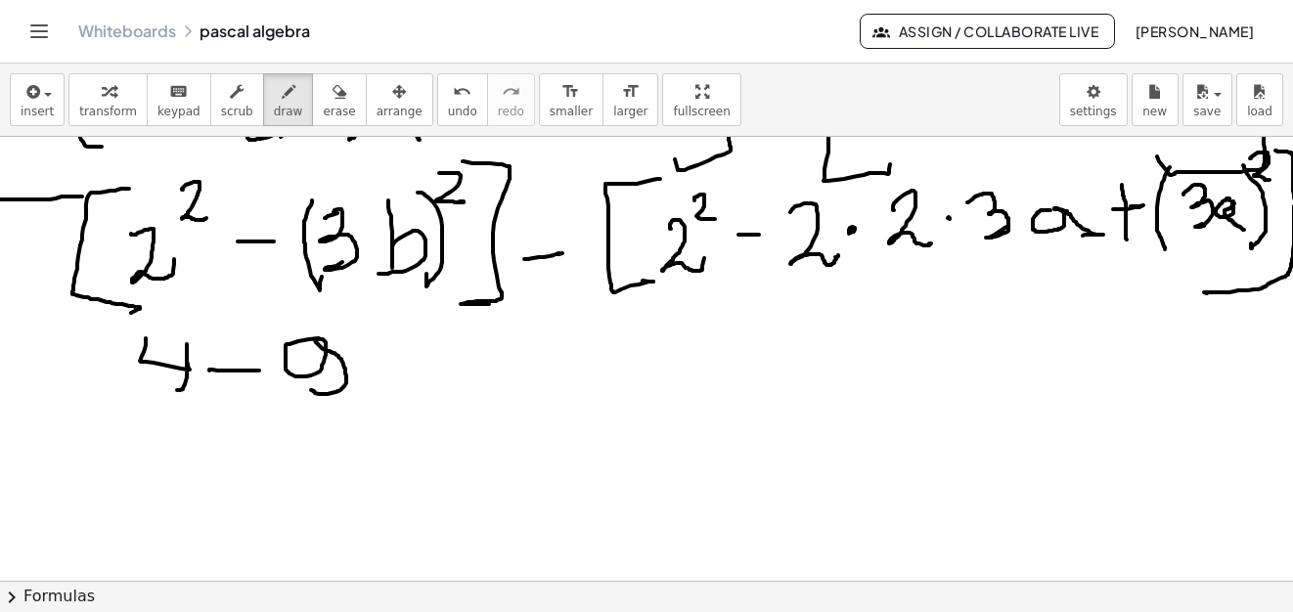
drag, startPoint x: 369, startPoint y: 334, endPoint x: 387, endPoint y: 345, distance: 21.5
drag, startPoint x: 386, startPoint y: 332, endPoint x: 408, endPoint y: 349, distance: 27.2
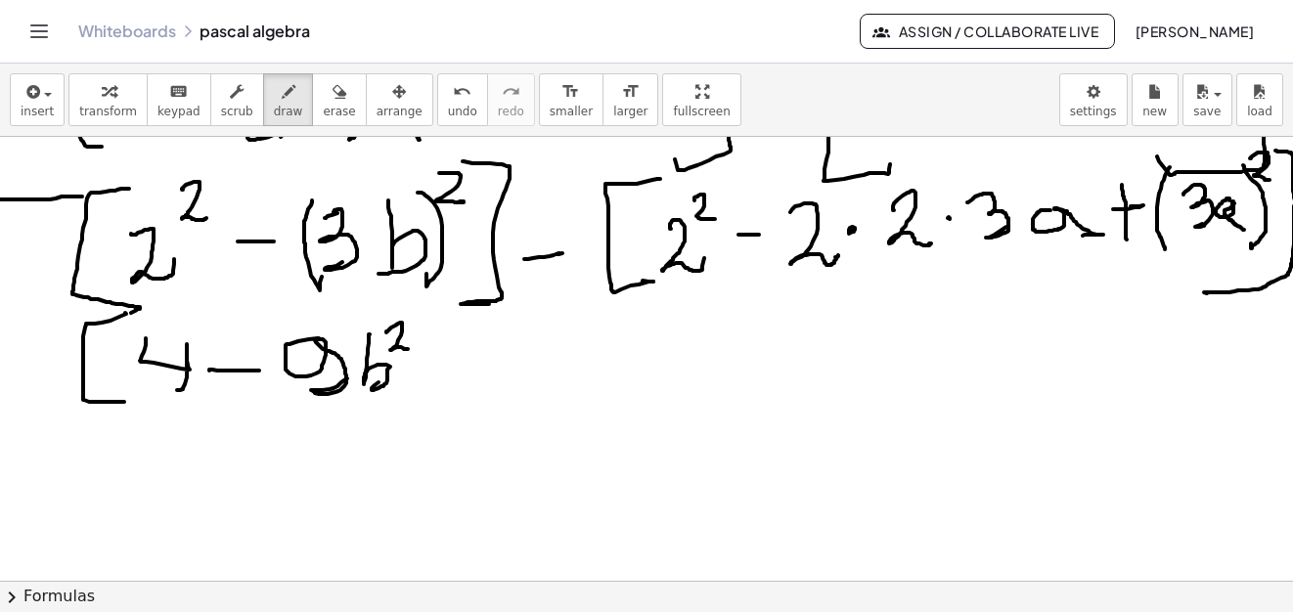
drag, startPoint x: 125, startPoint y: 313, endPoint x: 171, endPoint y: 382, distance: 83.3
drag, startPoint x: 397, startPoint y: 304, endPoint x: 481, endPoint y: 356, distance: 98.8
drag, startPoint x: 475, startPoint y: 354, endPoint x: 510, endPoint y: 356, distance: 35.3
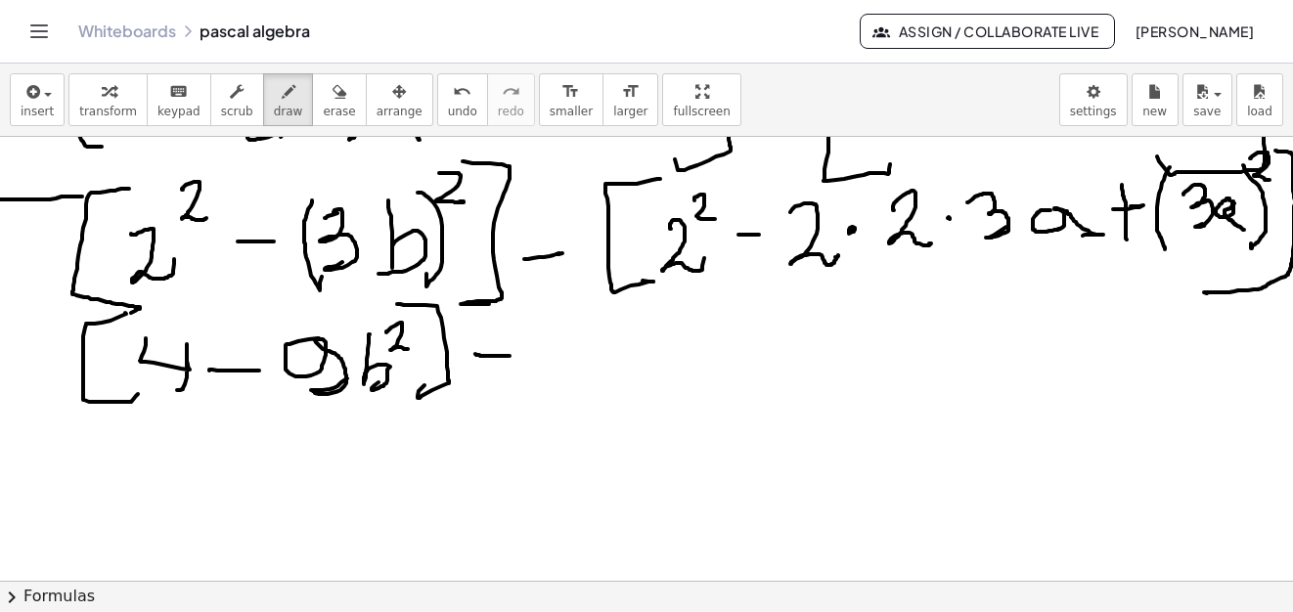
drag, startPoint x: 561, startPoint y: 304, endPoint x: 569, endPoint y: 393, distance: 89.3
drag, startPoint x: 583, startPoint y: 330, endPoint x: 612, endPoint y: 375, distance: 54.5
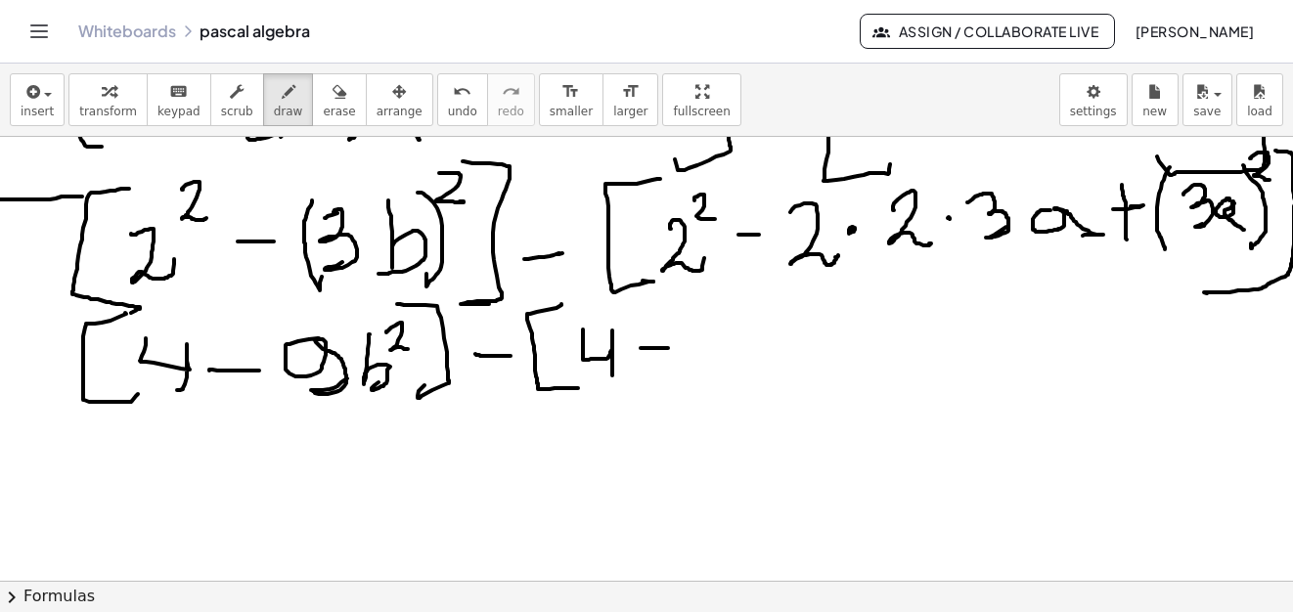
drag, startPoint x: 640, startPoint y: 348, endPoint x: 668, endPoint y: 348, distance: 27.4
drag, startPoint x: 694, startPoint y: 348, endPoint x: 736, endPoint y: 330, distance: 46.0
drag, startPoint x: 735, startPoint y: 329, endPoint x: 790, endPoint y: 355, distance: 60.8
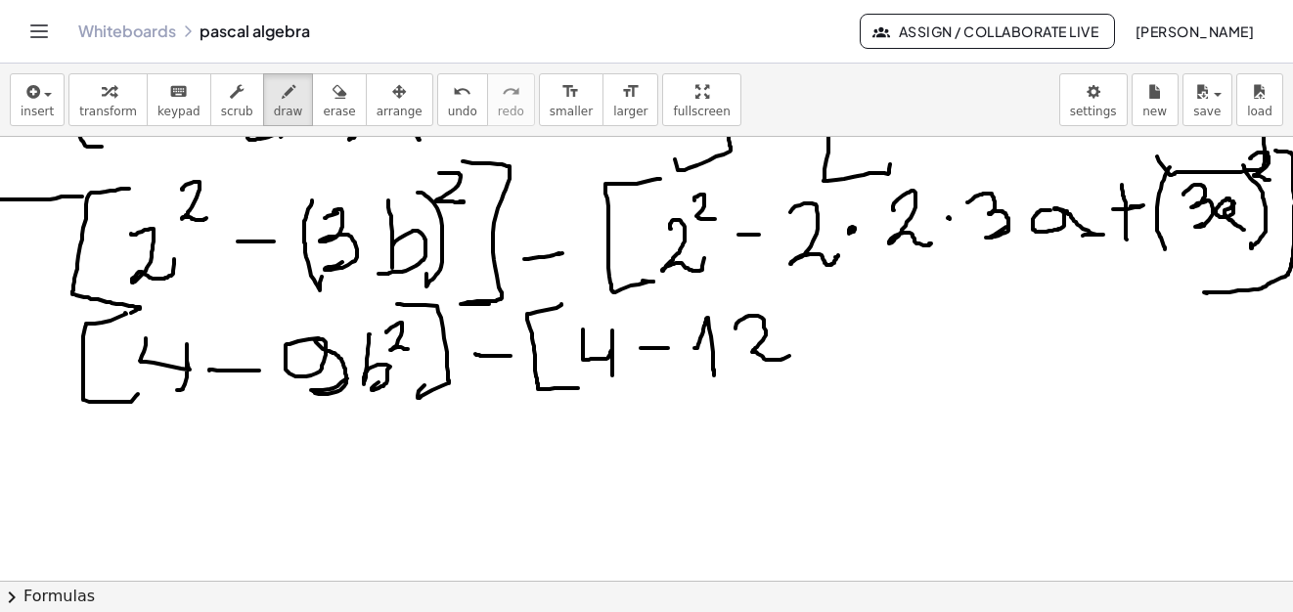
drag, startPoint x: 835, startPoint y: 328, endPoint x: 884, endPoint y: 370, distance: 64.5
drag, startPoint x: 913, startPoint y: 323, endPoint x: 937, endPoint y: 324, distance: 23.5
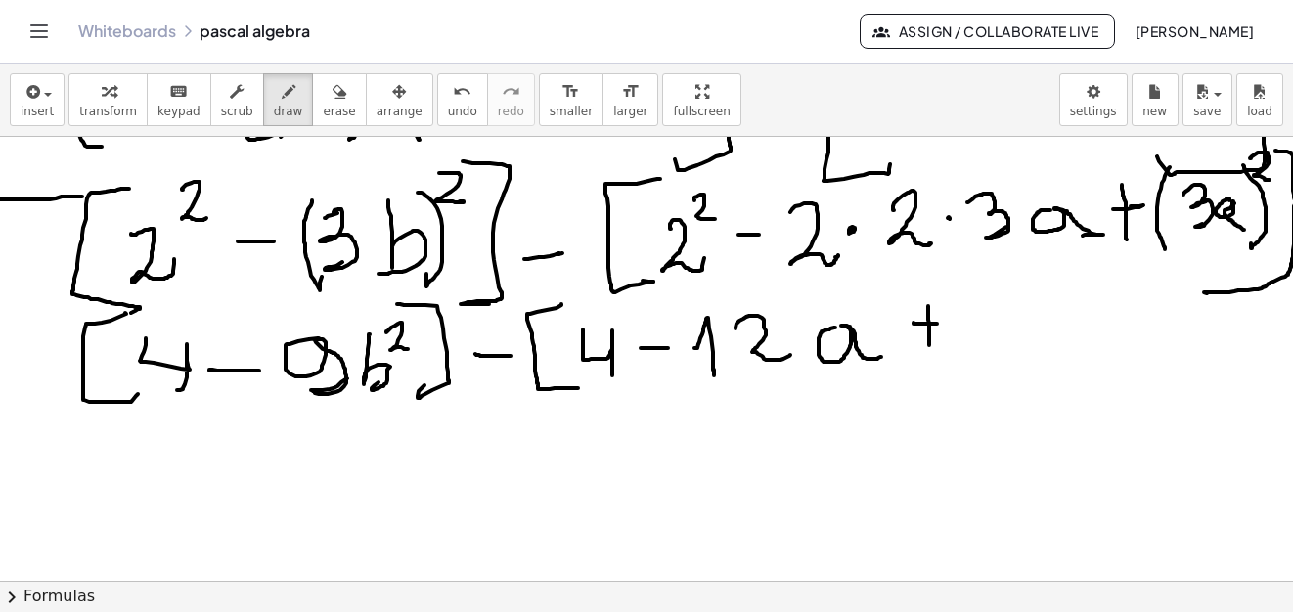
drag, startPoint x: 928, startPoint y: 306, endPoint x: 930, endPoint y: 342, distance: 36.2
drag, startPoint x: 931, startPoint y: 321, endPoint x: 948, endPoint y: 320, distance: 17.6
drag, startPoint x: 996, startPoint y: 290, endPoint x: 1020, endPoint y: 336, distance: 51.6
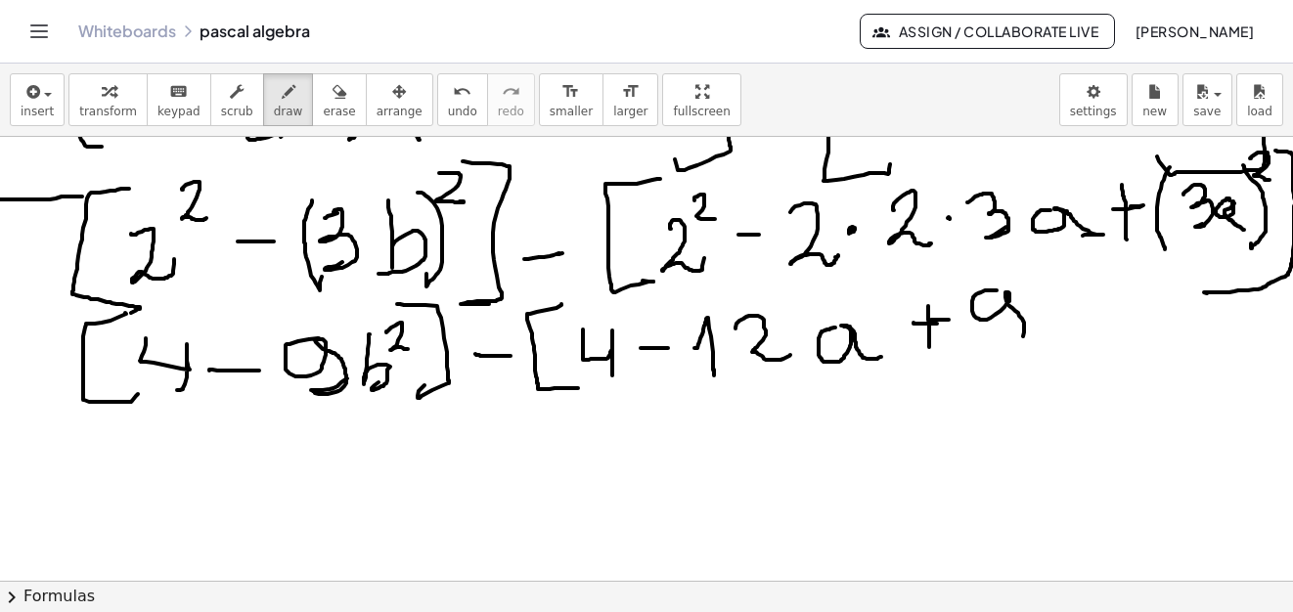
drag, startPoint x: 1052, startPoint y: 311, endPoint x: 1117, endPoint y: 349, distance: 75.0
drag, startPoint x: 1094, startPoint y: 320, endPoint x: 1119, endPoint y: 330, distance: 26.3
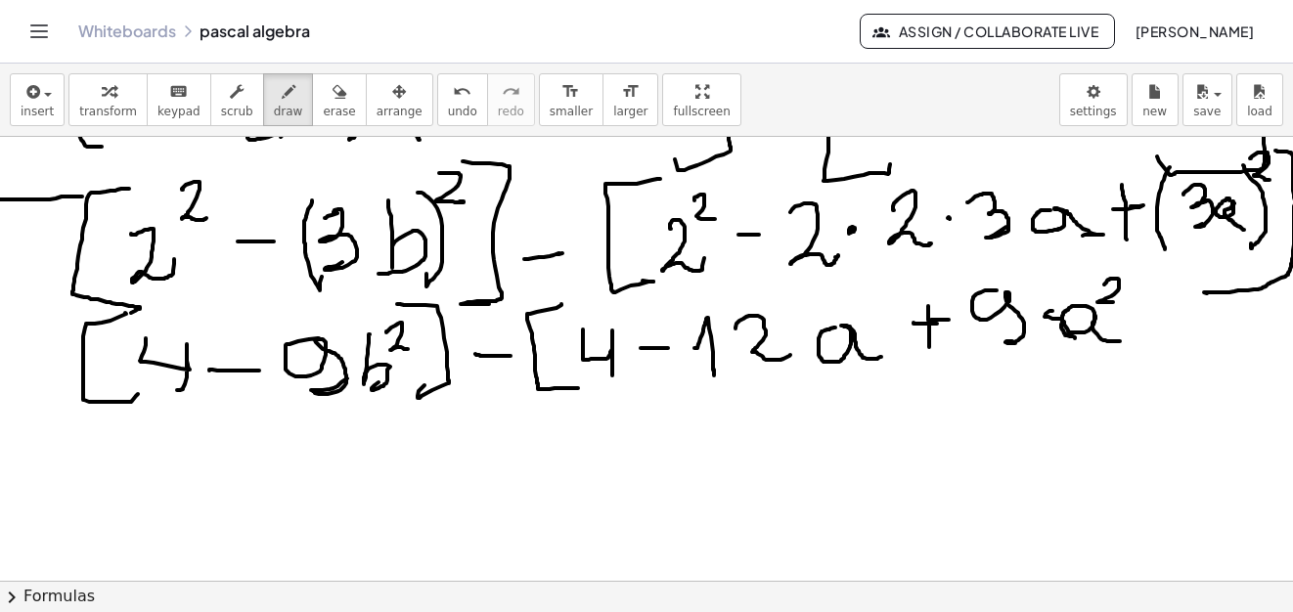
drag, startPoint x: 1111, startPoint y: 279, endPoint x: 1137, endPoint y: 296, distance: 31.7
drag, startPoint x: 1119, startPoint y: 257, endPoint x: 1130, endPoint y: 390, distance: 133.5
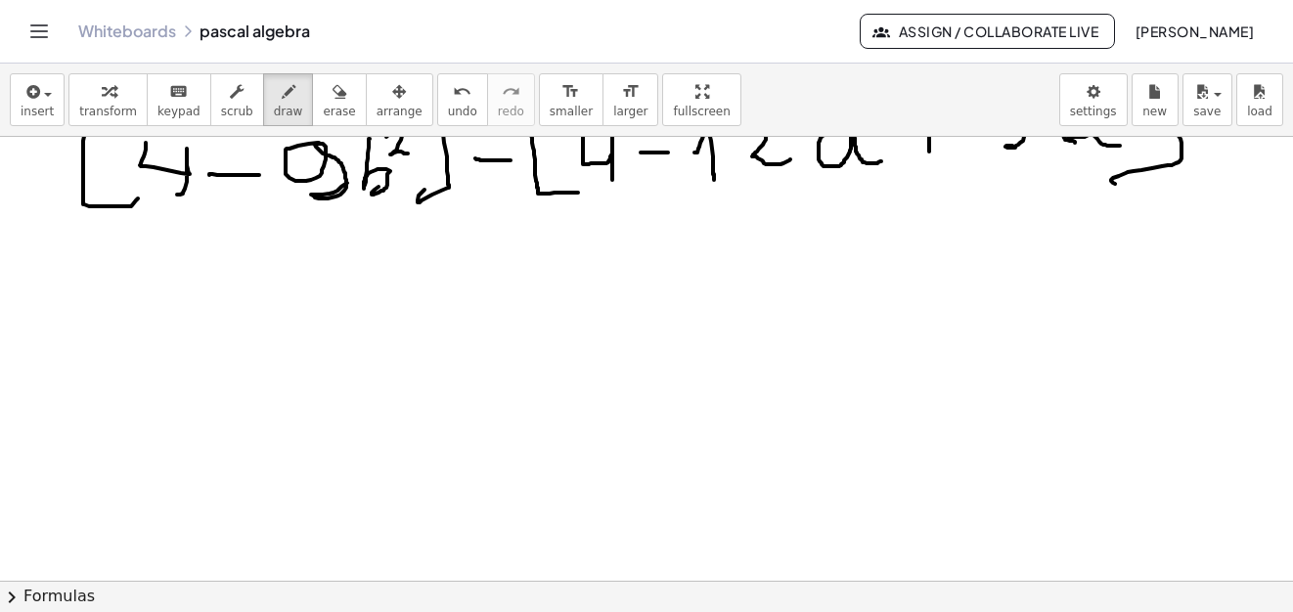
scroll to position [19345, 17]
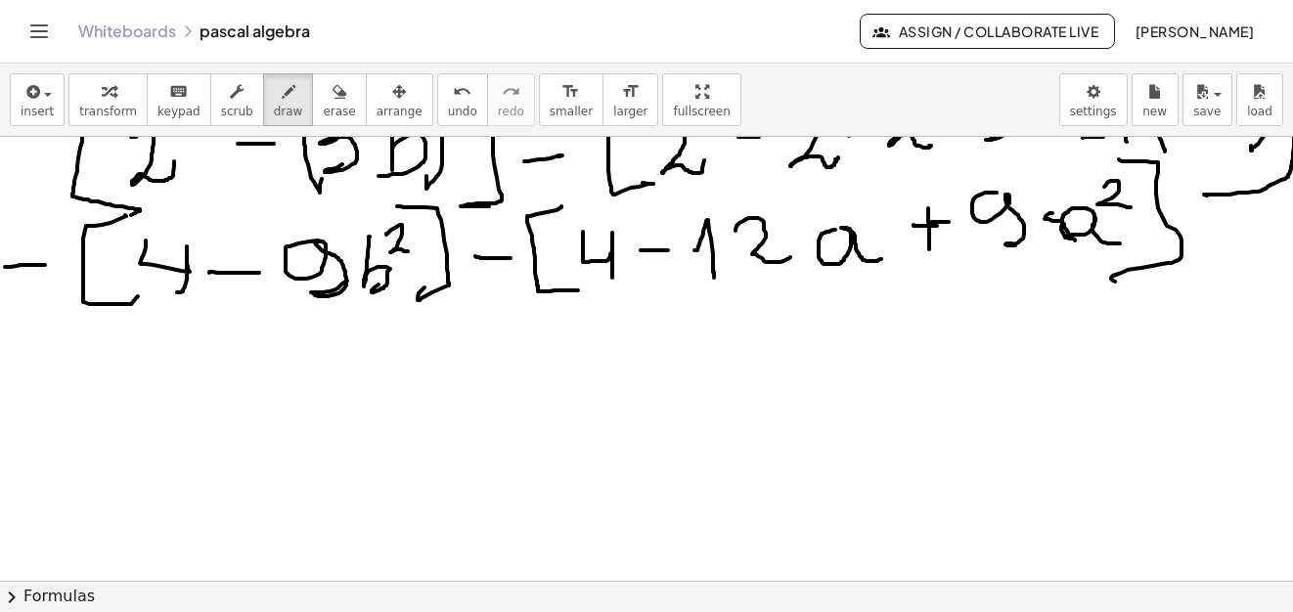
drag, startPoint x: 5, startPoint y: 267, endPoint x: 47, endPoint y: 263, distance: 42.2
drag, startPoint x: 2, startPoint y: 287, endPoint x: 30, endPoint y: 290, distance: 28.5
drag, startPoint x: 59, startPoint y: 353, endPoint x: 23, endPoint y: 358, distance: 35.5
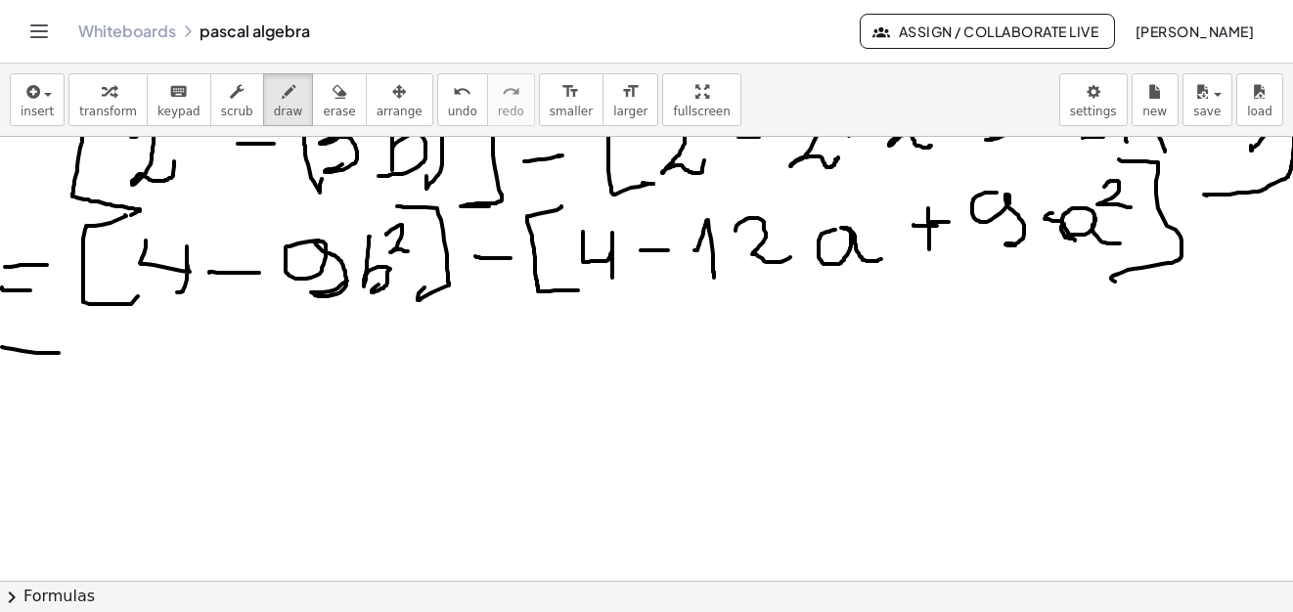
drag, startPoint x: 124, startPoint y: 338, endPoint x: 174, endPoint y: 364, distance: 56.0
drag, startPoint x: 179, startPoint y: 358, endPoint x: 217, endPoint y: 360, distance: 38.2
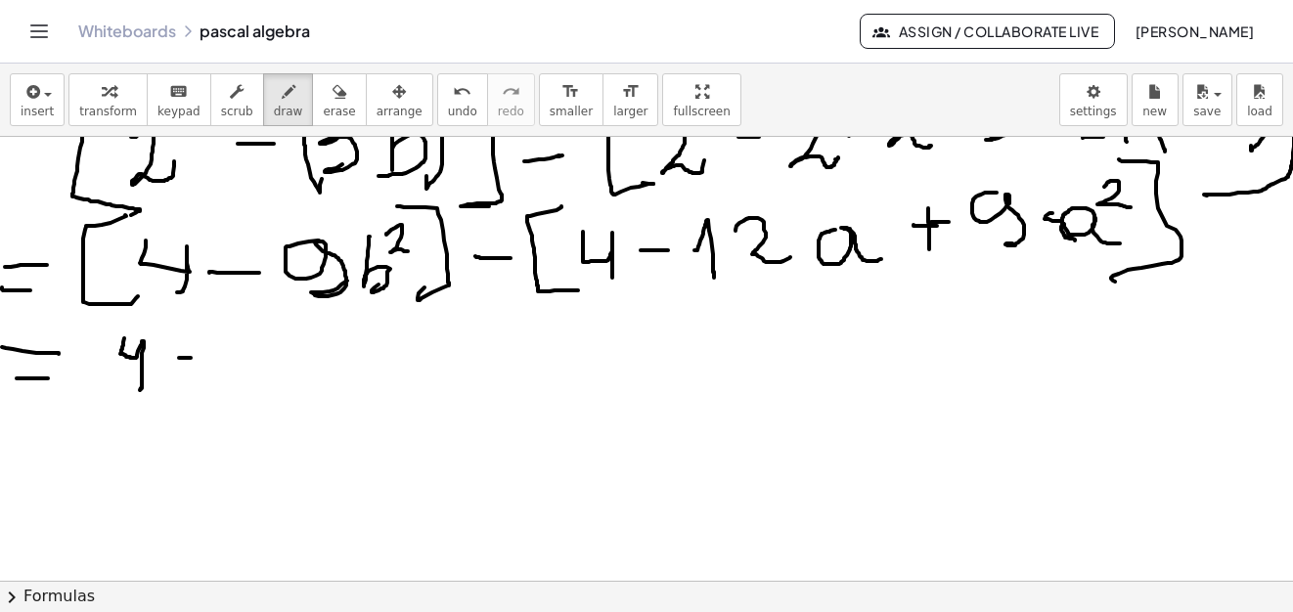
drag, startPoint x: 267, startPoint y: 335, endPoint x: 334, endPoint y: 379, distance: 80.5
drag, startPoint x: 339, startPoint y: 329, endPoint x: 381, endPoint y: 351, distance: 47.7
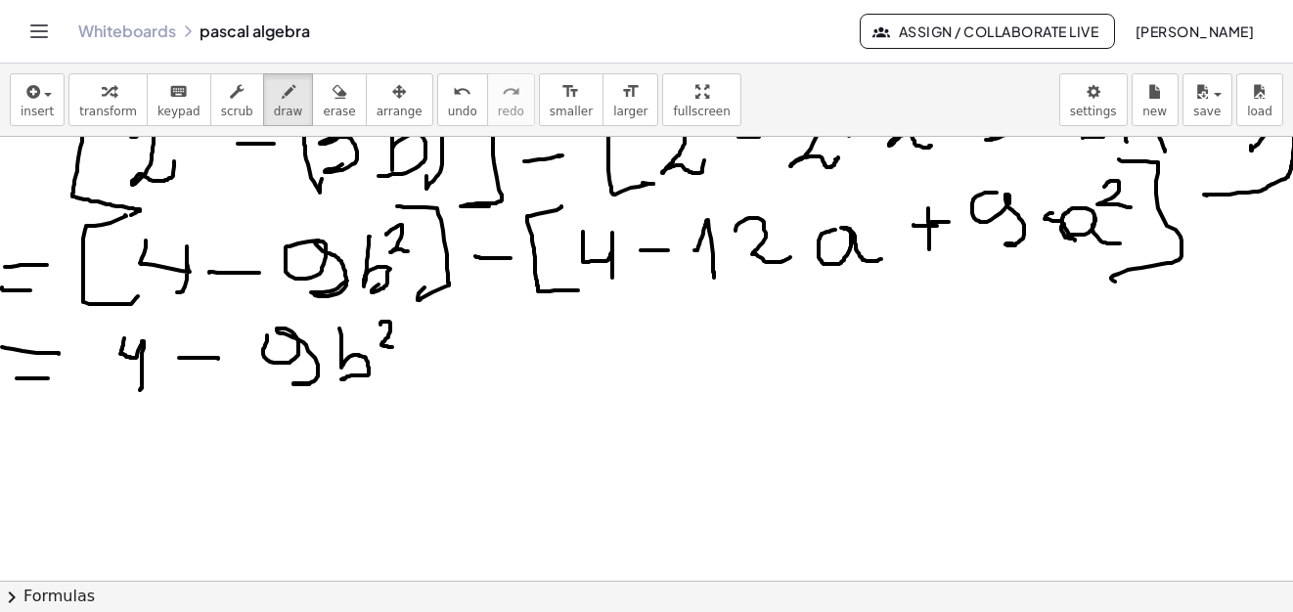
drag, startPoint x: 380, startPoint y: 325, endPoint x: 392, endPoint y: 347, distance: 25.4
drag, startPoint x: 448, startPoint y: 353, endPoint x: 476, endPoint y: 358, distance: 28.8
drag, startPoint x: 489, startPoint y: 332, endPoint x: 508, endPoint y: 372, distance: 43.7
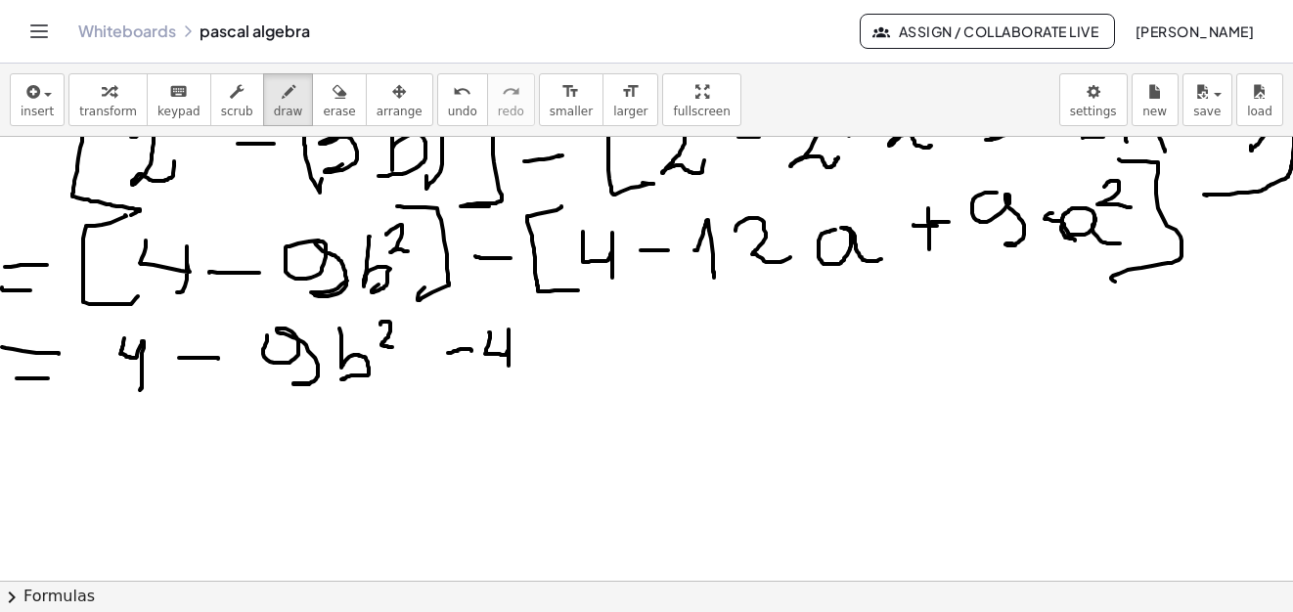
drag, startPoint x: 542, startPoint y: 345, endPoint x: 571, endPoint y: 343, distance: 29.4
drag, startPoint x: 555, startPoint y: 333, endPoint x: 636, endPoint y: 340, distance: 80.5
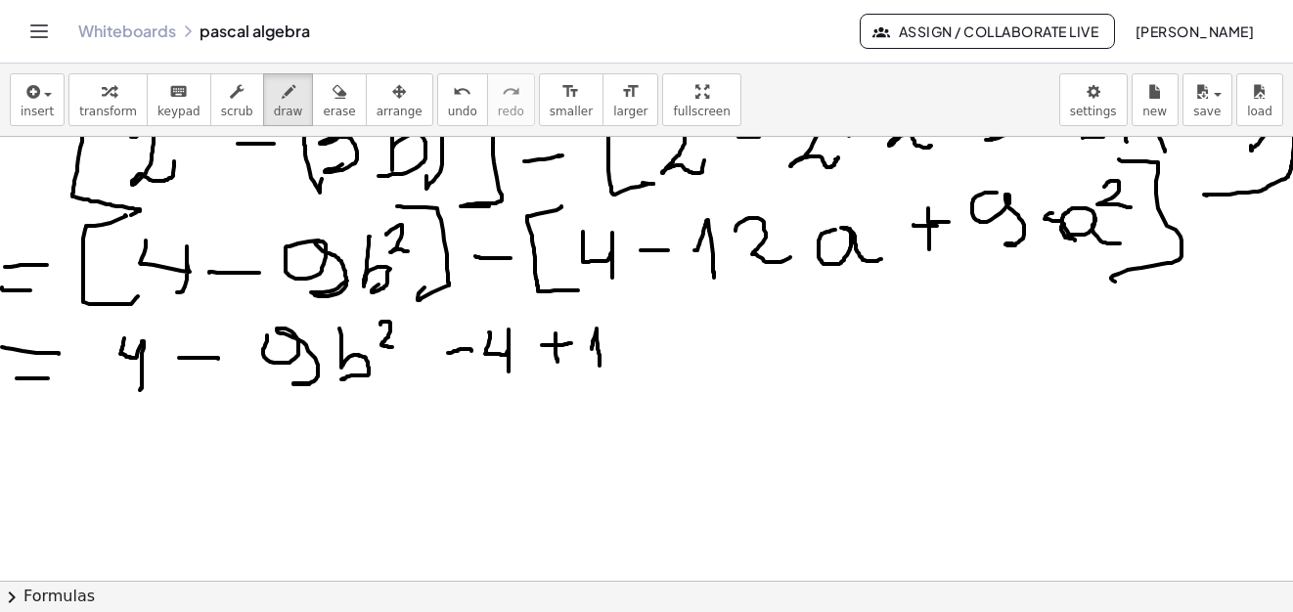
drag, startPoint x: 592, startPoint y: 349, endPoint x: 619, endPoint y: 339, distance: 29.1
drag, startPoint x: 619, startPoint y: 337, endPoint x: 663, endPoint y: 357, distance: 48.2
drag, startPoint x: 679, startPoint y: 331, endPoint x: 722, endPoint y: 358, distance: 50.5
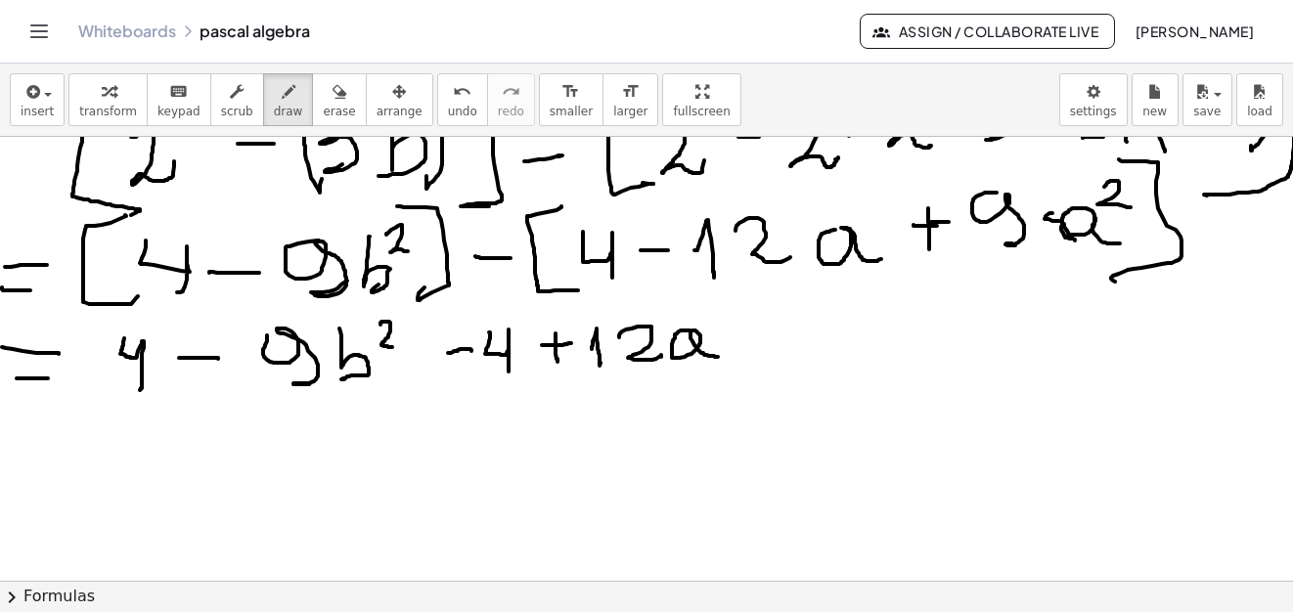
drag, startPoint x: 751, startPoint y: 342, endPoint x: 828, endPoint y: 324, distance: 79.4
drag, startPoint x: 843, startPoint y: 312, endPoint x: 855, endPoint y: 365, distance: 54.1
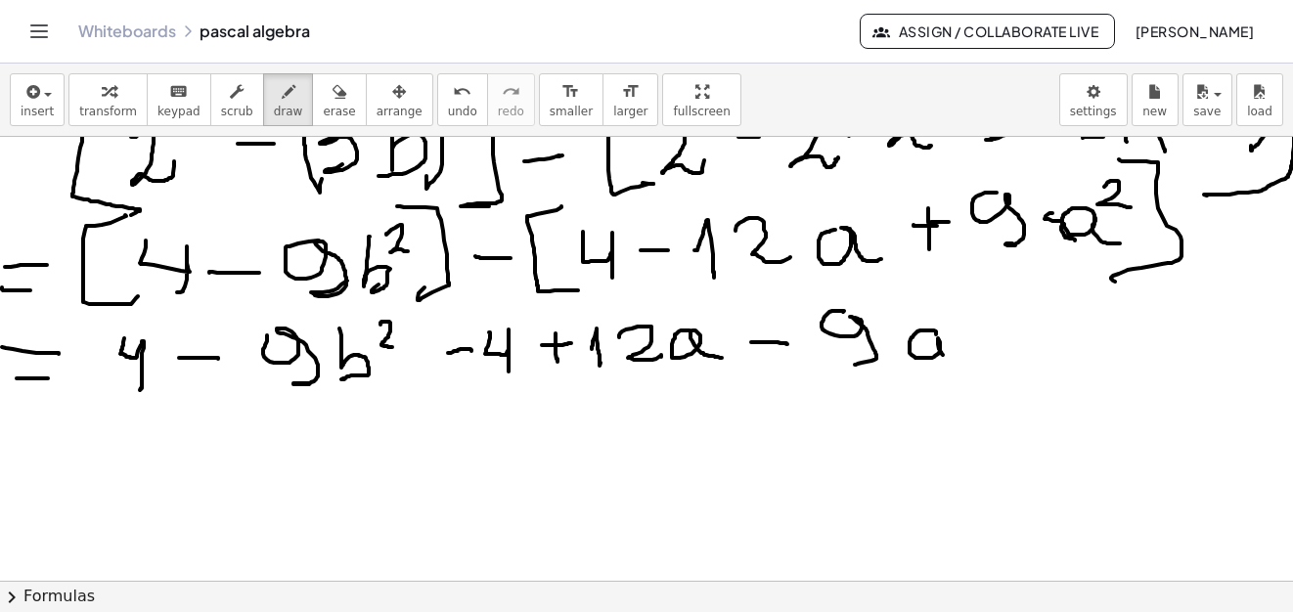
drag, startPoint x: 936, startPoint y: 334, endPoint x: 958, endPoint y: 357, distance: 31.8
drag, startPoint x: 951, startPoint y: 307, endPoint x: 983, endPoint y: 324, distance: 35.4
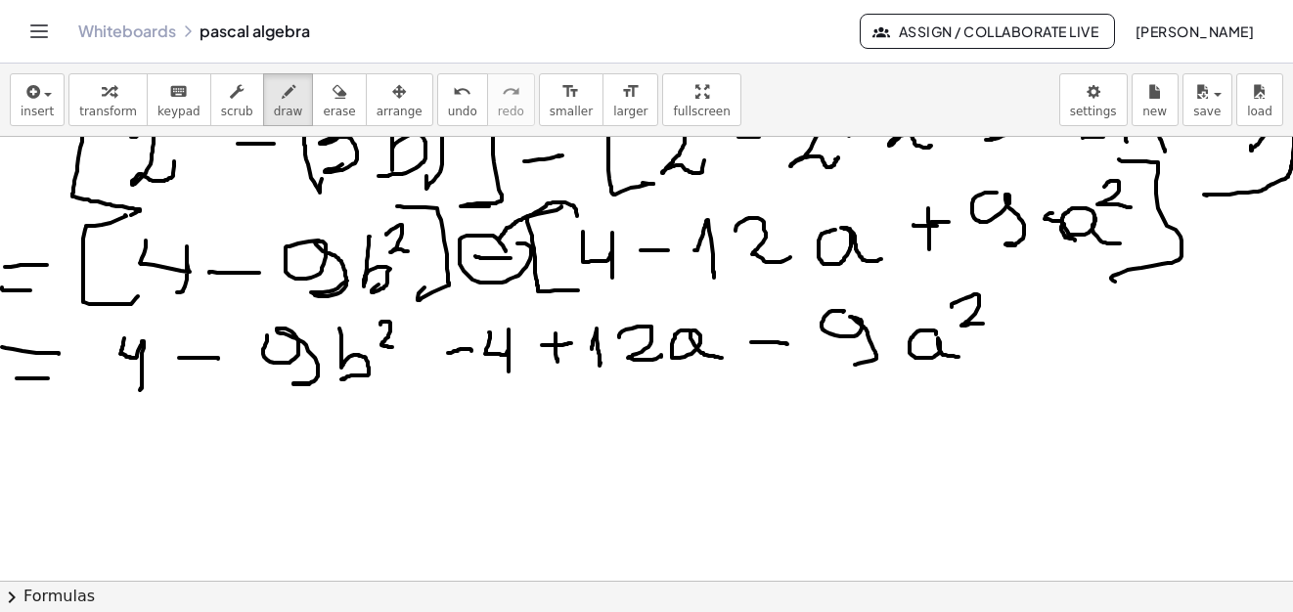
drag, startPoint x: 500, startPoint y: 239, endPoint x: 577, endPoint y: 216, distance: 80.5
drag, startPoint x: 85, startPoint y: 384, endPoint x: 154, endPoint y: 335, distance: 84.9
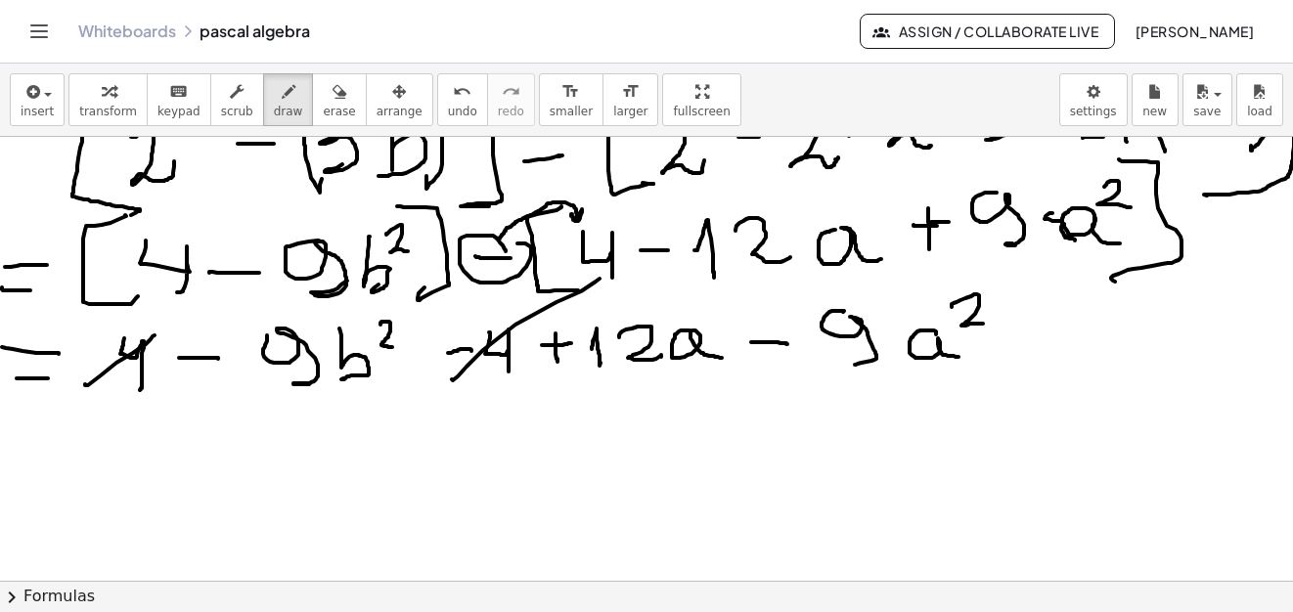
drag, startPoint x: 458, startPoint y: 376, endPoint x: 577, endPoint y: 301, distance: 141.1
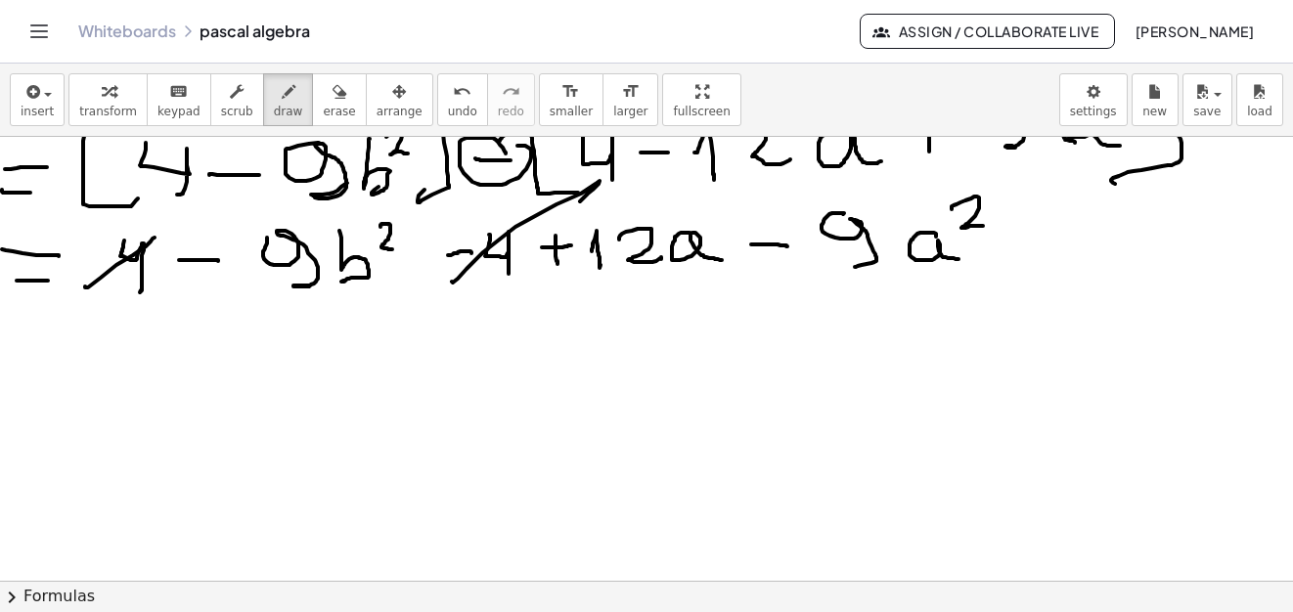
scroll to position [19541, 17]
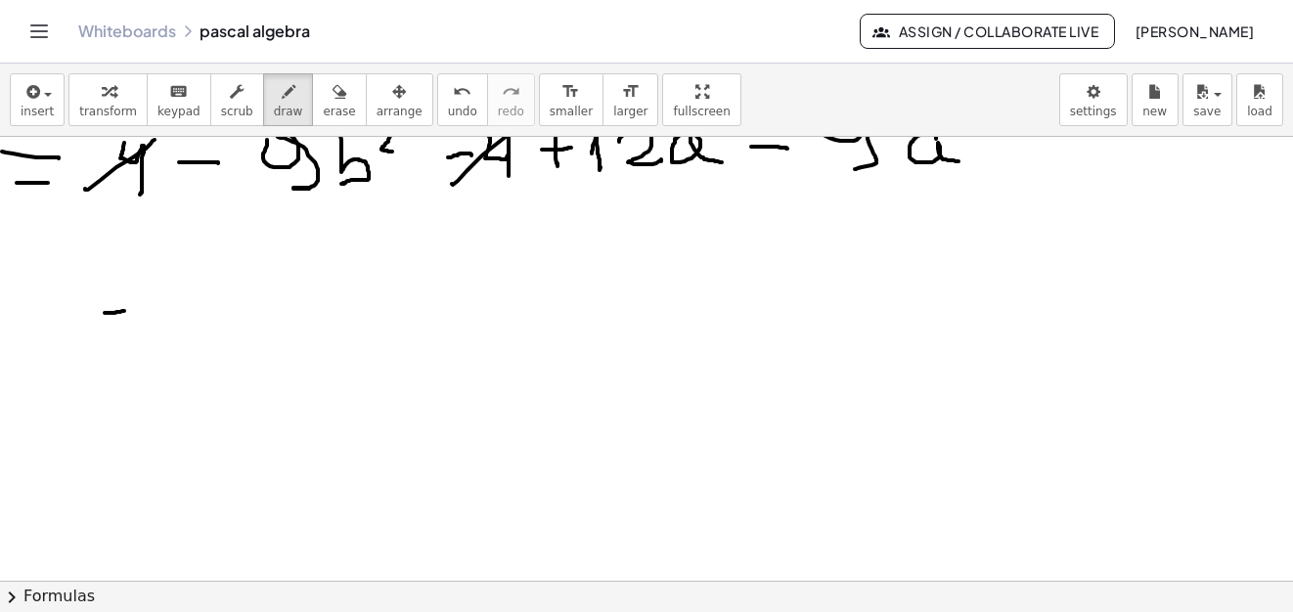
drag, startPoint x: 105, startPoint y: 313, endPoint x: 129, endPoint y: 311, distance: 24.5
drag, startPoint x: 113, startPoint y: 328, endPoint x: 149, endPoint y: 308, distance: 40.3
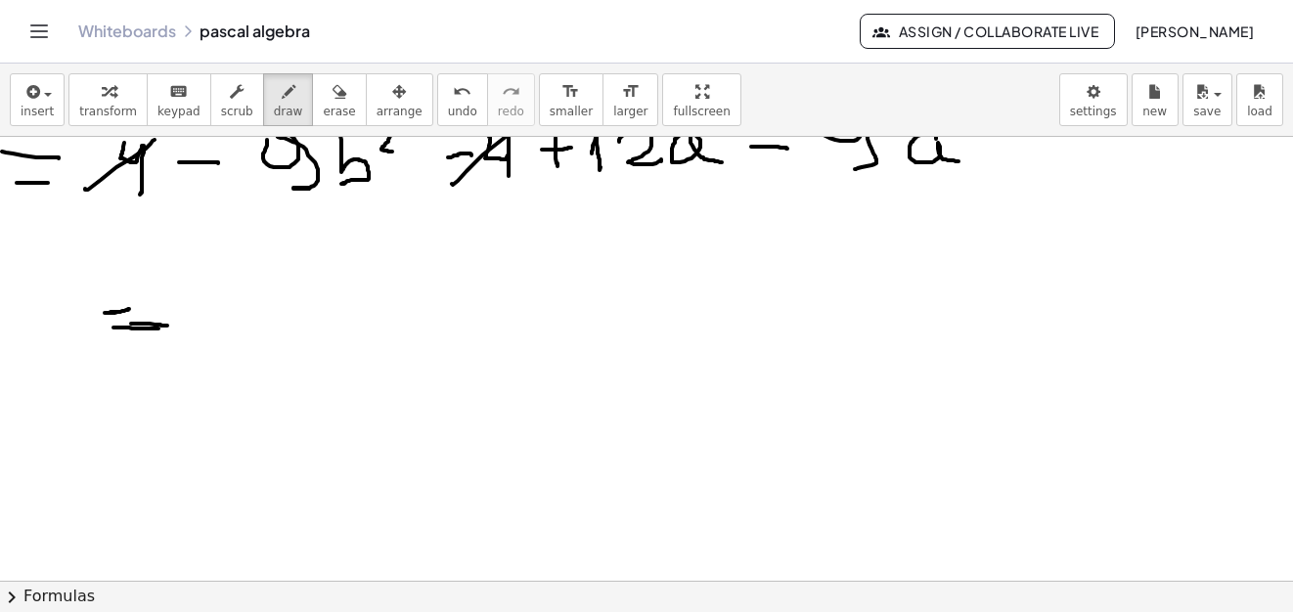
drag, startPoint x: 110, startPoint y: 312, endPoint x: 157, endPoint y: 313, distance: 46.9
drag, startPoint x: 234, startPoint y: 291, endPoint x: 261, endPoint y: 291, distance: 27.4
drag, startPoint x: 310, startPoint y: 260, endPoint x: 328, endPoint y: 299, distance: 42.9
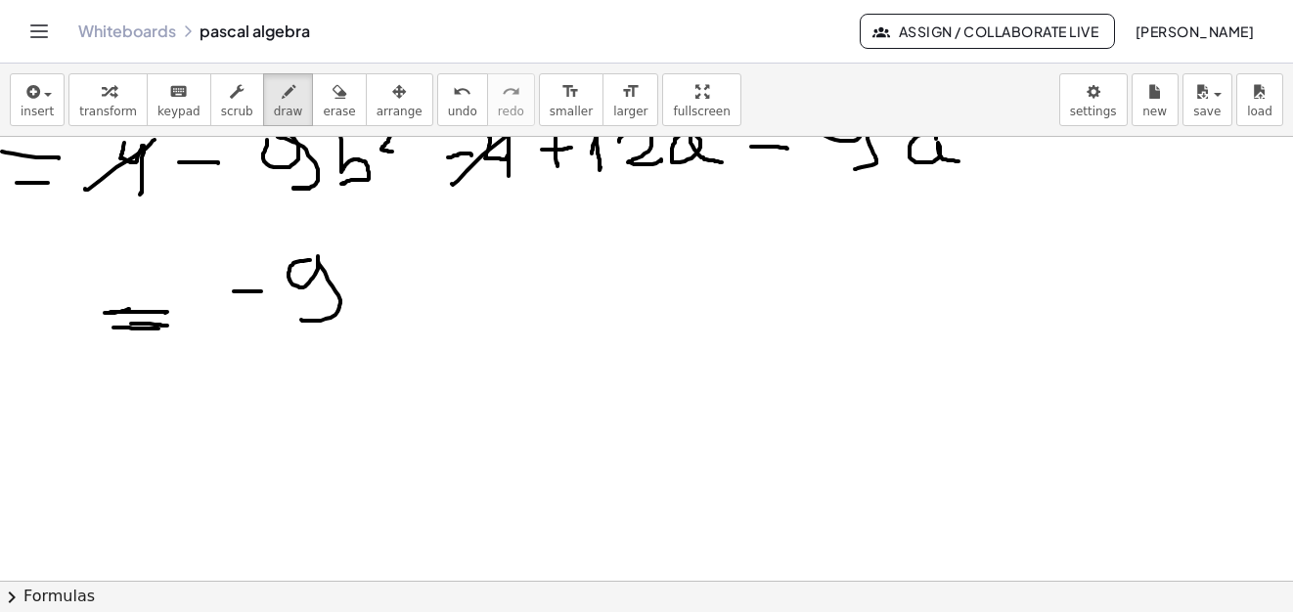
drag, startPoint x: 368, startPoint y: 257, endPoint x: 379, endPoint y: 311, distance: 55.0
drag, startPoint x: 395, startPoint y: 226, endPoint x: 423, endPoint y: 253, distance: 39.4
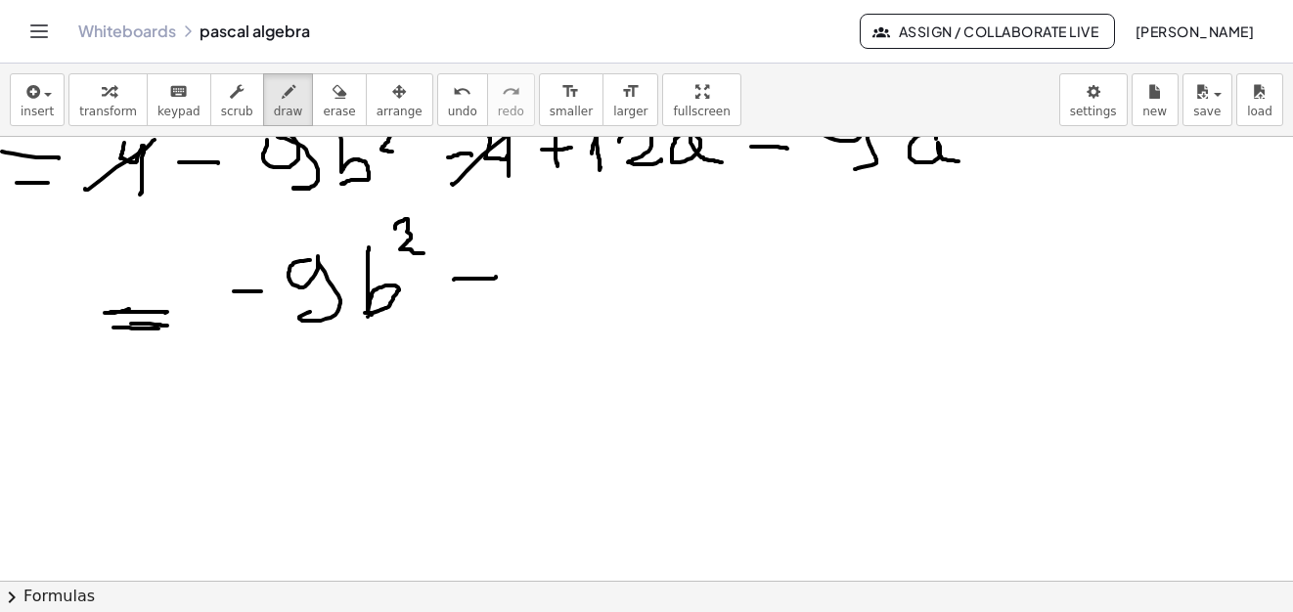
drag, startPoint x: 454, startPoint y: 280, endPoint x: 496, endPoint y: 277, distance: 42.1
drag, startPoint x: 473, startPoint y: 281, endPoint x: 472, endPoint y: 294, distance: 13.7
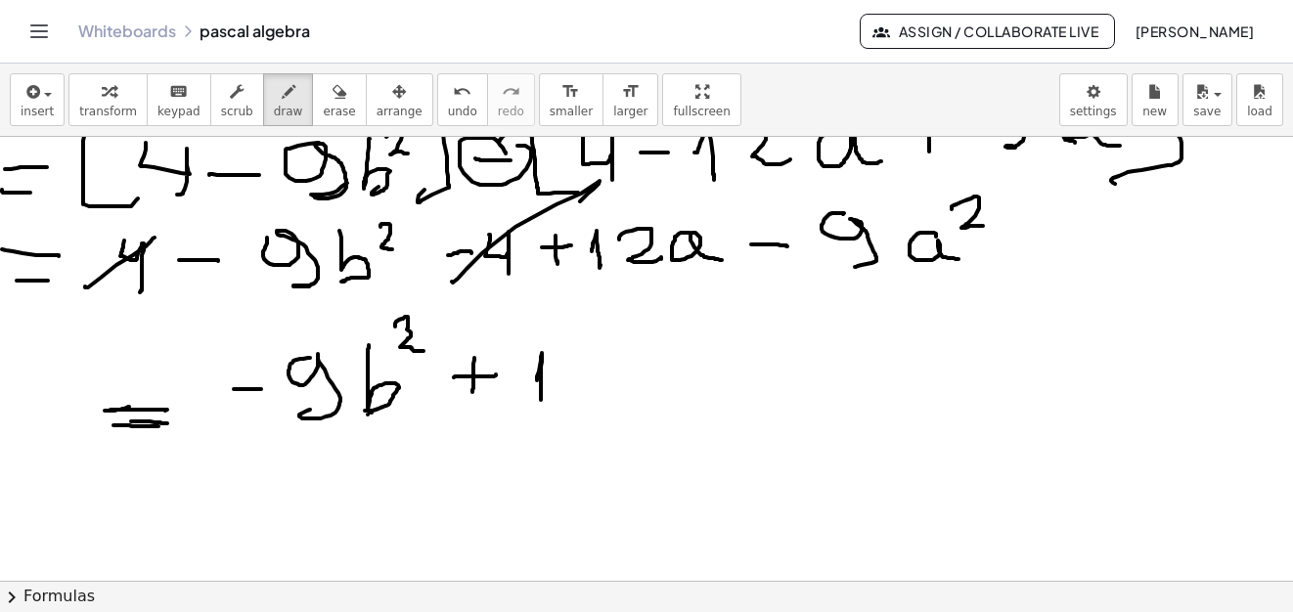
drag, startPoint x: 537, startPoint y: 380, endPoint x: 574, endPoint y: 368, distance: 39.3
drag, startPoint x: 575, startPoint y: 353, endPoint x: 618, endPoint y: 393, distance: 58.8
drag, startPoint x: 643, startPoint y: 370, endPoint x: 727, endPoint y: 389, distance: 85.4
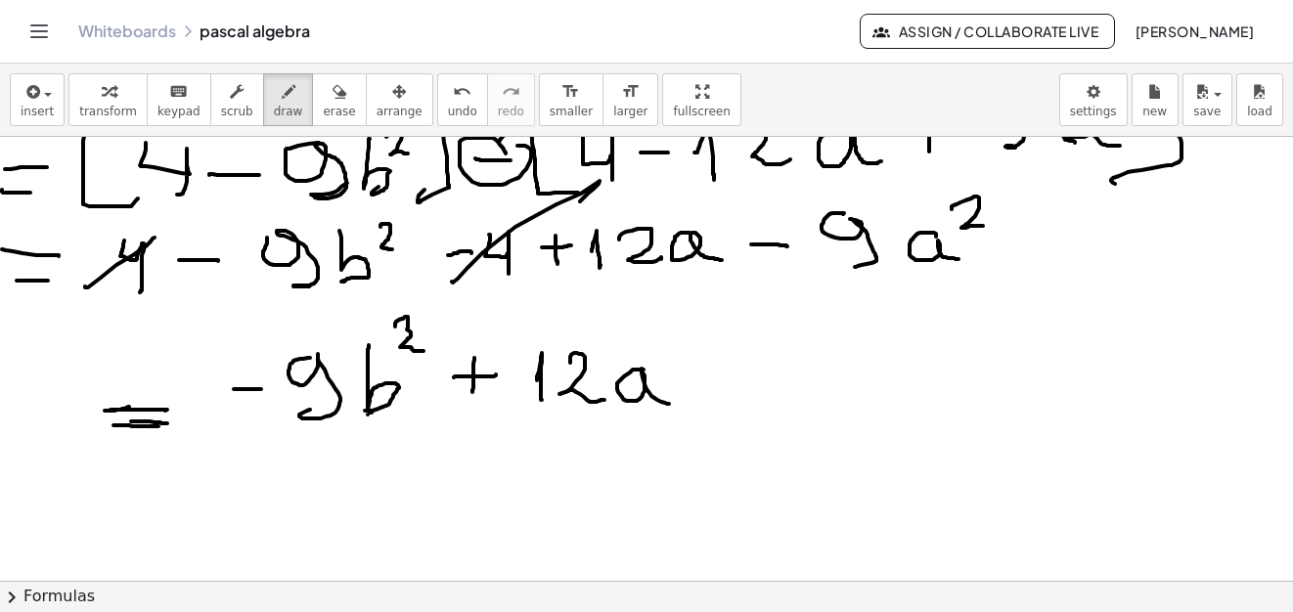
drag, startPoint x: 725, startPoint y: 375, endPoint x: 753, endPoint y: 375, distance: 28.4
drag, startPoint x: 812, startPoint y: 326, endPoint x: 857, endPoint y: 378, distance: 69.4
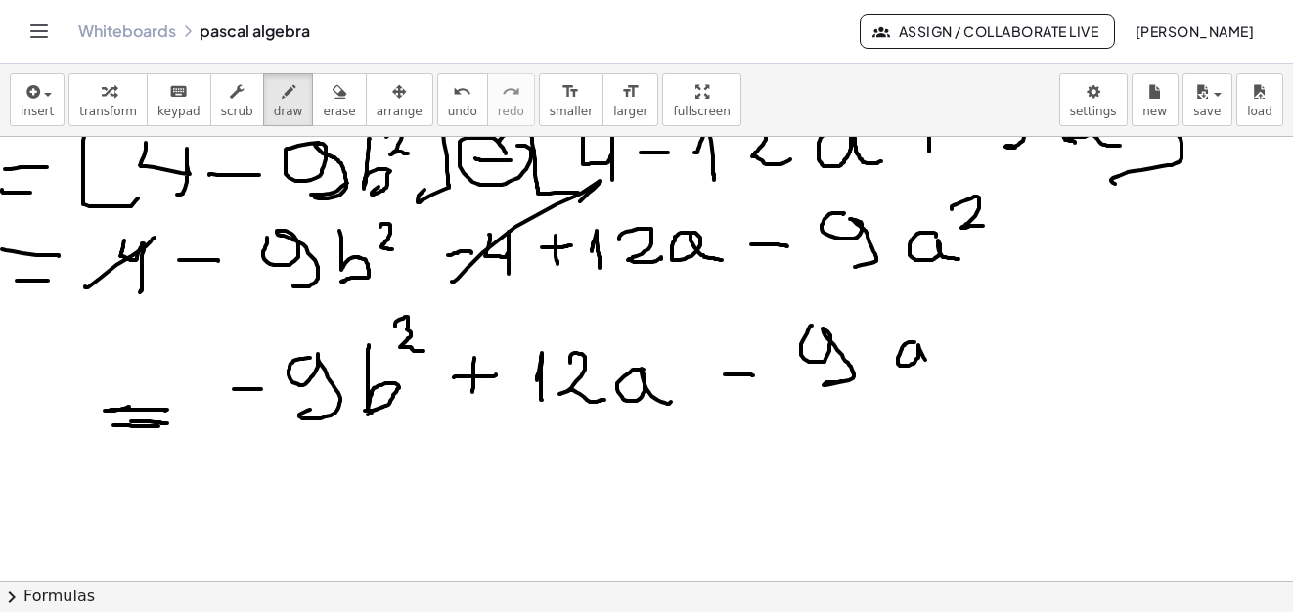
drag, startPoint x: 910, startPoint y: 342, endPoint x: 942, endPoint y: 350, distance: 32.3
drag, startPoint x: 938, startPoint y: 307, endPoint x: 944, endPoint y: 343, distance: 36.7
drag, startPoint x: 949, startPoint y: 461, endPoint x: 992, endPoint y: 436, distance: 49.5
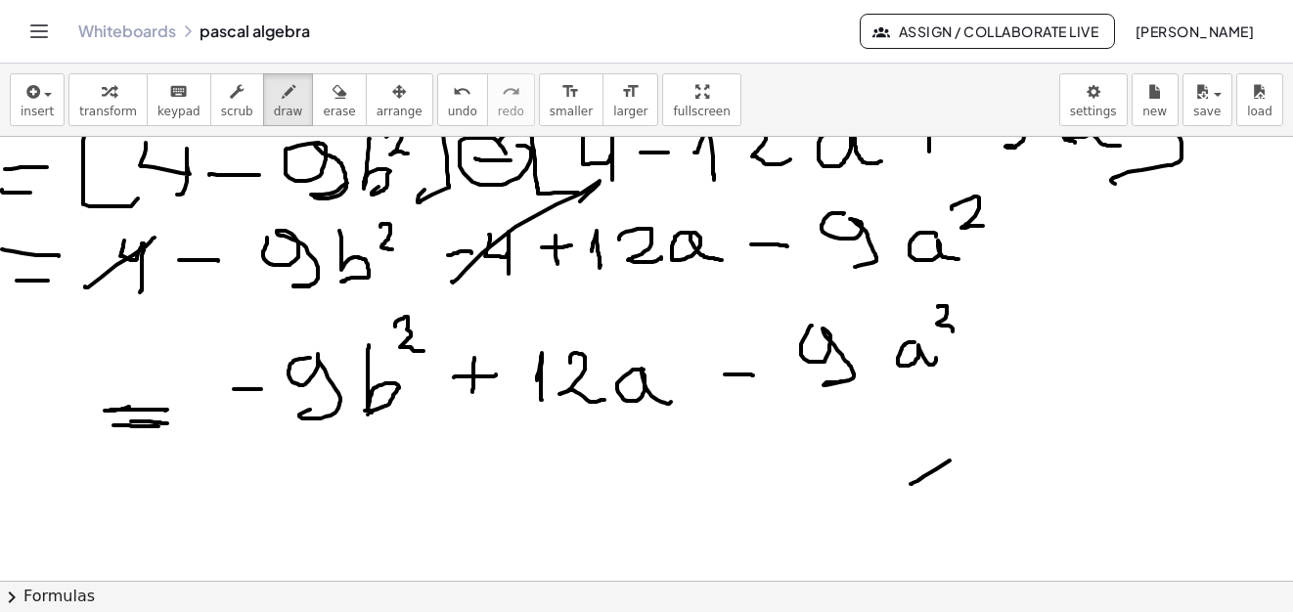
drag, startPoint x: 1001, startPoint y: 485, endPoint x: 1055, endPoint y: 439, distance: 70.7
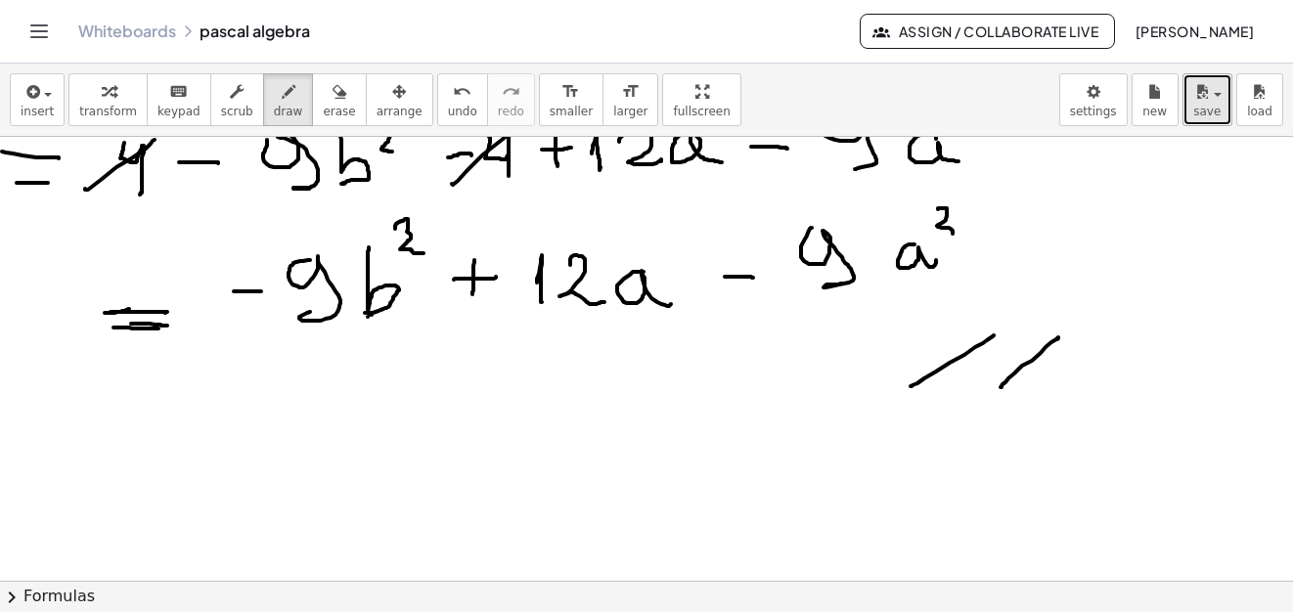
click at [1210, 112] on span "save" at bounding box center [1206, 112] width 27 height 14
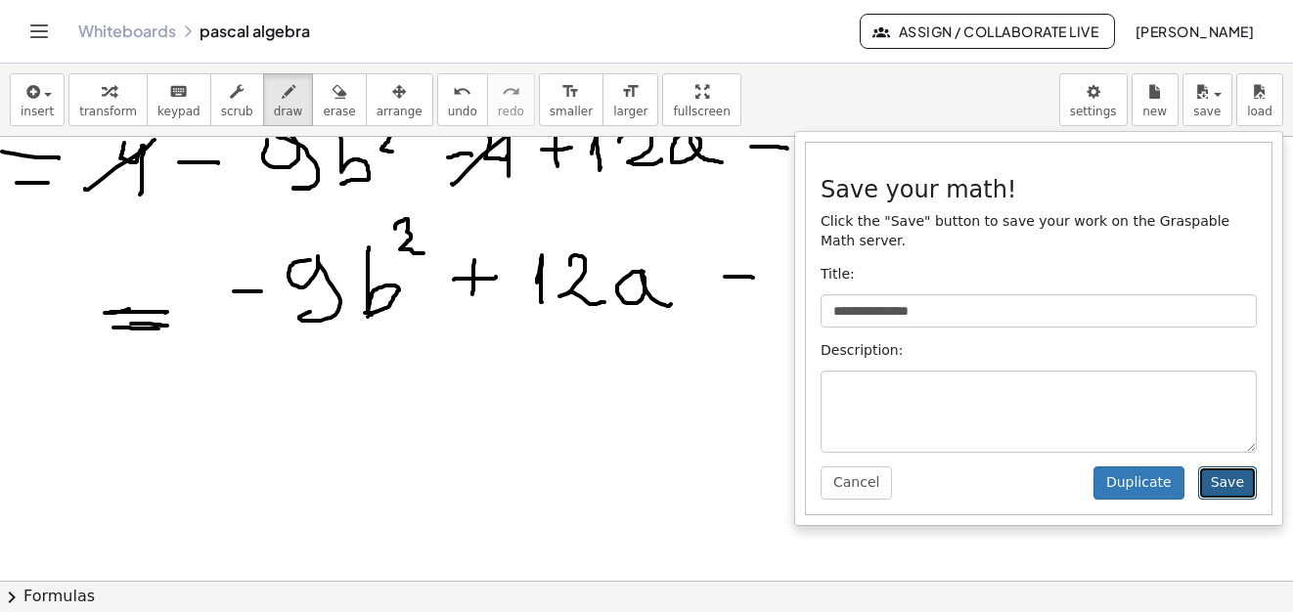
click at [1211, 473] on button "Save" at bounding box center [1227, 482] width 59 height 33
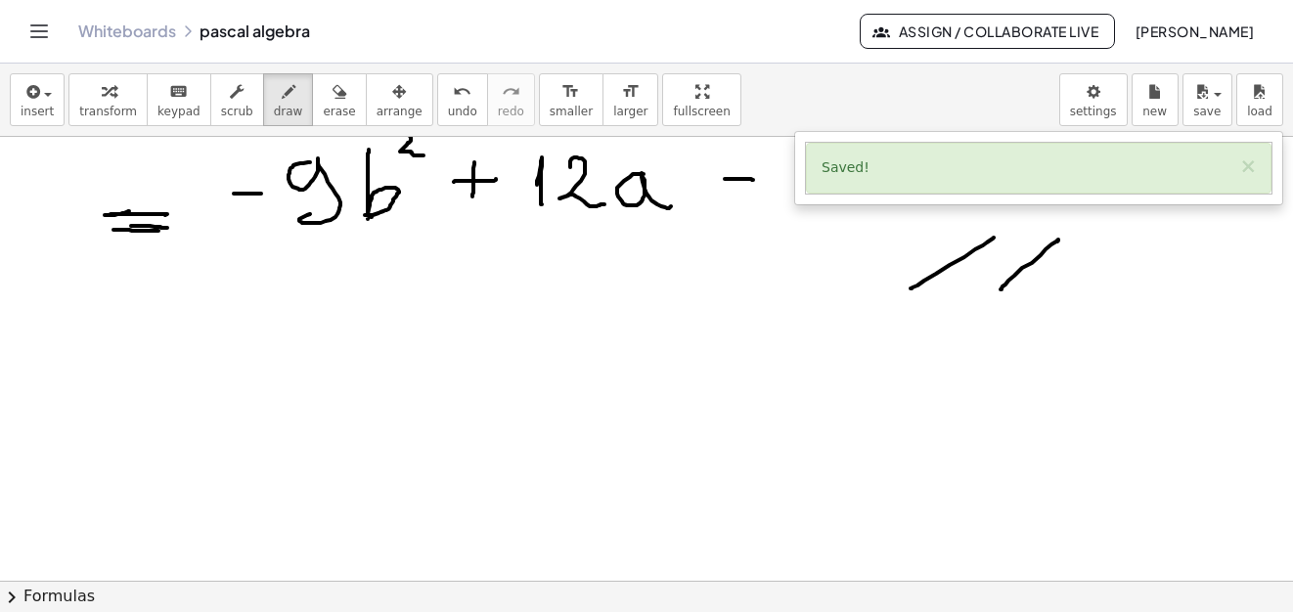
scroll to position [19932, 17]
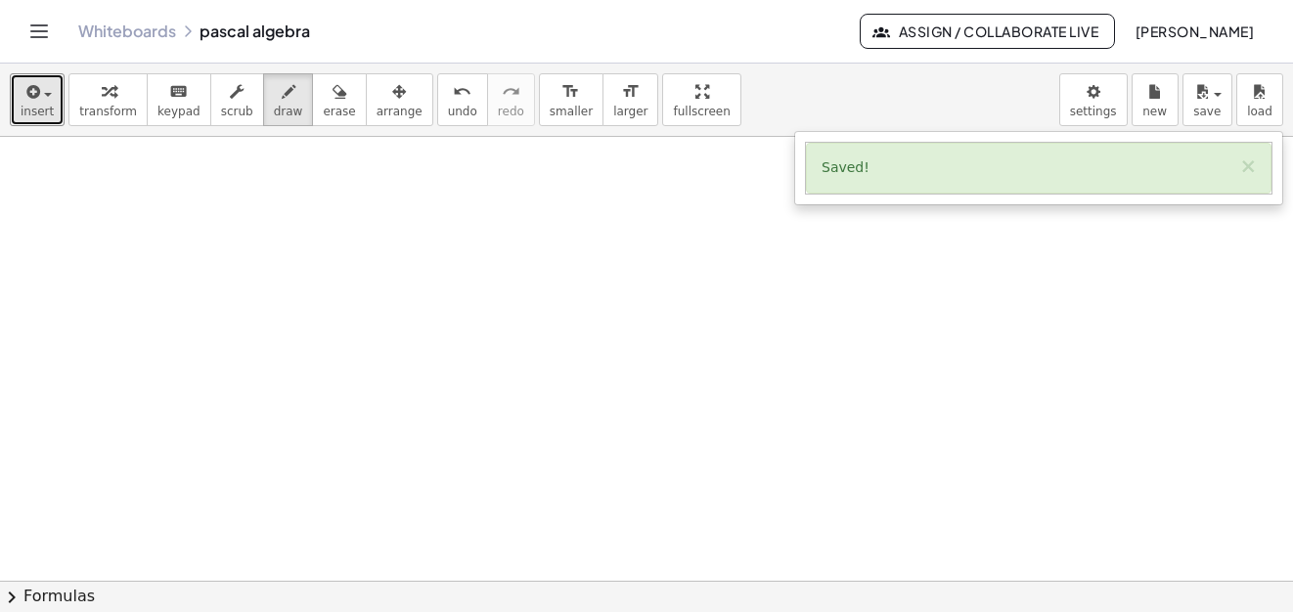
drag, startPoint x: 49, startPoint y: 101, endPoint x: 146, endPoint y: 157, distance: 112.2
click at [50, 100] on button "insert" at bounding box center [37, 99] width 55 height 53
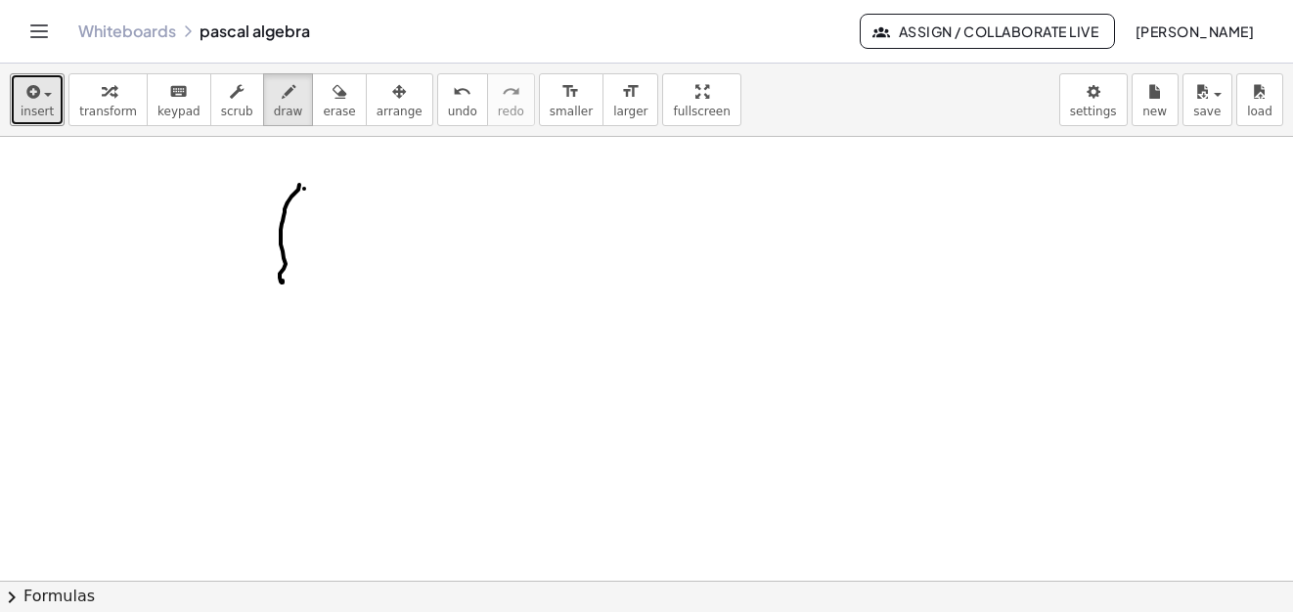
drag, startPoint x: 299, startPoint y: 185, endPoint x: 313, endPoint y: 238, distance: 54.5
drag, startPoint x: 334, startPoint y: 198, endPoint x: 352, endPoint y: 206, distance: 19.3
drag, startPoint x: 352, startPoint y: 211, endPoint x: 340, endPoint y: 233, distance: 24.5
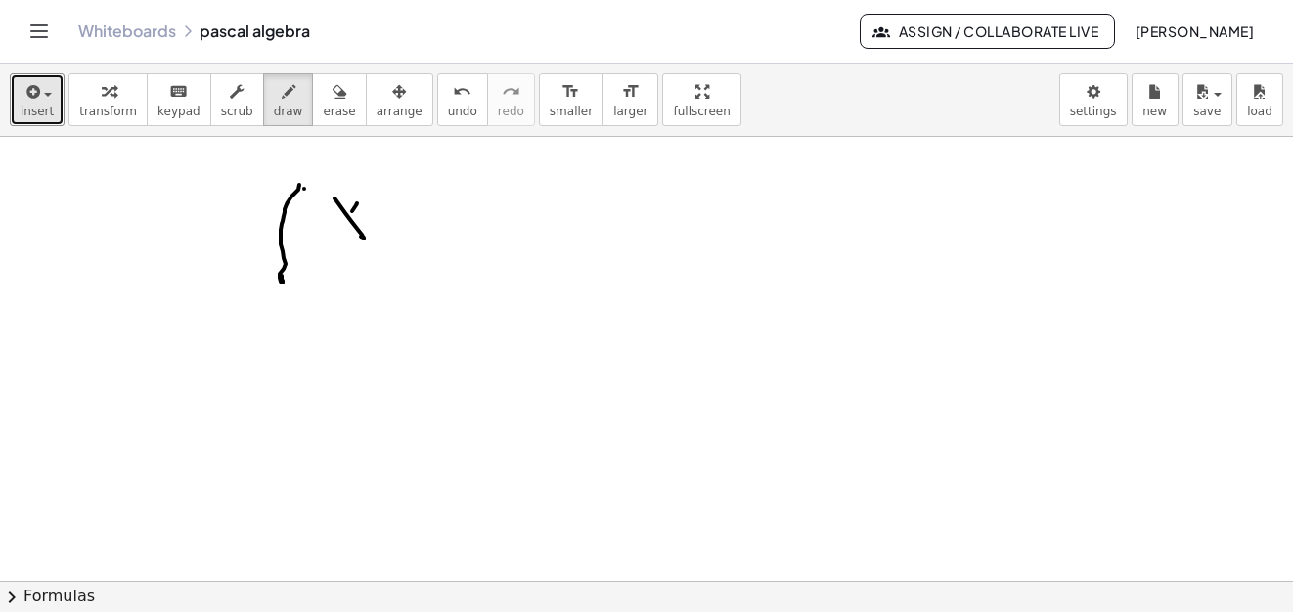
drag, startPoint x: 318, startPoint y: 243, endPoint x: 370, endPoint y: 246, distance: 51.9
drag, startPoint x: 344, startPoint y: 266, endPoint x: 379, endPoint y: 275, distance: 36.3
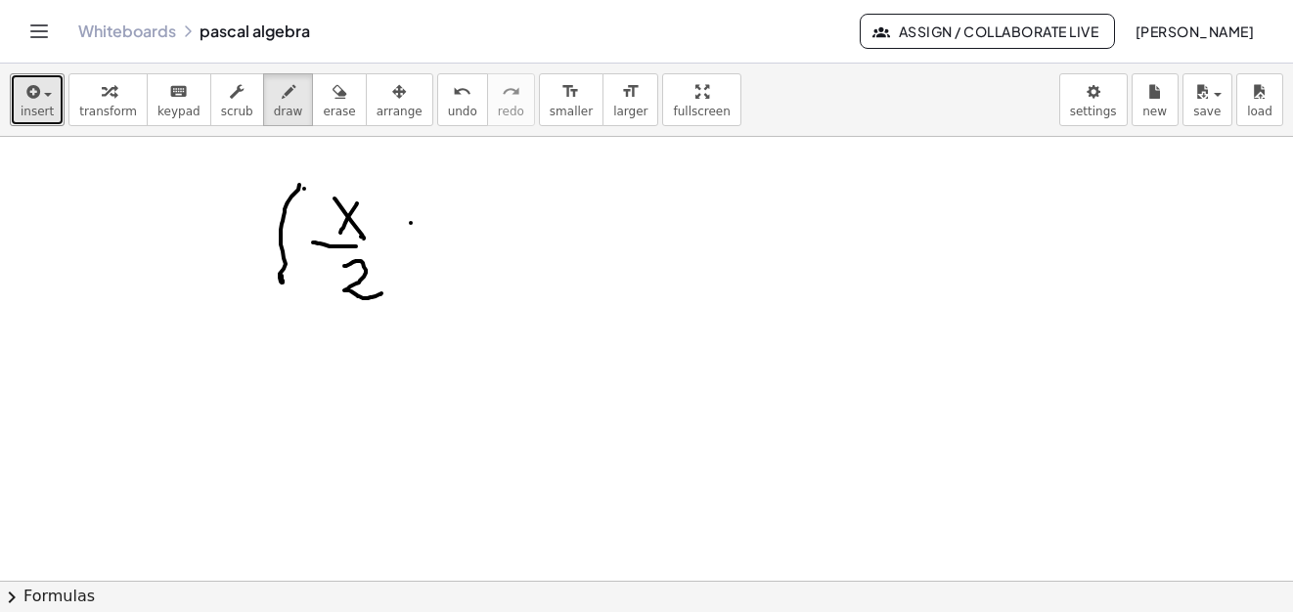
drag, startPoint x: 411, startPoint y: 223, endPoint x: 456, endPoint y: 225, distance: 45.0
drag, startPoint x: 490, startPoint y: 203, endPoint x: 524, endPoint y: 231, distance: 43.8
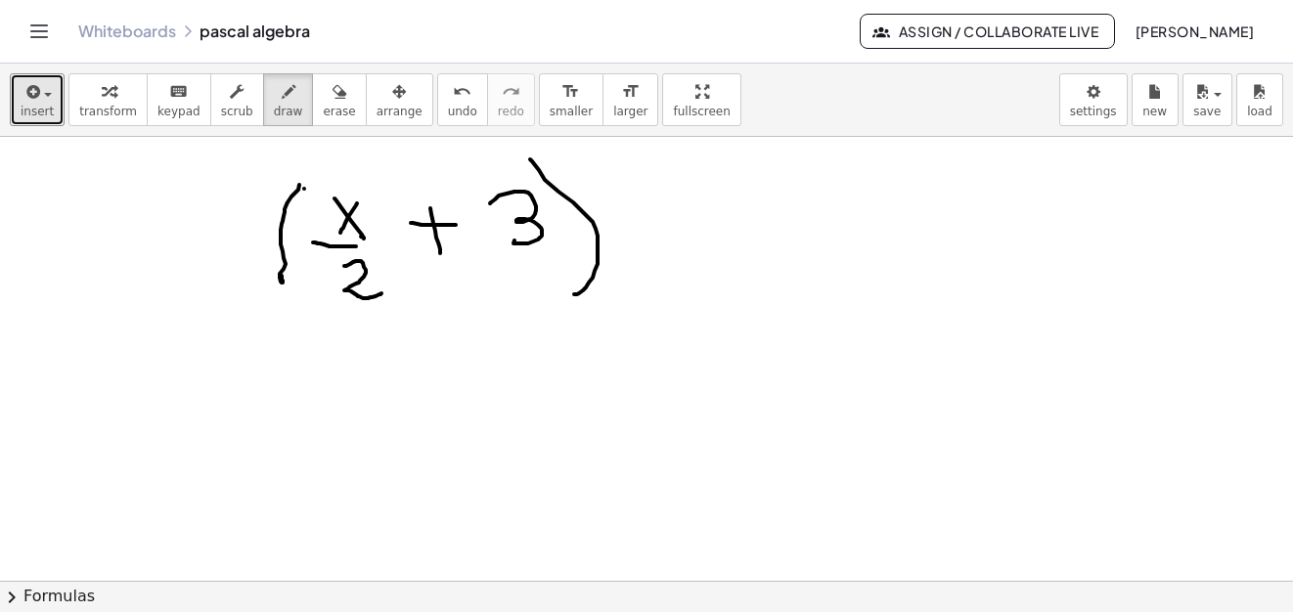
drag, startPoint x: 530, startPoint y: 159, endPoint x: 590, endPoint y: 245, distance: 104.7
drag, startPoint x: 644, startPoint y: 162, endPoint x: 689, endPoint y: 222, distance: 74.7
drag, startPoint x: 678, startPoint y: 212, endPoint x: 772, endPoint y: 246, distance: 100.8
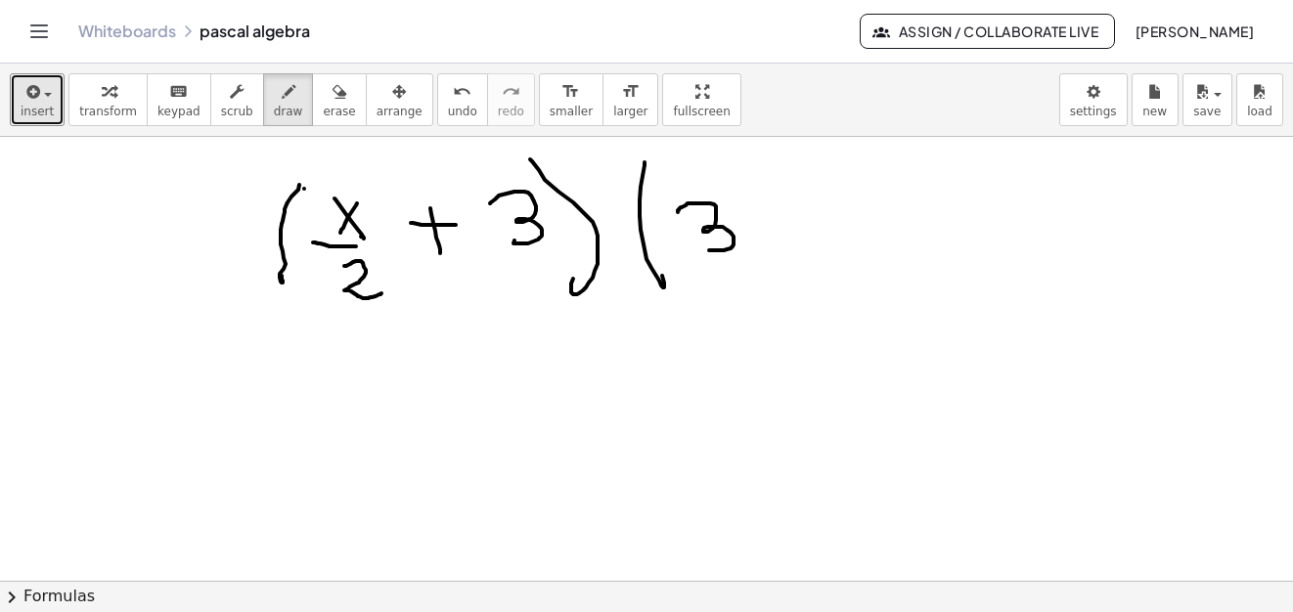
drag, startPoint x: 774, startPoint y: 214, endPoint x: 829, endPoint y: 211, distance: 54.8
drag, startPoint x: 854, startPoint y: 196, endPoint x: 897, endPoint y: 215, distance: 47.3
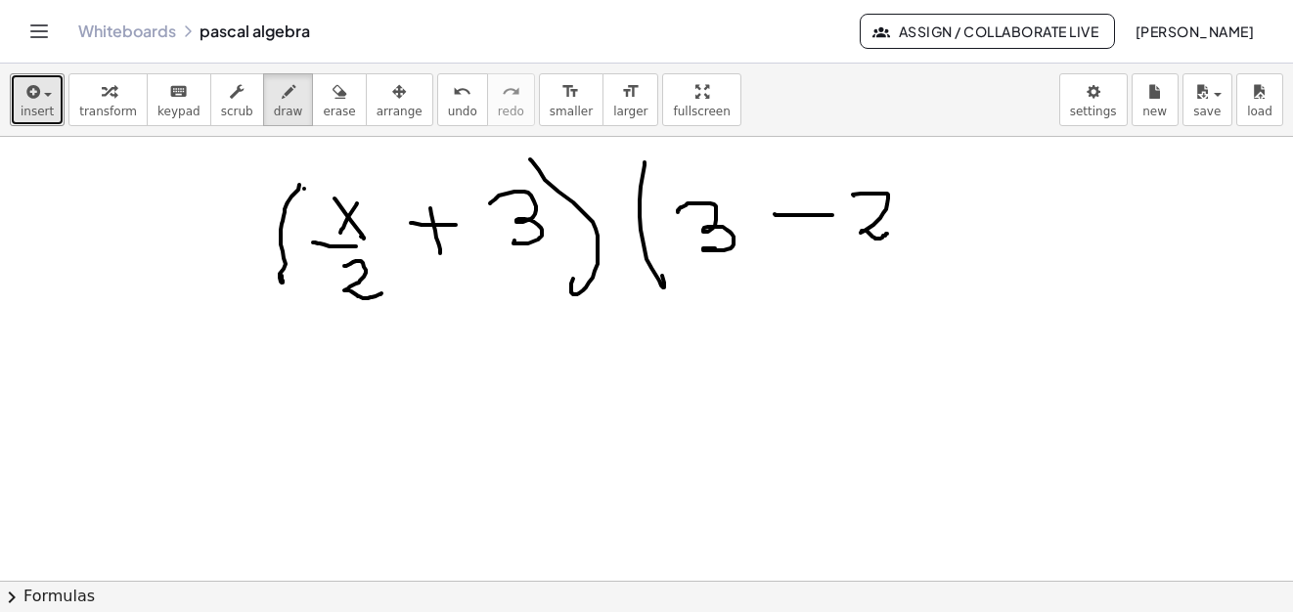
drag, startPoint x: 954, startPoint y: 199, endPoint x: 958, endPoint y: 178, distance: 21.9
drag, startPoint x: 999, startPoint y: 188, endPoint x: 993, endPoint y: 253, distance: 65.8
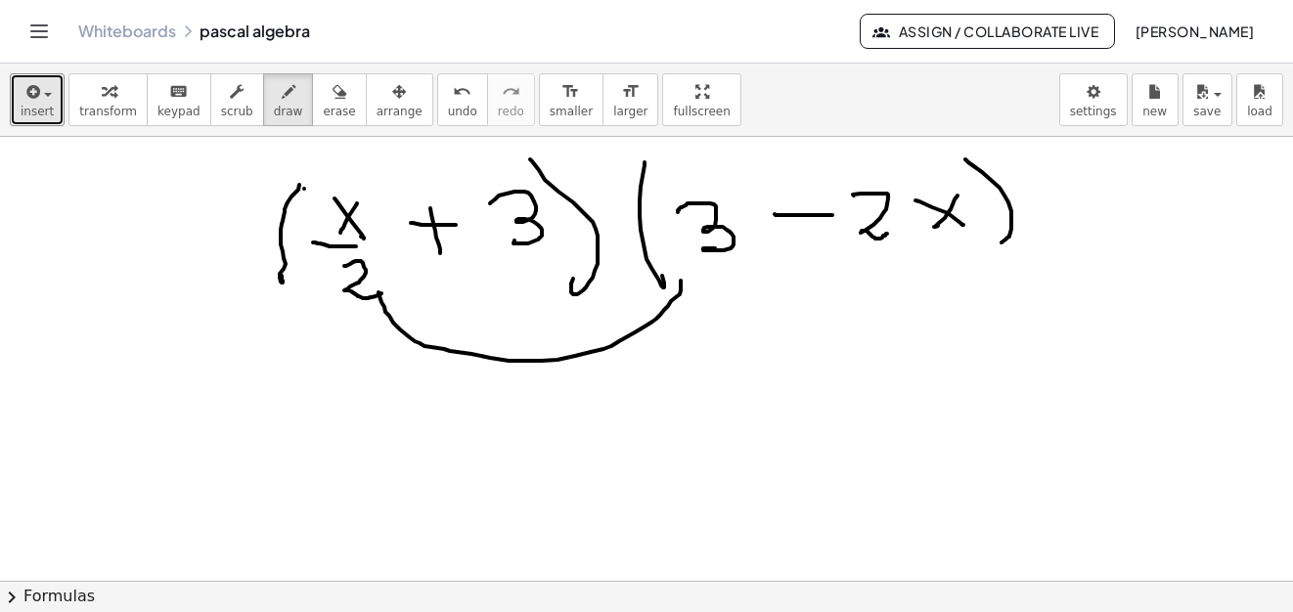
drag, startPoint x: 378, startPoint y: 292, endPoint x: 681, endPoint y: 281, distance: 302.4
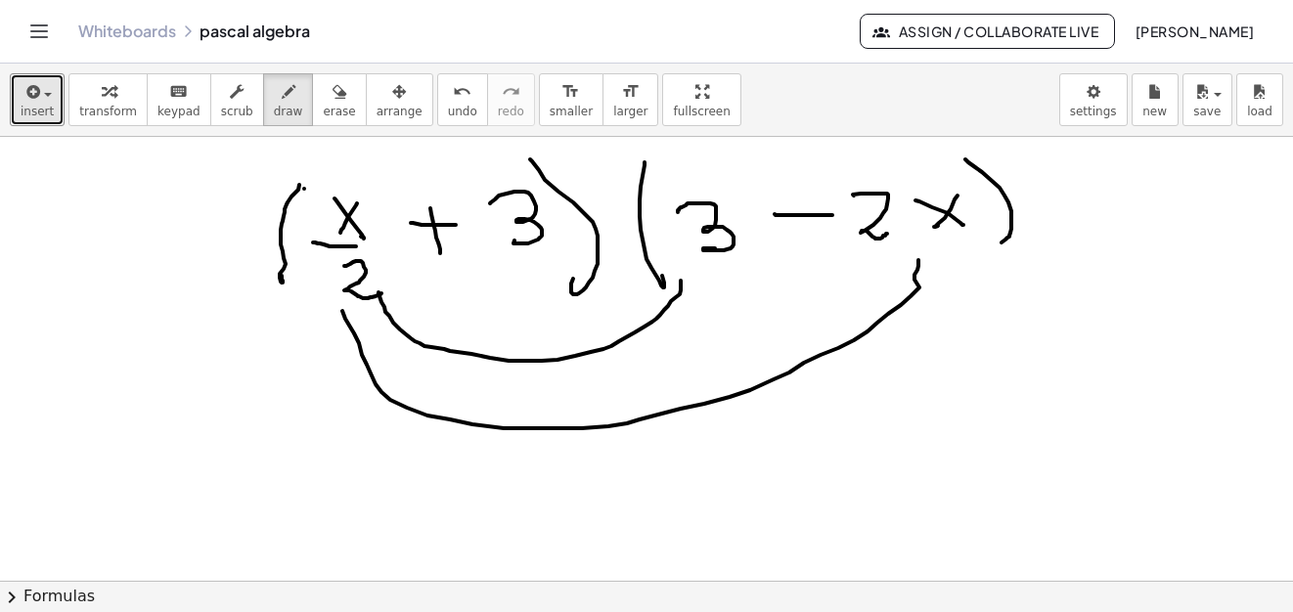
drag, startPoint x: 342, startPoint y: 311, endPoint x: 918, endPoint y: 260, distance: 578.2
drag, startPoint x: 482, startPoint y: 192, endPoint x: 680, endPoint y: 173, distance: 198.4
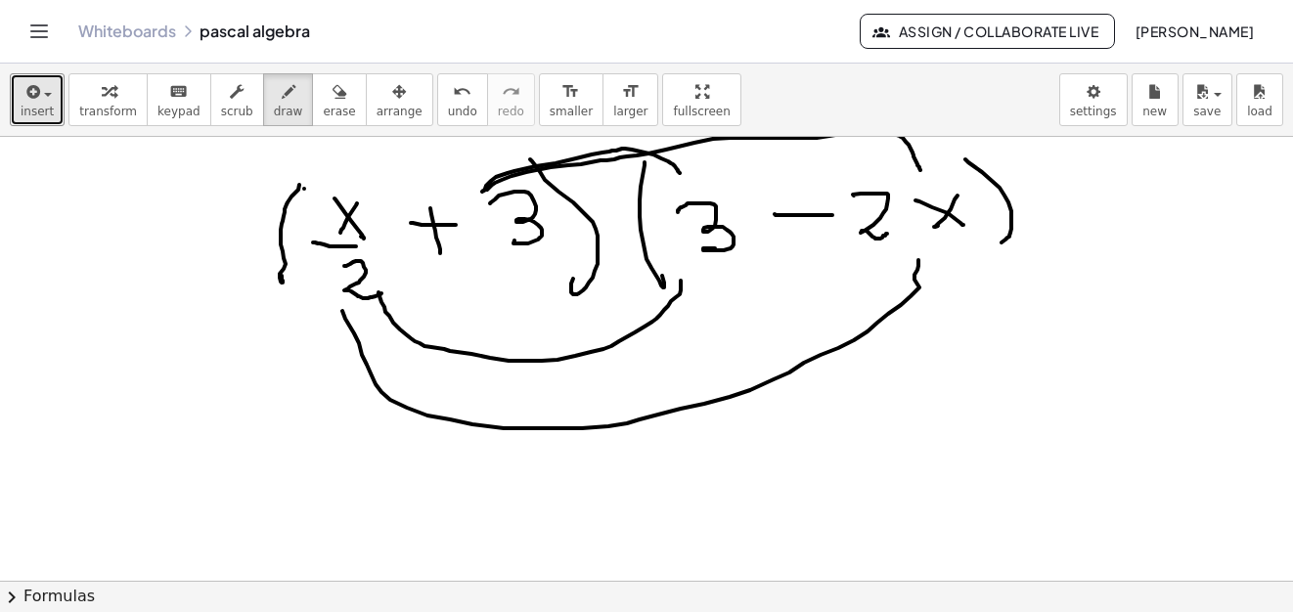
drag, startPoint x: 489, startPoint y: 188, endPoint x: 920, endPoint y: 172, distance: 431.5
drag, startPoint x: 907, startPoint y: 169, endPoint x: 903, endPoint y: 183, distance: 14.2
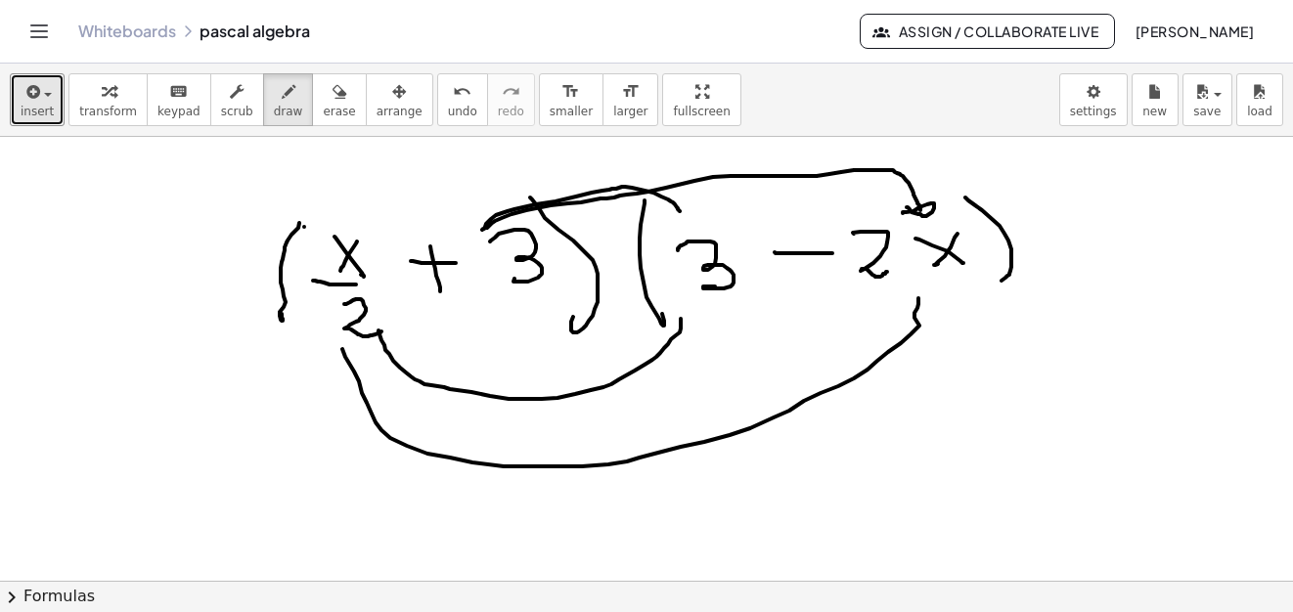
scroll to position [20089, 17]
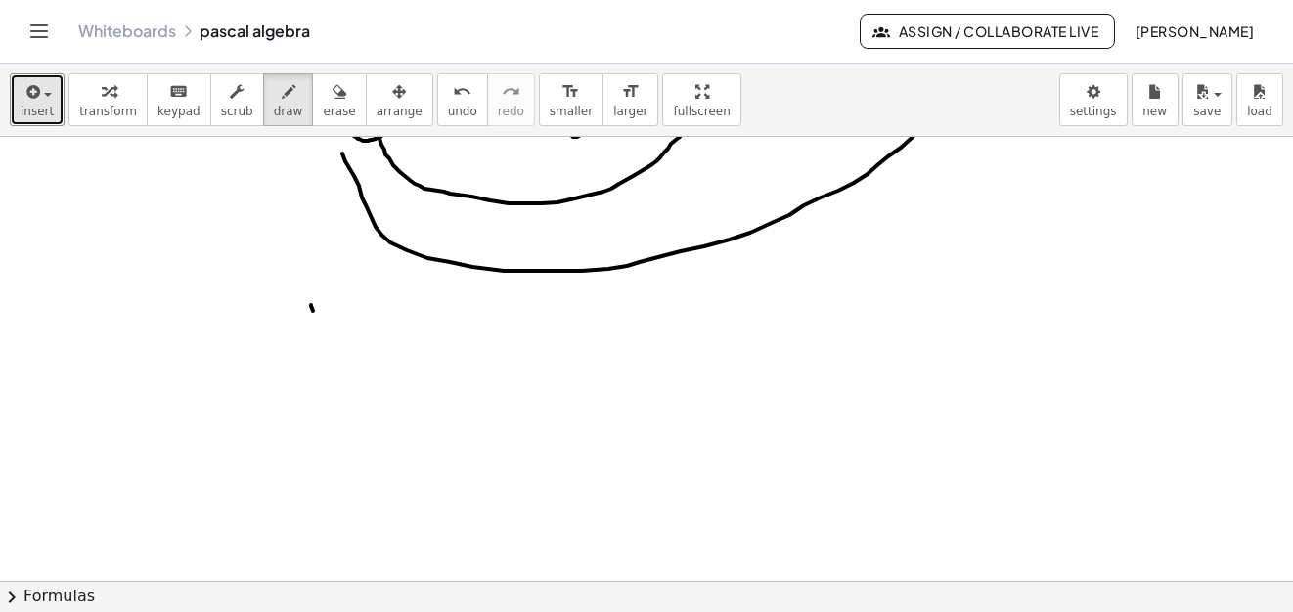
drag, startPoint x: 313, startPoint y: 311, endPoint x: 356, endPoint y: 341, distance: 52.6
drag, startPoint x: 361, startPoint y: 318, endPoint x: 335, endPoint y: 370, distance: 57.7
drag, startPoint x: 307, startPoint y: 386, endPoint x: 369, endPoint y: 384, distance: 61.6
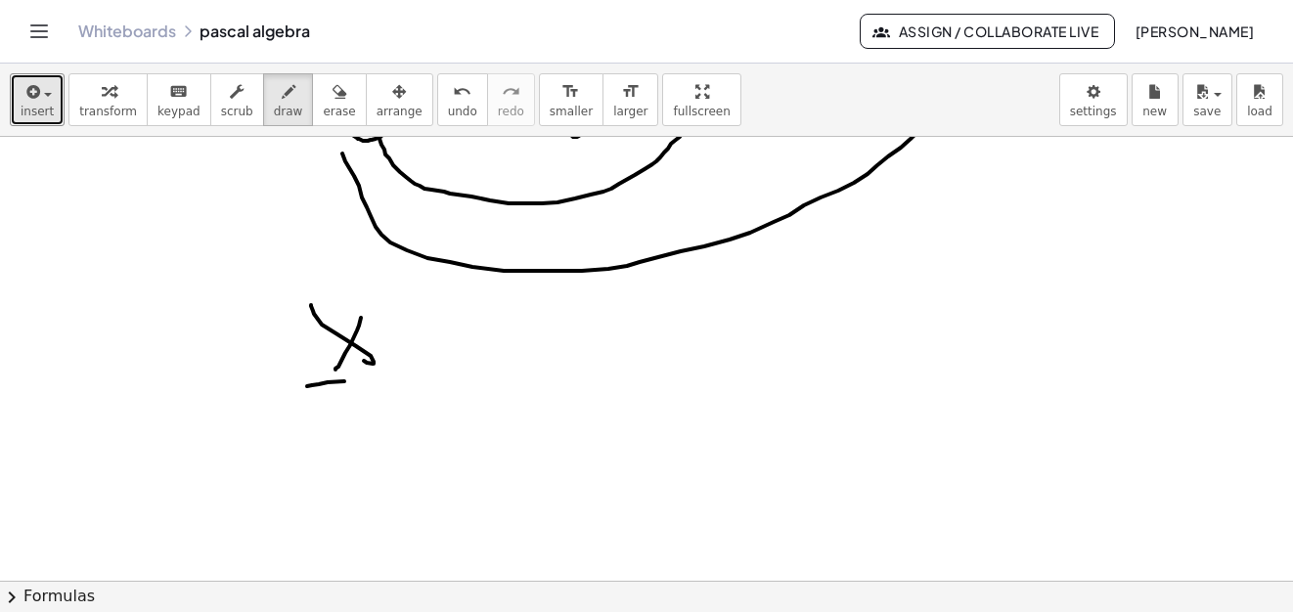
drag, startPoint x: 344, startPoint y: 409, endPoint x: 381, endPoint y: 423, distance: 39.9
drag, startPoint x: 452, startPoint y: 314, endPoint x: 519, endPoint y: 385, distance: 98.2
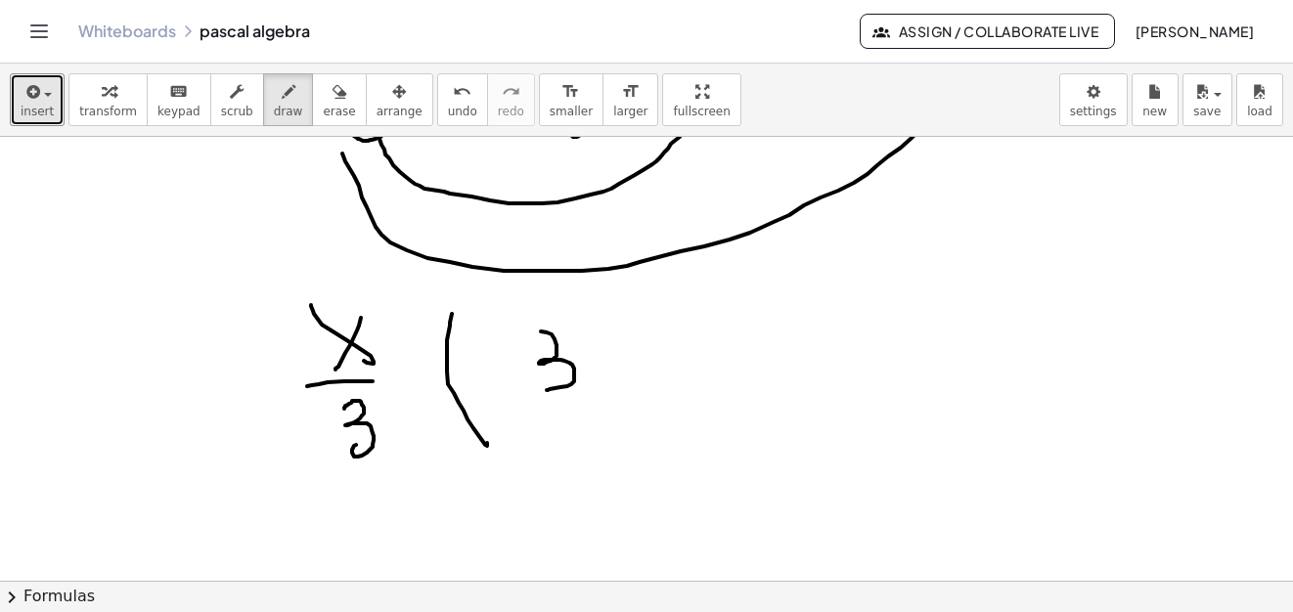
drag, startPoint x: 555, startPoint y: 342, endPoint x: 604, endPoint y: 363, distance: 53.0
drag, startPoint x: 610, startPoint y: 364, endPoint x: 634, endPoint y: 364, distance: 23.5
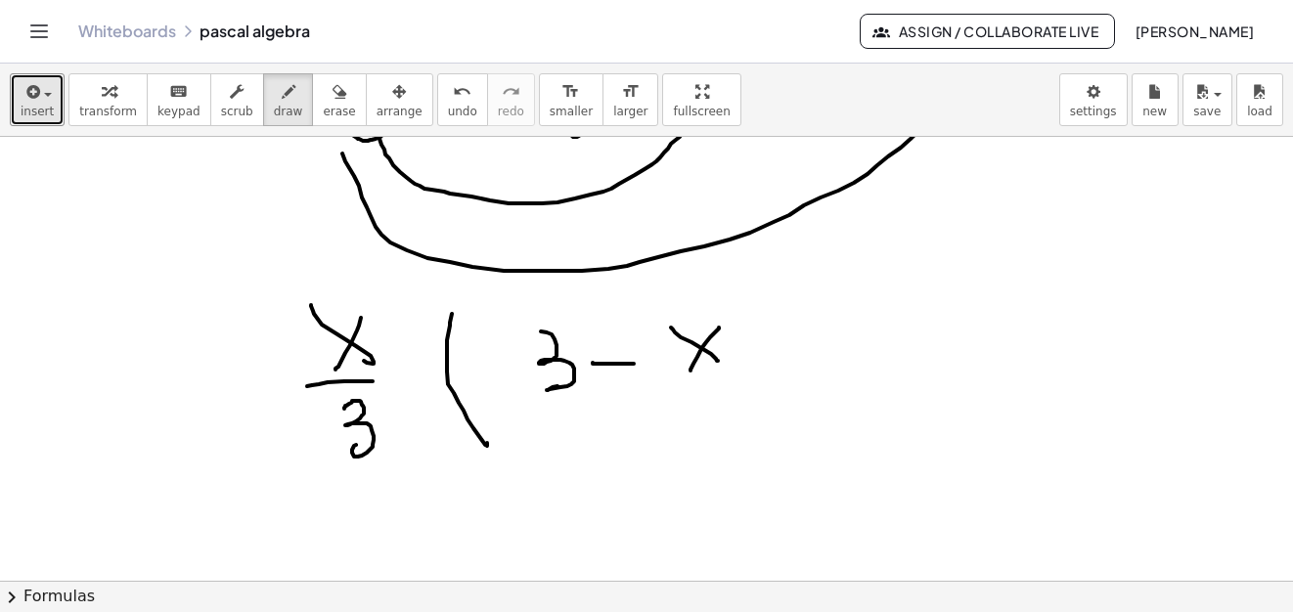
drag, startPoint x: 697, startPoint y: 357, endPoint x: 710, endPoint y: 328, distance: 32.0
drag, startPoint x: 753, startPoint y: 310, endPoint x: 724, endPoint y: 403, distance: 97.4
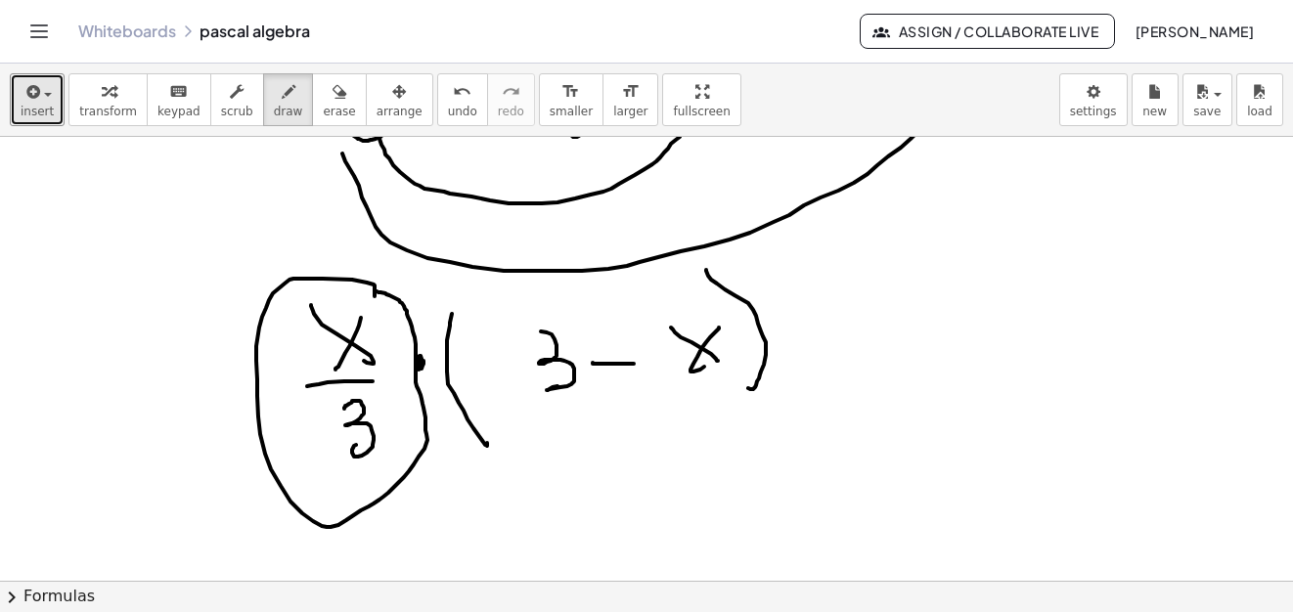
drag, startPoint x: 375, startPoint y: 287, endPoint x: 445, endPoint y: 304, distance: 72.3
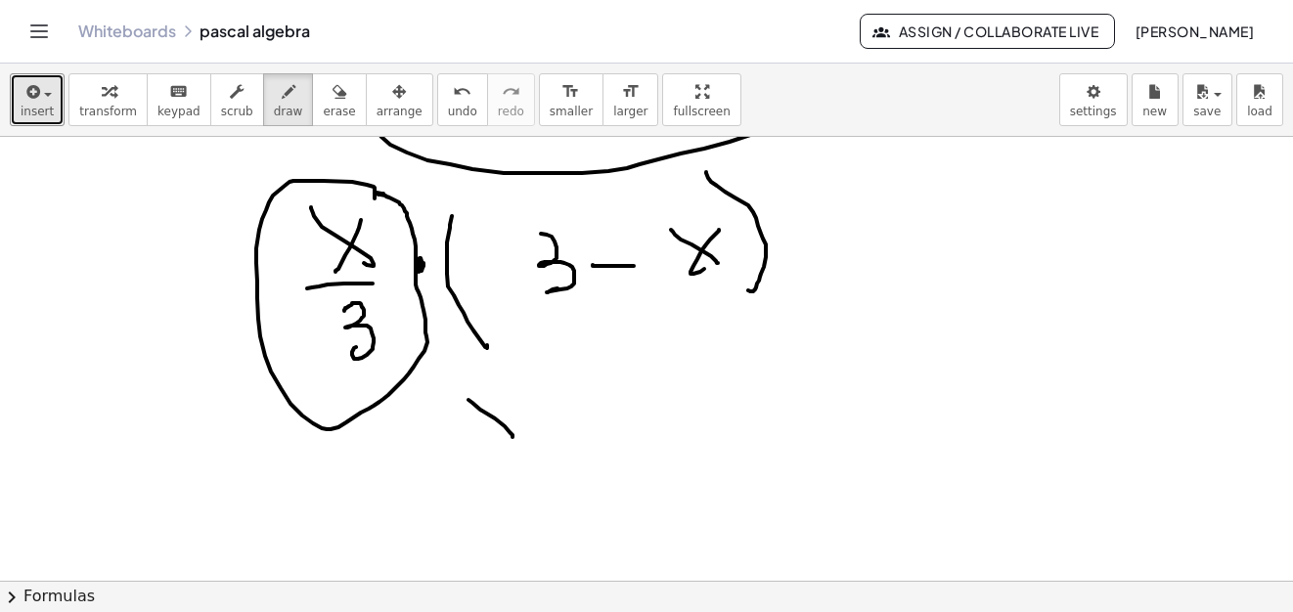
drag, startPoint x: 505, startPoint y: 426, endPoint x: 512, endPoint y: 437, distance: 13.3
drag, startPoint x: 461, startPoint y: 450, endPoint x: 512, endPoint y: 452, distance: 51.9
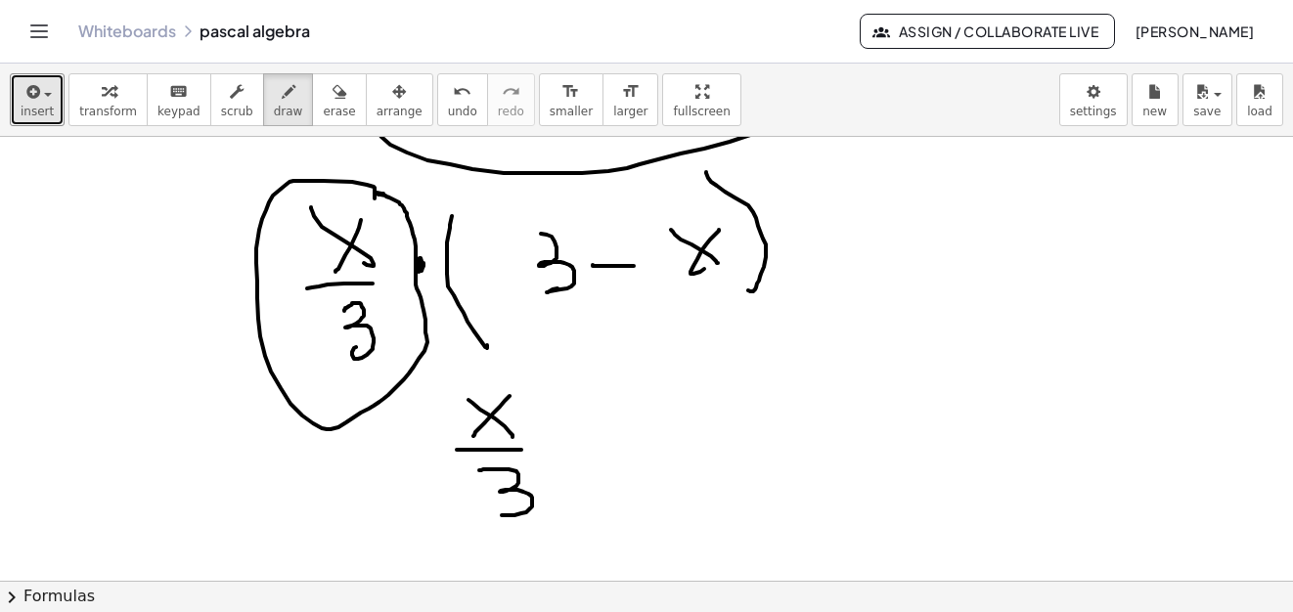
drag, startPoint x: 479, startPoint y: 470, endPoint x: 548, endPoint y: 466, distance: 68.6
drag, startPoint x: 557, startPoint y: 422, endPoint x: 600, endPoint y: 409, distance: 45.1
drag, startPoint x: 591, startPoint y: 395, endPoint x: 722, endPoint y: 410, distance: 131.8
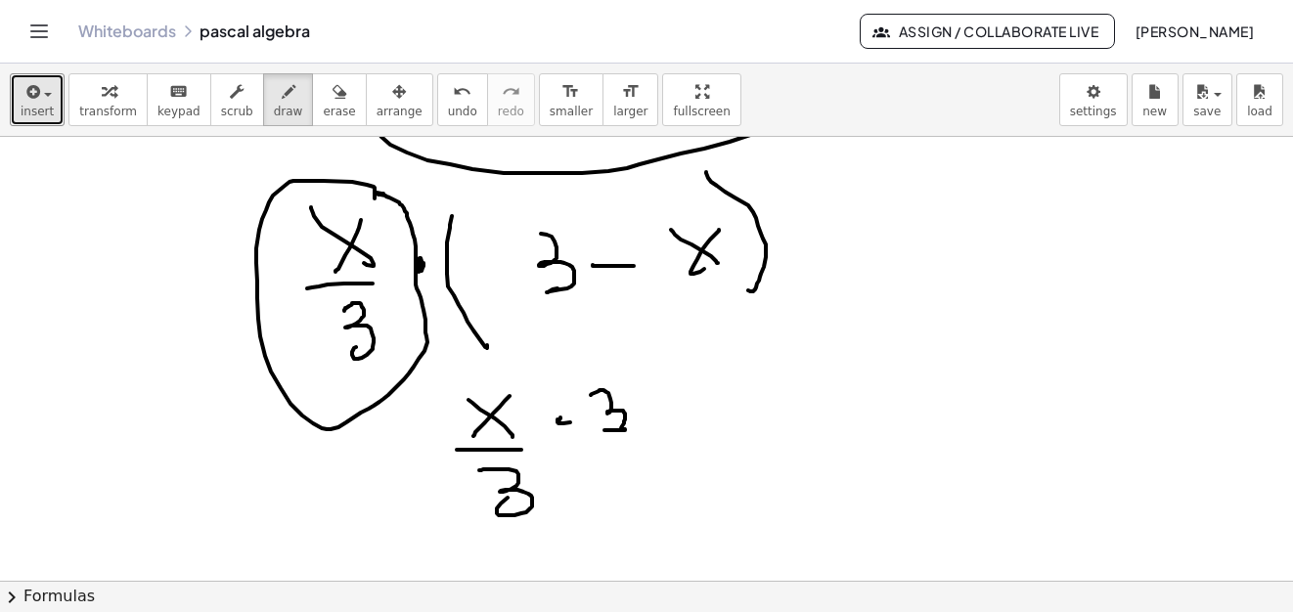
drag, startPoint x: 683, startPoint y: 398, endPoint x: 715, endPoint y: 371, distance: 42.3
drag, startPoint x: 828, startPoint y: 373, endPoint x: 844, endPoint y: 371, distance: 15.8
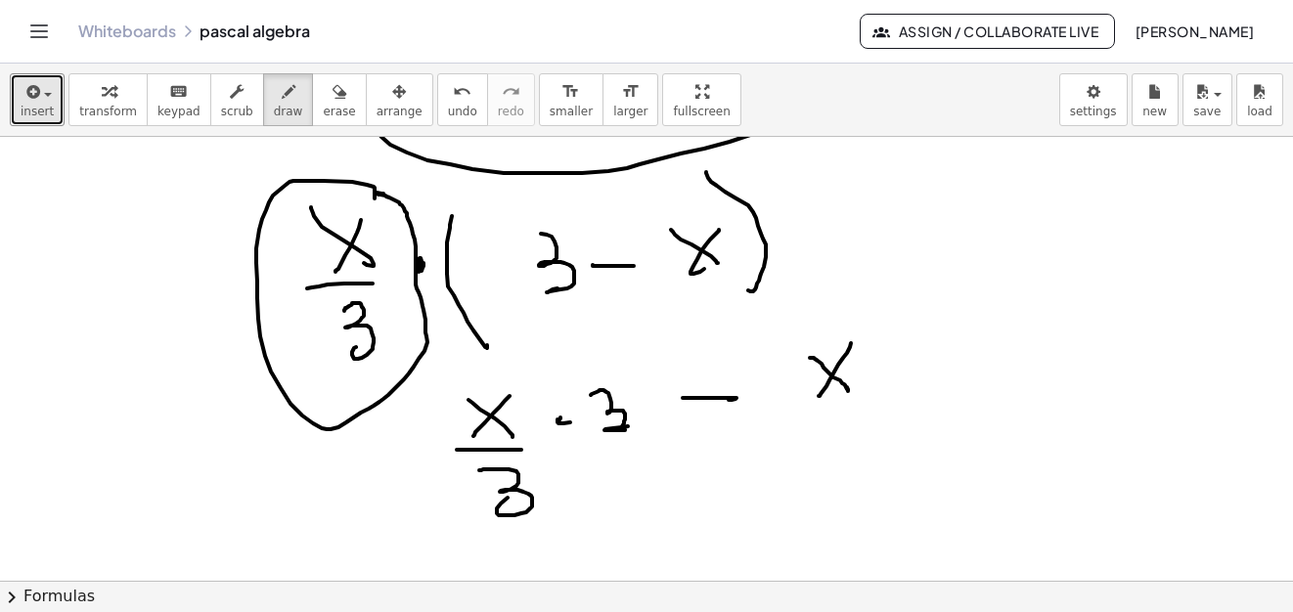
drag
drag, startPoint x: 798, startPoint y: 409, endPoint x: 836, endPoint y: 425, distance: 41.6
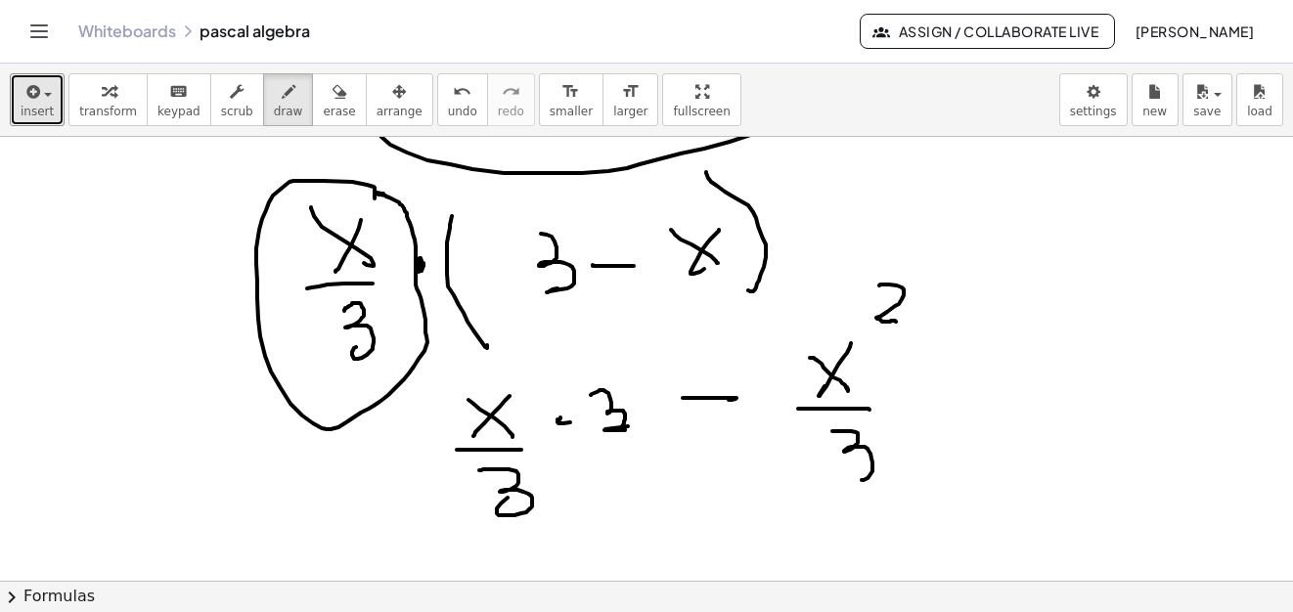
drag, startPoint x: 475, startPoint y: 505, endPoint x: 576, endPoint y: 464, distance: 108.4
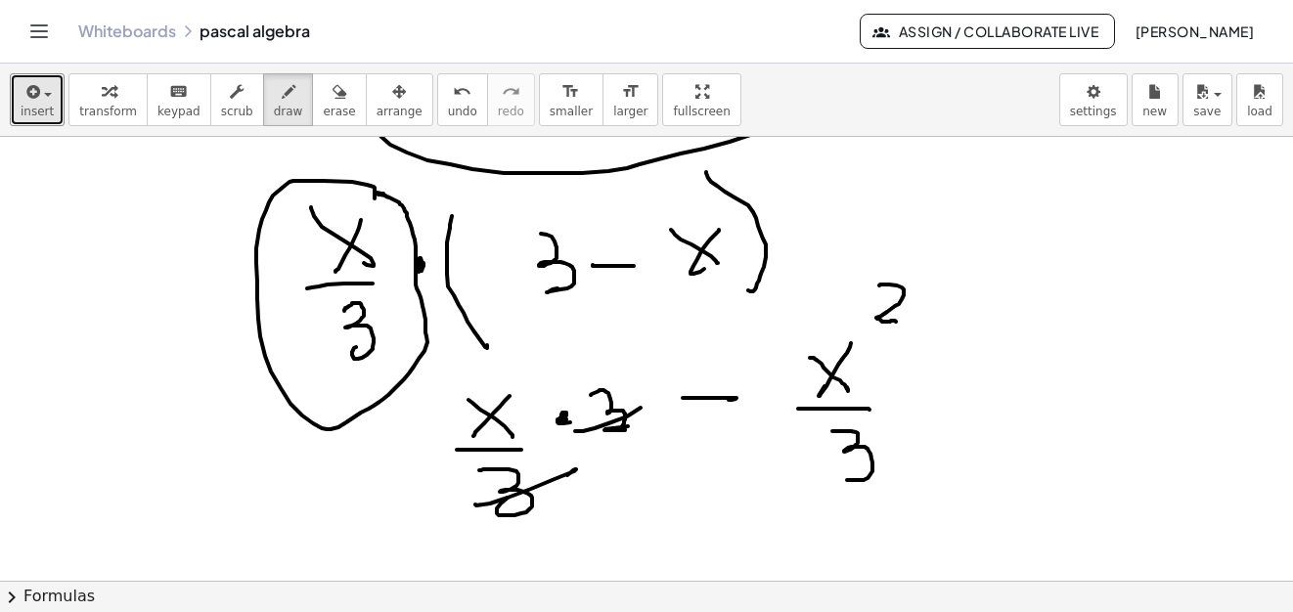
drag, startPoint x: 595, startPoint y: 428, endPoint x: 652, endPoint y: 399, distance: 64.7
drag, startPoint x: 350, startPoint y: 440, endPoint x: 369, endPoint y: 453, distance: 22.5
drag, startPoint x: 360, startPoint y: 469, endPoint x: 372, endPoint y: 465, distance: 12.4
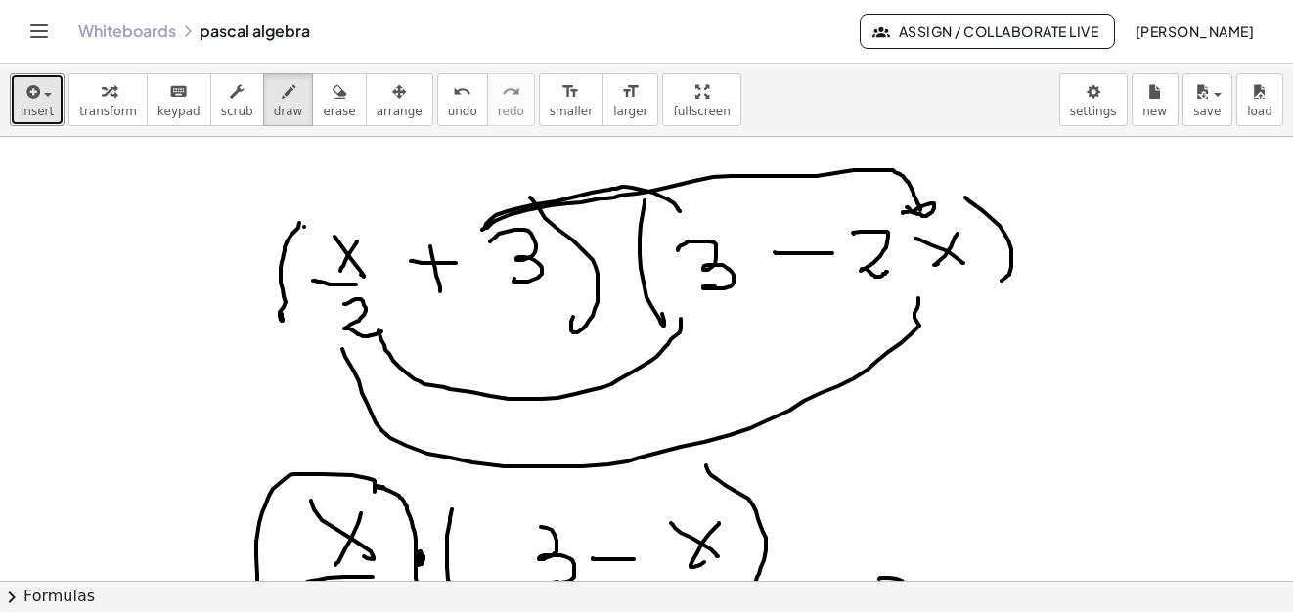
scroll to position [19796, 17]
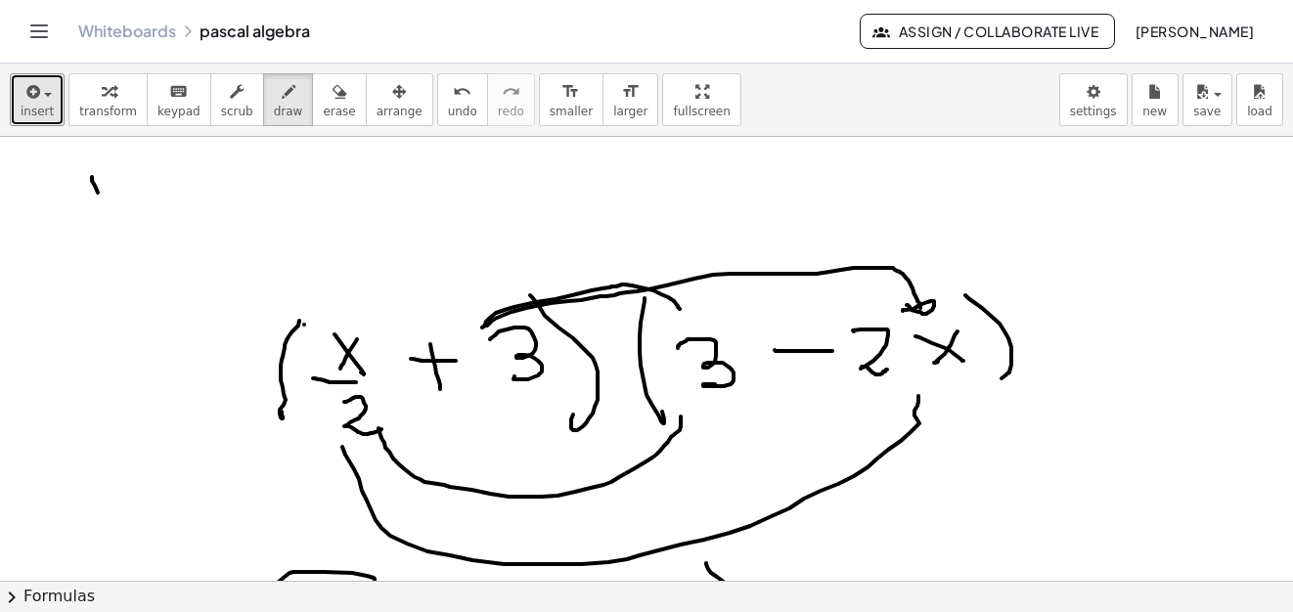
drag, startPoint x: 92, startPoint y: 177, endPoint x: 106, endPoint y: 184, distance: 15.3
drag, startPoint x: 106, startPoint y: 181, endPoint x: 89, endPoint y: 207, distance: 31.2
drag, startPoint x: 77, startPoint y: 210, endPoint x: 105, endPoint y: 211, distance: 27.4
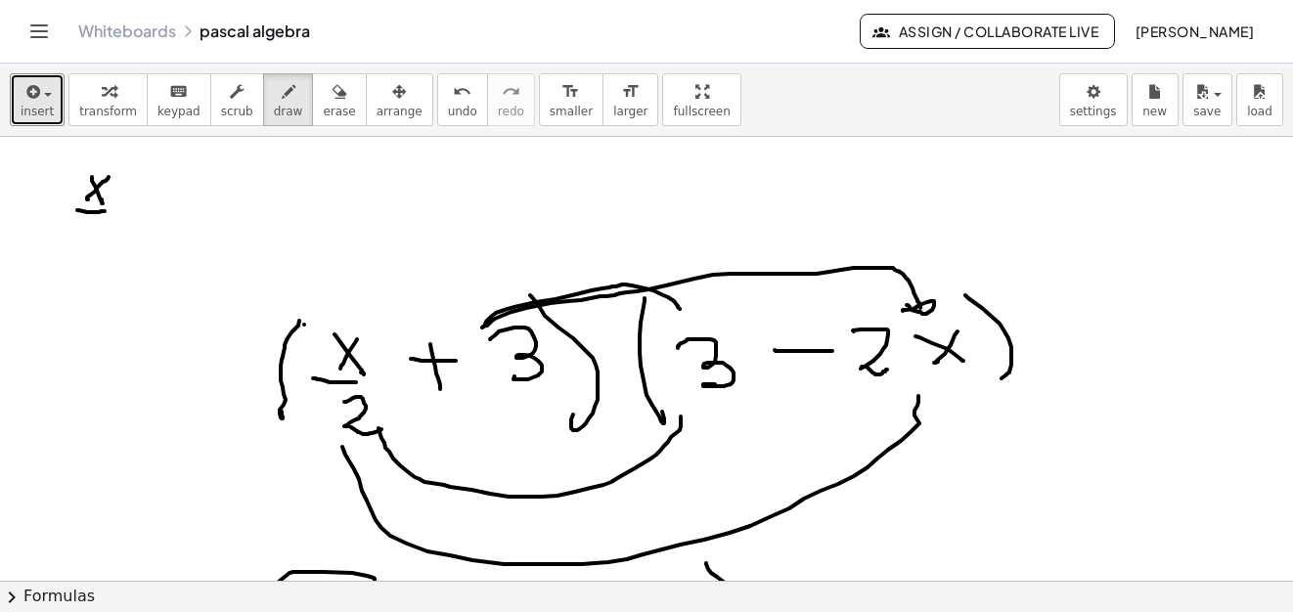
drag, startPoint x: 85, startPoint y: 228, endPoint x: 114, endPoint y: 215, distance: 32.0
drag, startPoint x: 121, startPoint y: 185, endPoint x: 136, endPoint y: 182, distance: 15.0
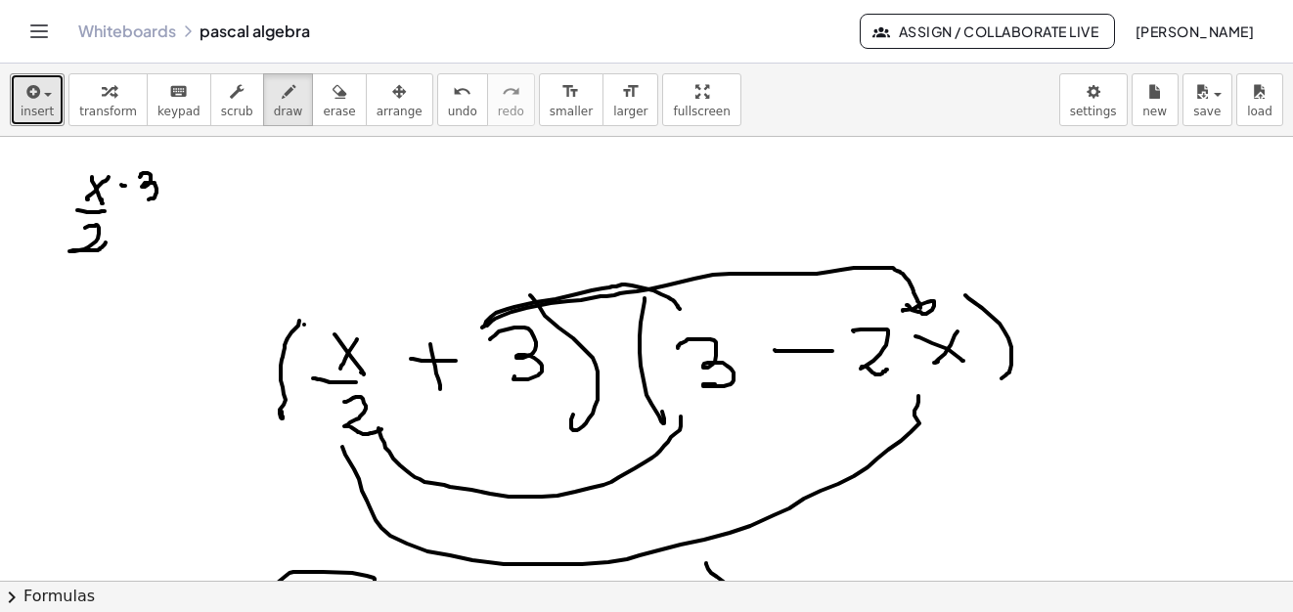
drag, startPoint x: 143, startPoint y: 173, endPoint x: 178, endPoint y: 198, distance: 43.4
drag, startPoint x: 188, startPoint y: 182, endPoint x: 216, endPoint y: 184, distance: 28.4
drag, startPoint x: 257, startPoint y: 185, endPoint x: 258, endPoint y: 172, distance: 12.7
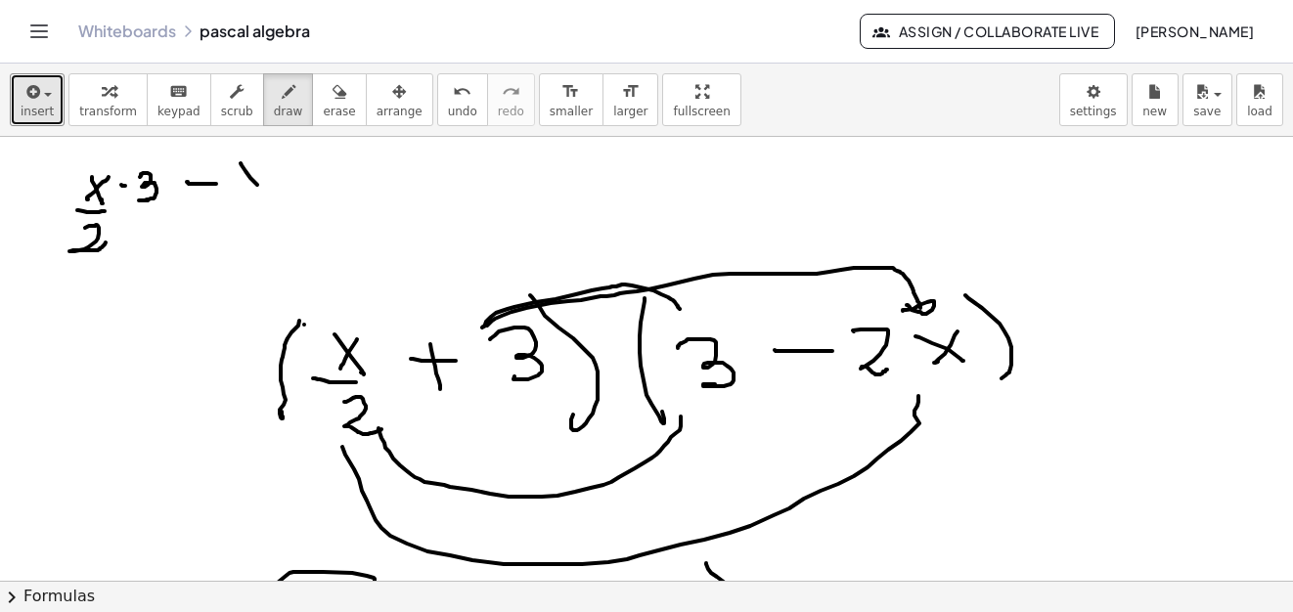
drag, startPoint x: 255, startPoint y: 174, endPoint x: 245, endPoint y: 192, distance: 20.1
drag, startPoint x: 234, startPoint y: 201, endPoint x: 255, endPoint y: 207, distance: 22.3
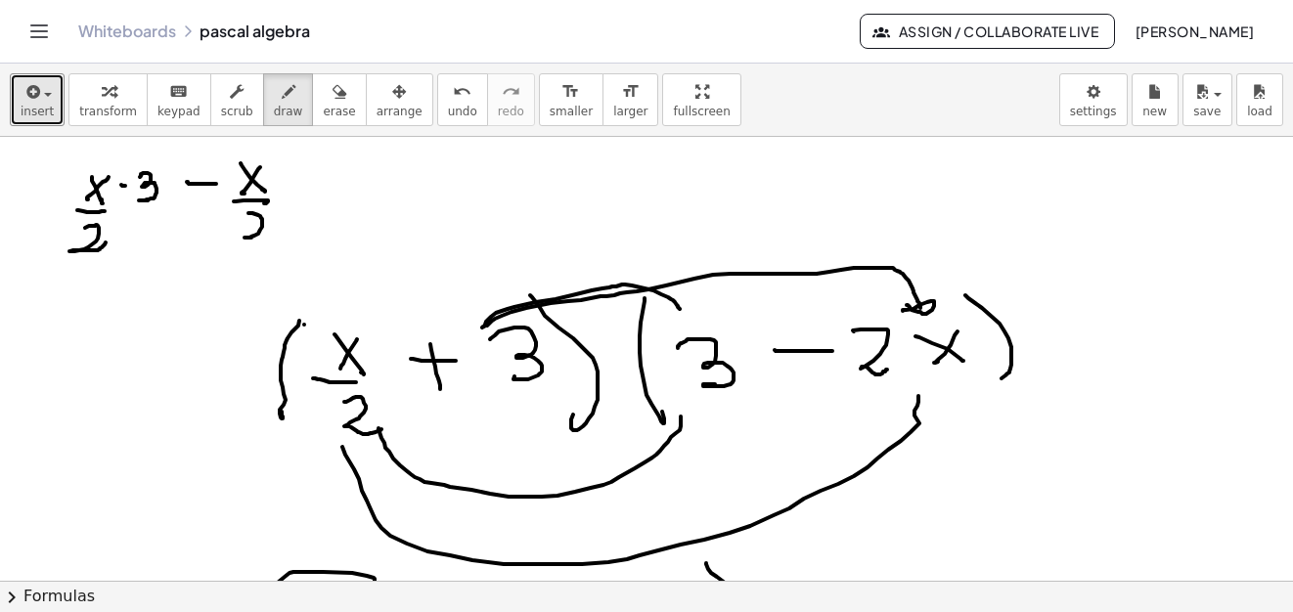
drag, startPoint x: 248, startPoint y: 213, endPoint x: 278, endPoint y: 217, distance: 29.6
drag, startPoint x: 309, startPoint y: 165, endPoint x: 338, endPoint y: 173, distance: 30.4
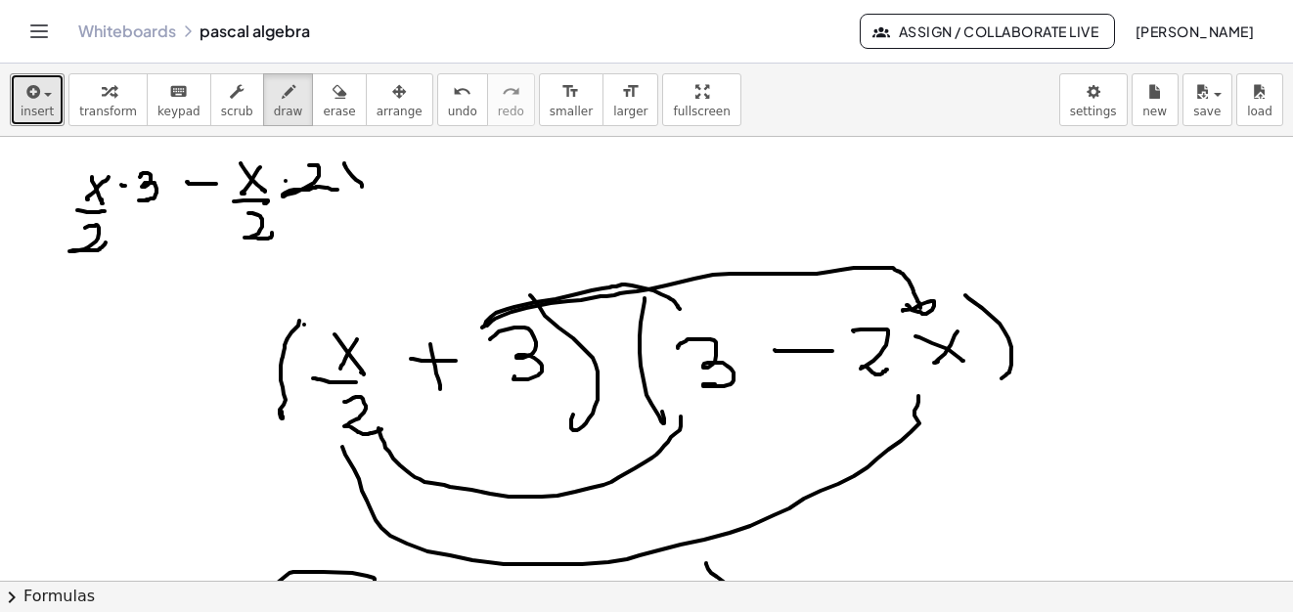
drag, startPoint x: 344, startPoint y: 163, endPoint x: 365, endPoint y: 165, distance: 20.6
drag, startPoint x: 396, startPoint y: 166, endPoint x: 437, endPoint y: 169, distance: 41.2
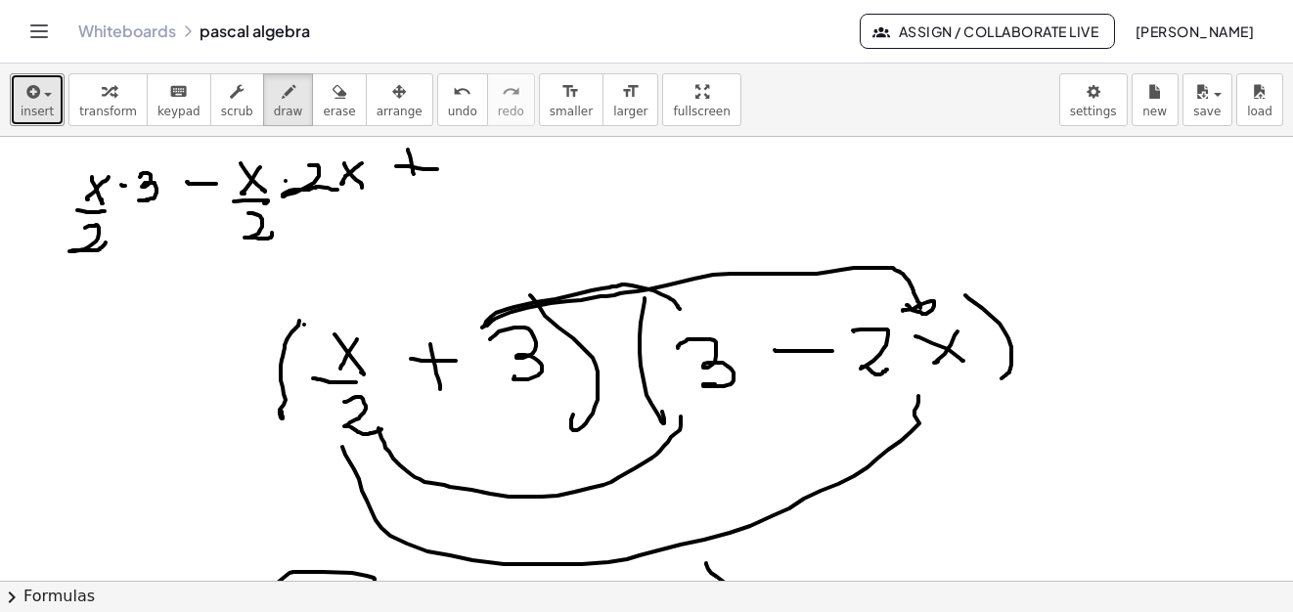
drag, startPoint x: 413, startPoint y: 179, endPoint x: 468, endPoint y: 154, distance: 60.9
drag, startPoint x: 474, startPoint y: 152, endPoint x: 489, endPoint y: 182, distance: 33.7
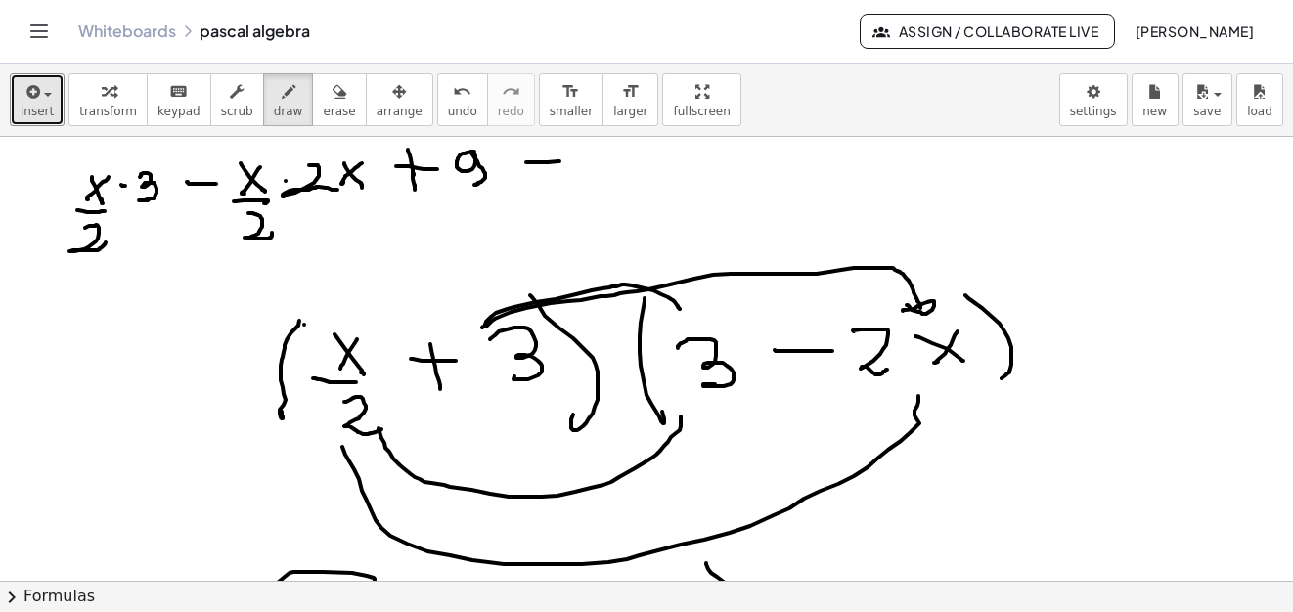
drag, startPoint x: 526, startPoint y: 162, endPoint x: 559, endPoint y: 161, distance: 33.3
drag, startPoint x: 627, startPoint y: 144, endPoint x: 639, endPoint y: 159, distance: 19.6
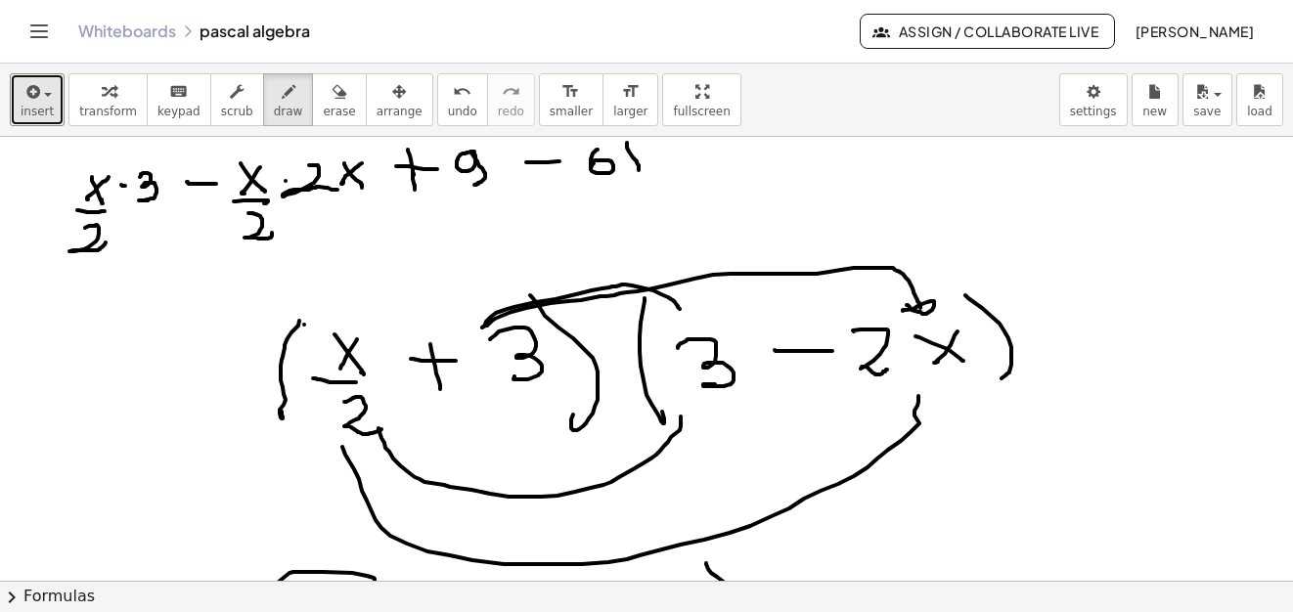
drag, startPoint x: 624, startPoint y: 173, endPoint x: 591, endPoint y: 173, distance: 33.2
drag, startPoint x: 248, startPoint y: 243, endPoint x: 302, endPoint y: 213, distance: 61.7
drag, startPoint x: 285, startPoint y: 200, endPoint x: 327, endPoint y: 180, distance: 46.8
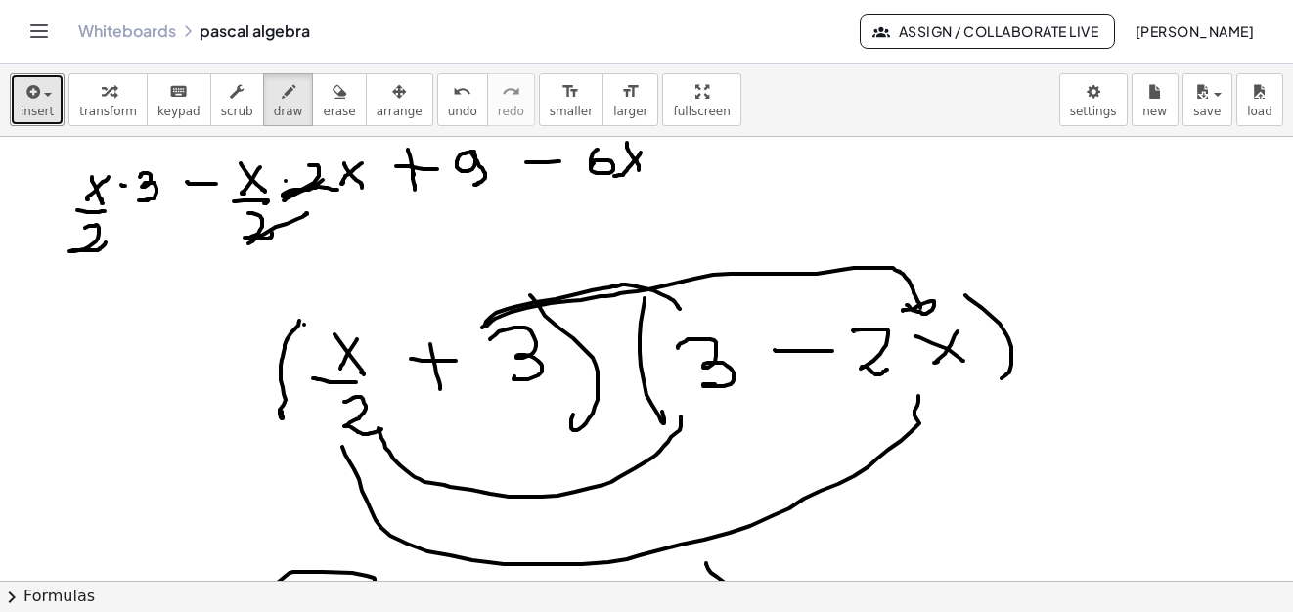
drag, startPoint x: 116, startPoint y: 247, endPoint x: 144, endPoint y: 274, distance: 38.0
drag, startPoint x: 146, startPoint y: 255, endPoint x: 161, endPoint y: 253, distance: 15.8
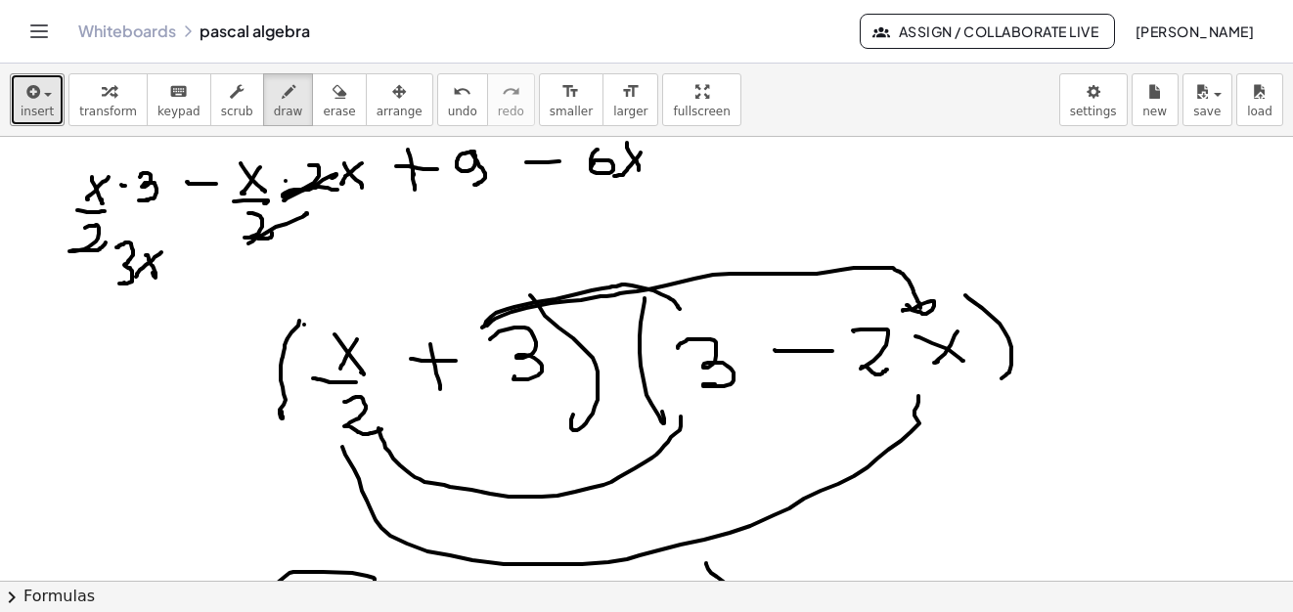
drag, startPoint x: 161, startPoint y: 252, endPoint x: 158, endPoint y: 278, distance: 25.6
drag, startPoint x: 116, startPoint y: 291, endPoint x: 131, endPoint y: 301, distance: 17.6
drag, startPoint x: 135, startPoint y: 307, endPoint x: 171, endPoint y: 307, distance: 36.2
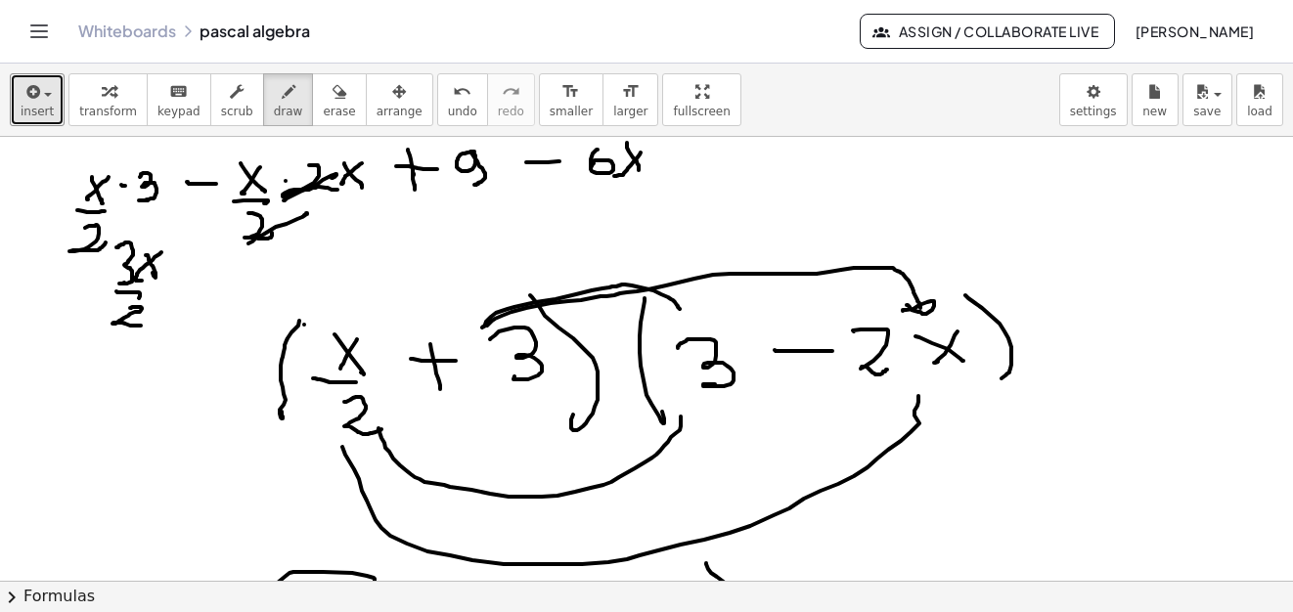
drag, startPoint x: 195, startPoint y: 271, endPoint x: 207, endPoint y: 272, distance: 12.7
drag, startPoint x: 261, startPoint y: 266, endPoint x: 285, endPoint y: 259, distance: 24.4
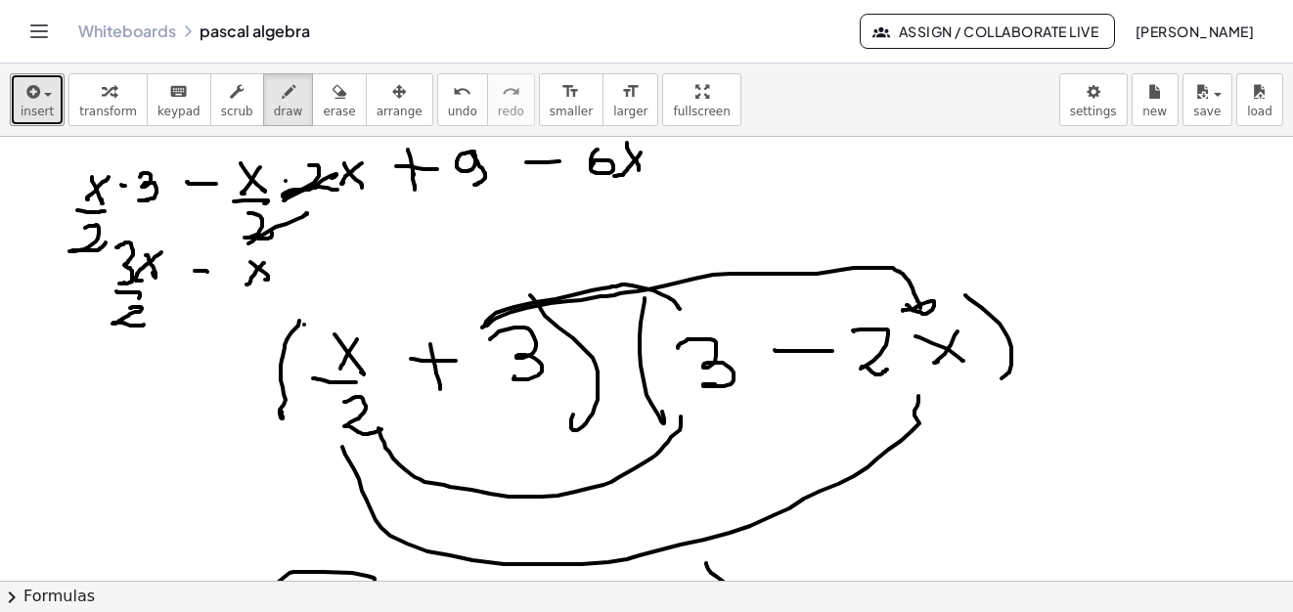
drag, startPoint x: 297, startPoint y: 242, endPoint x: 310, endPoint y: 257, distance: 19.4
drag, startPoint x: 349, startPoint y: 258, endPoint x: 377, endPoint y: 258, distance: 28.4
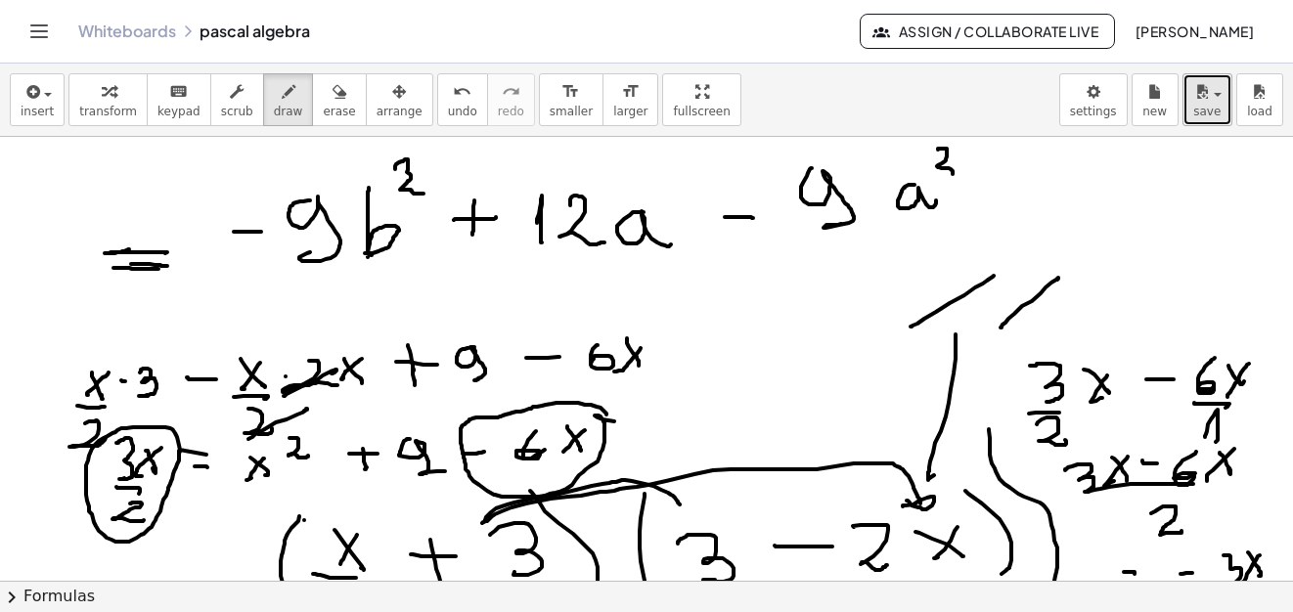
click at [1219, 96] on span "button" at bounding box center [1217, 95] width 8 height 4
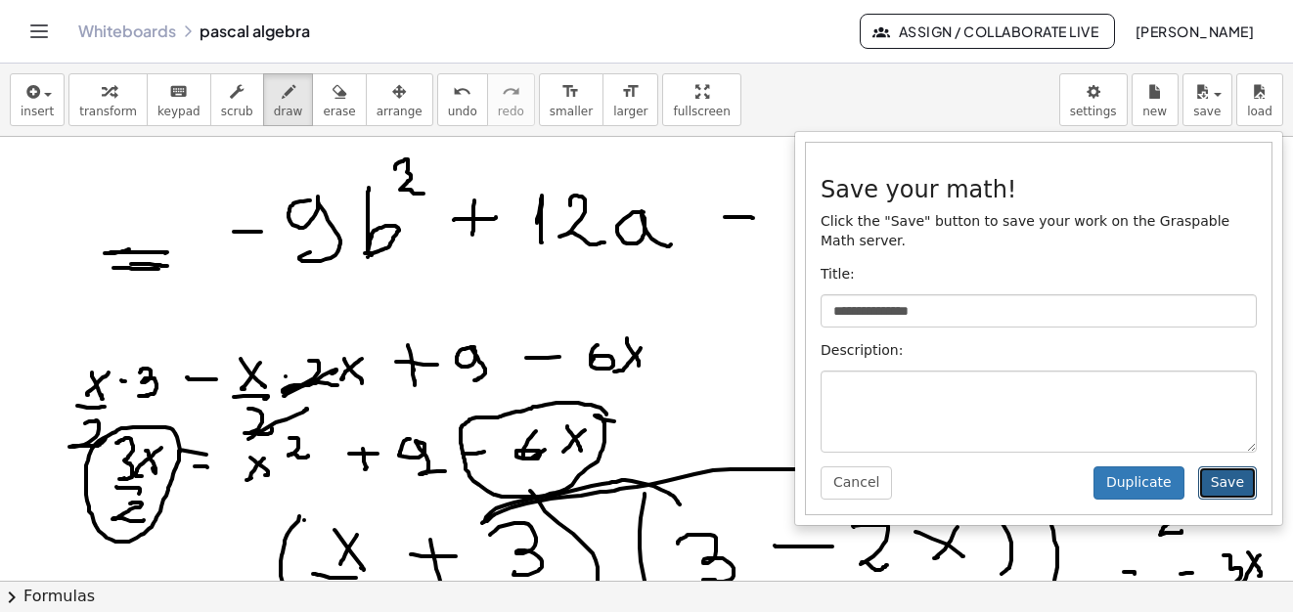
click at [1239, 466] on button "Save" at bounding box center [1227, 482] width 59 height 33
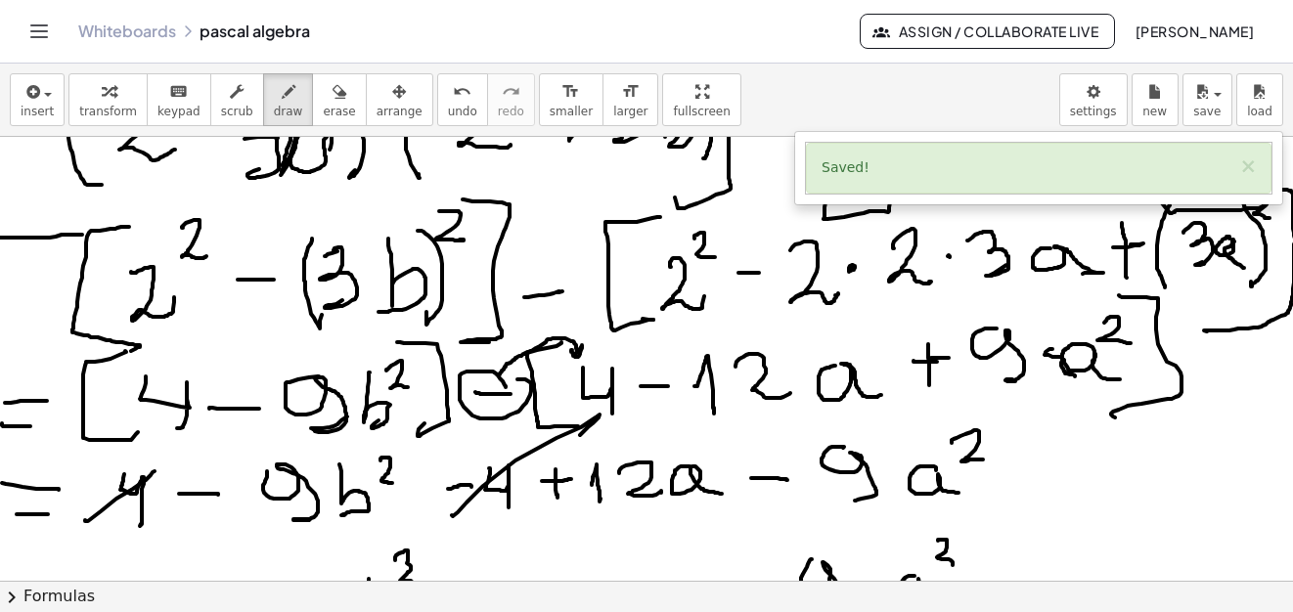
scroll to position [19111, 17]
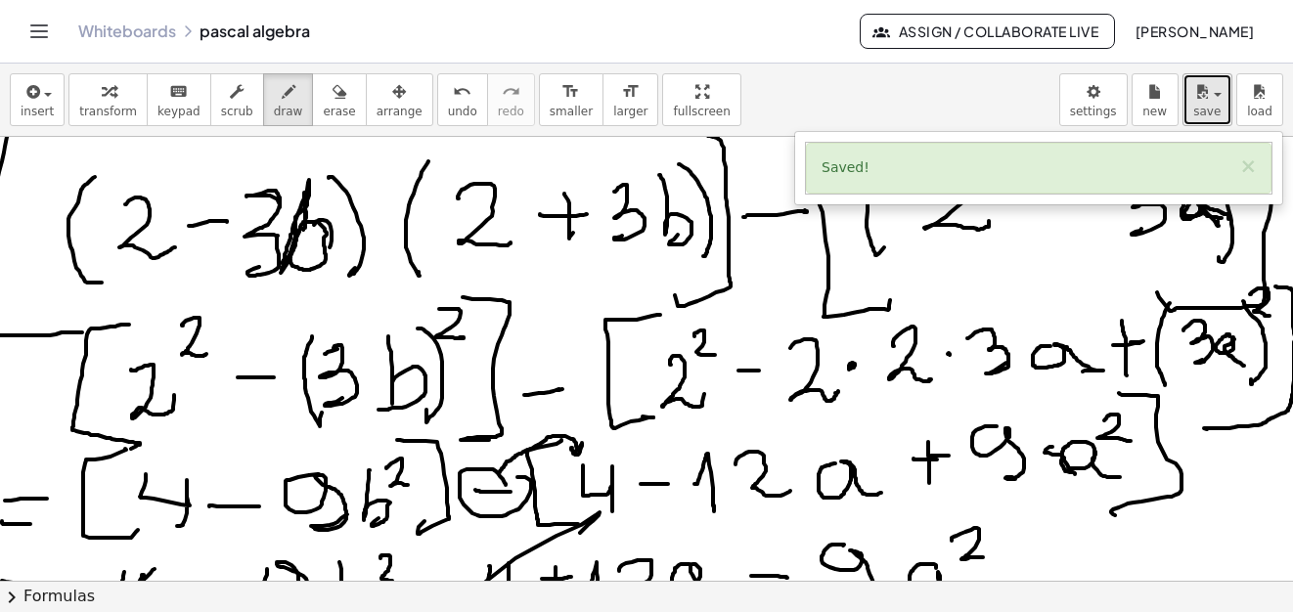
click at [1206, 99] on icon "button" at bounding box center [1202, 91] width 18 height 23
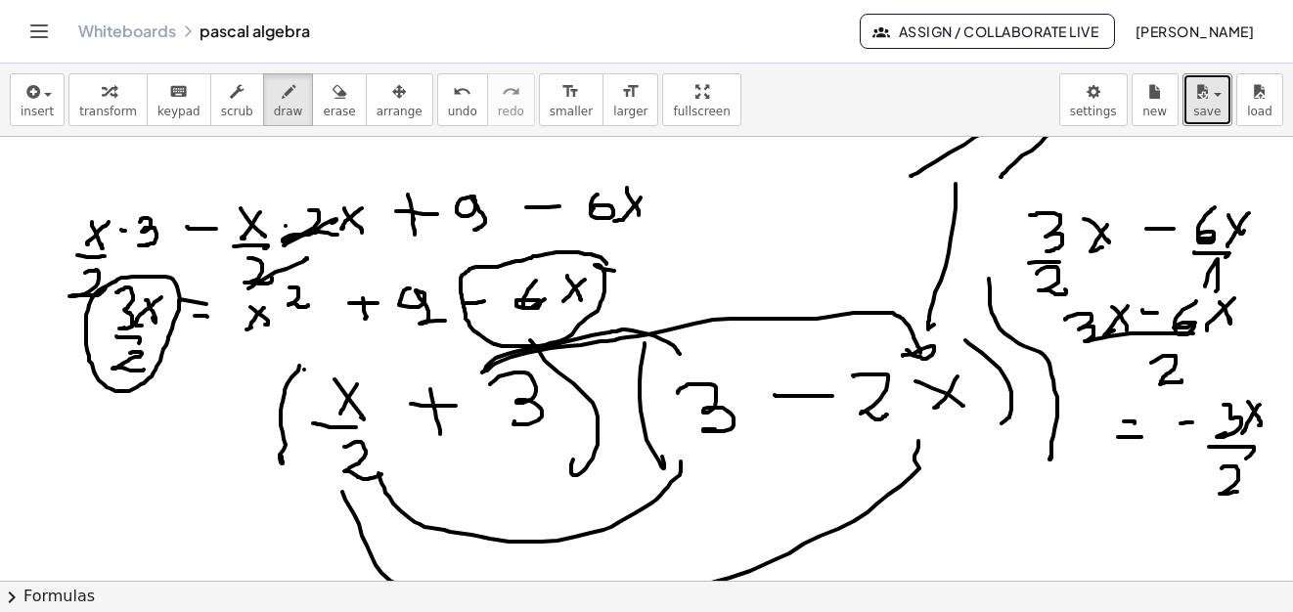
scroll to position [19555, 17]
